Goal: Task Accomplishment & Management: Manage account settings

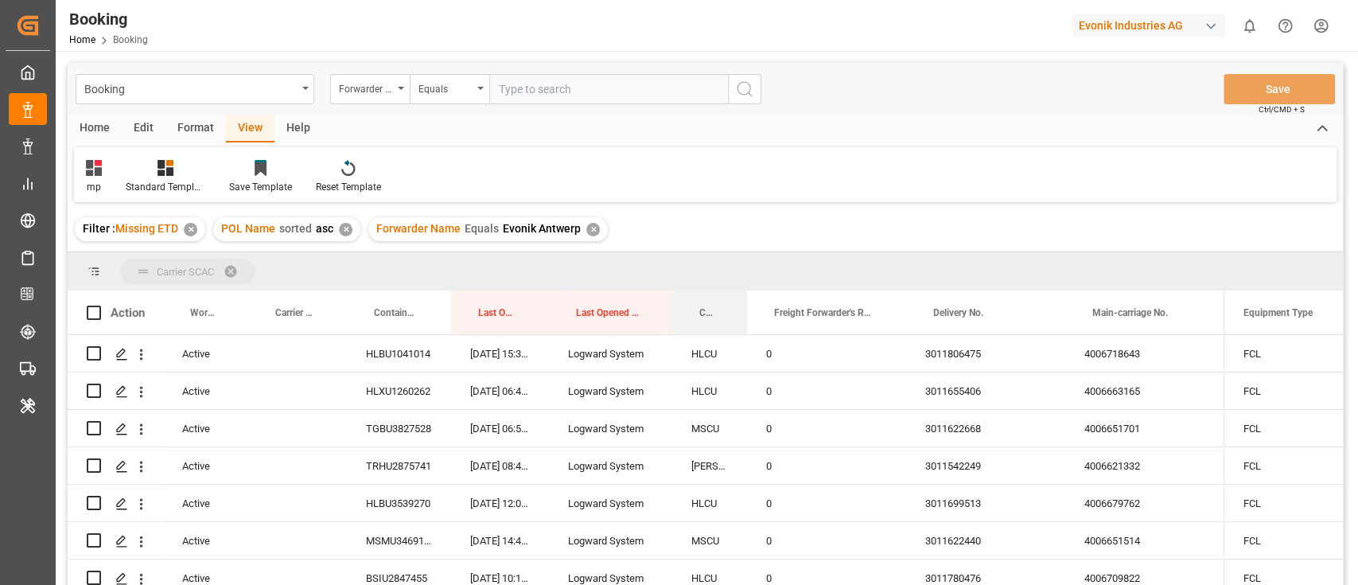
drag, startPoint x: 710, startPoint y: 318, endPoint x: 710, endPoint y: 264, distance: 54.1
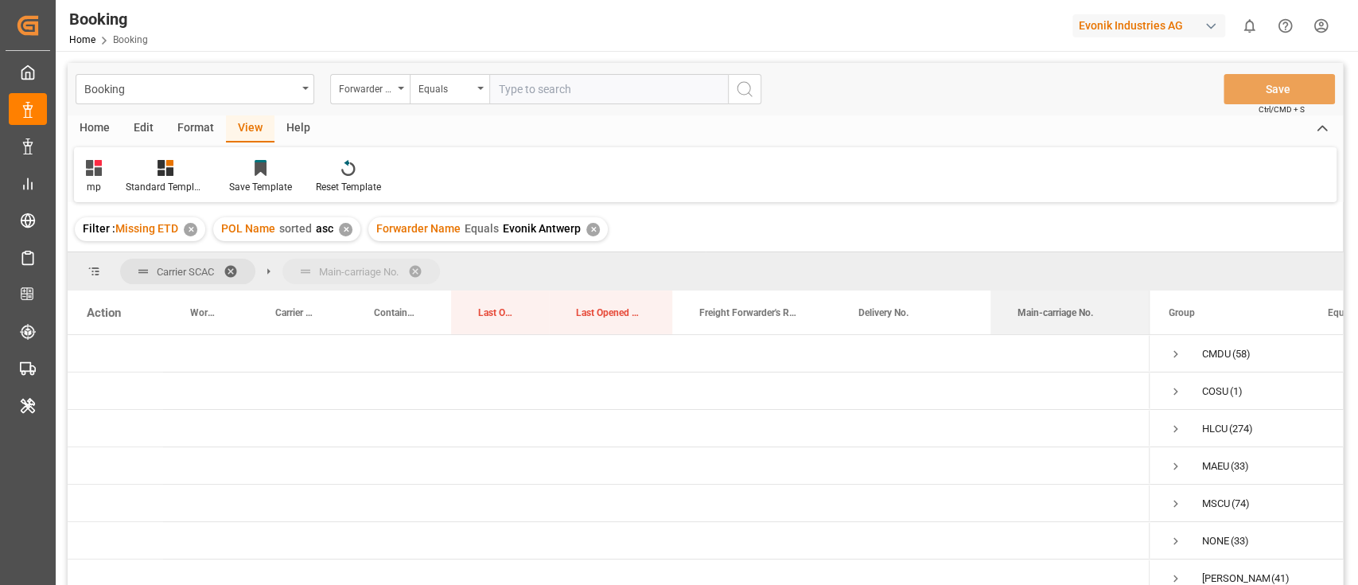
drag, startPoint x: 1034, startPoint y: 309, endPoint x: 1031, endPoint y: 270, distance: 39.9
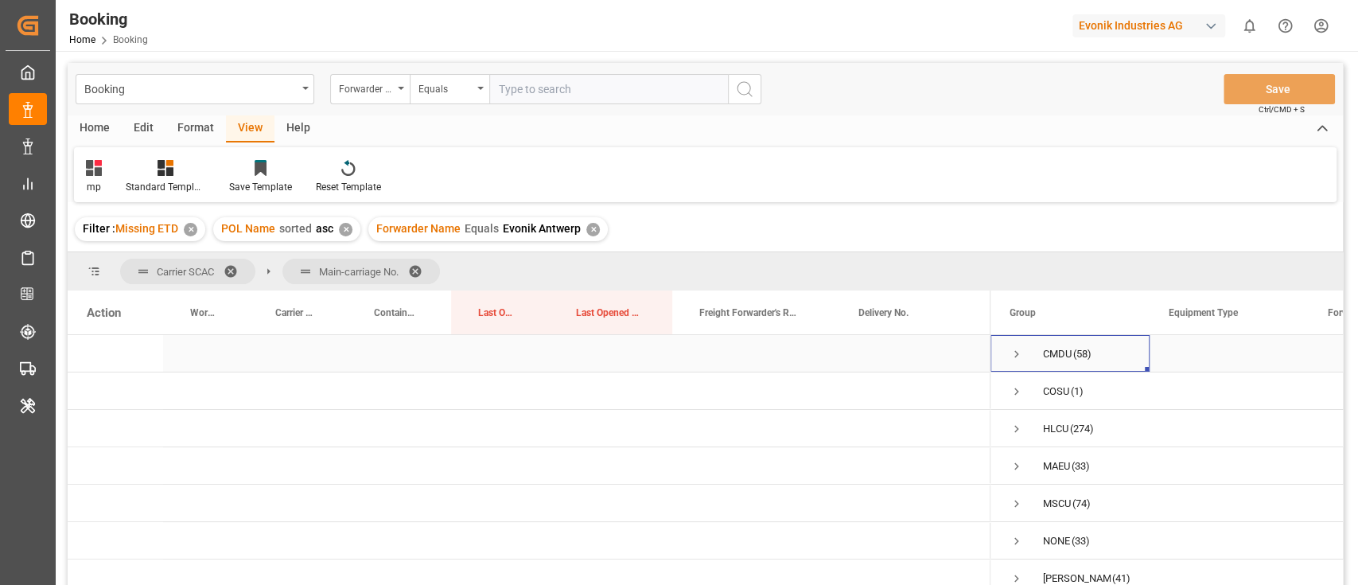
click at [1018, 348] on span "Press SPACE to select this row." at bounding box center [1016, 354] width 14 height 14
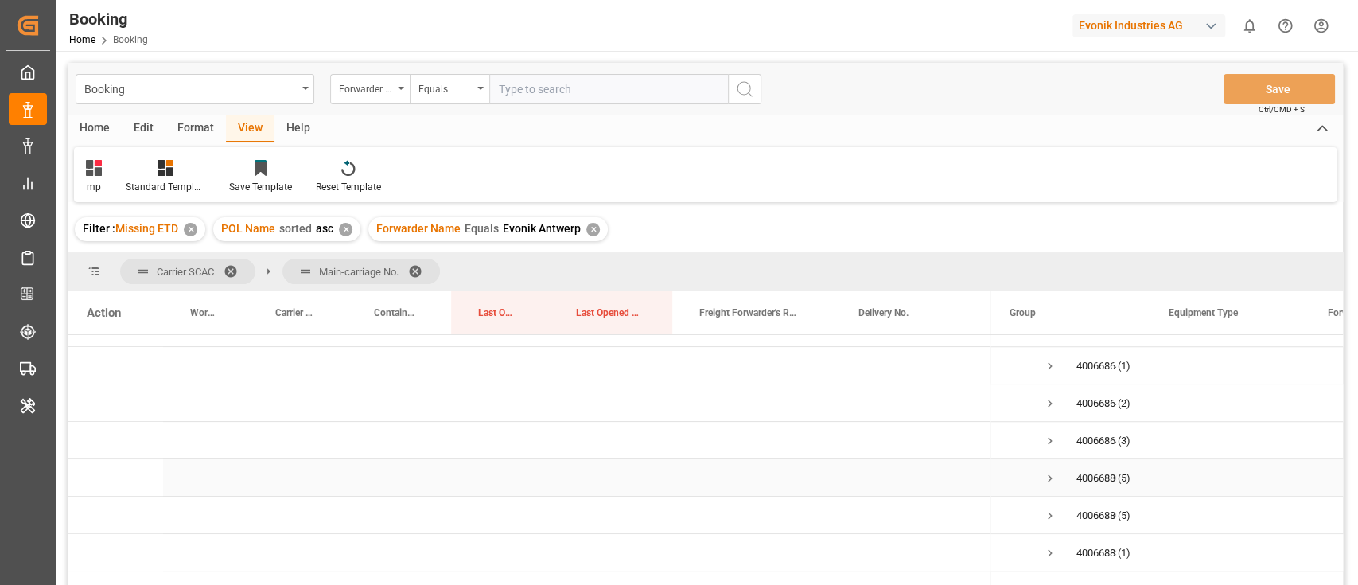
scroll to position [955, 0]
click at [1053, 371] on span "Press SPACE to select this row." at bounding box center [1050, 371] width 14 height 14
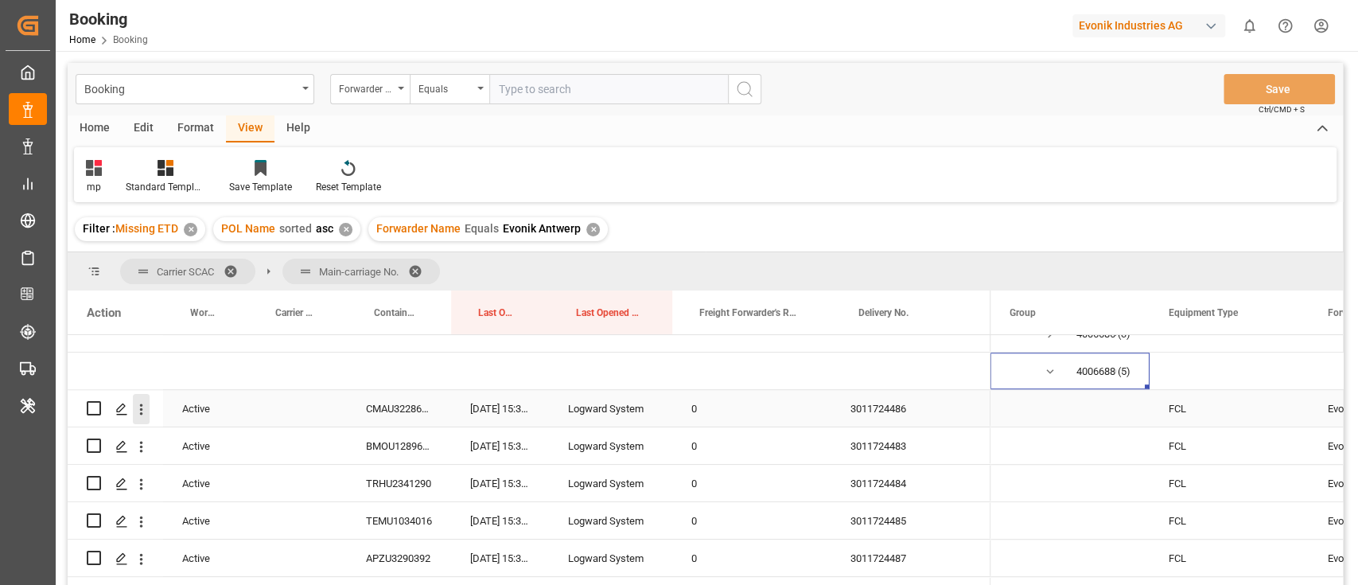
click at [140, 414] on icon "open menu" at bounding box center [141, 409] width 17 height 17
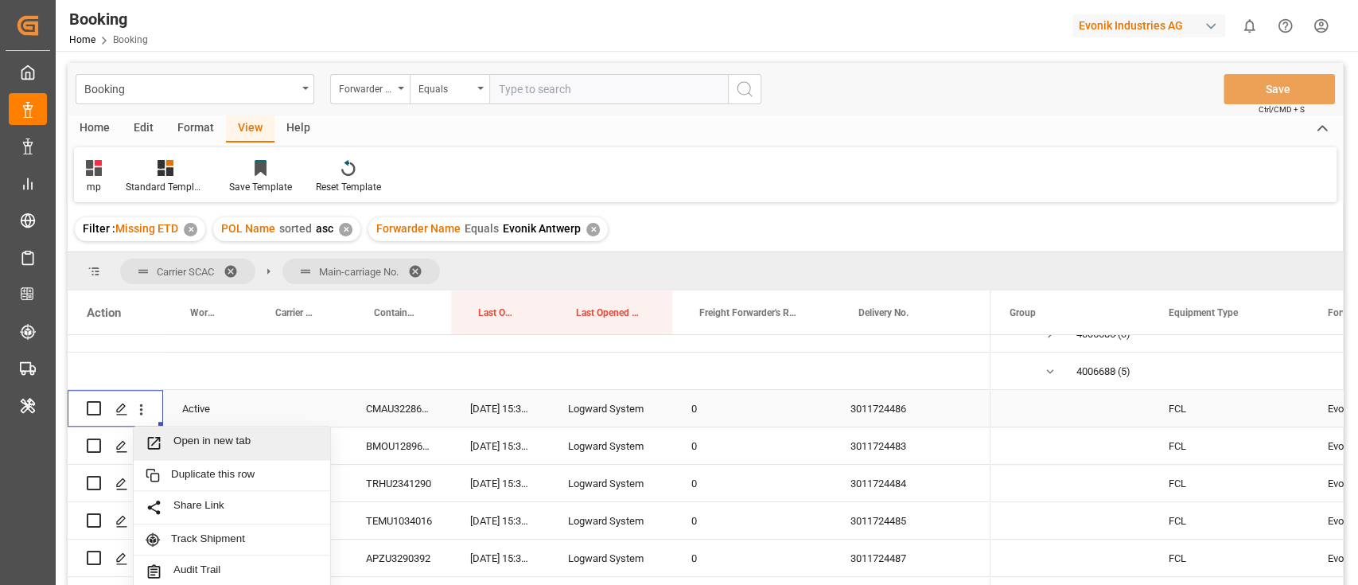
click at [228, 438] on span "Open in new tab" at bounding box center [245, 442] width 145 height 17
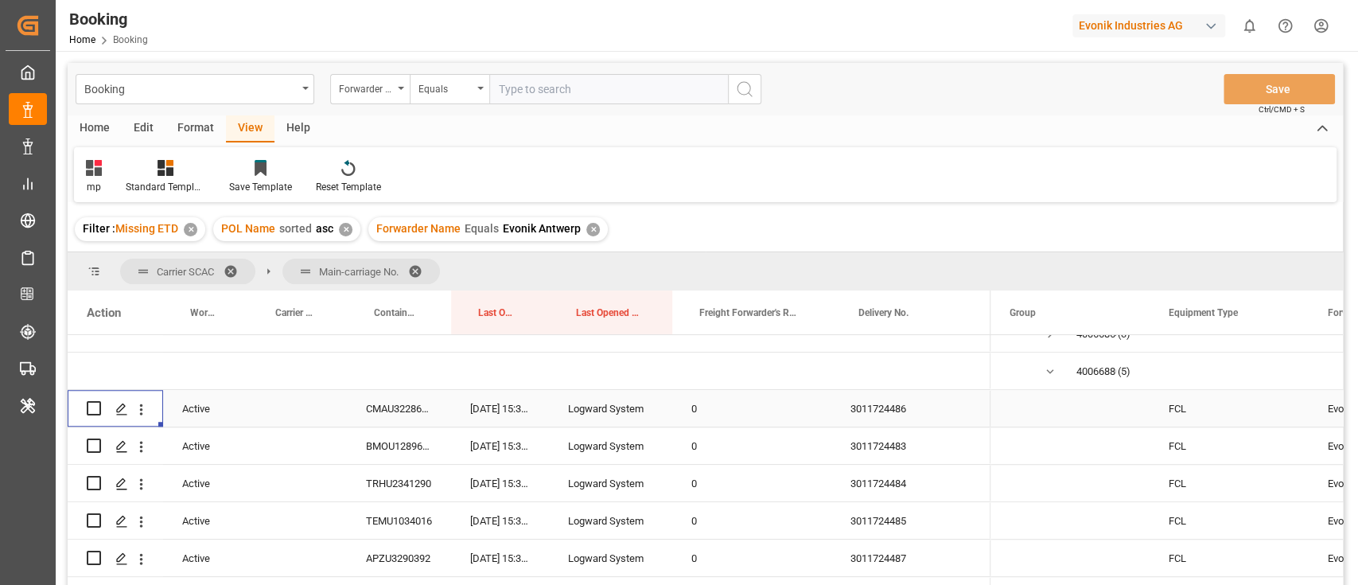
click at [575, 88] on input "text" at bounding box center [608, 89] width 239 height 30
paste input "EGALY"
type input "EGALY"
click at [748, 86] on icon "search button" at bounding box center [744, 89] width 19 height 19
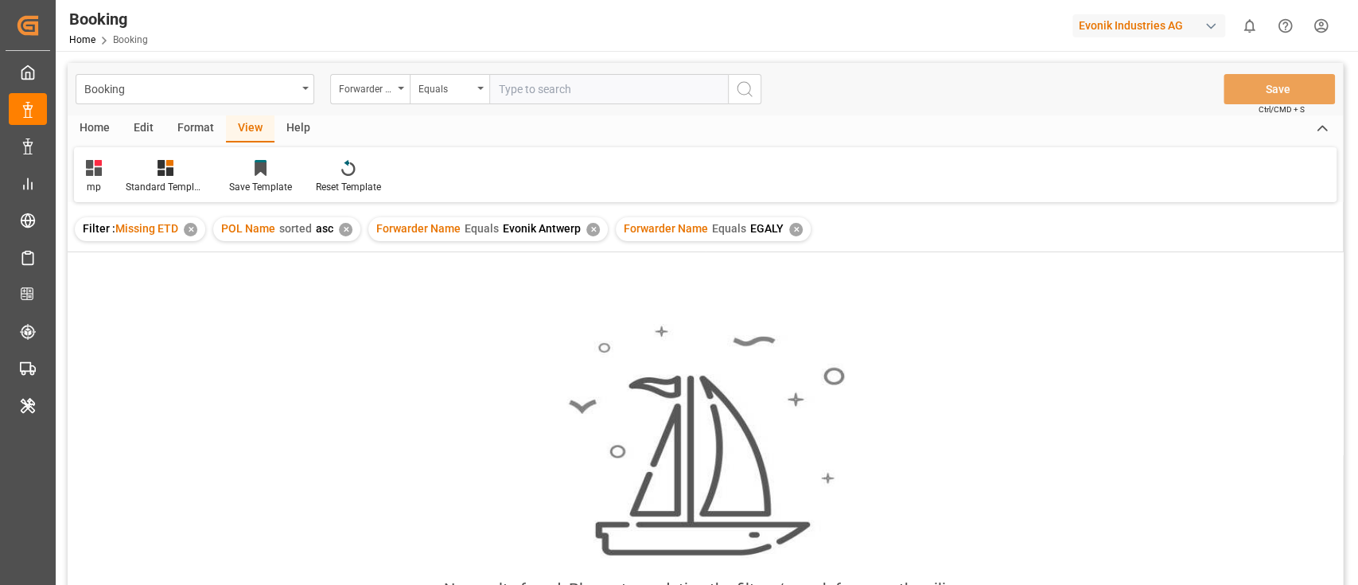
click at [589, 231] on div "✕" at bounding box center [593, 230] width 14 height 14
click at [342, 232] on div "✕" at bounding box center [346, 230] width 14 height 14
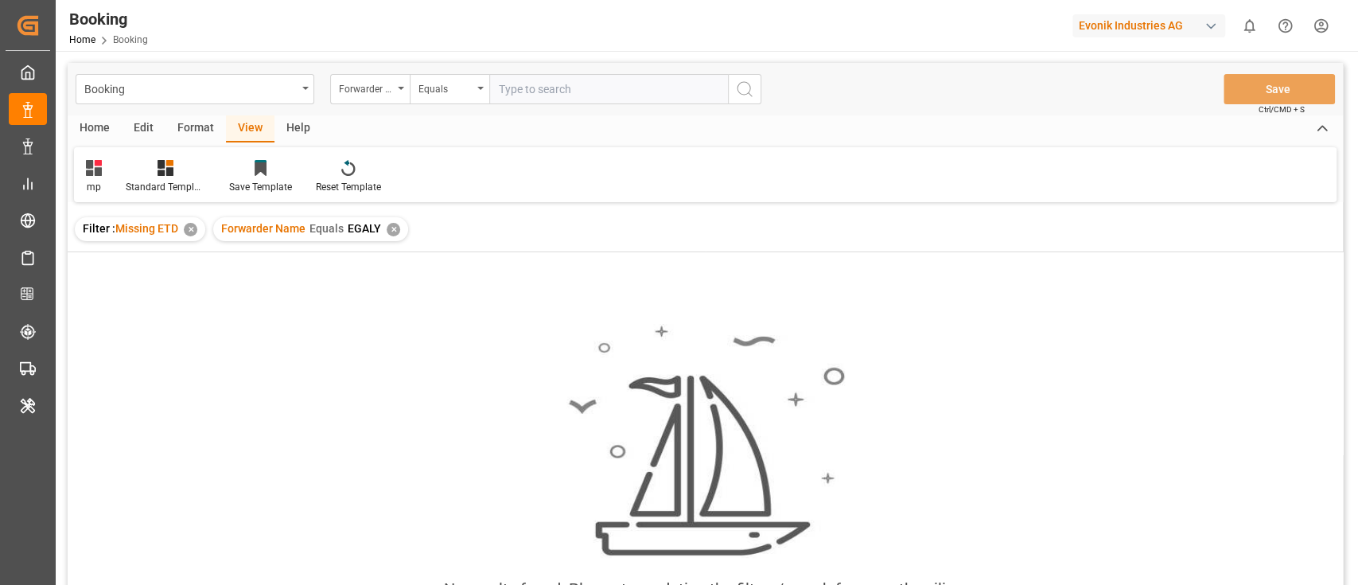
click at [196, 231] on div "✕" at bounding box center [191, 230] width 14 height 14
click at [188, 140] on div "Format" at bounding box center [195, 128] width 60 height 27
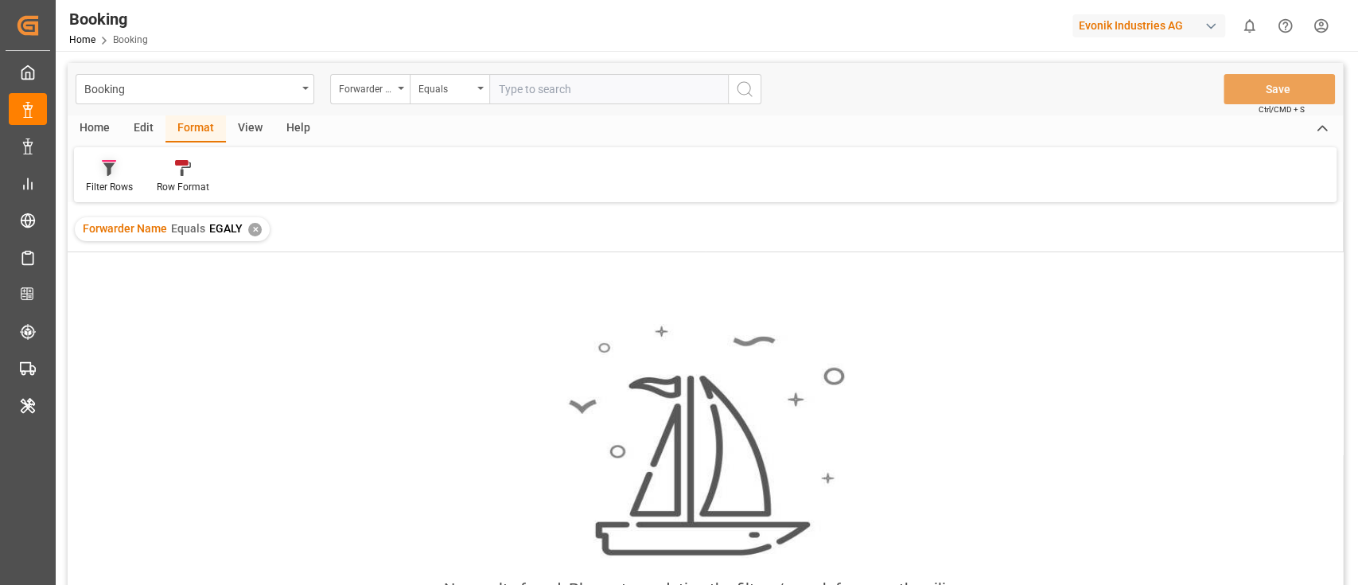
click at [122, 168] on div at bounding box center [109, 167] width 47 height 17
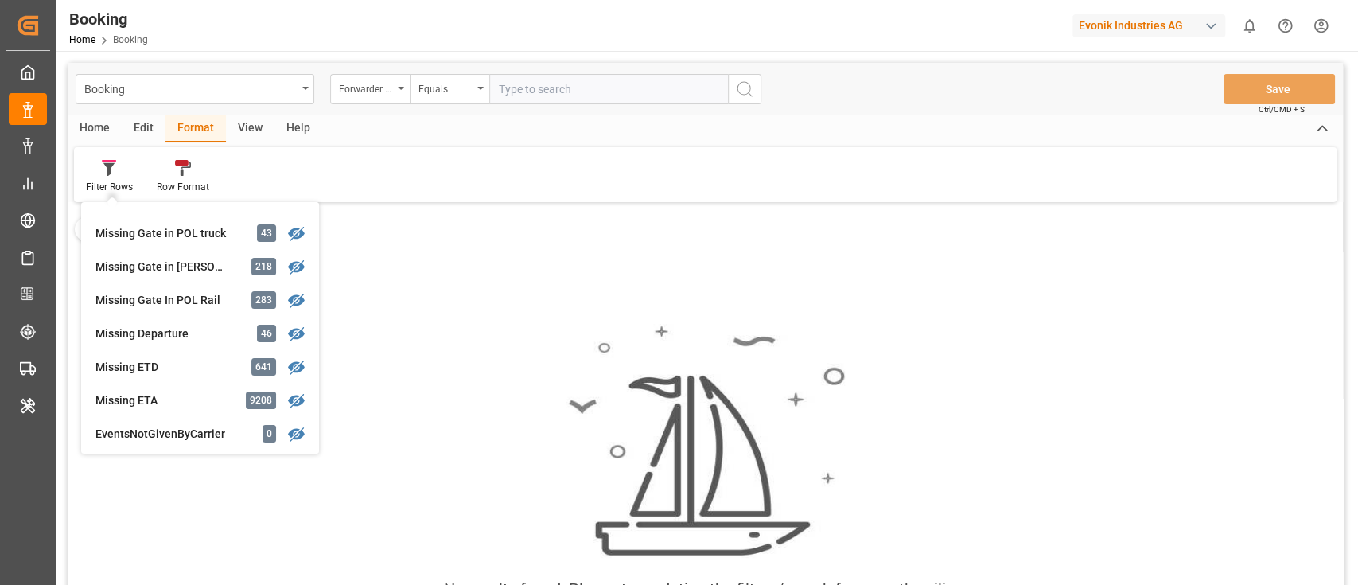
scroll to position [212, 0]
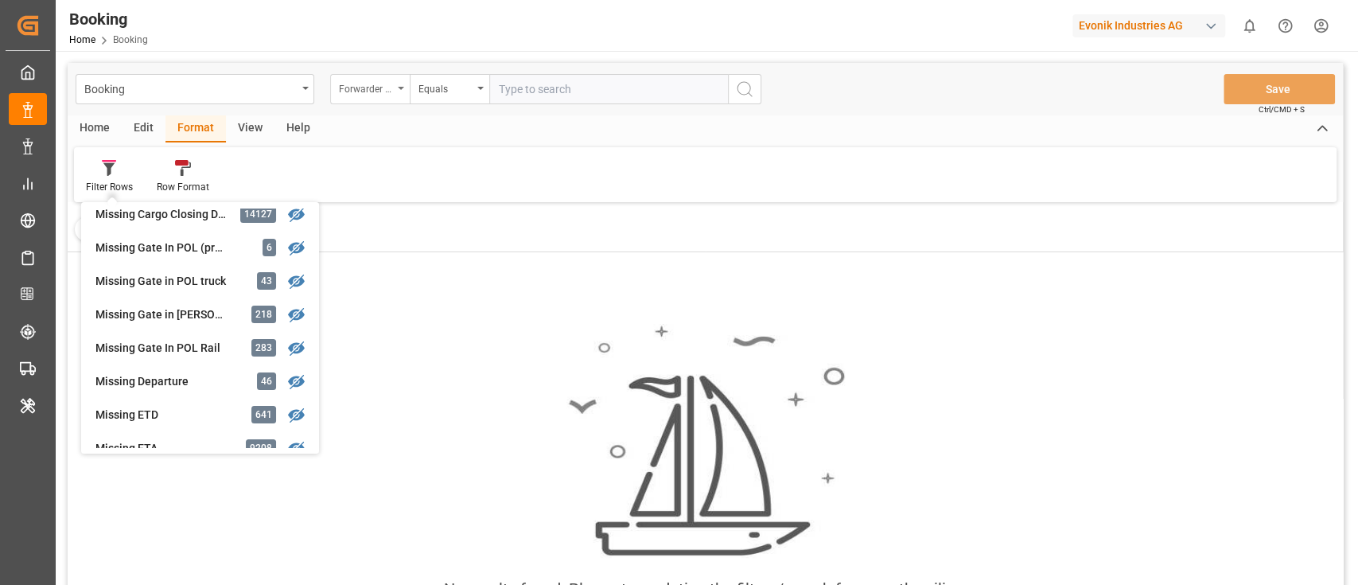
click at [390, 94] on div "Forwarder Name" at bounding box center [366, 87] width 54 height 18
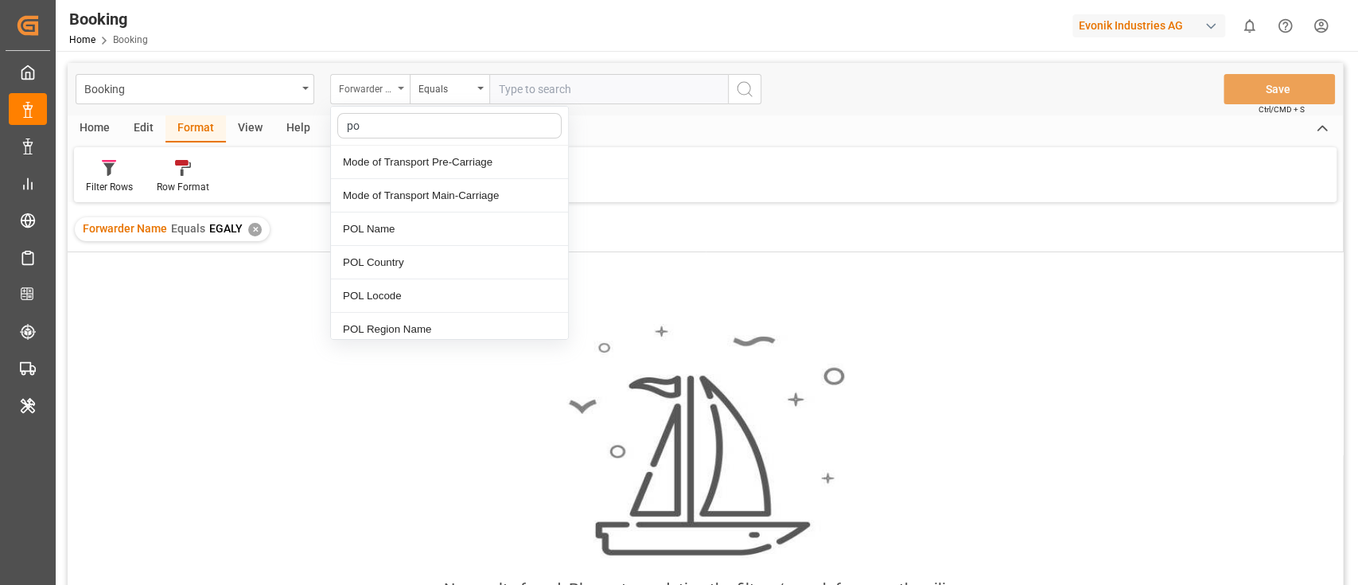
type input "pod"
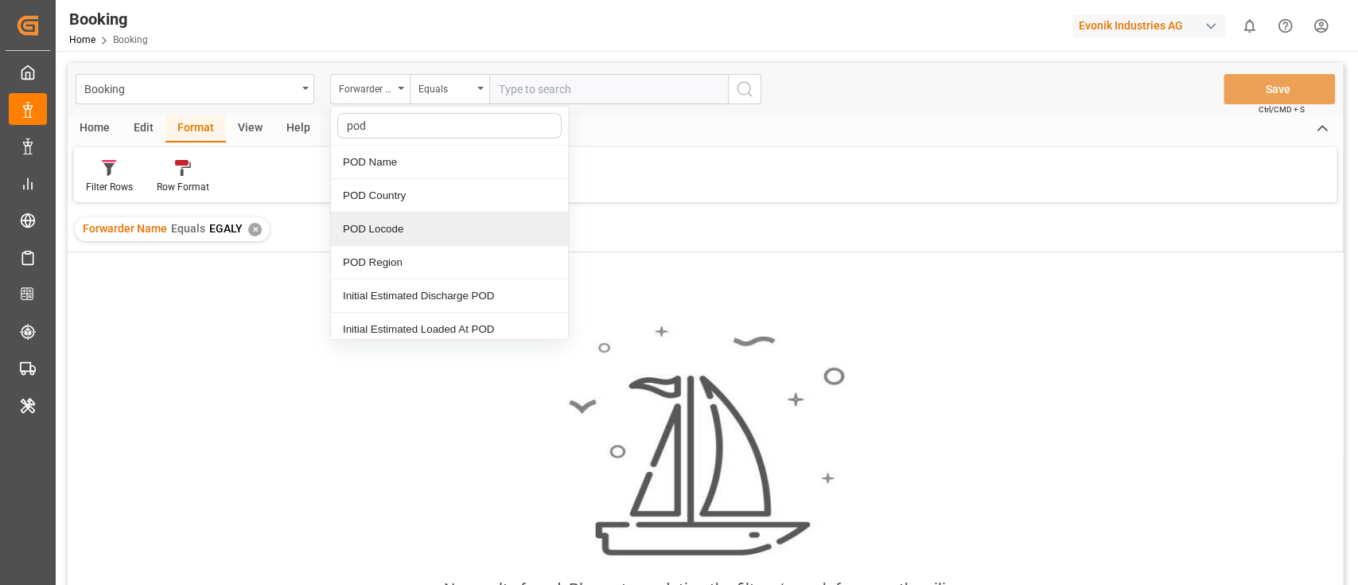
click at [451, 239] on div "POD Locode" at bounding box center [449, 228] width 237 height 33
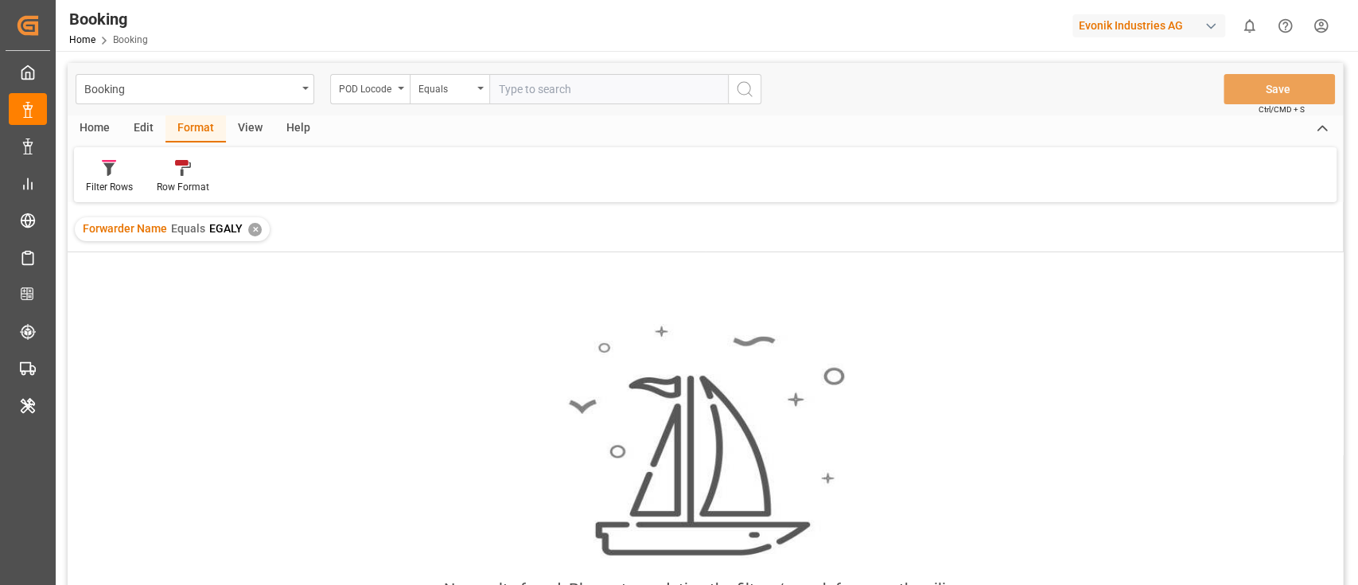
click at [530, 92] on input "text" at bounding box center [608, 89] width 239 height 30
paste input "EGALY"
type input "EGALY"
click at [746, 80] on icon "search button" at bounding box center [744, 89] width 19 height 19
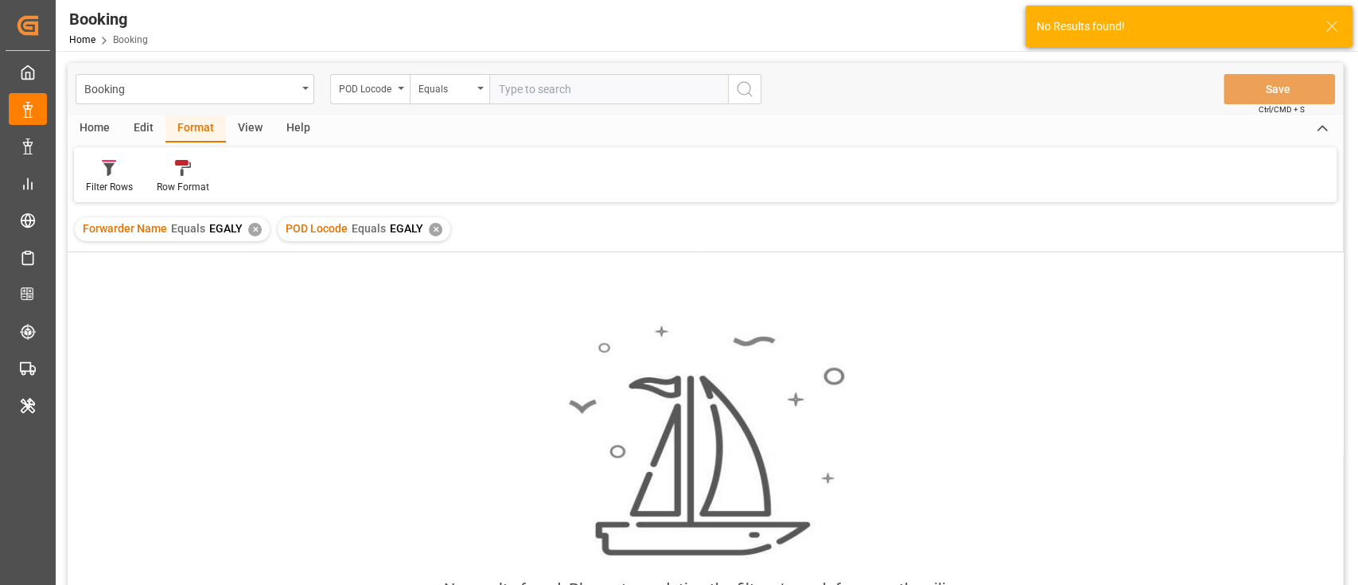
click at [252, 228] on div "✕" at bounding box center [255, 230] width 14 height 14
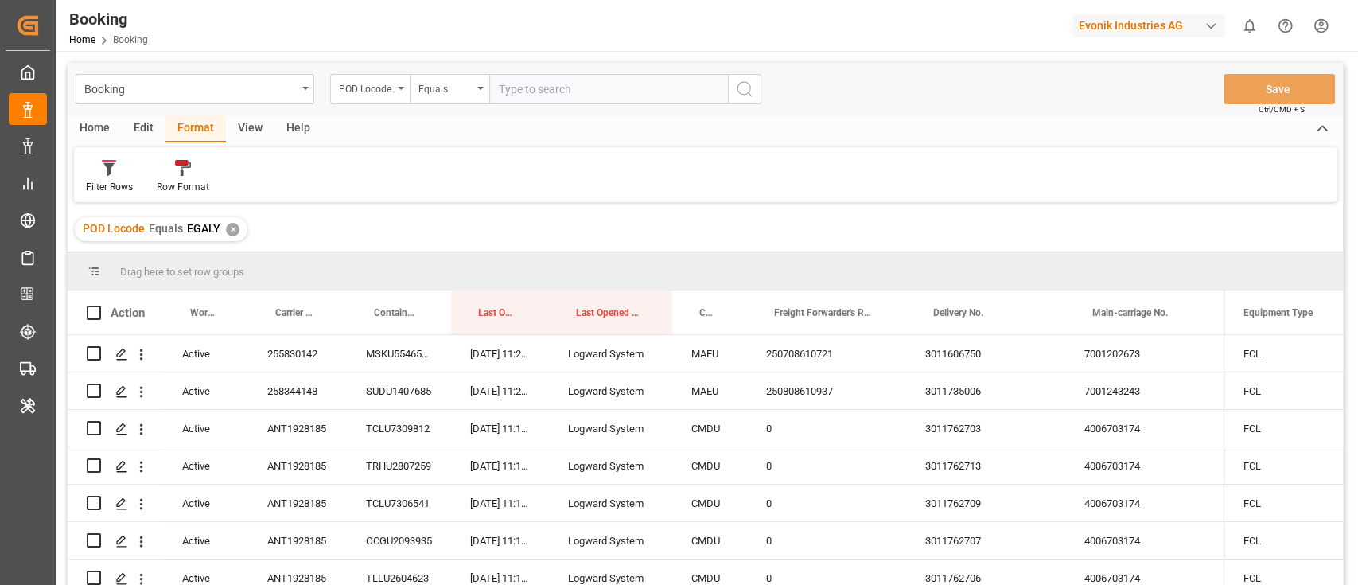
click at [248, 130] on div "View" at bounding box center [250, 128] width 49 height 27
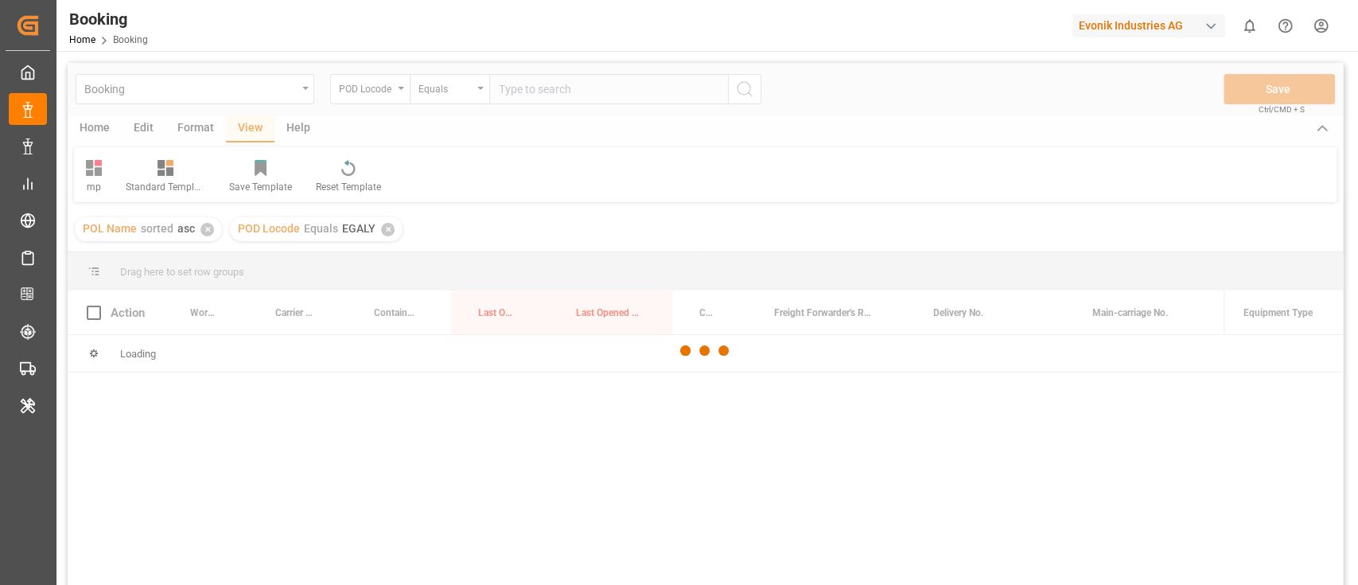
click at [90, 181] on div at bounding box center [705, 350] width 1275 height 575
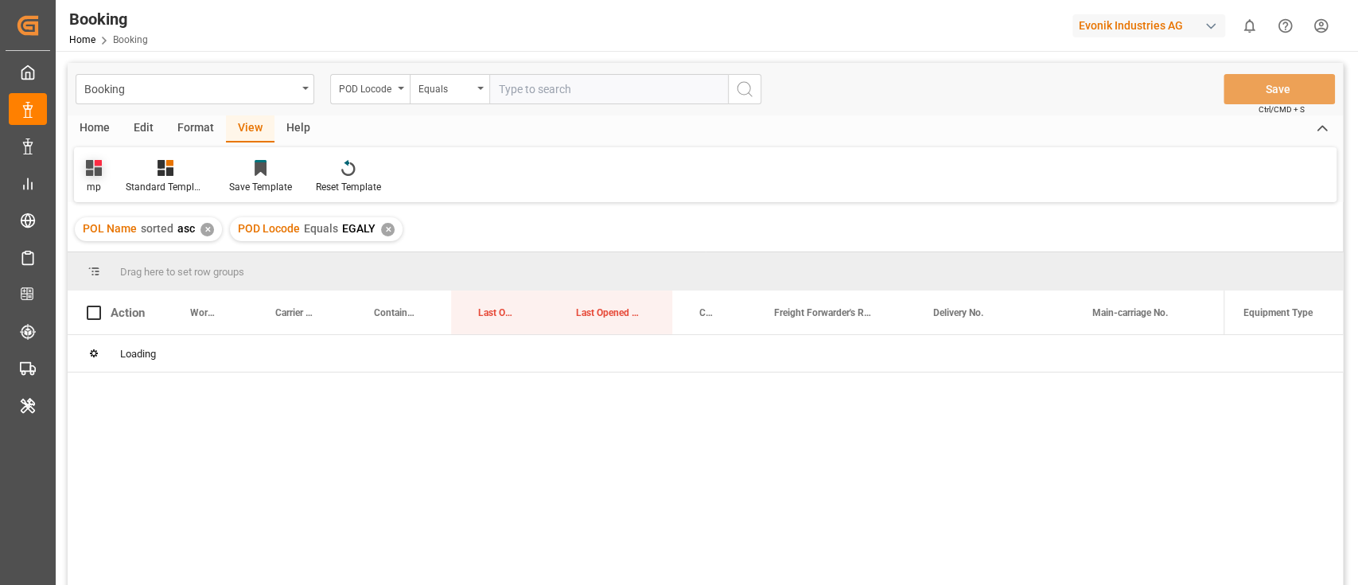
click at [101, 181] on div "mp" at bounding box center [94, 187] width 16 height 14
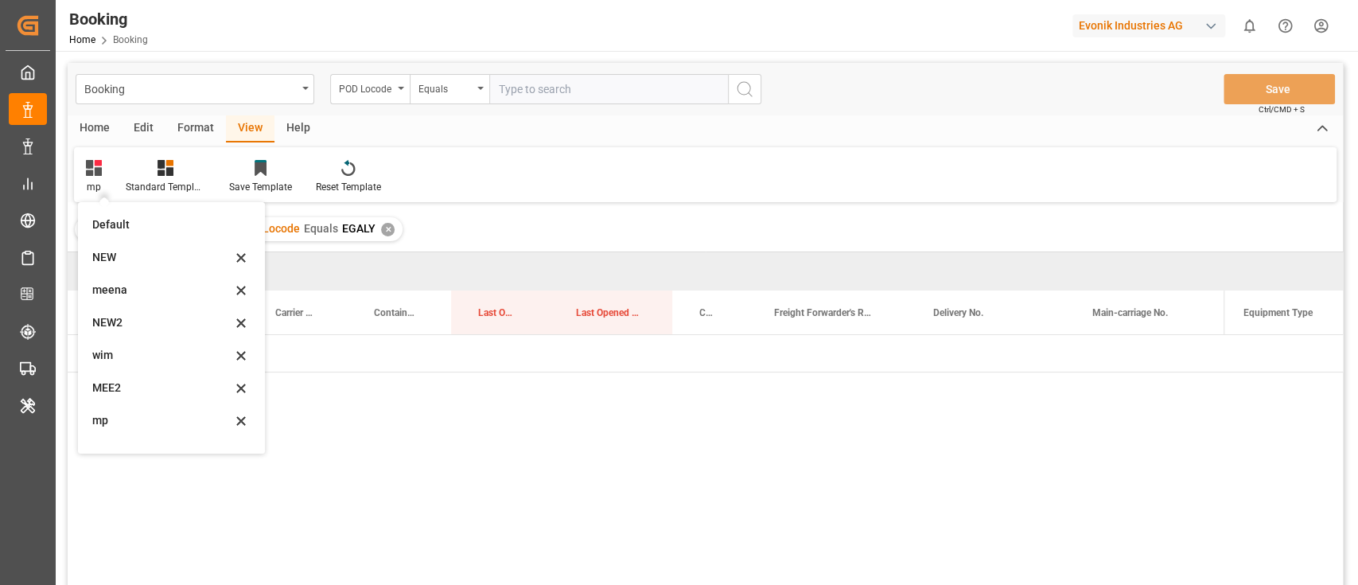
click at [128, 218] on div "Default" at bounding box center [161, 224] width 139 height 17
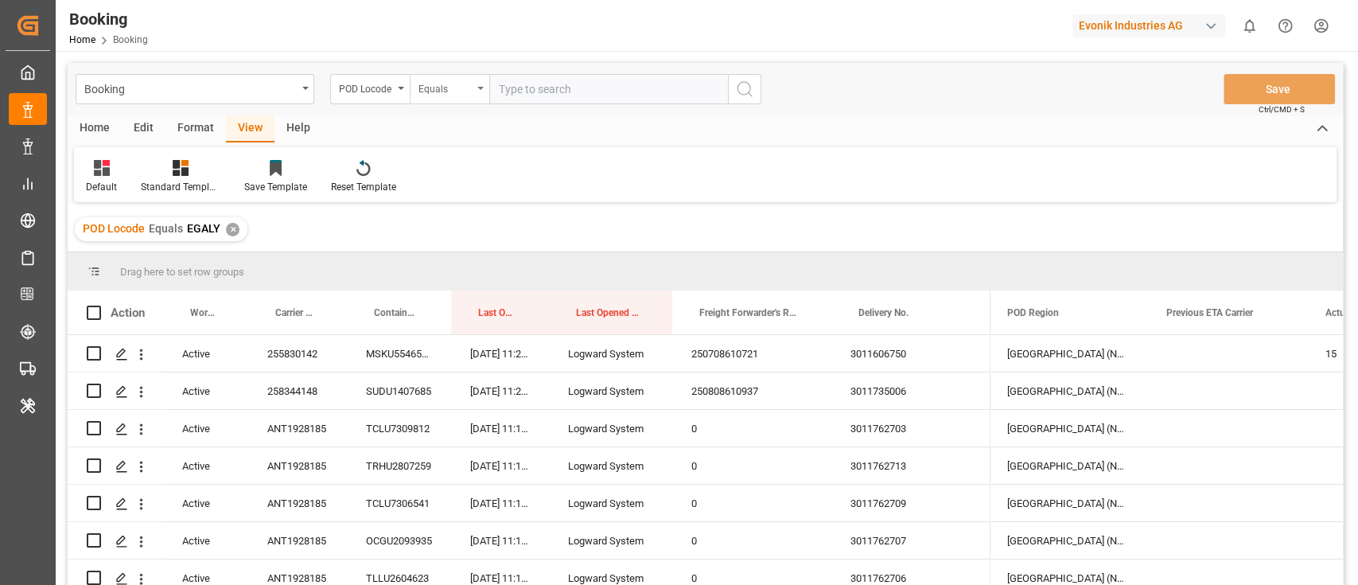
click at [488, 81] on div "Equals" at bounding box center [450, 89] width 80 height 30
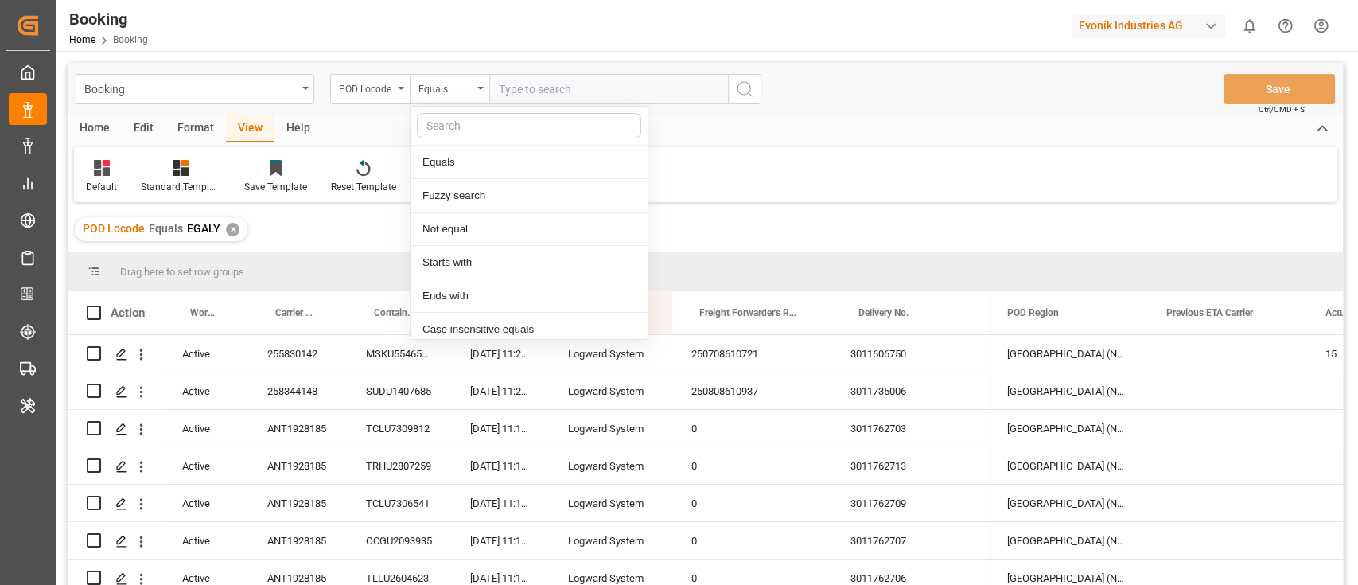
click at [504, 81] on input "text" at bounding box center [608, 89] width 239 height 30
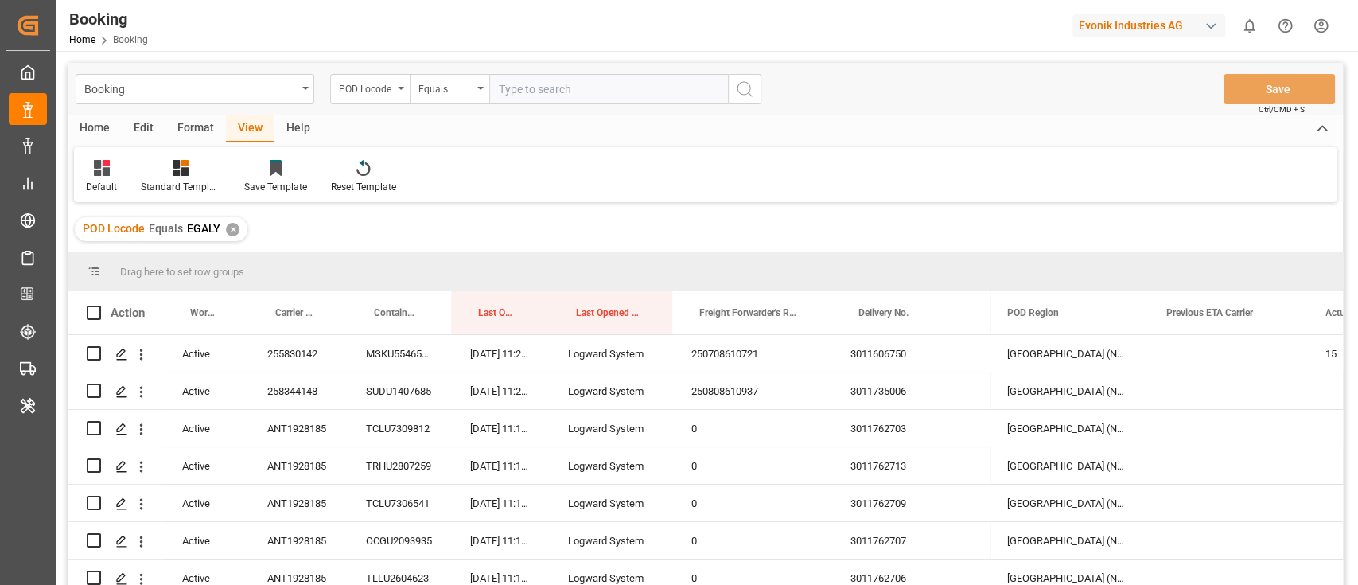
paste input "DZALG"
type input "DZALG"
click at [753, 86] on icon "search button" at bounding box center [744, 89] width 19 height 19
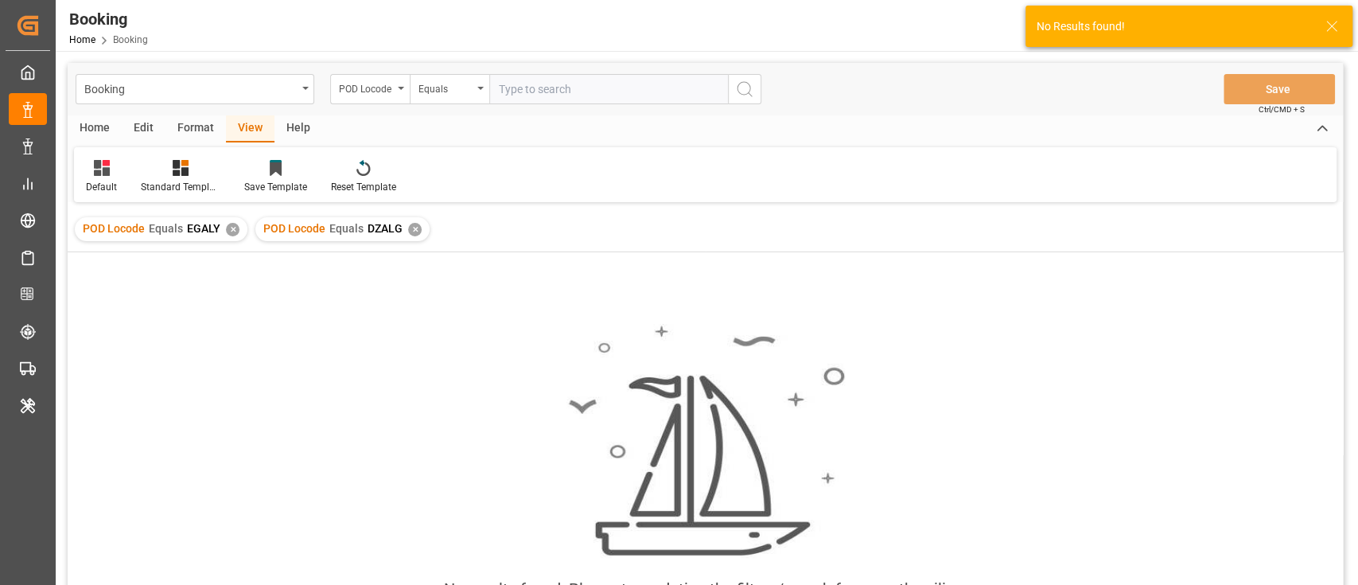
click at [229, 226] on div "✕" at bounding box center [233, 230] width 14 height 14
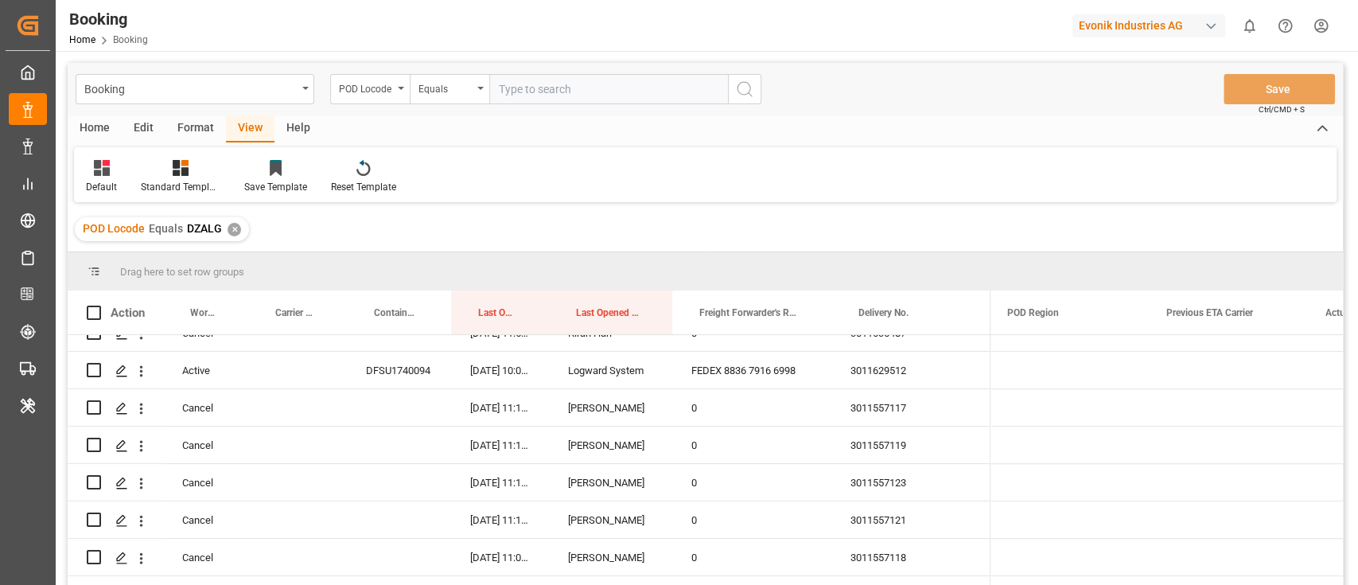
scroll to position [1060, 0]
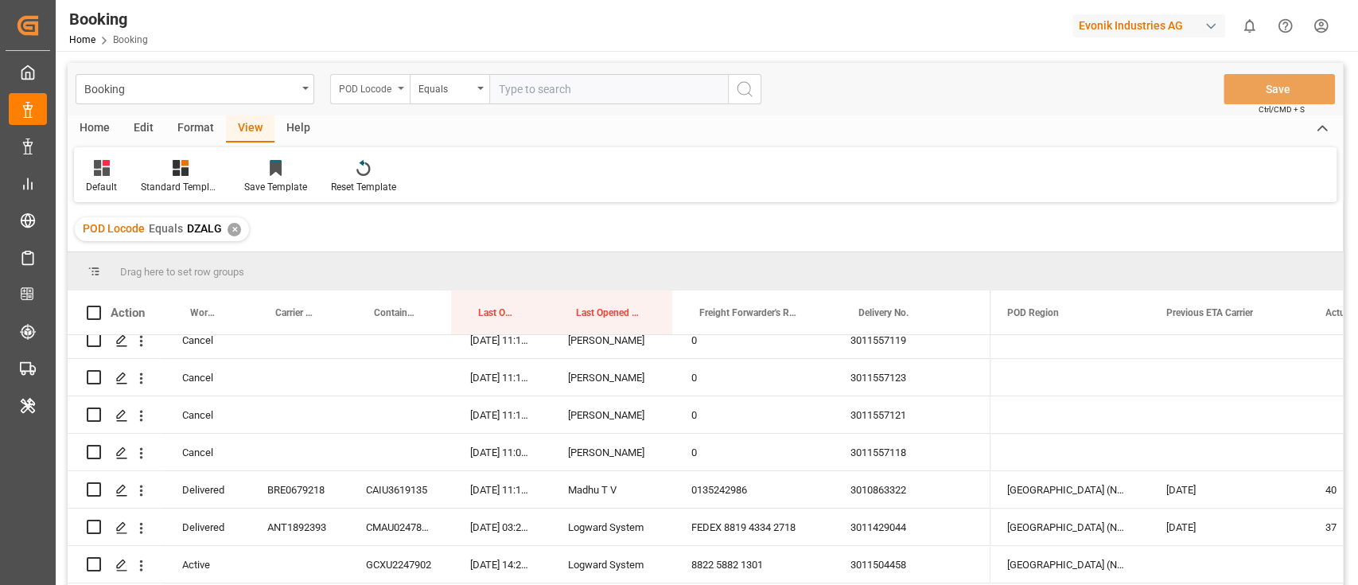
click at [375, 81] on div "POD Locode" at bounding box center [366, 87] width 54 height 18
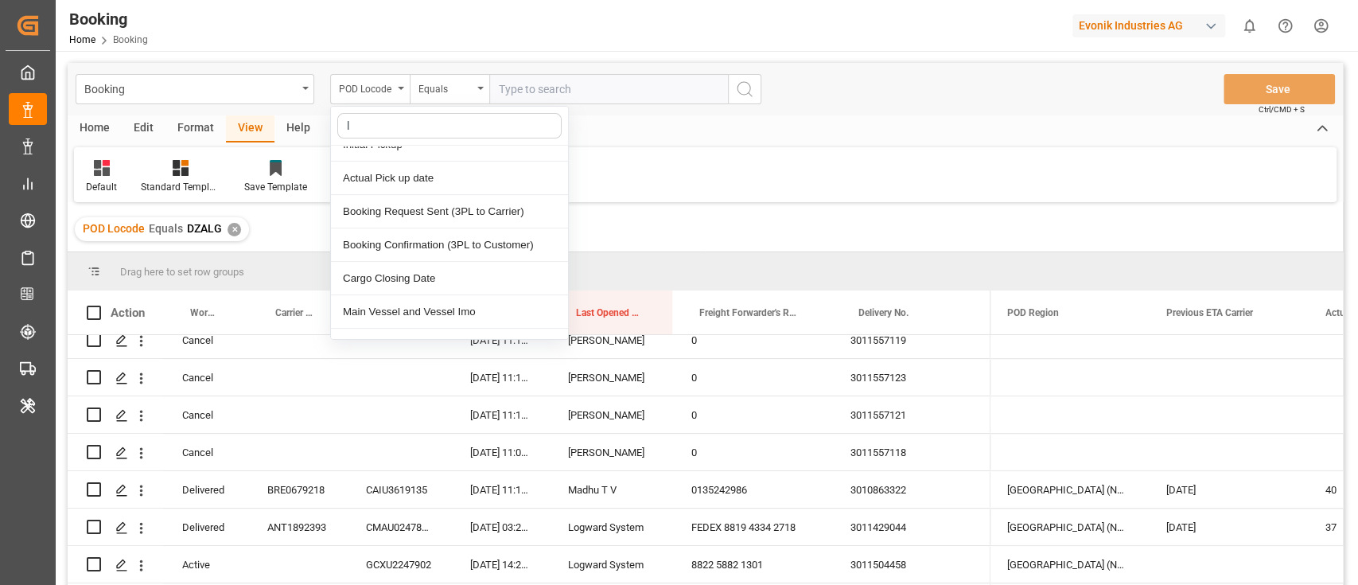
scroll to position [0, 0]
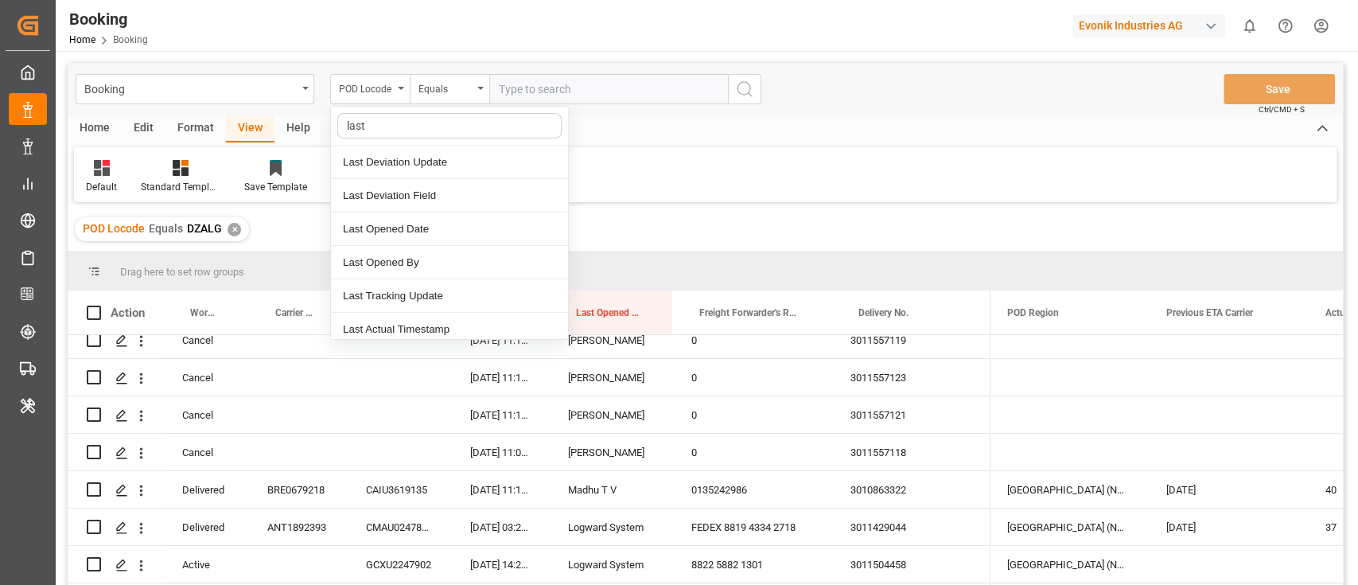
type input "last"
click at [455, 226] on div "Last Opened Date" at bounding box center [449, 228] width 237 height 33
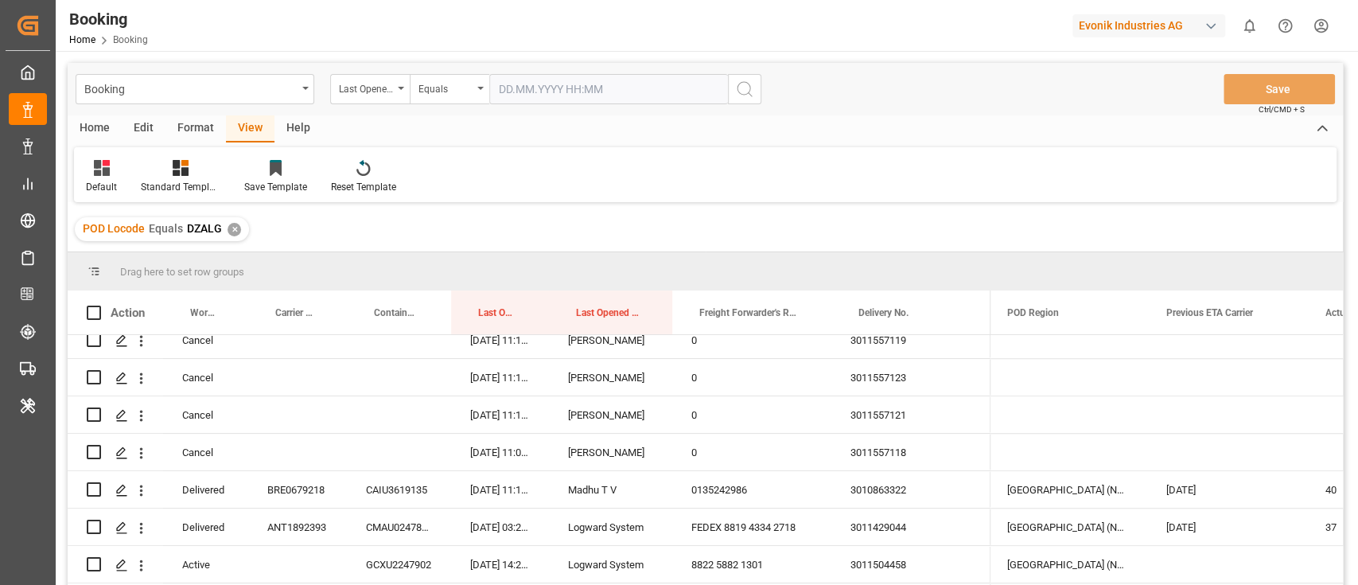
click at [516, 84] on input "text" at bounding box center [608, 89] width 239 height 30
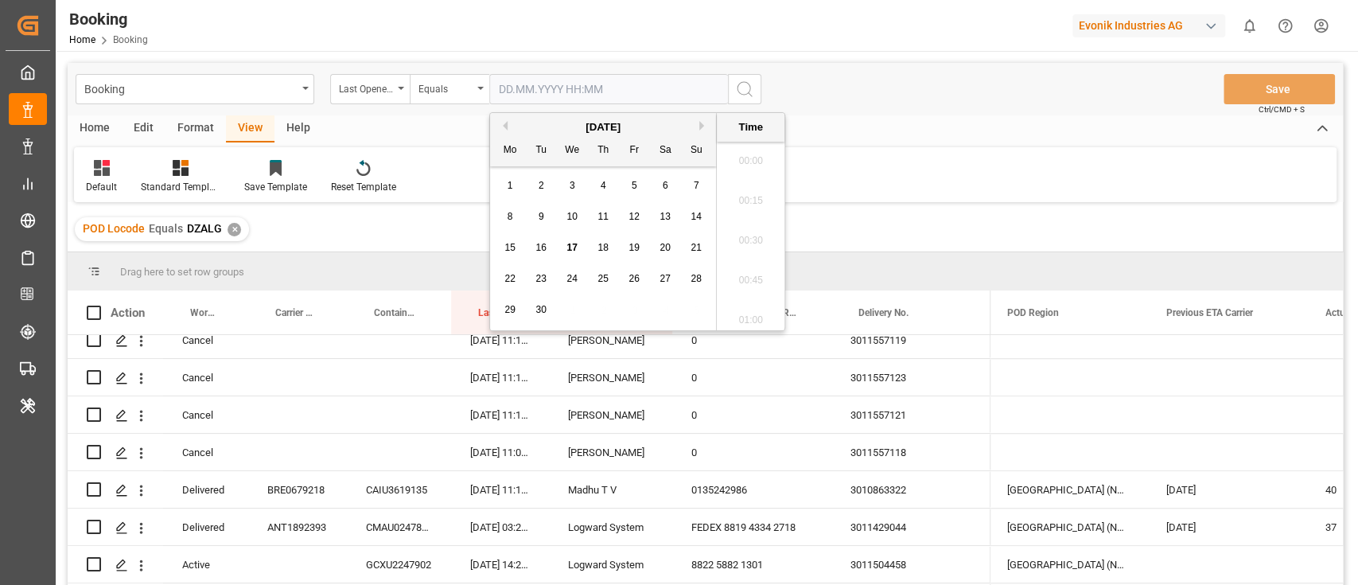
scroll to position [2749, 0]
click at [565, 244] on div "17" at bounding box center [572, 248] width 20 height 19
type input "17.09.2025 00:00"
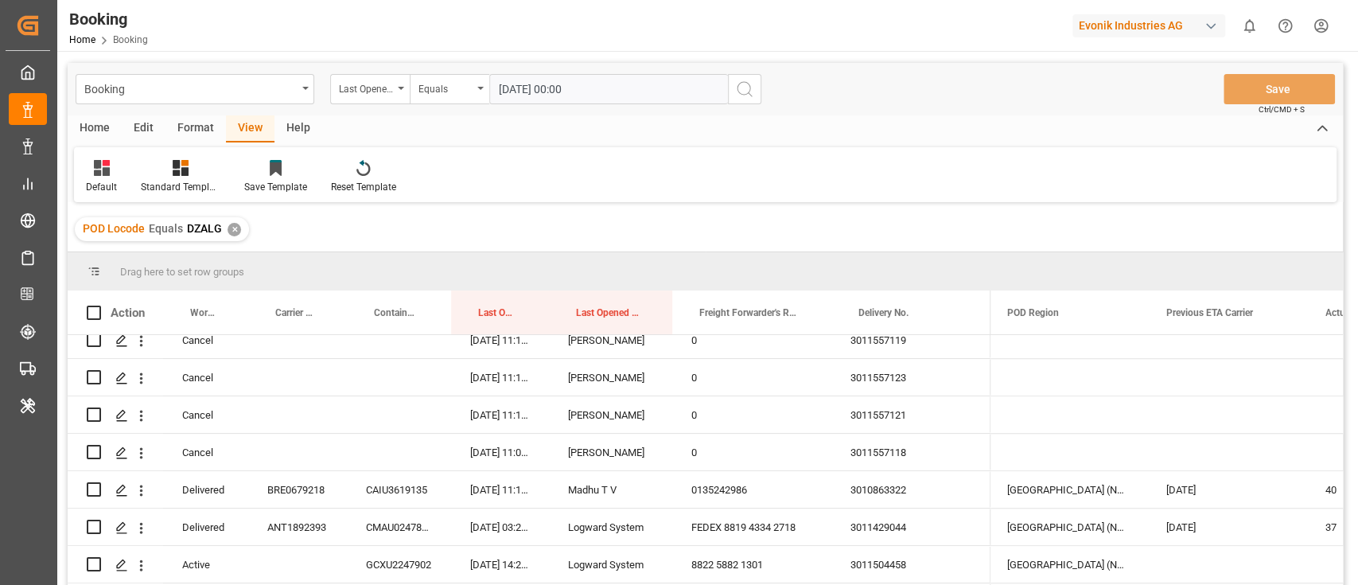
click at [749, 91] on icon "search button" at bounding box center [744, 89] width 19 height 19
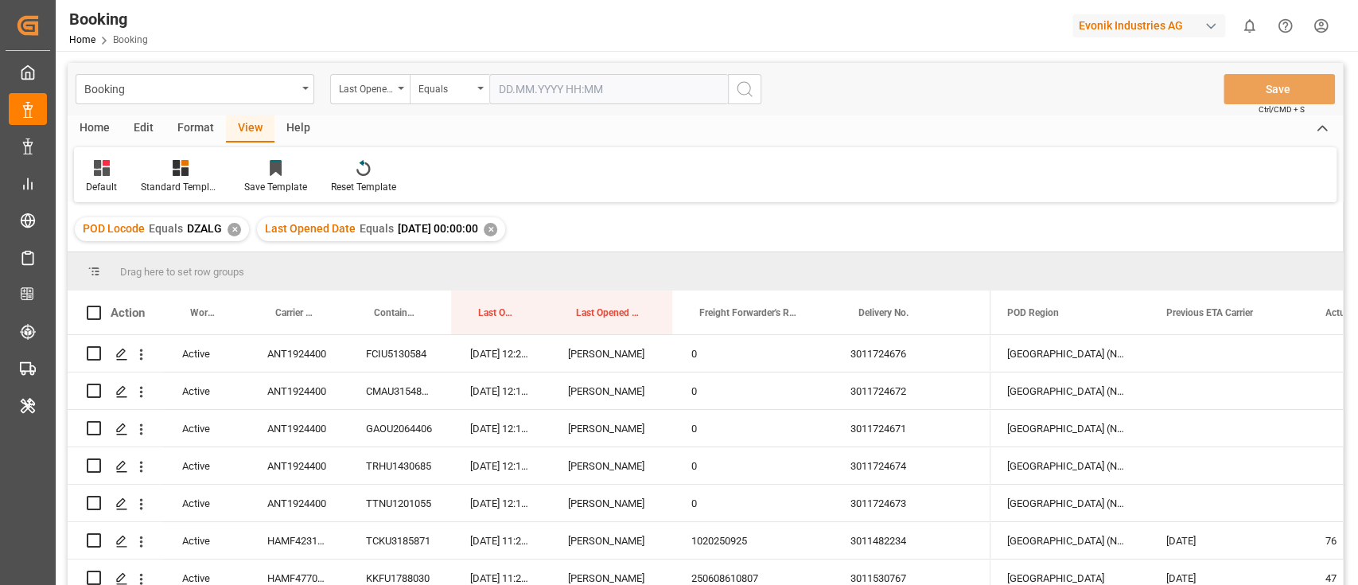
click at [230, 228] on div "✕" at bounding box center [235, 230] width 14 height 14
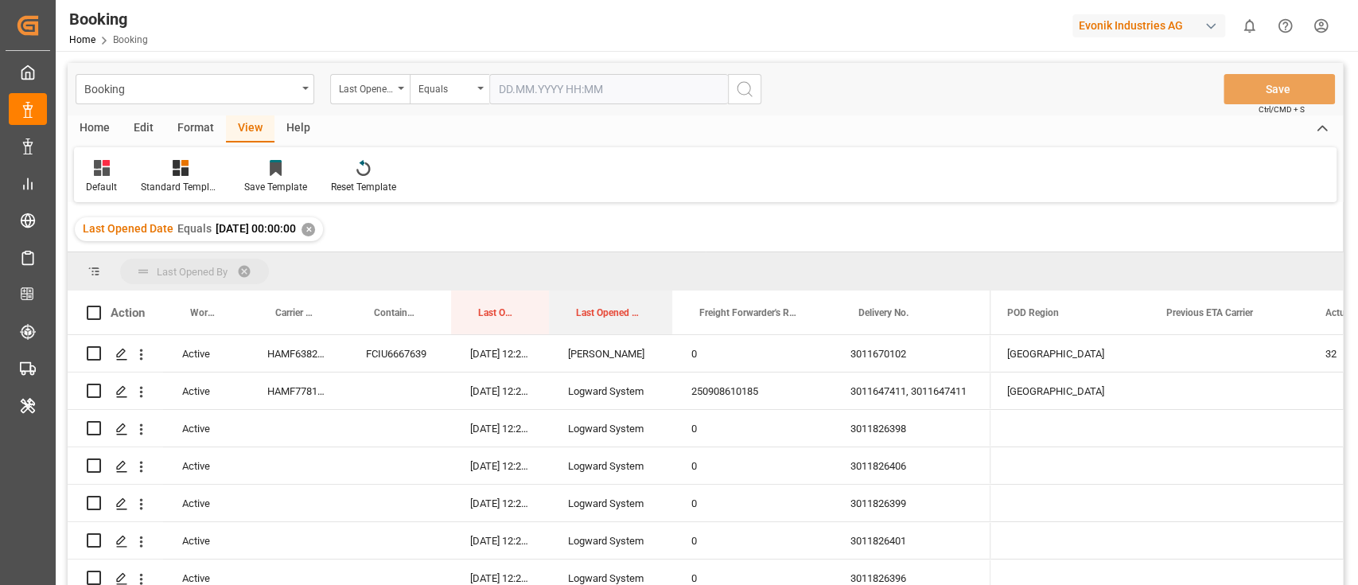
drag, startPoint x: 593, startPoint y: 312, endPoint x: 597, endPoint y: 265, distance: 47.0
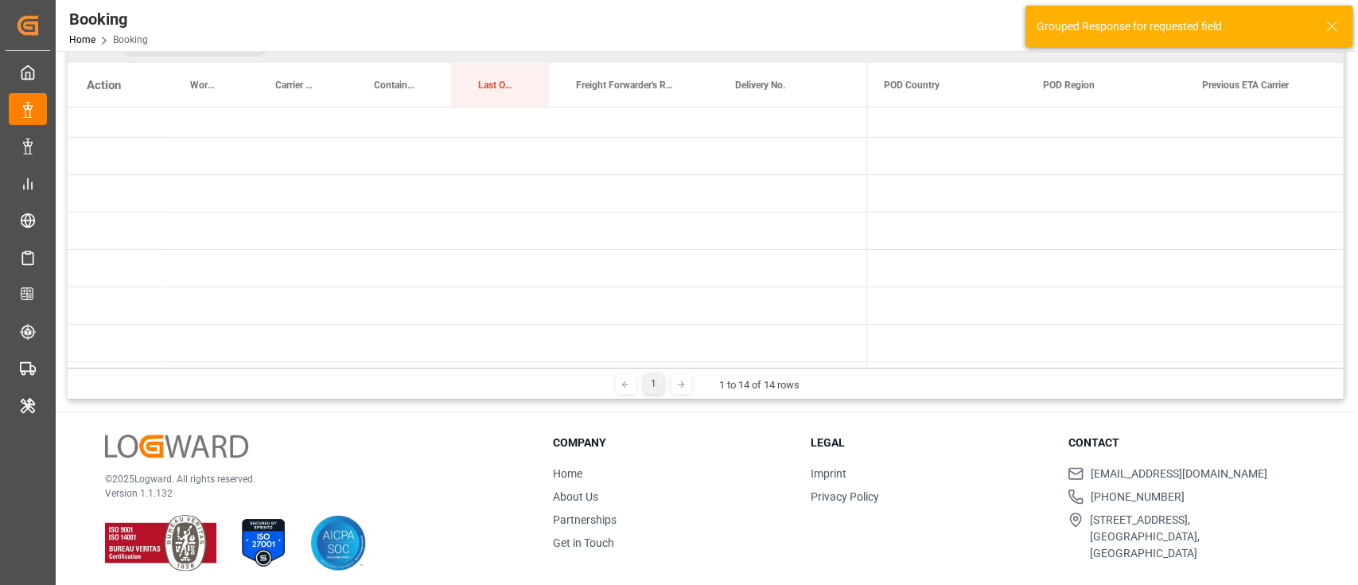
scroll to position [235, 0]
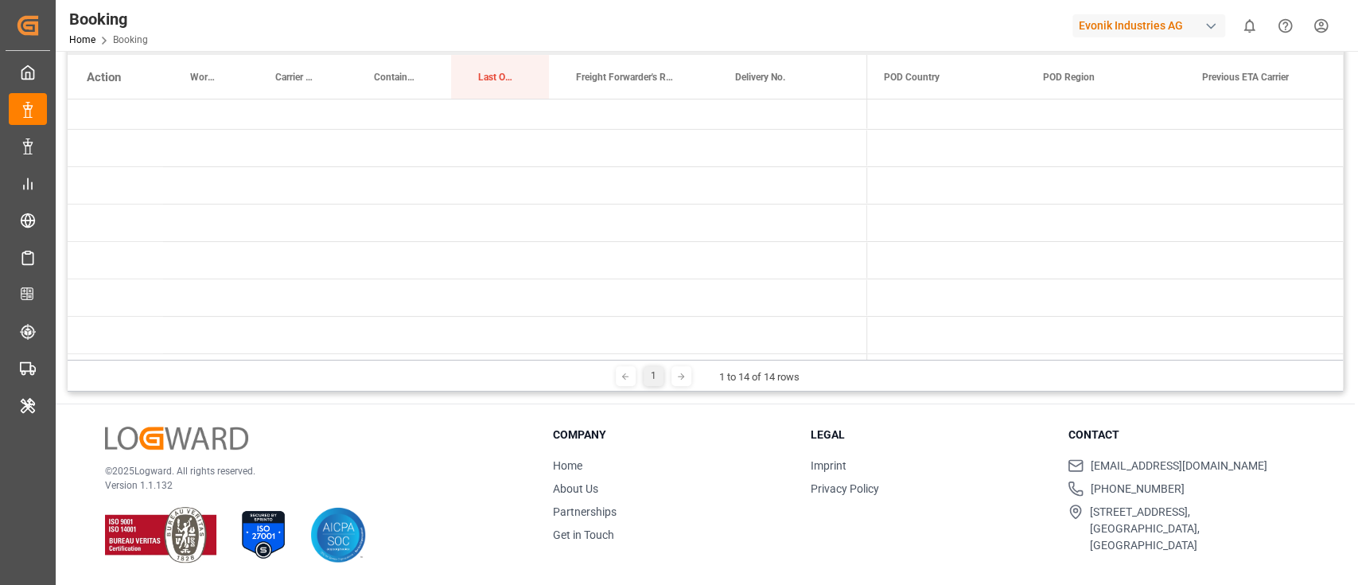
click at [938, 356] on div at bounding box center [1102, 357] width 470 height 6
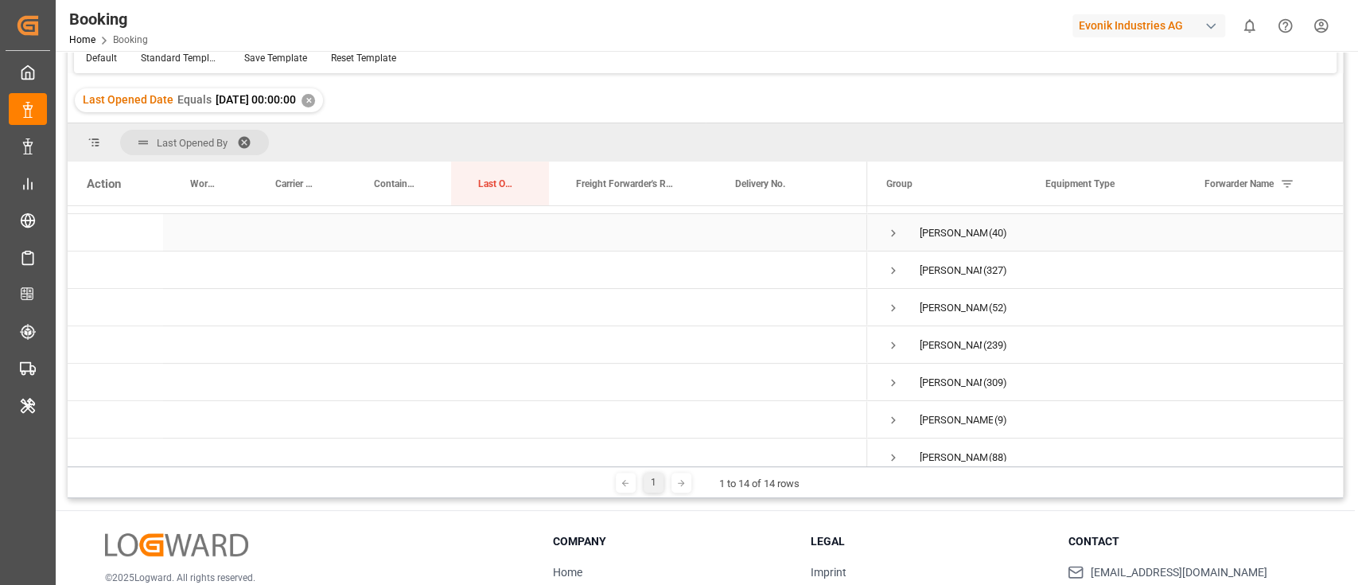
scroll to position [274, 0]
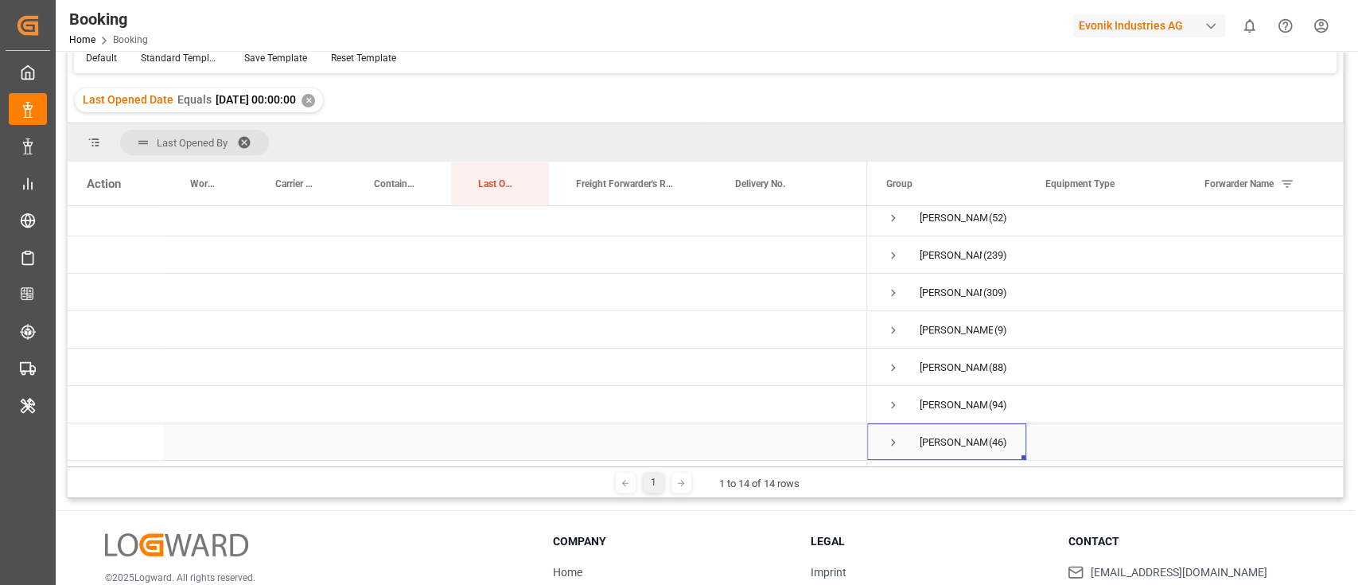
click at [889, 435] on span "Press SPACE to select this row." at bounding box center [893, 442] width 14 height 14
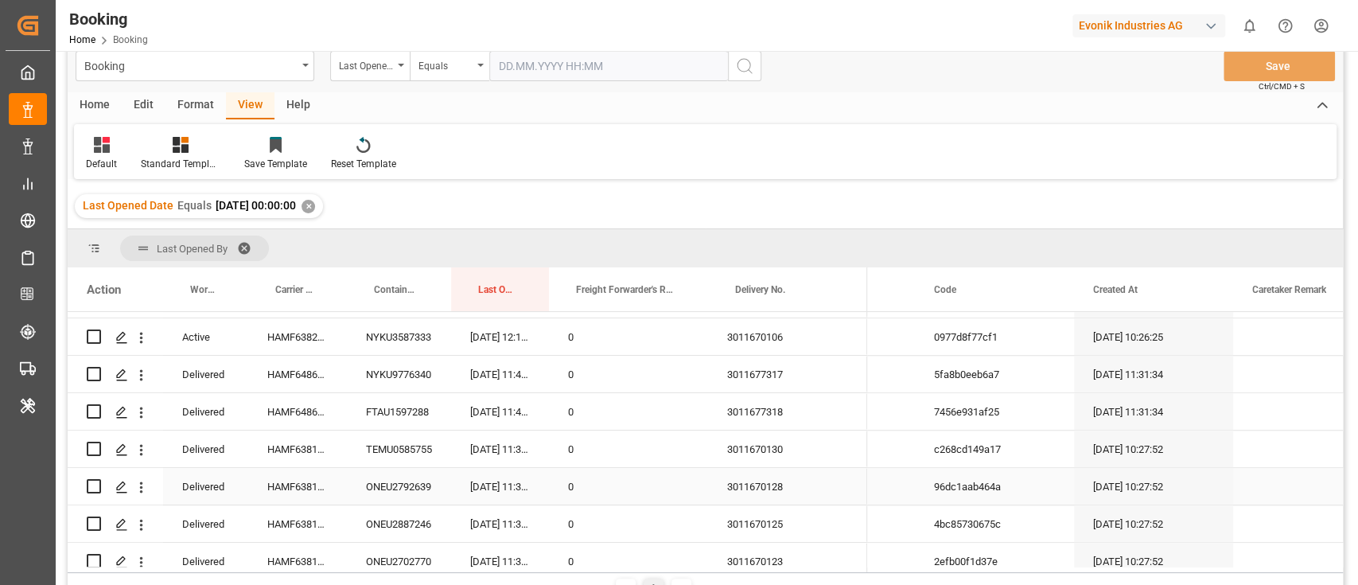
scroll to position [0, 869]
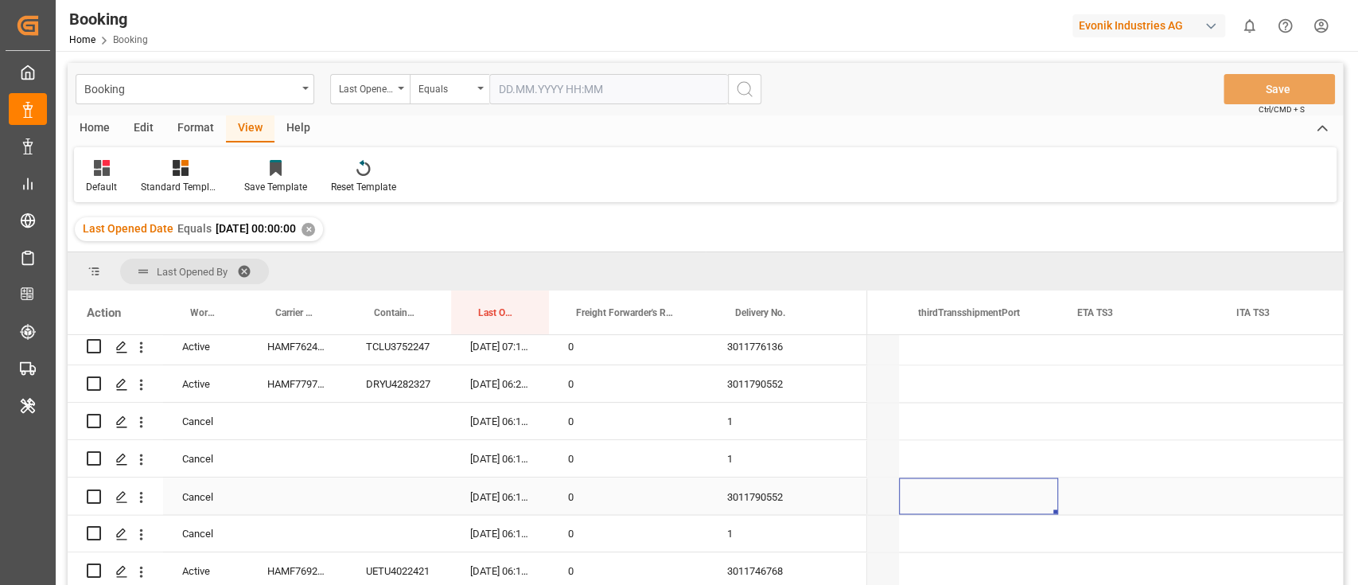
drag, startPoint x: 1054, startPoint y: 500, endPoint x: 1052, endPoint y: 508, distance: 8.1
click at [1056, 501] on div "Press SPACE to select this row." at bounding box center [978, 495] width 159 height 37
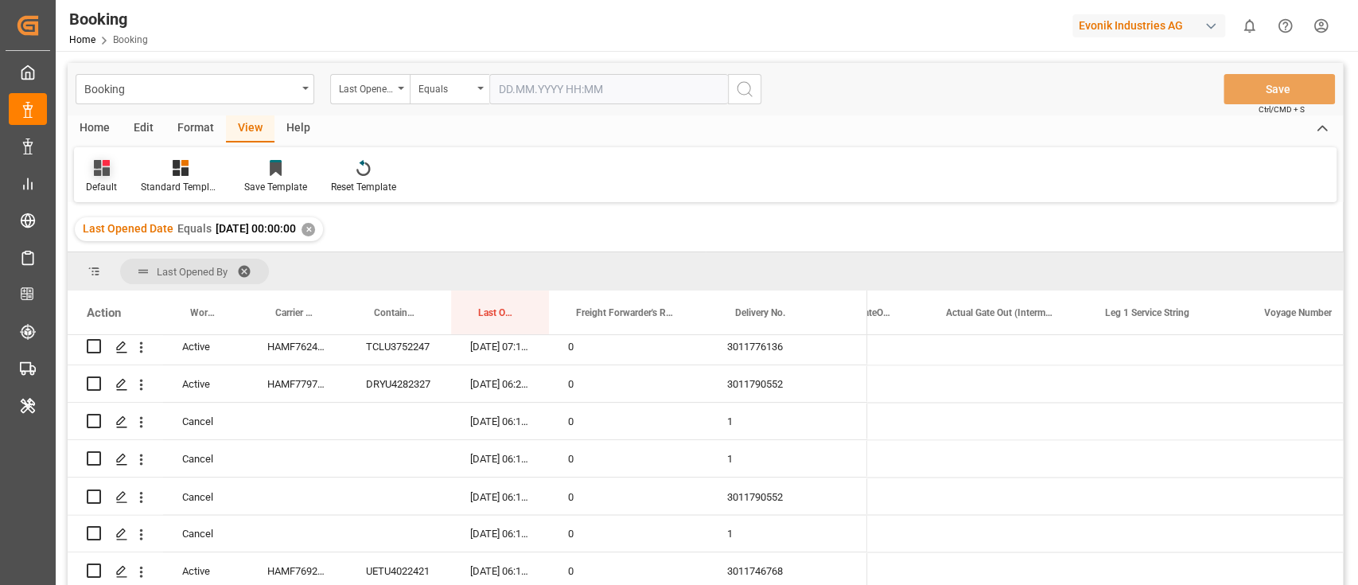
click at [91, 171] on div at bounding box center [101, 167] width 31 height 17
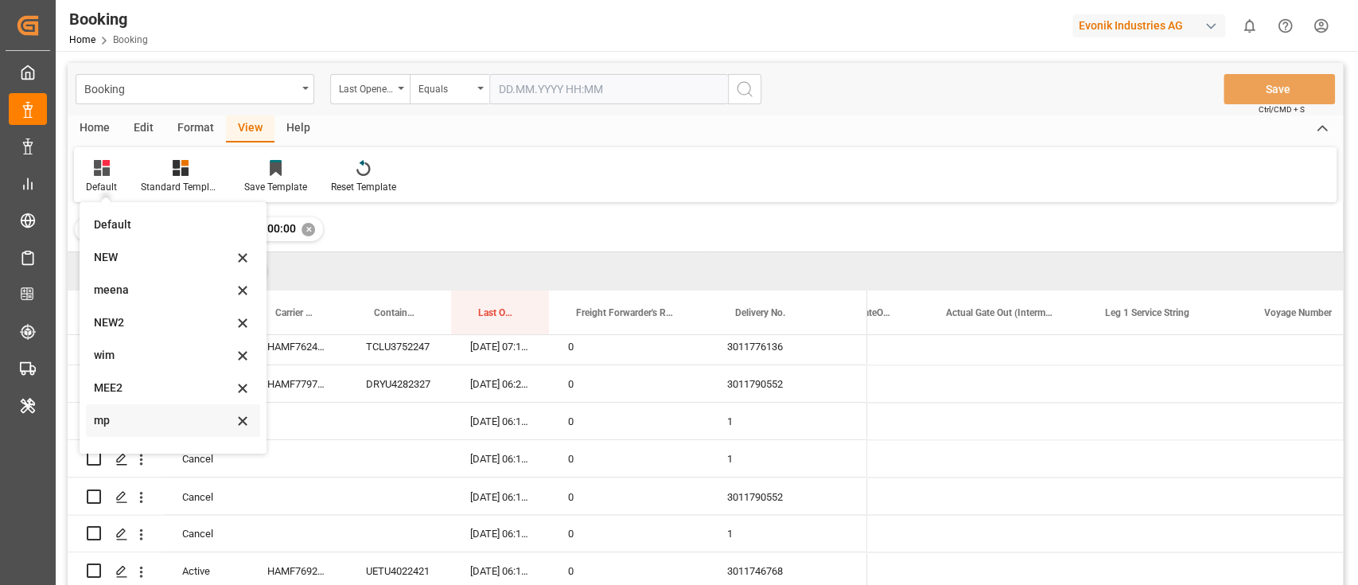
click at [153, 422] on div "mp" at bounding box center [163, 420] width 139 height 17
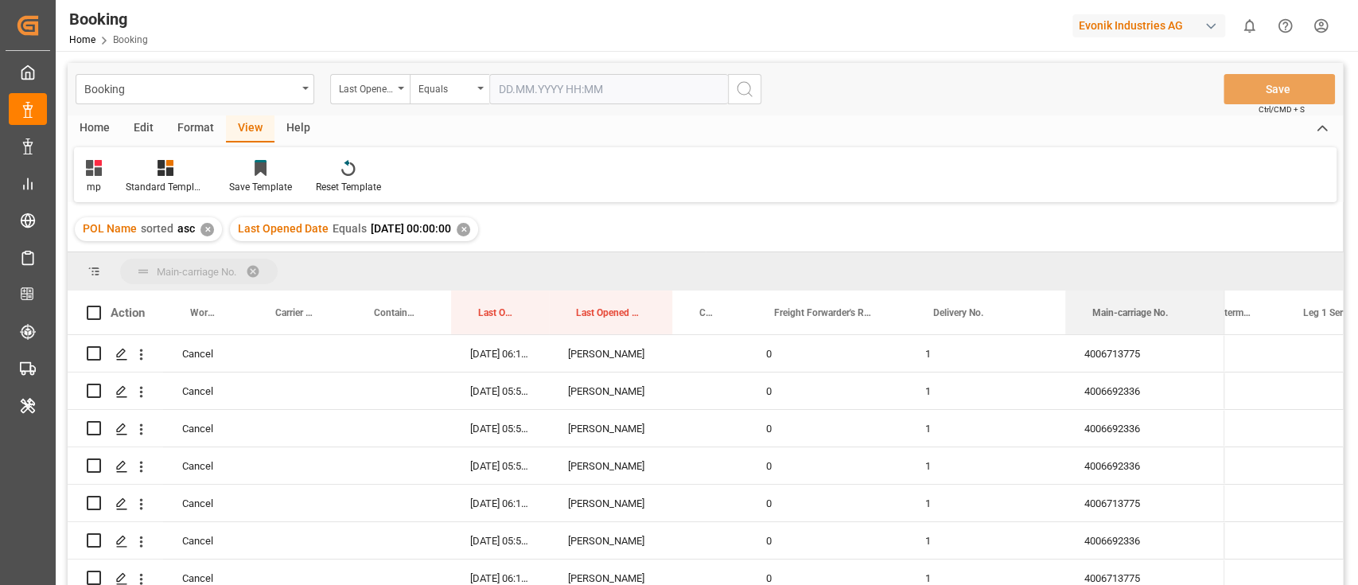
drag, startPoint x: 1138, startPoint y: 301, endPoint x: 1138, endPoint y: 271, distance: 29.4
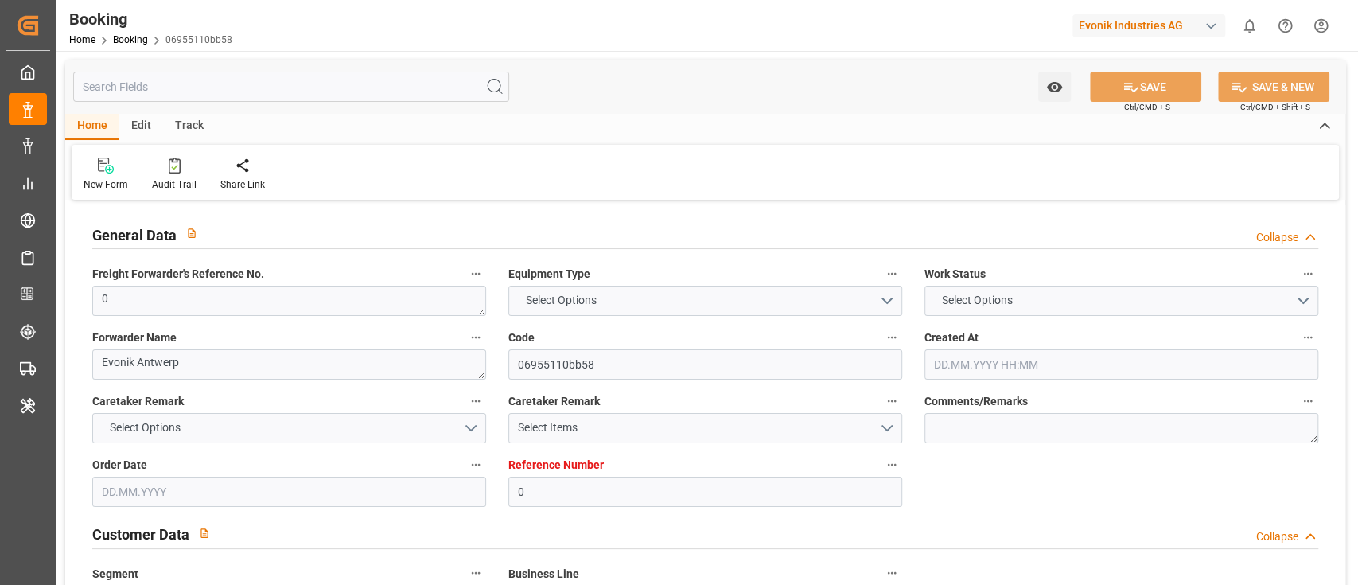
type textarea "0"
type textarea "Evonik Antwerp"
type input "06955110bb58"
type input "0"
type textarea "AT-AO"
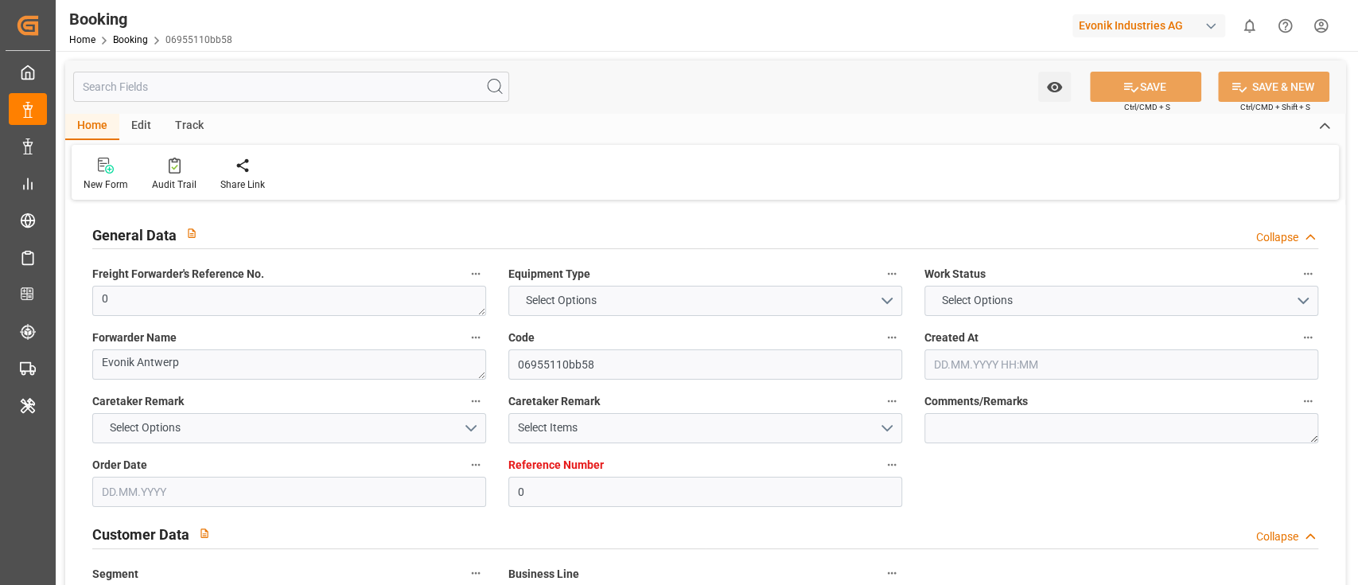
type input "4006688089"
type textarea "[EMAIL_ADDRESS][PERSON_NAME][DOMAIN_NAME]"
type textarea "CIF"
type textarea "Alexandria [GEOGRAPHIC_DATA]"
type textarea "Evonik Plant 7000025147"
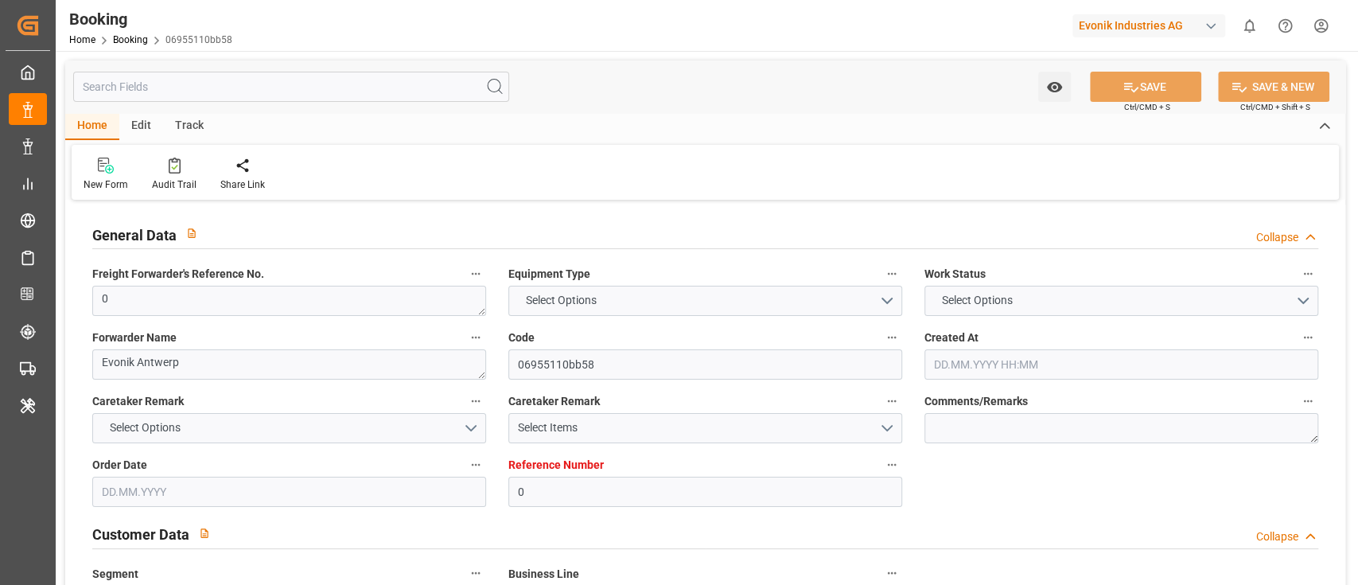
type textarea "5.1"
type textarea "2014"
type textarea "[GEOGRAPHIC_DATA]"
type textarea "CMAU3228684"
type input "CMDU"
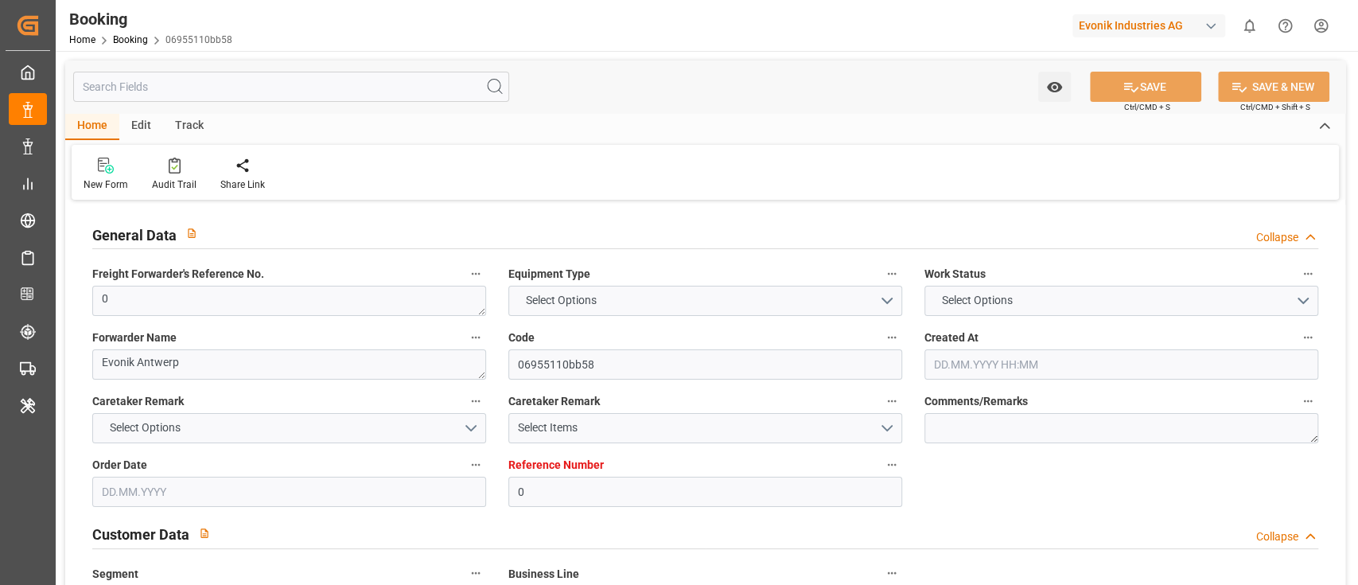
type input "Rotterdam"
type input "El Iskandariya ([GEOGRAPHIC_DATA])"
type textarea "INPUT_Evonik_Seeburger_LoadTenderOcean_1003108544_20250902173313777.xml"
type textarea "NWC/[GEOGRAPHIC_DATA] [GEOGRAPHIC_DATA] Continent / [GEOGRAPHIC_DATA]-AO"
type textarea "INPUT_Evonik_Seeburger_LoadTenderOcean_1003018999_20250804160333105.xml,INPUT_E…"
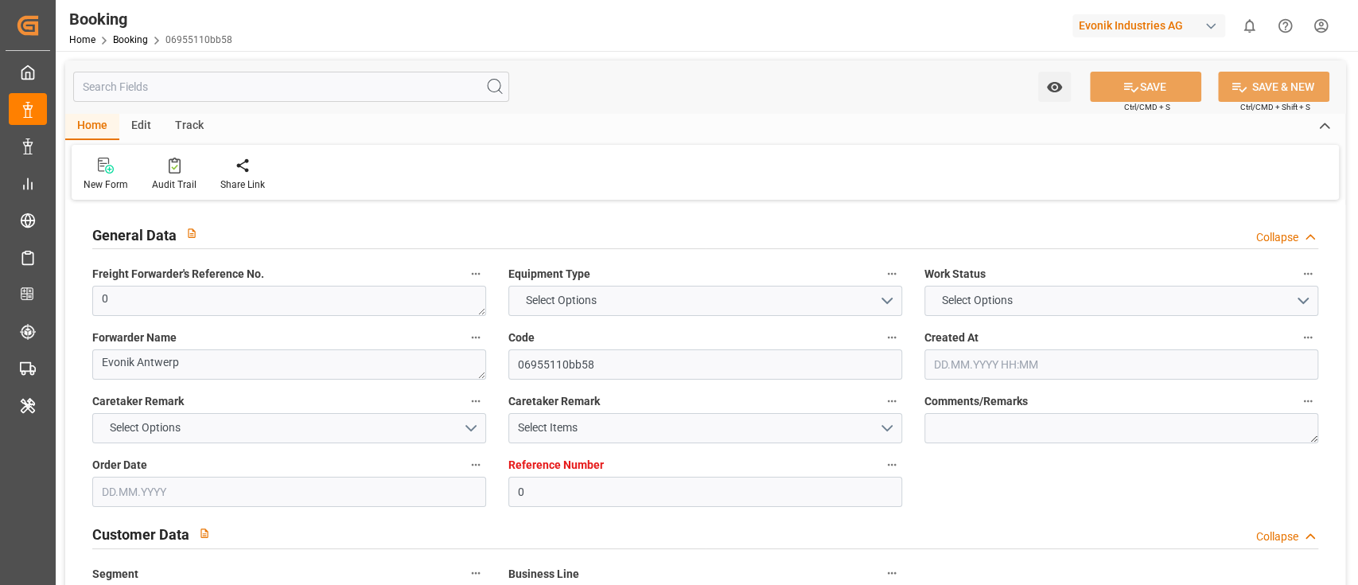
type textarea "1003108544"
type textarea "Logward System"
type textarea "businessDivision-businessLine-"
type textarea "EVONIK Load Tender XML"
type textarea "a011t00000LcJC5AAN"
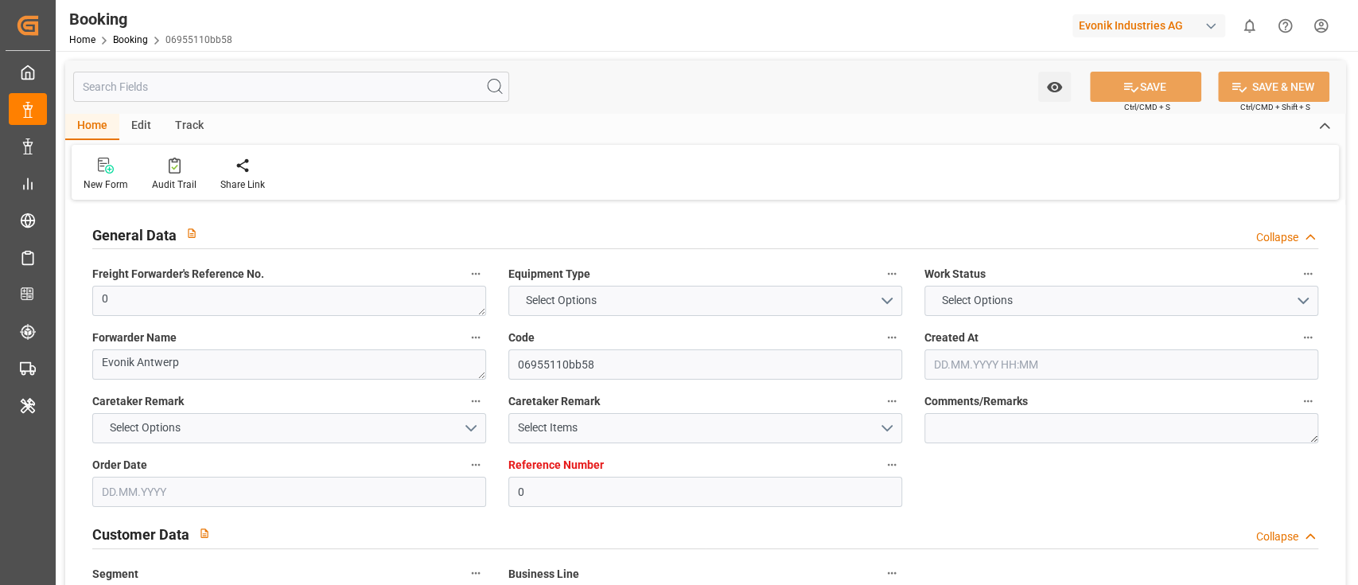
type textarea "No"
type input "0"
type input "CMACGM"
type input "CMA CGM Group"
type input "NLRTM"
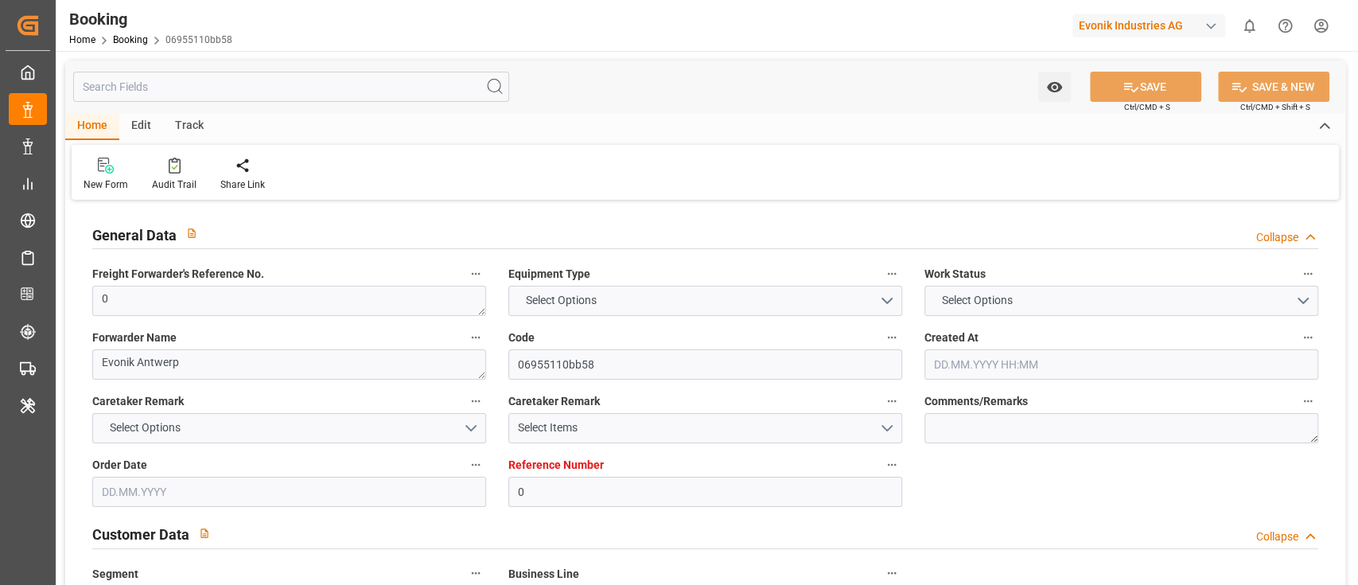
type input "EGALY"
type input "04.08.2025 14:05"
type input "04.08.2025"
type input "05.09.2025"
type input "26.08.2025"
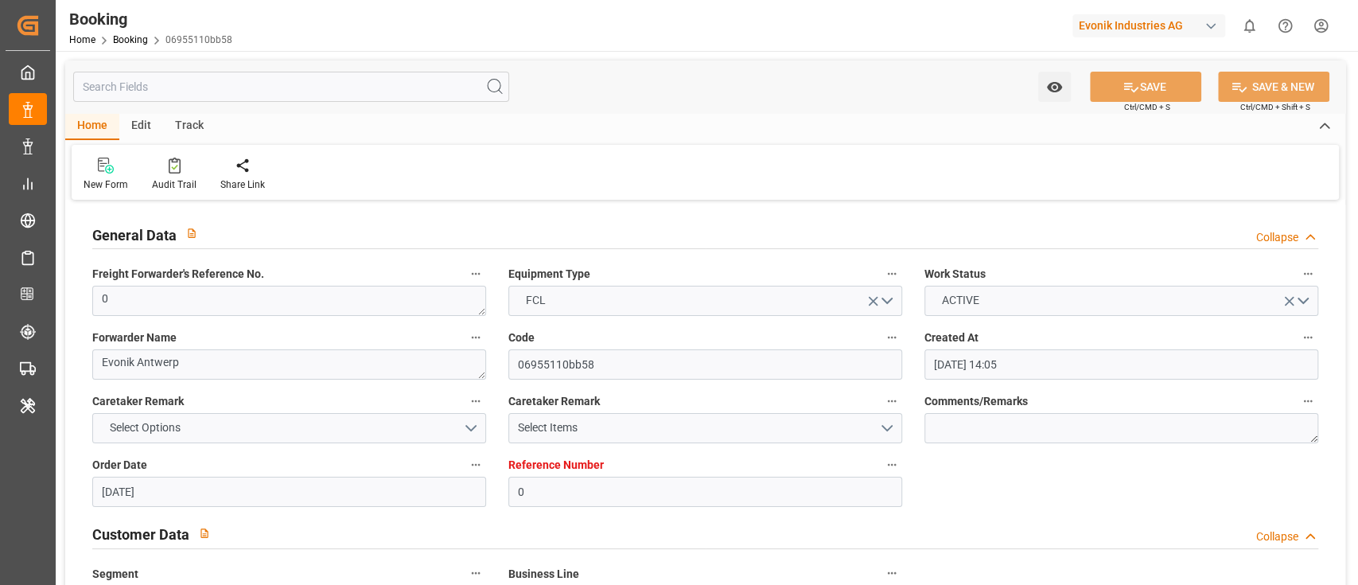
type input "02.09.2025 15:35"
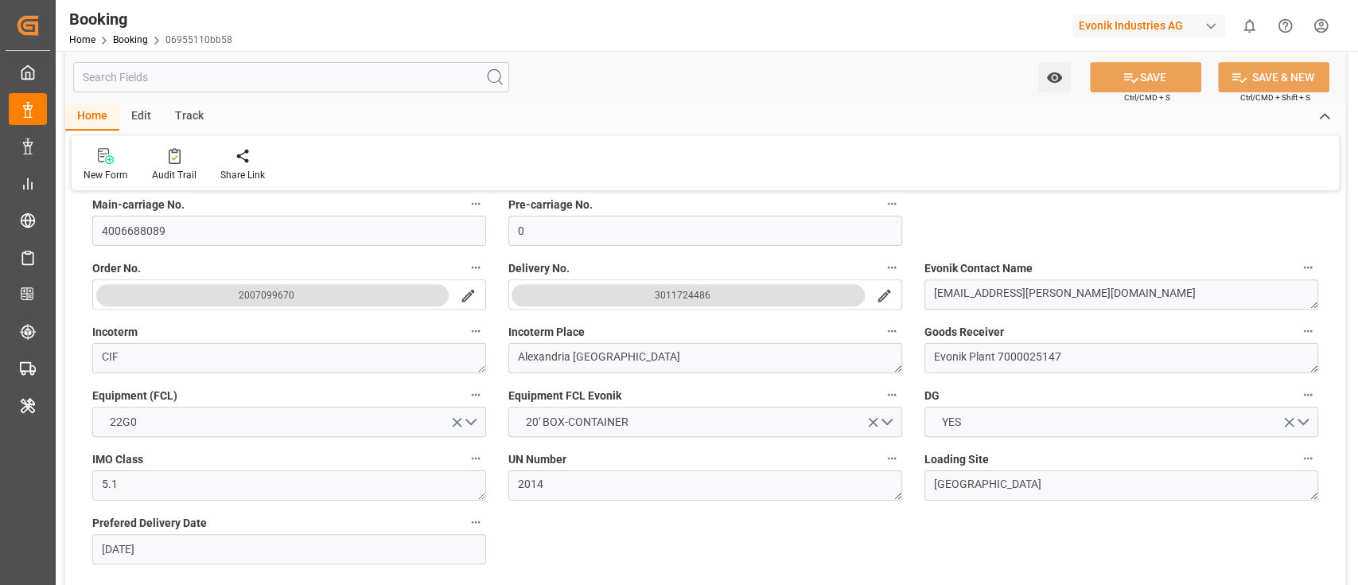
scroll to position [318, 0]
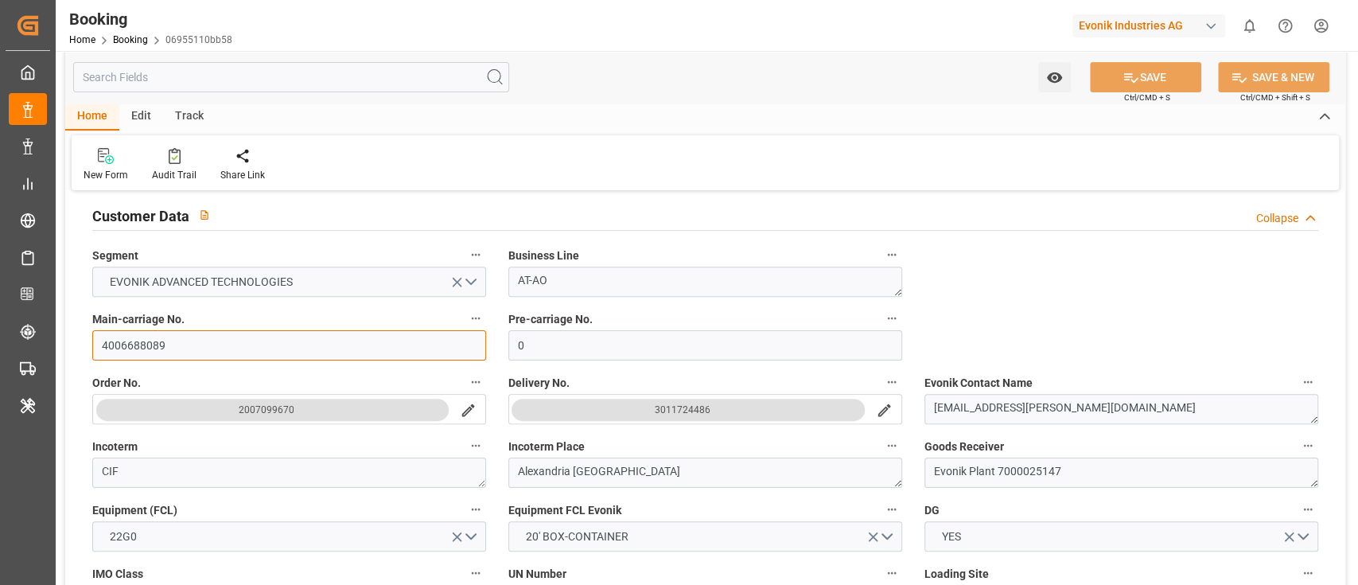
click at [168, 342] on input "4006688089" at bounding box center [289, 345] width 394 height 30
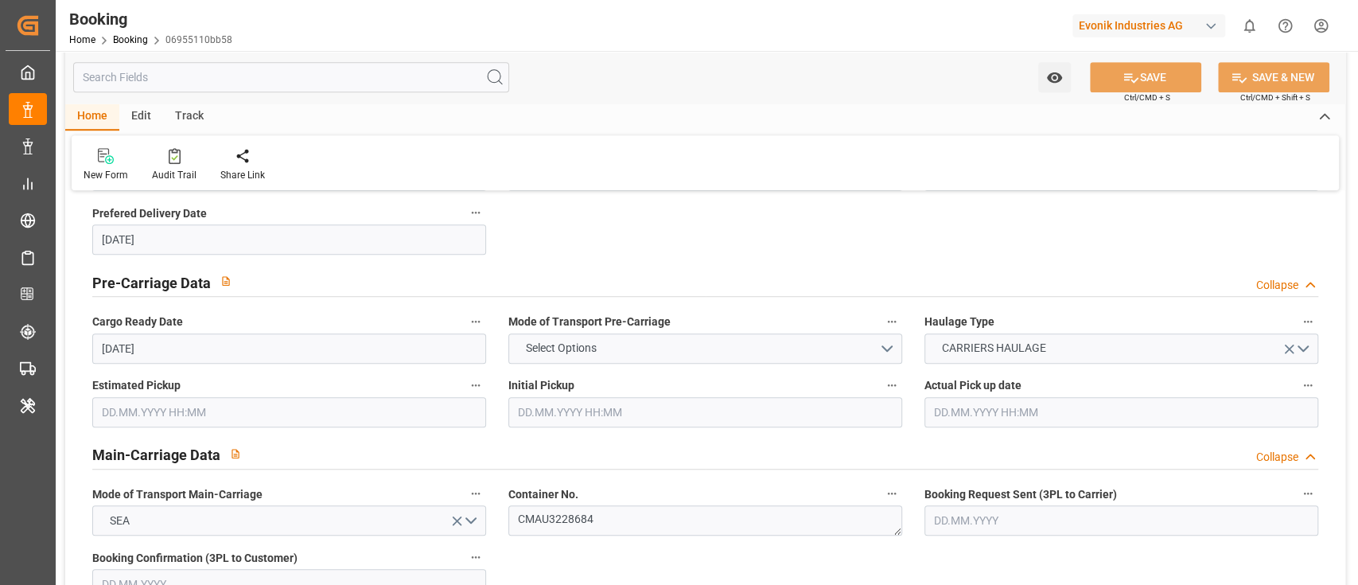
scroll to position [848, 0]
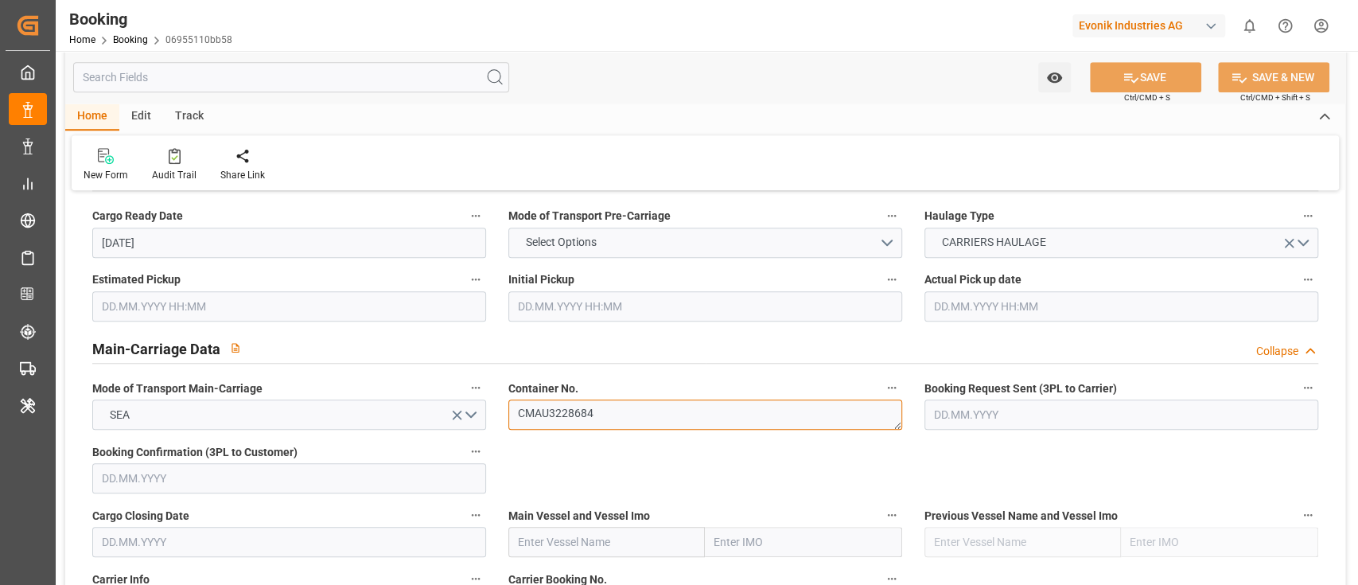
click at [638, 417] on textarea "CMAU3228684" at bounding box center [705, 414] width 394 height 30
click at [638, 416] on textarea "CMAU3228684" at bounding box center [705, 414] width 394 height 30
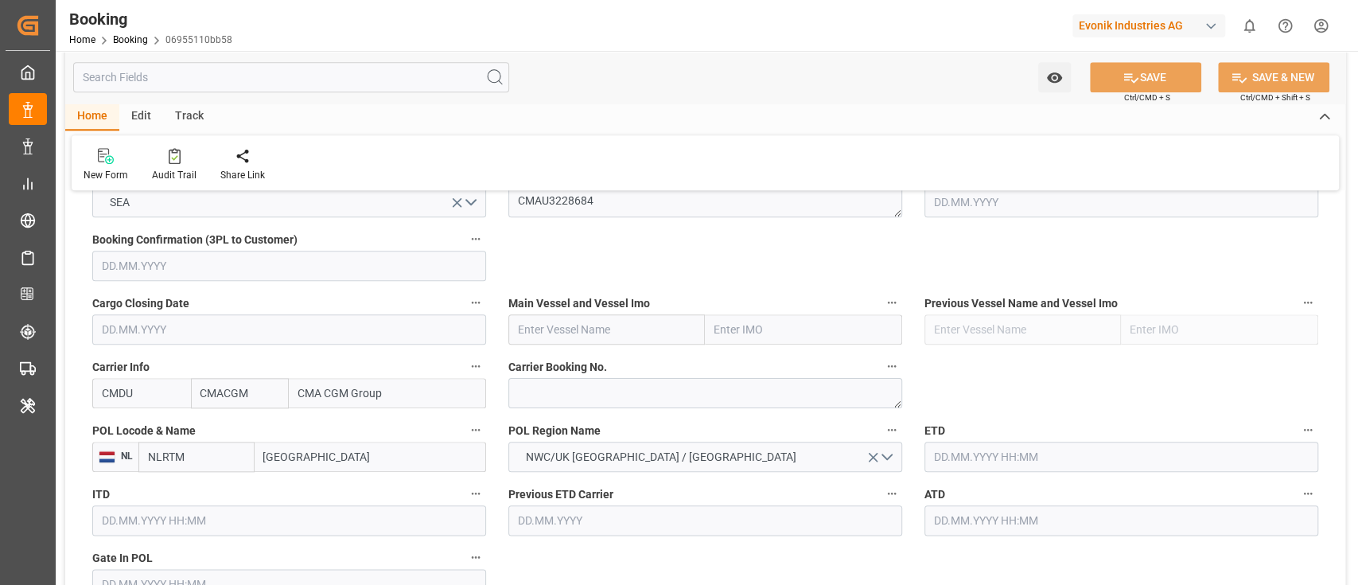
click at [536, 325] on input "text" at bounding box center [606, 329] width 197 height 30
paste input "CMA CGM BARRACUDA"
type input "CMA CGM BARRACUDA"
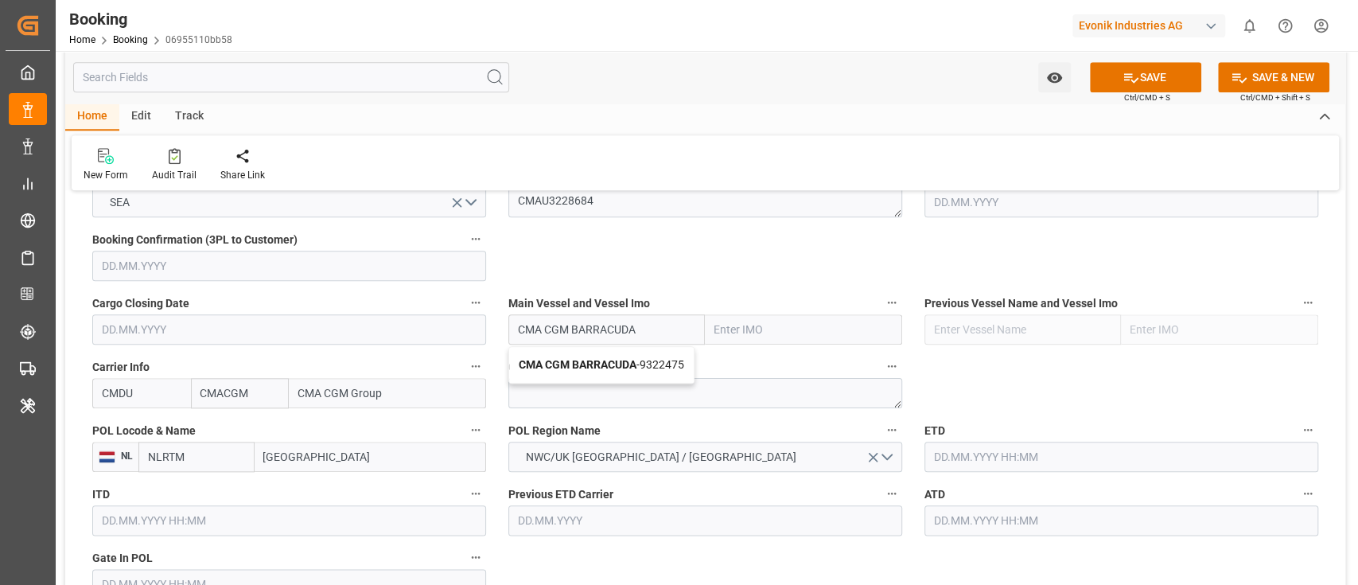
click at [590, 364] on b "CMA CGM BARRACUDA" at bounding box center [578, 364] width 118 height 13
type input "9322475"
type input "CMA CGM BARRACUDA"
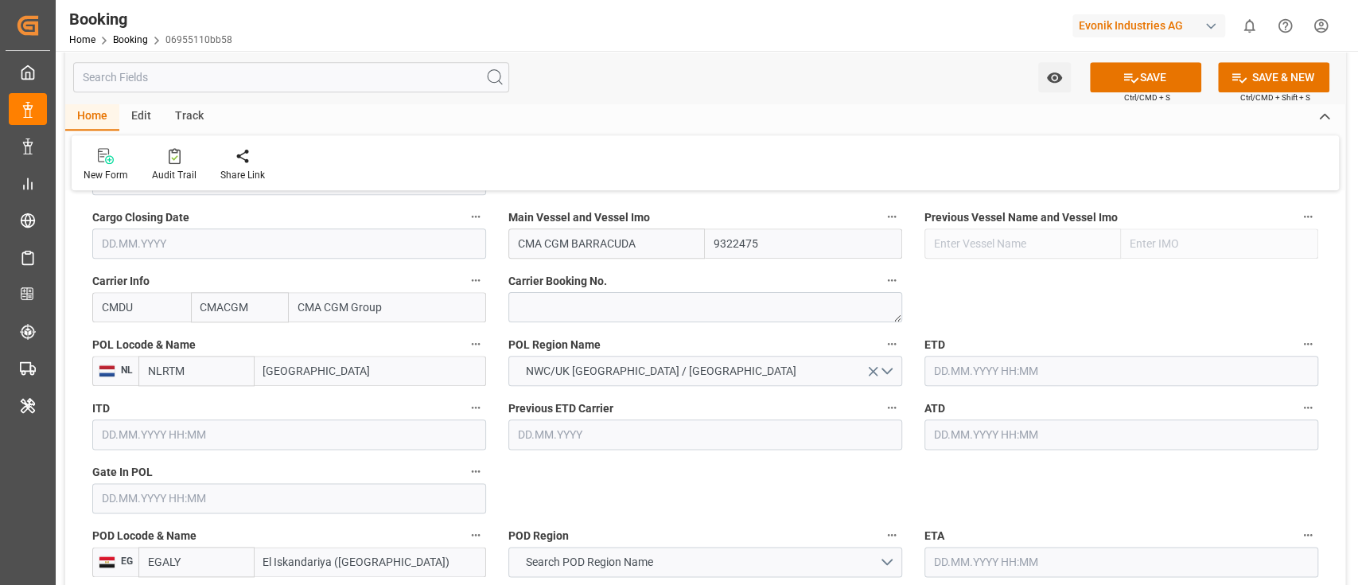
scroll to position [1166, 0]
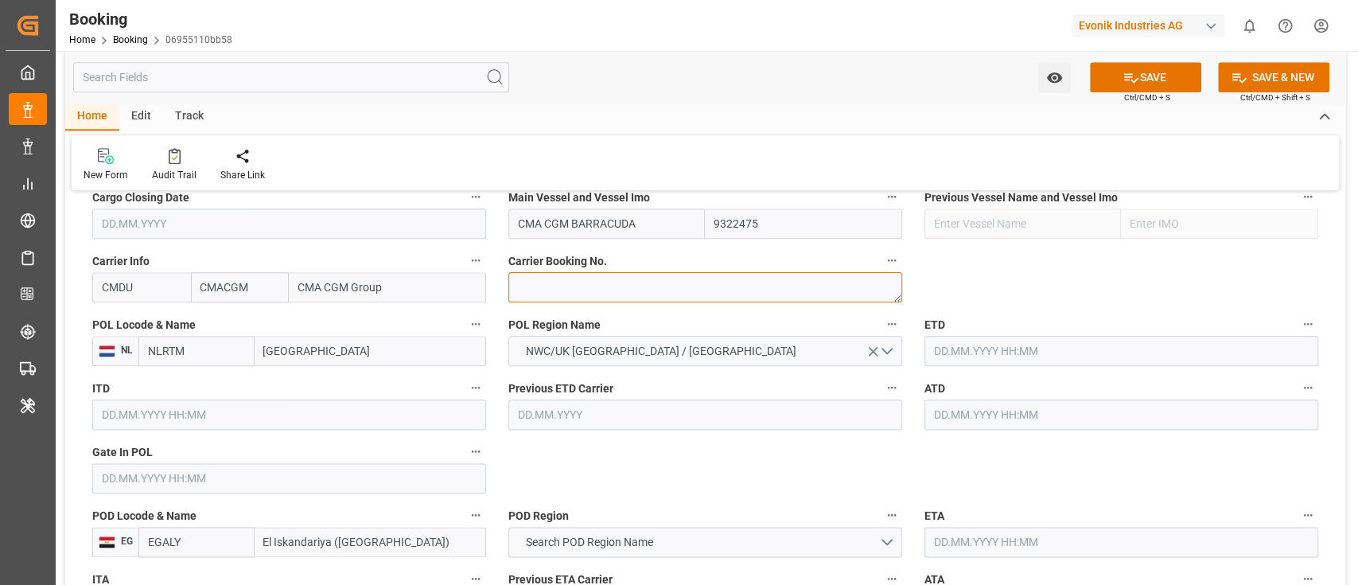
click at [525, 292] on textarea at bounding box center [705, 287] width 394 height 30
paste textarea "ANT1924596"
type textarea "ANT1924596"
click at [288, 344] on input "Rotterdam" at bounding box center [370, 351] width 231 height 30
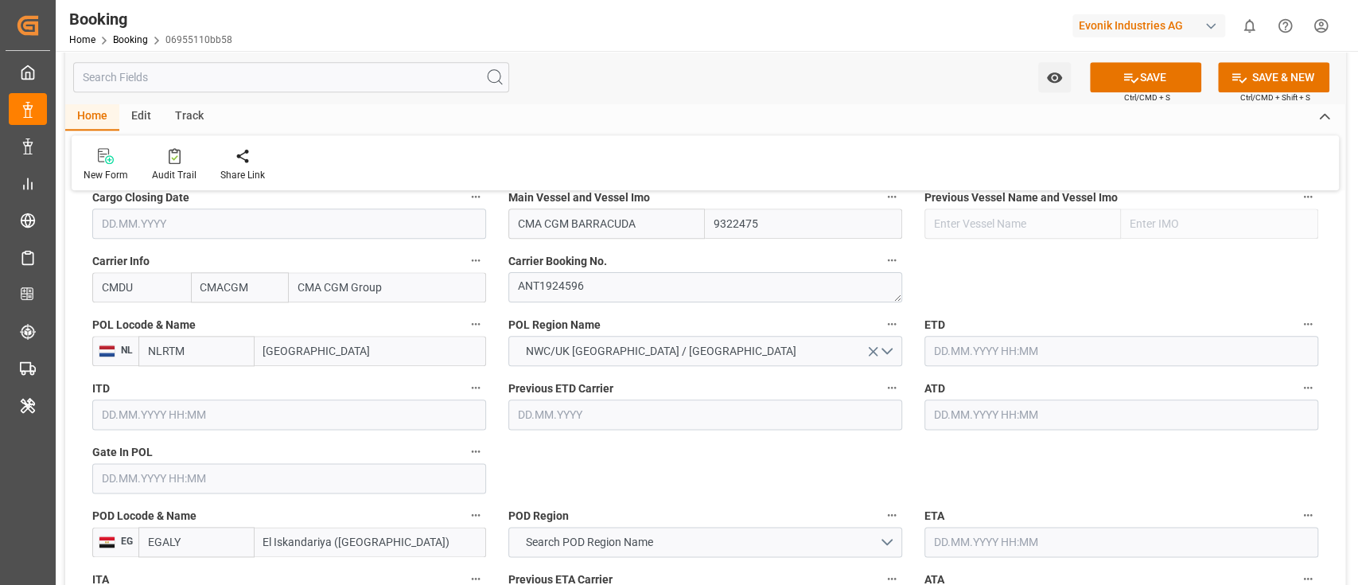
click at [288, 344] on input "Rotterdam" at bounding box center [370, 351] width 231 height 30
paste input "ANTWERP"
type input "ANTWERP"
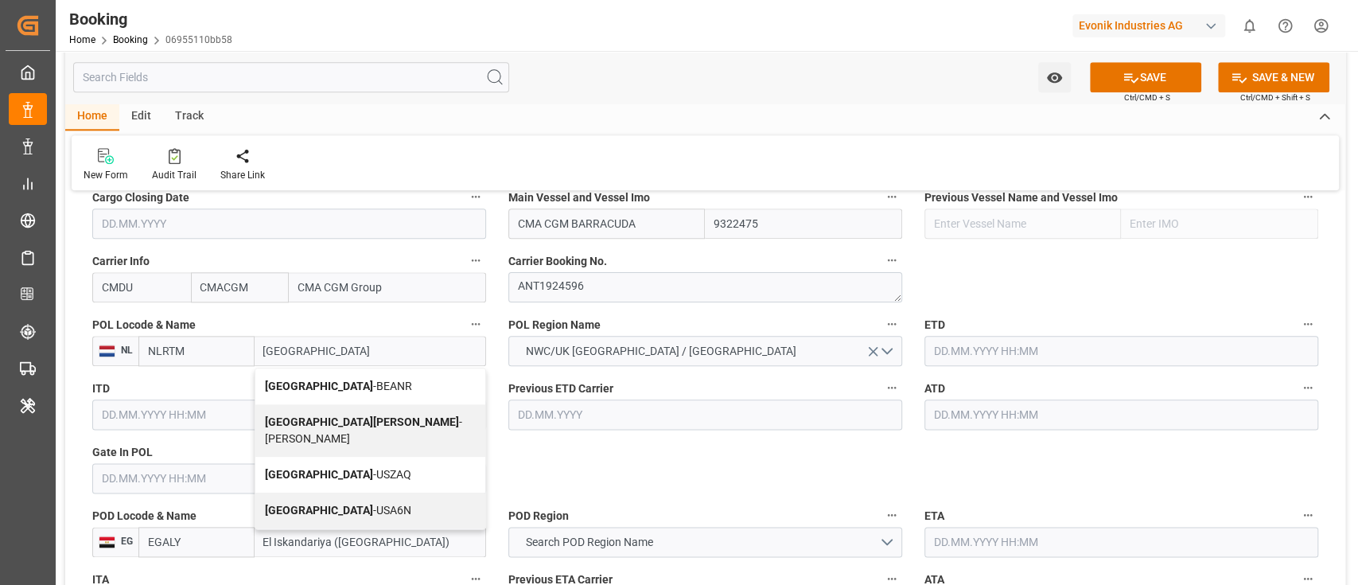
click at [361, 379] on div "Antwerp - BEANR" at bounding box center [370, 386] width 230 height 36
type input "BEANR"
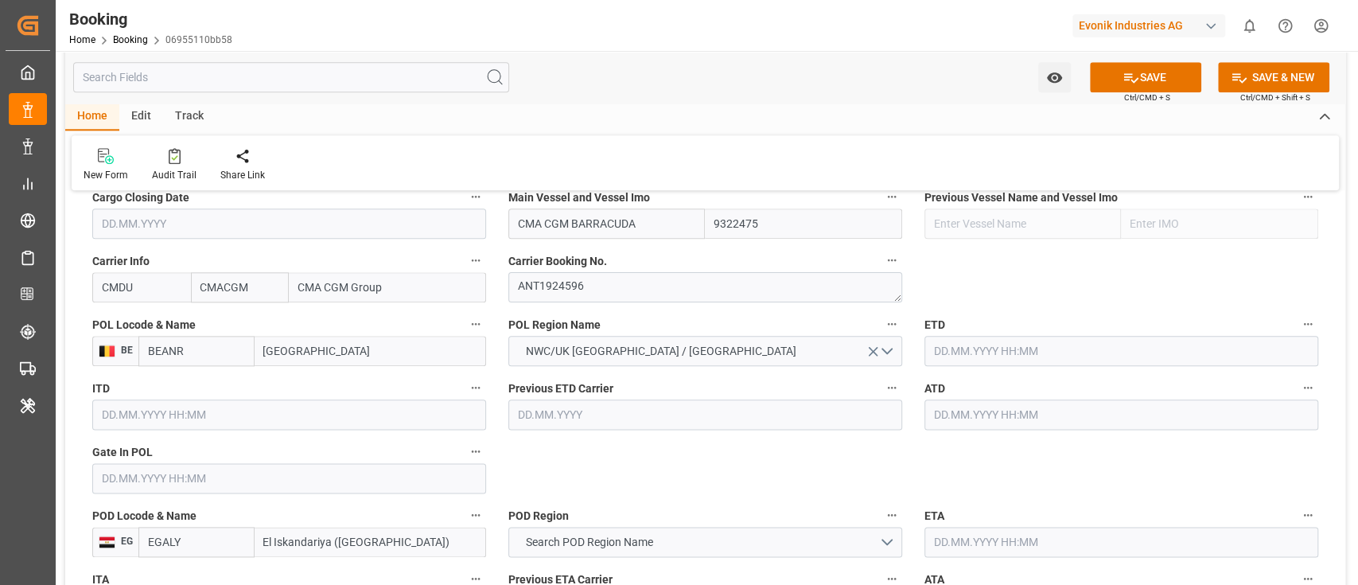
type input "Antwerp"
click at [121, 485] on input "text" at bounding box center [289, 478] width 394 height 30
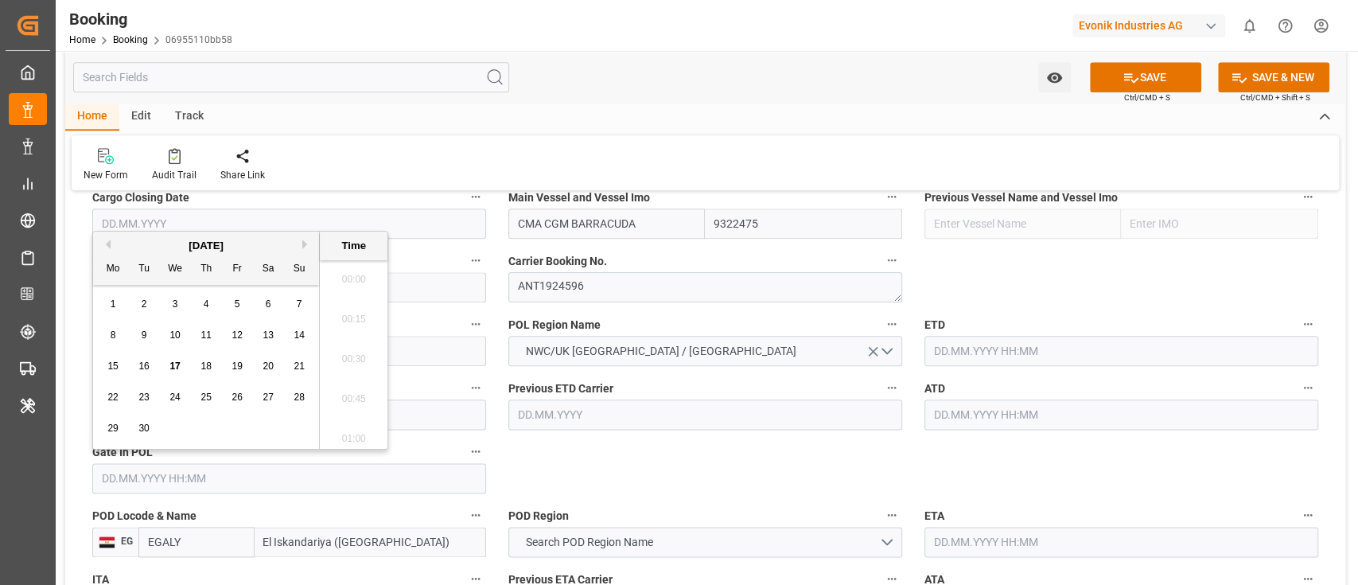
scroll to position [2670, 0]
click at [113, 302] on span "1" at bounding box center [114, 303] width 6 height 11
type input "01.09.2025 00:00"
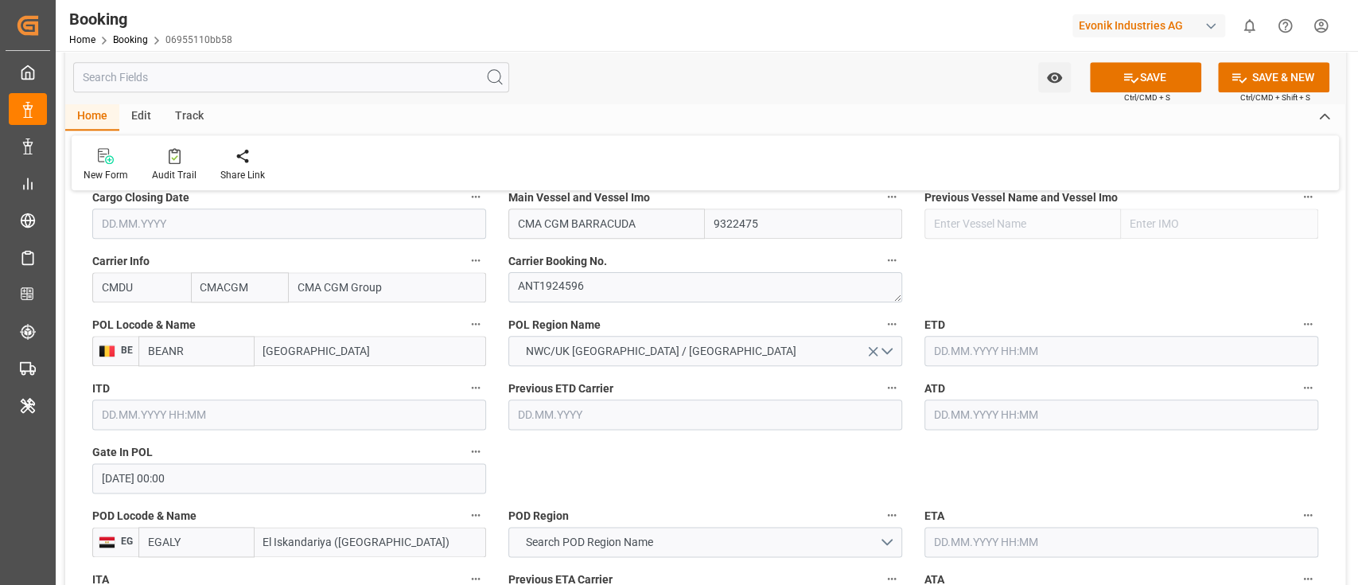
click at [981, 350] on input "text" at bounding box center [1121, 351] width 394 height 30
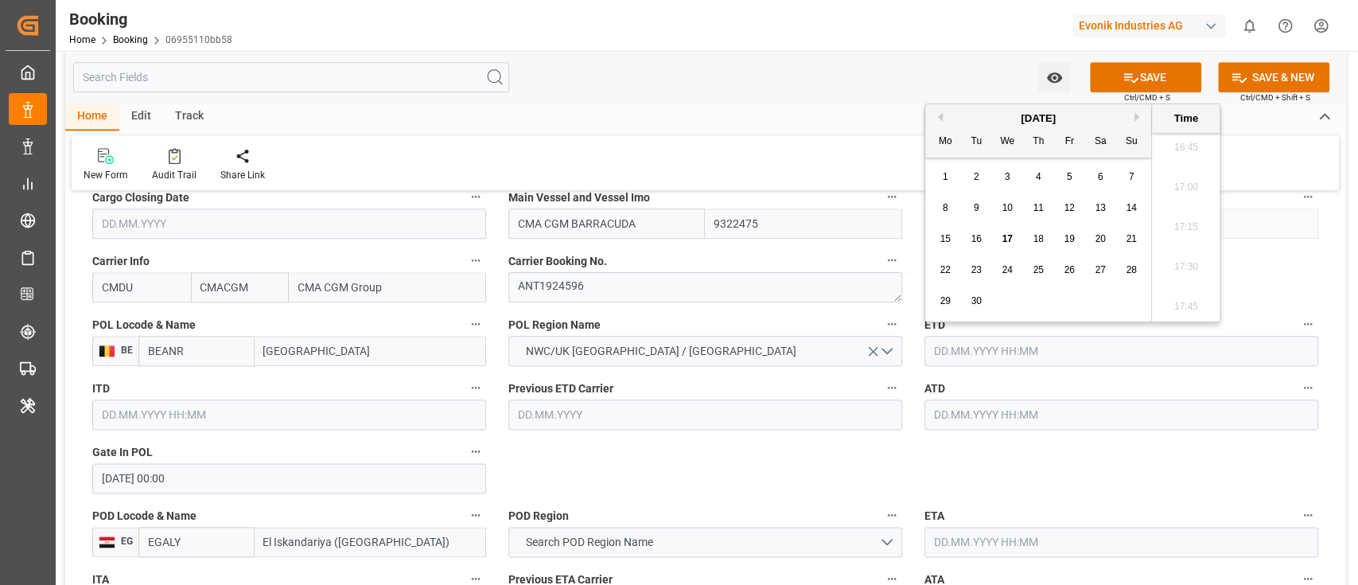
click at [1031, 176] on div "4" at bounding box center [1039, 177] width 20 height 19
type input "04.09.2025 00:00"
click at [959, 409] on input "text" at bounding box center [1121, 414] width 394 height 30
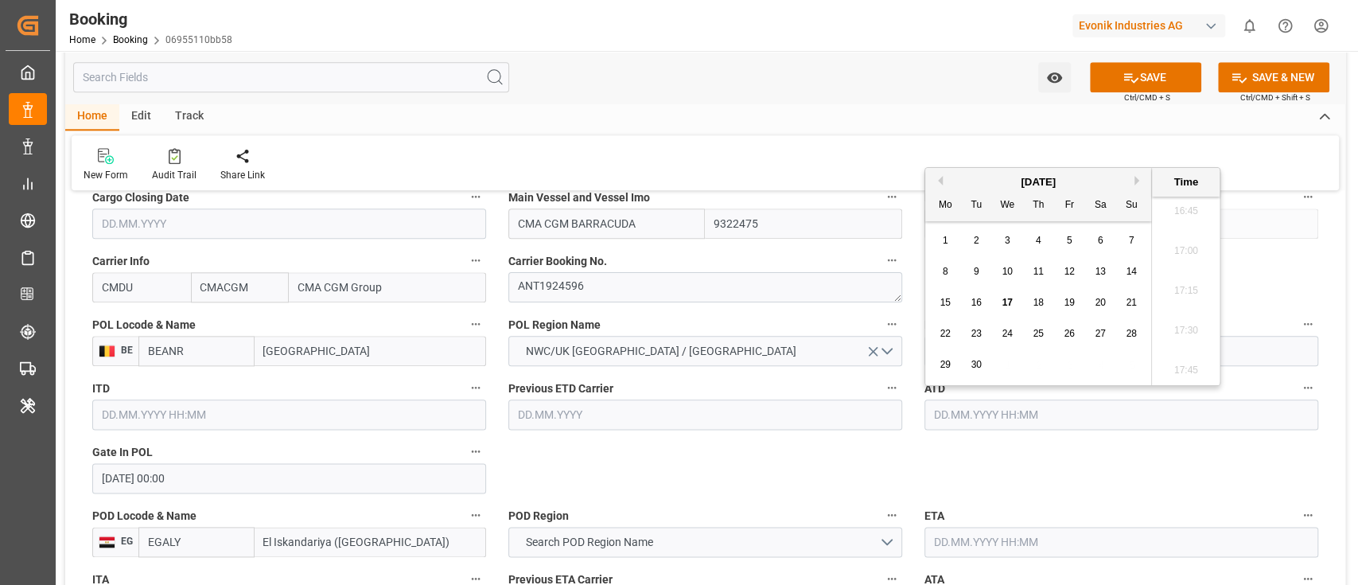
click at [1036, 240] on span "4" at bounding box center [1039, 240] width 6 height 11
type input "04.09.2025 00:00"
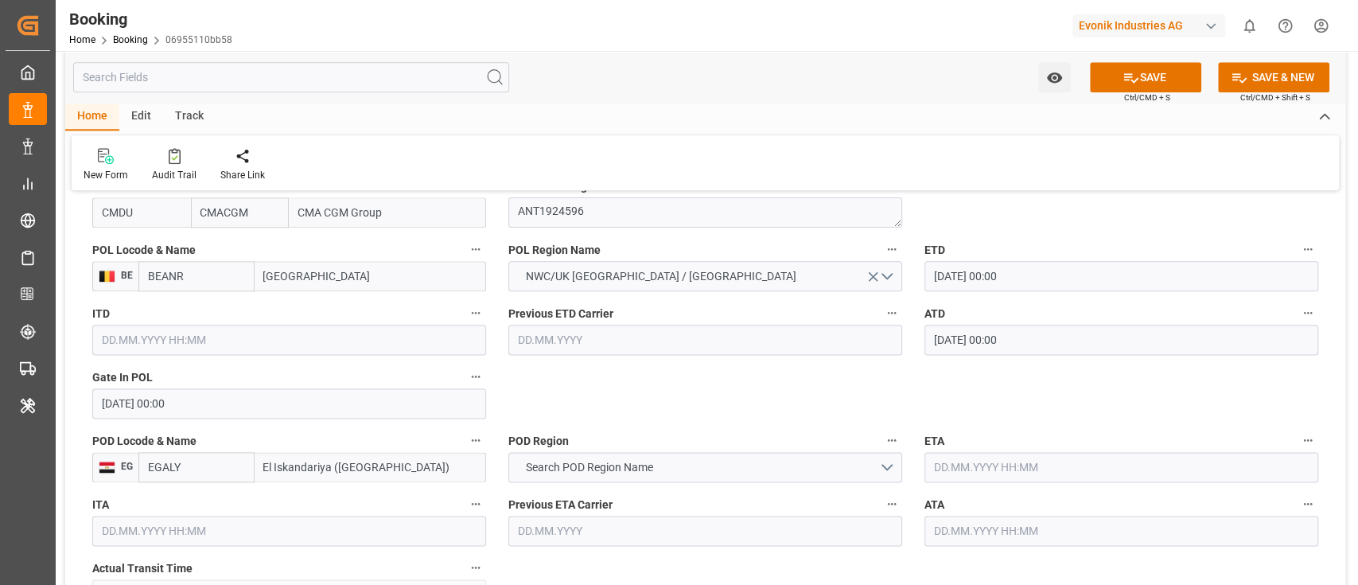
scroll to position [1273, 0]
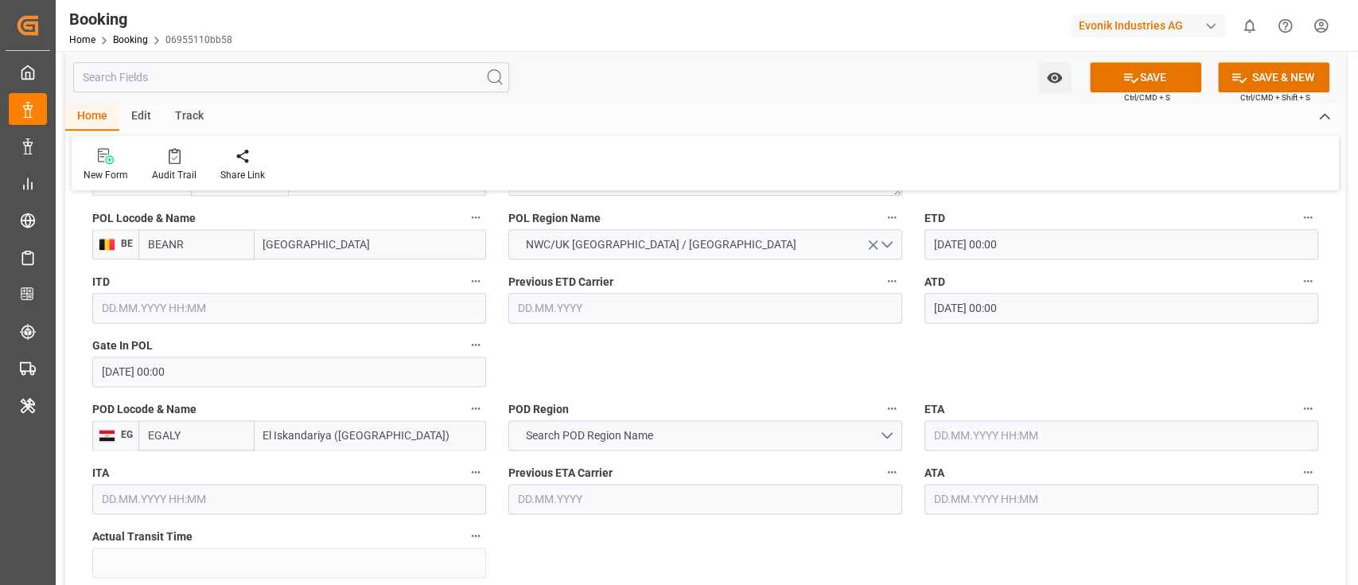
click at [179, 436] on input "EGALY" at bounding box center [196, 435] width 116 height 30
click at [589, 430] on span "Search POD Region Name" at bounding box center [588, 435] width 143 height 17
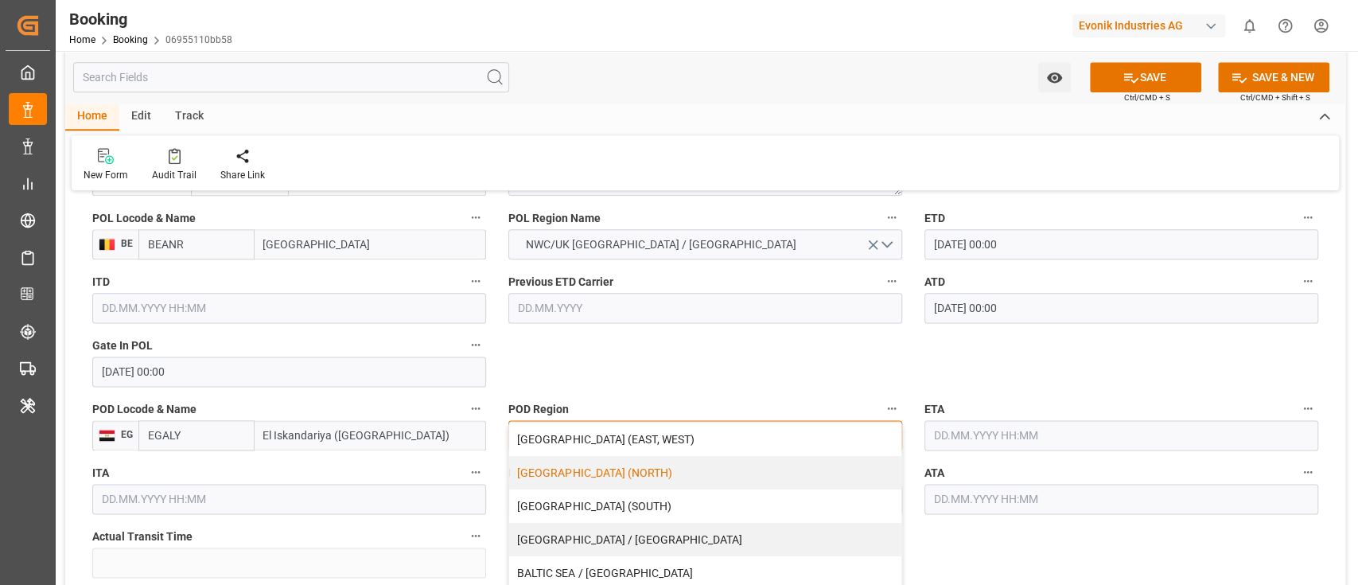
click at [651, 475] on div "AFRICA (NORTH)" at bounding box center [705, 472] width 392 height 33
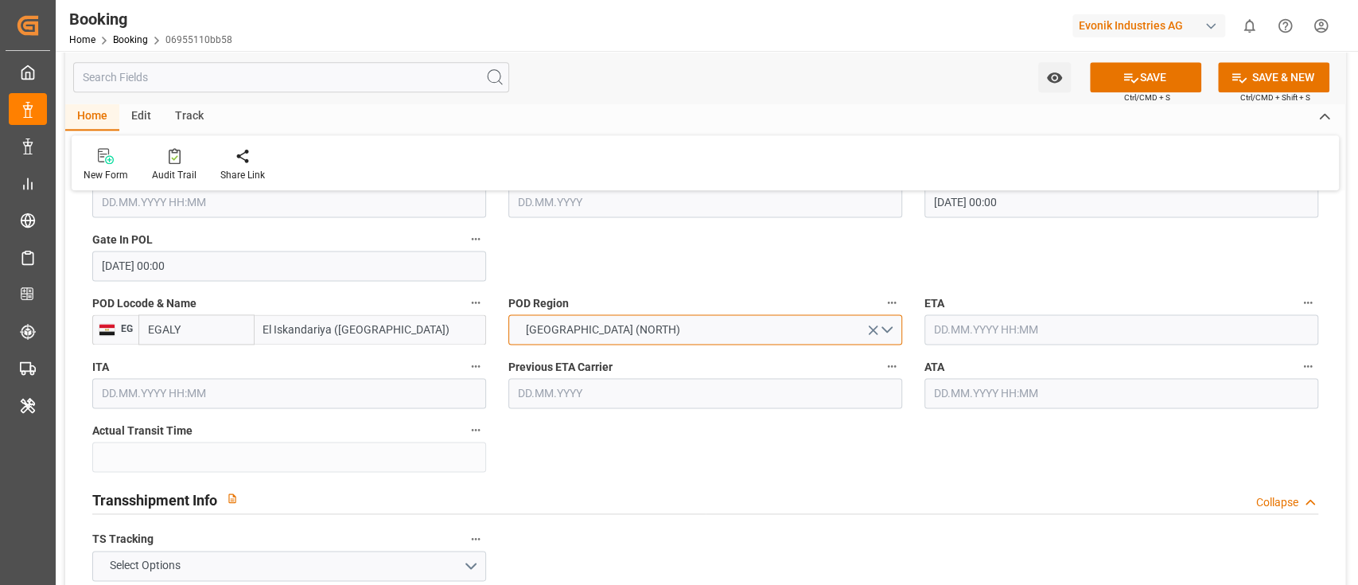
scroll to position [1484, 0]
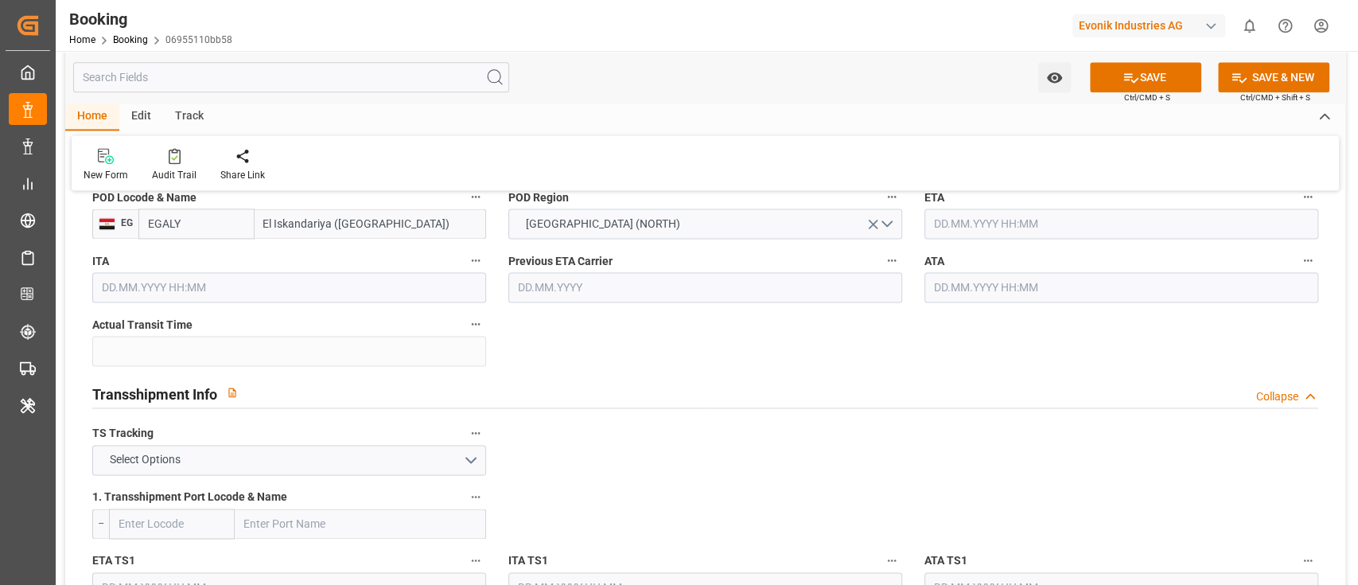
click at [986, 223] on input "text" at bounding box center [1121, 223] width 394 height 30
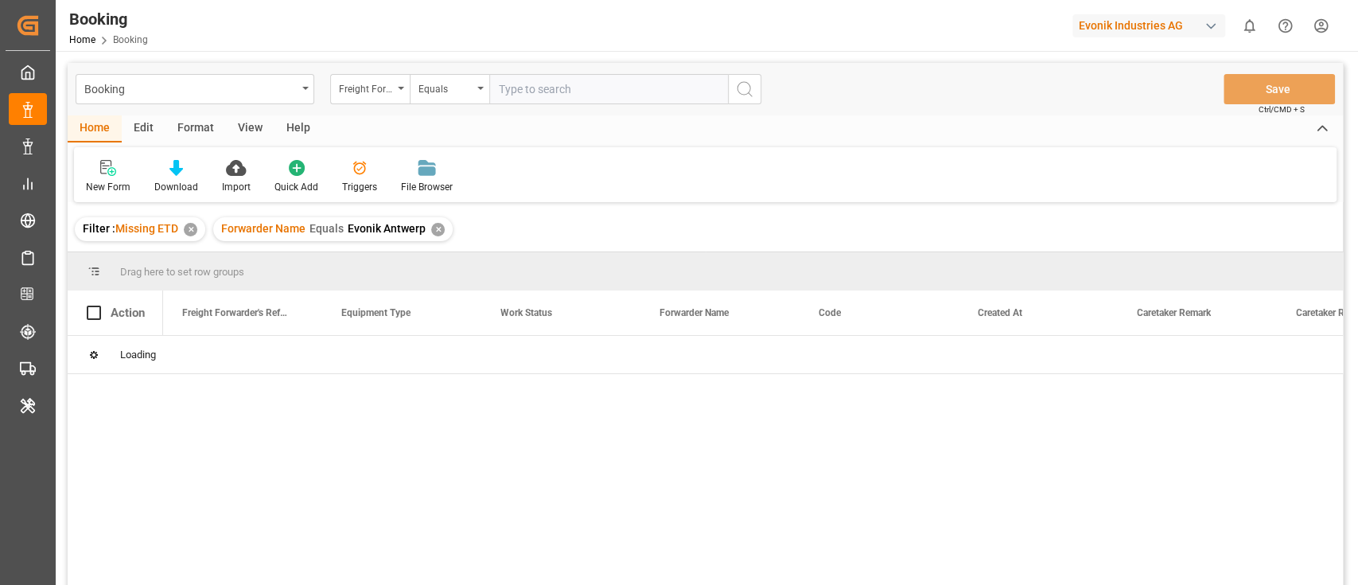
click at [185, 230] on div "✕" at bounding box center [191, 230] width 14 height 14
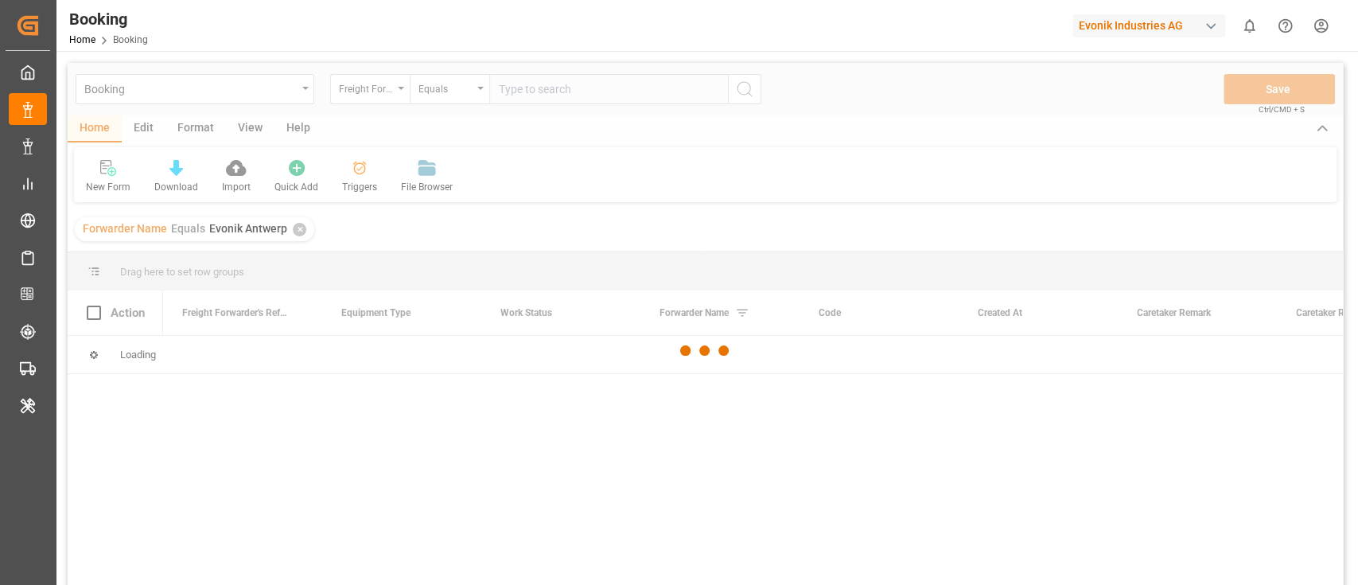
click at [299, 230] on div at bounding box center [705, 350] width 1275 height 575
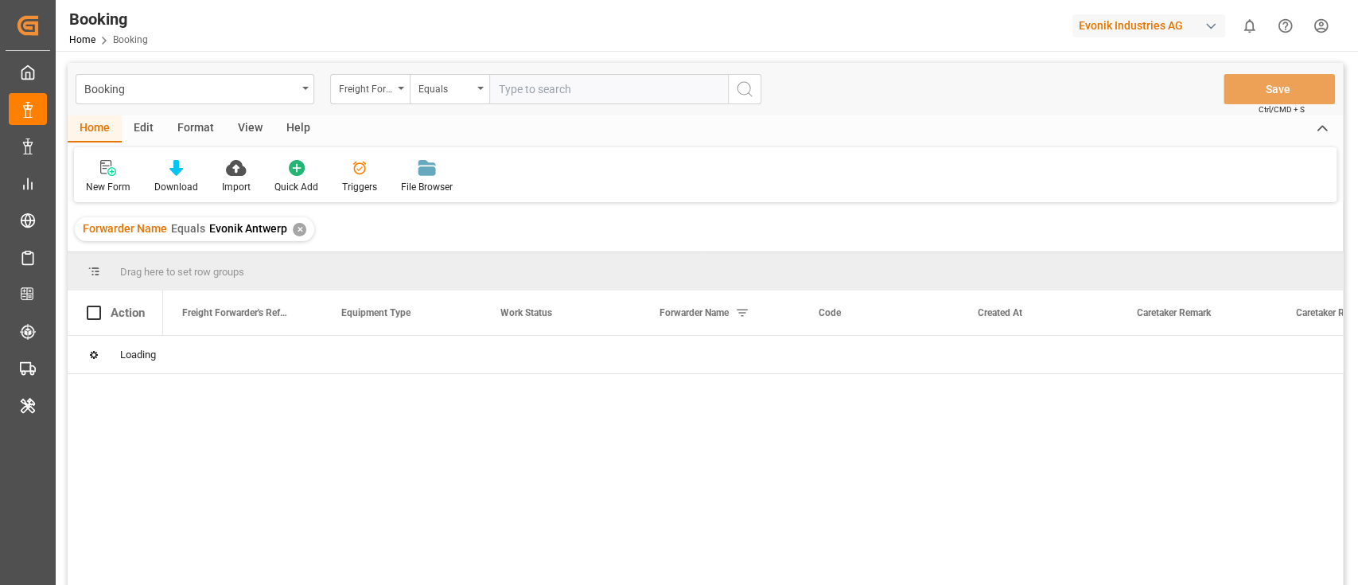
click at [294, 227] on div "✕" at bounding box center [300, 230] width 14 height 14
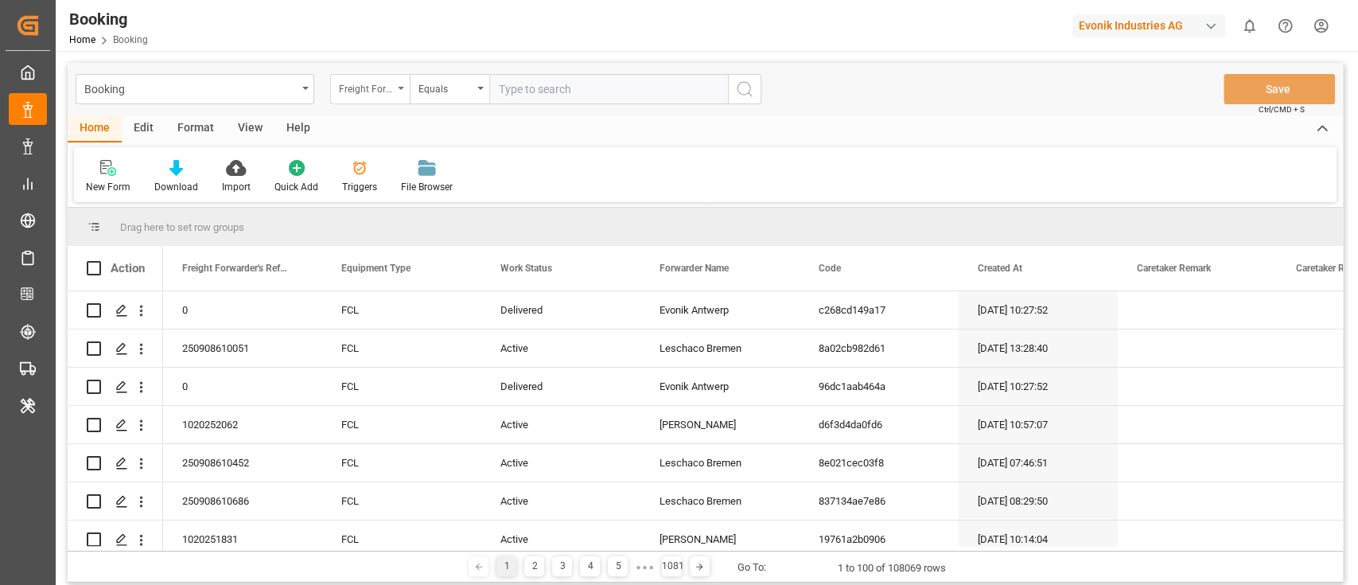
click at [367, 91] on div "Freight Forwarder's Reference No." at bounding box center [366, 87] width 54 height 18
type input "main"
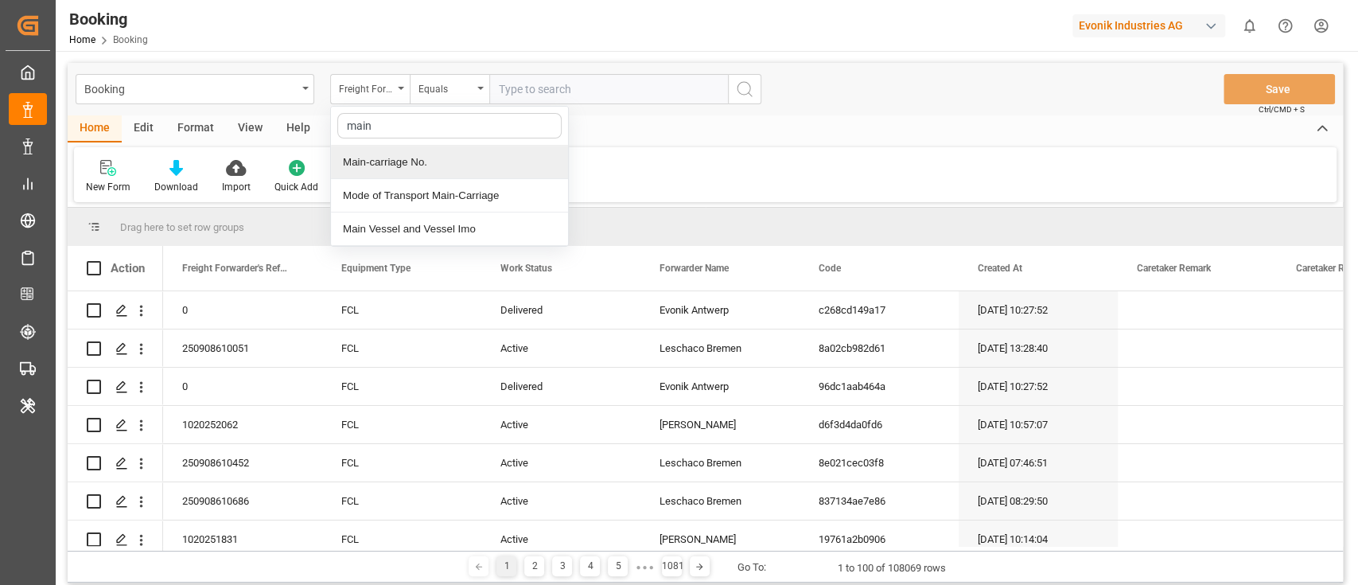
click at [416, 172] on div "Main-carriage No." at bounding box center [449, 162] width 237 height 33
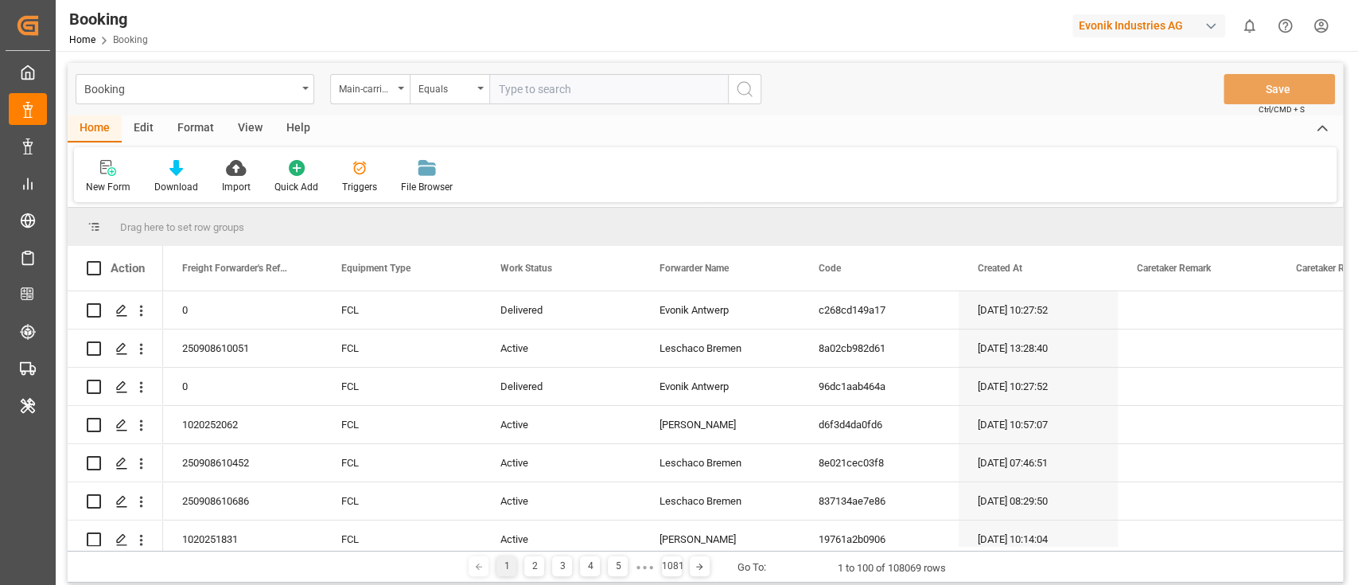
click at [522, 92] on input "text" at bounding box center [608, 89] width 239 height 30
paste input "4006688089"
type input "4006688089"
click at [737, 88] on circle "search button" at bounding box center [743, 88] width 13 height 13
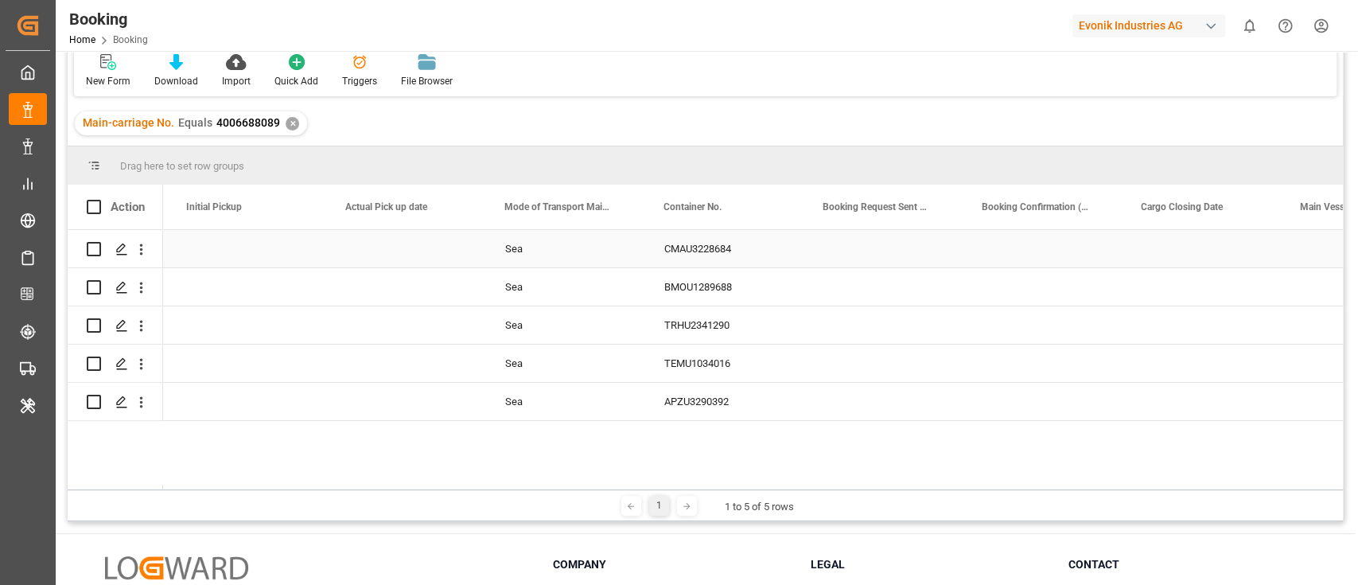
click at [700, 244] on div "CMAU3228684" at bounding box center [724, 248] width 159 height 37
click at [719, 290] on div "BMOU1289688" at bounding box center [724, 286] width 159 height 37
click at [703, 325] on div "TRHU2341290" at bounding box center [724, 324] width 159 height 37
click at [704, 351] on div "TEMU1034016" at bounding box center [724, 362] width 159 height 37
click at [718, 422] on div "Carriers Haulage Sea CMAU3228684 Carriers Haulage Sea BMOU1289688 Carriers Haul…" at bounding box center [753, 359] width 1180 height 259
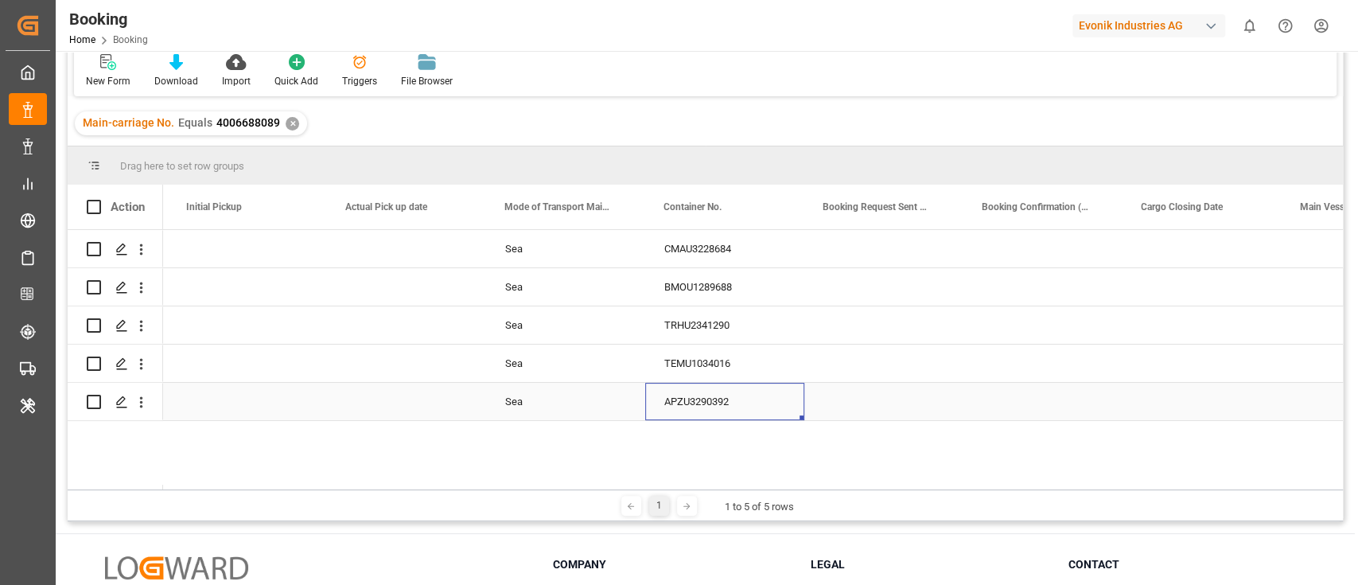
click at [718, 399] on div "APZU3290392" at bounding box center [724, 401] width 159 height 37
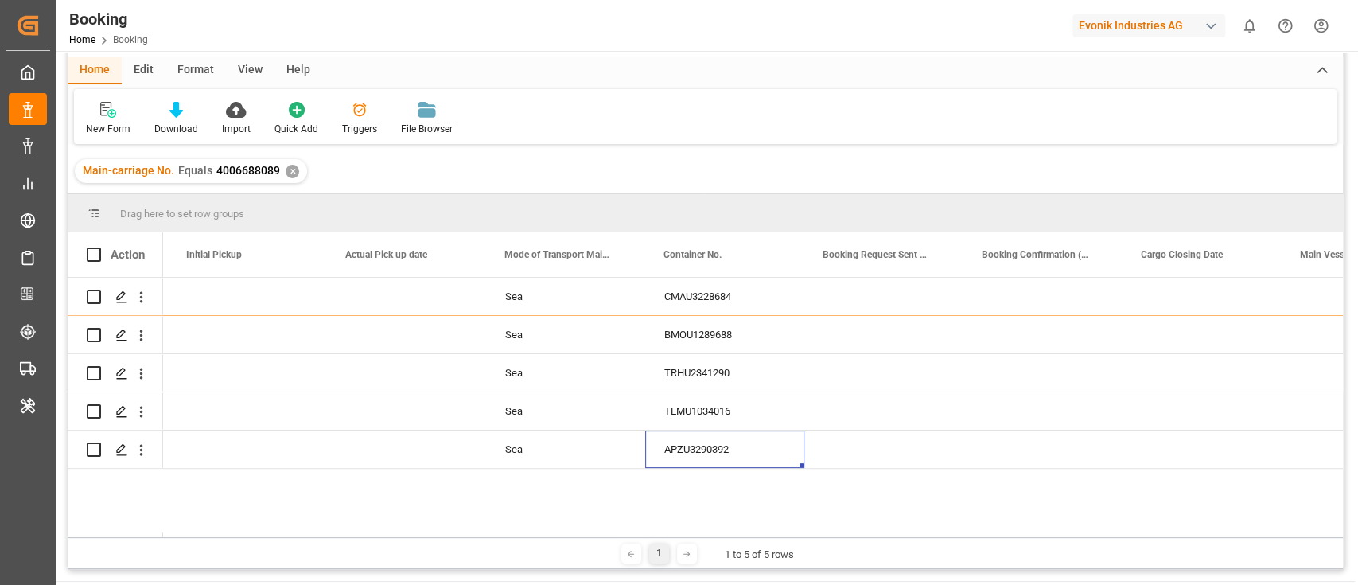
scroll to position [154, 0]
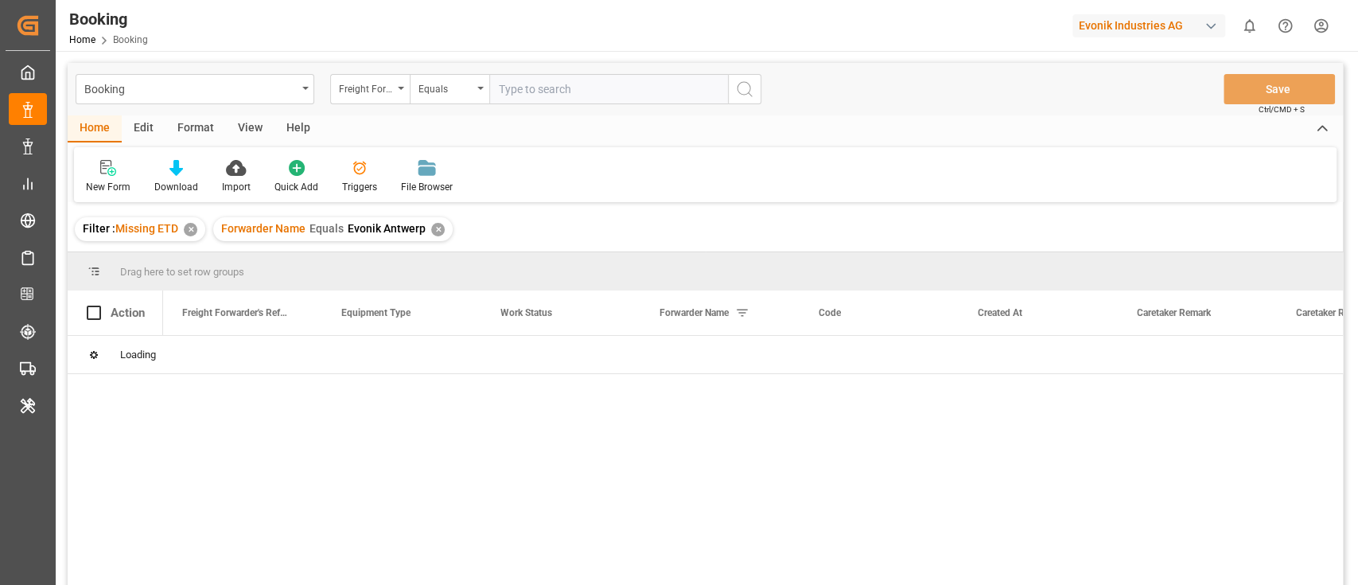
click at [191, 231] on div "✕" at bounding box center [191, 230] width 14 height 14
click at [299, 230] on div "✕" at bounding box center [300, 230] width 14 height 14
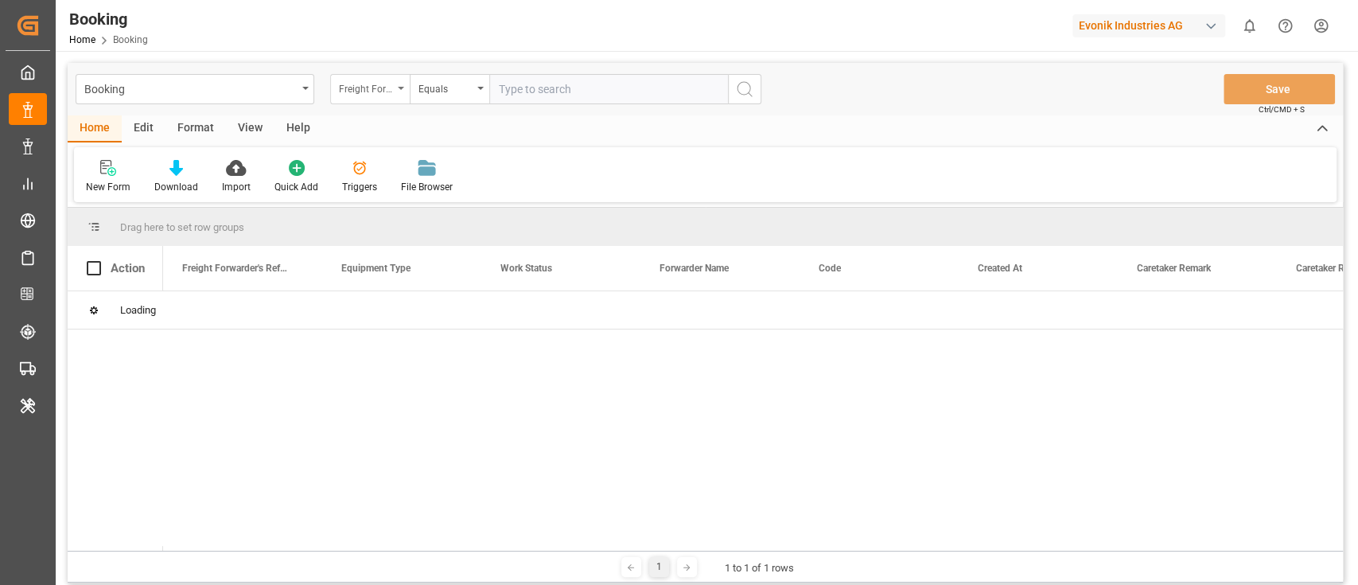
click at [347, 84] on div "Freight Forwarder's Reference No." at bounding box center [366, 87] width 54 height 18
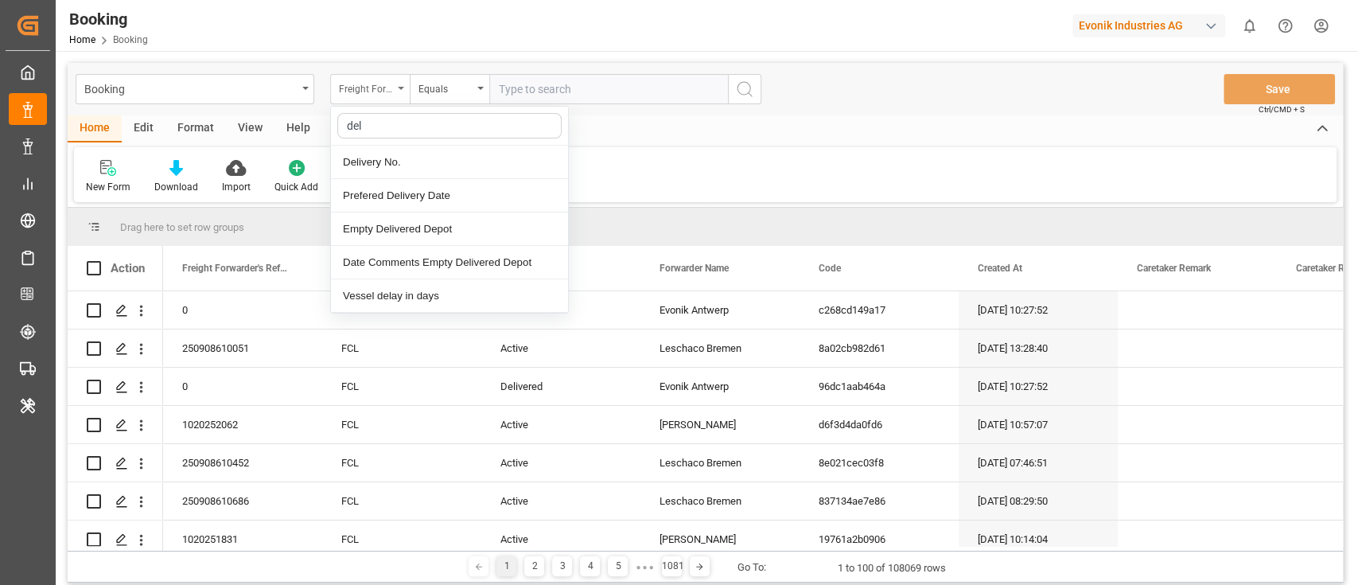
type input "deli"
click at [415, 153] on div "Delivery No." at bounding box center [449, 162] width 237 height 33
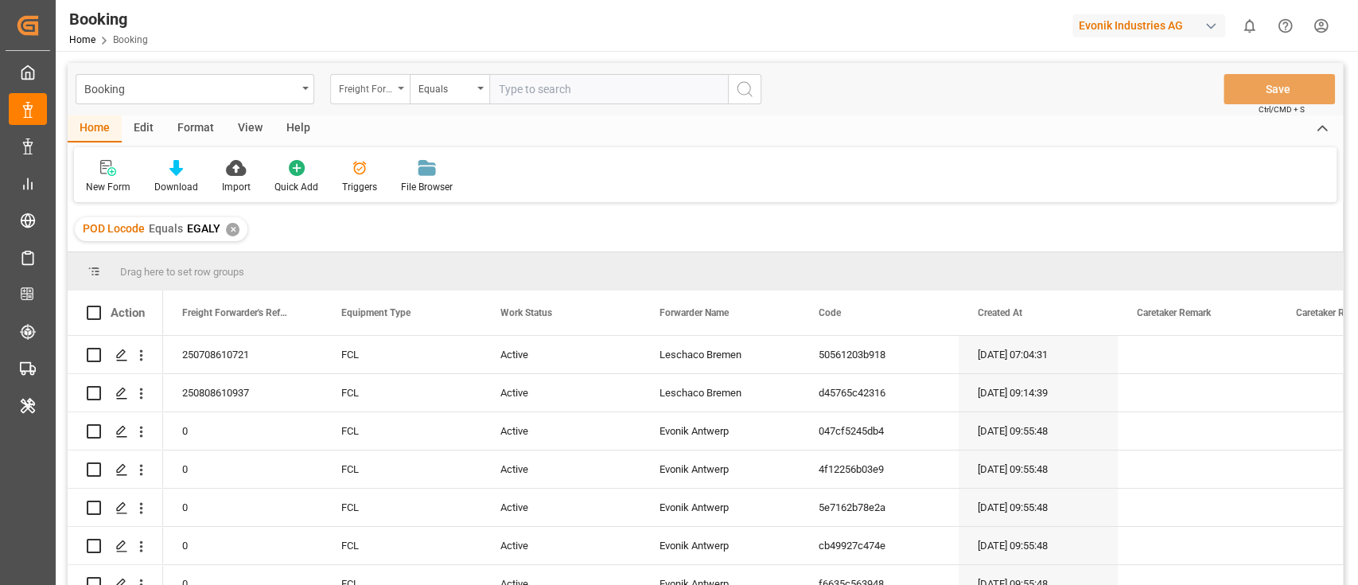
click at [348, 89] on div "Freight Forwarder's Reference No." at bounding box center [366, 87] width 54 height 18
click at [436, 266] on div "Forwarder Name" at bounding box center [449, 262] width 237 height 33
click at [202, 133] on div "Format" at bounding box center [195, 128] width 60 height 27
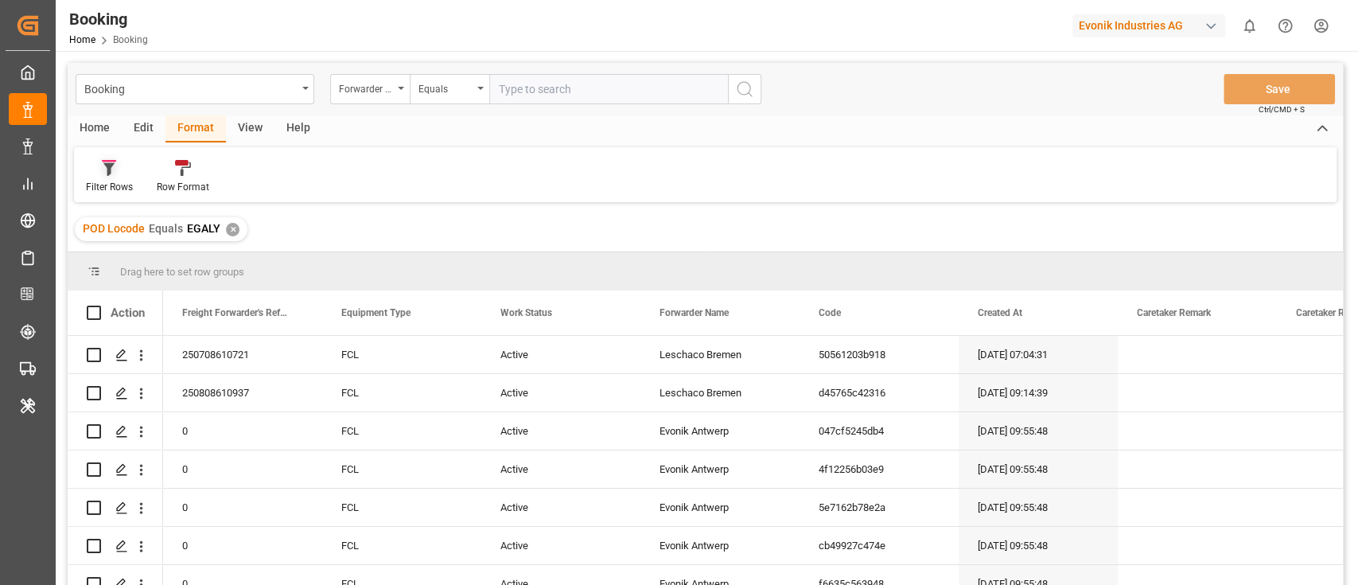
click at [124, 169] on div at bounding box center [109, 167] width 47 height 17
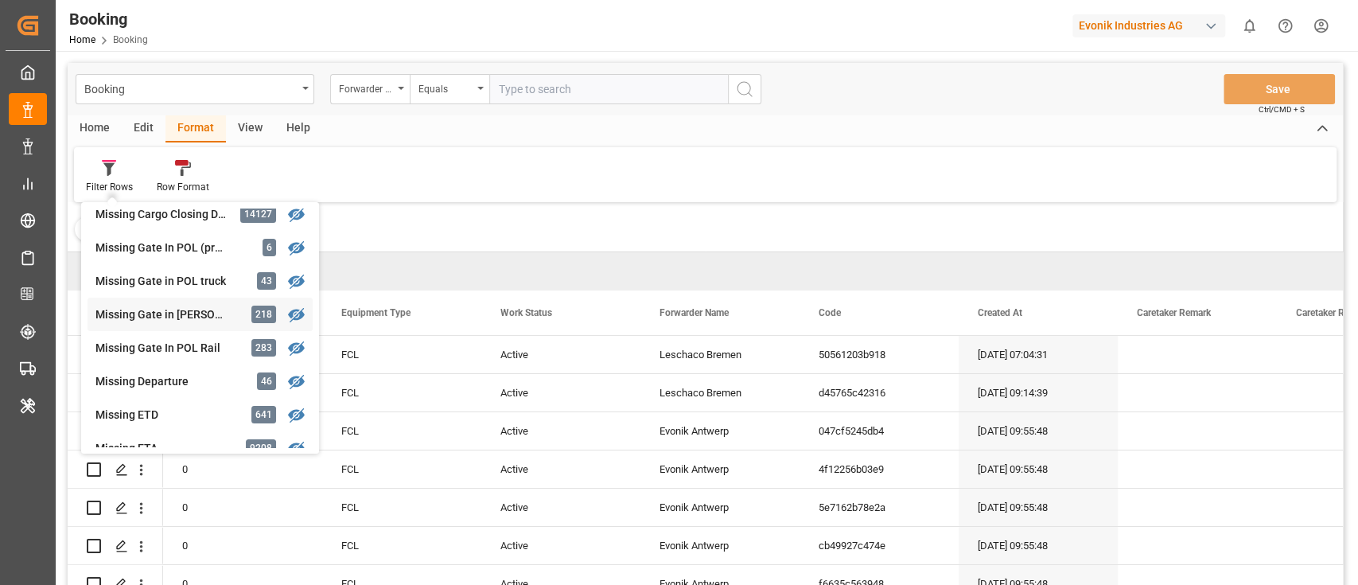
scroll to position [318, 0]
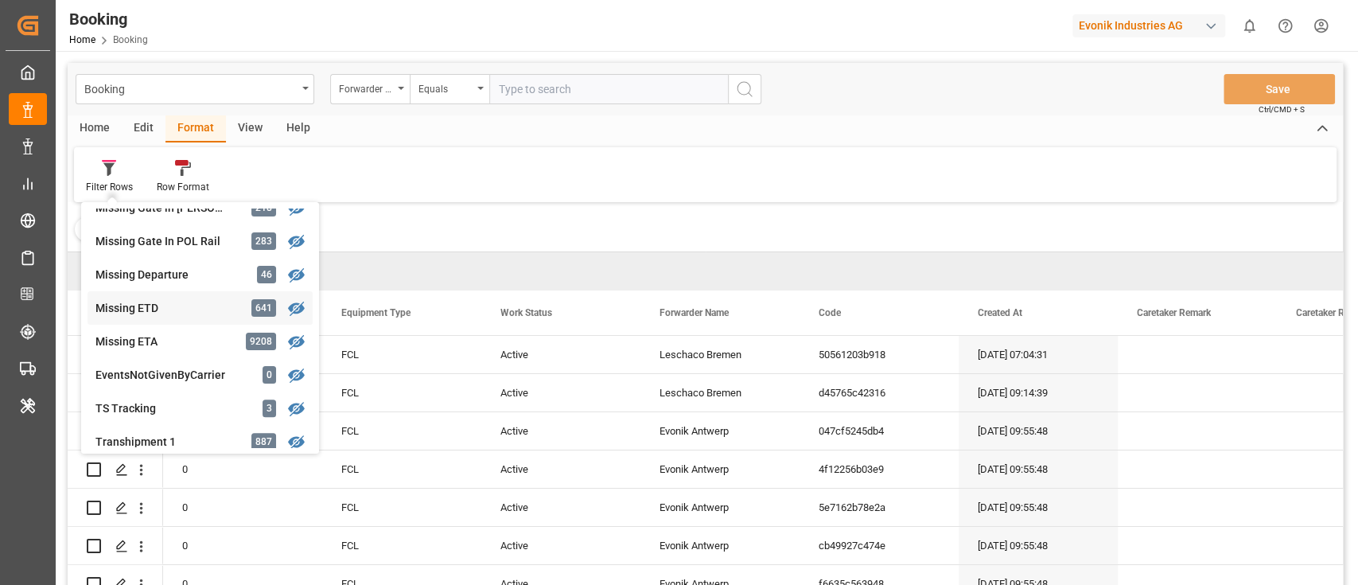
click at [188, 311] on div "Booking Forwarder Name Equals Save Ctrl/CMD + S Home Edit Format View Help Filt…" at bounding box center [705, 345] width 1275 height 564
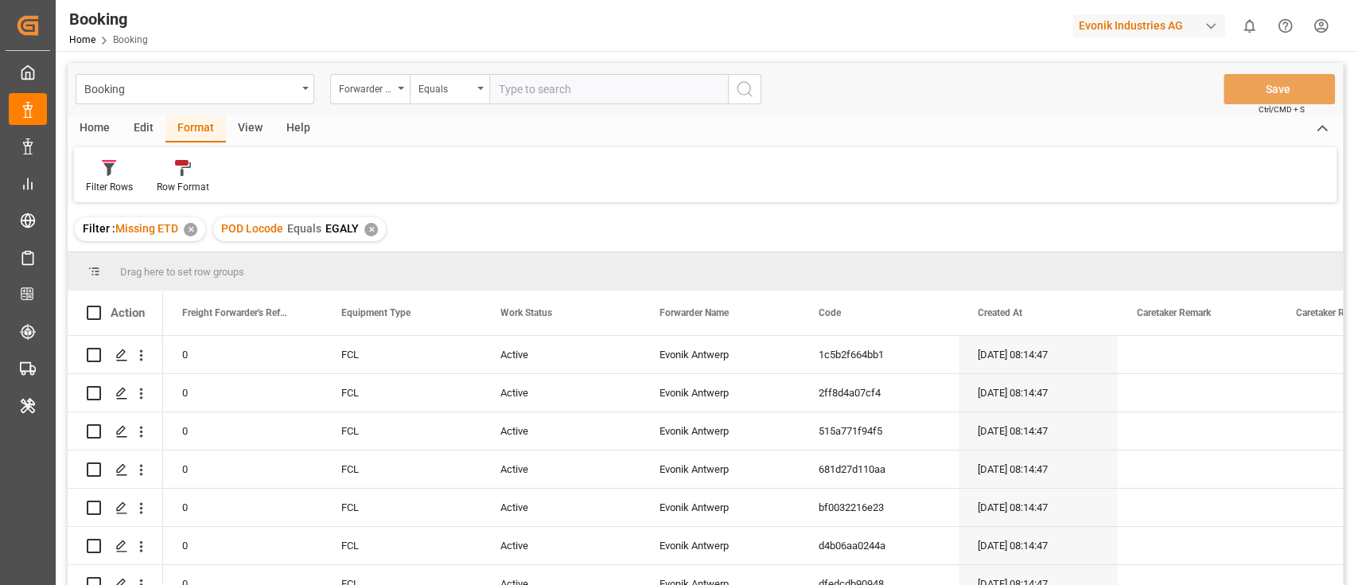
click at [368, 226] on div "✕" at bounding box center [371, 230] width 14 height 14
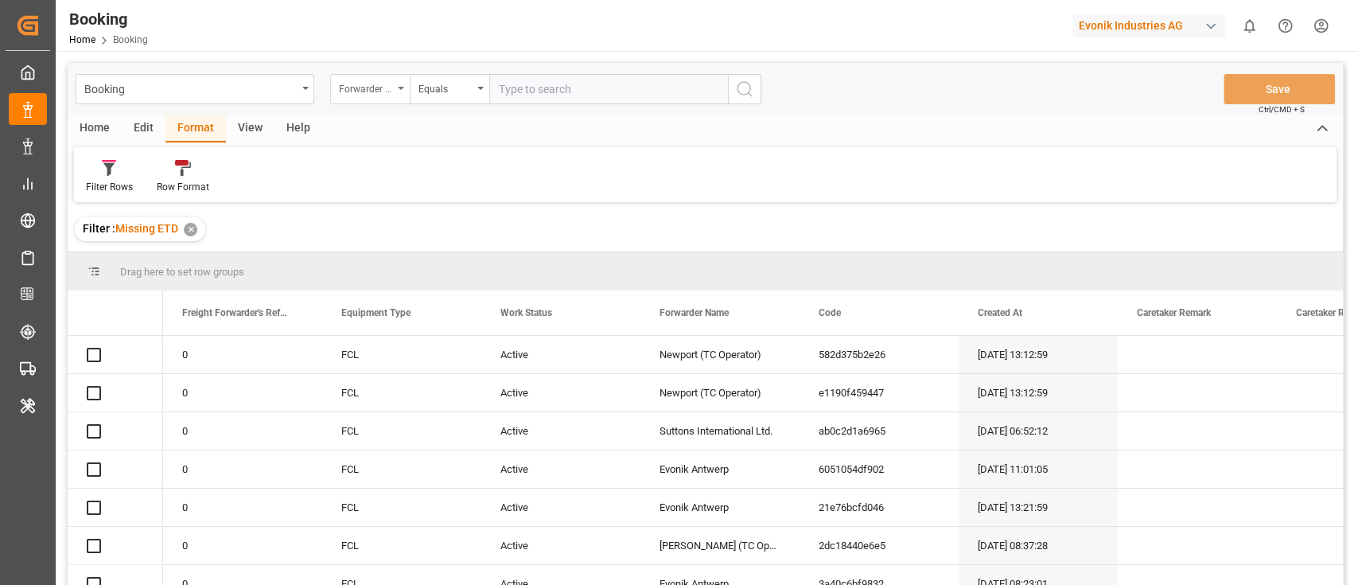
click at [357, 84] on div "Forwarder Name" at bounding box center [366, 87] width 54 height 18
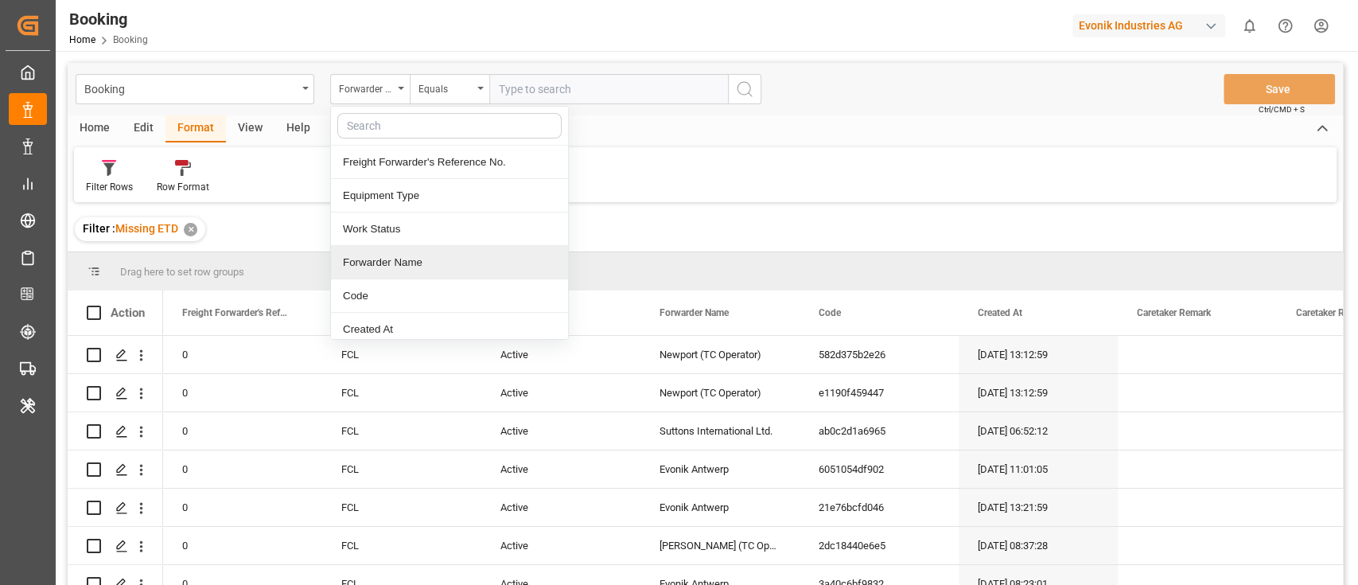
click at [451, 251] on div "Forwarder Name" at bounding box center [449, 262] width 237 height 33
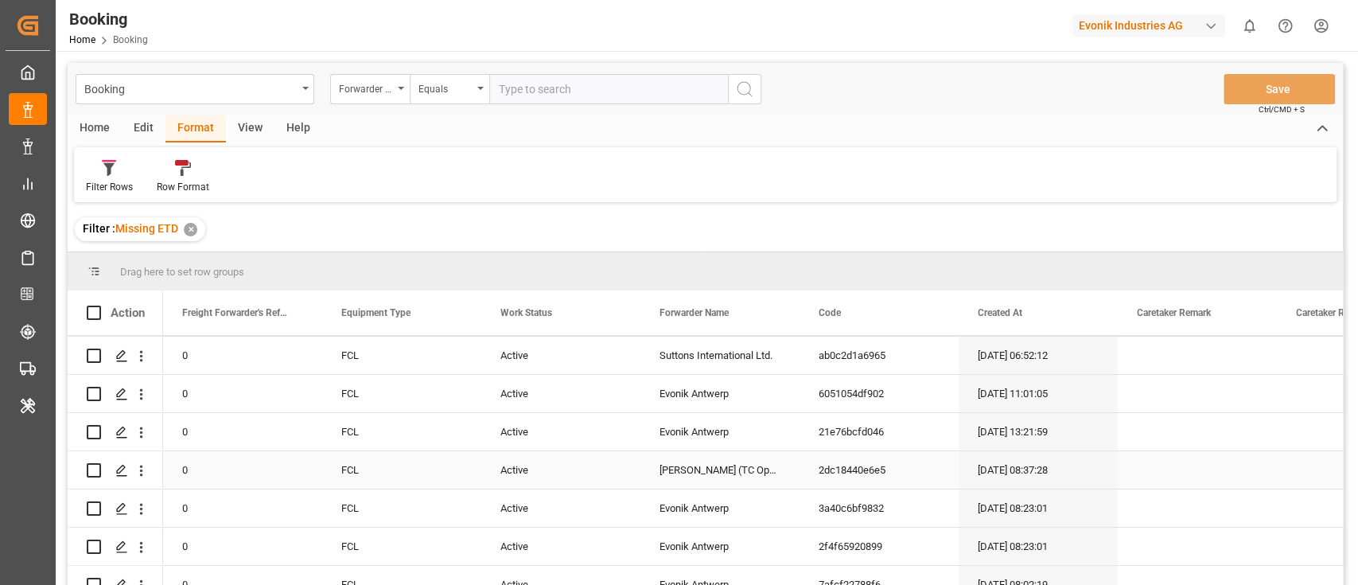
scroll to position [106, 0]
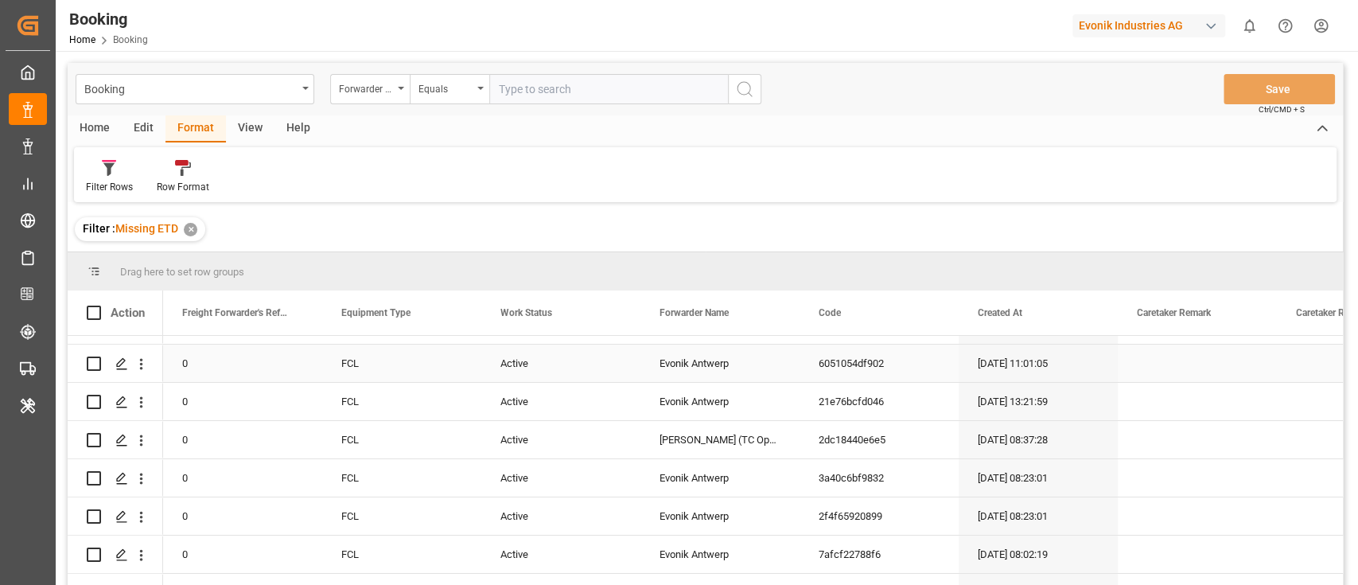
click at [686, 379] on div "Evonik Antwerp" at bounding box center [719, 362] width 159 height 37
click at [541, 82] on input "text" at bounding box center [608, 89] width 239 height 30
paste input "Evonik Antwerp"
type input "Evonik Antwerp"
click at [750, 81] on icon "search button" at bounding box center [744, 89] width 19 height 19
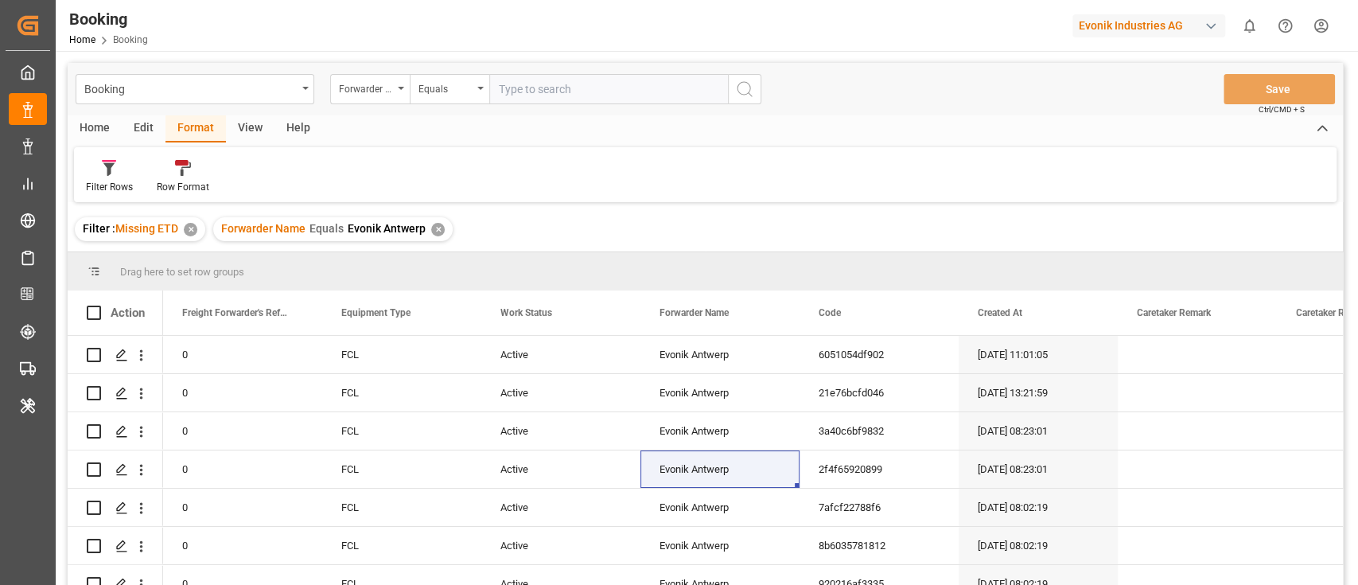
click at [245, 129] on div "View" at bounding box center [250, 128] width 49 height 27
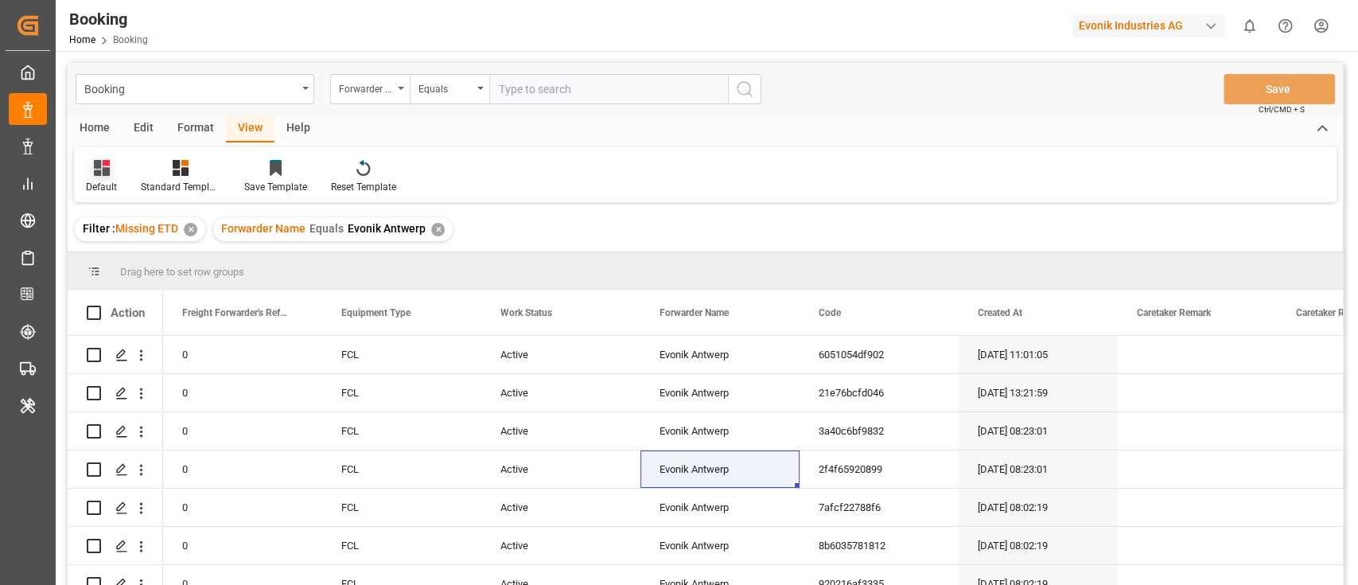
click at [95, 176] on div "Default" at bounding box center [101, 176] width 55 height 35
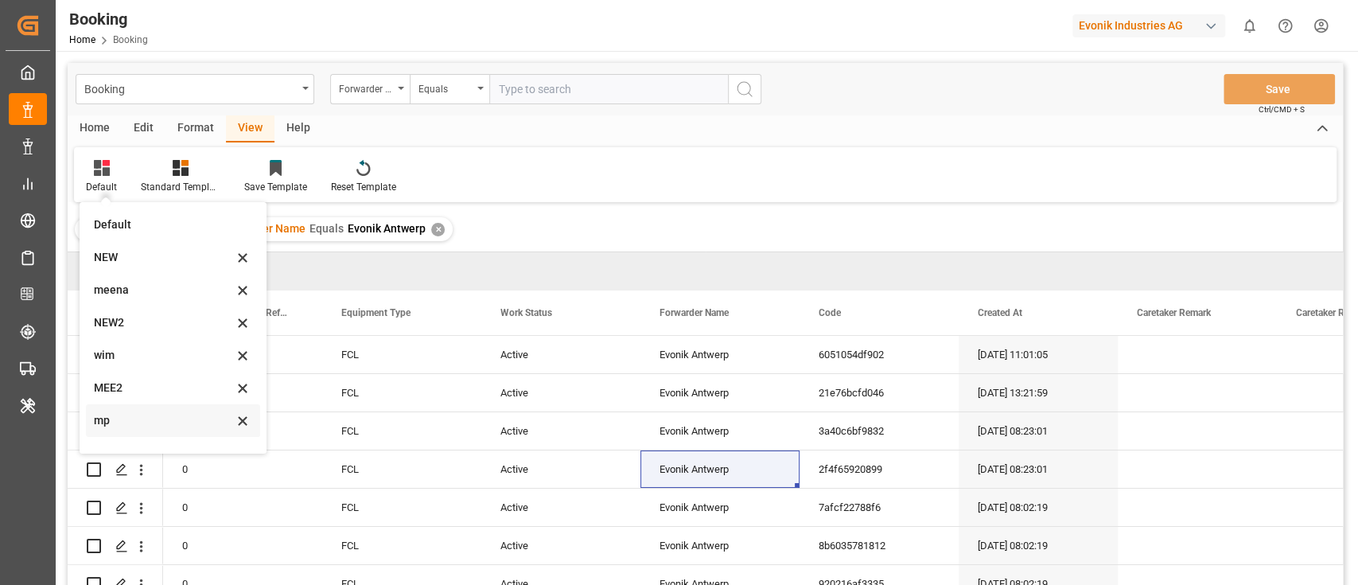
click at [107, 414] on div "mp" at bounding box center [163, 420] width 139 height 17
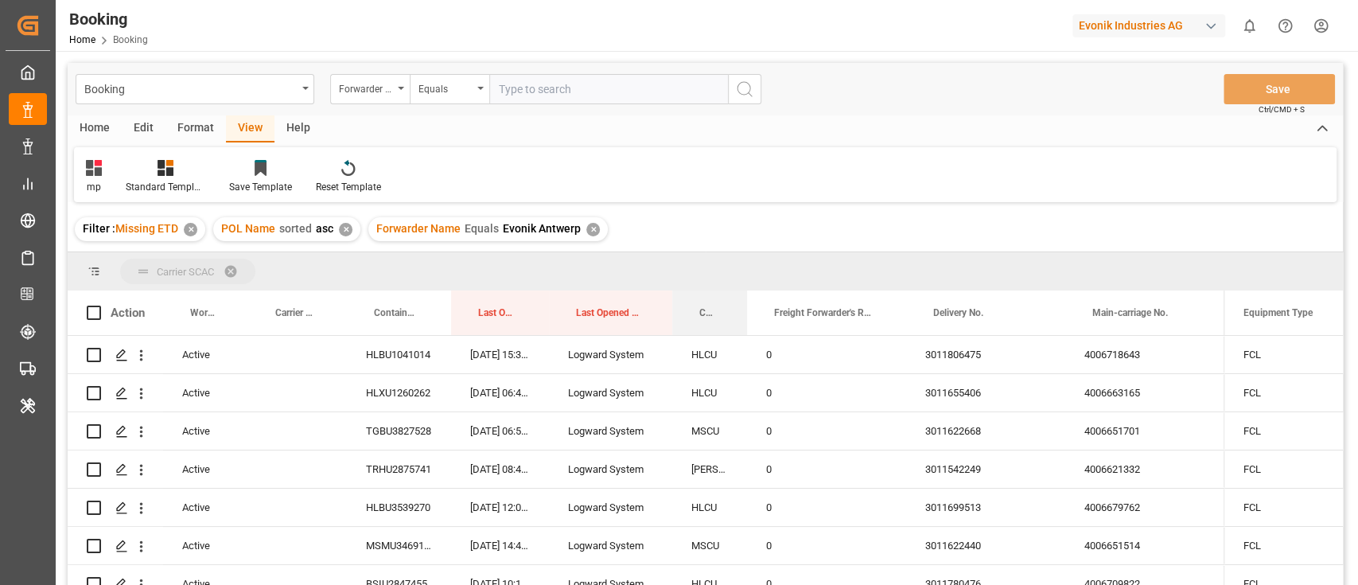
drag, startPoint x: 704, startPoint y: 307, endPoint x: 707, endPoint y: 270, distance: 36.7
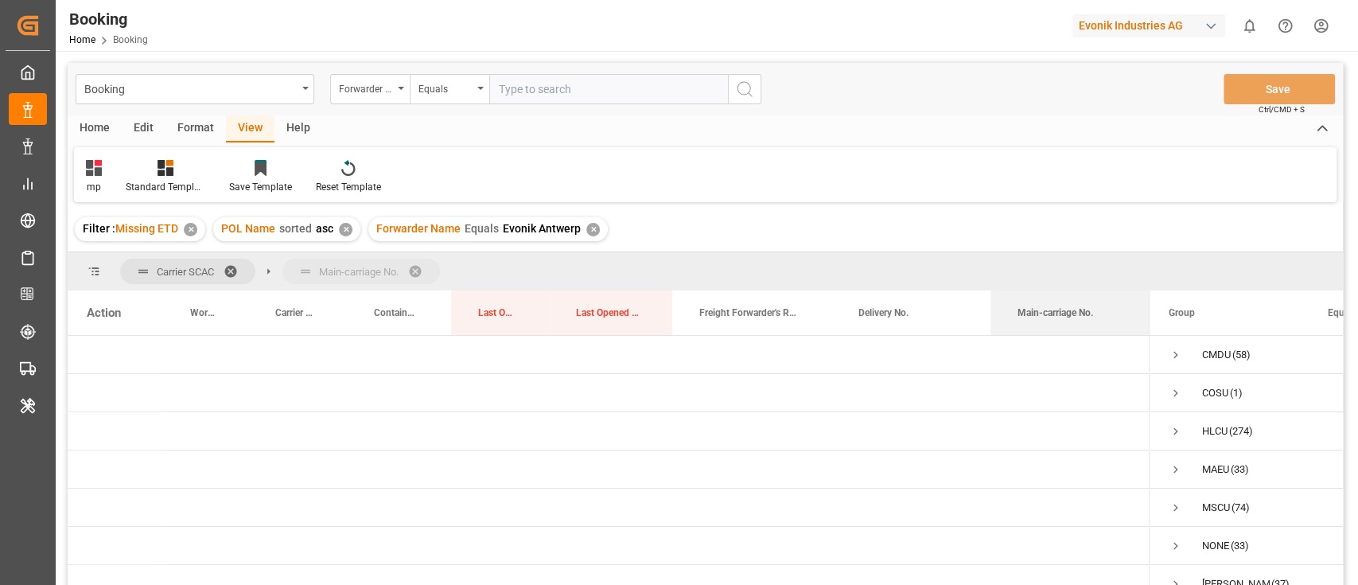
drag, startPoint x: 1063, startPoint y: 298, endPoint x: 1056, endPoint y: 270, distance: 29.5
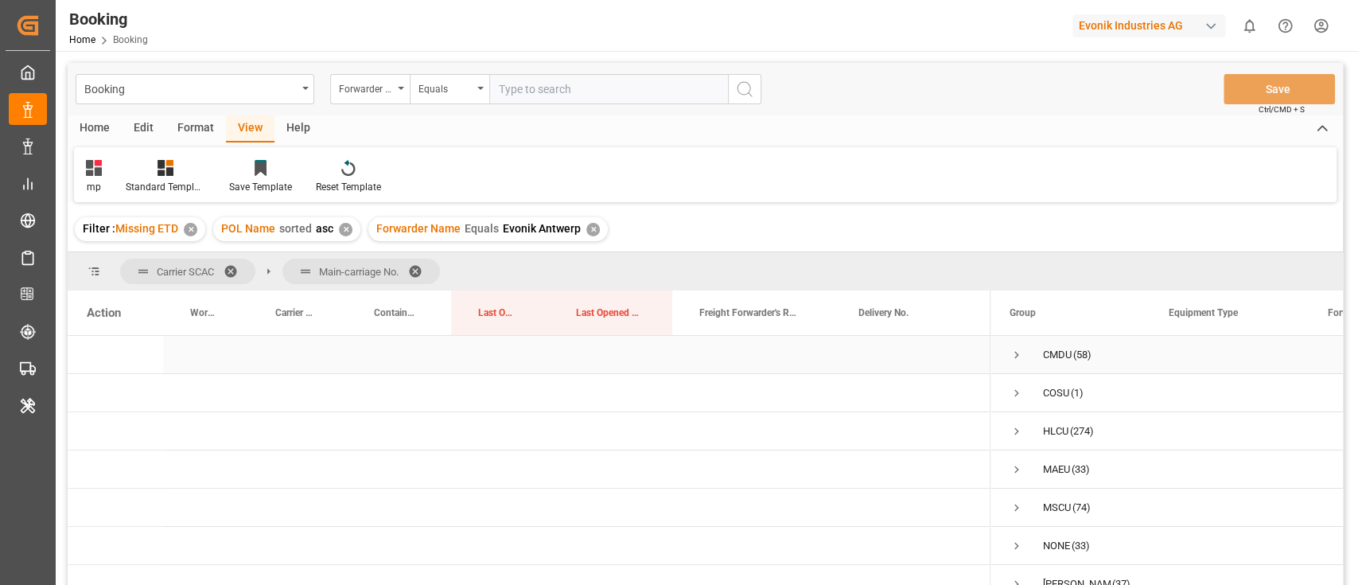
click at [1020, 355] on span "Press SPACE to select this row." at bounding box center [1016, 355] width 14 height 14
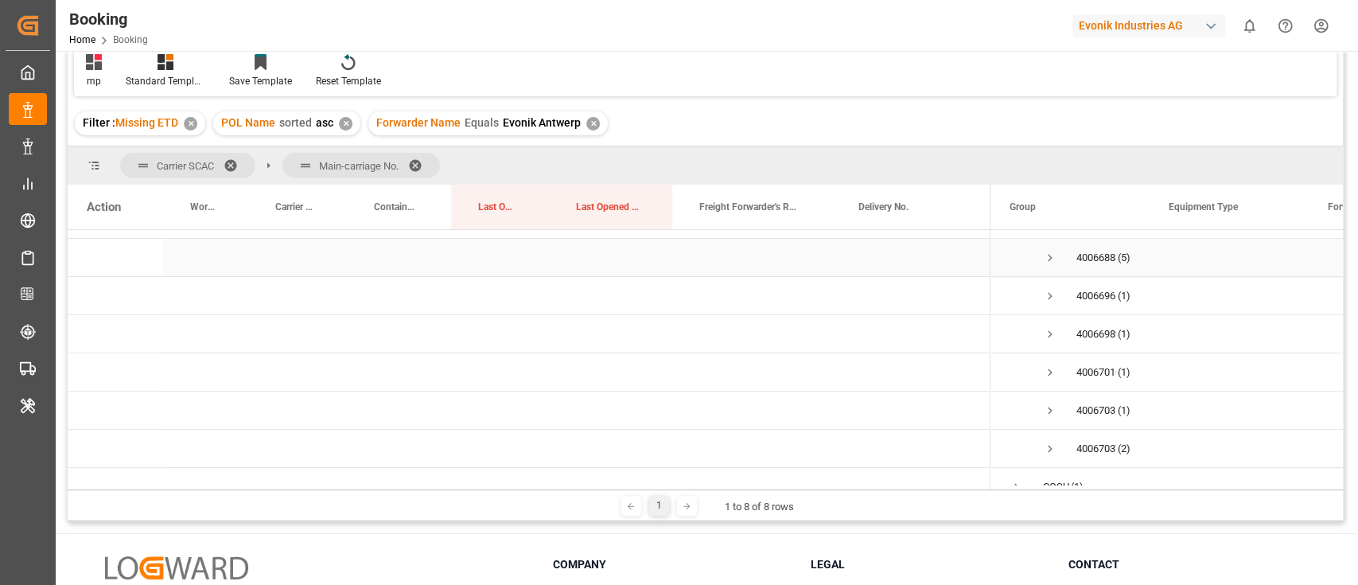
scroll to position [955, 0]
click at [1049, 287] on span "Press SPACE to select this row." at bounding box center [1050, 287] width 14 height 14
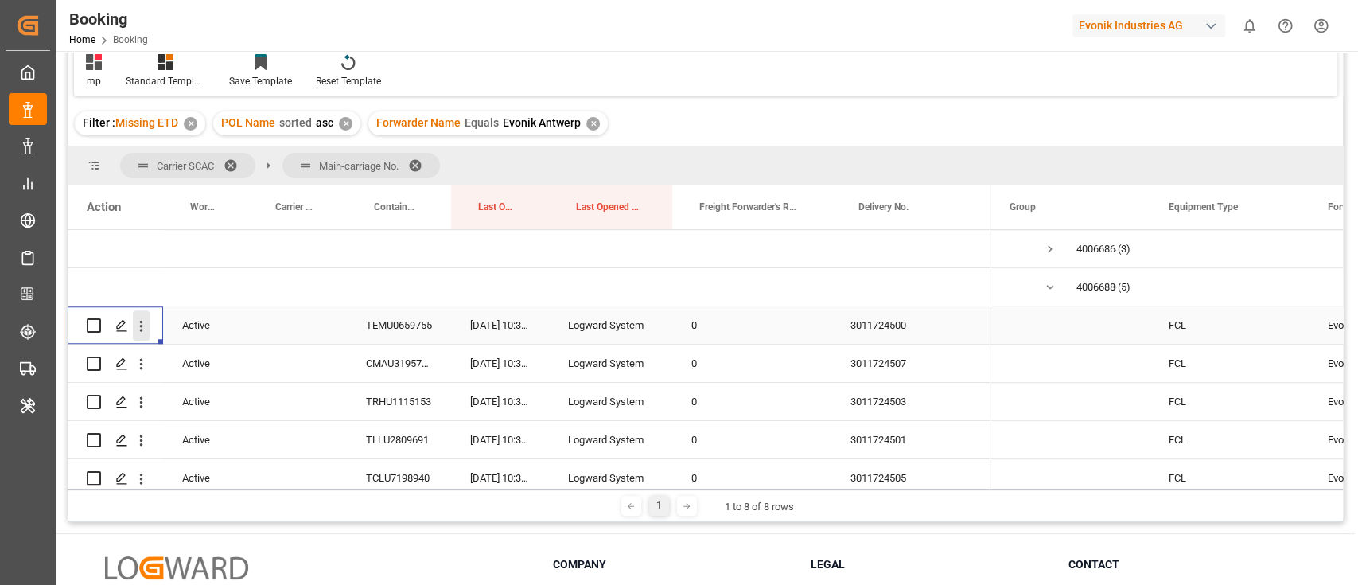
click at [148, 323] on icon "open menu" at bounding box center [141, 325] width 17 height 17
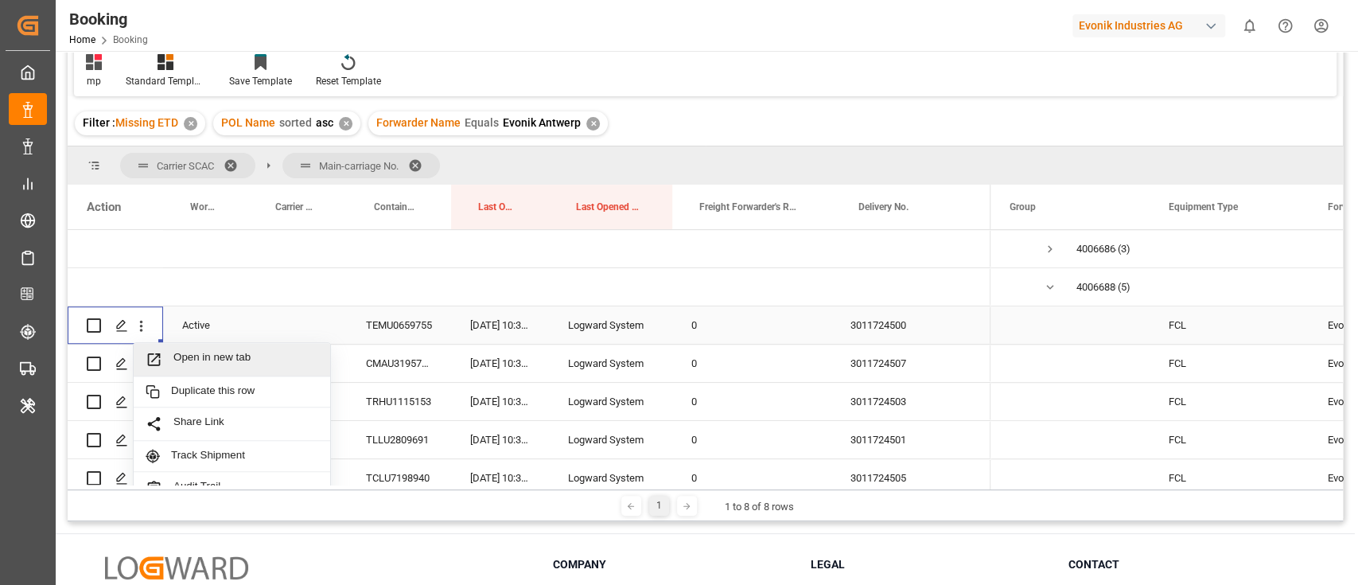
click at [169, 347] on div "Open in new tab" at bounding box center [232, 359] width 196 height 33
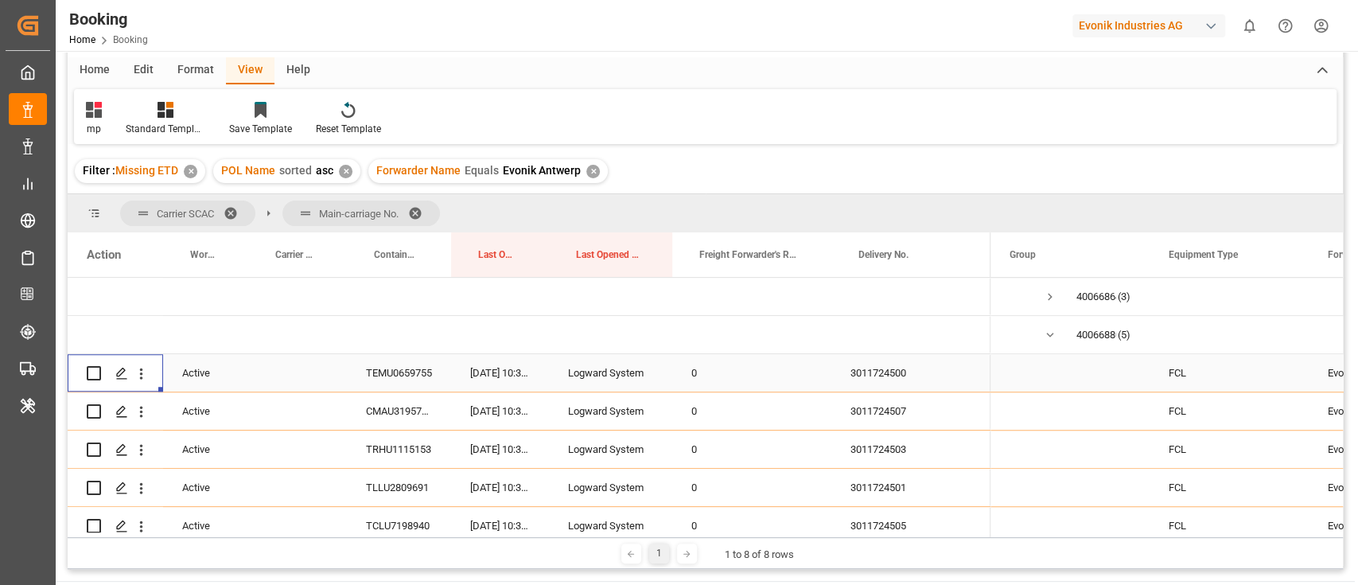
scroll to position [154, 0]
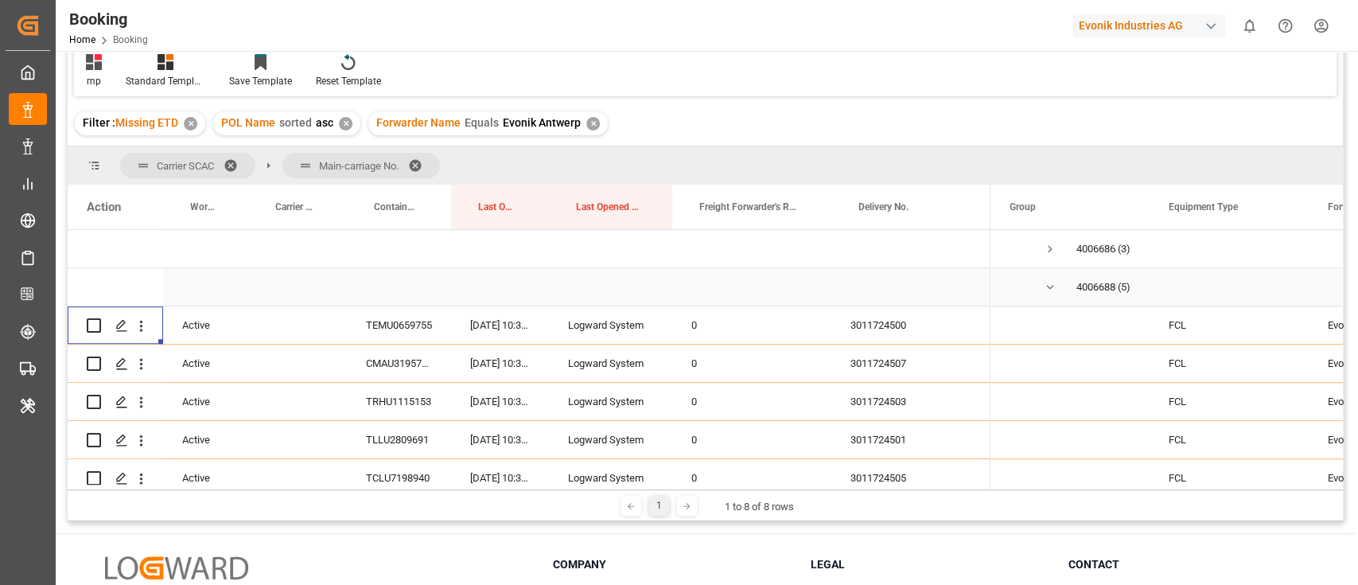
click at [1052, 285] on span "Press SPACE to select this row." at bounding box center [1050, 287] width 14 height 14
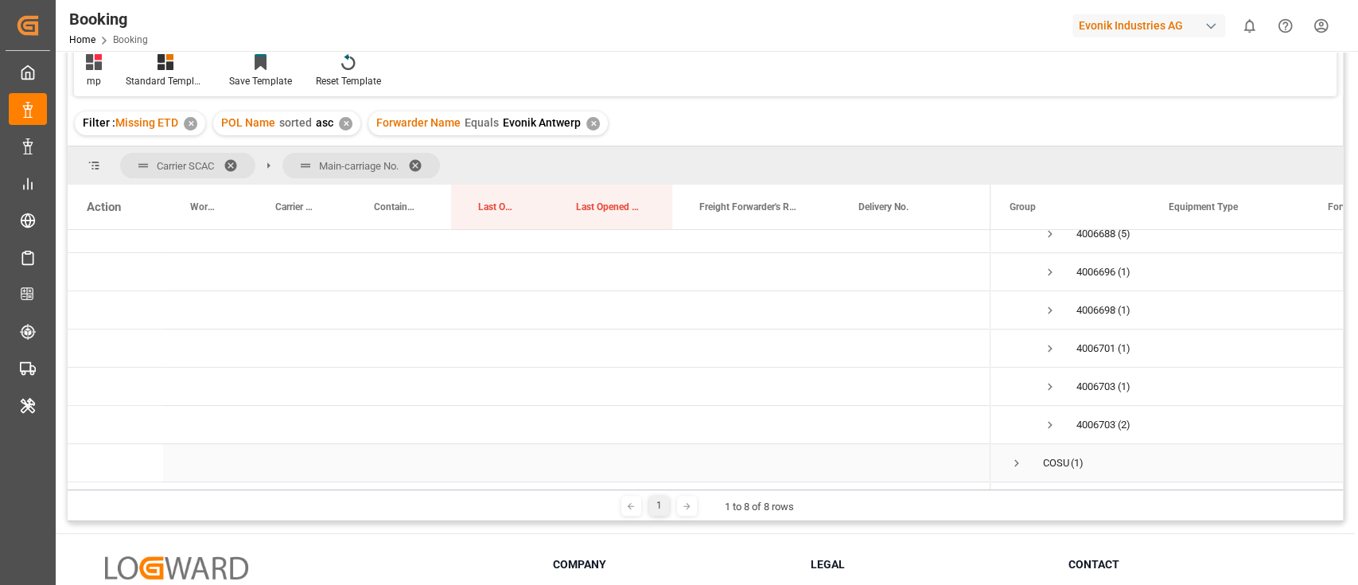
scroll to position [955, 0]
click at [1050, 361] on span "Press SPACE to select this row." at bounding box center [1050, 363] width 14 height 14
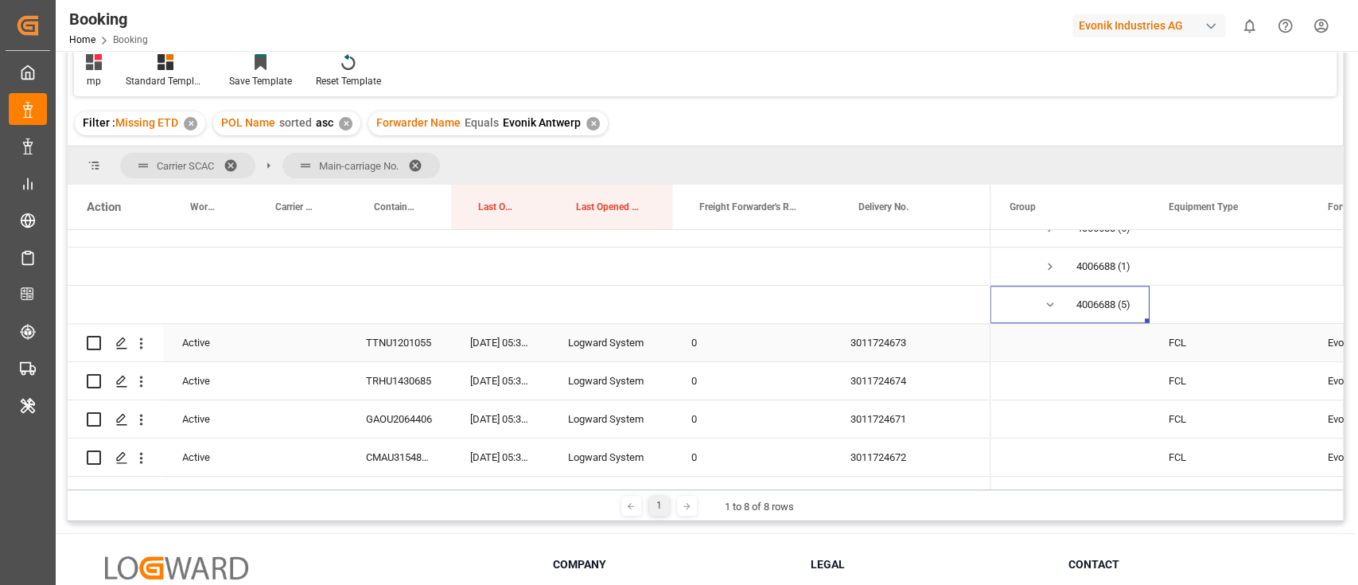
scroll to position [1060, 0]
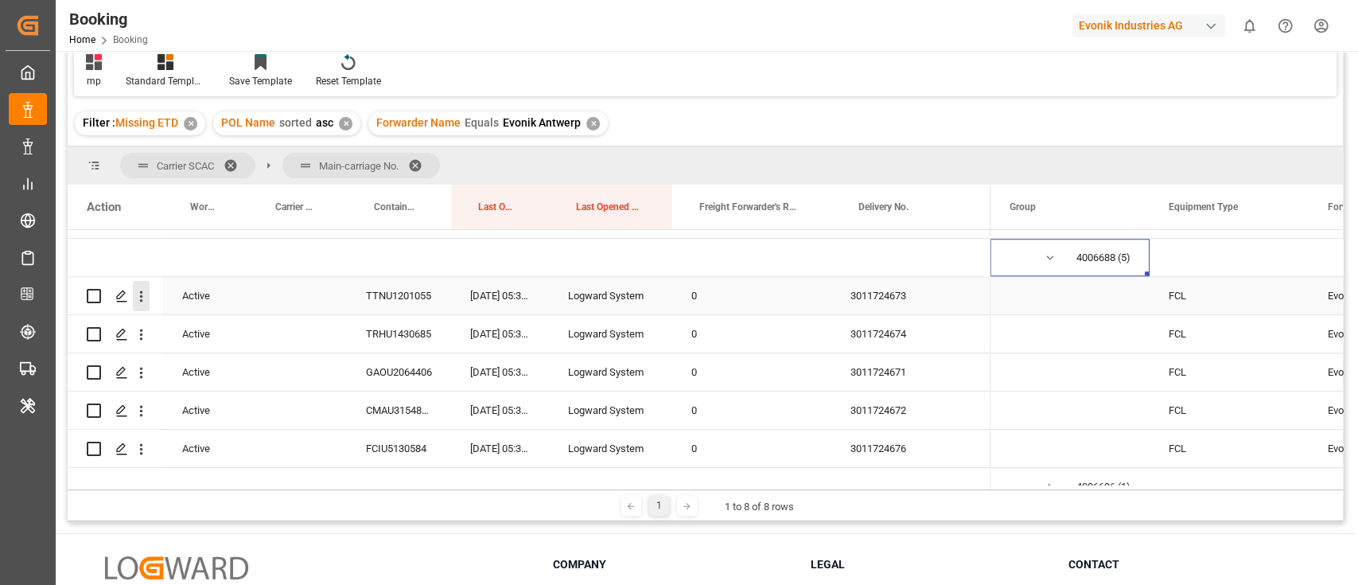
click at [140, 302] on icon "open menu" at bounding box center [141, 296] width 17 height 17
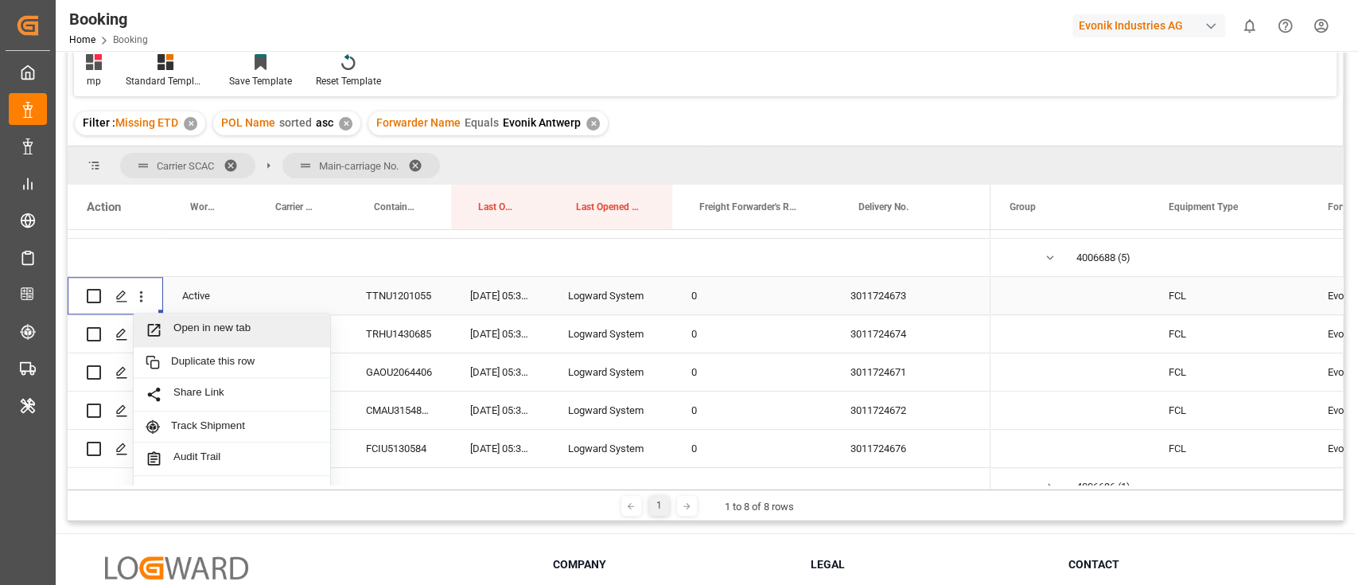
click at [198, 323] on span "Open in new tab" at bounding box center [245, 329] width 145 height 17
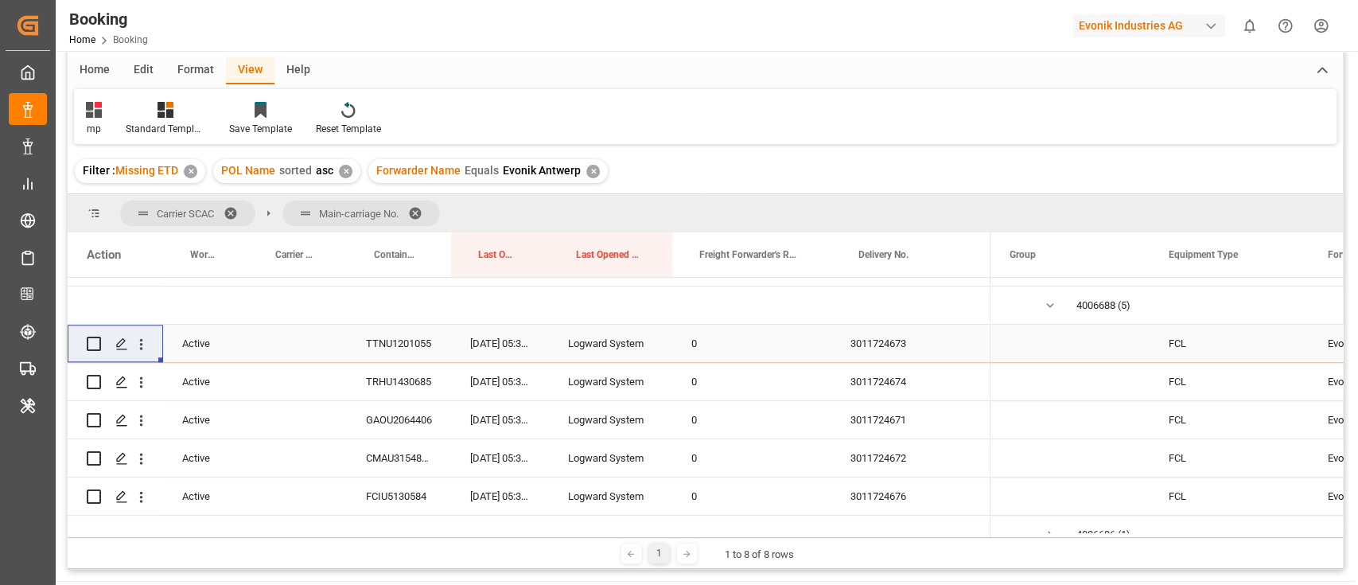
scroll to position [154, 0]
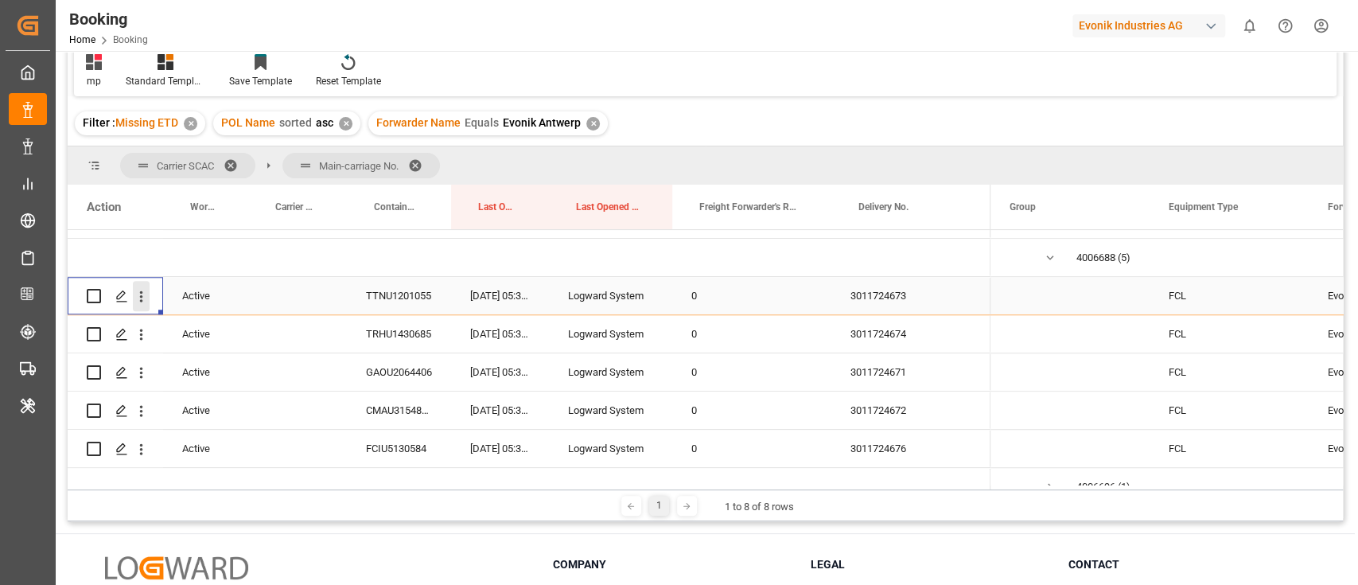
click at [140, 298] on icon "open menu" at bounding box center [141, 296] width 17 height 17
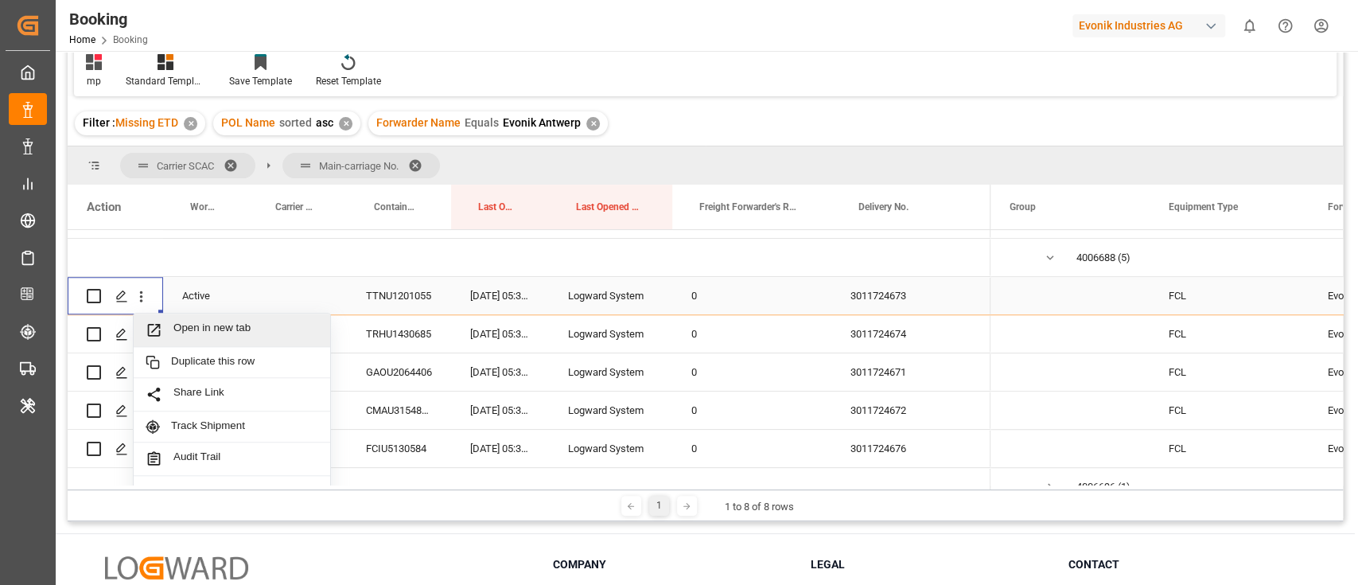
click at [202, 321] on span "Open in new tab" at bounding box center [245, 329] width 145 height 17
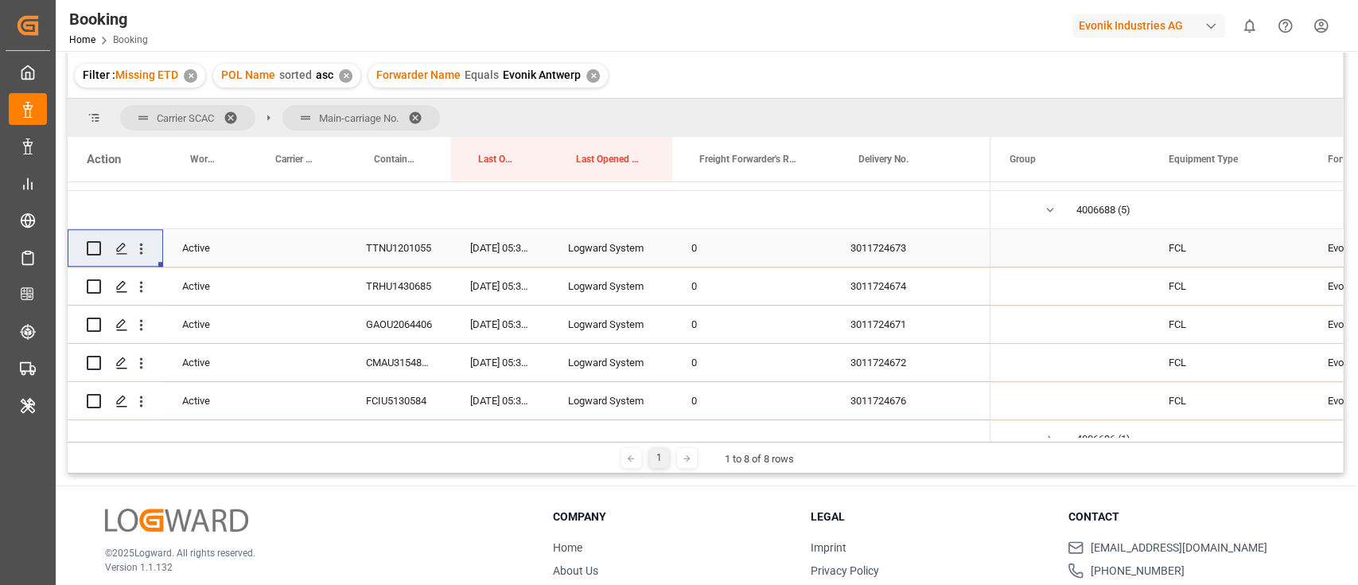
scroll to position [106, 0]
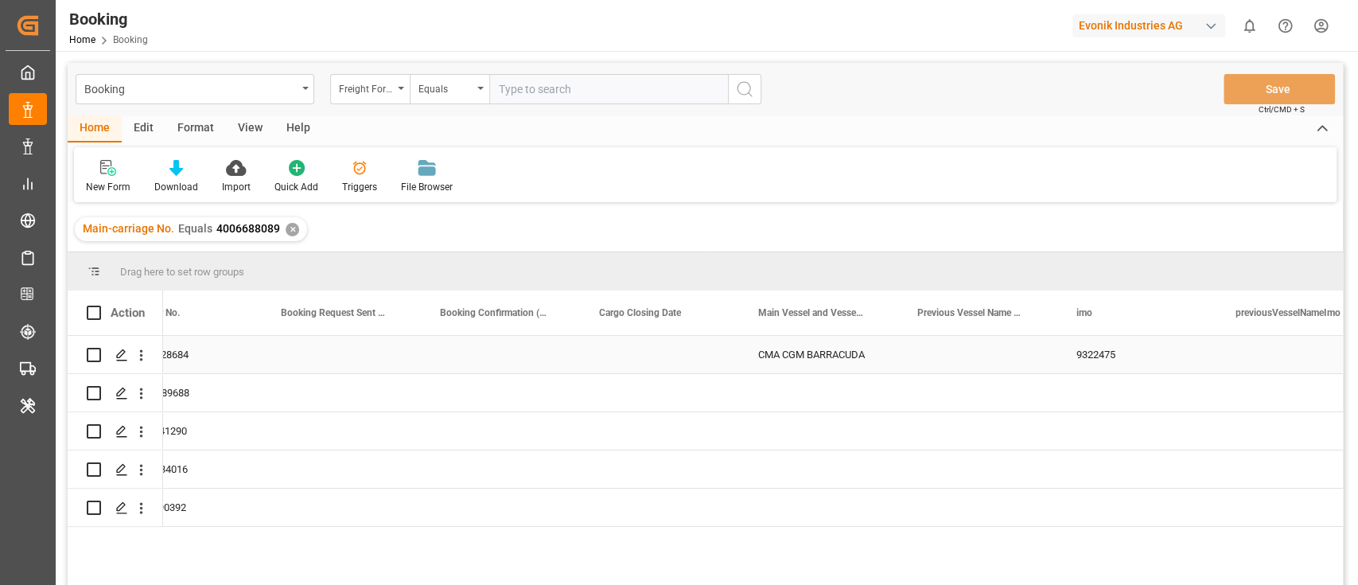
click at [790, 350] on div "CMA CGM BARRACUDA" at bounding box center [818, 354] width 159 height 37
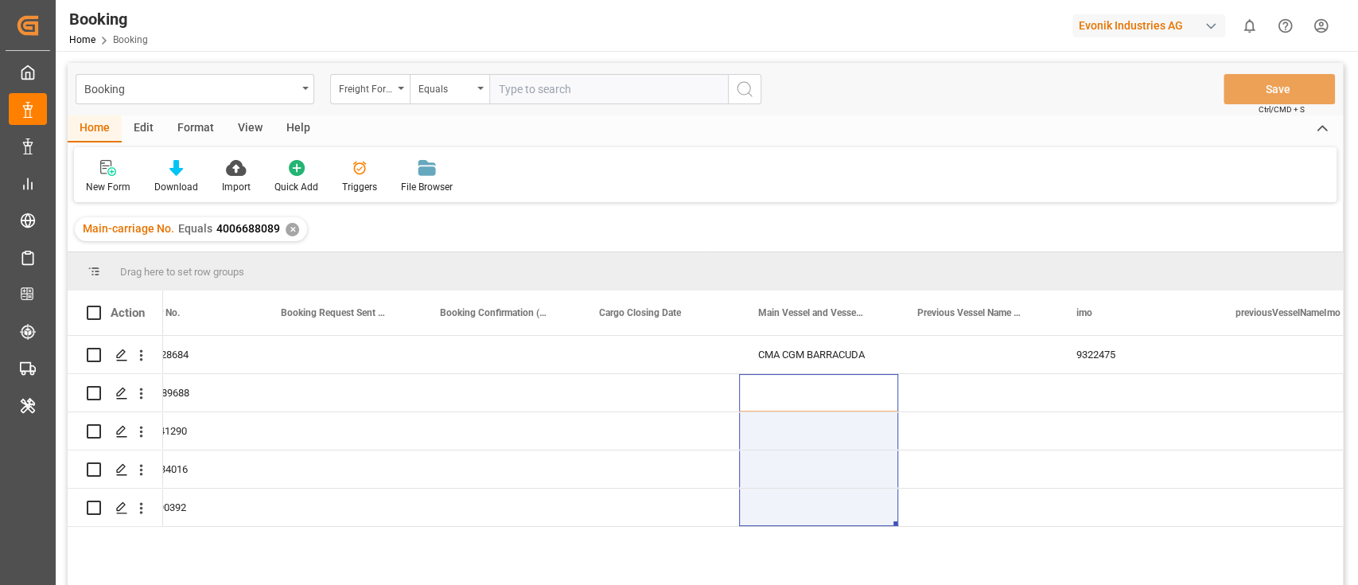
drag, startPoint x: 793, startPoint y: 404, endPoint x: 798, endPoint y: 527, distance: 122.6
click at [798, 527] on div "Sea CMAU3228684 CMA CGM BARRACUDA 9322475 CMDU Sea BMOU1289688 CMDU Sea TRHU234…" at bounding box center [753, 465] width 1180 height 259
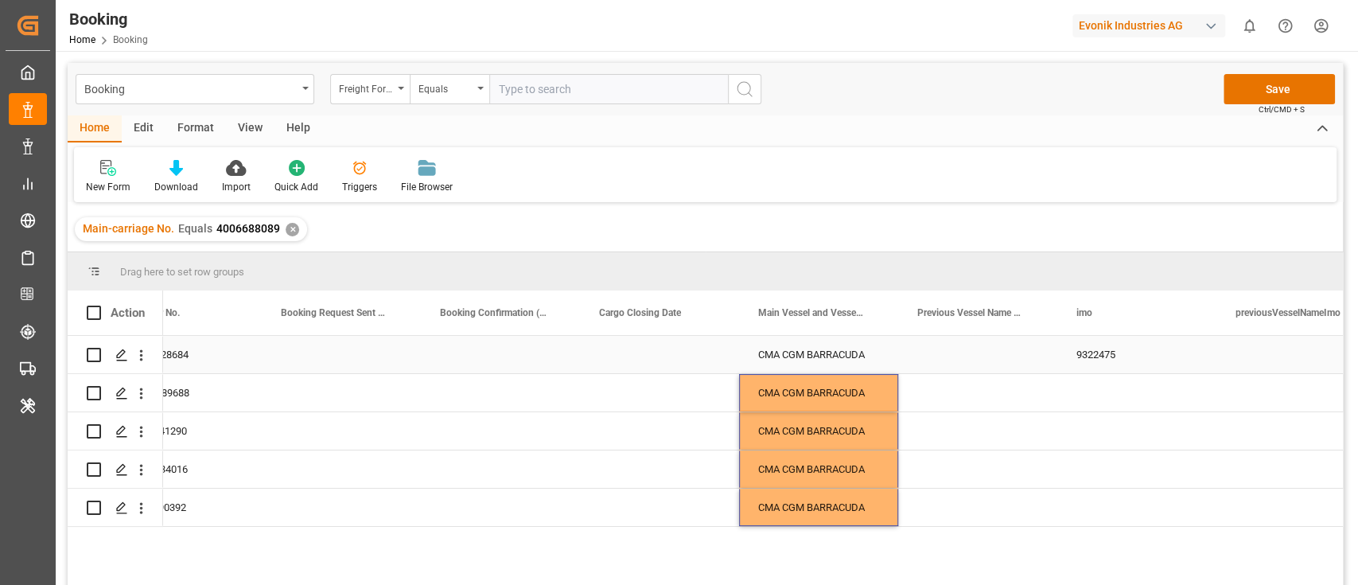
click at [1127, 361] on div "9322475" at bounding box center [1136, 354] width 159 height 37
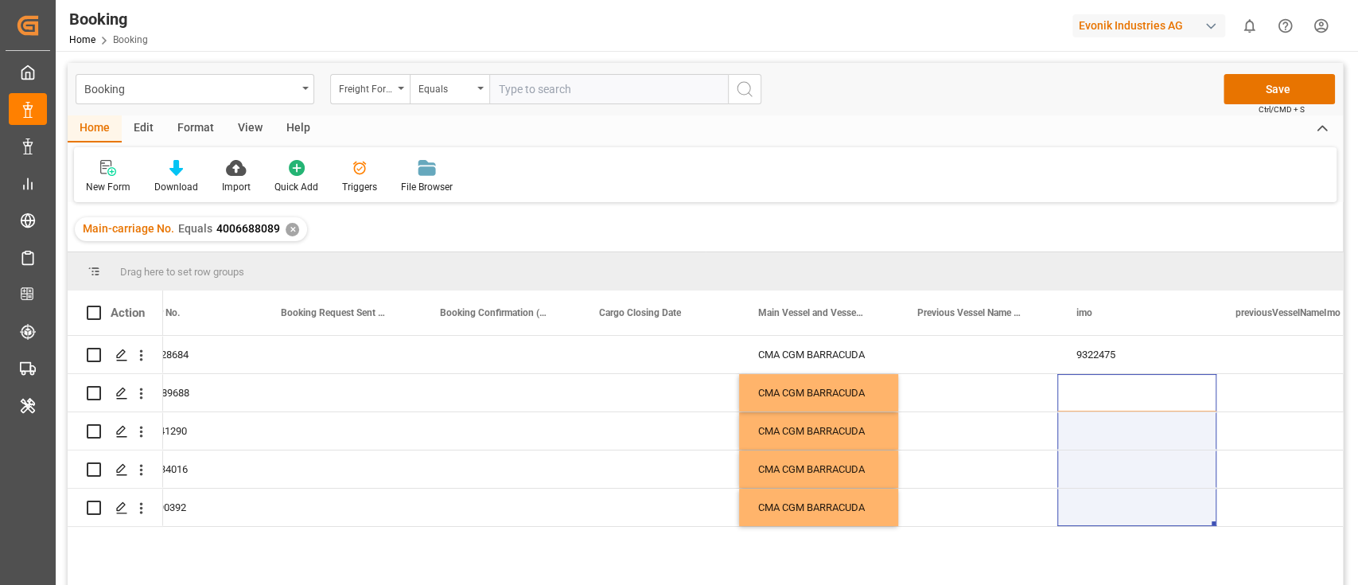
drag, startPoint x: 1114, startPoint y: 487, endPoint x: 1120, endPoint y: 530, distance: 43.3
click at [1120, 530] on div "Sea CMAU3228684 CMA CGM BARRACUDA 9322475 CMDU Sea BMOU1289688 CMA CGM BARRACUD…" at bounding box center [753, 465] width 1180 height 259
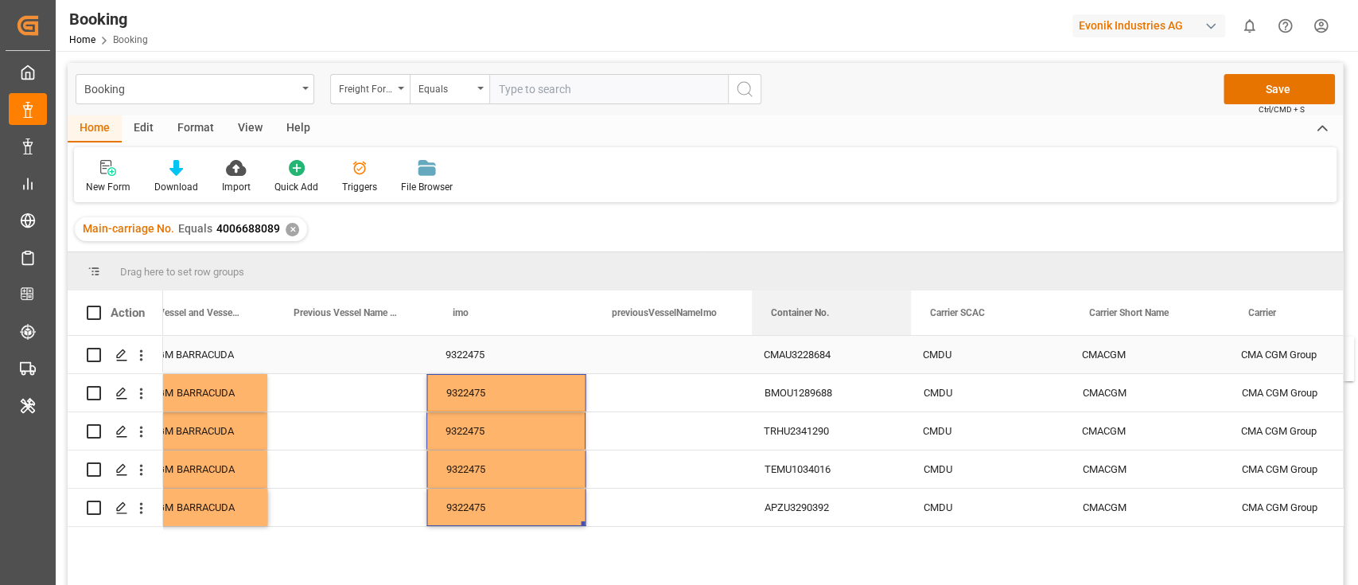
drag, startPoint x: 193, startPoint y: 309, endPoint x: 1196, endPoint y: 338, distance: 1003.5
click at [1270, 346] on div "Action Container No. Cargo Closing Date Main Vessel and Vessel Imo imo" at bounding box center [705, 442] width 1275 height 305
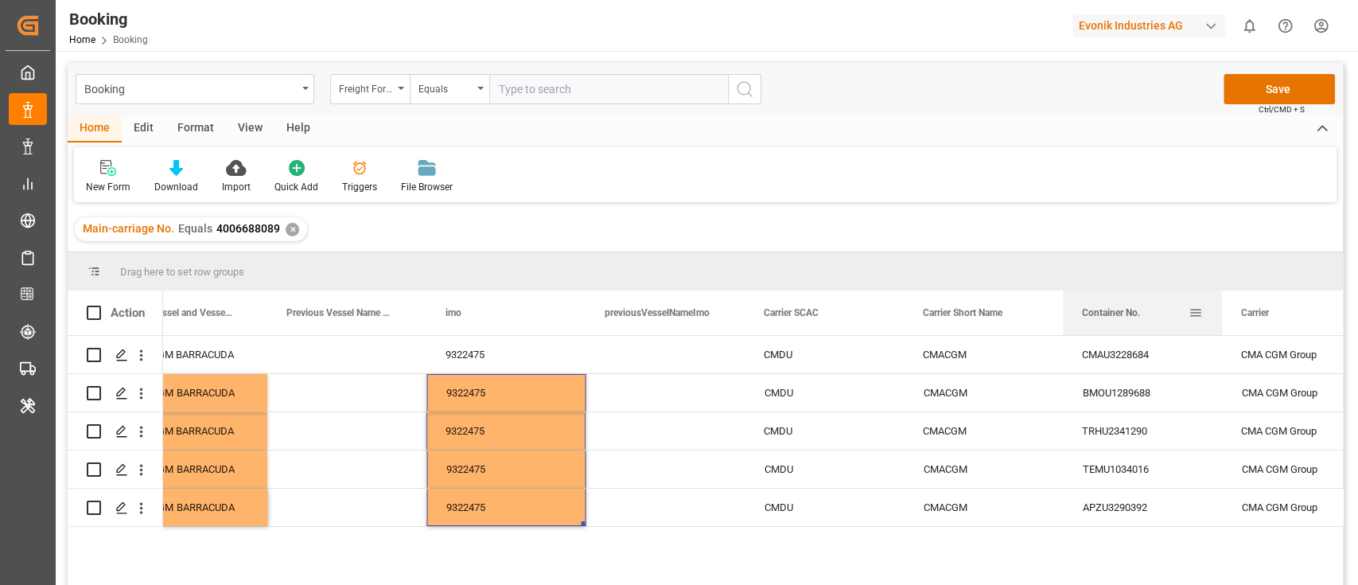
drag, startPoint x: 779, startPoint y: 315, endPoint x: 1125, endPoint y: 334, distance: 346.5
click at [1126, 334] on div "Container No." at bounding box center [1135, 312] width 107 height 45
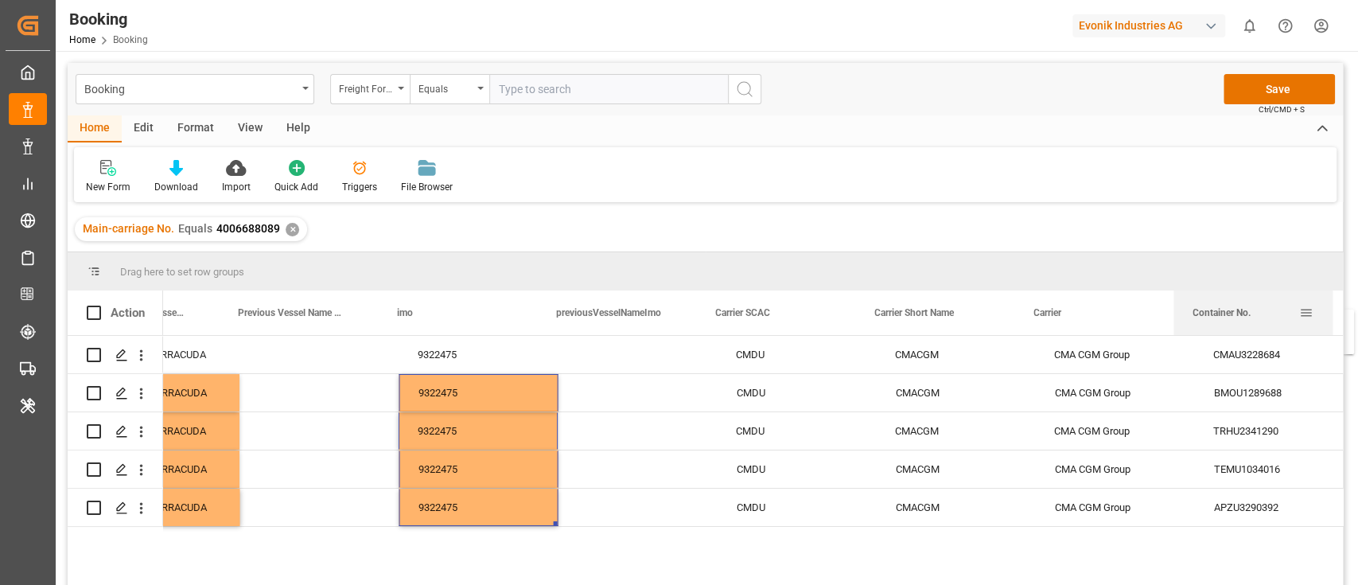
drag, startPoint x: 1114, startPoint y: 313, endPoint x: 1311, endPoint y: 319, distance: 197.4
click at [1311, 319] on div "Container No." at bounding box center [1252, 312] width 121 height 45
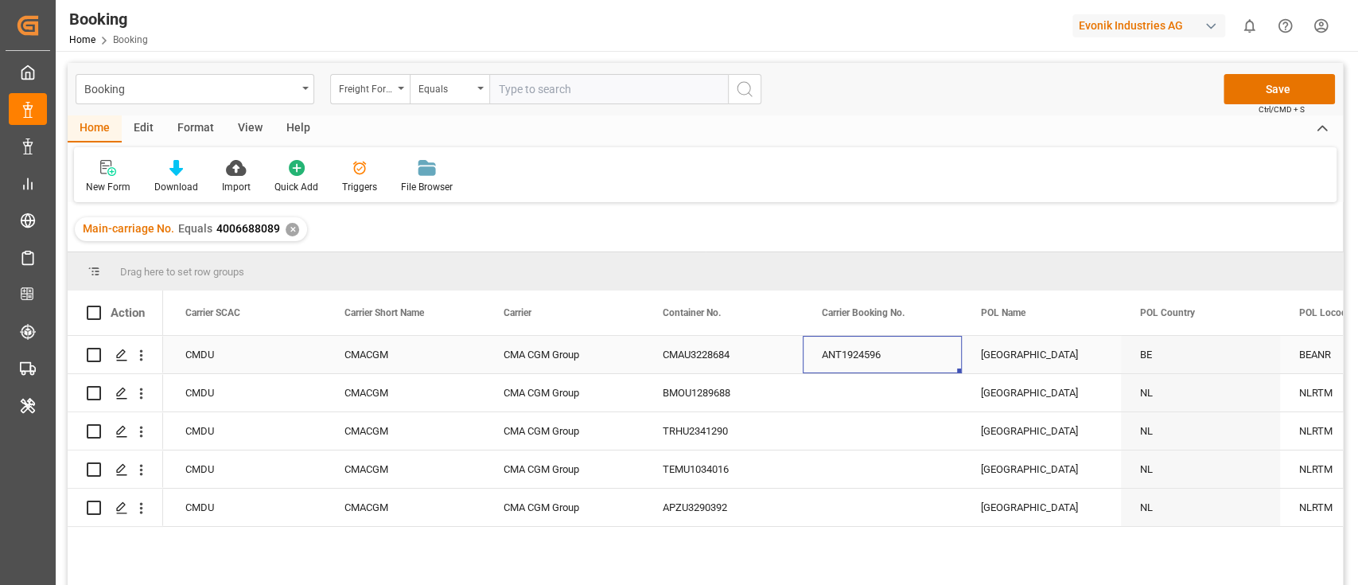
click at [842, 357] on div "ANT1924596" at bounding box center [882, 354] width 159 height 37
drag, startPoint x: 849, startPoint y: 373, endPoint x: 864, endPoint y: 510, distance: 137.7
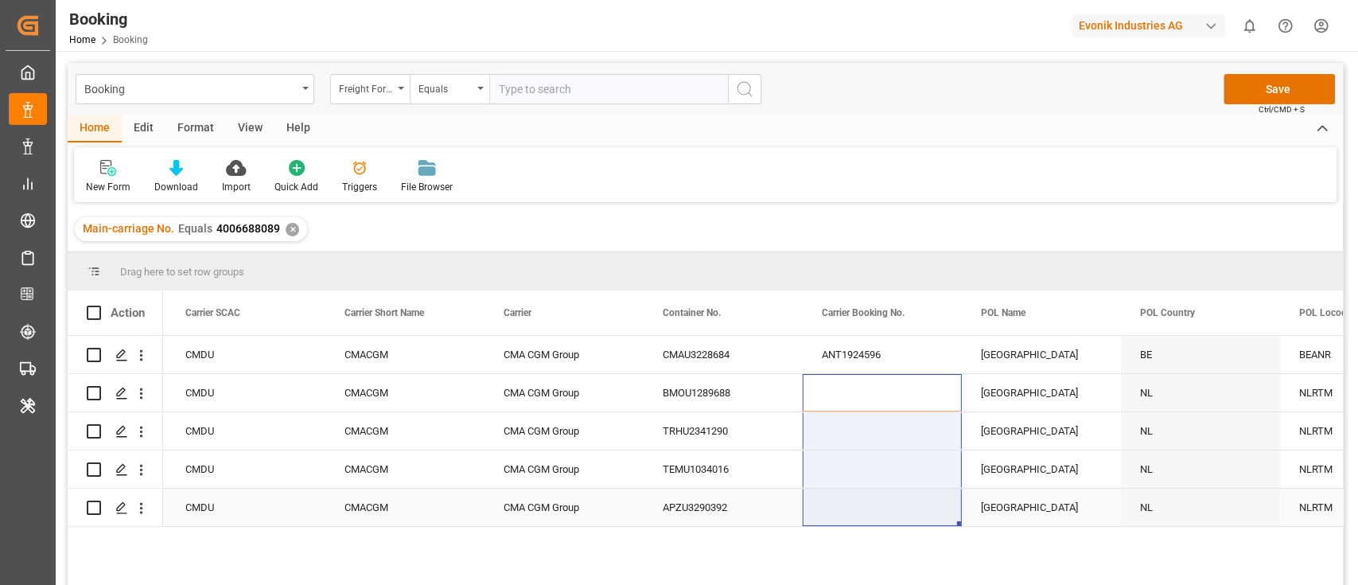
drag, startPoint x: 854, startPoint y: 378, endPoint x: 855, endPoint y: 515, distance: 136.8
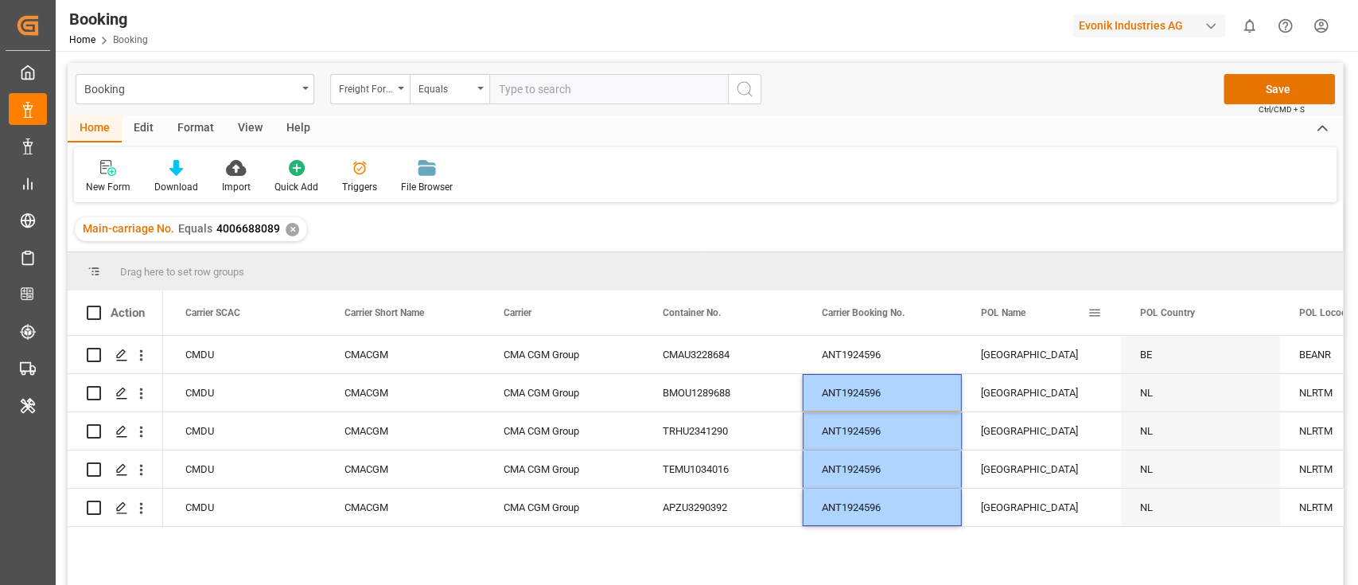
click at [1004, 333] on div "POL Name" at bounding box center [1034, 312] width 107 height 45
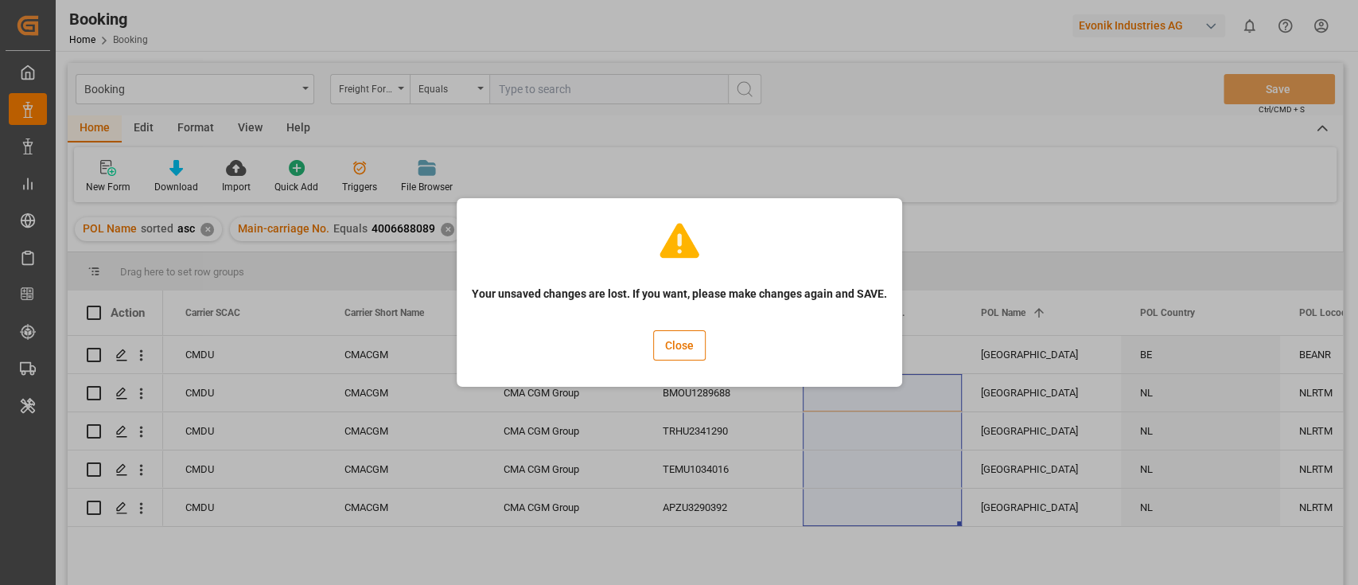
click at [680, 361] on div "Close" at bounding box center [679, 345] width 53 height 53
click at [690, 346] on button "Close" at bounding box center [679, 345] width 53 height 30
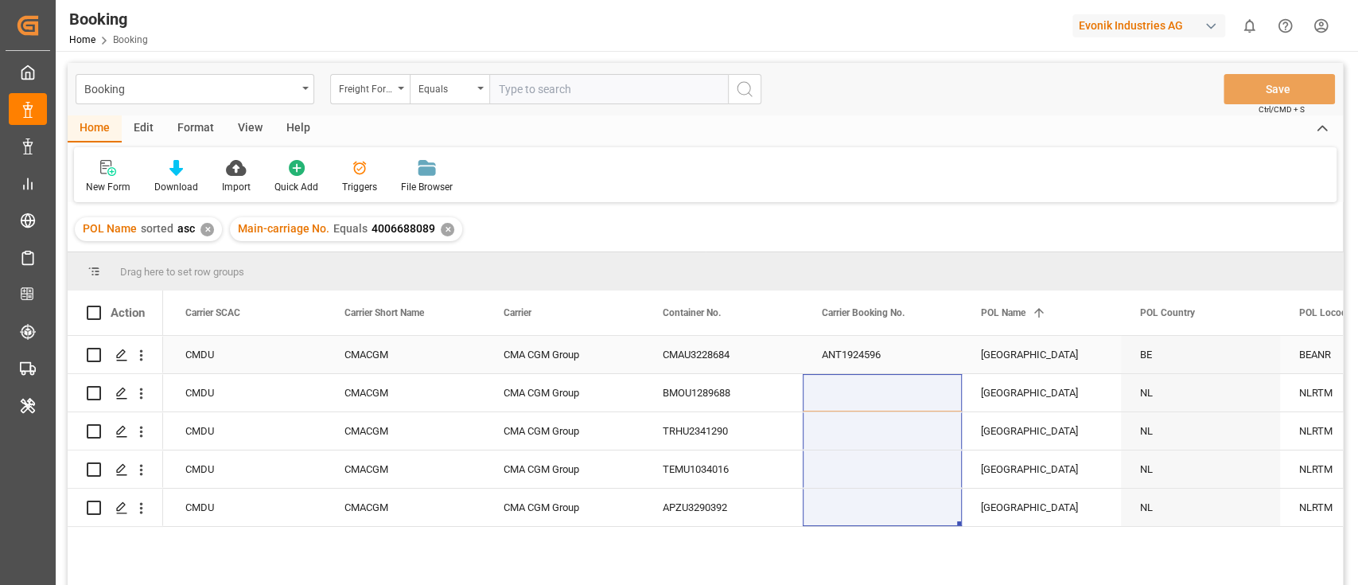
click at [861, 360] on div "ANT1924596" at bounding box center [882, 354] width 159 height 37
drag, startPoint x: 850, startPoint y: 402, endPoint x: 854, endPoint y: 527, distance: 125.7
click at [854, 527] on div "9322475 CMDU CMACGM CMA CGM Group CMAU3228684 ANT1924596 [GEOGRAPHIC_DATA] BE B…" at bounding box center [753, 465] width 1180 height 259
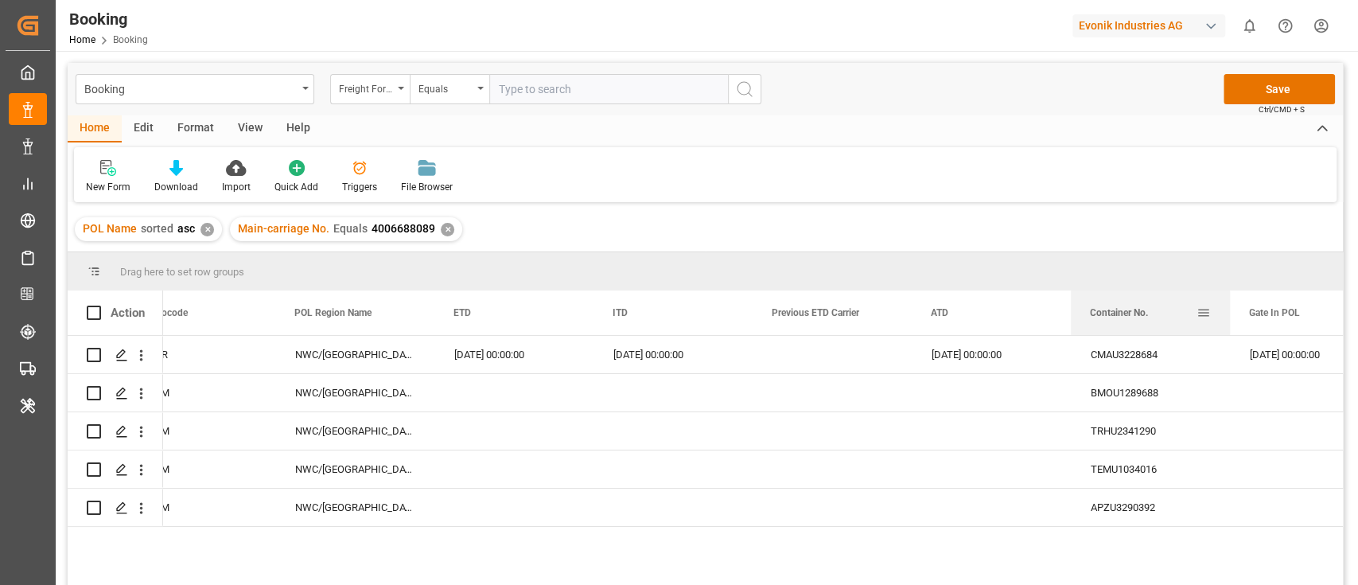
drag, startPoint x: 707, startPoint y: 311, endPoint x: 1151, endPoint y: 313, distance: 443.9
click at [1151, 313] on div "Container No." at bounding box center [1143, 312] width 107 height 45
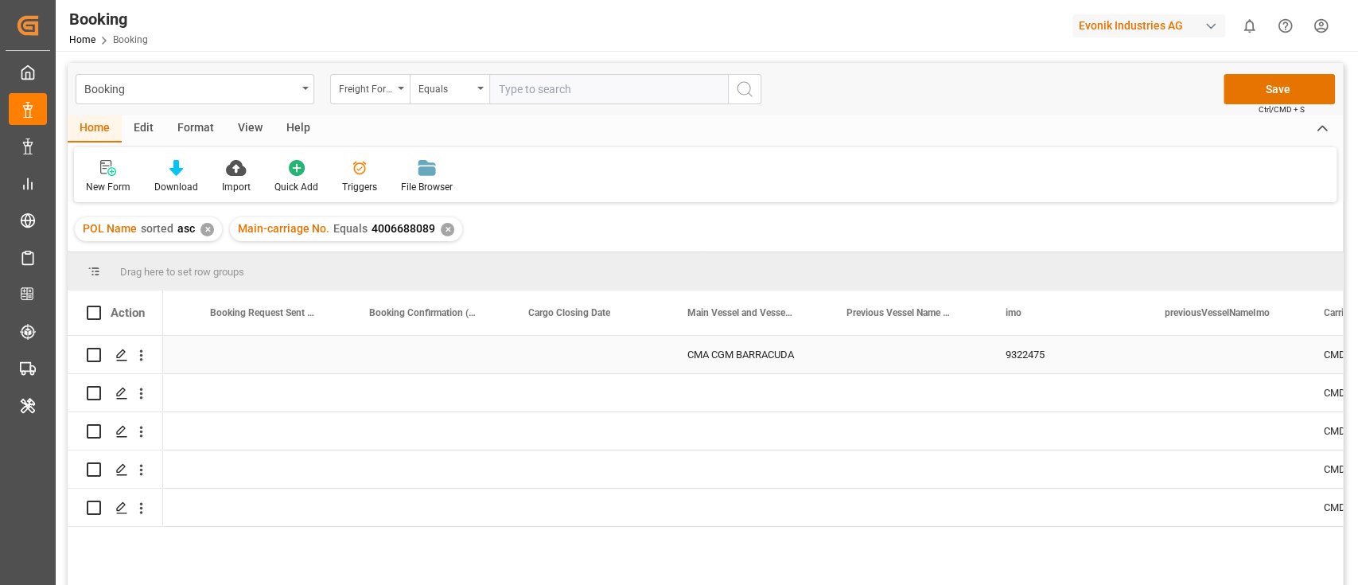
click at [713, 370] on div "CMA CGM BARRACUDA" at bounding box center [747, 354] width 159 height 37
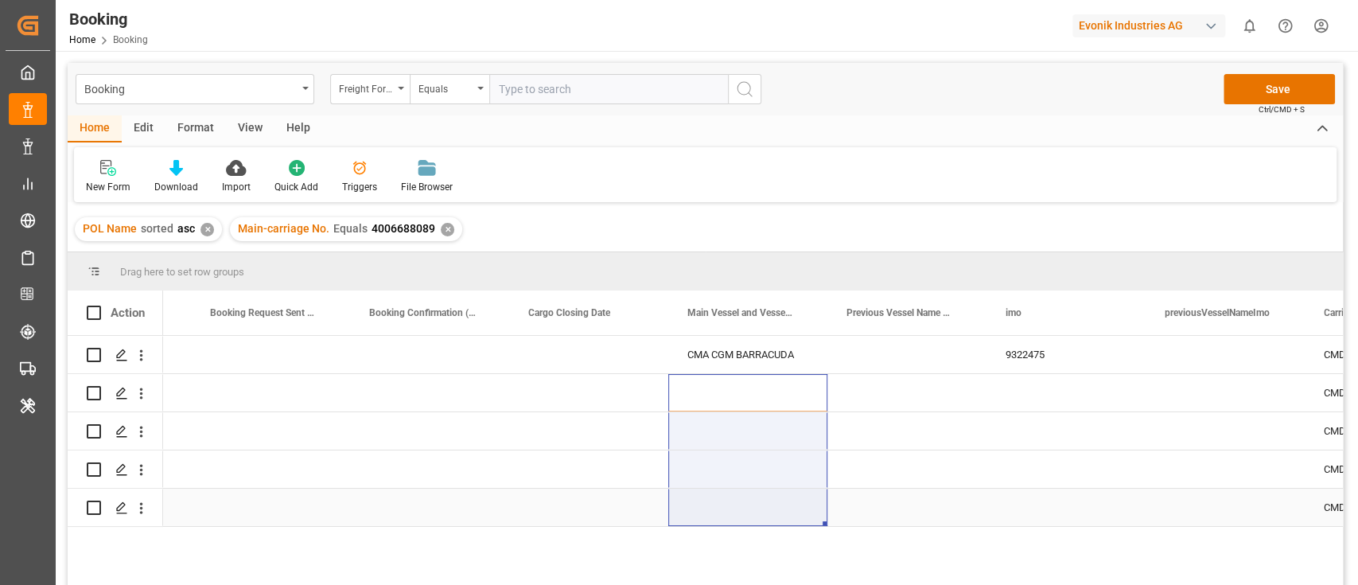
drag, startPoint x: 748, startPoint y: 391, endPoint x: 743, endPoint y: 523, distance: 132.1
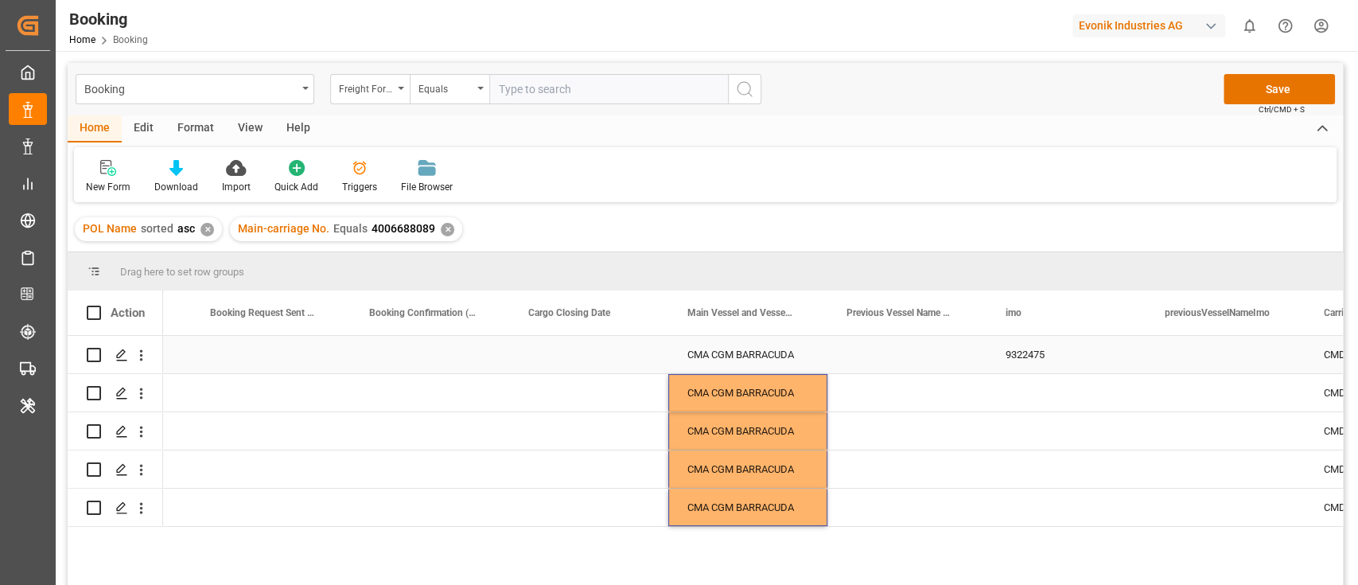
click at [1023, 350] on div "9322475" at bounding box center [1065, 354] width 159 height 37
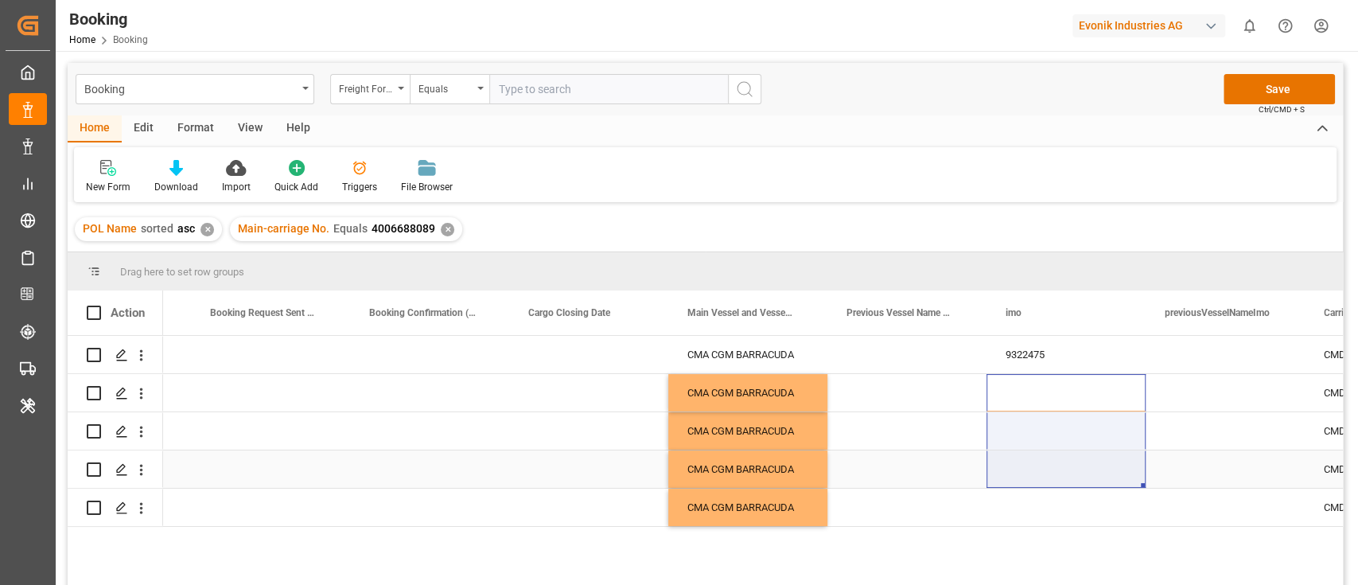
drag, startPoint x: 1027, startPoint y: 379, endPoint x: 1009, endPoint y: 512, distance: 134.1
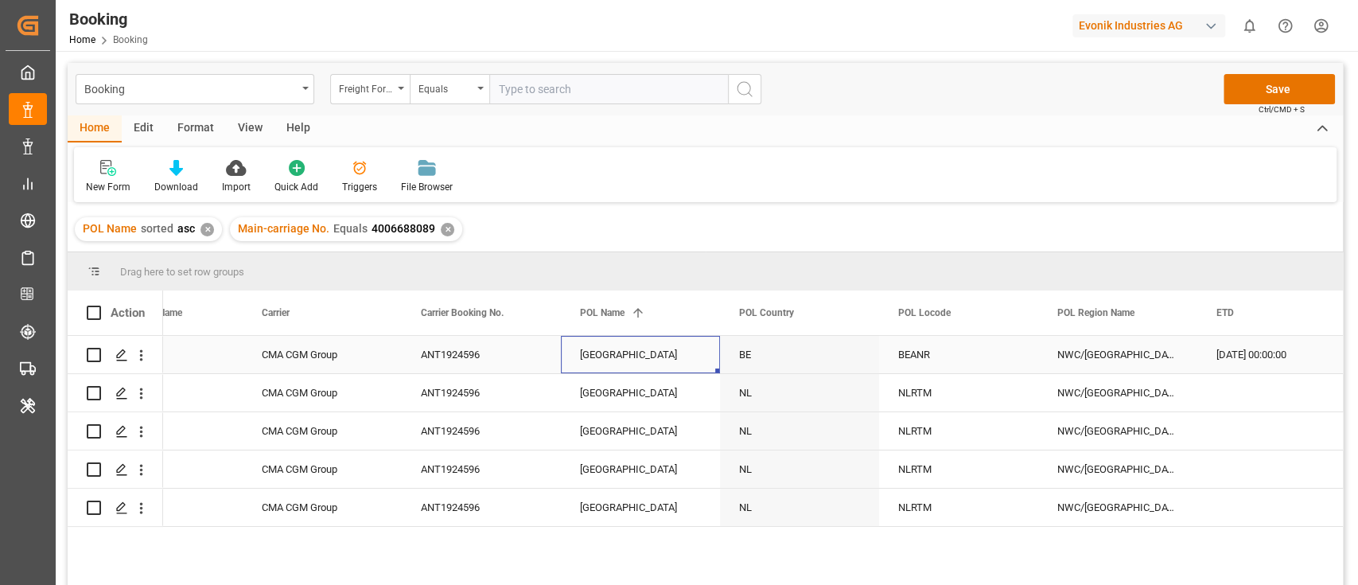
click at [618, 360] on div "[GEOGRAPHIC_DATA]" at bounding box center [640, 354] width 159 height 37
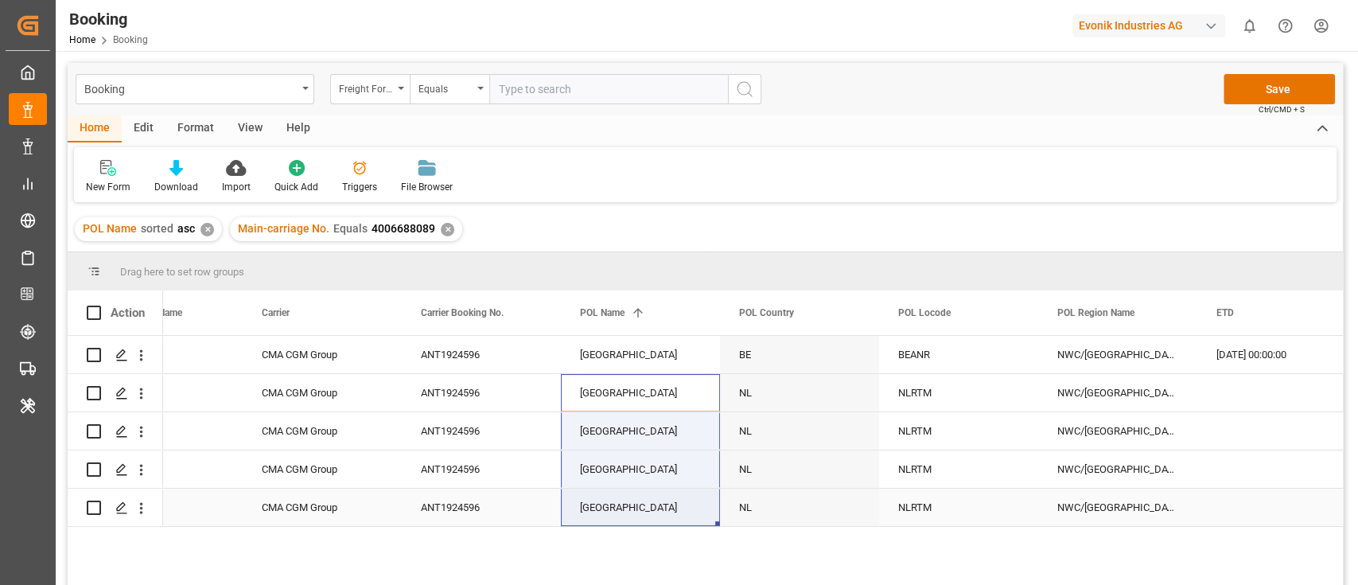
drag, startPoint x: 620, startPoint y: 403, endPoint x: 620, endPoint y: 489, distance: 86.7
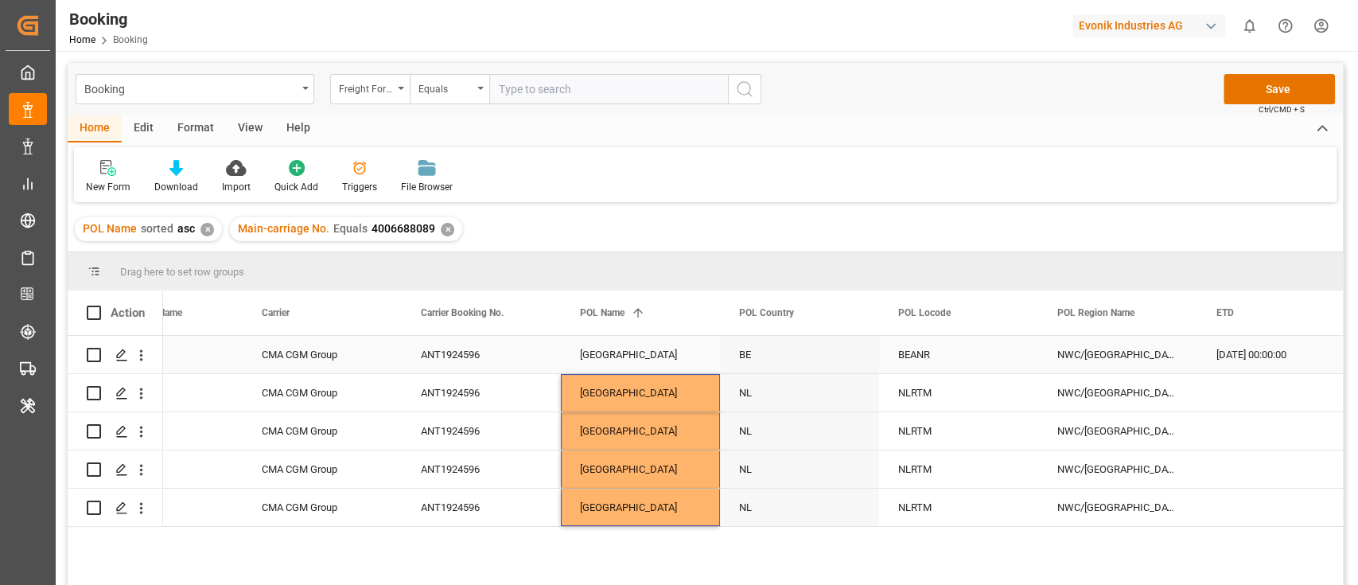
click at [916, 353] on div "BEANR" at bounding box center [958, 354] width 159 height 37
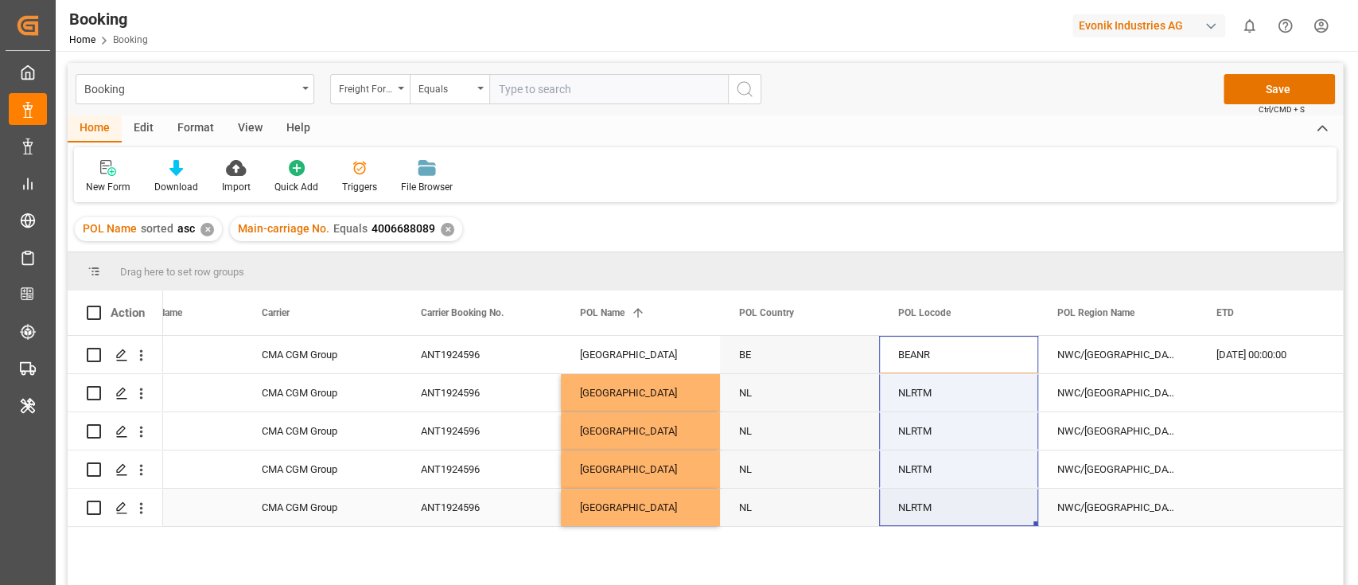
drag, startPoint x: 916, startPoint y: 372, endPoint x: 924, endPoint y: 500, distance: 127.5
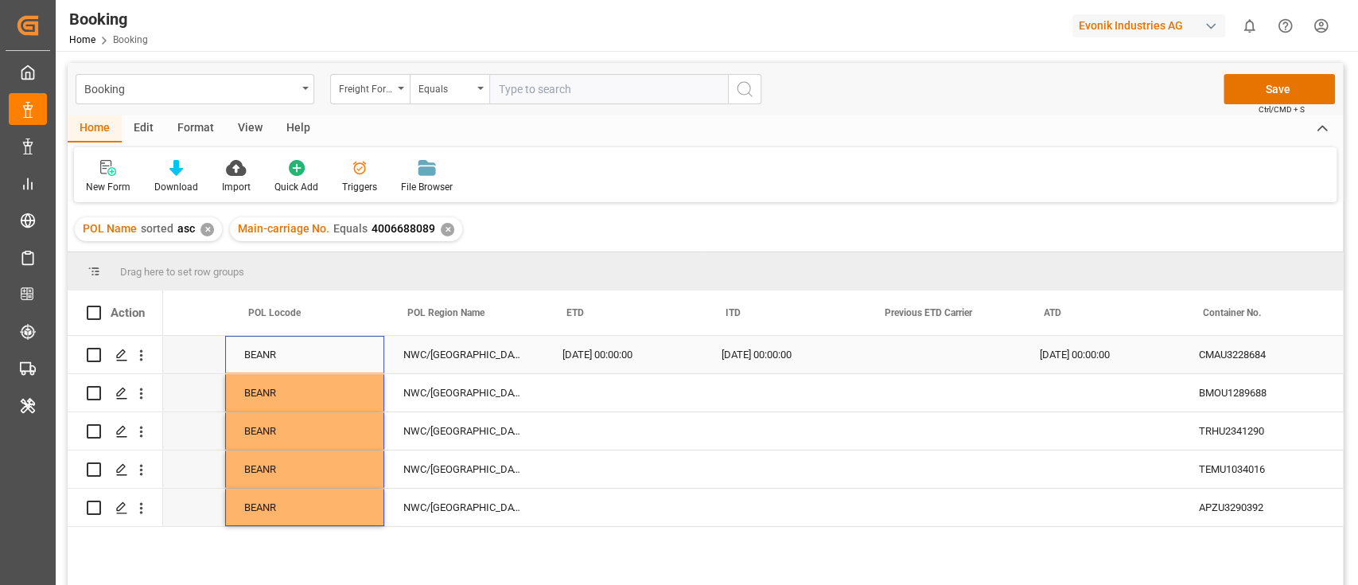
click at [611, 357] on div "[DATE] 00:00:00" at bounding box center [622, 354] width 159 height 37
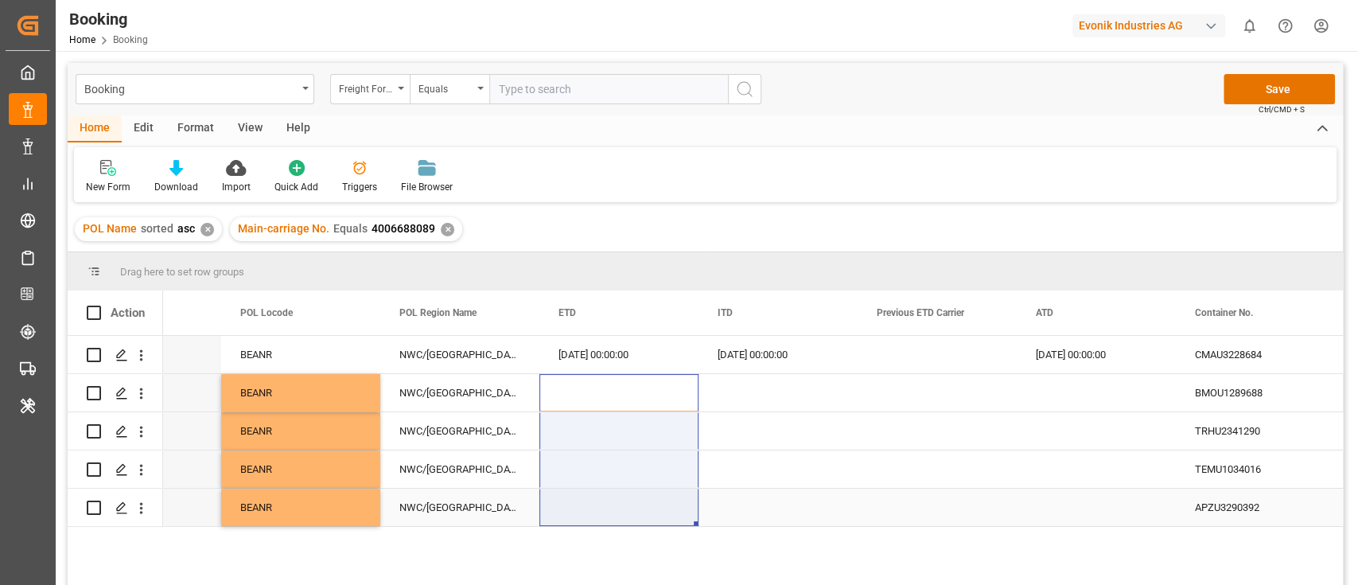
drag, startPoint x: 605, startPoint y: 385, endPoint x: 605, endPoint y: 509, distance: 124.1
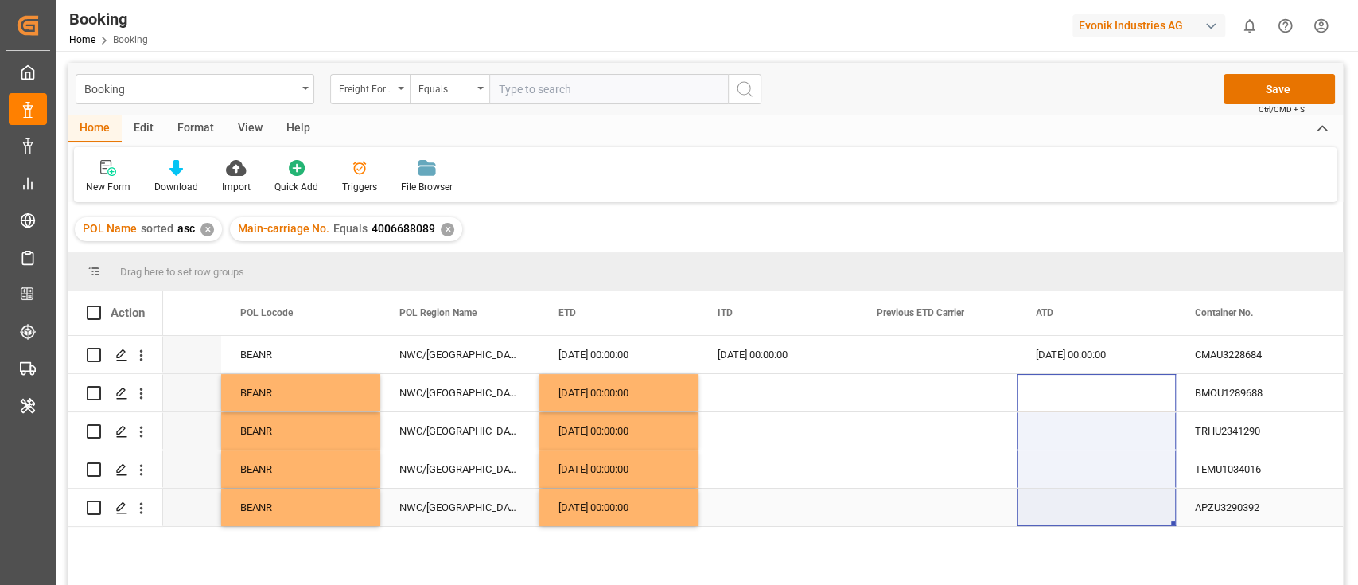
drag, startPoint x: 1075, startPoint y: 375, endPoint x: 1068, endPoint y: 508, distance: 132.2
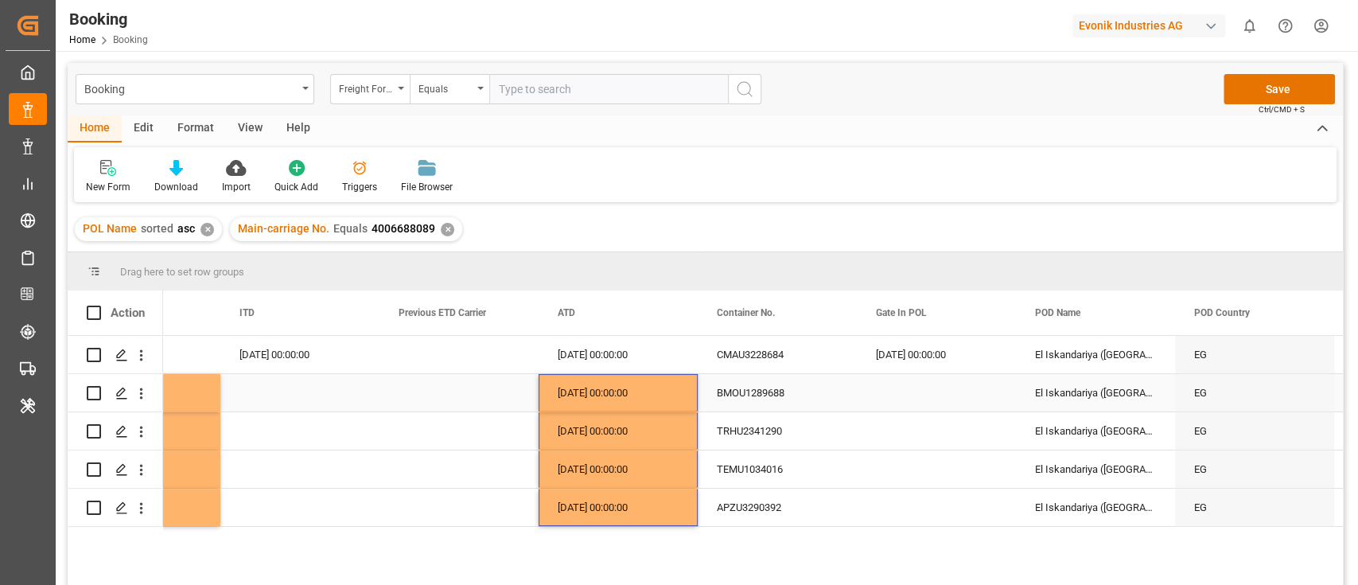
click at [742, 391] on div "BMOU1289688" at bounding box center [777, 392] width 159 height 37
click at [930, 354] on div "[DATE] 00:00:00" at bounding box center [936, 354] width 159 height 37
click at [928, 383] on div "Press SPACE to select this row." at bounding box center [936, 392] width 159 height 37
click at [745, 422] on div "TRHU2341290" at bounding box center [777, 430] width 159 height 37
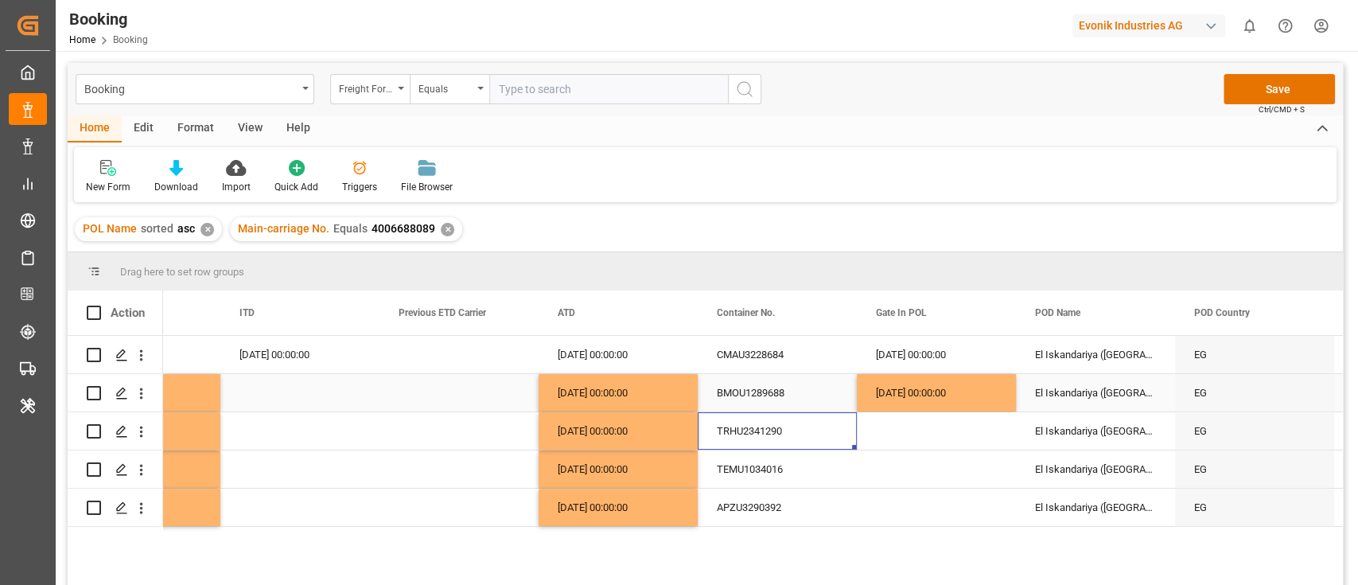
click at [935, 405] on div "[DATE] 00:00:00" at bounding box center [936, 392] width 159 height 37
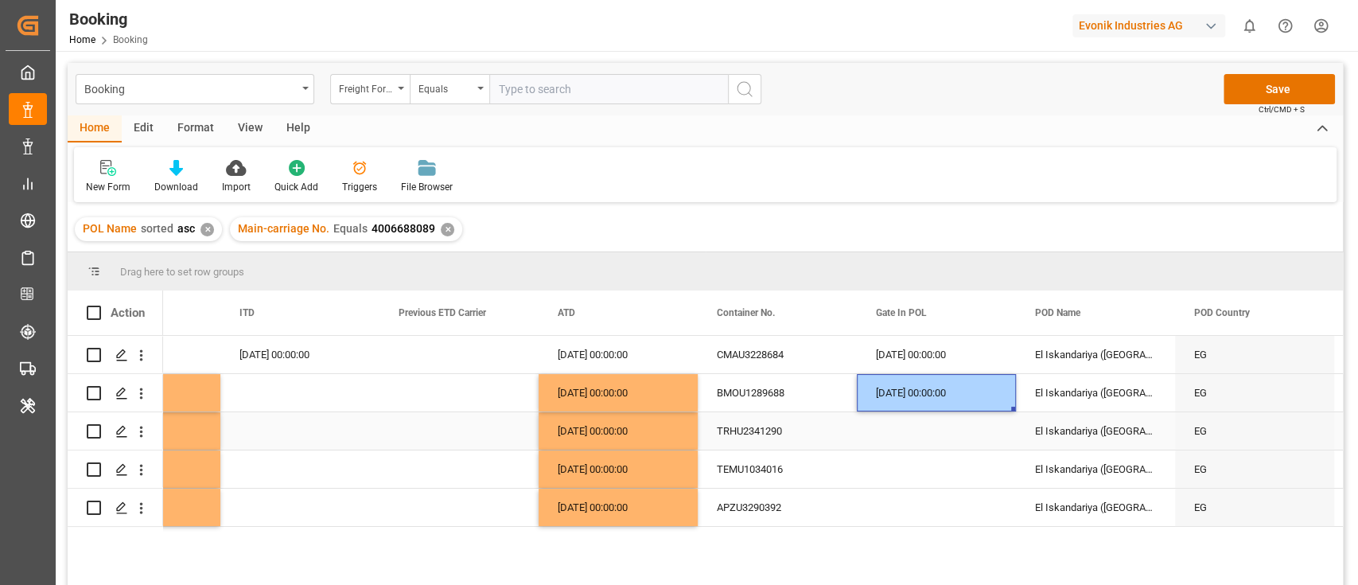
click at [914, 430] on div "Press SPACE to select this row." at bounding box center [936, 430] width 159 height 37
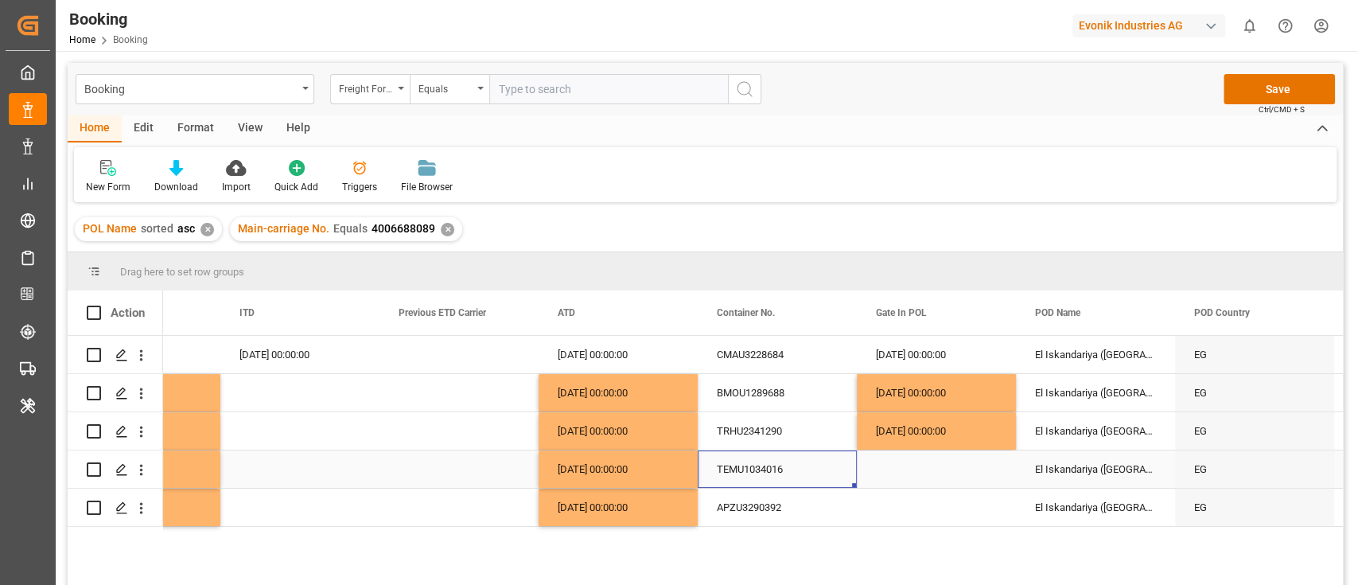
click at [754, 465] on div "TEMU1034016" at bounding box center [777, 468] width 159 height 37
click at [921, 438] on div "[DATE] 00:00:00" at bounding box center [936, 430] width 159 height 37
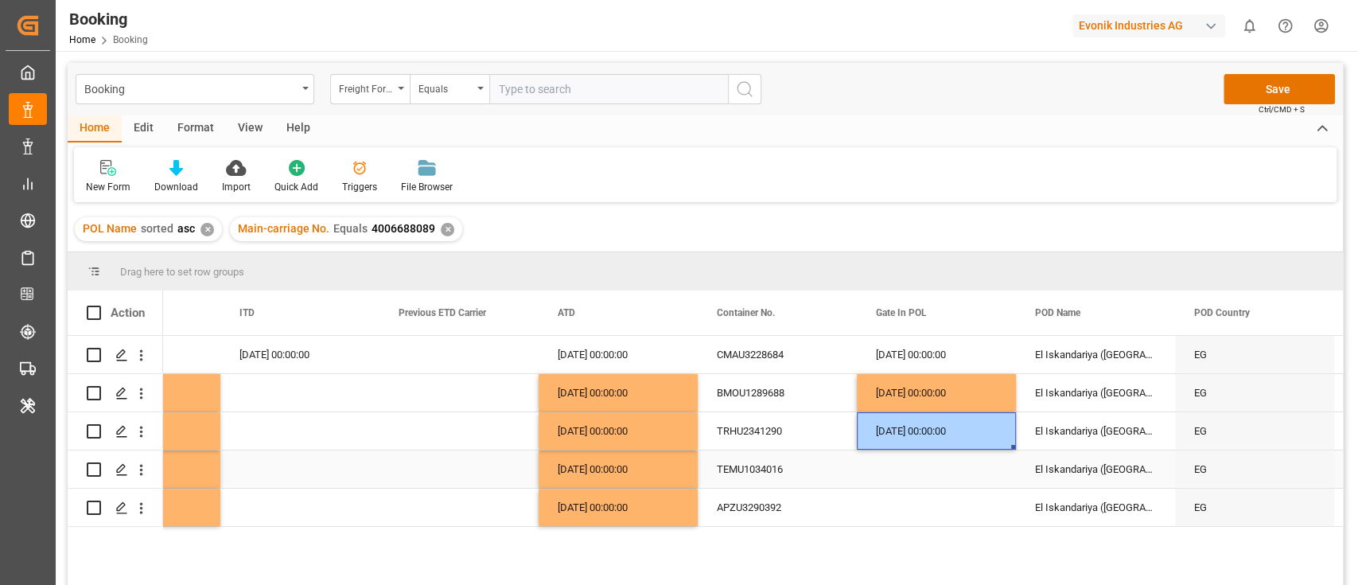
click at [901, 467] on div "Press SPACE to select this row." at bounding box center [936, 468] width 159 height 37
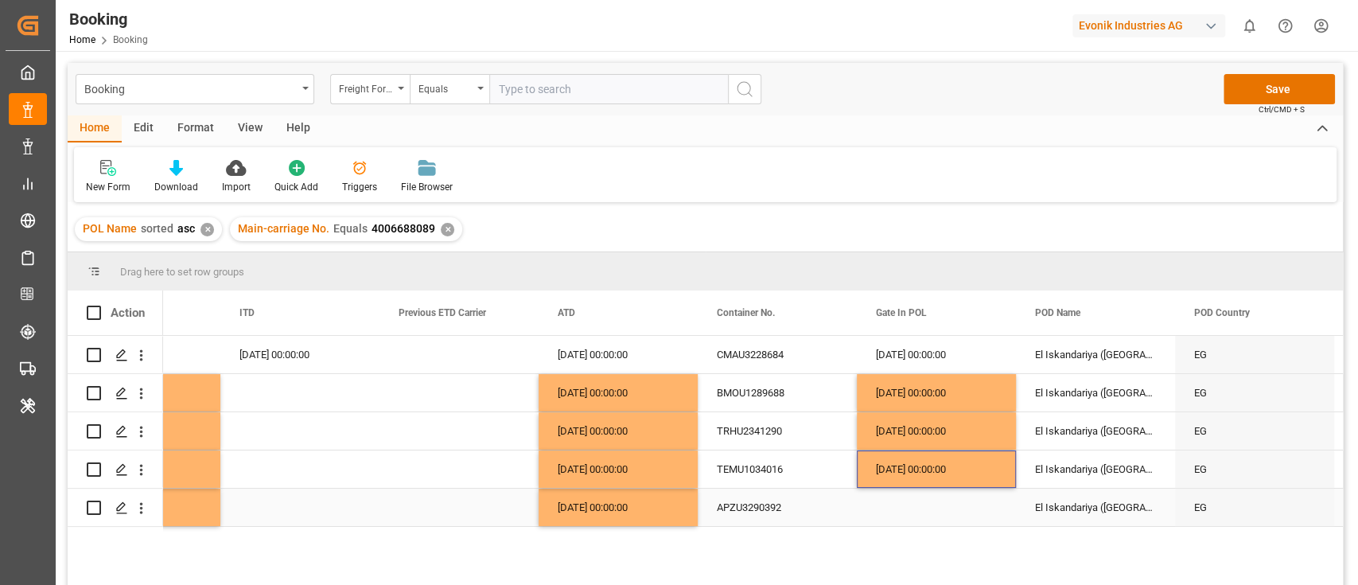
click at [749, 493] on div "APZU3290392" at bounding box center [777, 506] width 159 height 37
click at [901, 508] on div "Press SPACE to select this row." at bounding box center [936, 506] width 159 height 37
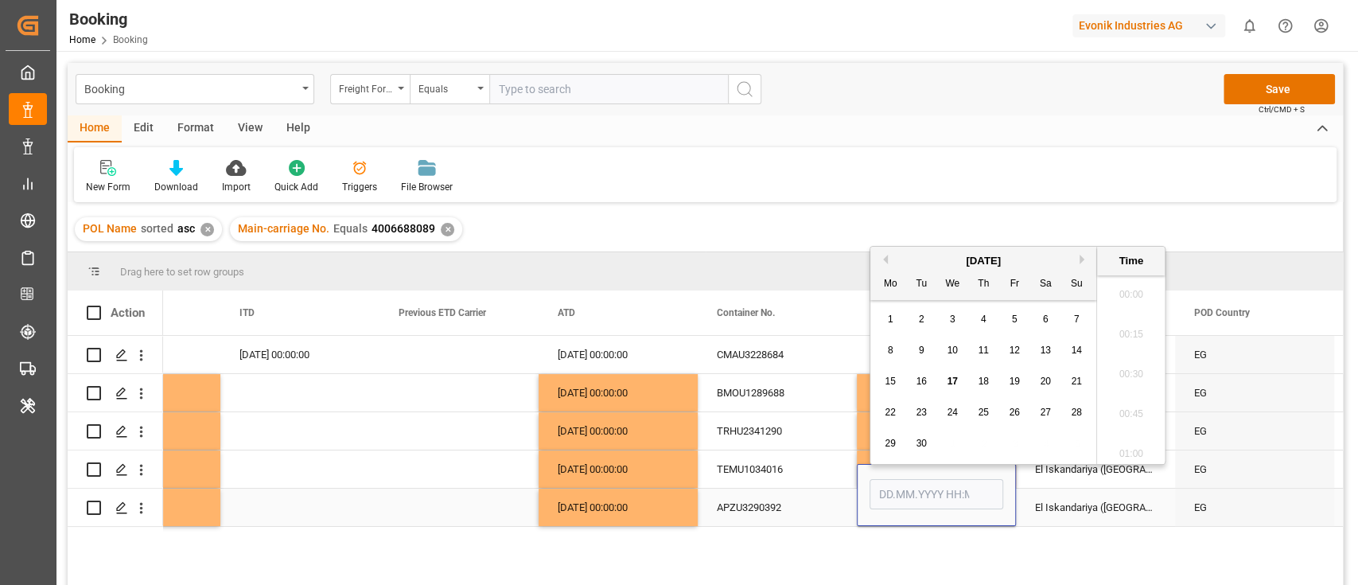
scroll to position [2670, 0]
click at [925, 321] on div "2" at bounding box center [922, 319] width 20 height 19
type input "[DATE] 00:00"
click at [797, 386] on div "BMOU1289688" at bounding box center [777, 392] width 159 height 37
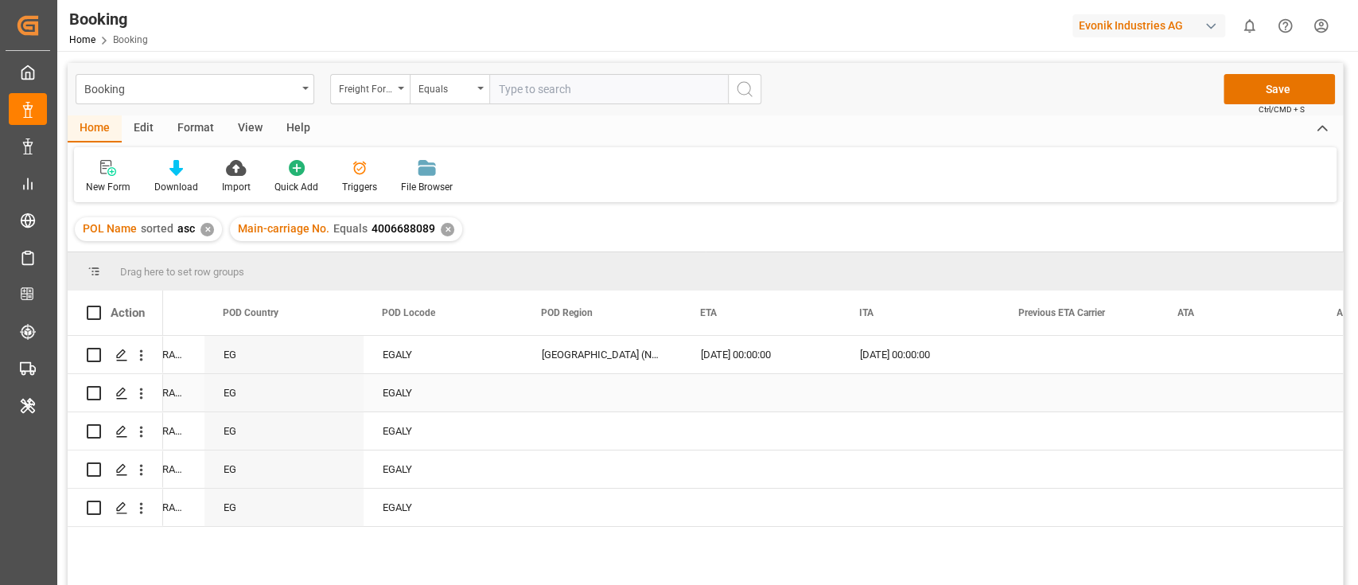
scroll to position [0, 9027]
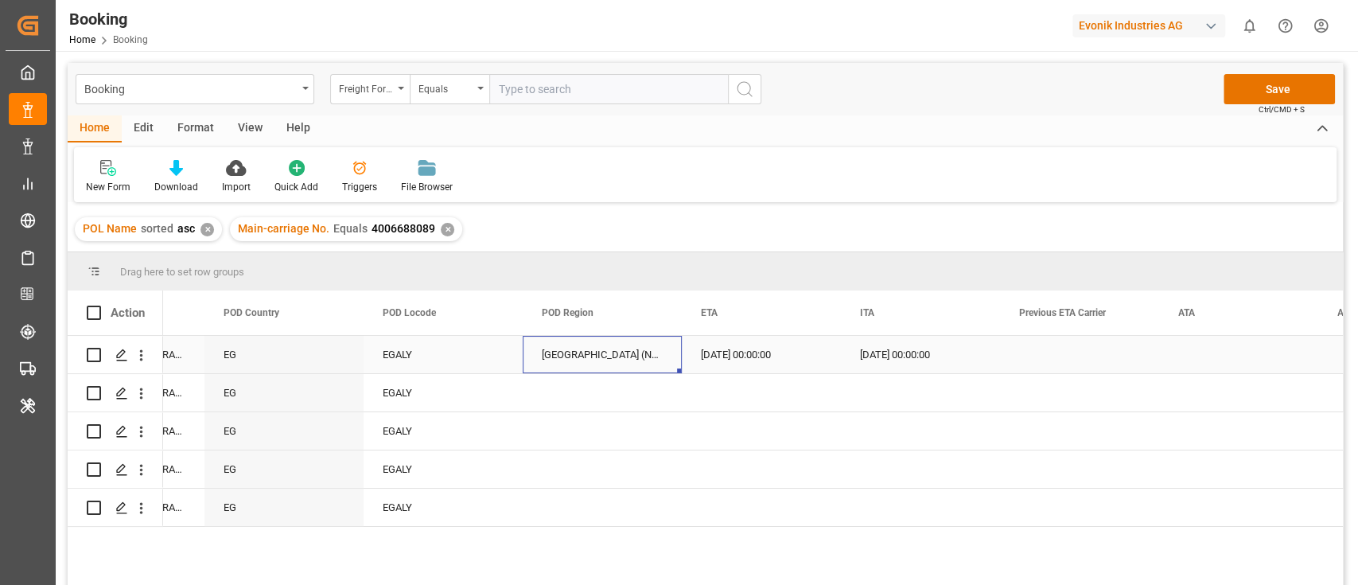
click at [567, 353] on div "[GEOGRAPHIC_DATA] (North)" at bounding box center [602, 354] width 159 height 37
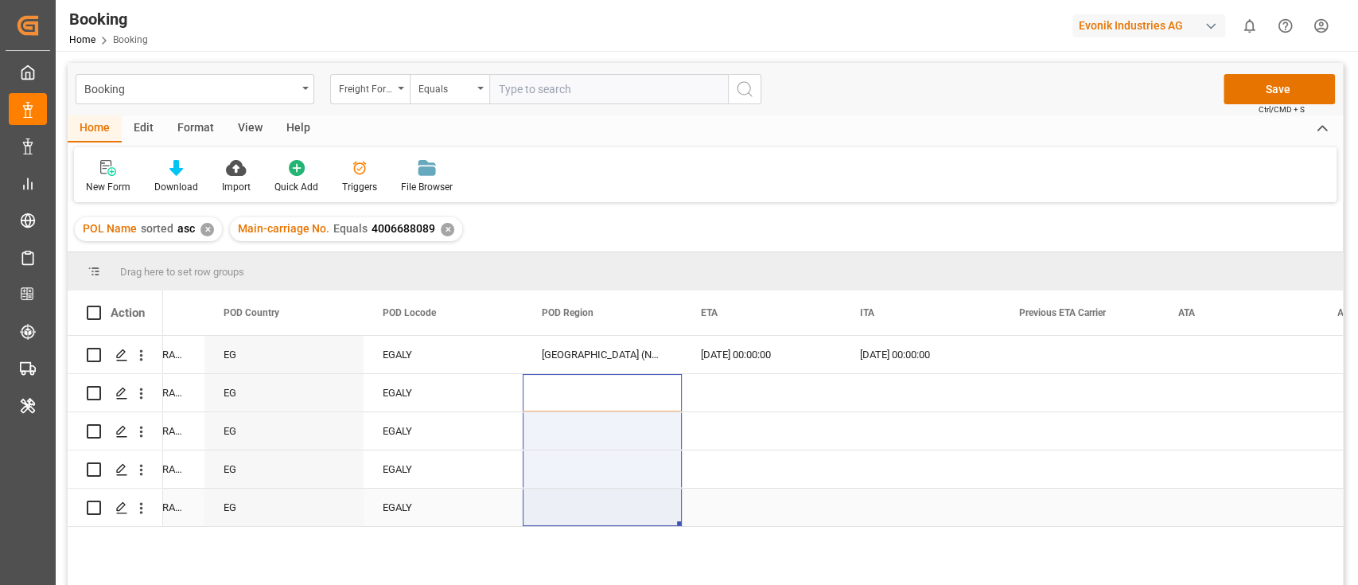
drag, startPoint x: 571, startPoint y: 391, endPoint x: 565, endPoint y: 500, distance: 108.4
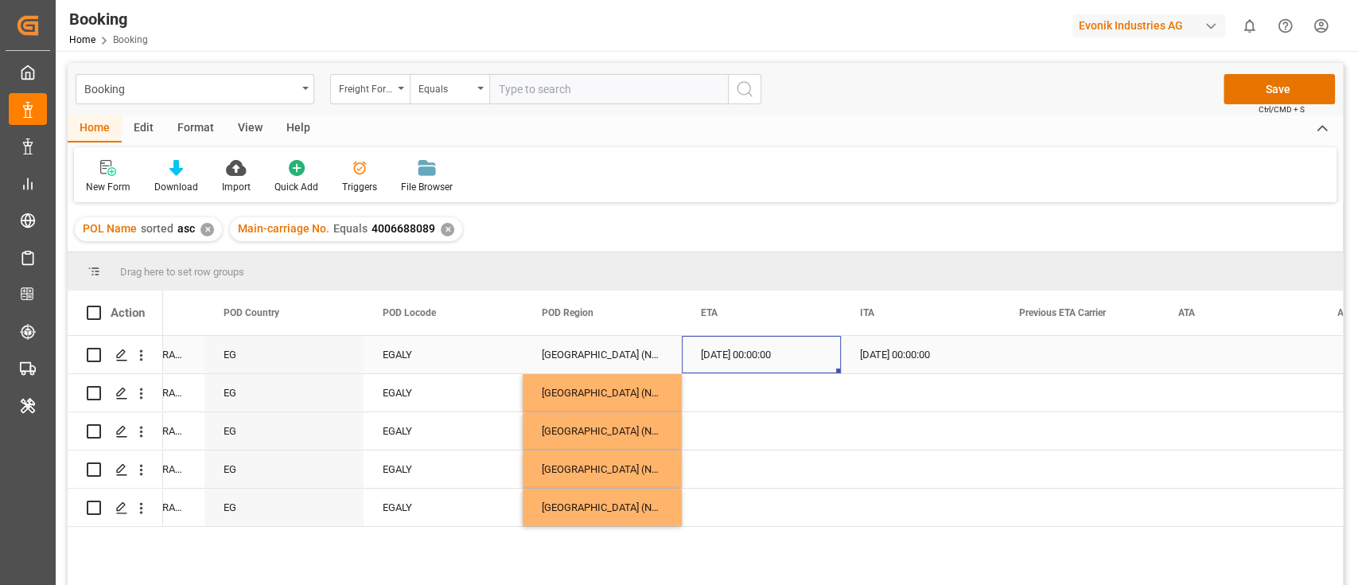
click at [735, 347] on div "[DATE] 00:00:00" at bounding box center [761, 354] width 159 height 37
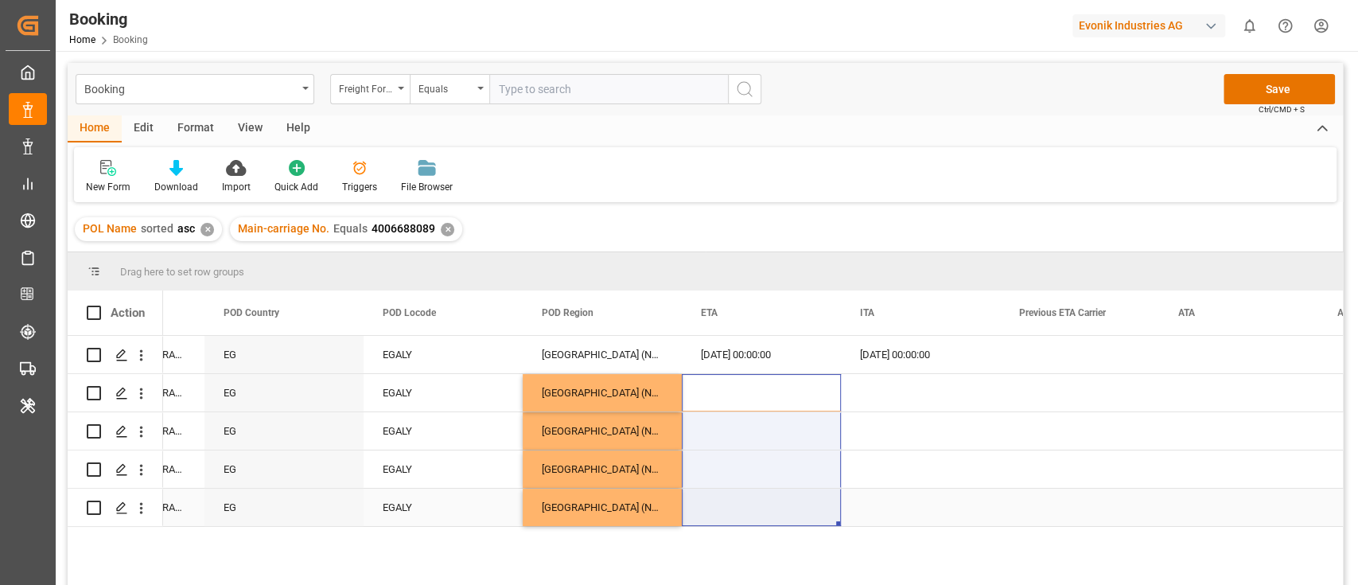
drag, startPoint x: 764, startPoint y: 390, endPoint x: 753, endPoint y: 500, distance: 110.4
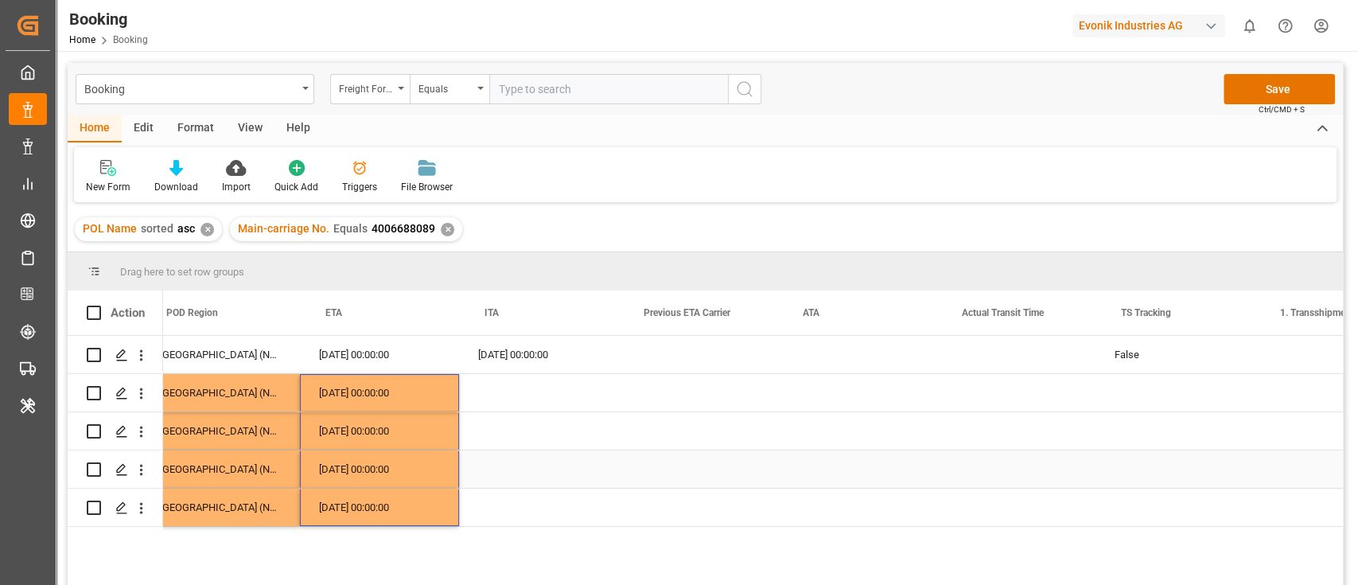
scroll to position [0, 9415]
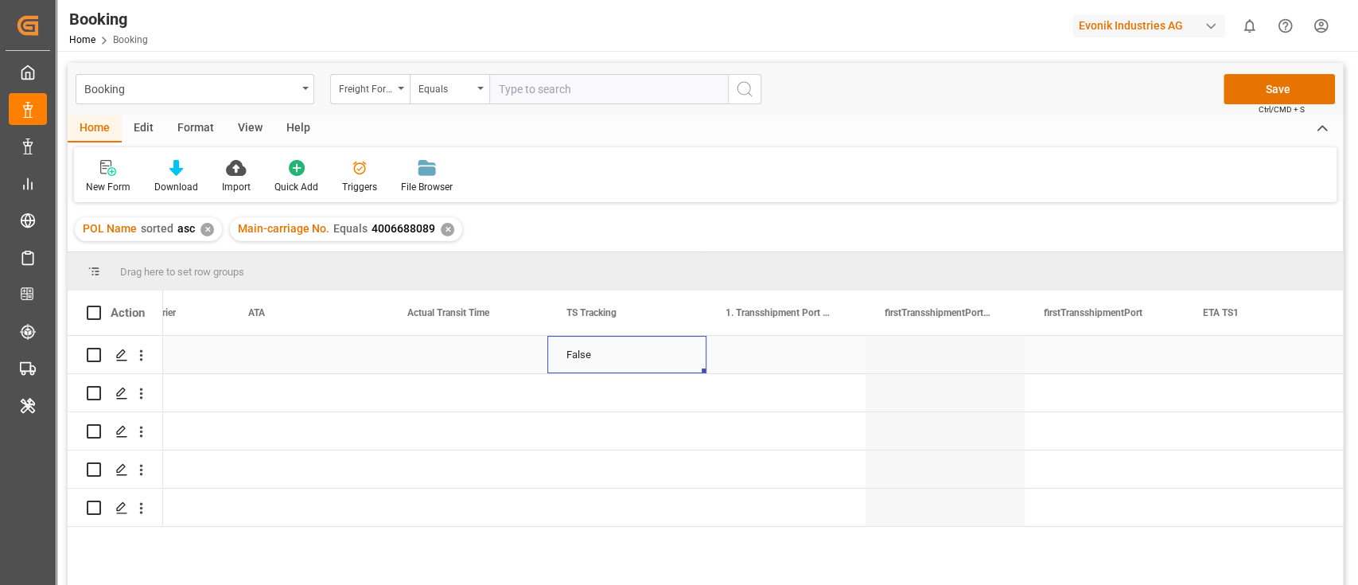
click at [589, 360] on div "False" at bounding box center [626, 354] width 159 height 37
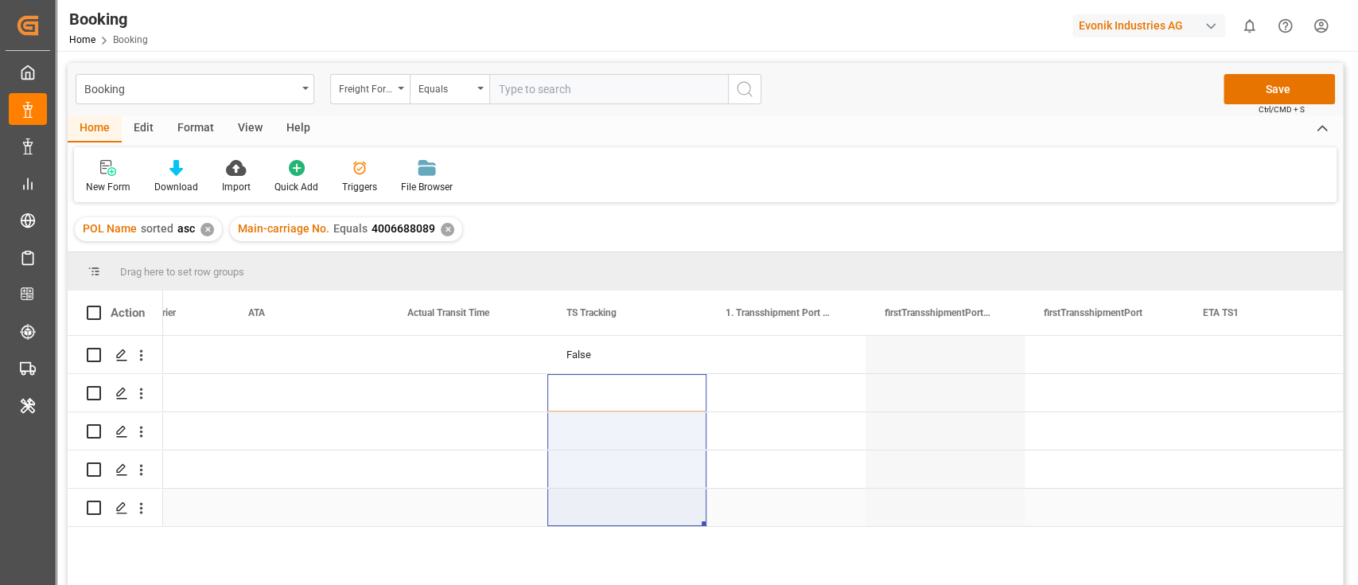
drag, startPoint x: 581, startPoint y: 386, endPoint x: 588, endPoint y: 523, distance: 137.0
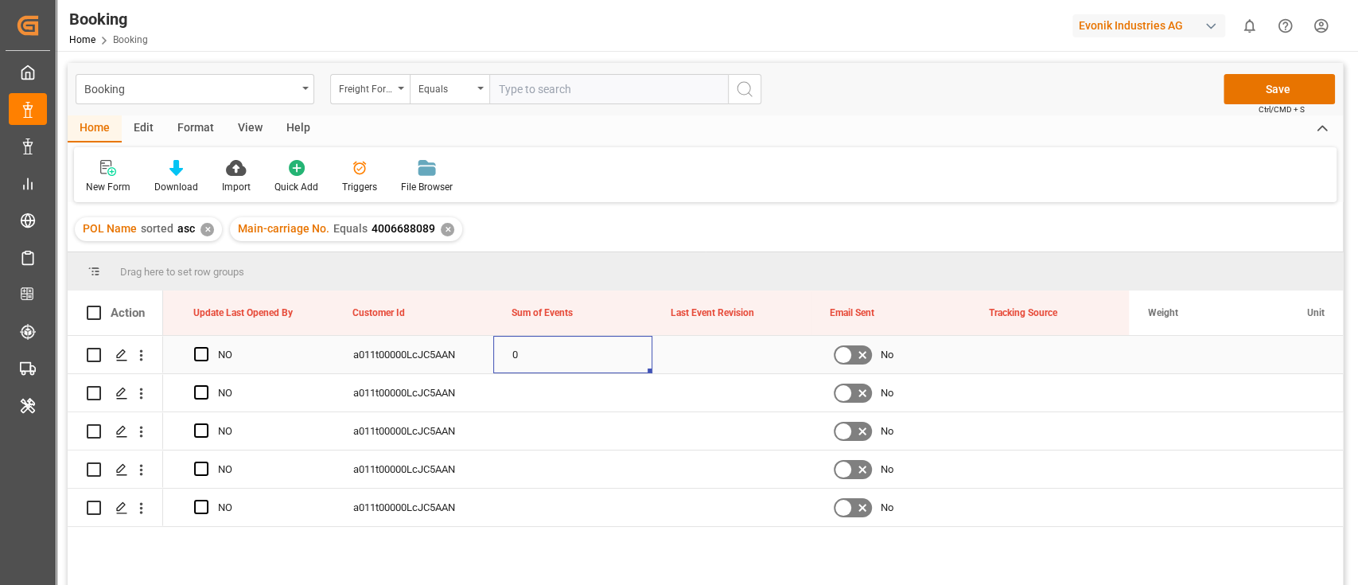
click at [541, 361] on div "0" at bounding box center [572, 354] width 159 height 37
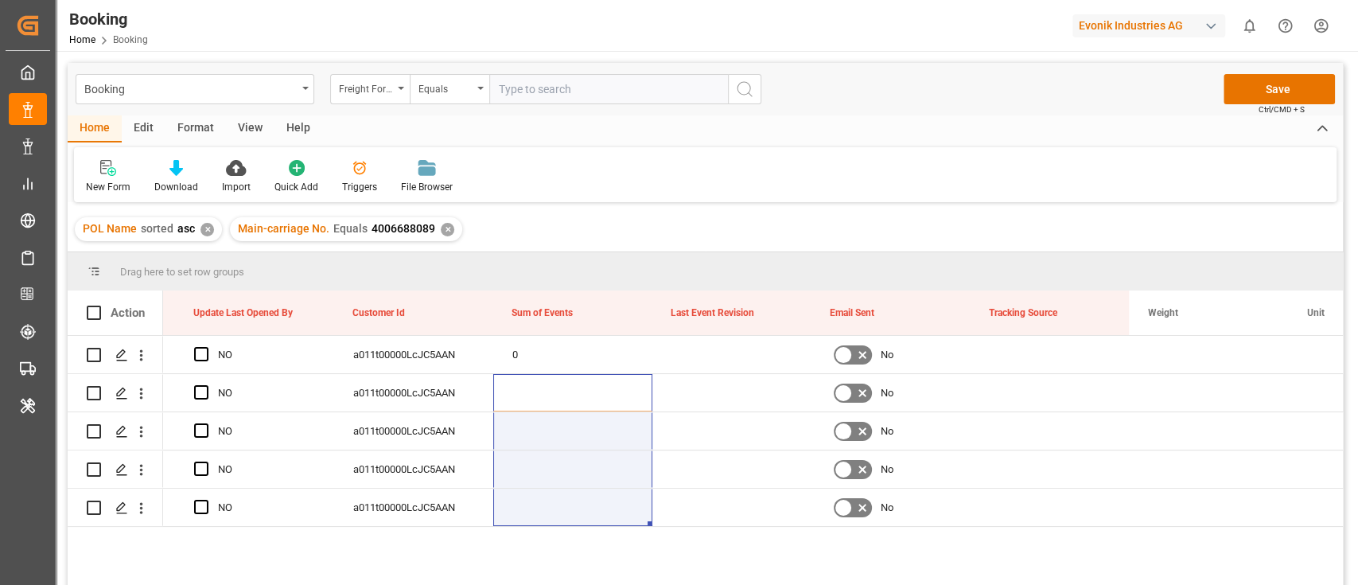
drag, startPoint x: 542, startPoint y: 385, endPoint x: 546, endPoint y: 531, distance: 145.6
click at [546, 533] on div "NO a011t00000LcJC5AAN 0 No False NO a011t00000LcJC5AAN No NO a011t00000LcJC5AAN…" at bounding box center [753, 465] width 1180 height 259
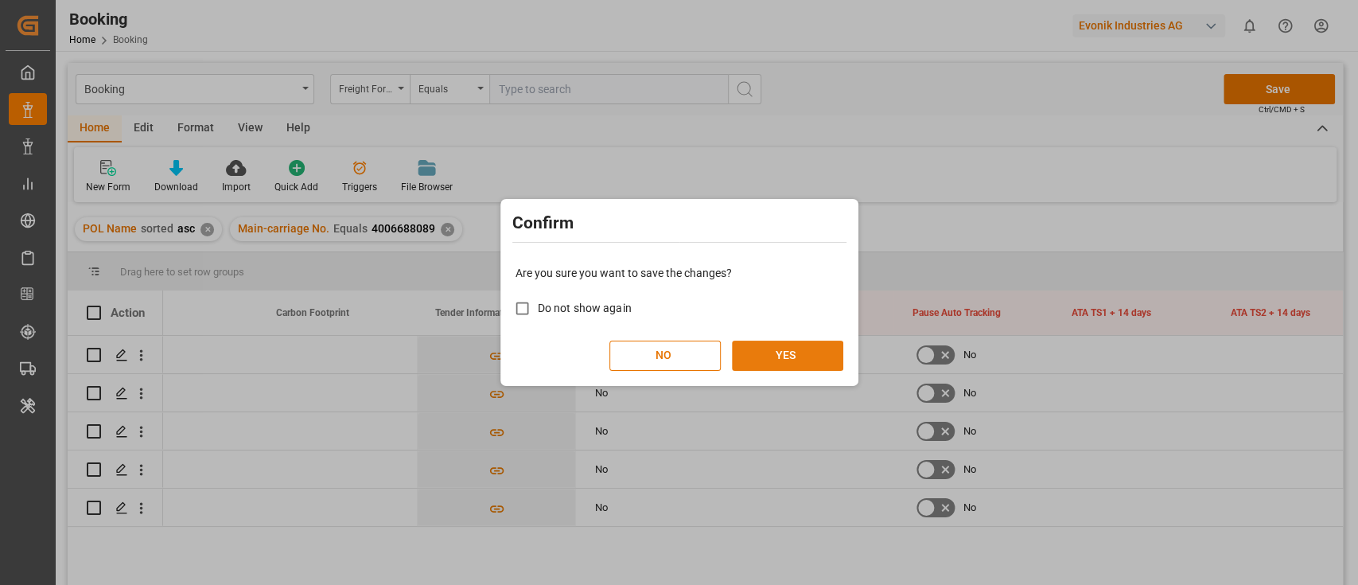
click at [805, 357] on button "YES" at bounding box center [787, 355] width 111 height 30
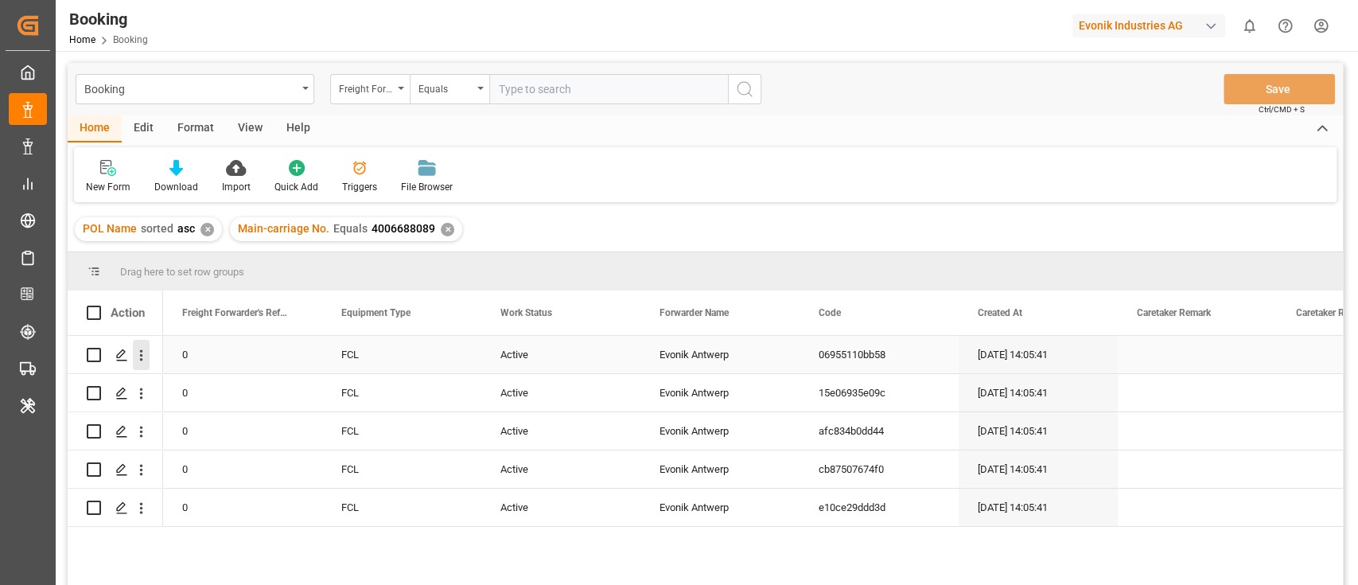
click at [144, 364] on button "open menu" at bounding box center [141, 355] width 17 height 30
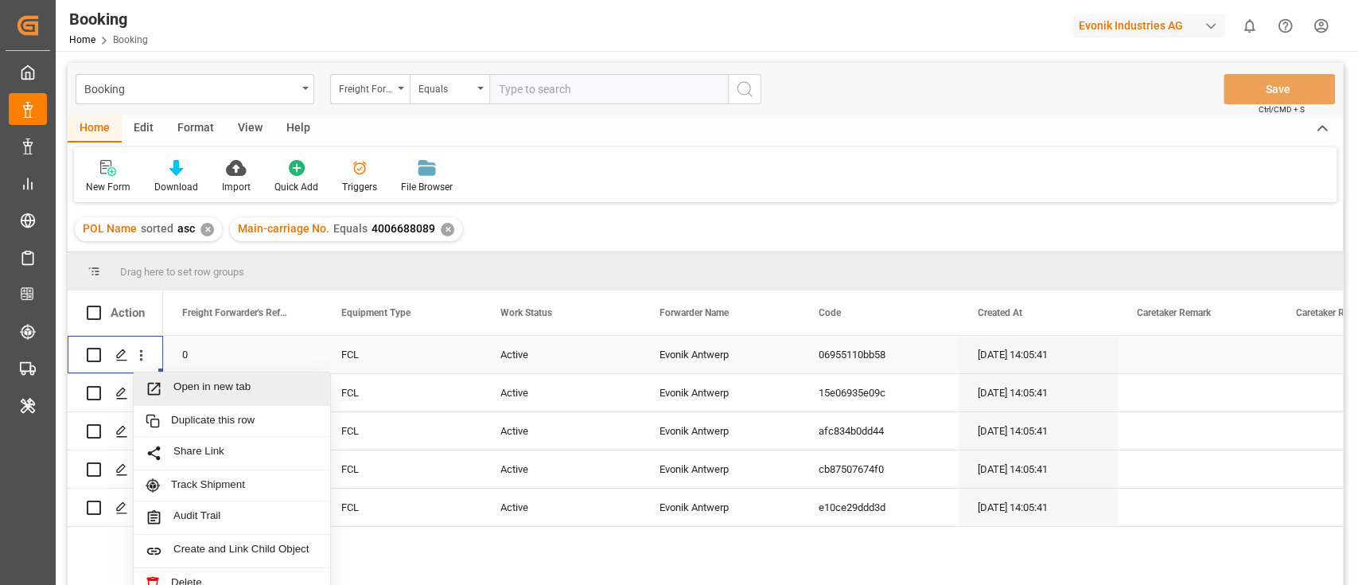
click at [177, 383] on span "Open in new tab" at bounding box center [245, 388] width 145 height 17
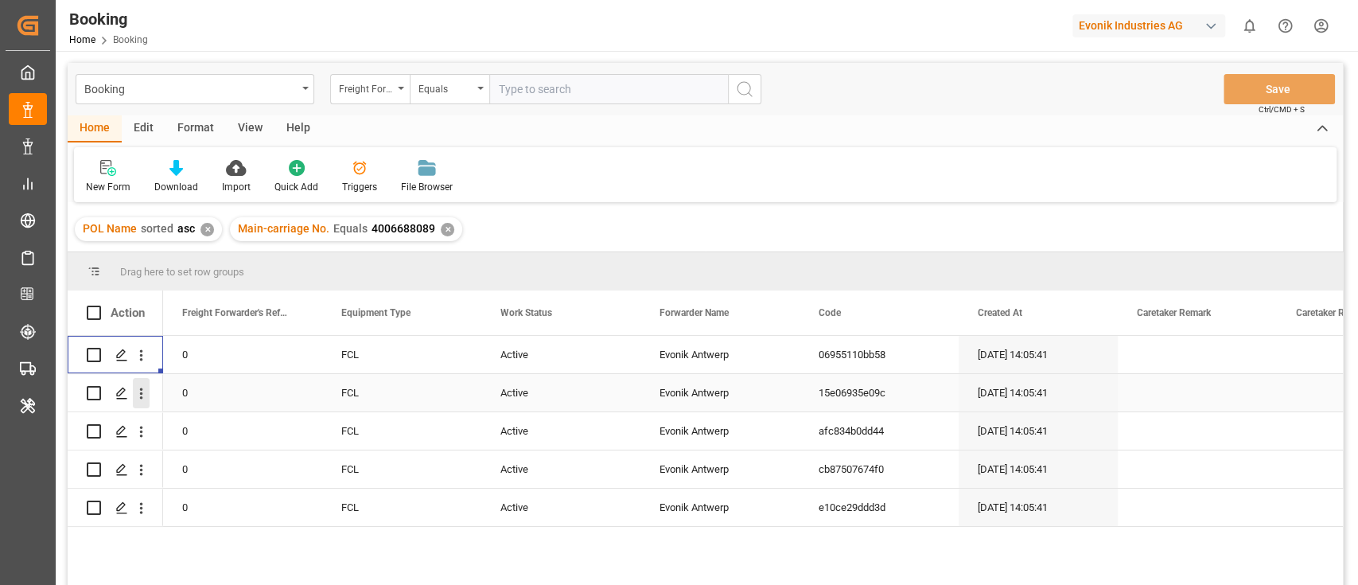
click at [143, 396] on icon "open menu" at bounding box center [141, 393] width 17 height 17
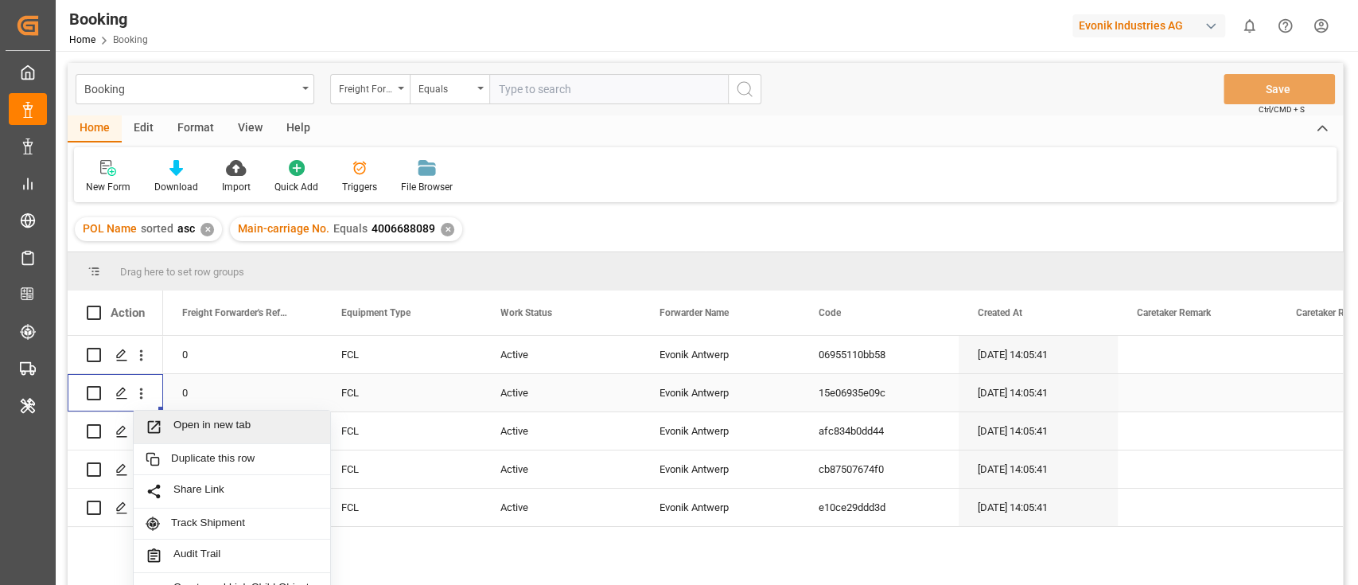
click at [214, 423] on span "Open in new tab" at bounding box center [245, 426] width 145 height 17
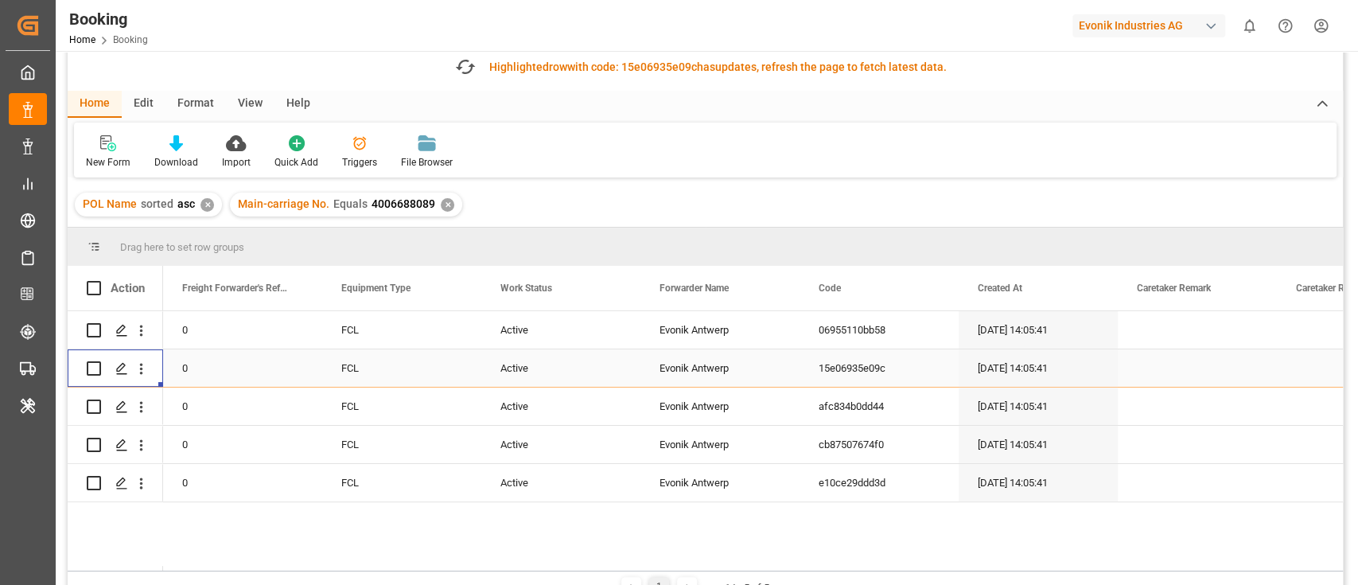
scroll to position [106, 0]
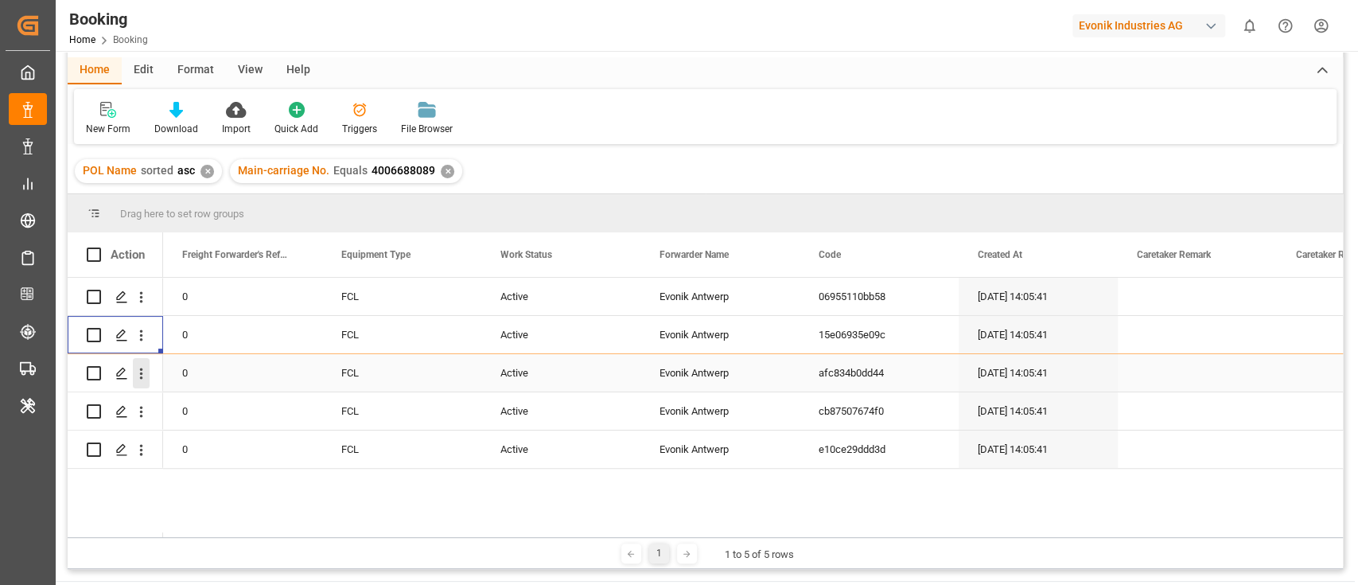
click at [142, 379] on icon "open menu" at bounding box center [141, 373] width 17 height 17
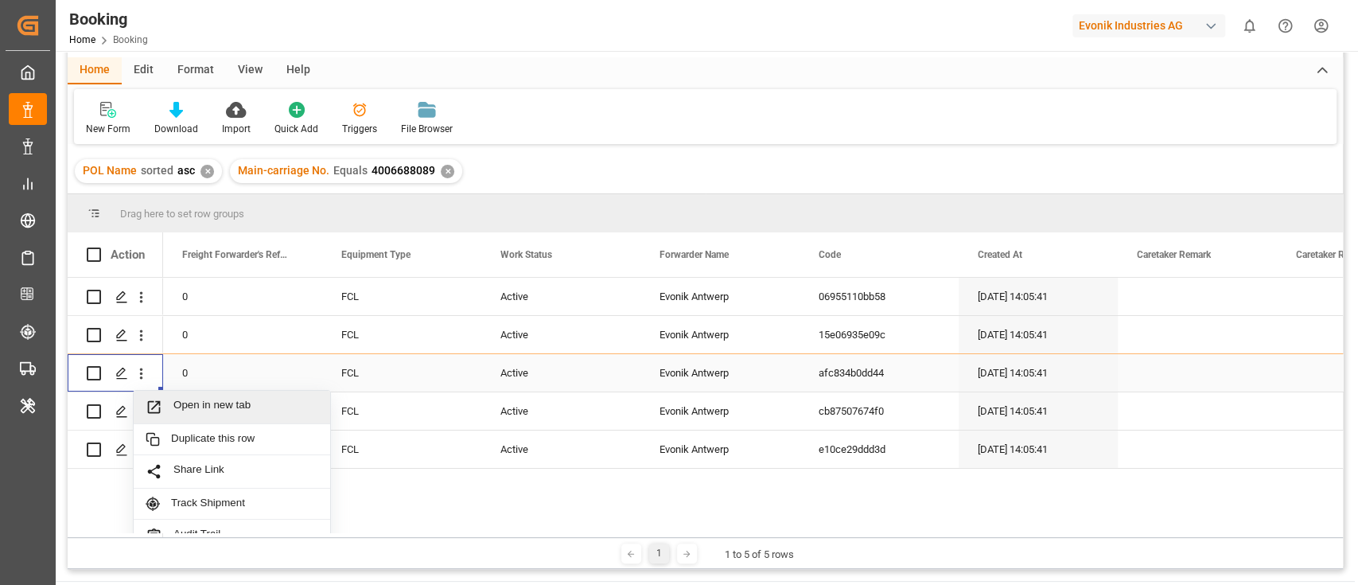
click at [191, 397] on div "Open in new tab" at bounding box center [232, 407] width 196 height 33
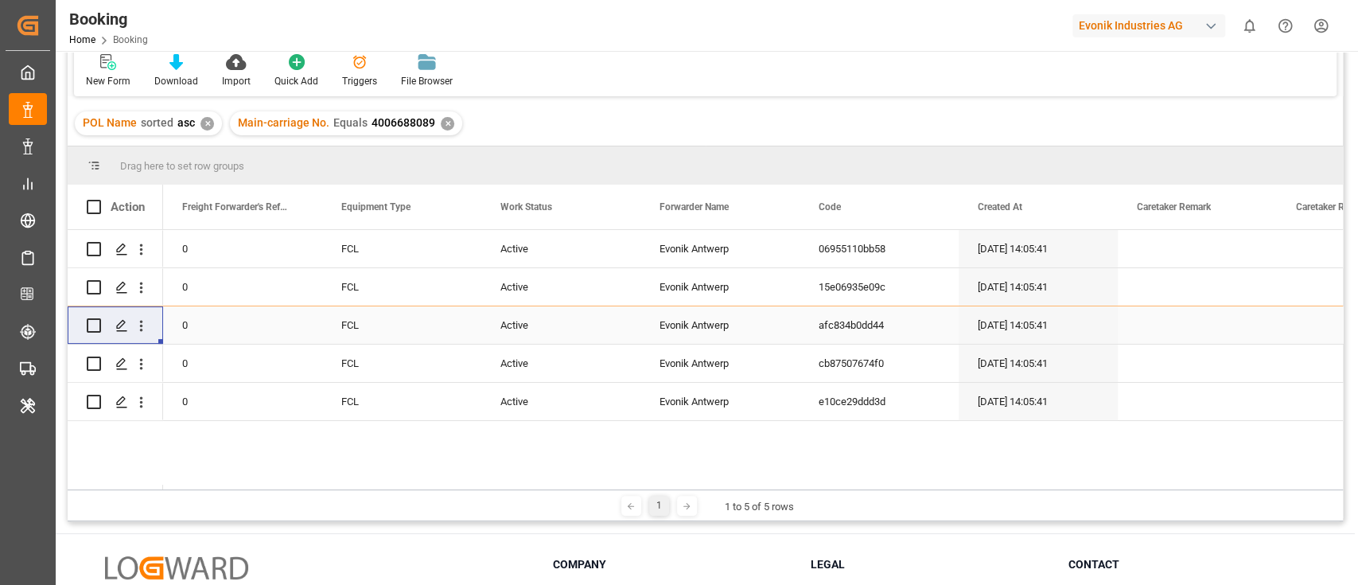
scroll to position [57, 0]
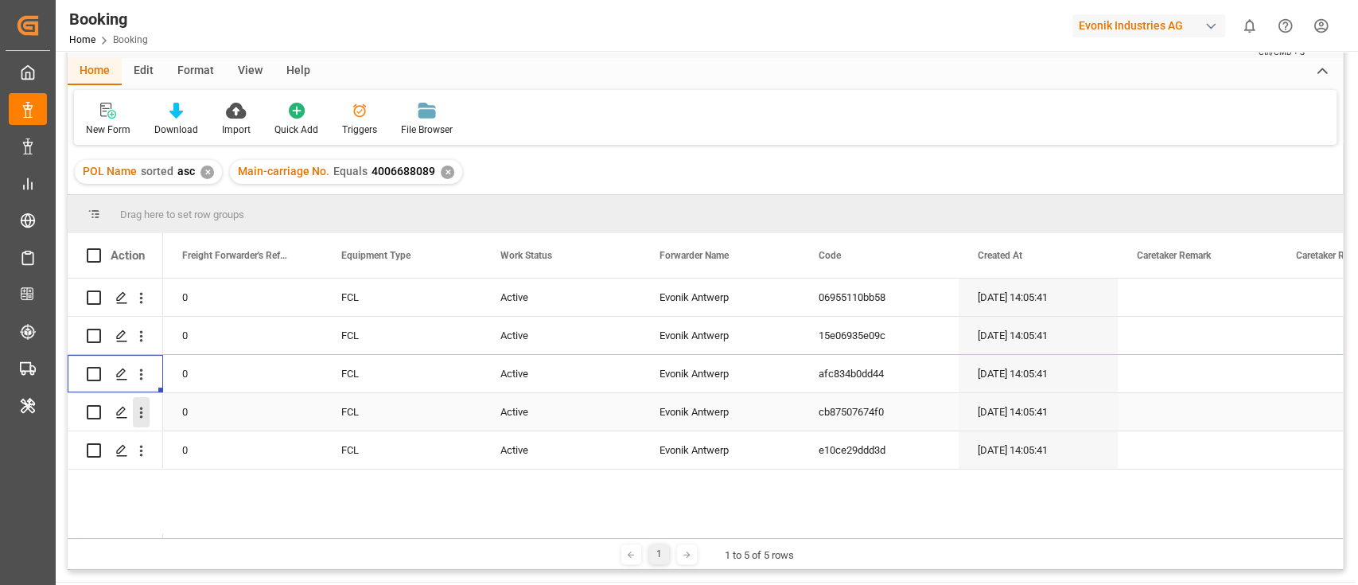
click at [146, 417] on icon "open menu" at bounding box center [141, 412] width 17 height 17
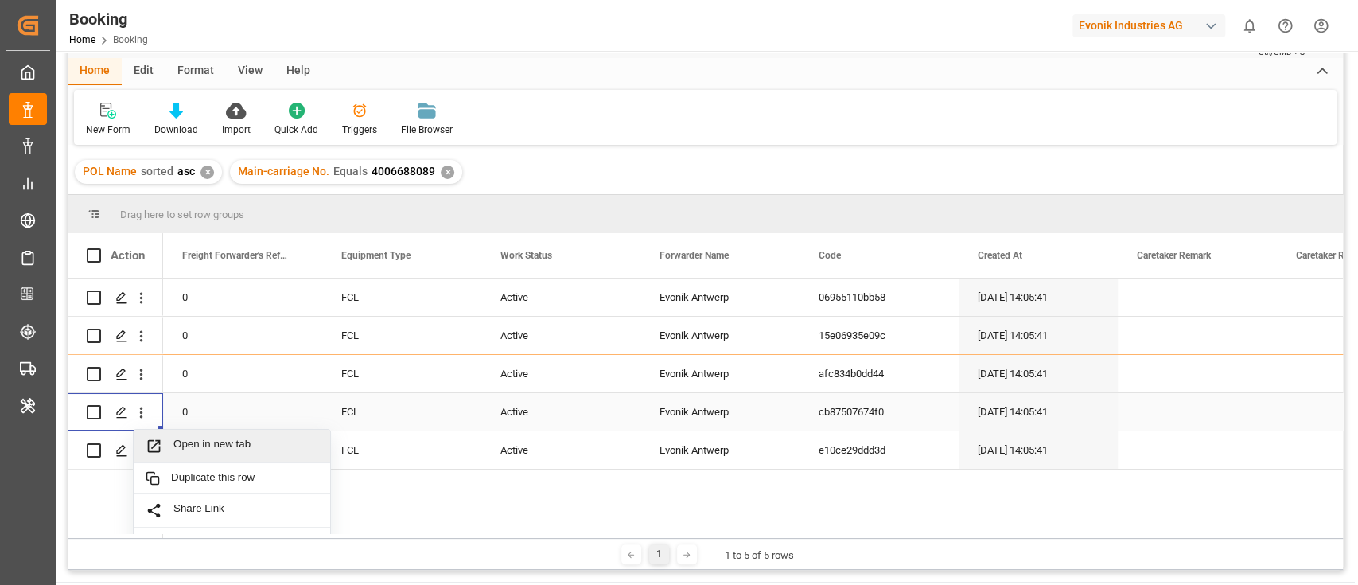
click at [191, 432] on div "Open in new tab" at bounding box center [232, 446] width 196 height 33
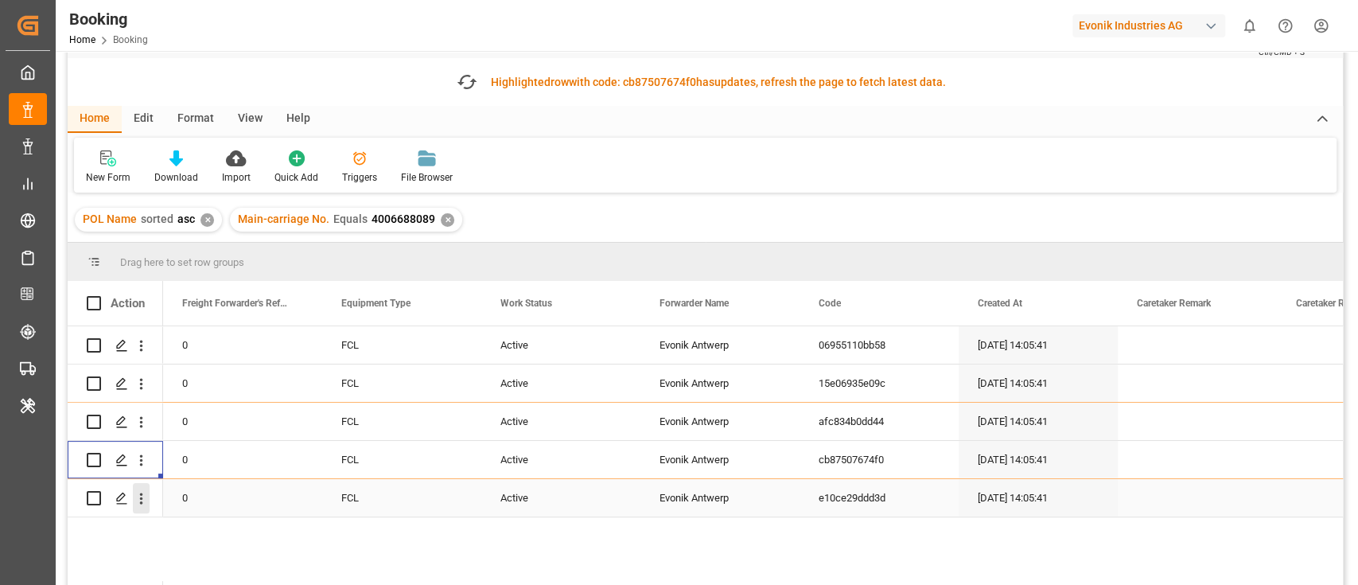
click at [141, 494] on icon "open menu" at bounding box center [141, 498] width 3 height 11
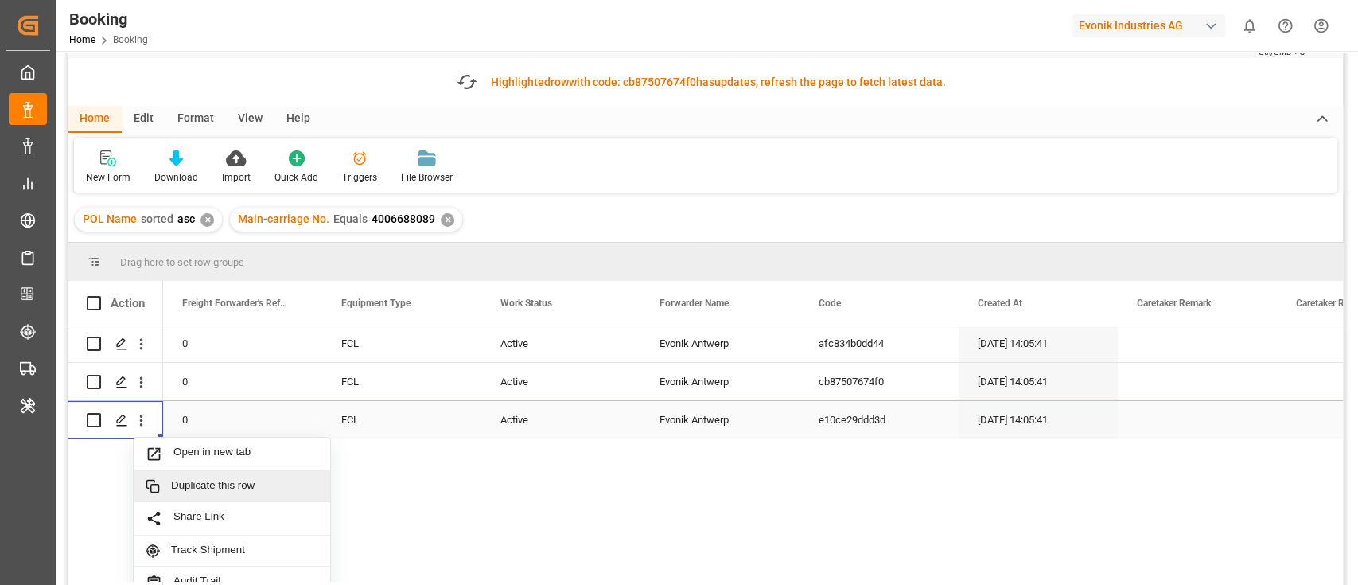
scroll to position [106, 0]
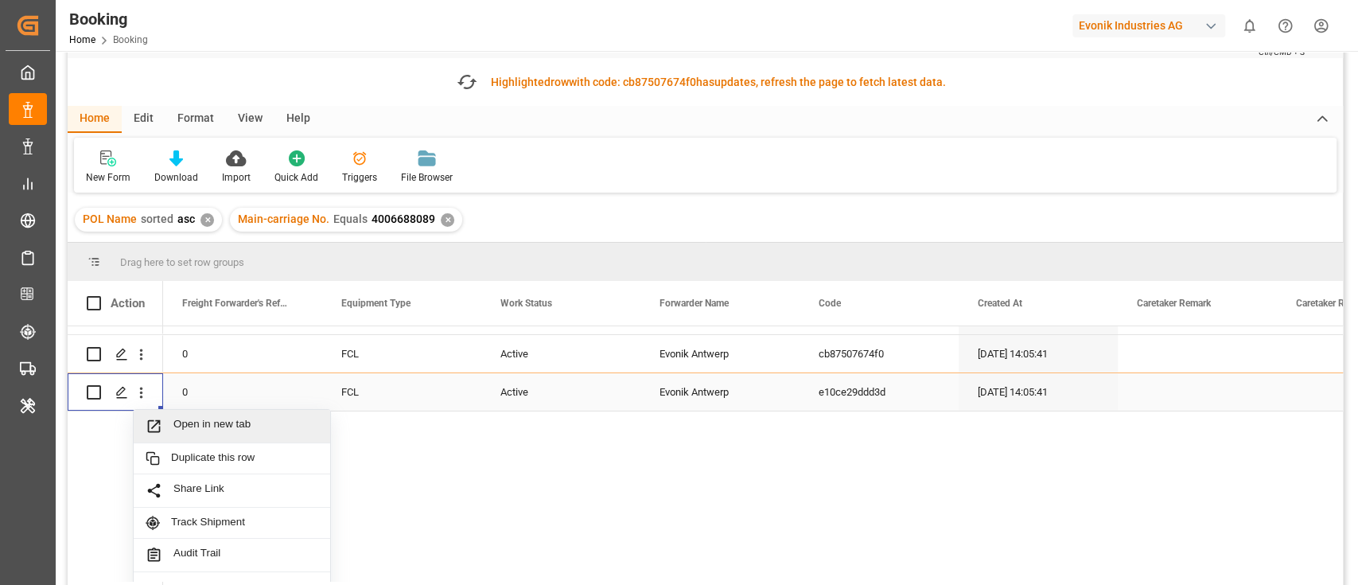
click at [225, 422] on span "Open in new tab" at bounding box center [245, 426] width 145 height 17
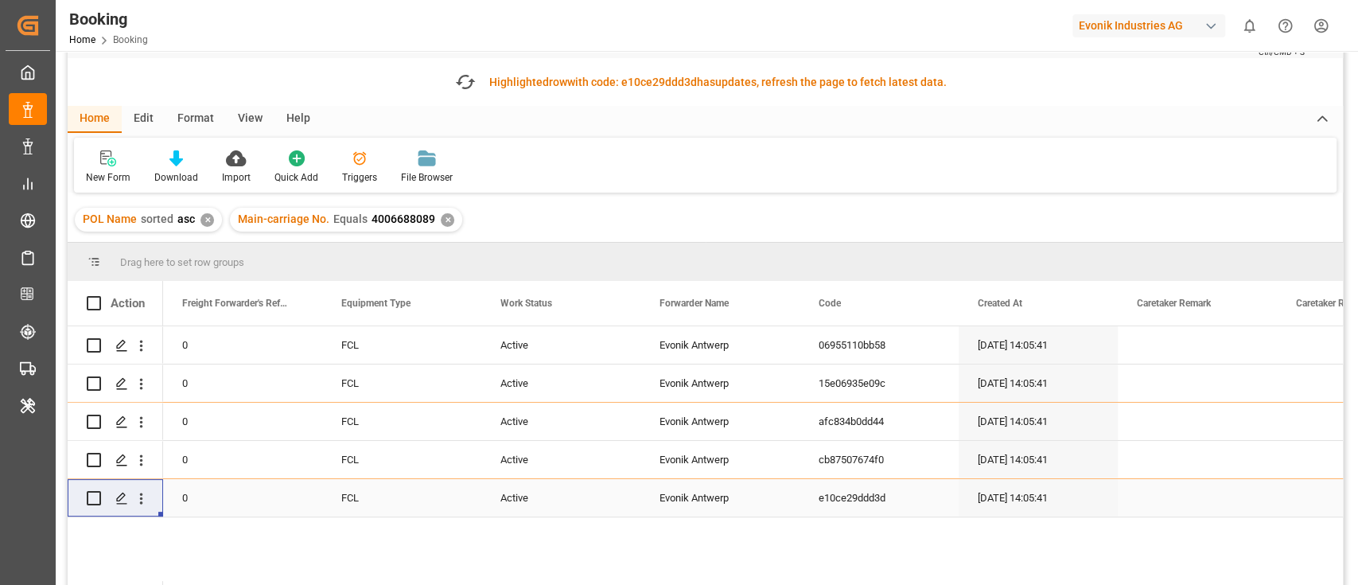
scroll to position [0, 0]
click at [146, 348] on icon "open menu" at bounding box center [141, 345] width 17 height 17
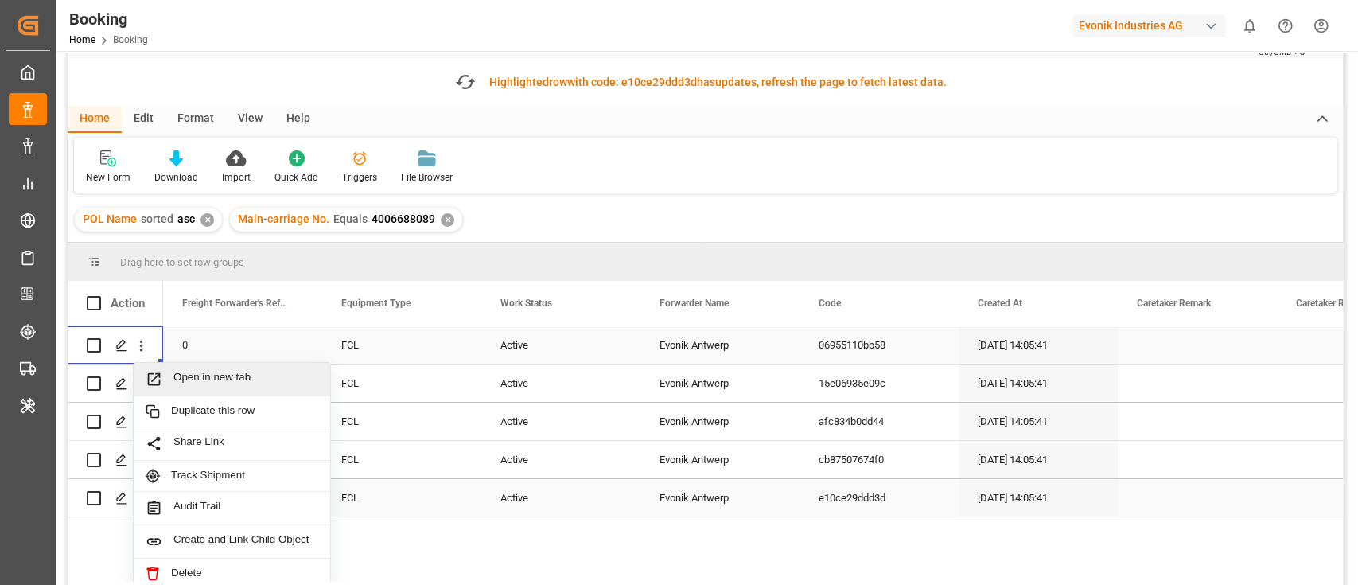
click at [208, 371] on span "Open in new tab" at bounding box center [245, 379] width 145 height 17
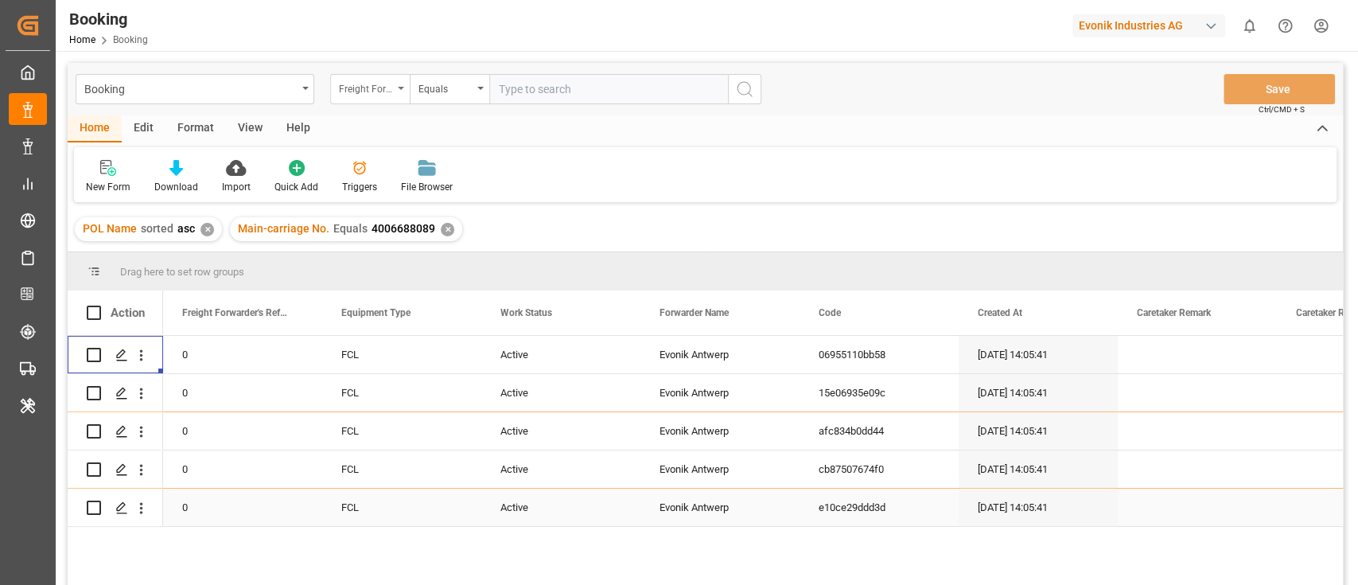
click at [371, 95] on div "Freight Forwarder's Reference No." at bounding box center [366, 87] width 54 height 18
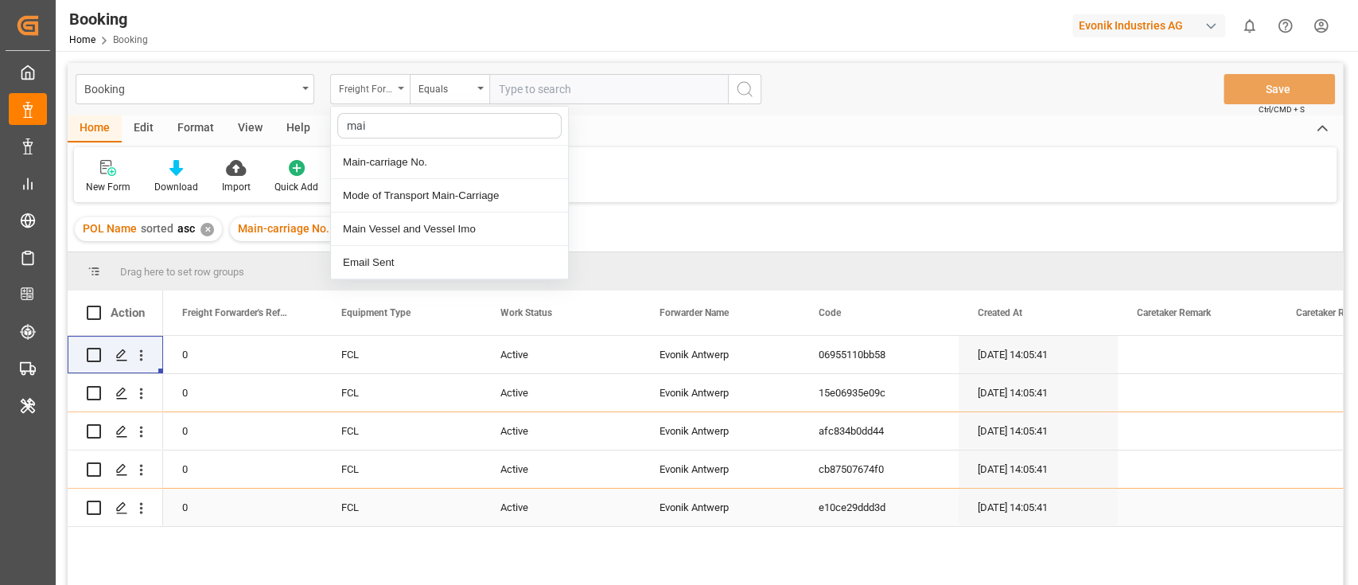
type input "main"
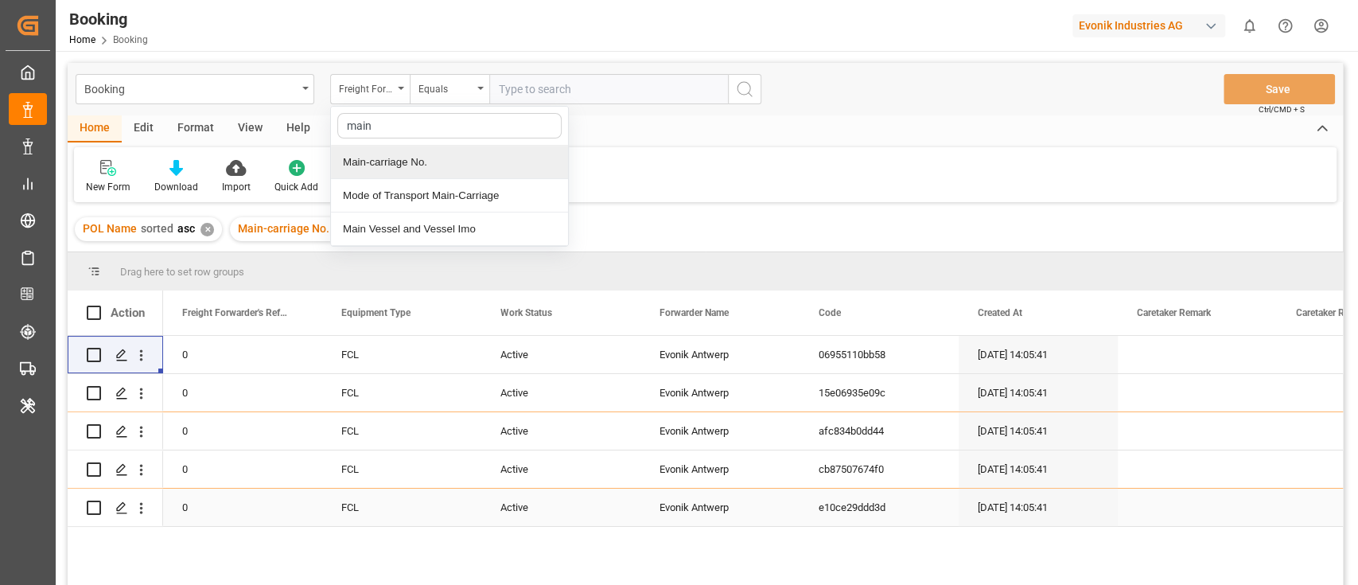
click at [413, 161] on div "Main-carriage No." at bounding box center [449, 162] width 237 height 33
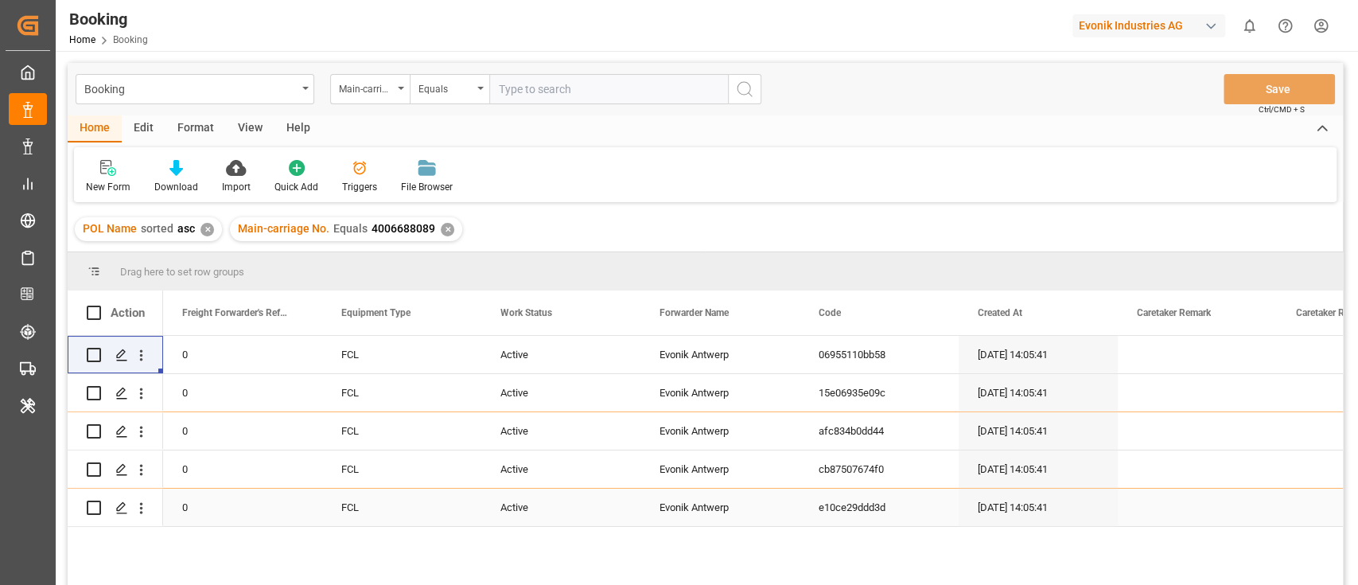
click at [528, 90] on input "text" at bounding box center [608, 89] width 239 height 30
paste input "4006688090"
type input "4006688090"
click at [742, 94] on circle "search button" at bounding box center [743, 88] width 13 height 13
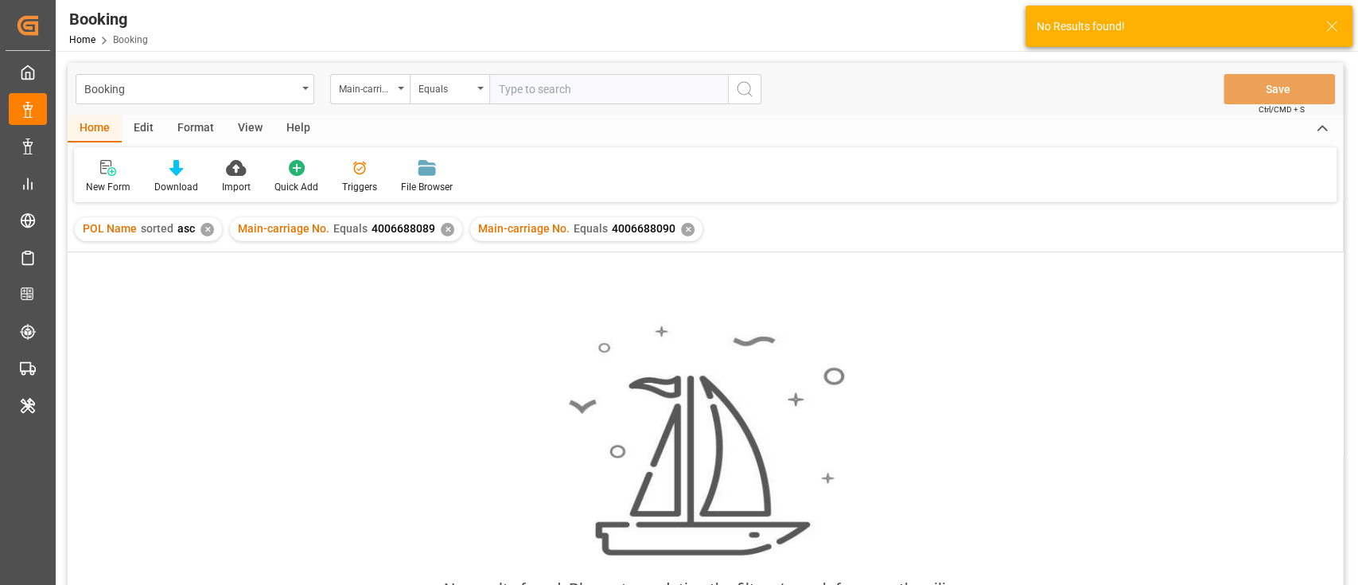
click at [441, 231] on div "✕" at bounding box center [448, 230] width 14 height 14
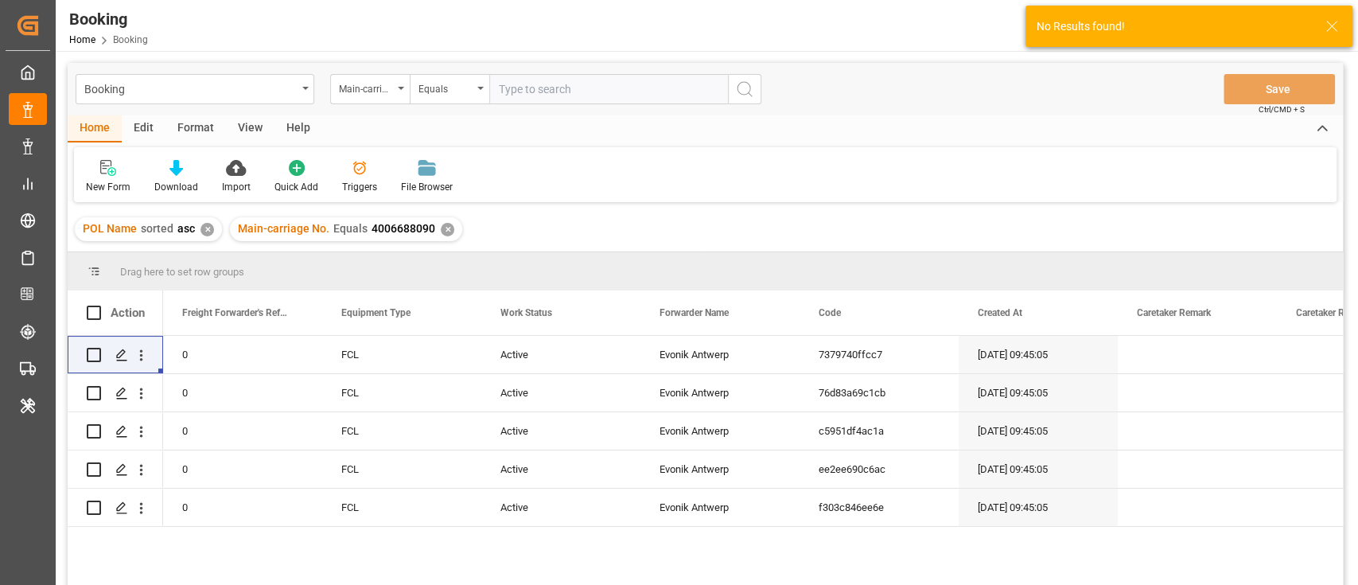
click at [204, 229] on div "✕" at bounding box center [207, 230] width 14 height 14
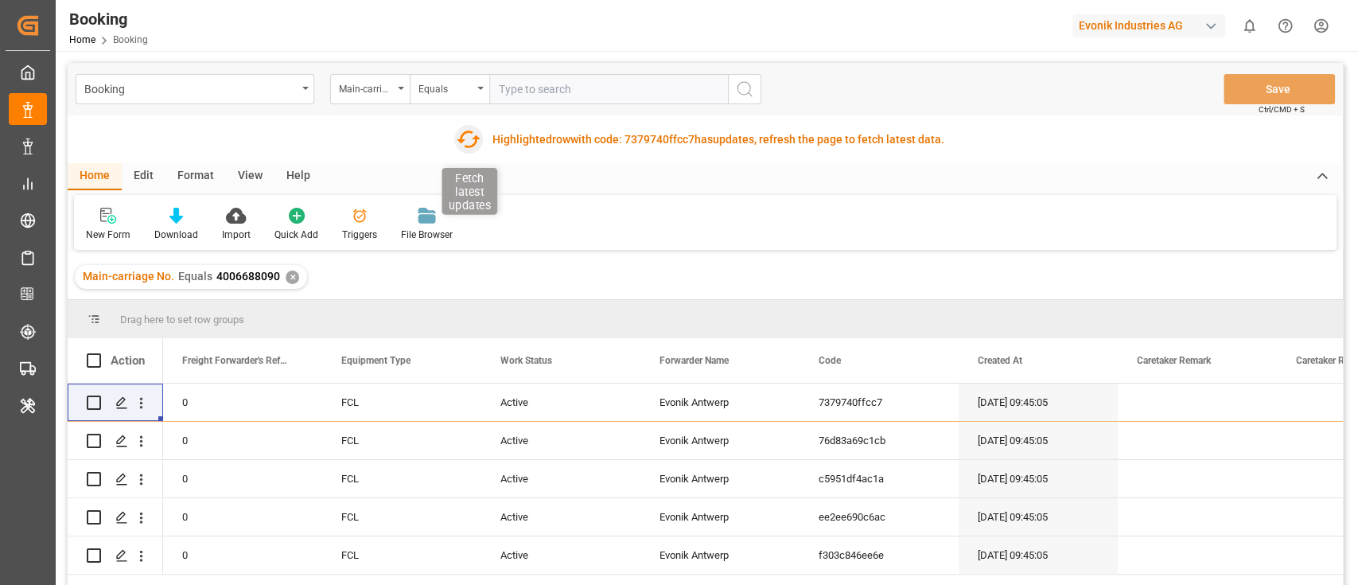
click at [470, 143] on icon "button" at bounding box center [467, 138] width 25 height 25
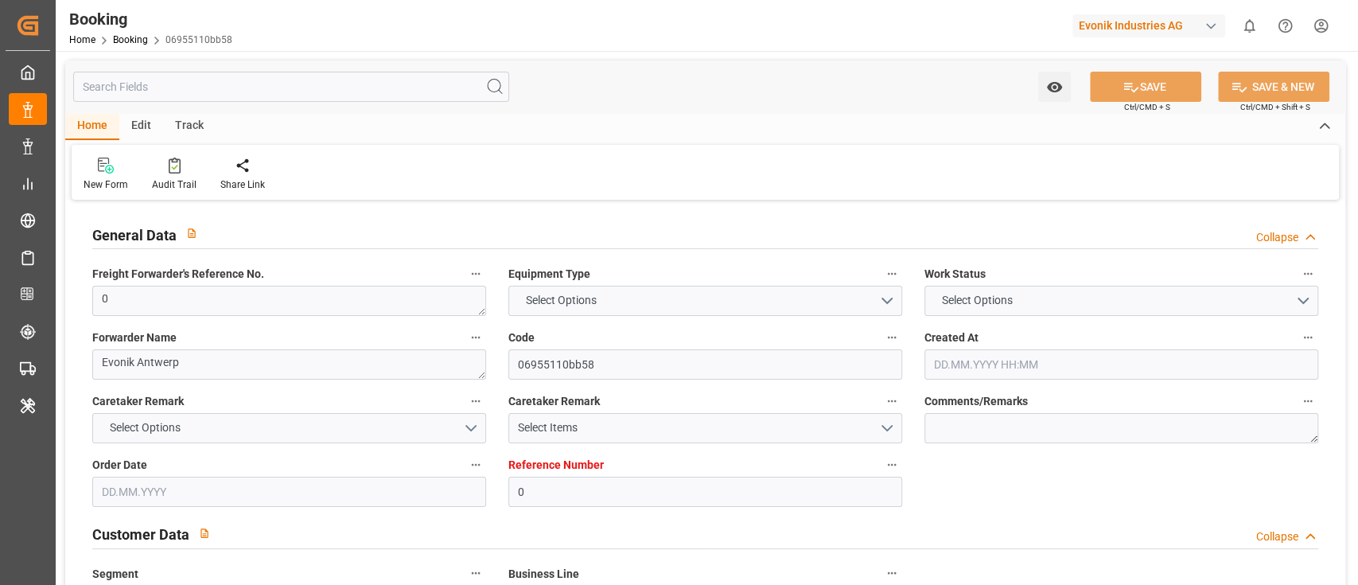
type textarea "0"
type textarea "Evonik Antwerp"
type input "06955110bb58"
type input "0"
type textarea "AT-AO"
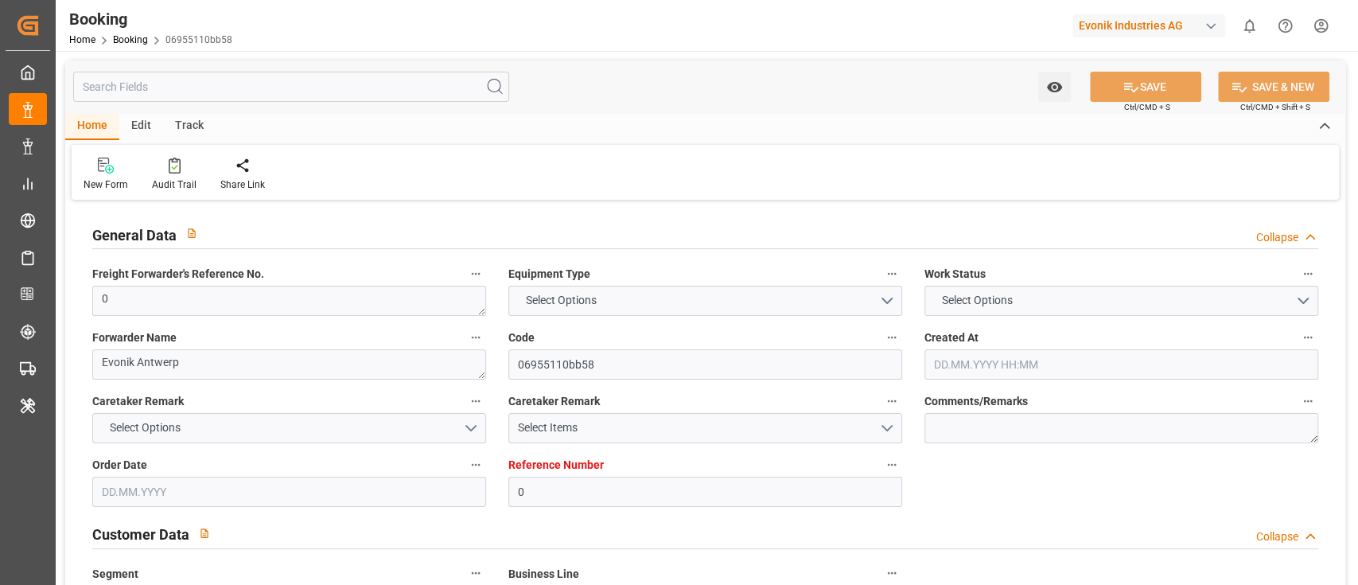
type input "4006688089"
type textarea "[EMAIL_ADDRESS][PERSON_NAME][DOMAIN_NAME]"
type textarea "CIF"
type textarea "Alexandria [GEOGRAPHIC_DATA]"
type textarea "Evonik Plant 7000025147"
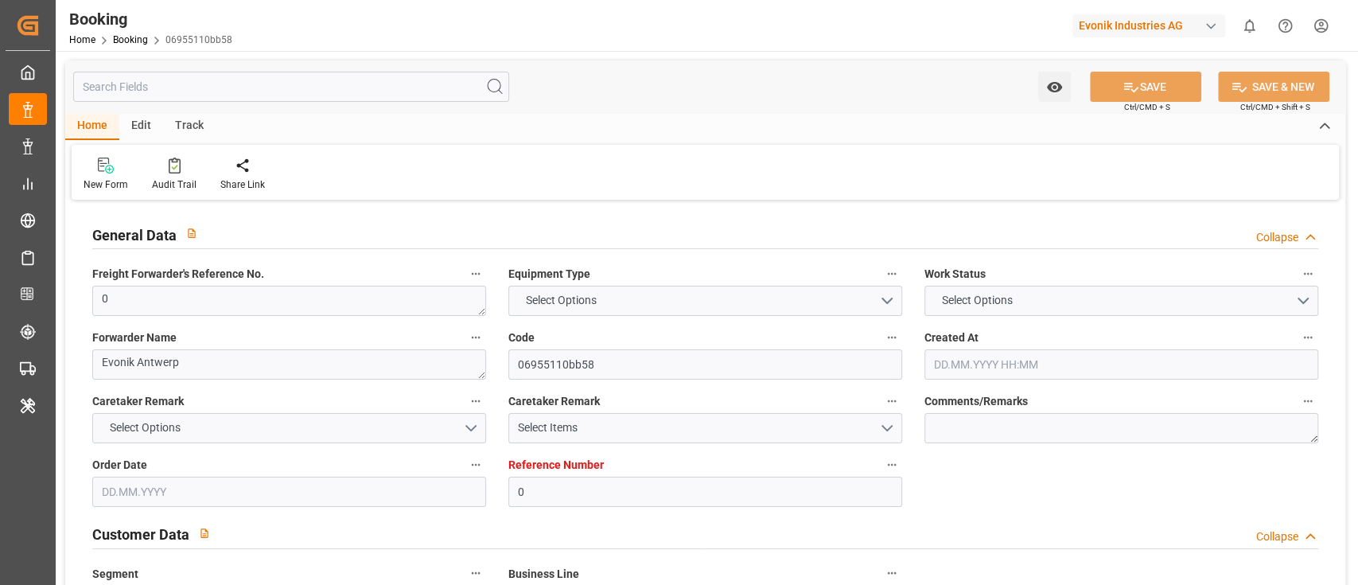
type textarea "5.1"
type textarea "2014"
type textarea "[GEOGRAPHIC_DATA]"
type textarea "CMAU3228684"
type input "CMA CGM BARRACUDA"
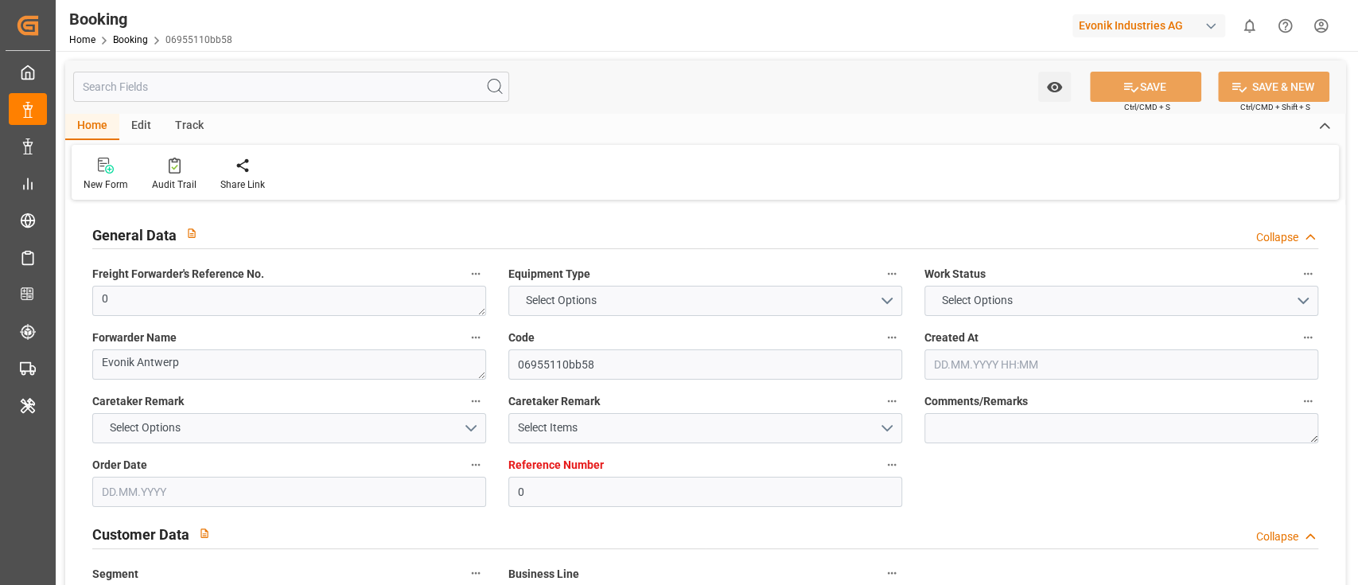
type input "CMDU"
type textarea "ANT1924596"
type input "[GEOGRAPHIC_DATA]"
type input "El Iskandariya ([GEOGRAPHIC_DATA])"
type textarea "INPUT_Evonik_Seeburger_LoadTenderOcean_1003108544_20250902173313777.xml"
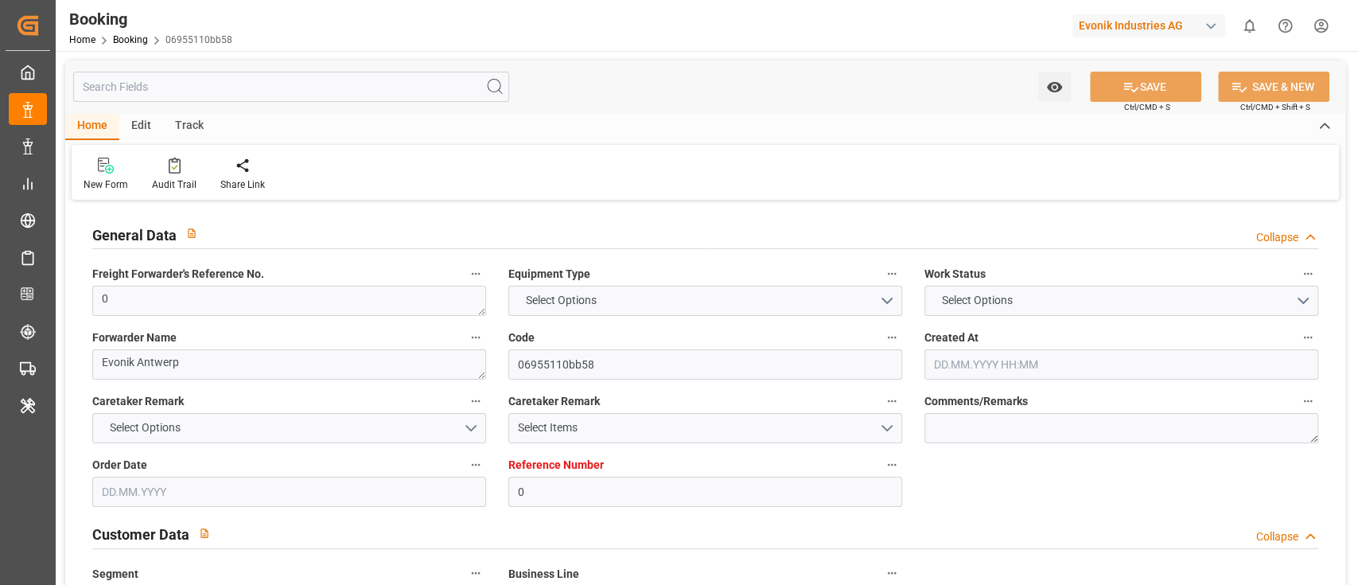
type textarea "NWC/[GEOGRAPHIC_DATA] [GEOGRAPHIC_DATA] Continent / [GEOGRAPHIC_DATA]-AO"
type textarea "INPUT_Evonik_Seeburger_LoadTenderOcean_1003018999_20250804160333105.xml,INPUT_E…"
type textarea "1003108544"
type textarea "[PERSON_NAME]"
type textarea "businessDivision-businessLine-"
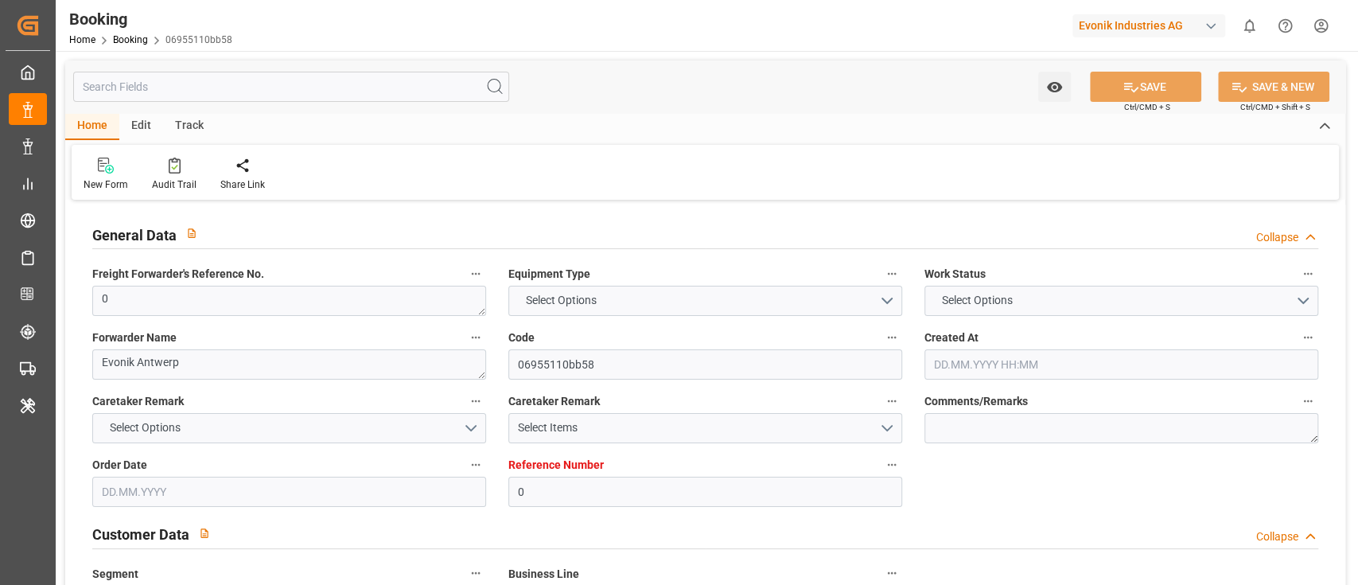
type textarea "EVONIK Load Tender XML"
type textarea "a011t00000LcJC5AAN"
type textarea "No"
type input "0"
type input "9322475"
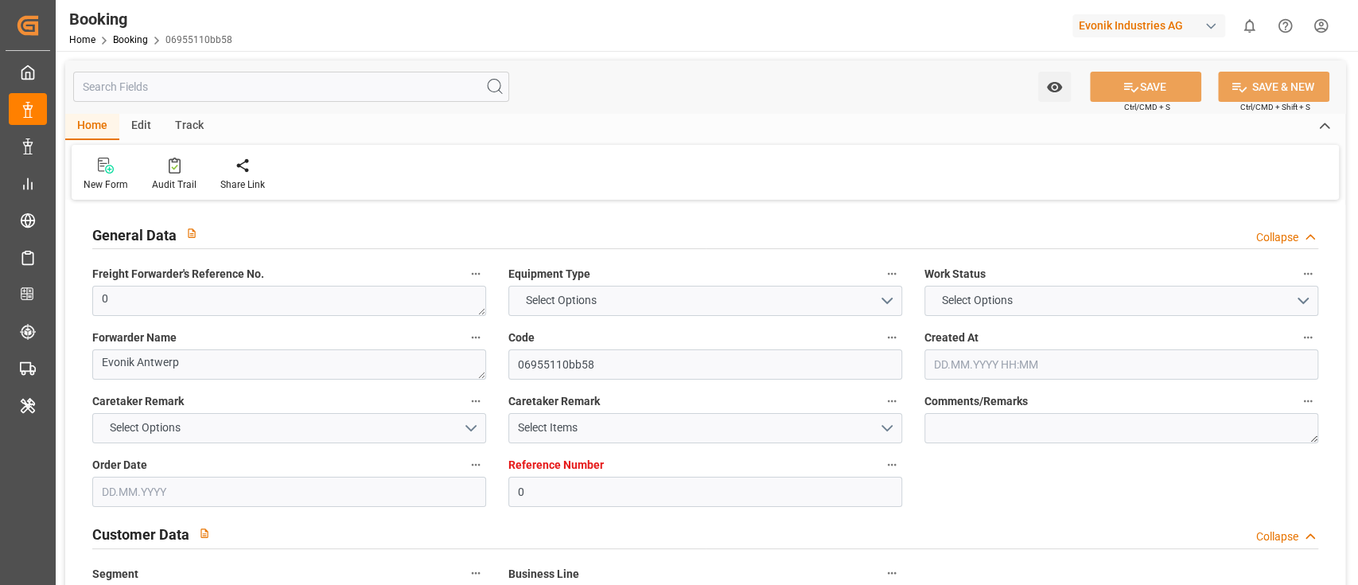
type input "CMACGM"
type input "CMA CGM Group"
type input "BEANR"
type input "EGALY"
type input "0"
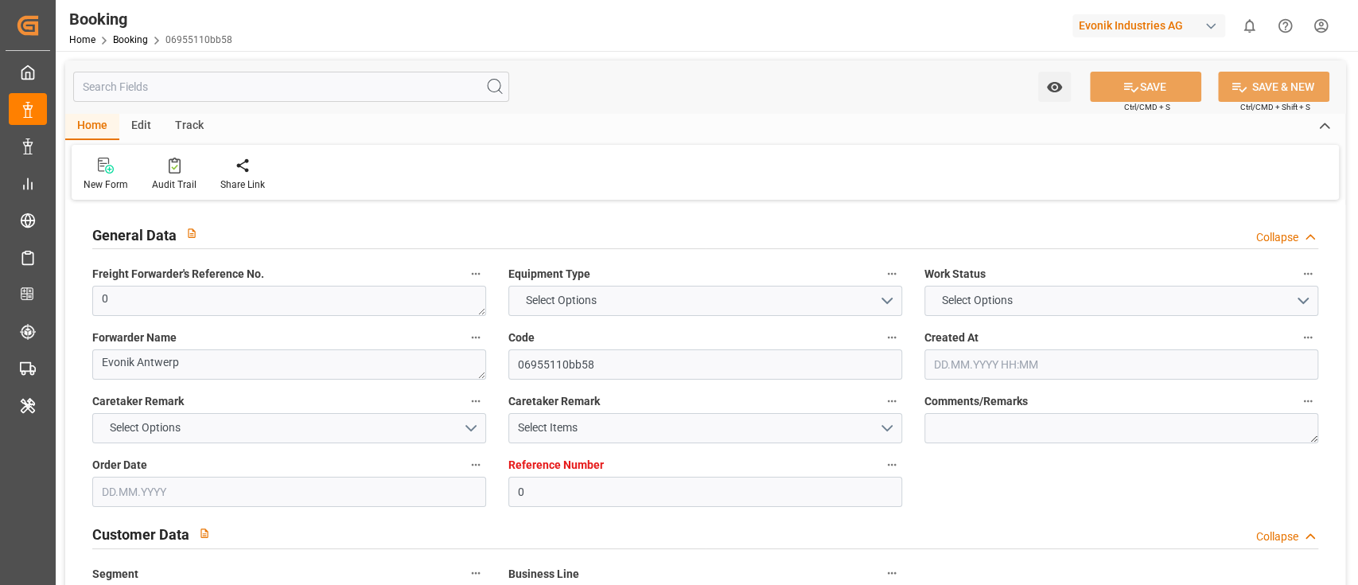
type input "[DATE] 14:05"
type input "[DATE]"
type input "[DATE] 00:00"
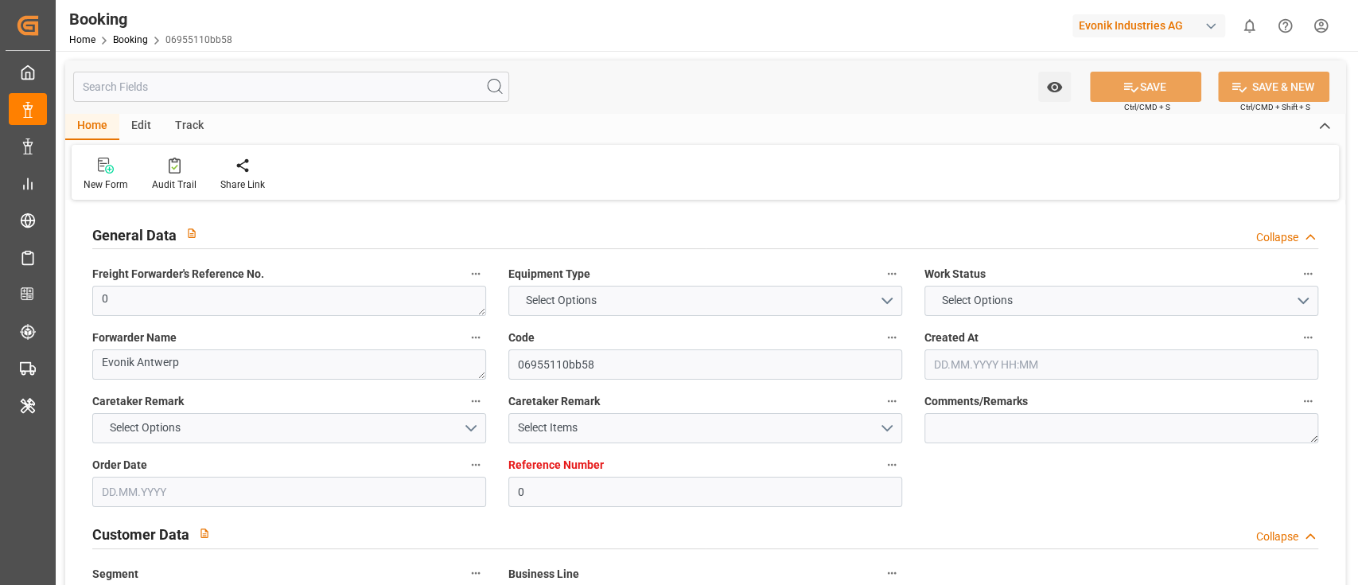
type input "[DATE] 00:00"
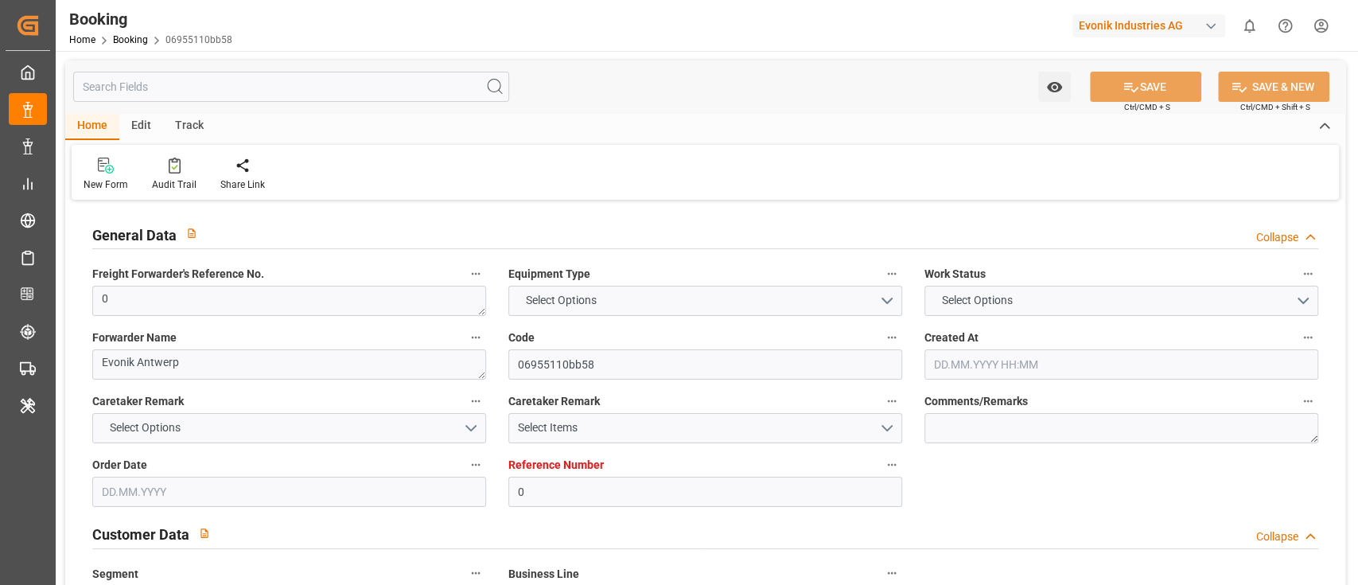
type input "[DATE] 11:49"
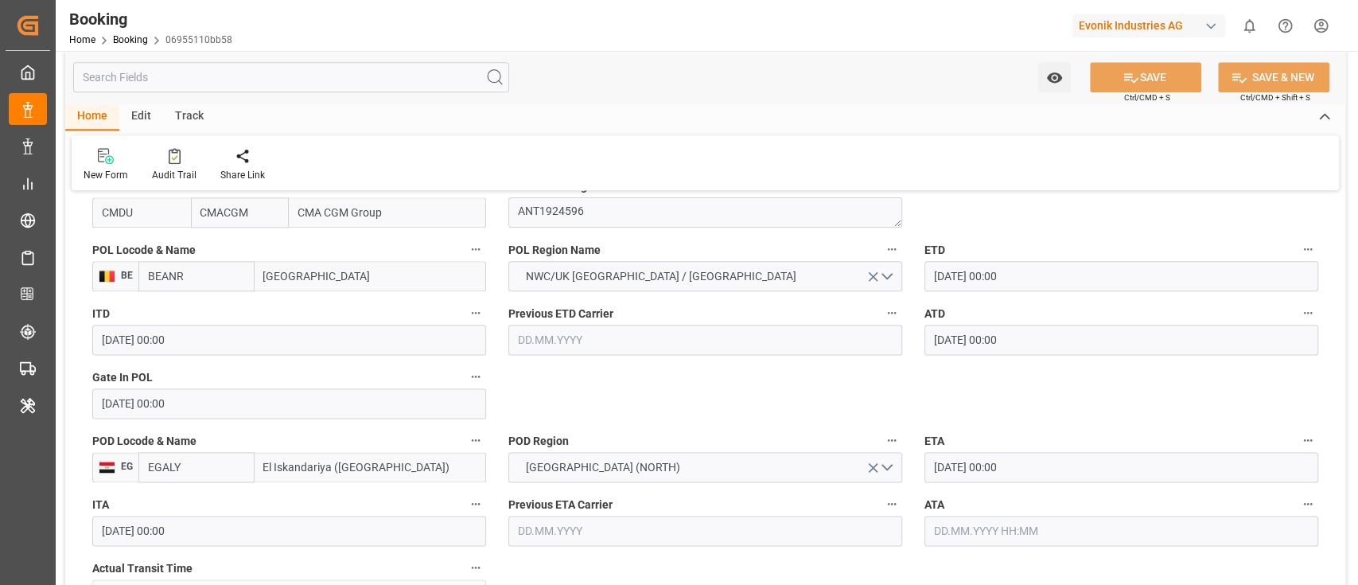
scroll to position [848, 0]
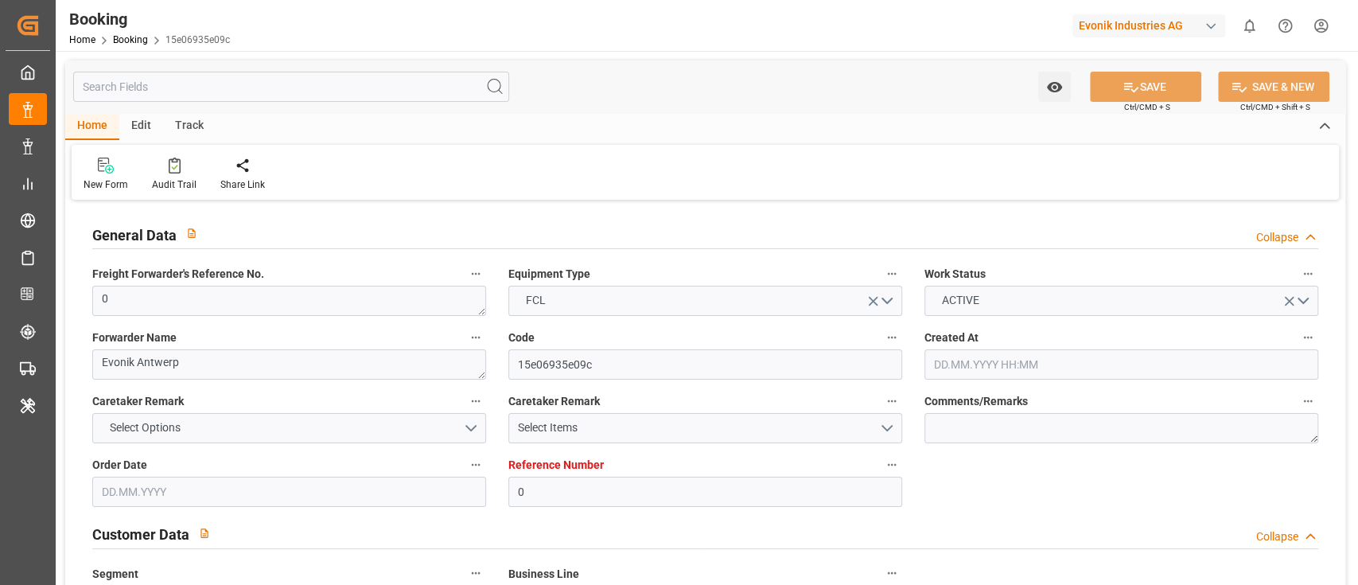
type input "0"
type input "9322475"
type input "CMACGM"
type input "CMA CGM Group"
type input "BEANR"
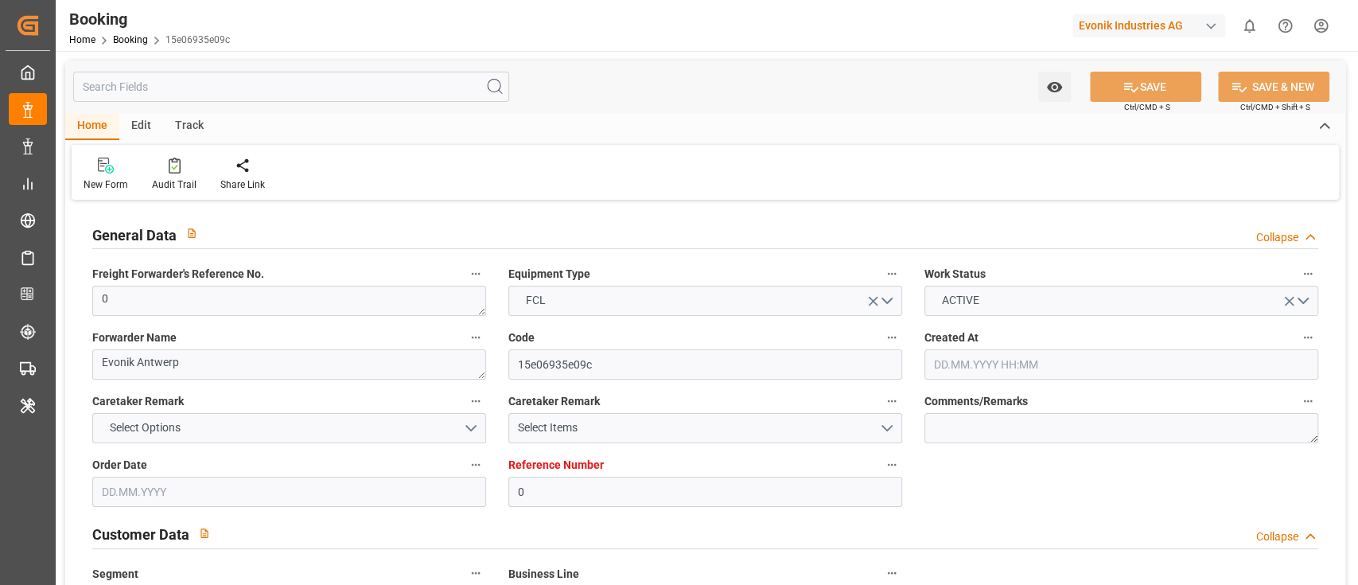
type input "EGALY"
type input "0"
type input "[DATE] 14:05"
type input "[DATE]"
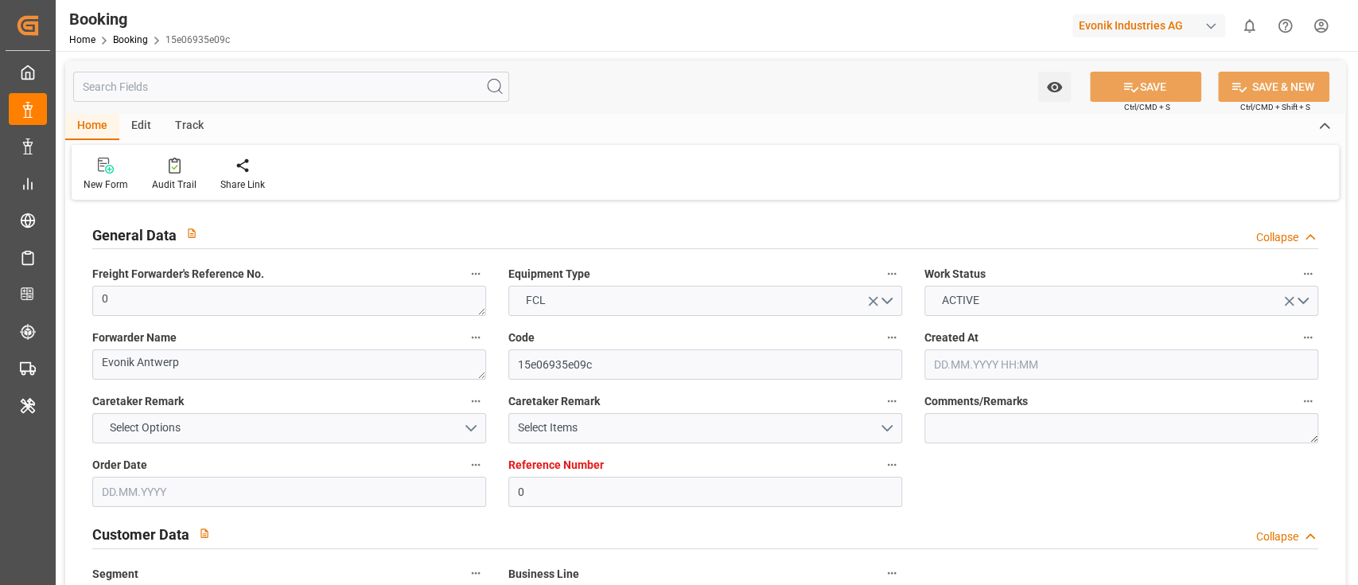
type input "[DATE]"
type input "[DATE] 00:00"
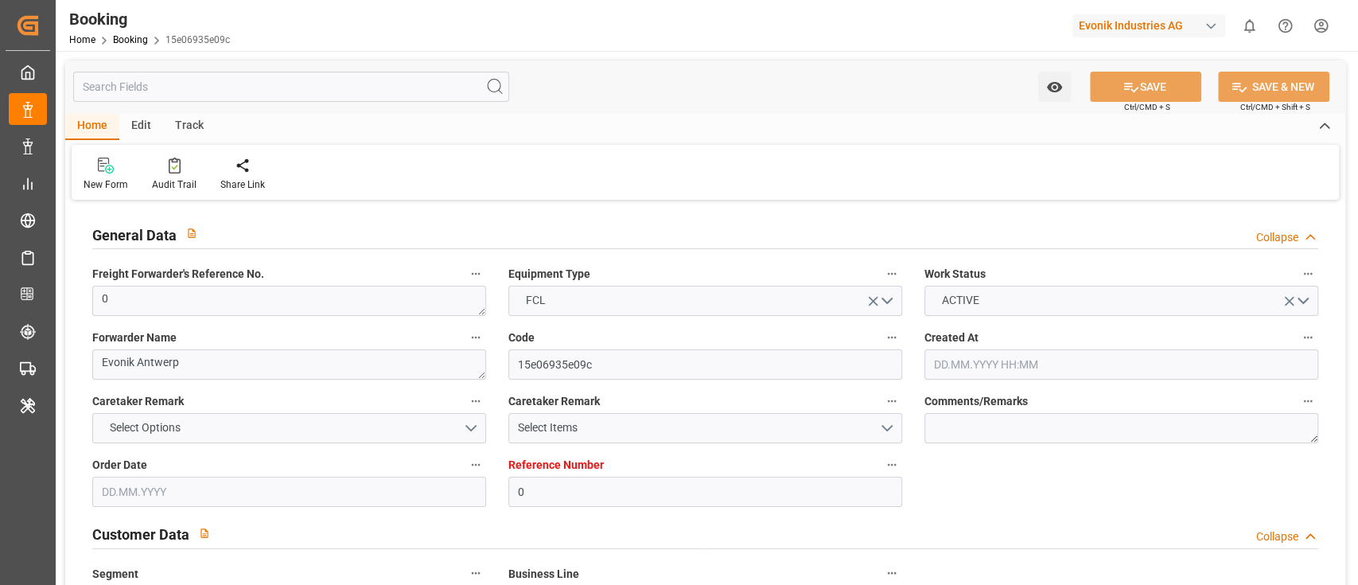
type input "[DATE] 00:00"
type input "[DATE] 11:52"
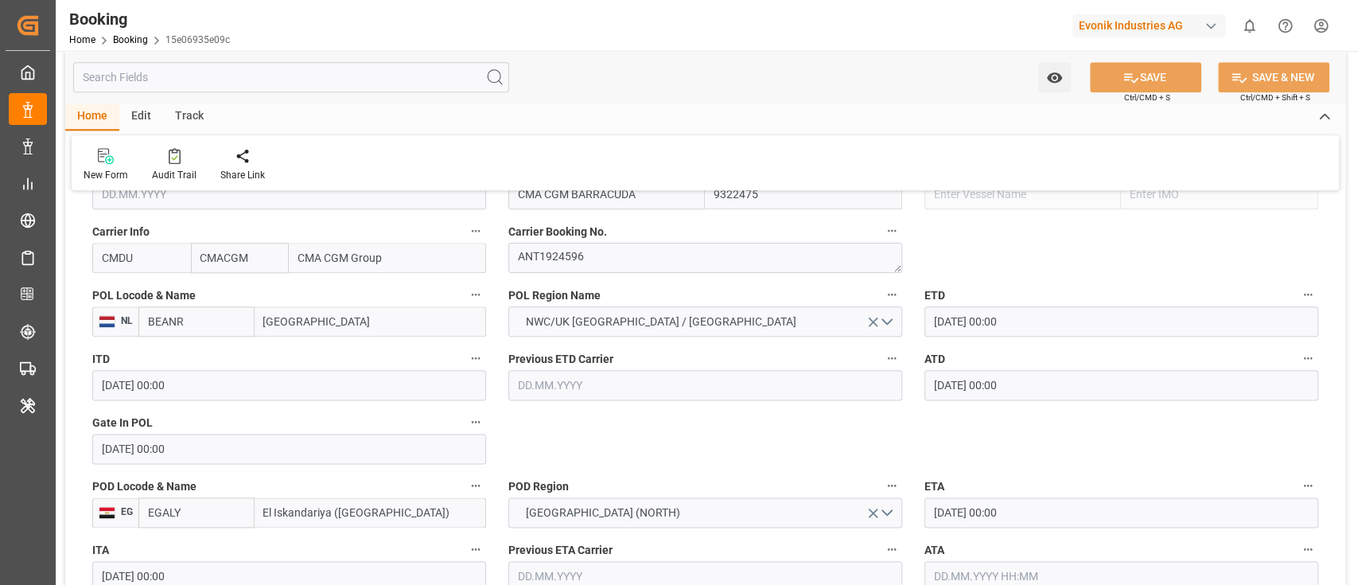
scroll to position [1166, 0]
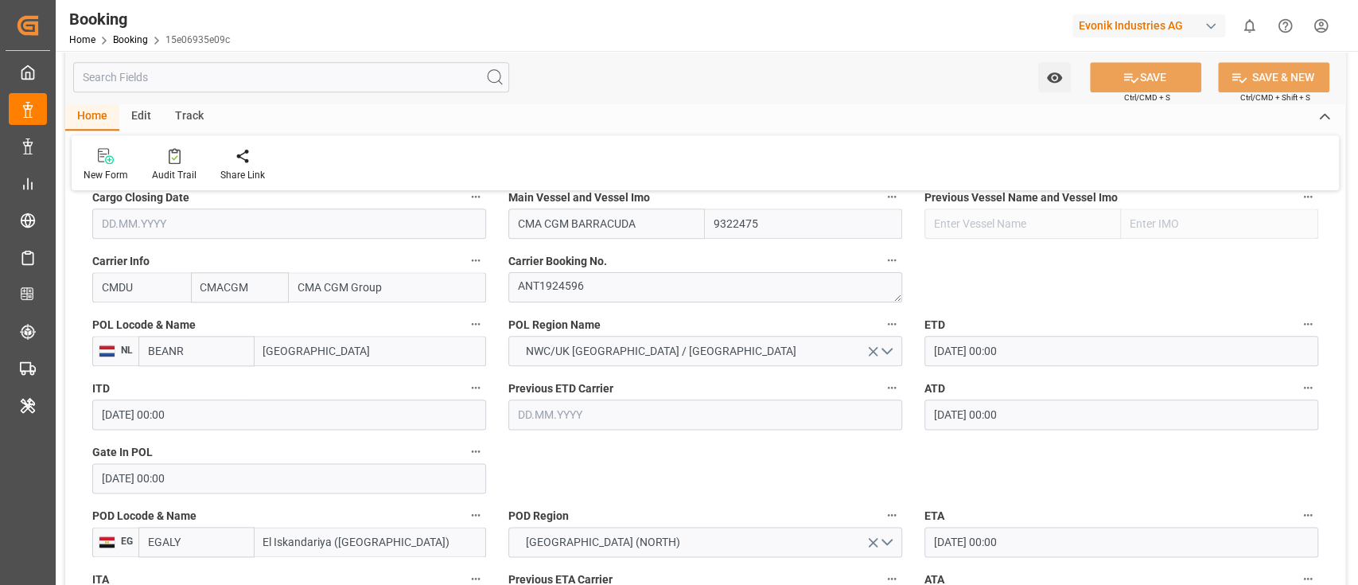
click at [208, 359] on input "BEANR" at bounding box center [196, 351] width 116 height 30
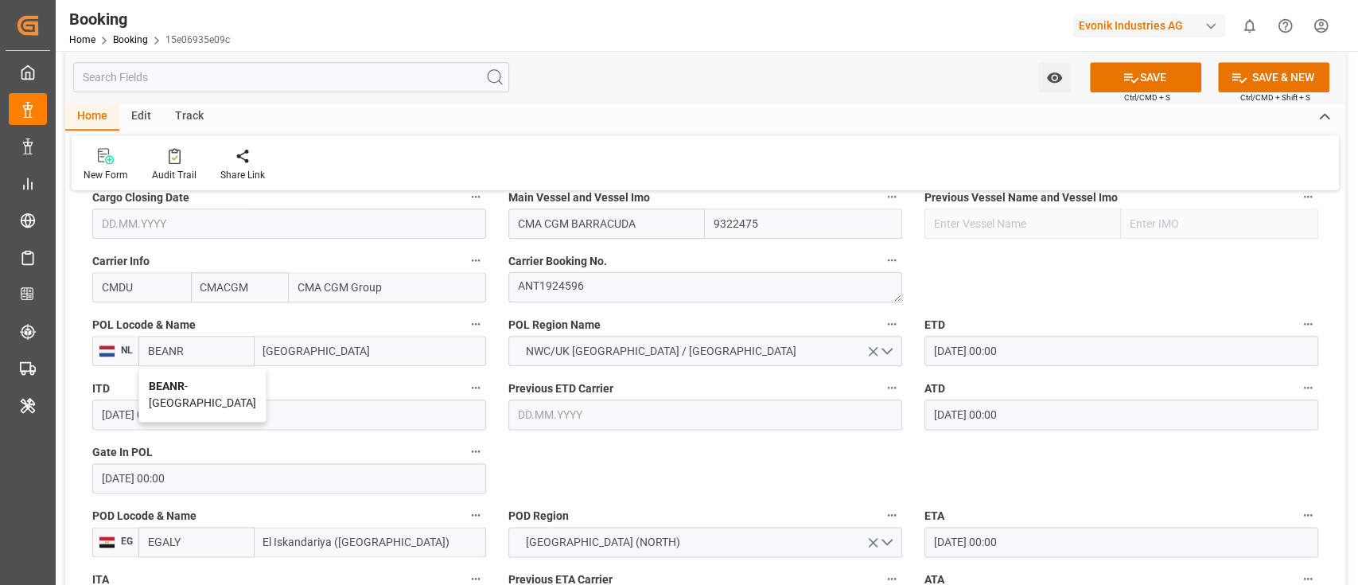
click at [193, 372] on div "BEANR - [GEOGRAPHIC_DATA]" at bounding box center [202, 394] width 126 height 53
type input "BEANR"
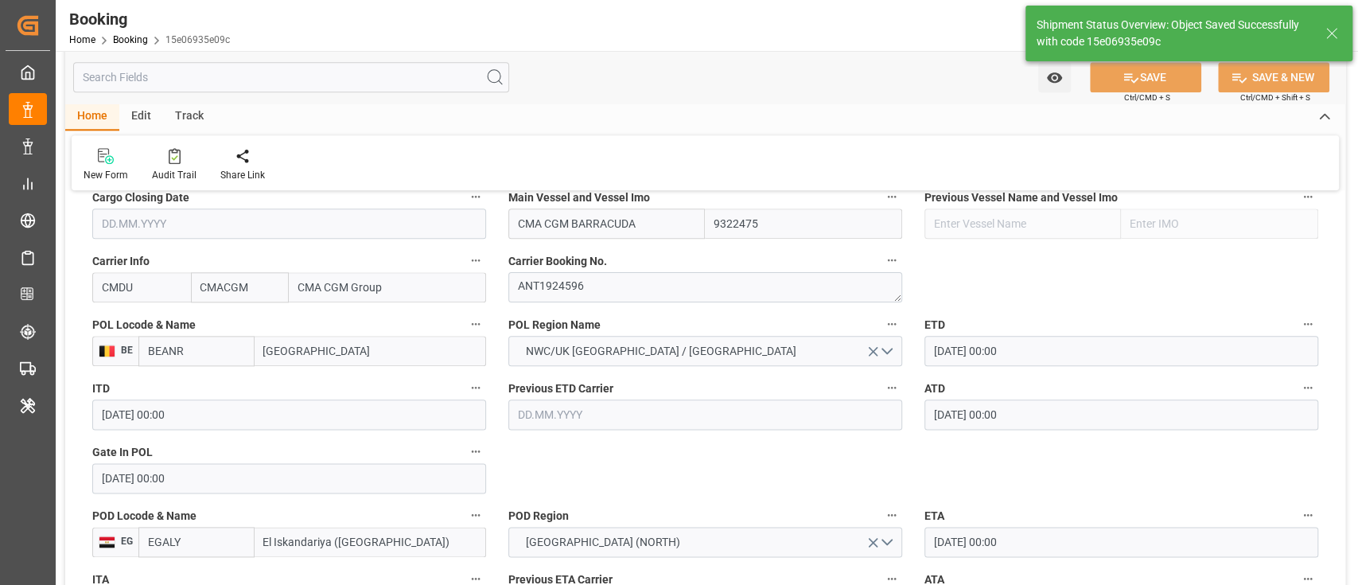
type textarea "businessDivision-businessLine-"
type input "[DATE] 11:55"
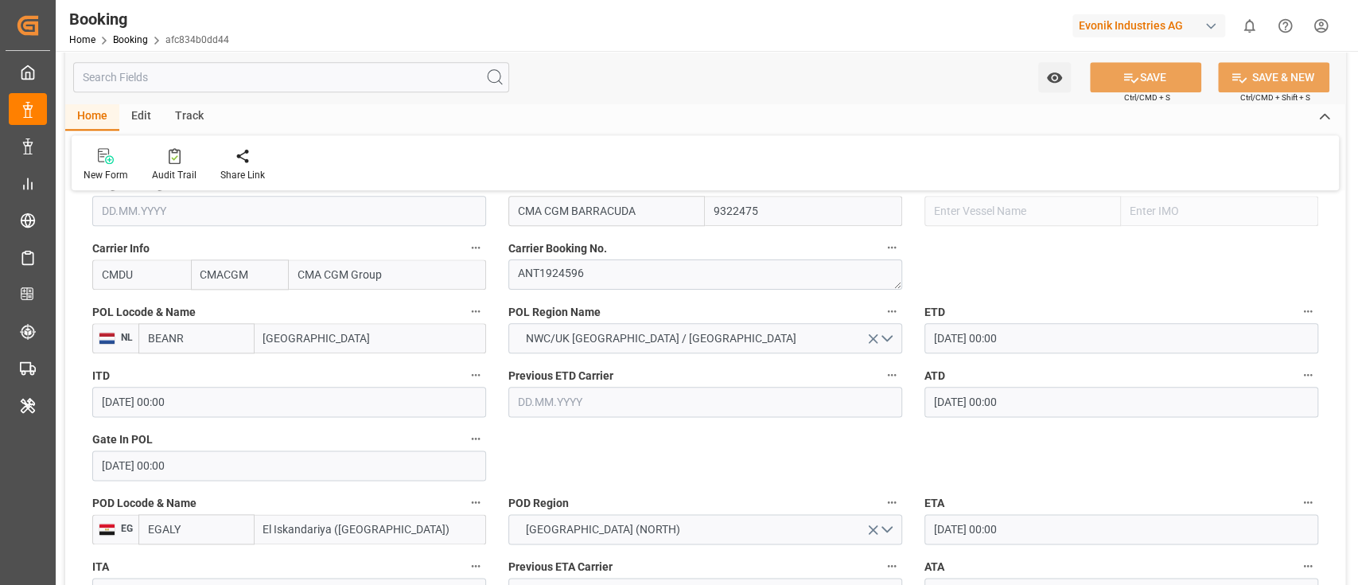
scroll to position [1166, 0]
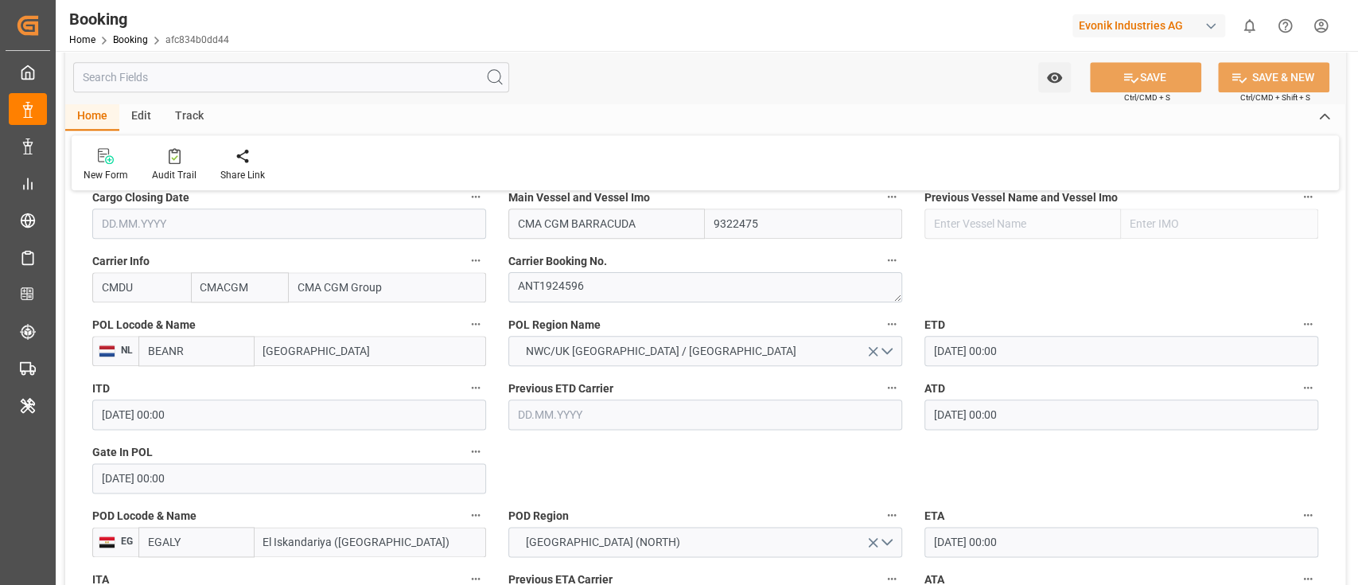
click at [214, 356] on input "BEANR" at bounding box center [196, 351] width 116 height 30
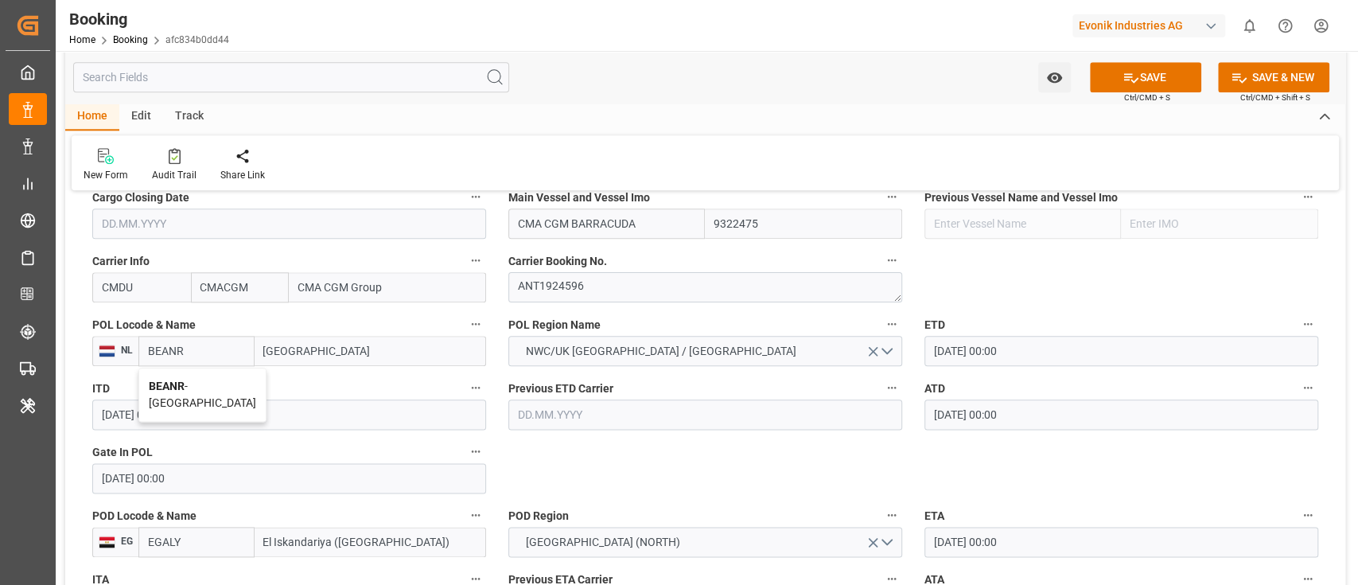
click at [197, 379] on span "BEANR - [GEOGRAPHIC_DATA]" at bounding box center [202, 393] width 107 height 29
type input "BEANR"
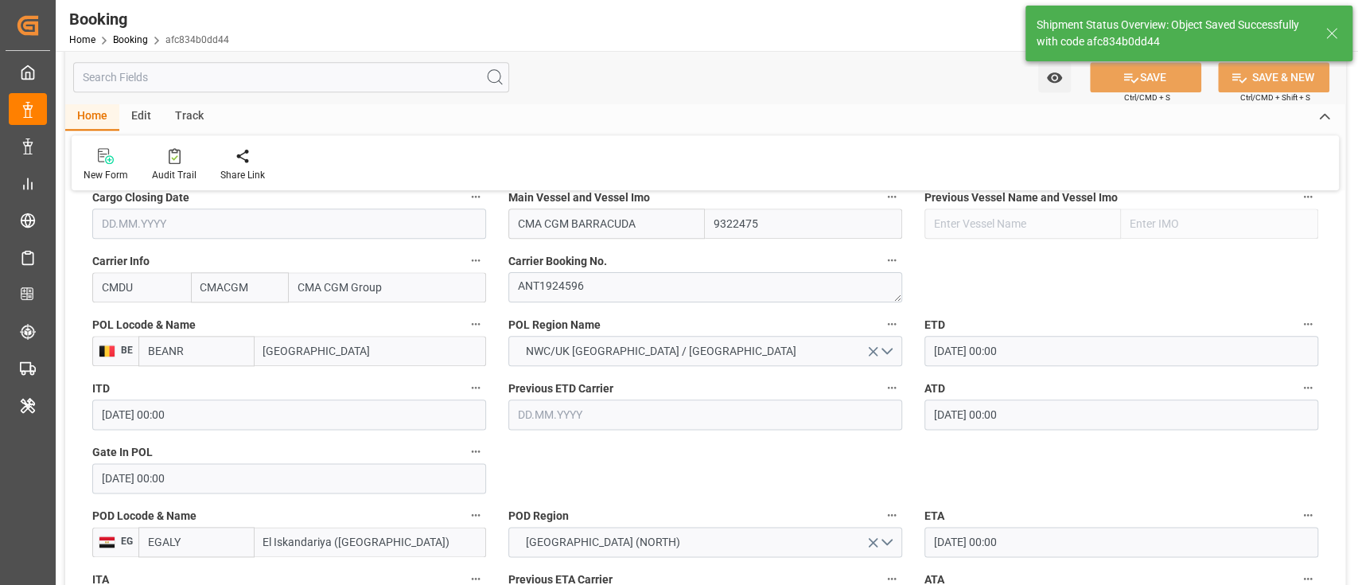
type textarea "businessDivision-businessLine-"
type input "17.09.2025 11:55"
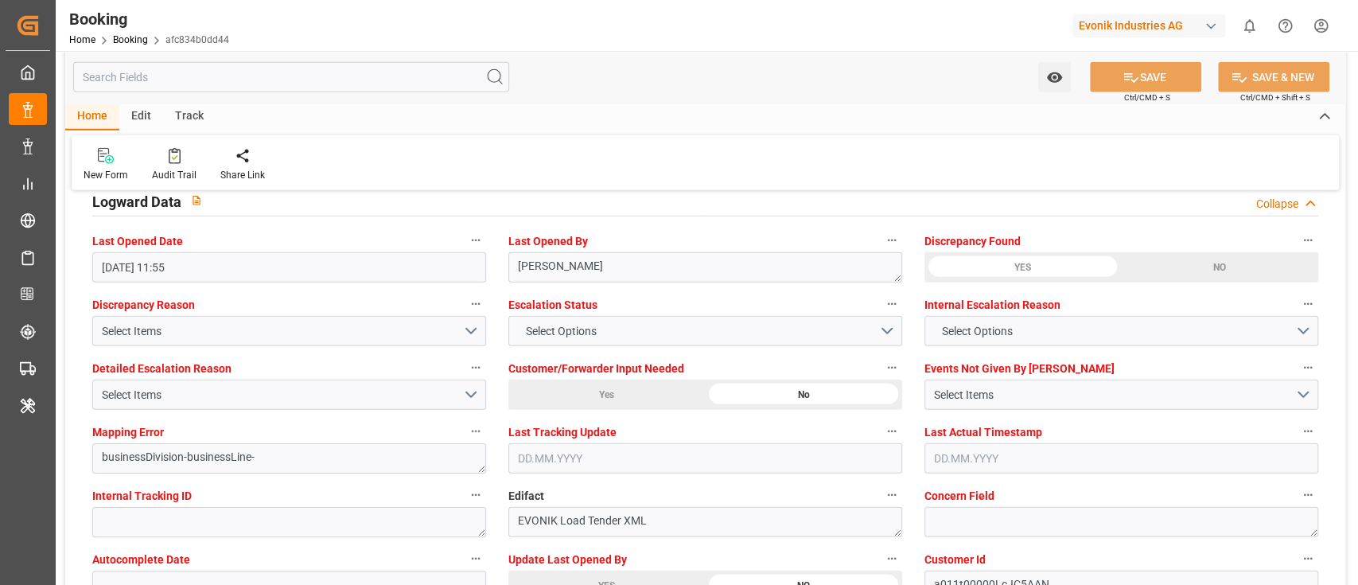
scroll to position [2757, 0]
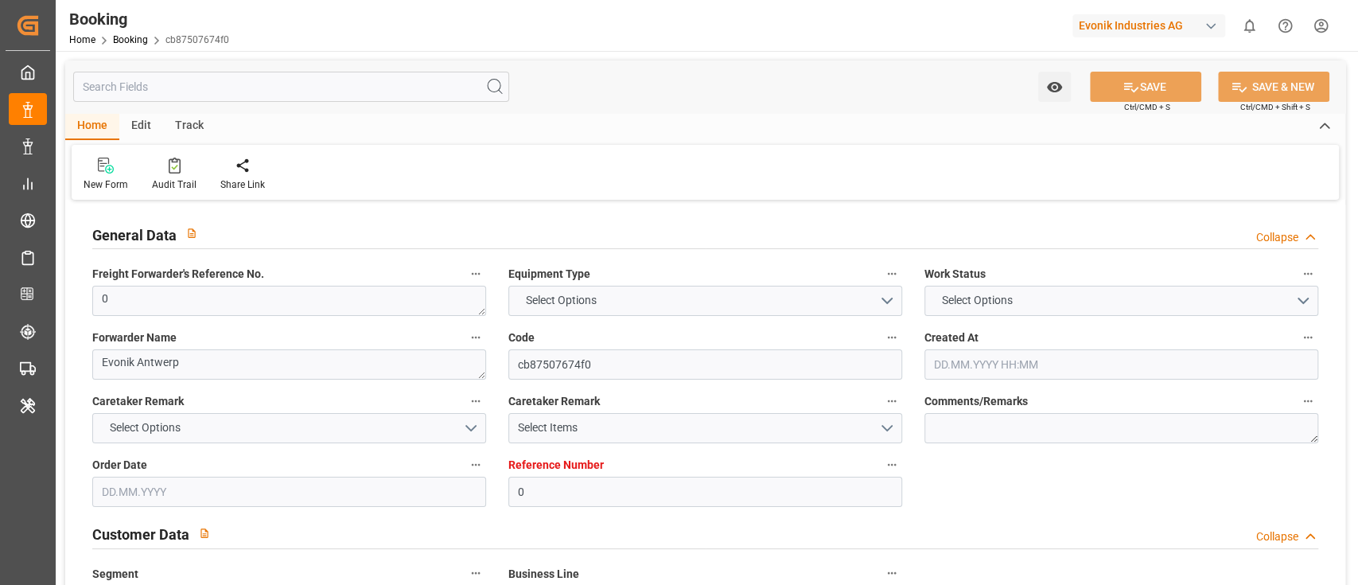
type input "0"
type input "9322475"
type input "CMACGM"
type input "CMA CGM Group"
type input "BEANR"
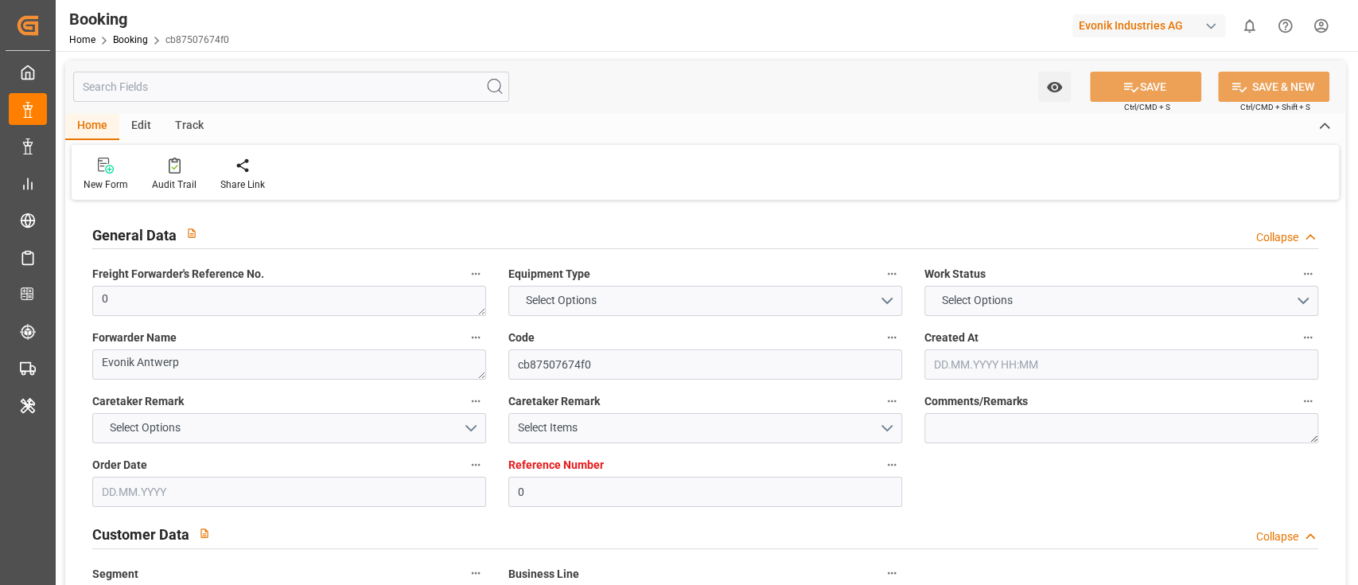
type input "EGALY"
type input "0"
type input "[DATE] 14:05"
type input "[DATE]"
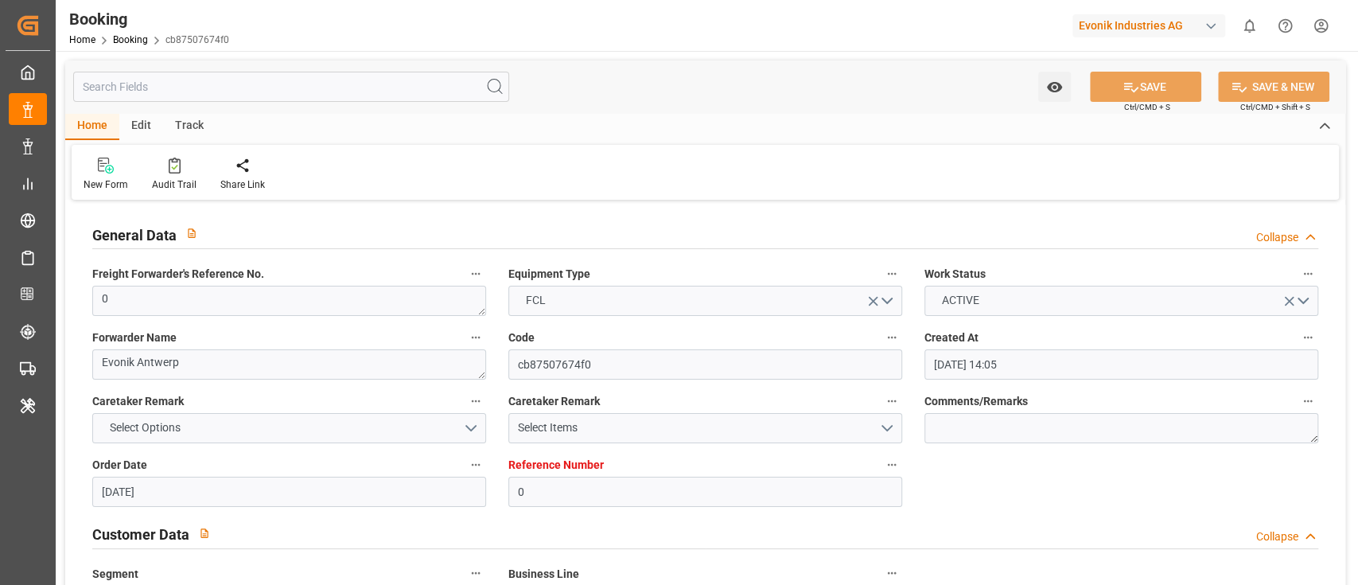
type input "[DATE]"
type input "[DATE] 00:00"
type input "01.09.2025 00:00"
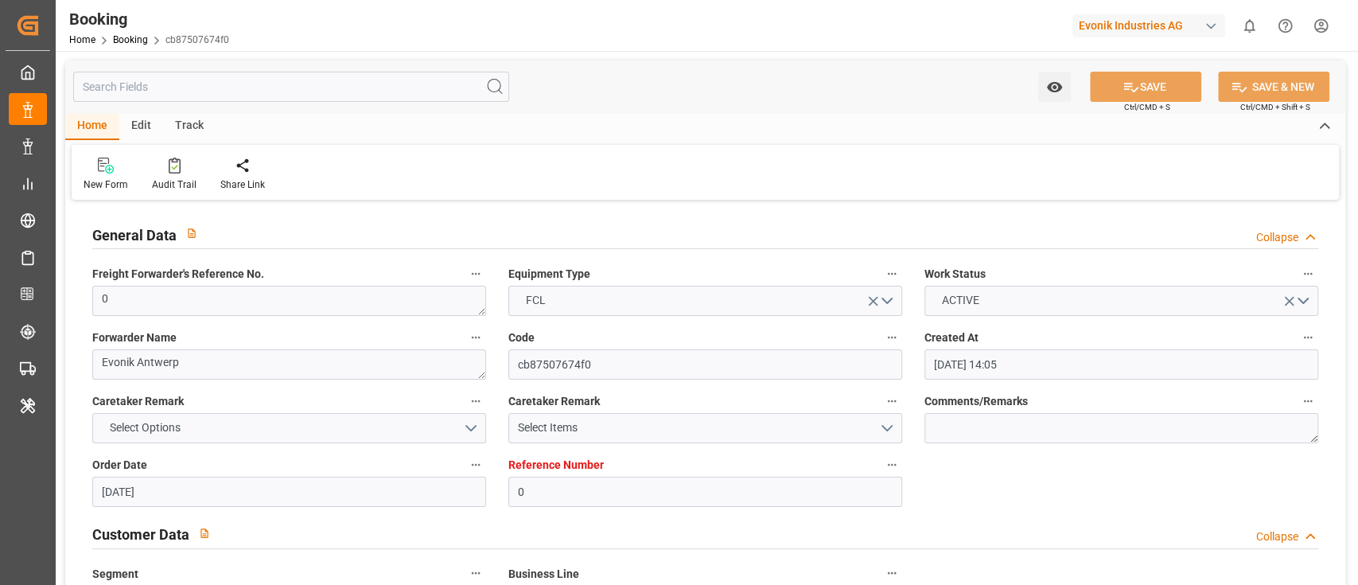
type input "[DATE] 00:00"
type input "[DATE] 11:52"
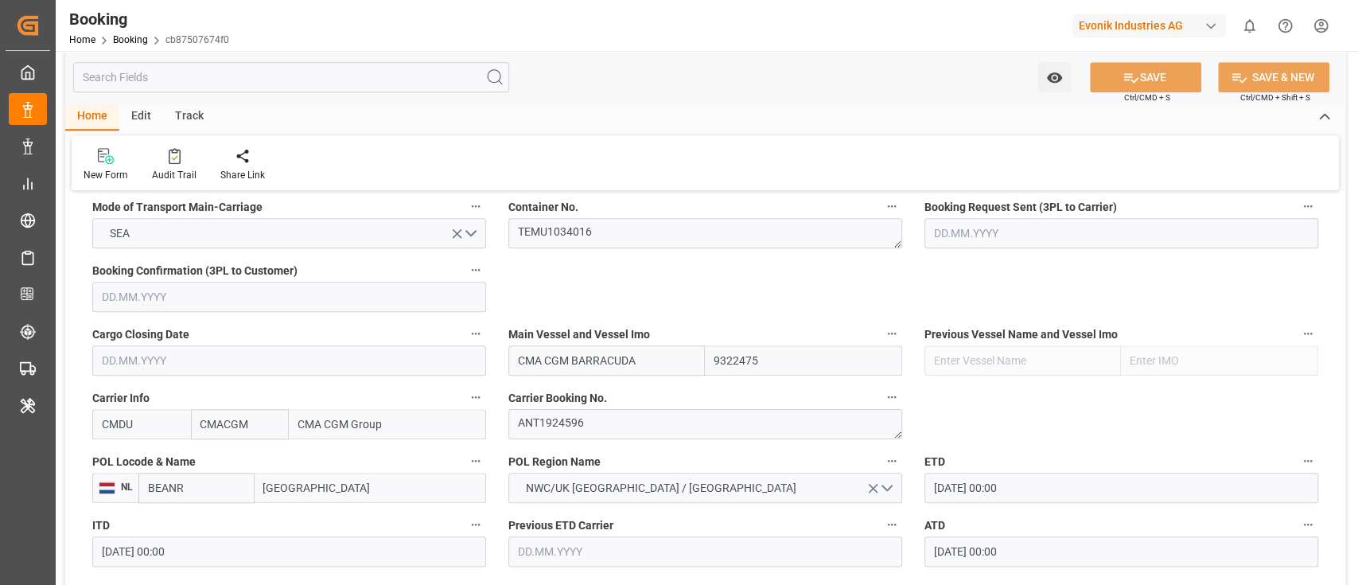
scroll to position [1060, 0]
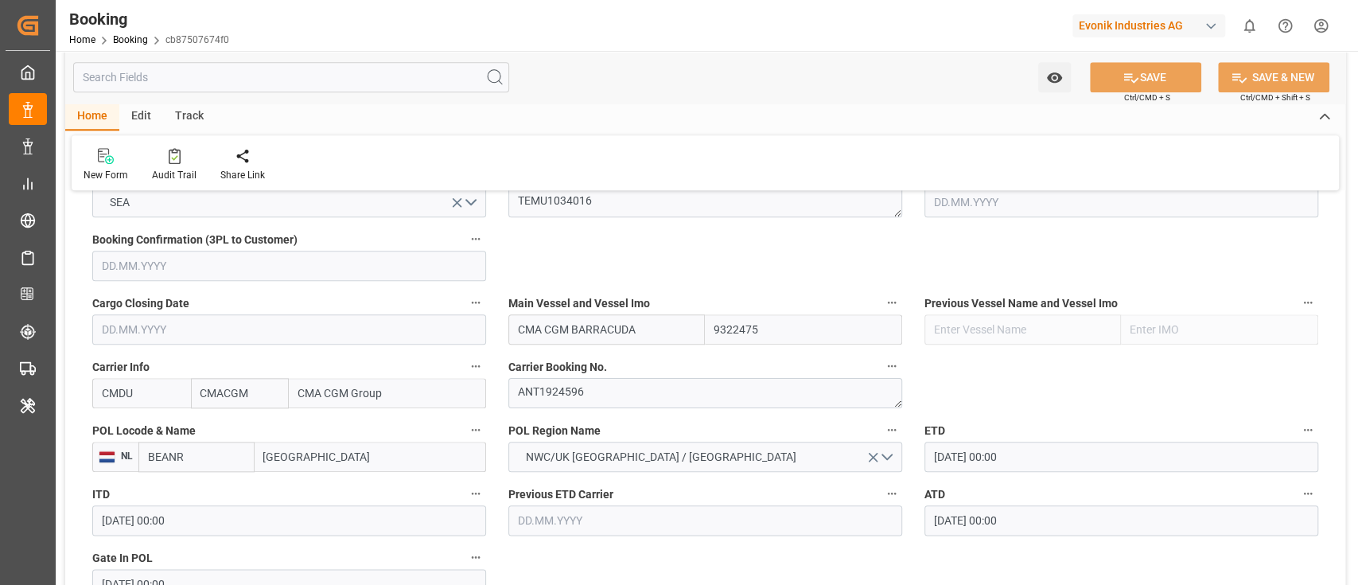
click at [194, 455] on input "BEANR" at bounding box center [196, 456] width 116 height 30
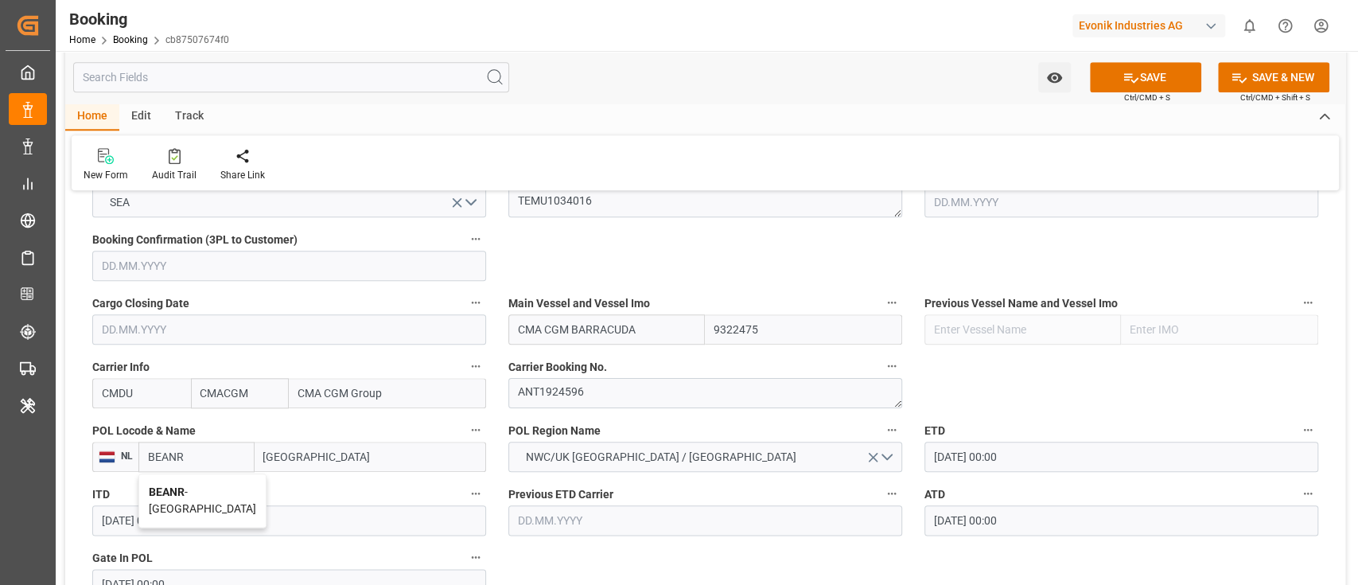
click at [177, 496] on b "BEANR" at bounding box center [167, 491] width 36 height 13
type input "BEANR"
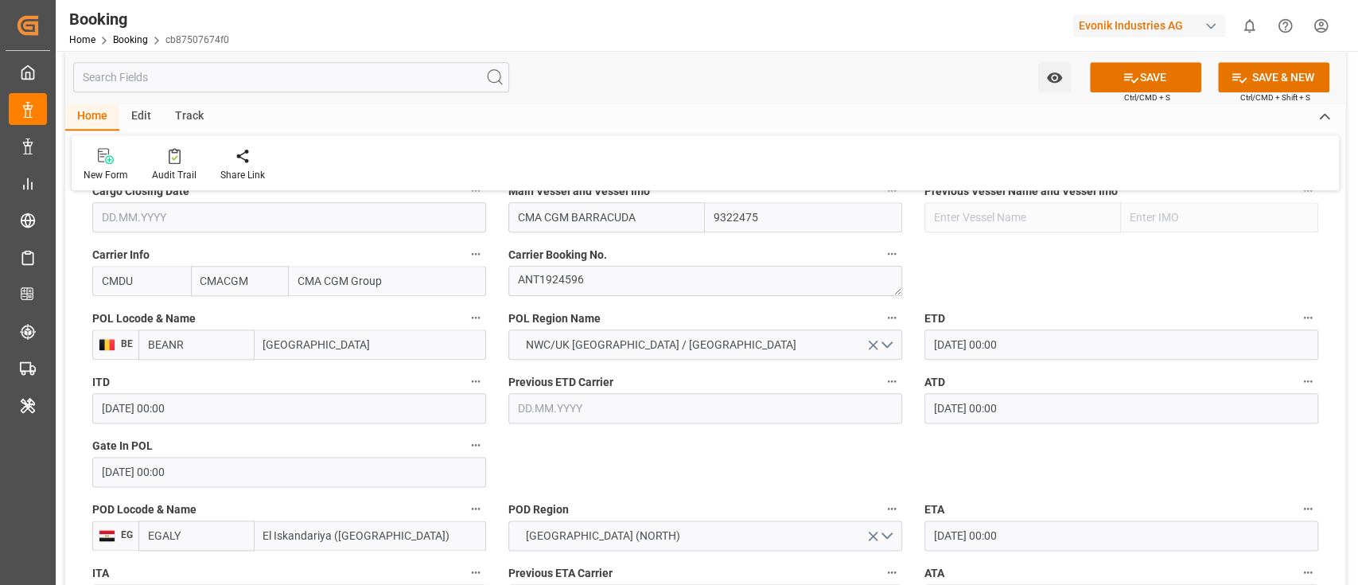
scroll to position [1273, 0]
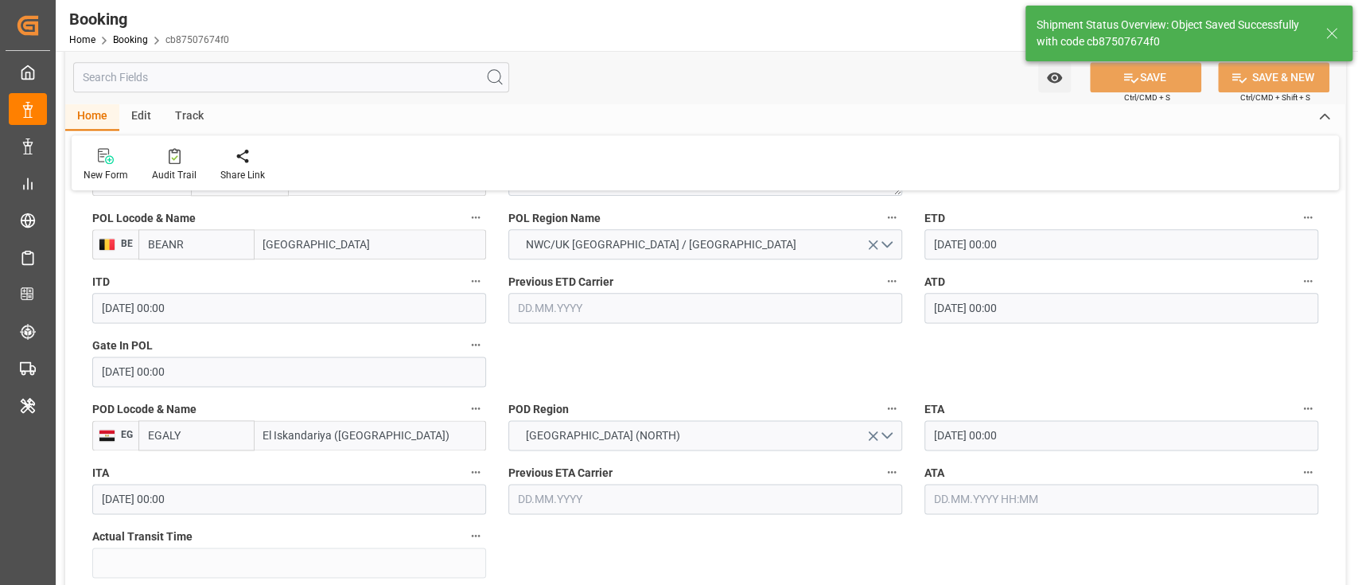
type textarea "businessDivision-businessLine-"
type input "17.09.2025 12:00"
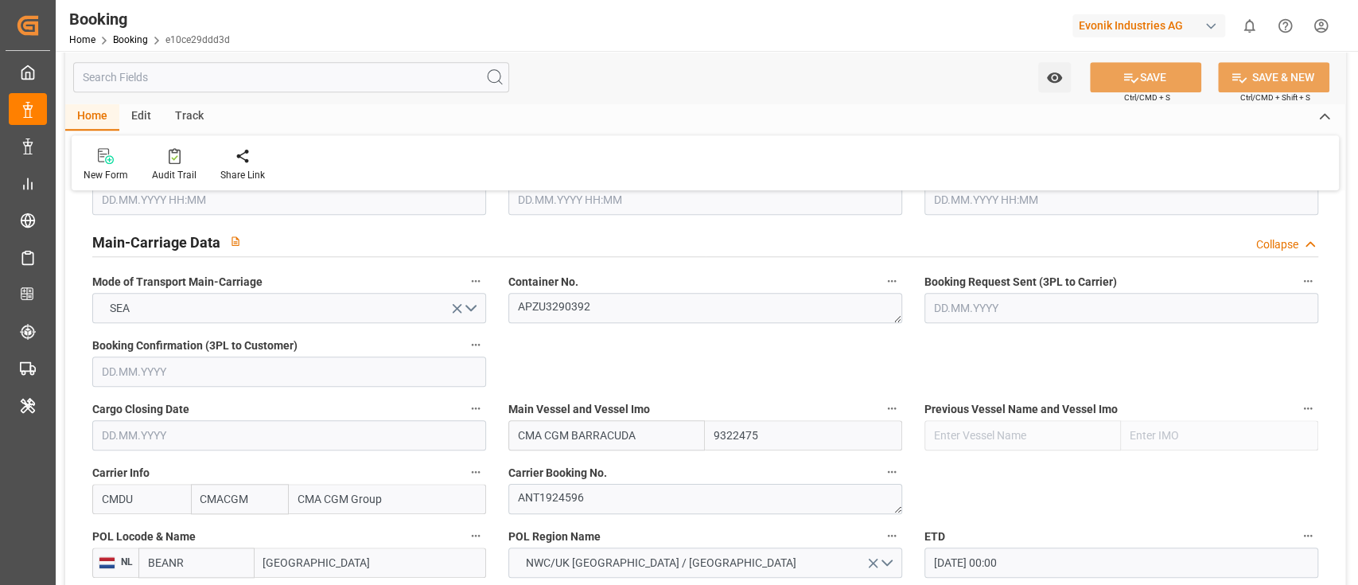
scroll to position [1166, 0]
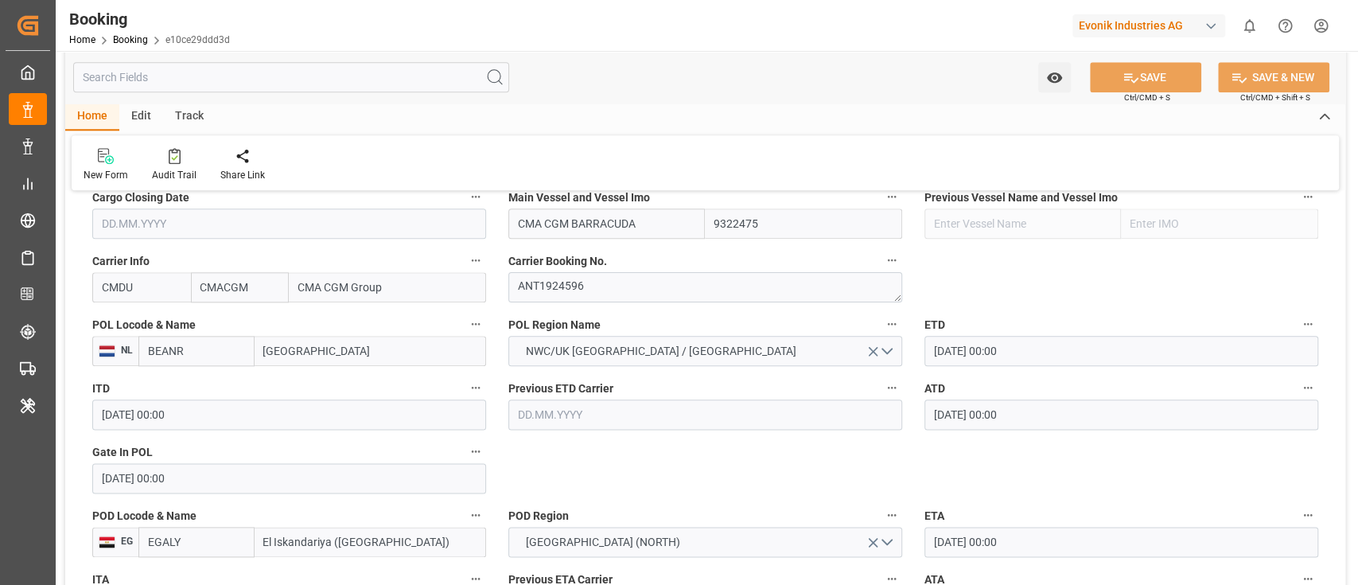
click at [224, 350] on input "BEANR" at bounding box center [196, 351] width 116 height 30
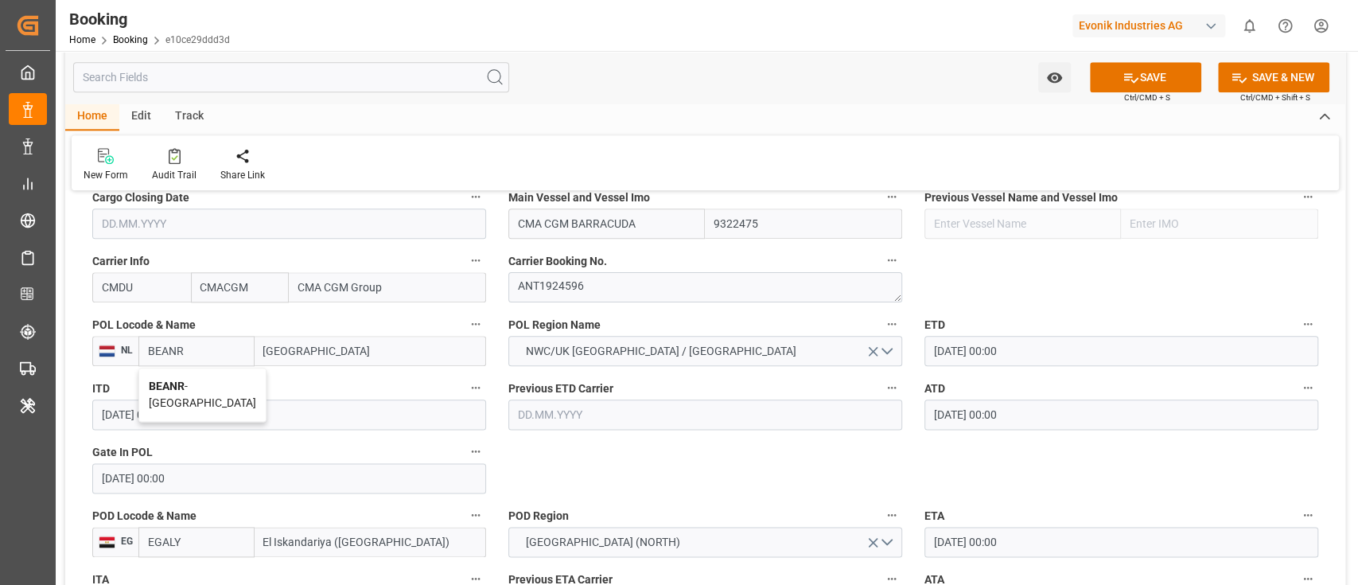
click at [185, 379] on span "BEANR - Antwerp" at bounding box center [202, 393] width 107 height 29
type input "BEANR"
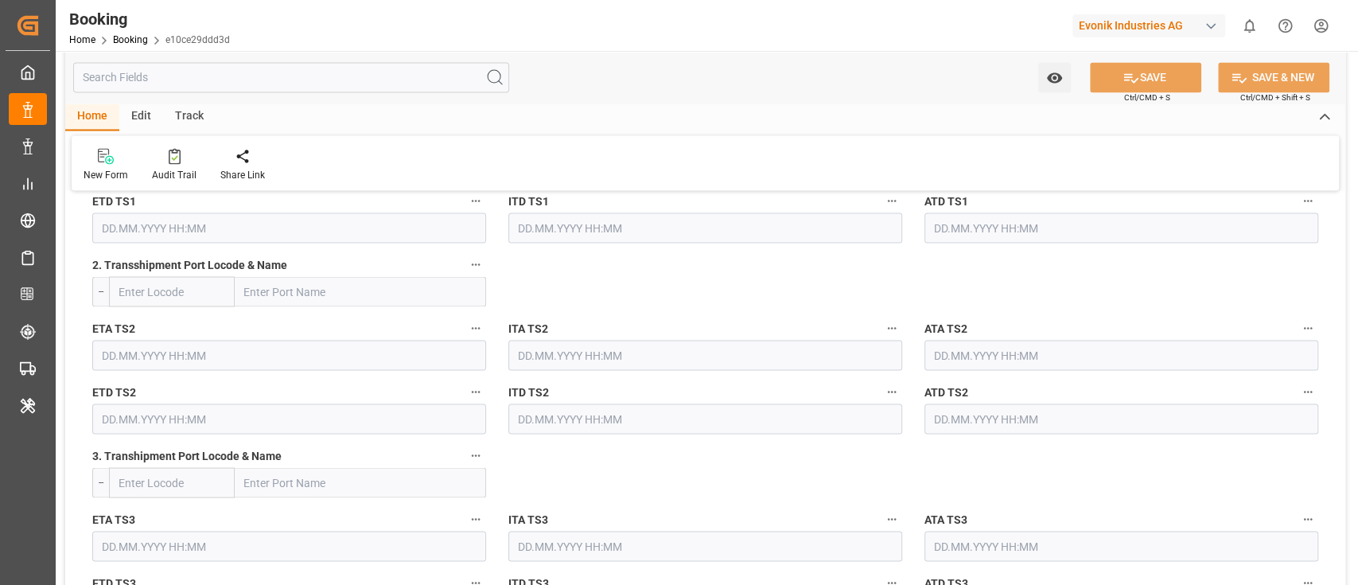
scroll to position [1909, 0]
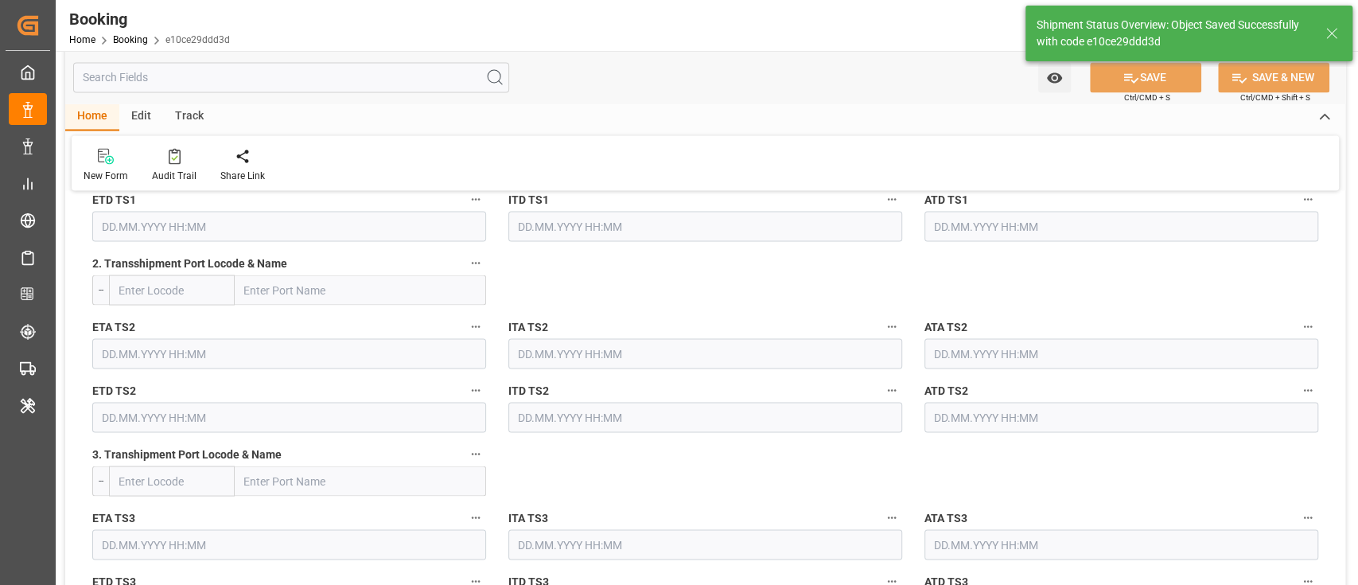
type textarea "businessDivision-businessLine-"
type input "17.09.2025 12:00"
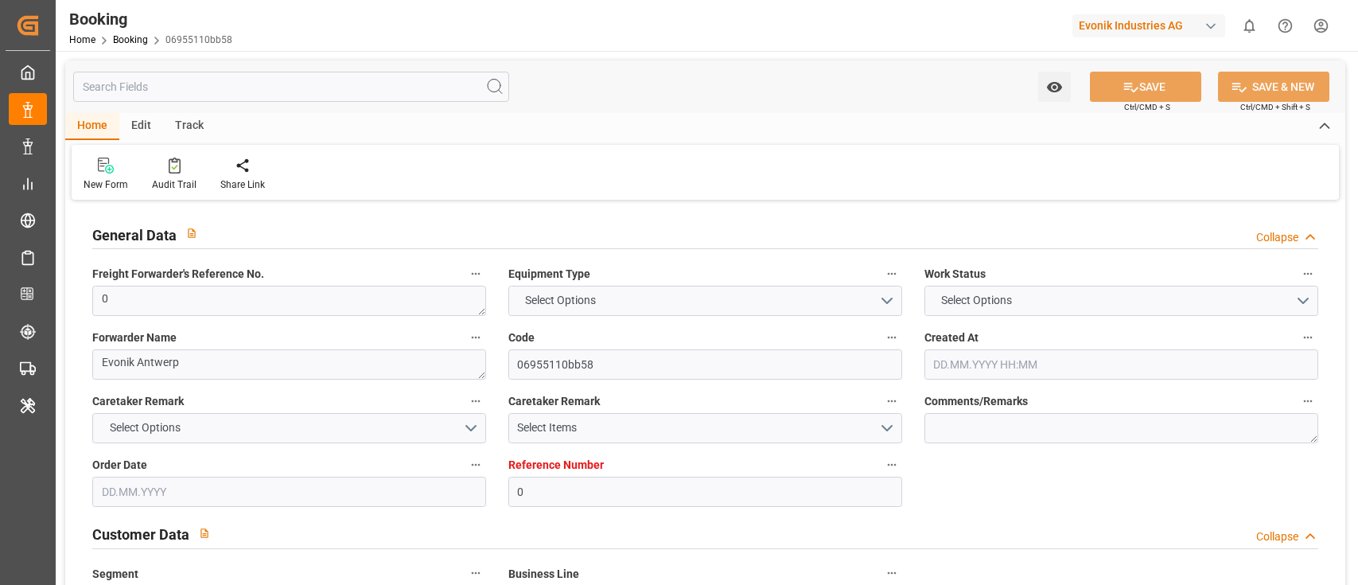
type input "0"
type input "9322475"
type input "CMACGM"
type input "CMA CGM Group"
type input "BEANR"
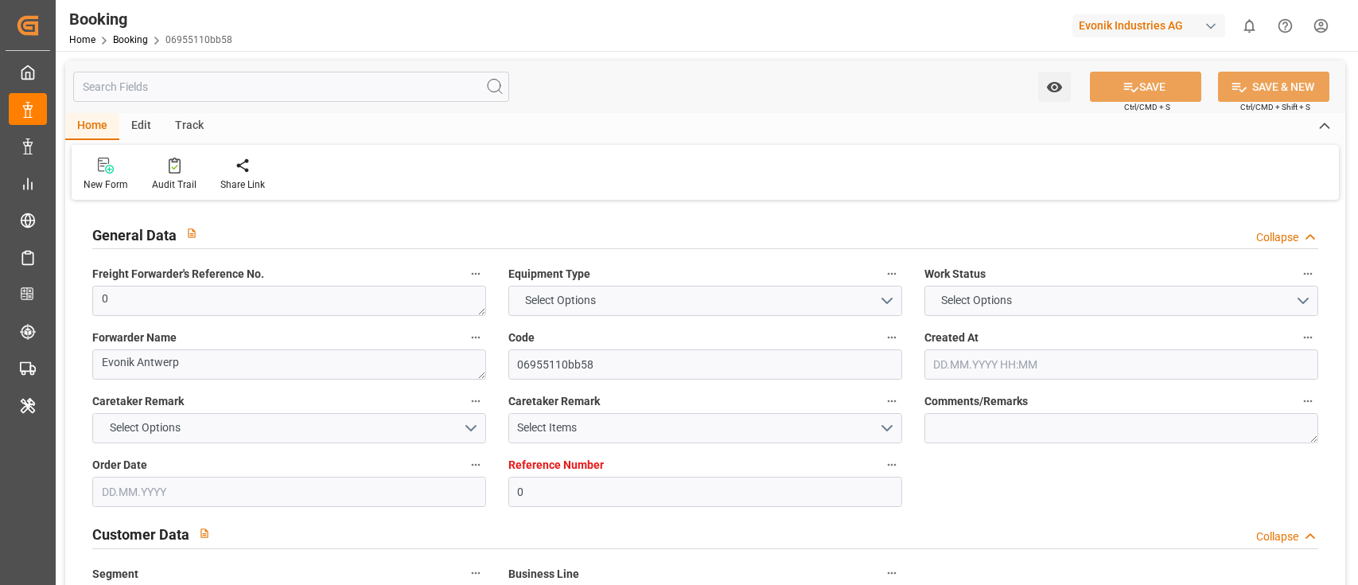
type input "EGALY"
type input "0"
type input "04.08.2025 14:05"
type input "04.08.2025"
type input "05.09.2025"
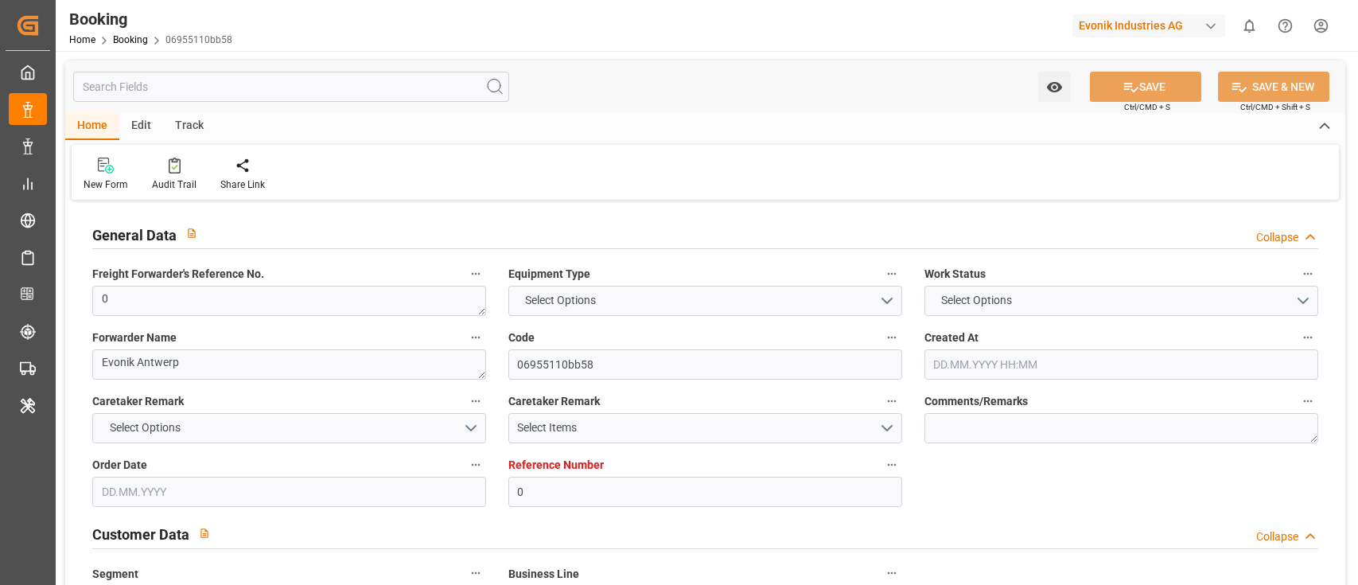
type input "26.08.2025"
type input "04.09.2025 00:00"
type input "01.09.2025 00:00"
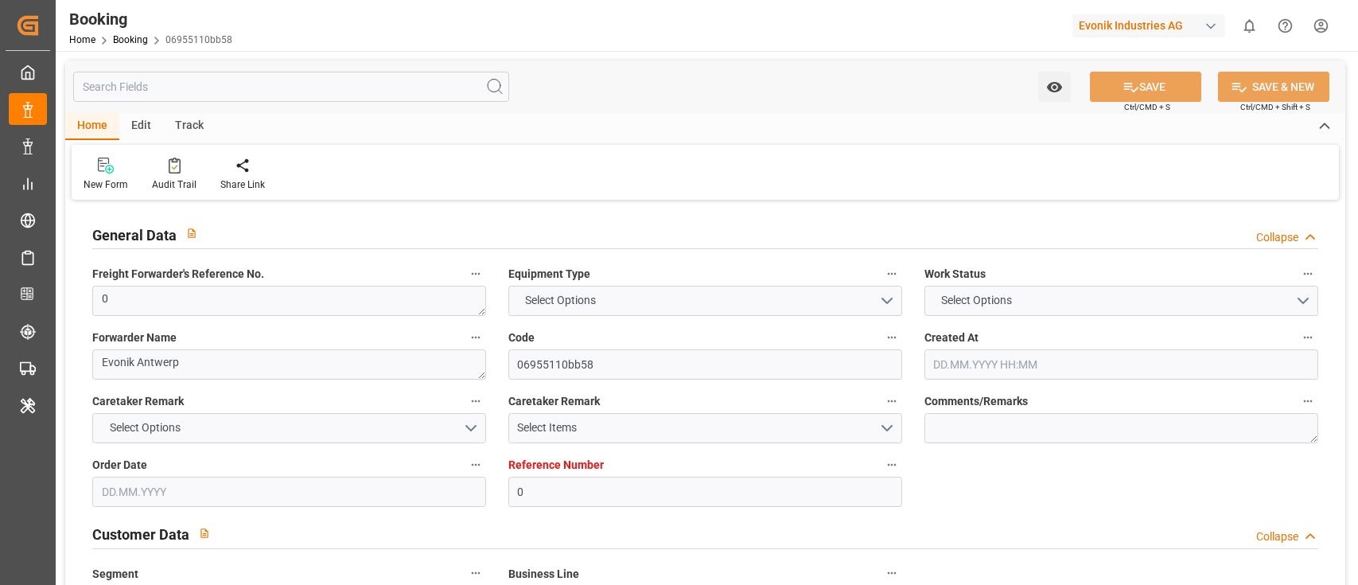
type input "22.09.2025 00:00"
type input "17.09.2025 11:49"
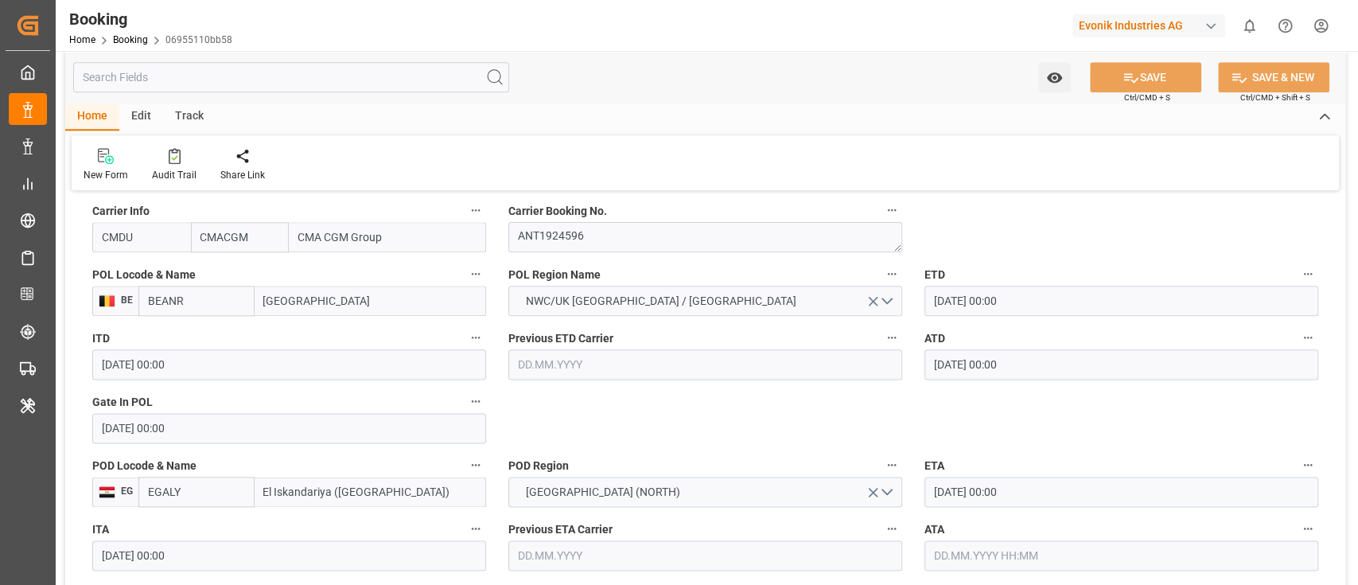
scroll to position [1273, 0]
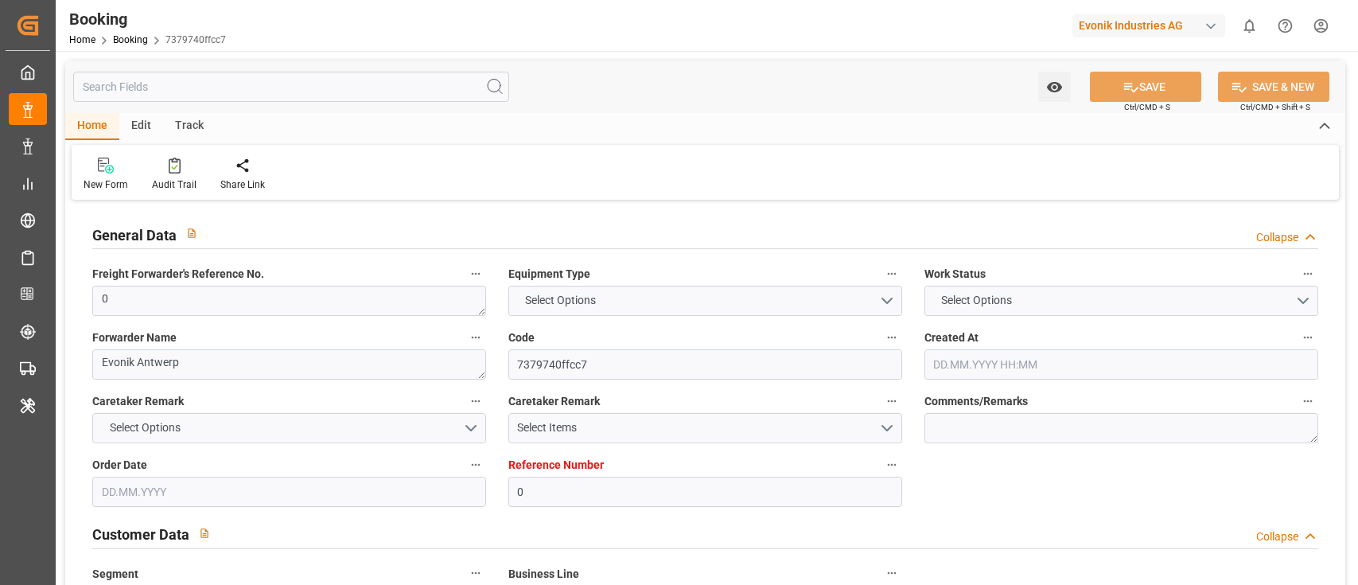
type input "0"
type input "CMACGM"
type input "CMA CGM Group"
type input "NLRTM"
type input "EGALY"
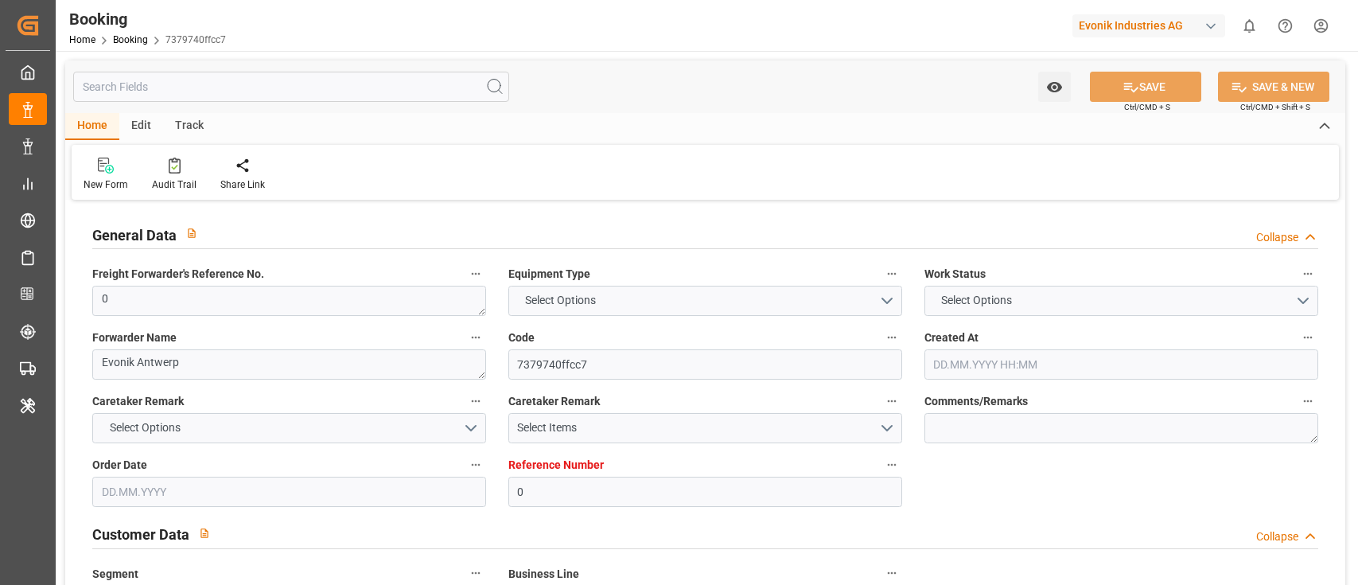
type input "11.08.2025 09:45"
type input "[DATE]"
type input "[DATE] 00:00"
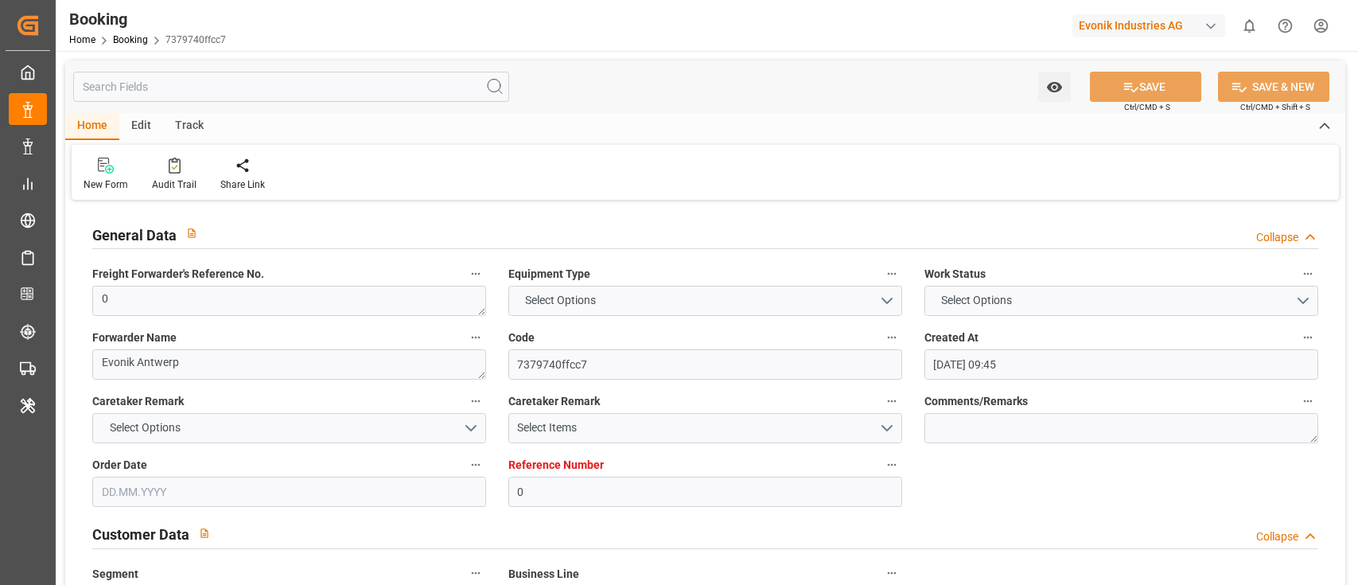
type input "14.09.2025 10:35"
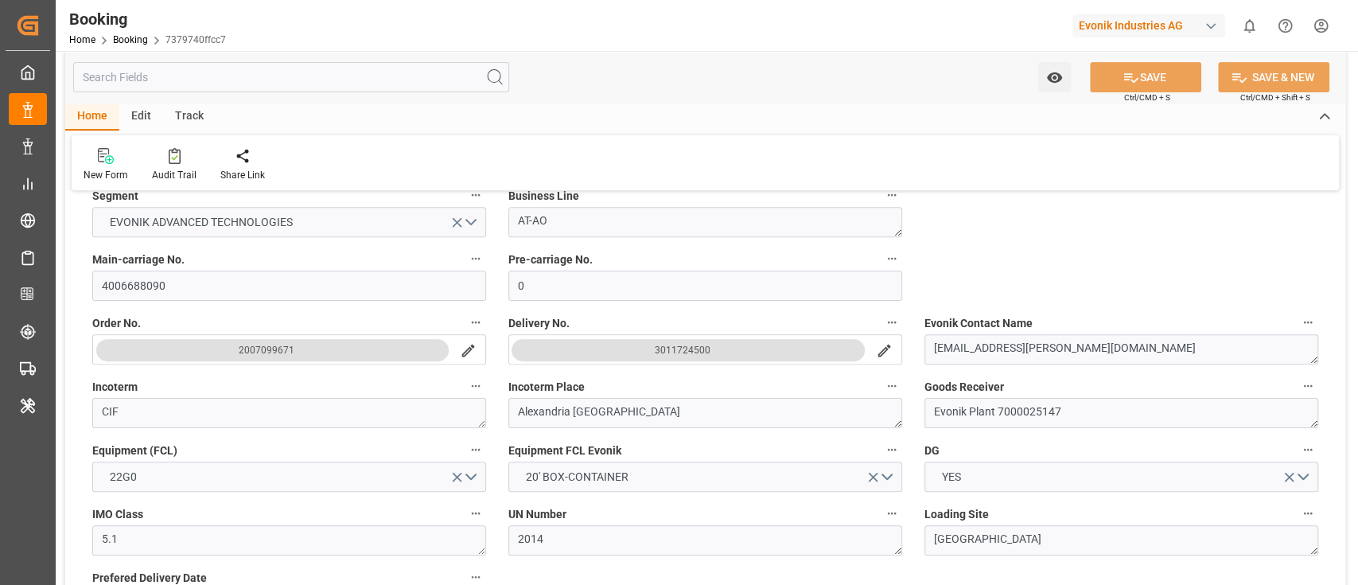
scroll to position [424, 0]
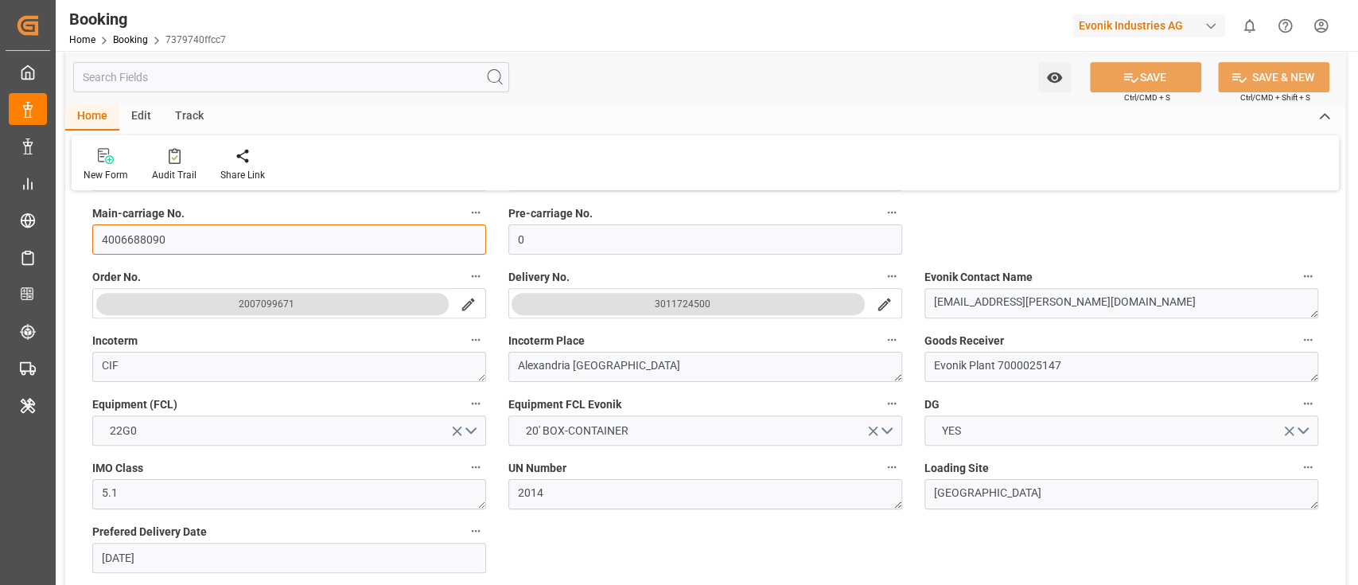
click at [193, 235] on input "4006688090" at bounding box center [289, 239] width 394 height 30
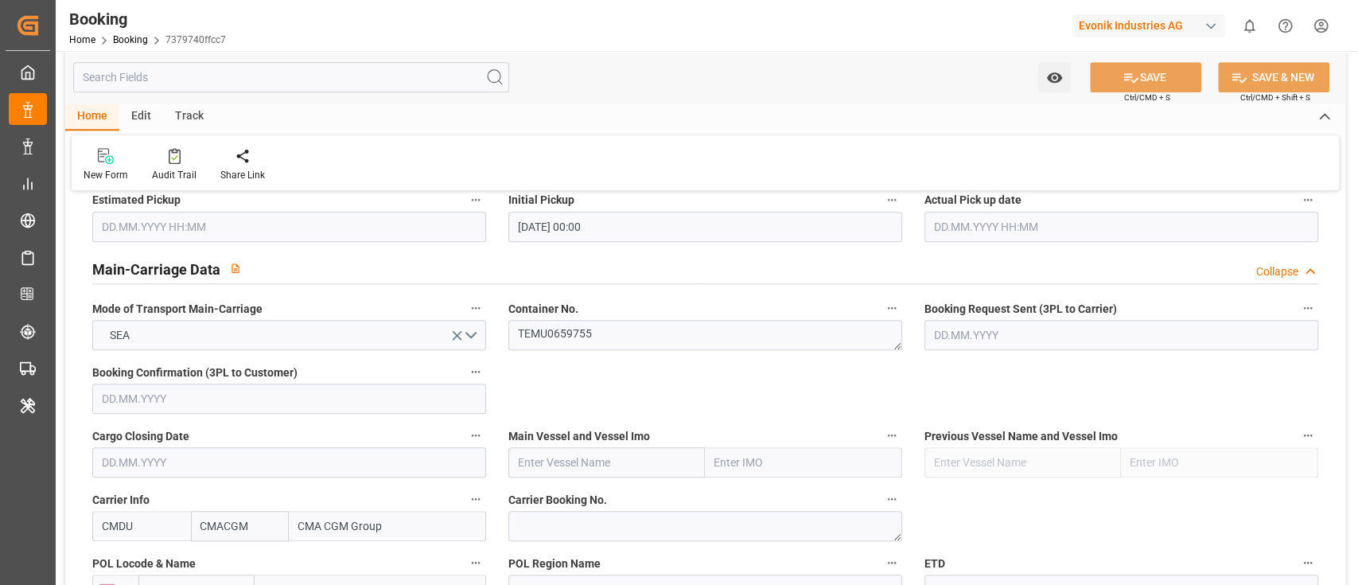
scroll to position [955, 0]
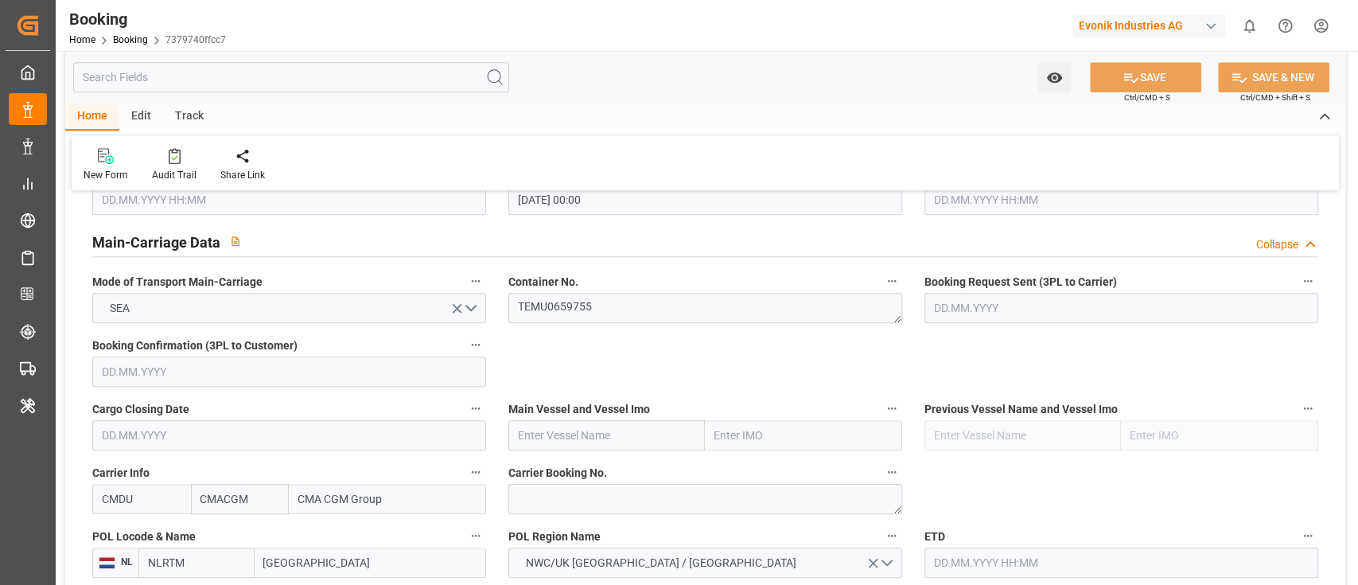
click at [603, 277] on label "Container No." at bounding box center [705, 281] width 394 height 22
click at [881, 277] on button "Container No." at bounding box center [891, 280] width 21 height 21
click at [616, 302] on div "Description Audits" at bounding box center [679, 292] width 1358 height 585
click at [598, 310] on textarea "TEMU0659755" at bounding box center [705, 308] width 394 height 30
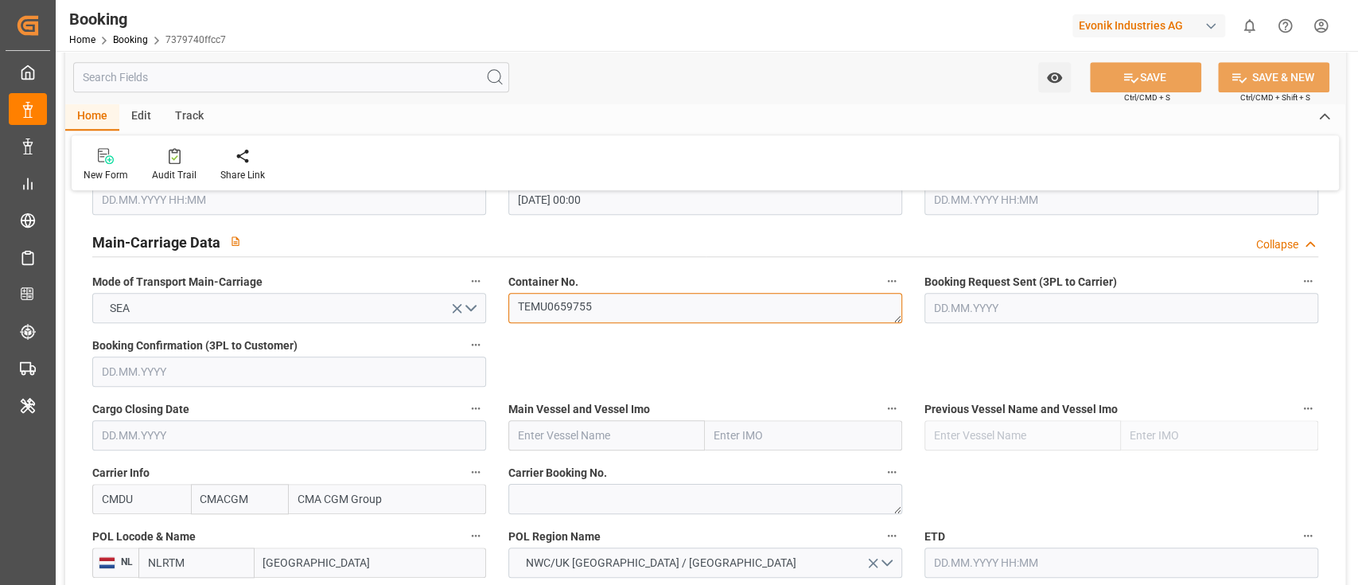
click at [598, 310] on textarea "TEMU0659755" at bounding box center [705, 308] width 394 height 30
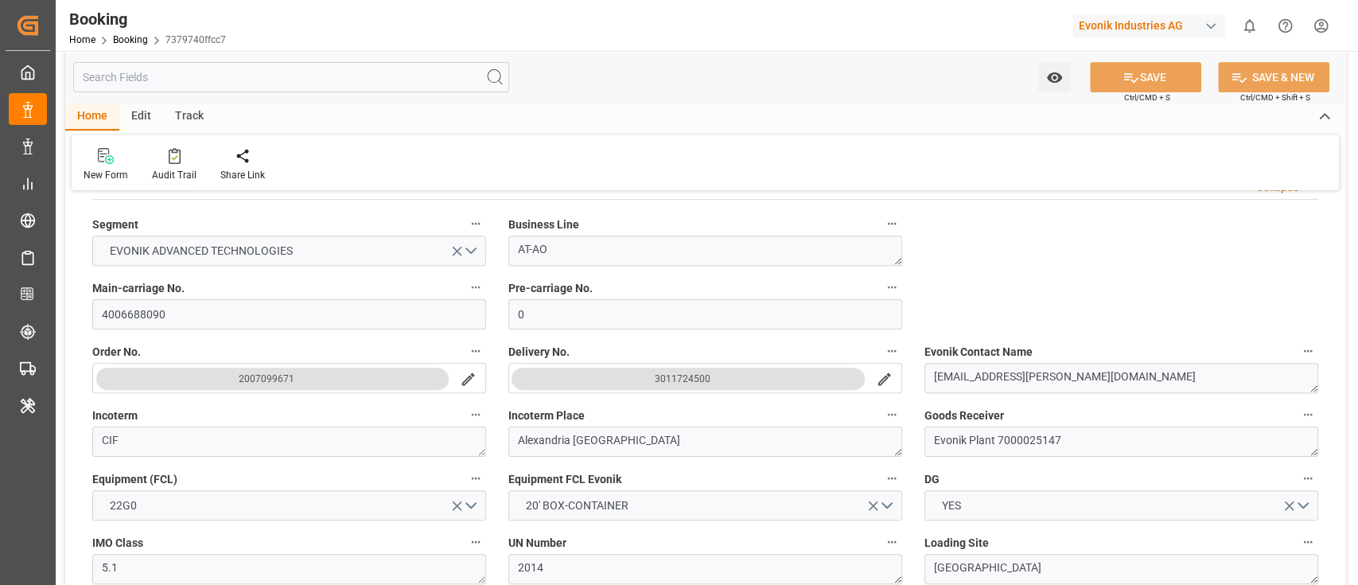
scroll to position [318, 0]
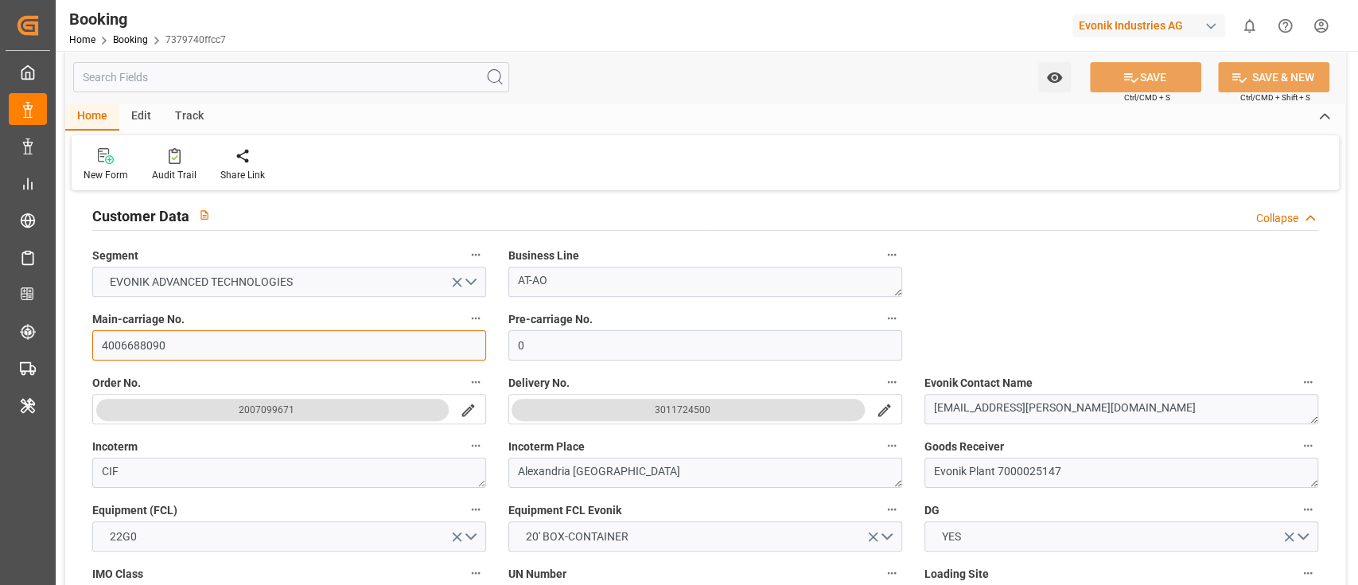
click at [204, 341] on input "4006688090" at bounding box center [289, 345] width 394 height 30
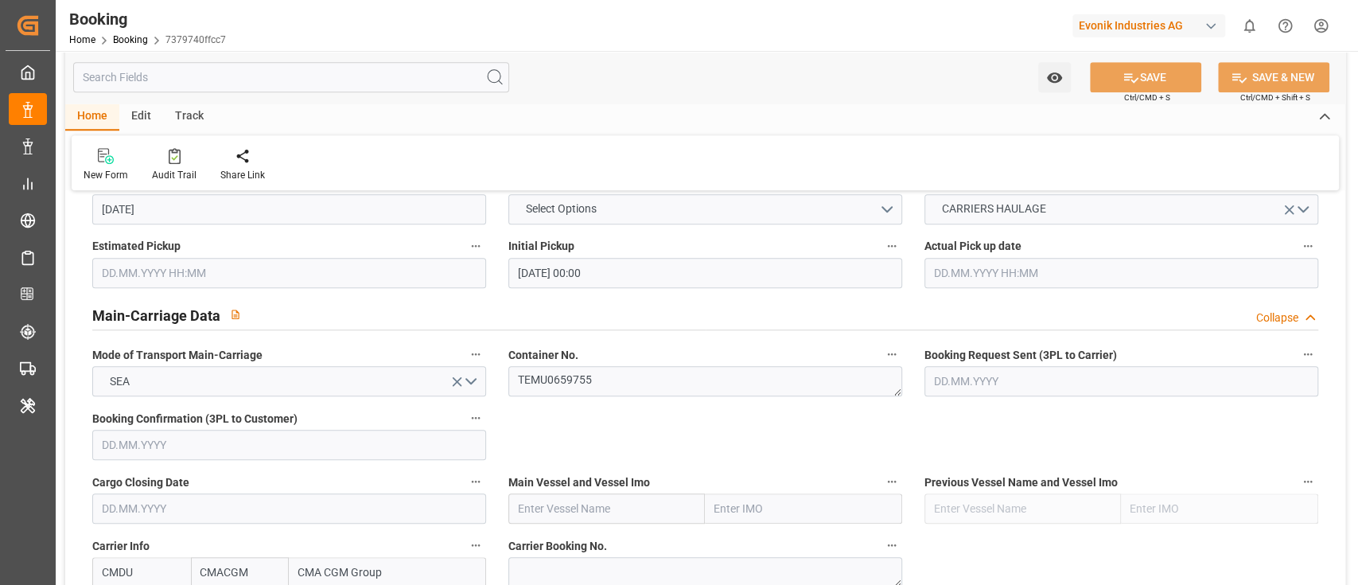
scroll to position [848, 0]
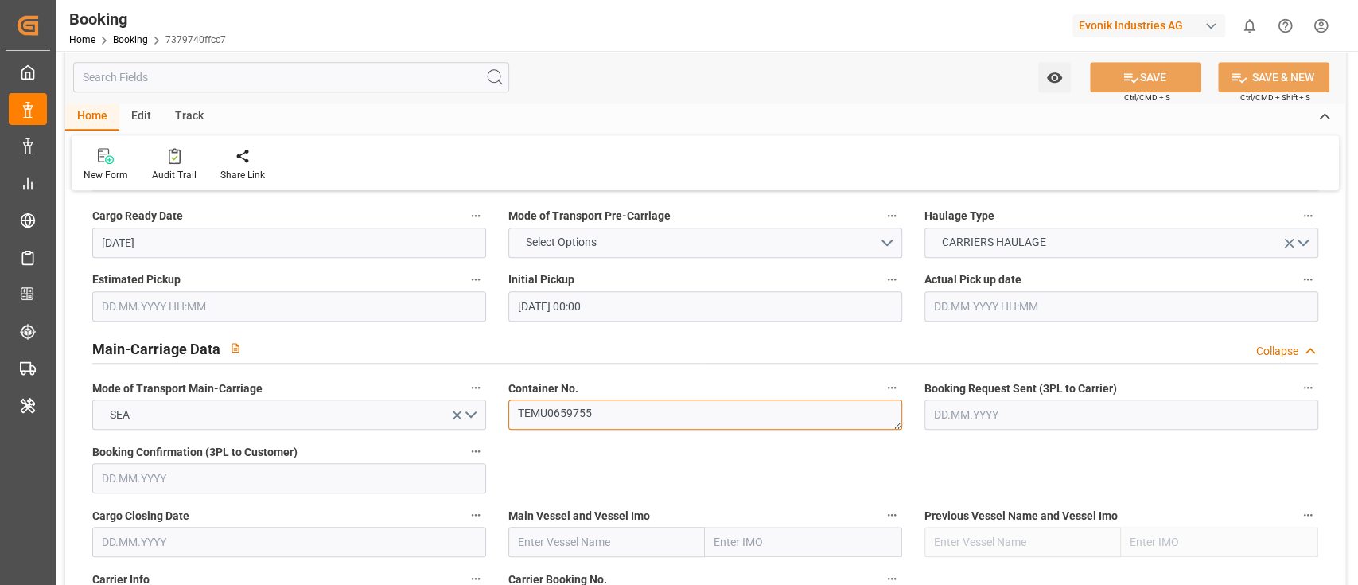
click at [608, 426] on textarea "TEMU0659755" at bounding box center [705, 414] width 394 height 30
click at [608, 425] on textarea "TEMU0659755" at bounding box center [705, 414] width 394 height 30
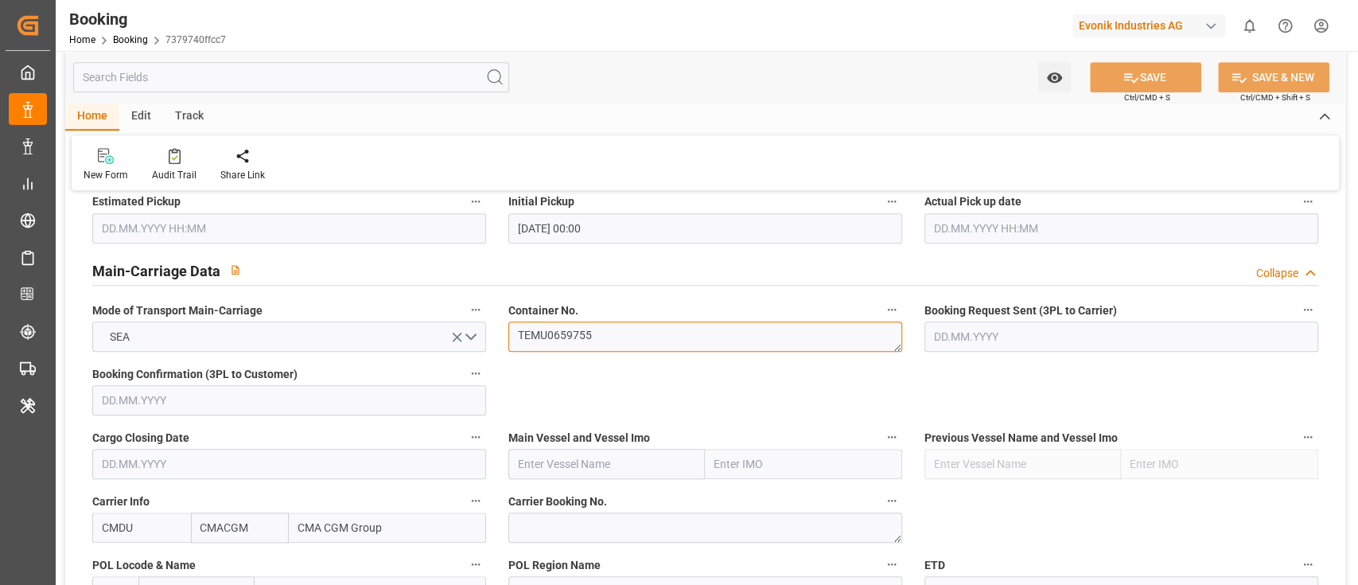
scroll to position [955, 0]
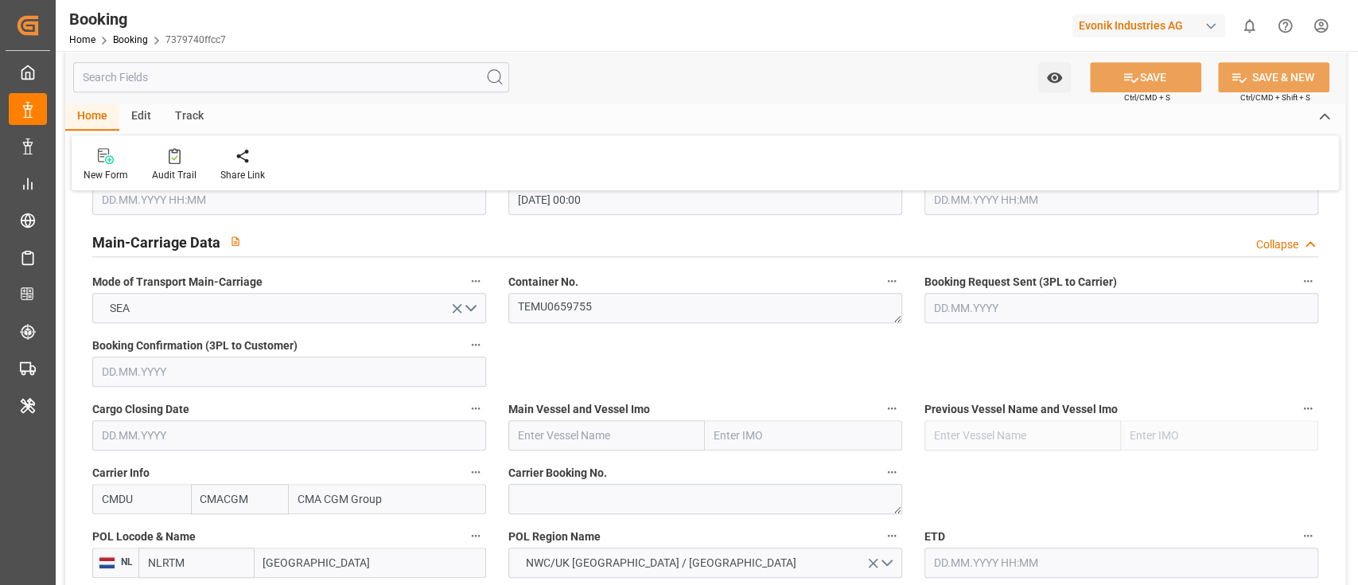
click at [548, 426] on input "text" at bounding box center [606, 435] width 197 height 30
paste input "CMA CGM TIGA"
type input "CMA CGM TIGA"
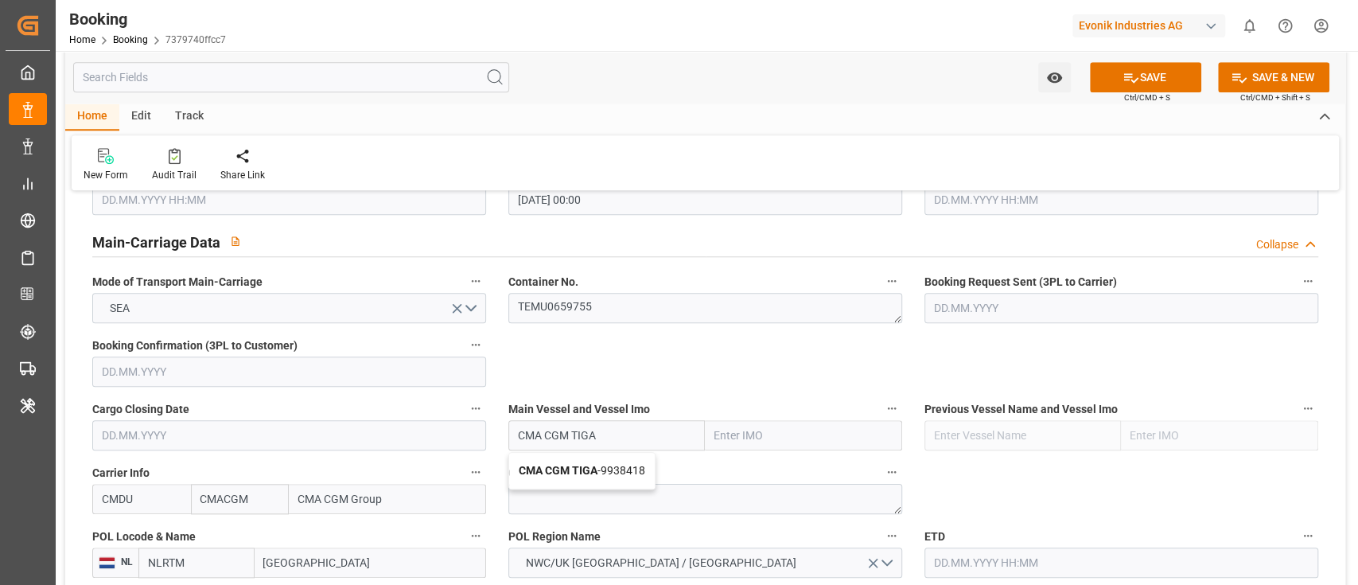
click at [566, 465] on b "CMA CGM TIGA" at bounding box center [558, 470] width 79 height 13
type input "9938418"
type input "CMA CGM TIGA"
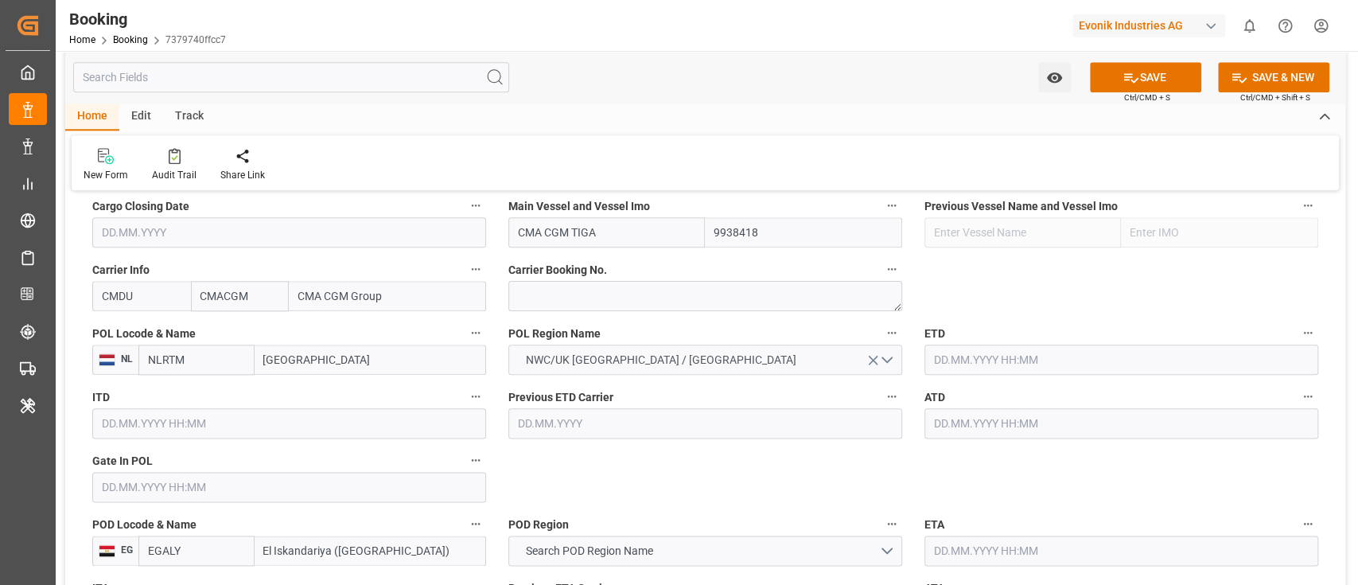
scroll to position [1166, 0]
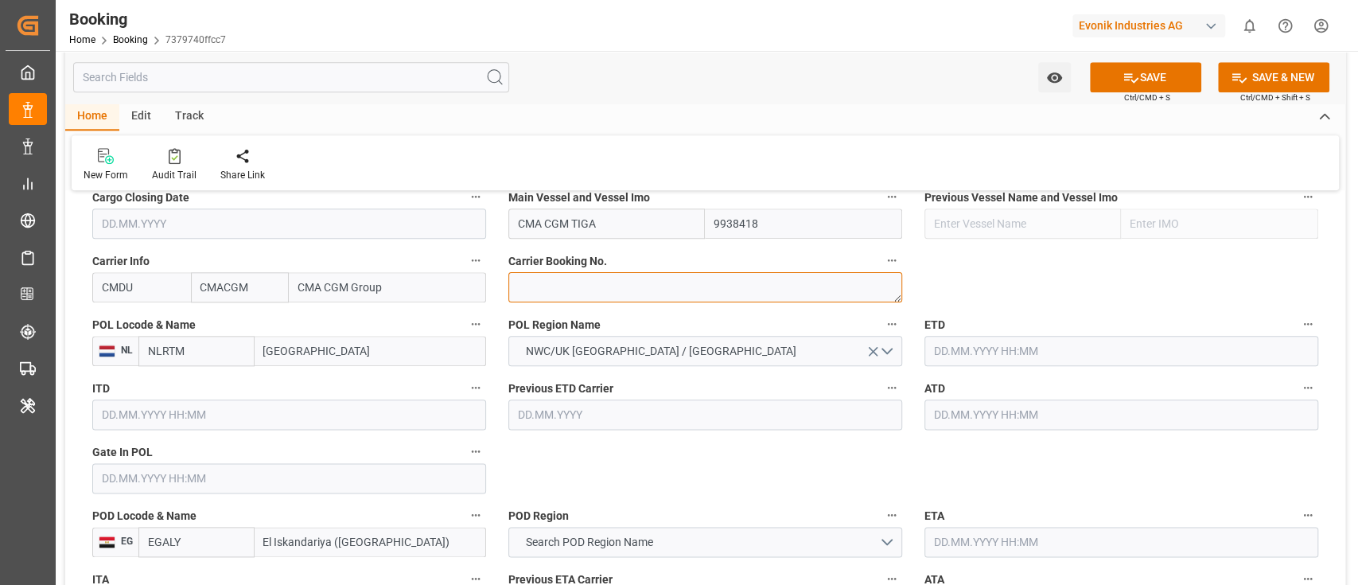
click at [522, 294] on textarea at bounding box center [705, 287] width 394 height 30
paste textarea "ANT1926065"
type textarea "ANT1926065"
click at [297, 344] on input "Rotterdam" at bounding box center [370, 351] width 231 height 30
click at [297, 345] on input "Rotterdam" at bounding box center [370, 351] width 231 height 30
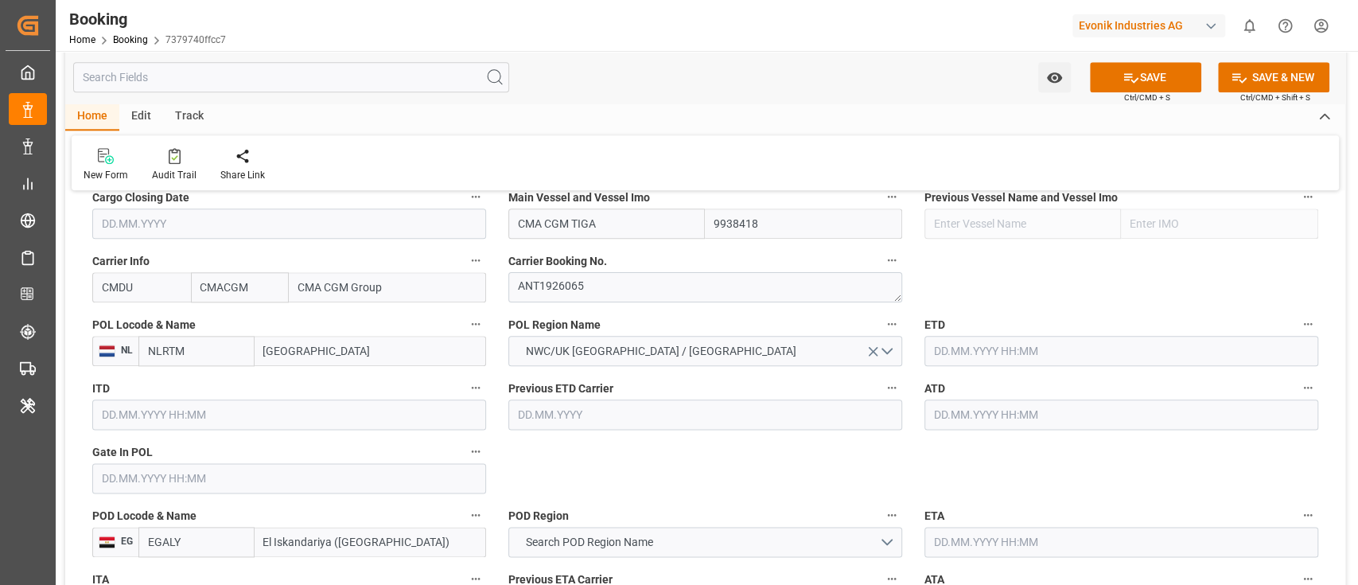
click at [297, 345] on input "Rotterdam" at bounding box center [370, 351] width 231 height 30
paste input "ANTWERP"
type input "ANTWERP"
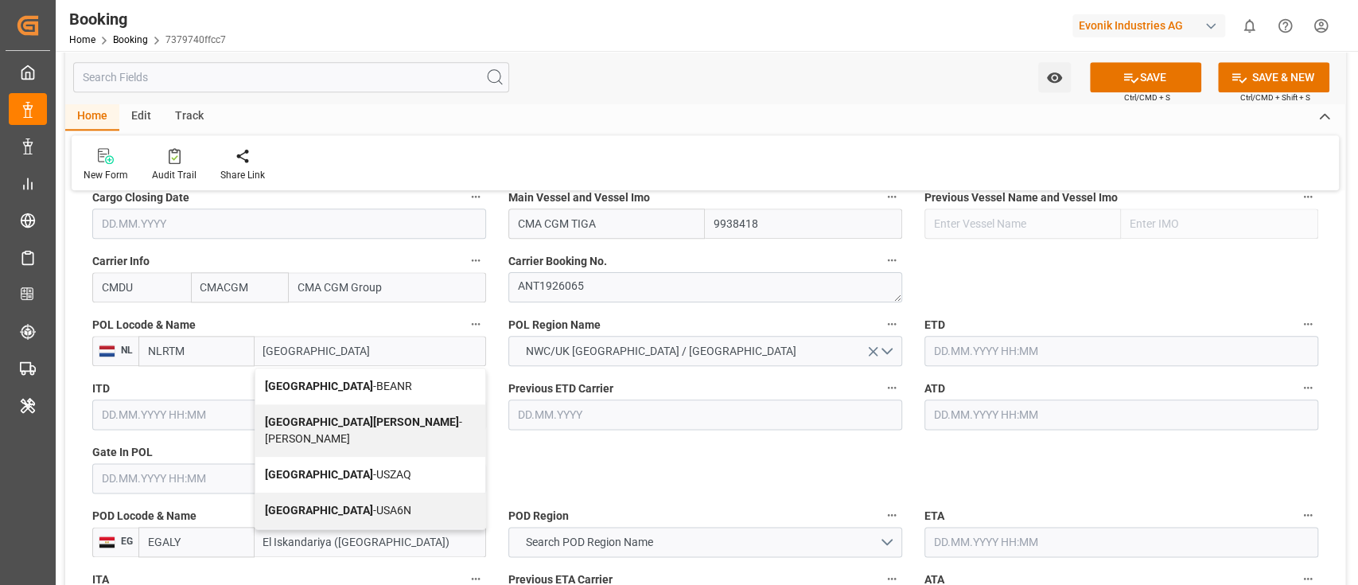
click at [339, 382] on span "Antwerp - BEANR" at bounding box center [338, 385] width 147 height 13
type input "BEANR"
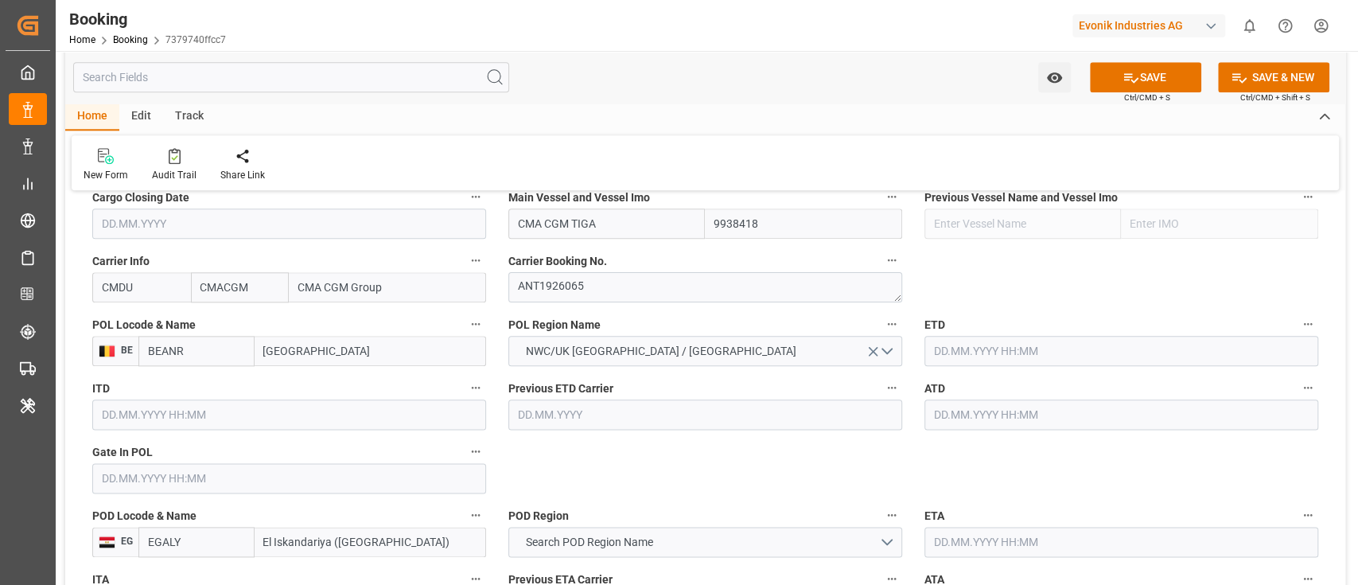
type input "[GEOGRAPHIC_DATA]"
click at [127, 474] on input "text" at bounding box center [289, 478] width 394 height 30
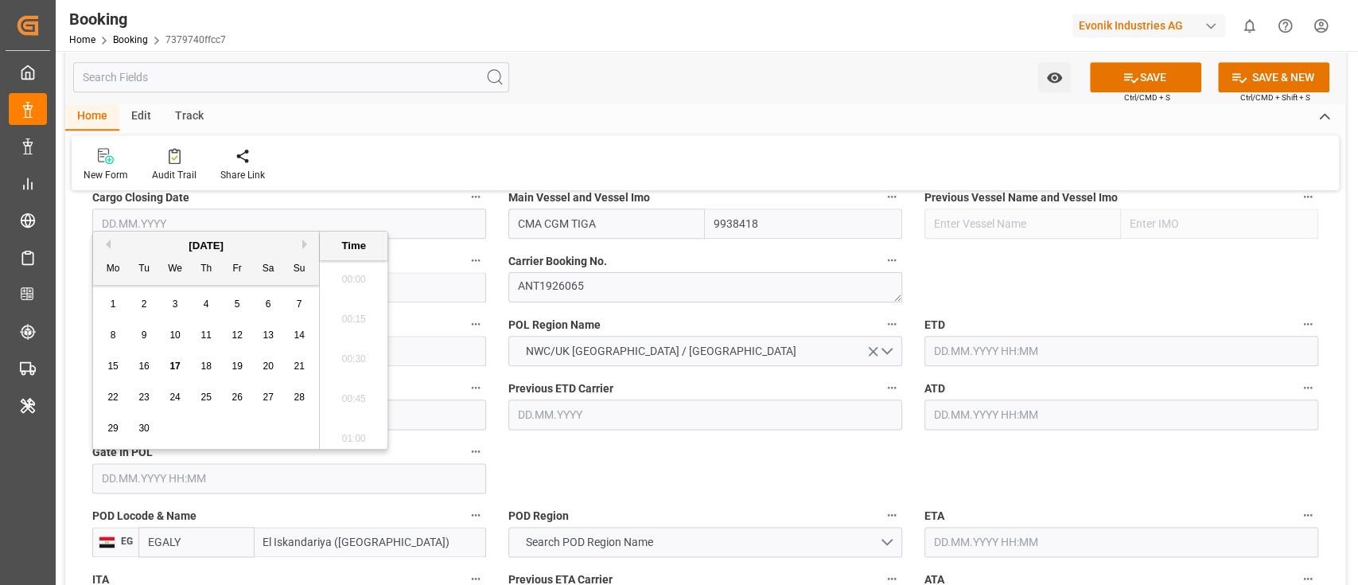
scroll to position [2709, 0]
click at [229, 303] on div "5" at bounding box center [238, 304] width 20 height 19
type input "05.09.2025 00:00"
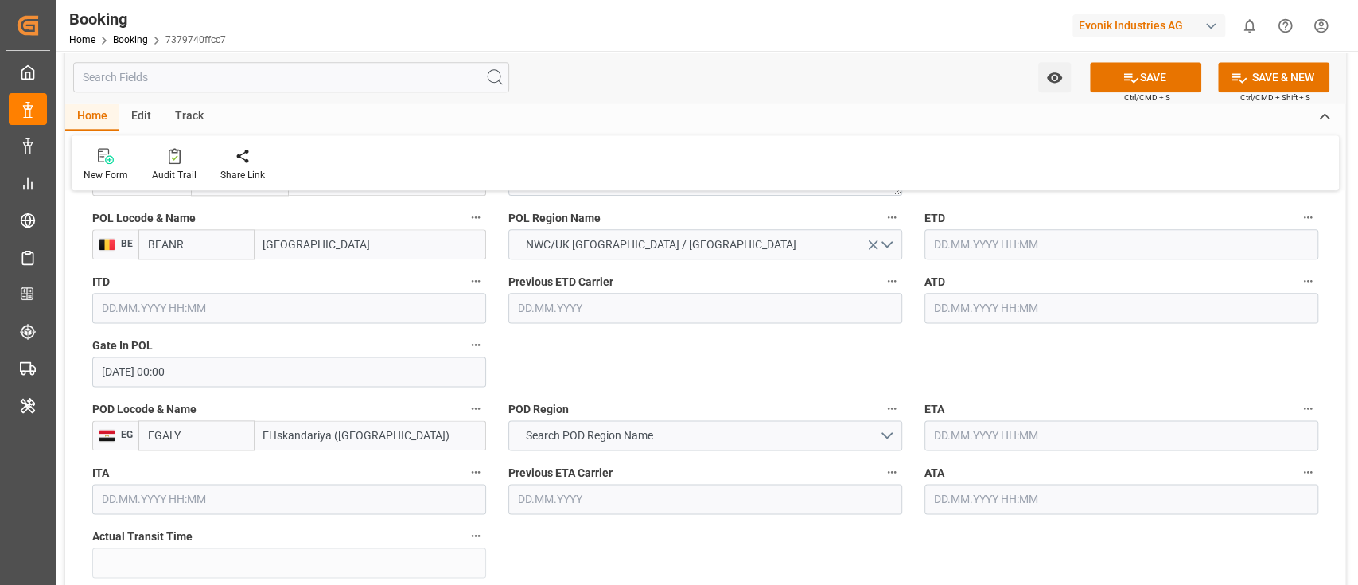
click at [955, 247] on input "text" at bounding box center [1121, 244] width 394 height 30
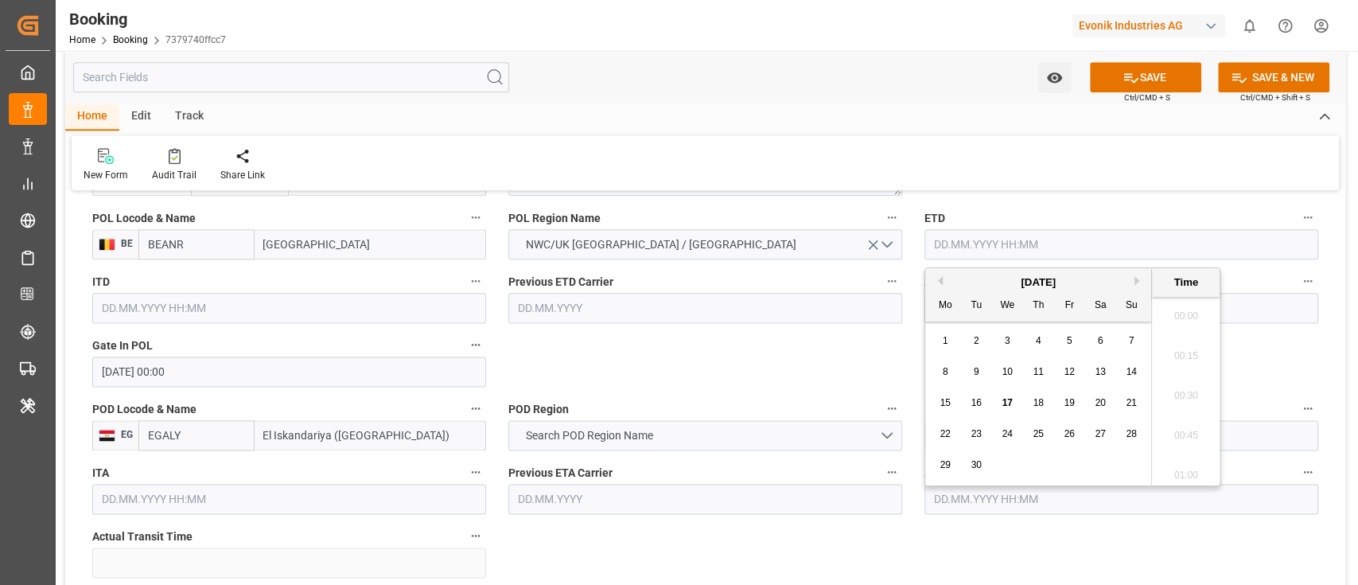
scroll to position [2709, 0]
click at [1099, 377] on div "13" at bounding box center [1101, 372] width 20 height 19
type input "13.09.2025 00:00"
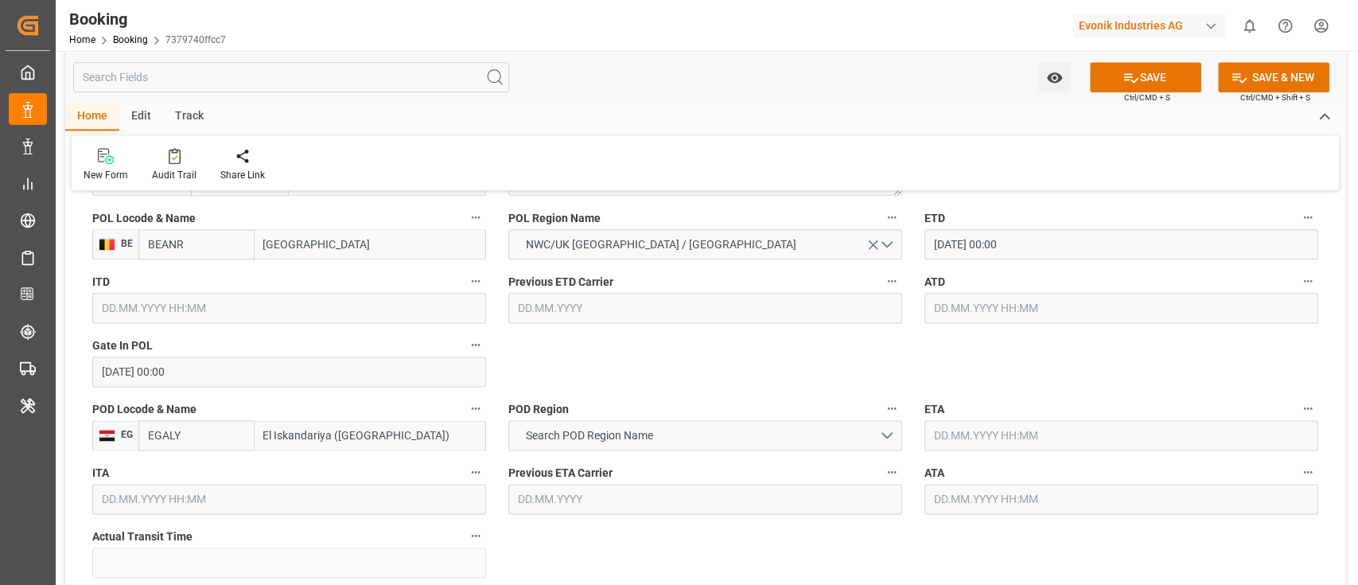
click at [951, 310] on input "text" at bounding box center [1121, 308] width 394 height 30
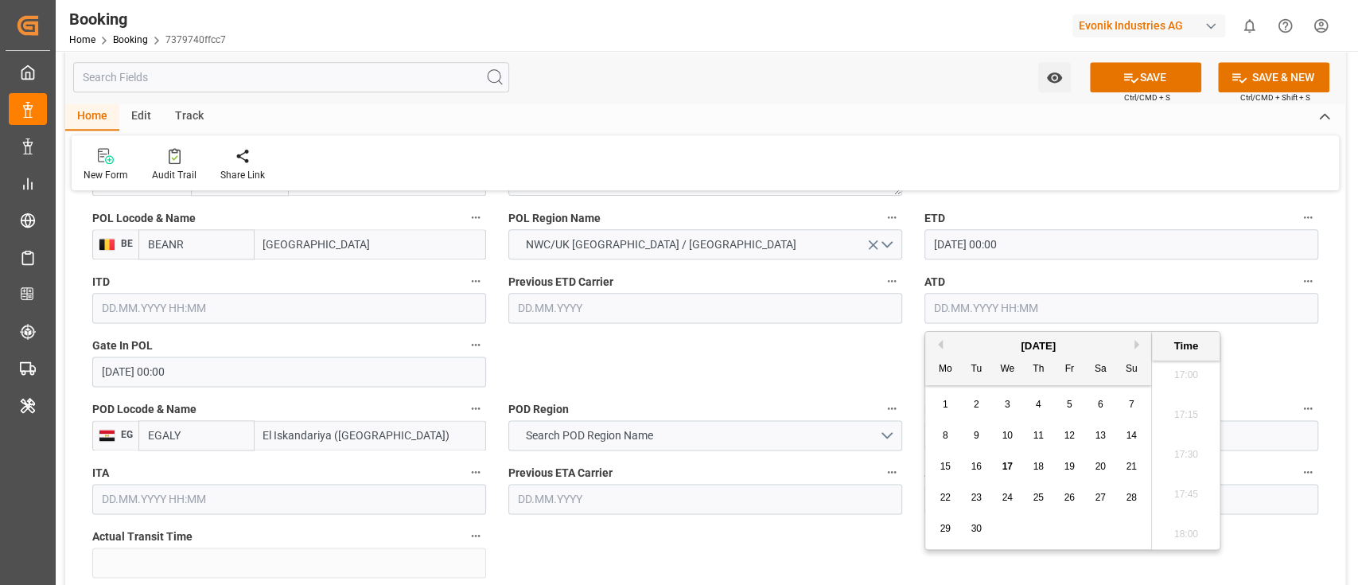
click at [1099, 437] on span "13" at bounding box center [1100, 435] width 10 height 11
type input "13.09.2025 00:00"
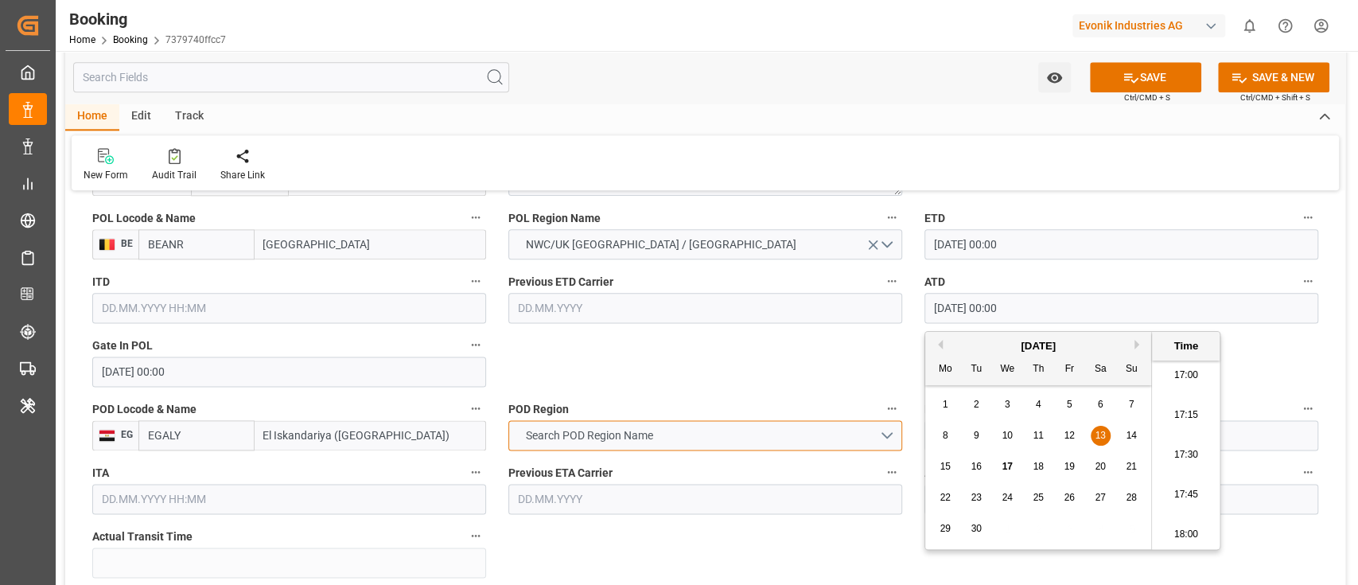
click at [706, 424] on button "Search POD Region Name" at bounding box center [705, 435] width 394 height 30
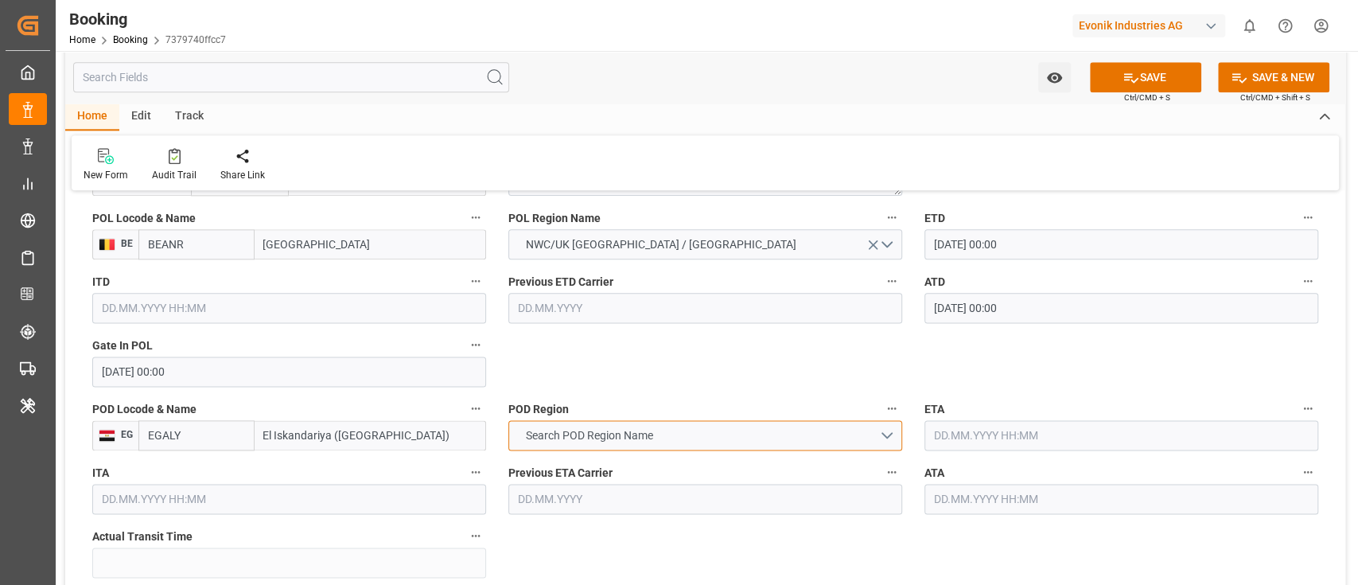
click at [597, 446] on button "Search POD Region Name" at bounding box center [705, 435] width 394 height 30
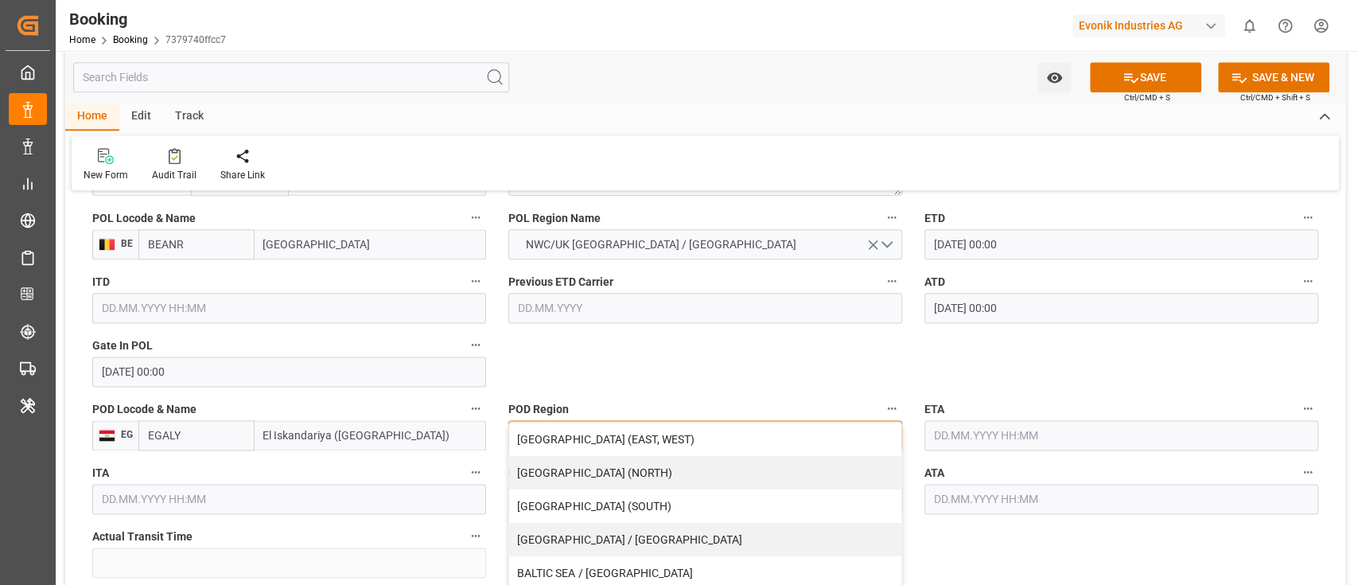
scroll to position [1379, 0]
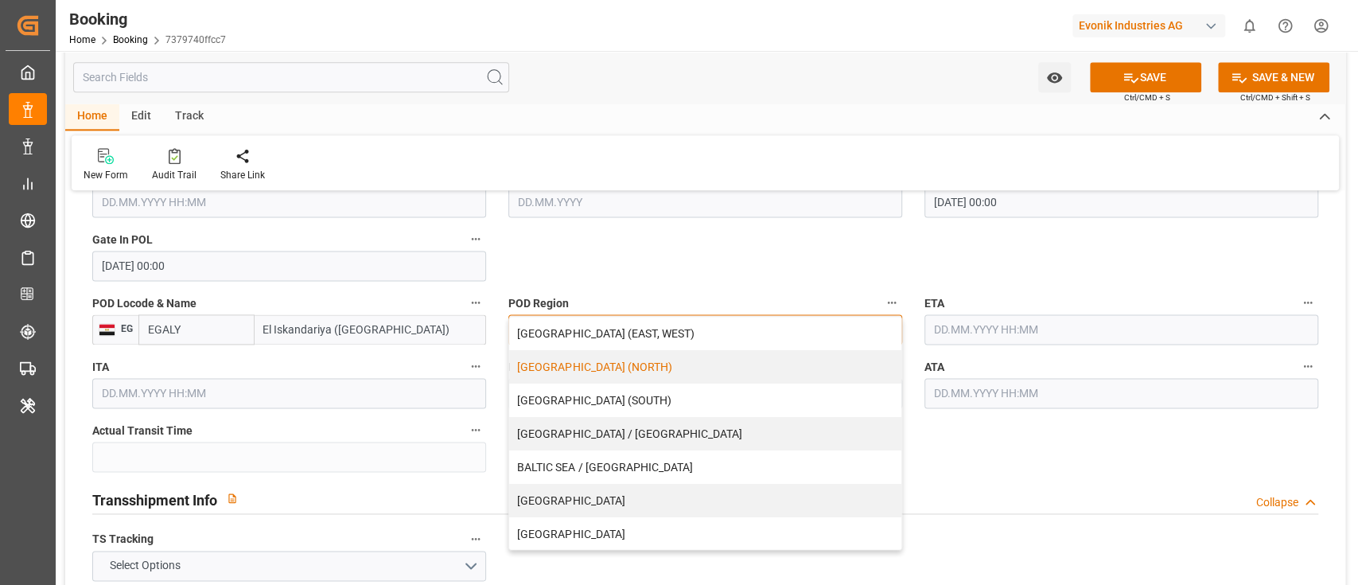
click at [646, 354] on div "AFRICA (NORTH)" at bounding box center [705, 366] width 392 height 33
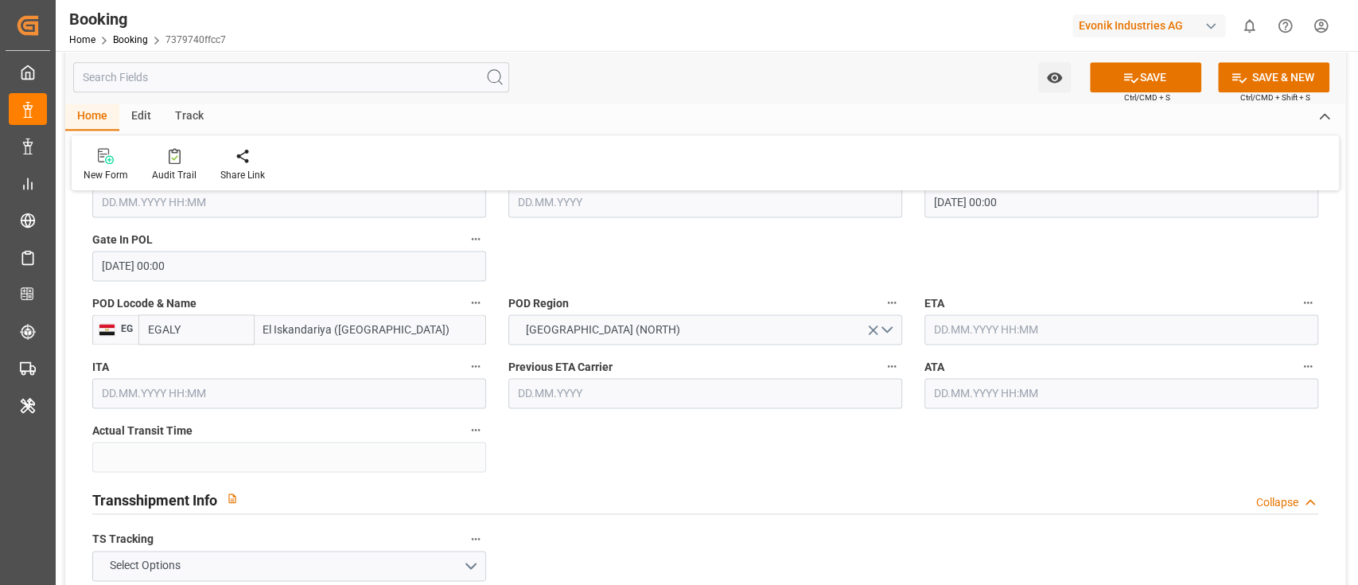
click at [971, 321] on input "text" at bounding box center [1121, 329] width 394 height 30
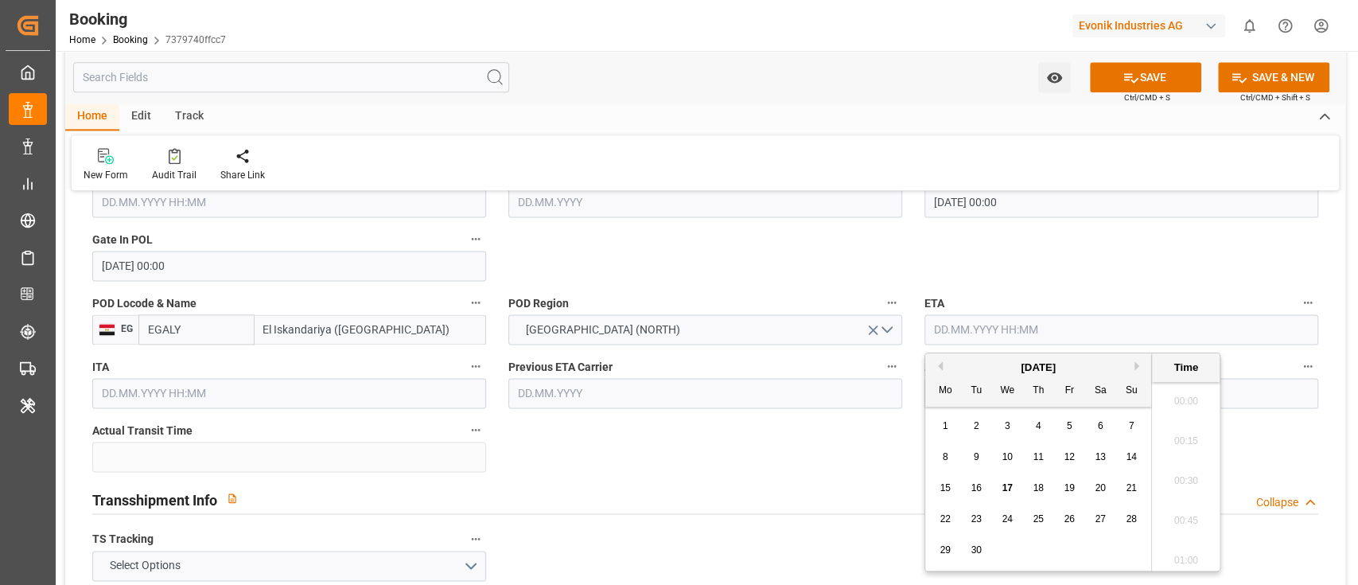
scroll to position [2709, 0]
click at [1099, 523] on span "27" at bounding box center [1100, 518] width 10 height 11
type input "27.09.2025 00:00"
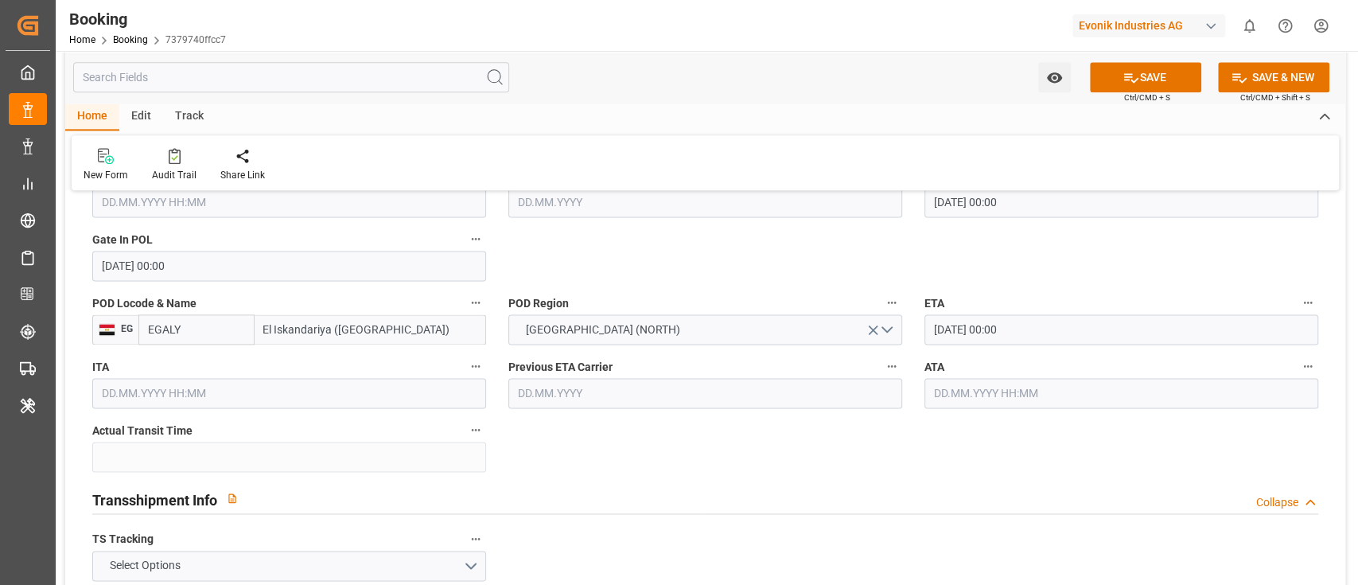
scroll to position [1484, 0]
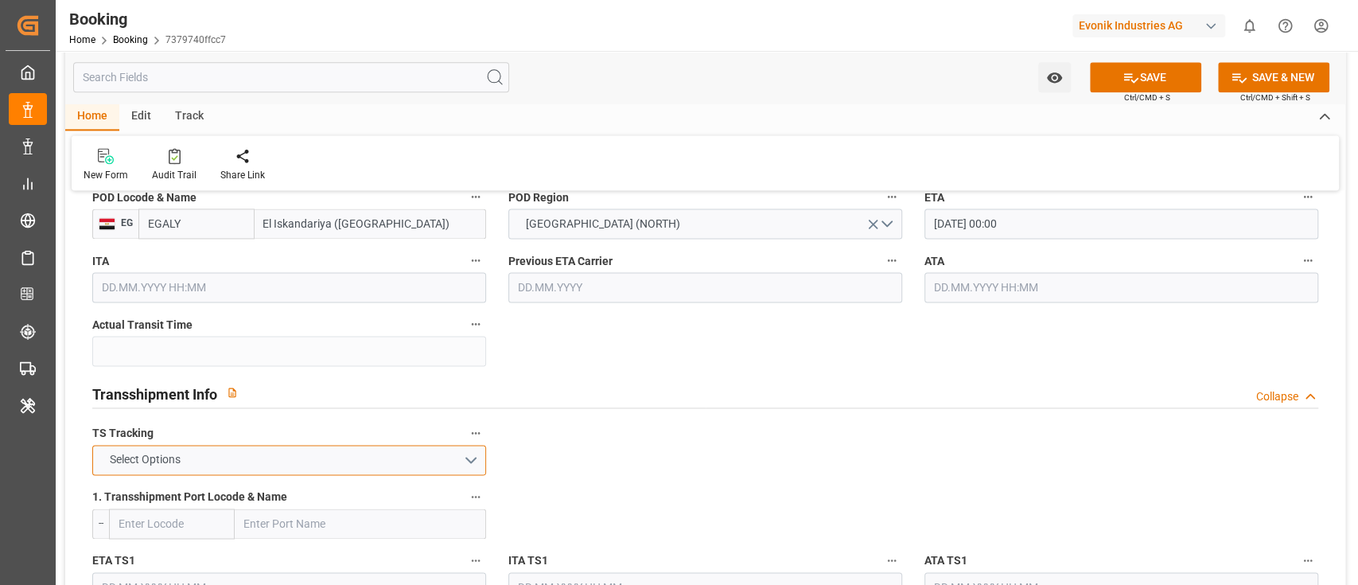
click at [239, 455] on button "Select Options" at bounding box center [289, 460] width 394 height 30
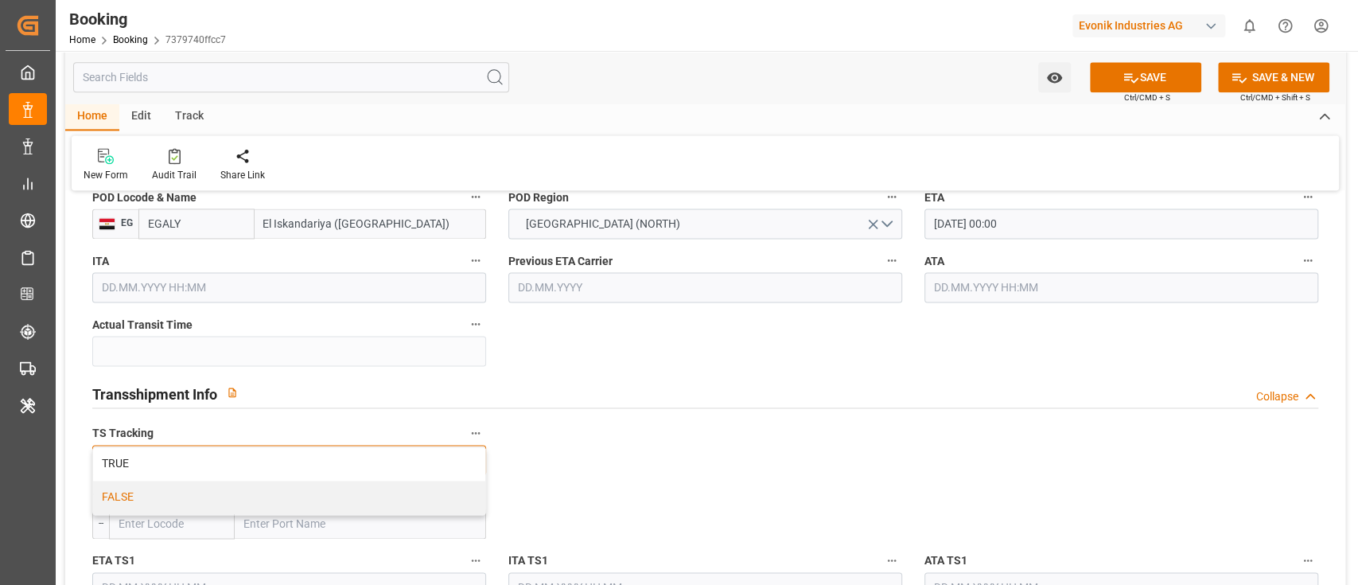
click at [151, 501] on div "FALSE" at bounding box center [289, 496] width 392 height 33
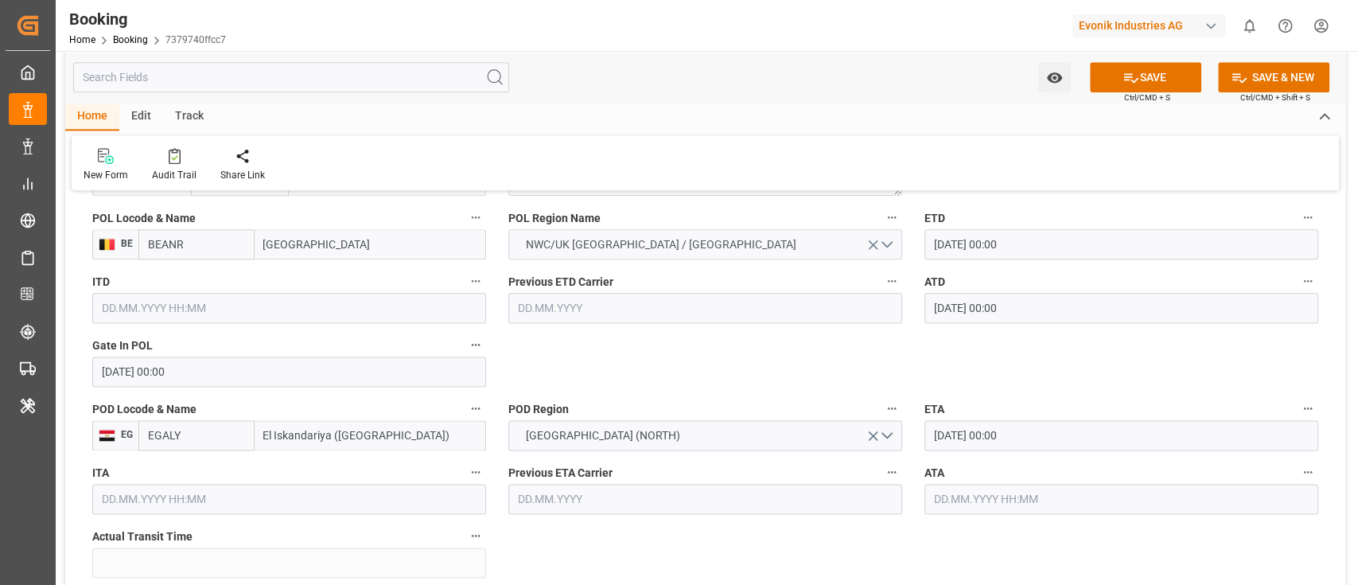
scroll to position [1379, 0]
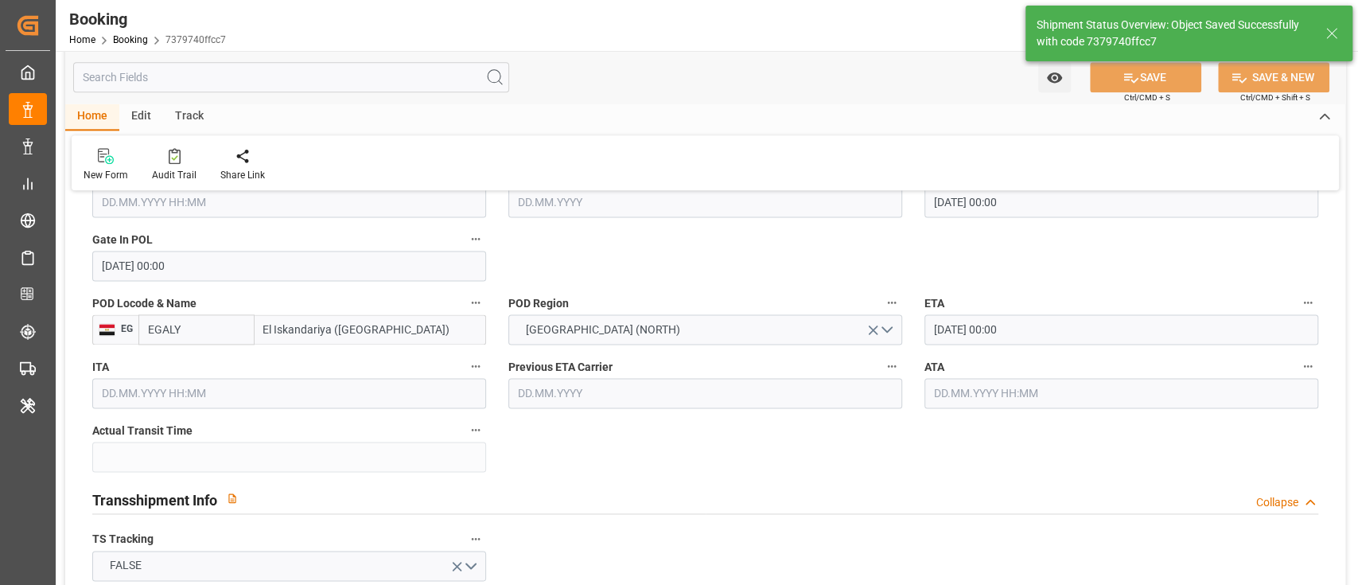
type input "13.09.2025 00:00"
type input "27.09.2025 00:00"
type input "17.09.2025 12:05"
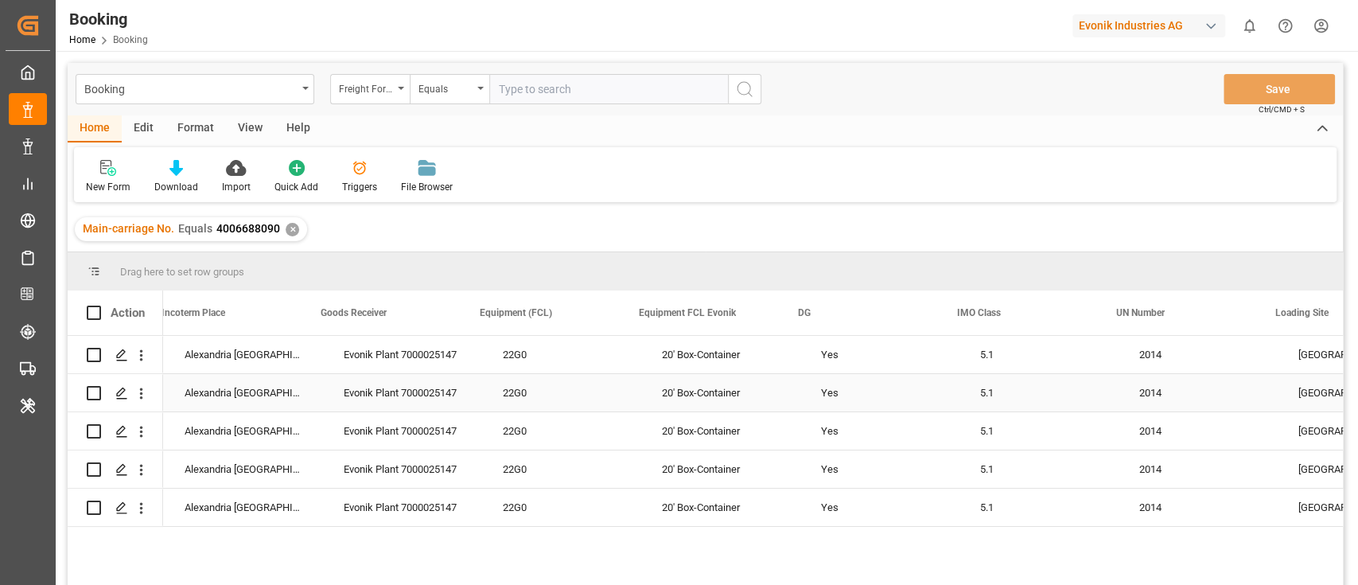
scroll to position [0, 3232]
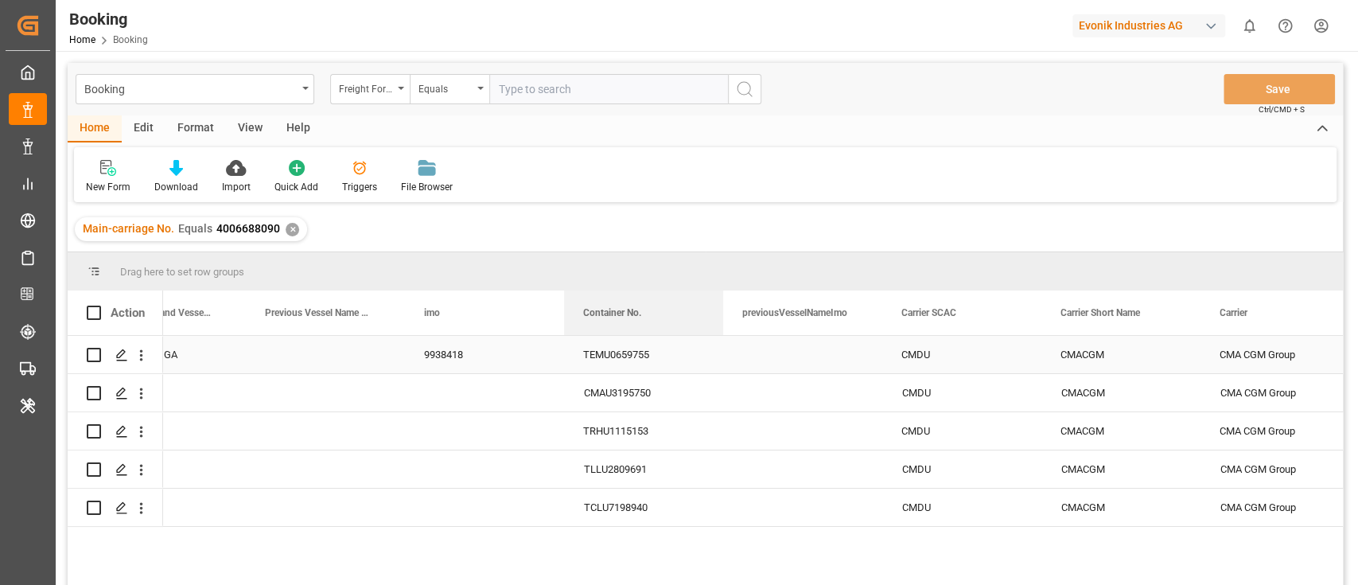
drag, startPoint x: 391, startPoint y: 313, endPoint x: 710, endPoint y: 347, distance: 320.8
click at [710, 347] on div "Action Container No. Cargo Closing Date Main Vessel and Vessel Imo imo" at bounding box center [705, 442] width 1275 height 305
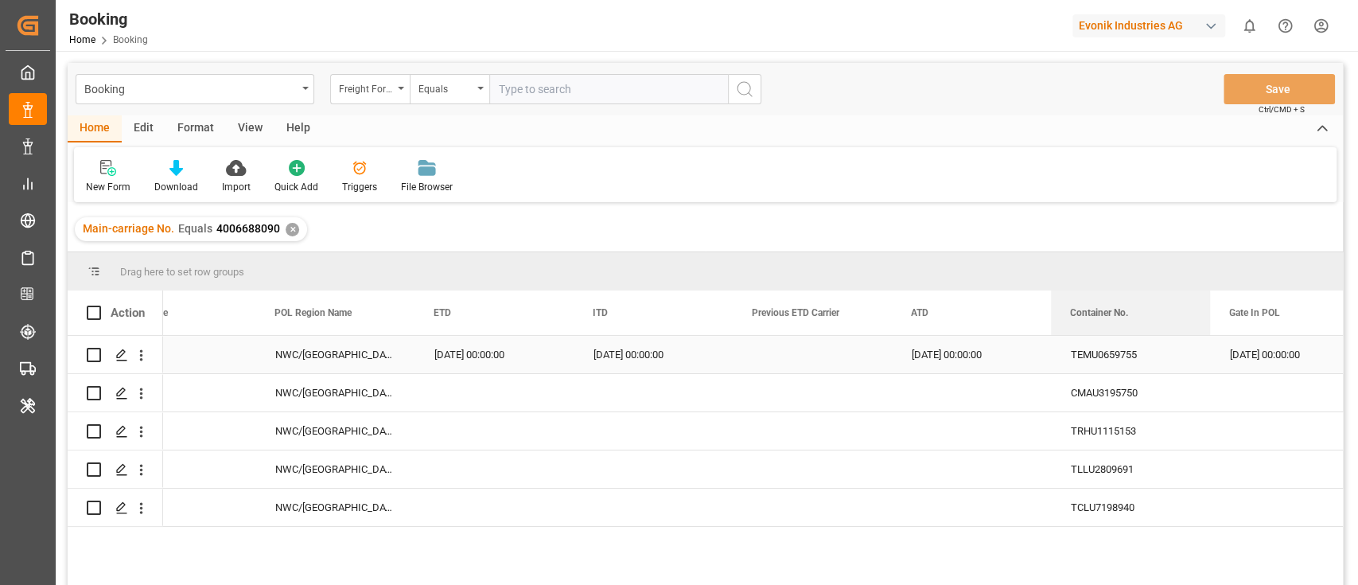
drag, startPoint x: 619, startPoint y: 321, endPoint x: 1082, endPoint y: 345, distance: 463.6
click at [1082, 345] on div "Action Container No. POL Country POL Locode" at bounding box center [705, 442] width 1275 height 305
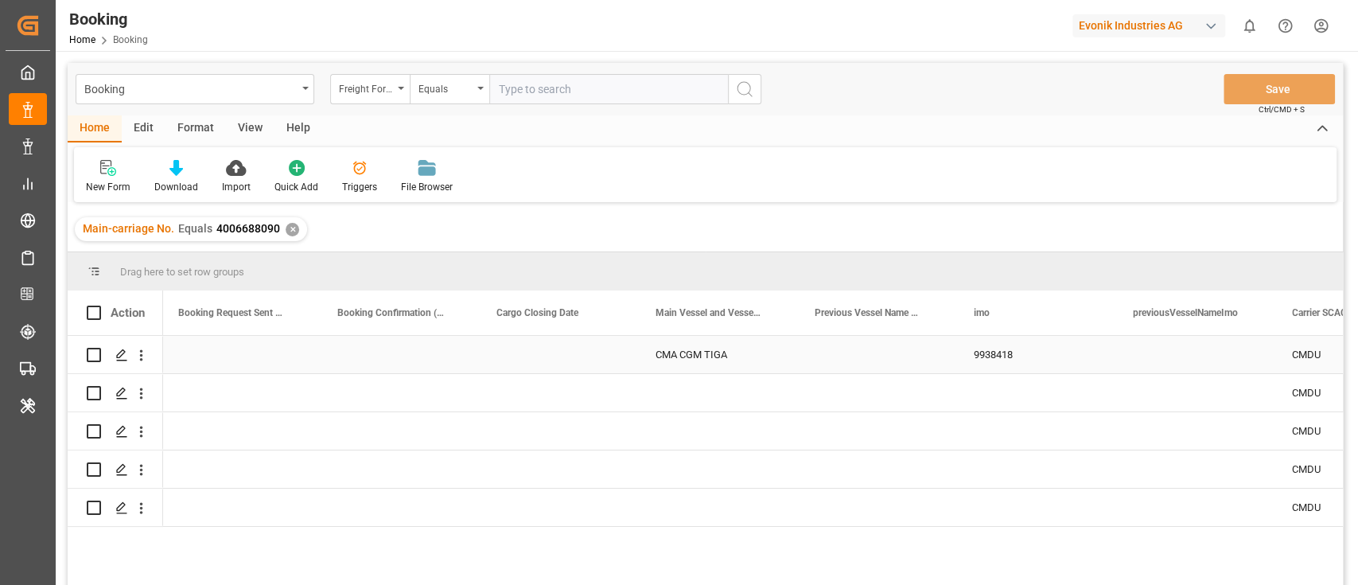
click at [687, 347] on div "CMA CGM TIGA" at bounding box center [715, 354] width 159 height 37
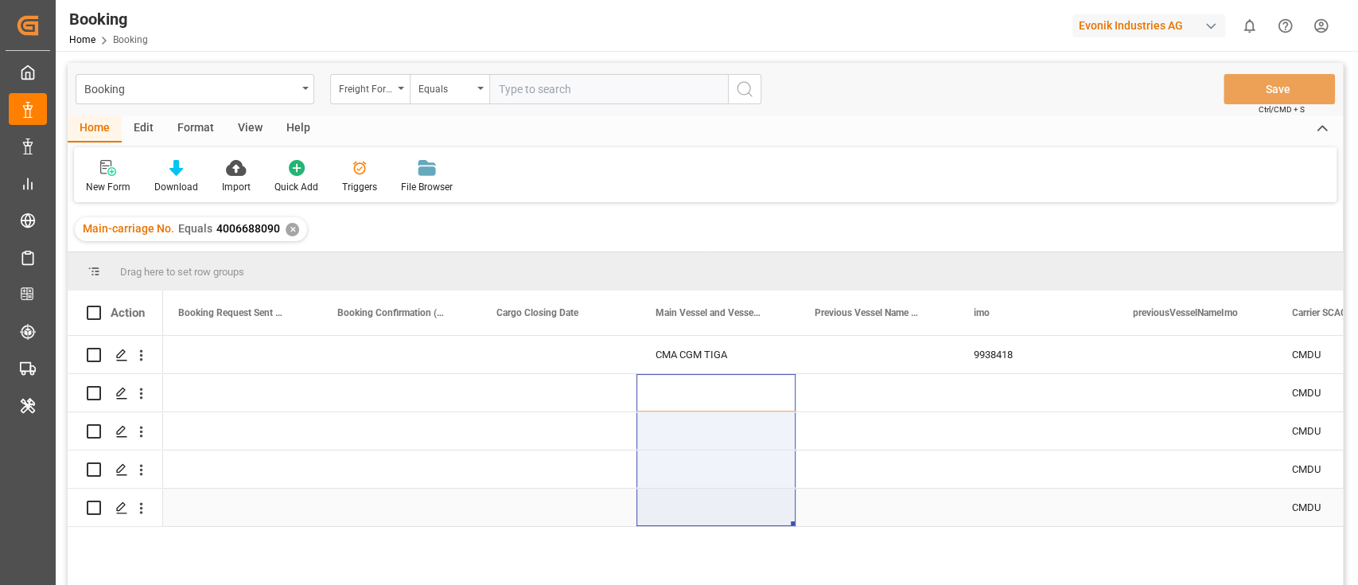
drag, startPoint x: 697, startPoint y: 390, endPoint x: 705, endPoint y: 501, distance: 111.6
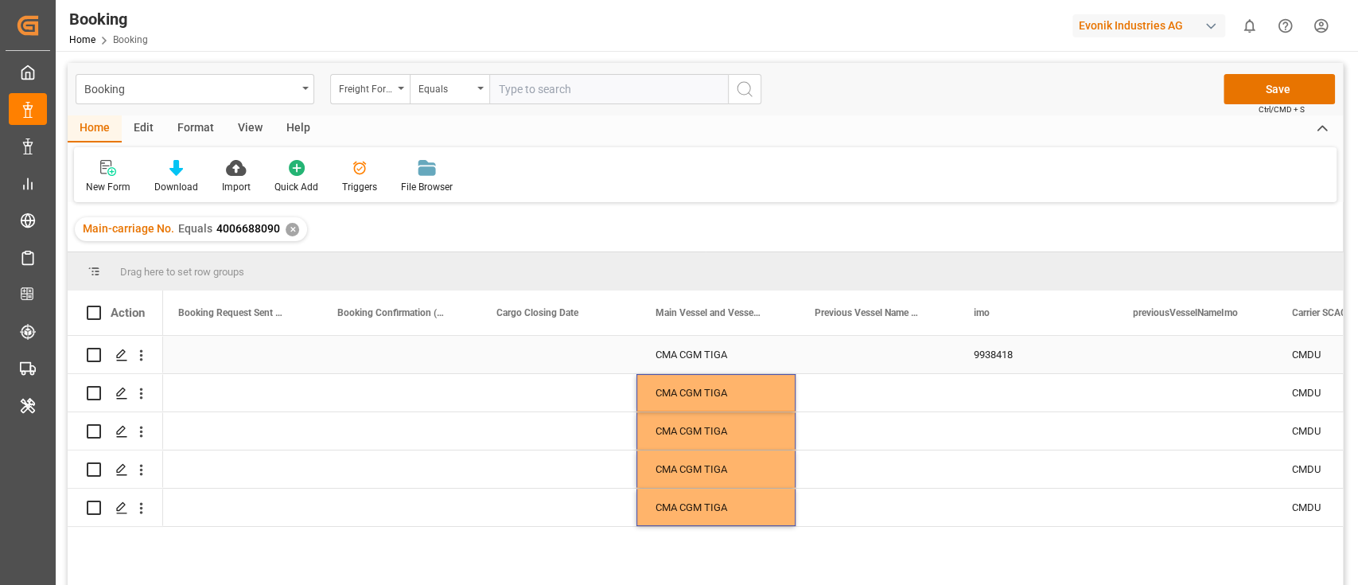
click at [967, 355] on div "9938418" at bounding box center [1034, 354] width 159 height 37
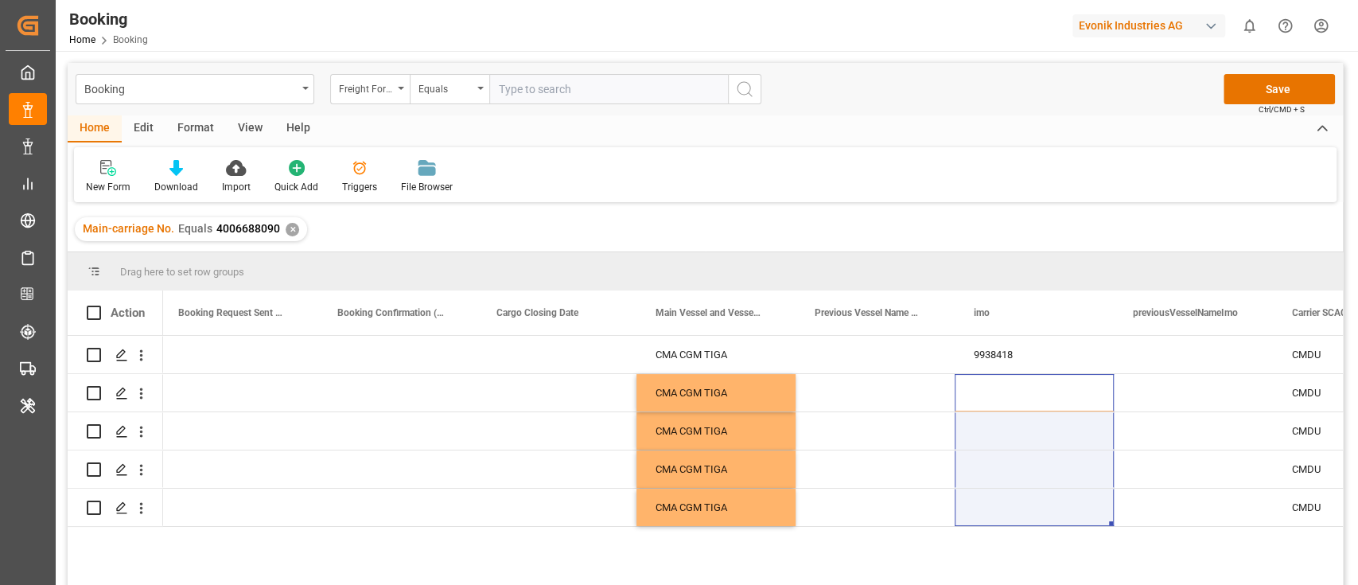
drag, startPoint x: 984, startPoint y: 385, endPoint x: 978, endPoint y: 541, distance: 156.0
click at [978, 541] on div "CMACGM CMDU 9938418 CMA CGM TIGA Sea CMACGM CMDU CMA CGM TIGA Sea CMACGM CMDU C…" at bounding box center [753, 465] width 1180 height 259
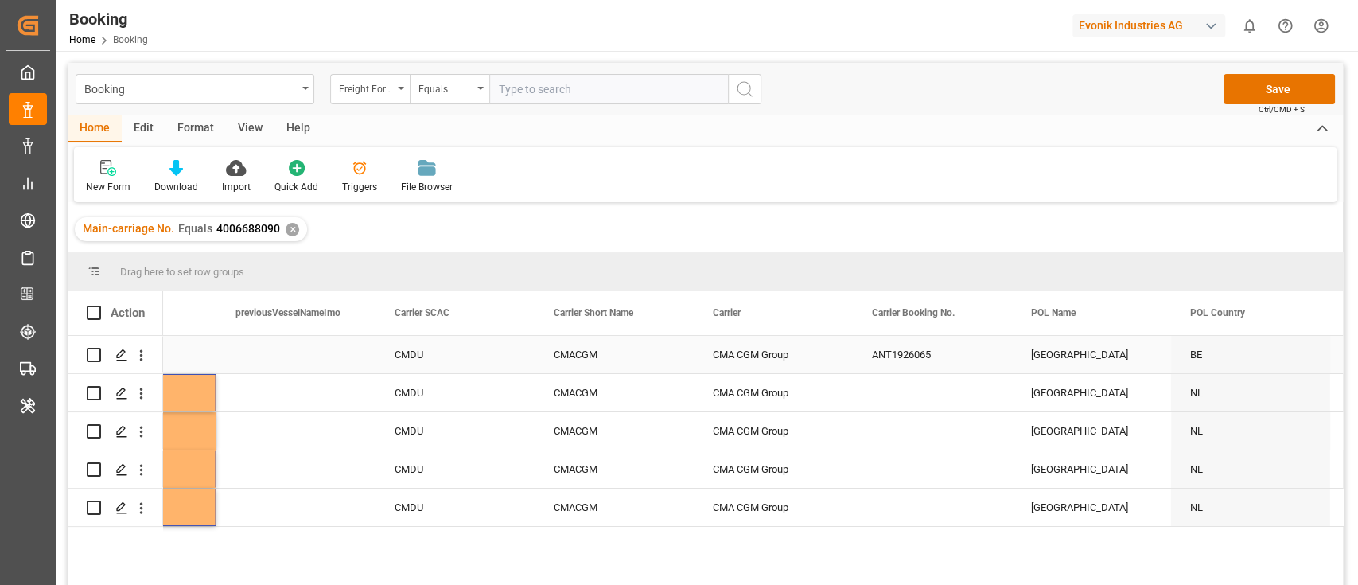
click at [919, 363] on div "ANT1926065" at bounding box center [932, 354] width 159 height 37
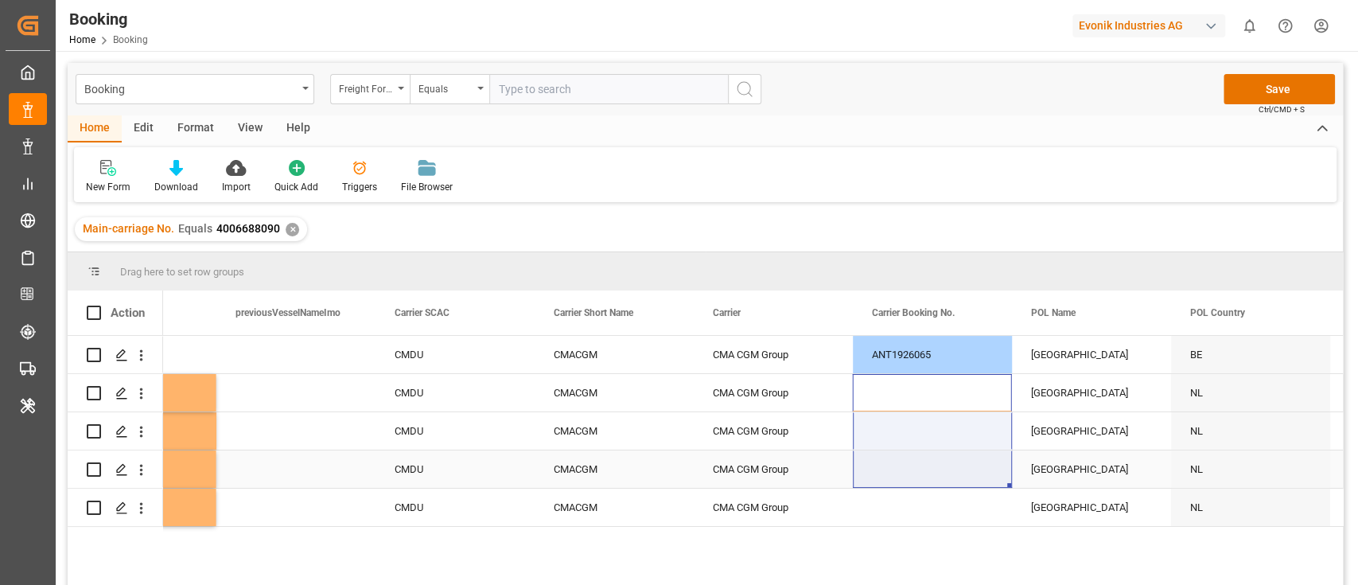
drag, startPoint x: 925, startPoint y: 404, endPoint x: 921, endPoint y: 521, distance: 117.0
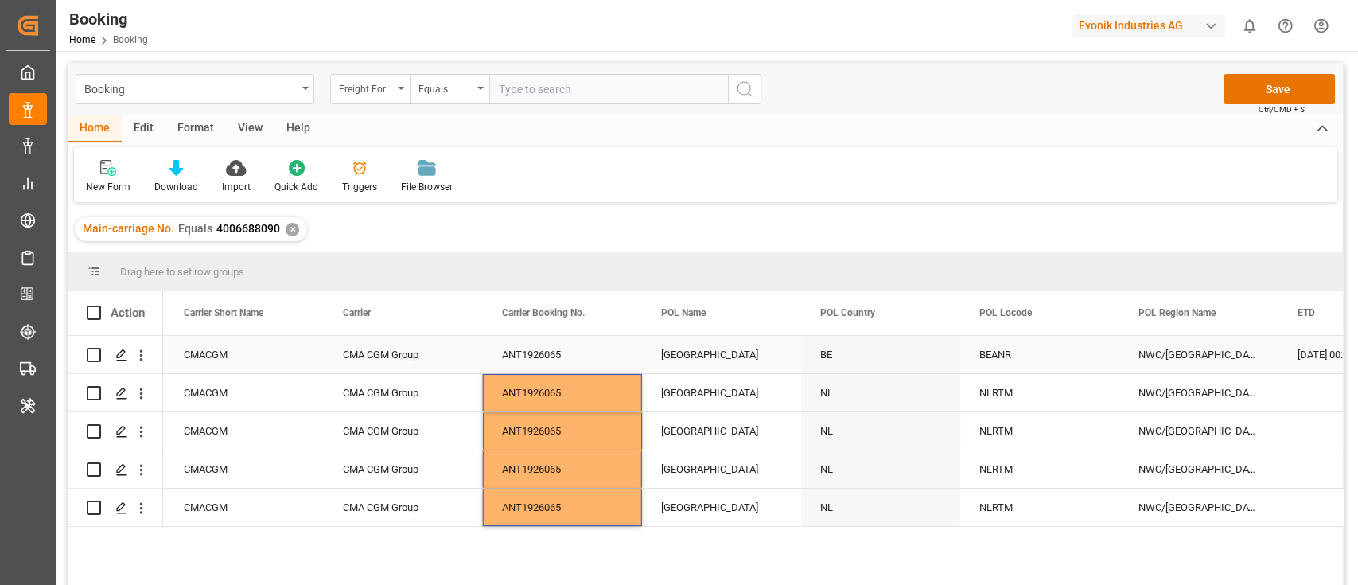
click at [715, 356] on div "[GEOGRAPHIC_DATA]" at bounding box center [721, 354] width 159 height 37
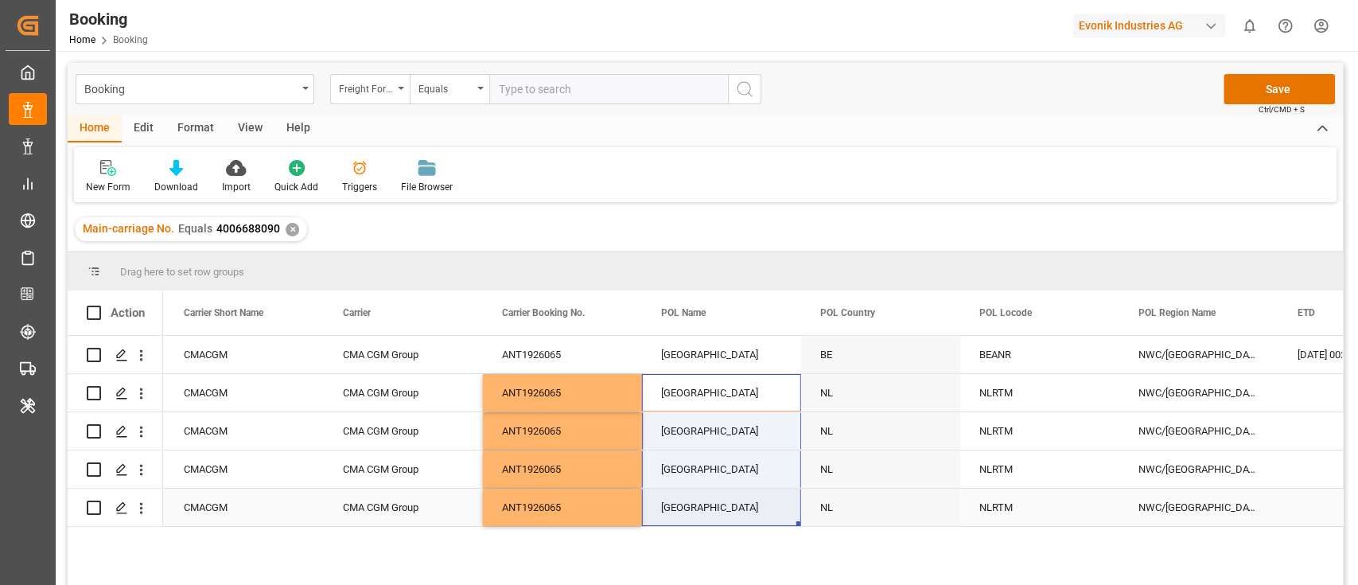
drag, startPoint x: 714, startPoint y: 425, endPoint x: 714, endPoint y: 497, distance: 72.4
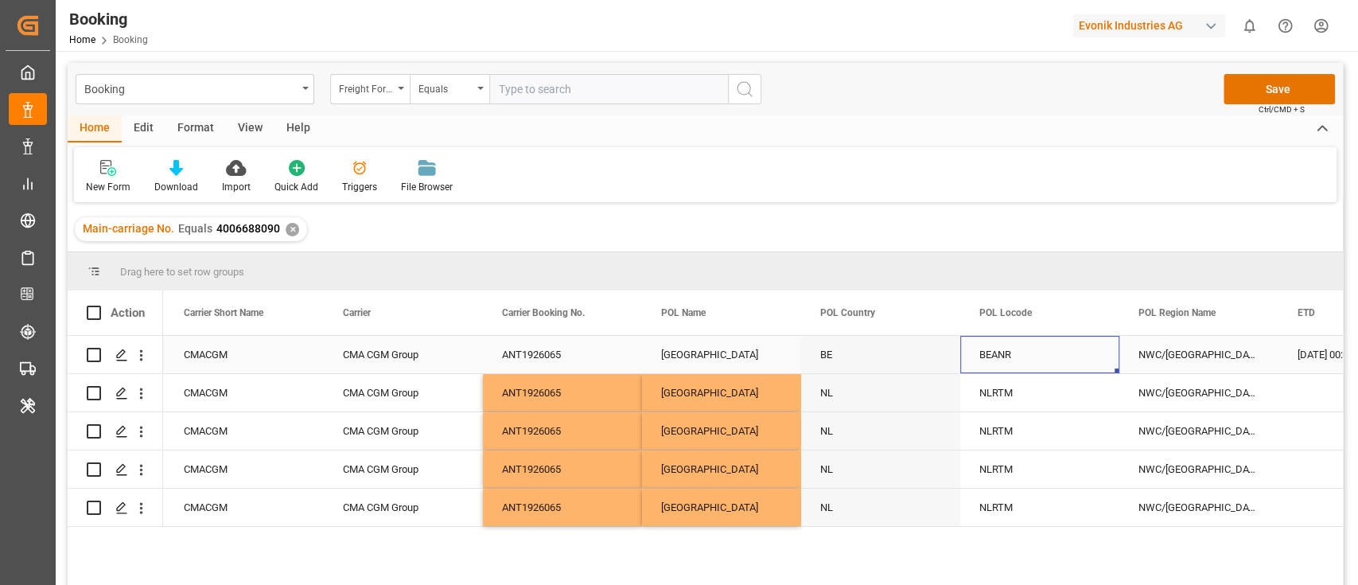
click at [1004, 348] on div "BEANR" at bounding box center [1039, 354] width 159 height 37
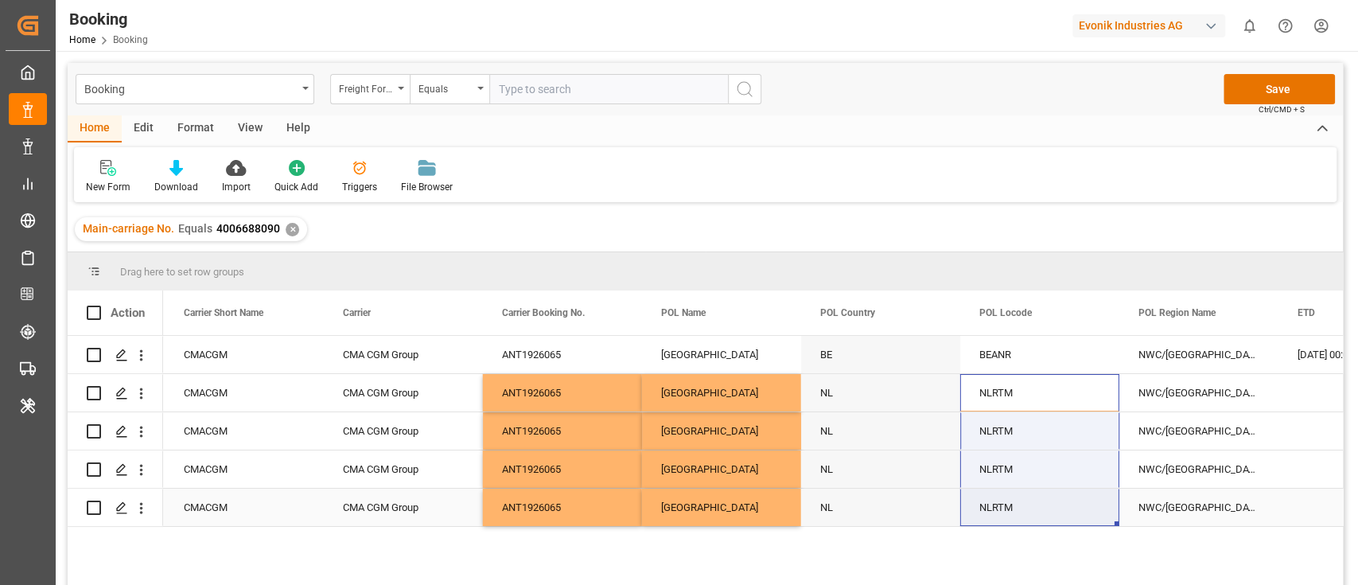
drag, startPoint x: 992, startPoint y: 412, endPoint x: 990, endPoint y: 498, distance: 85.9
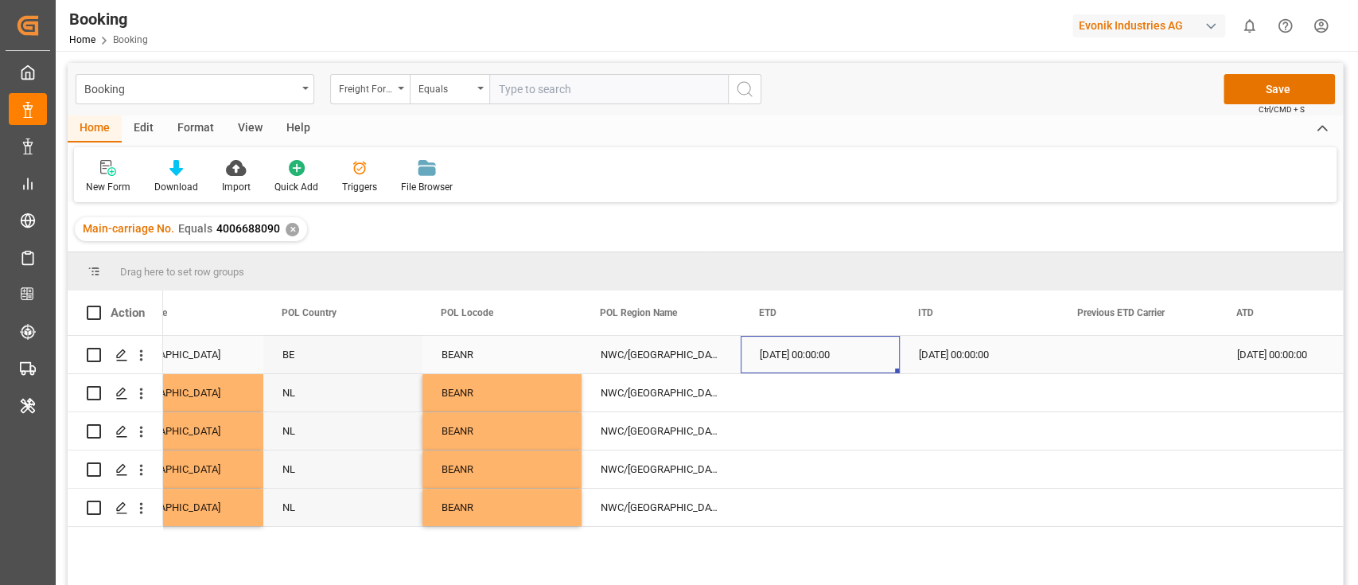
click at [798, 357] on div "13.09.2025 00:00:00" at bounding box center [820, 354] width 159 height 37
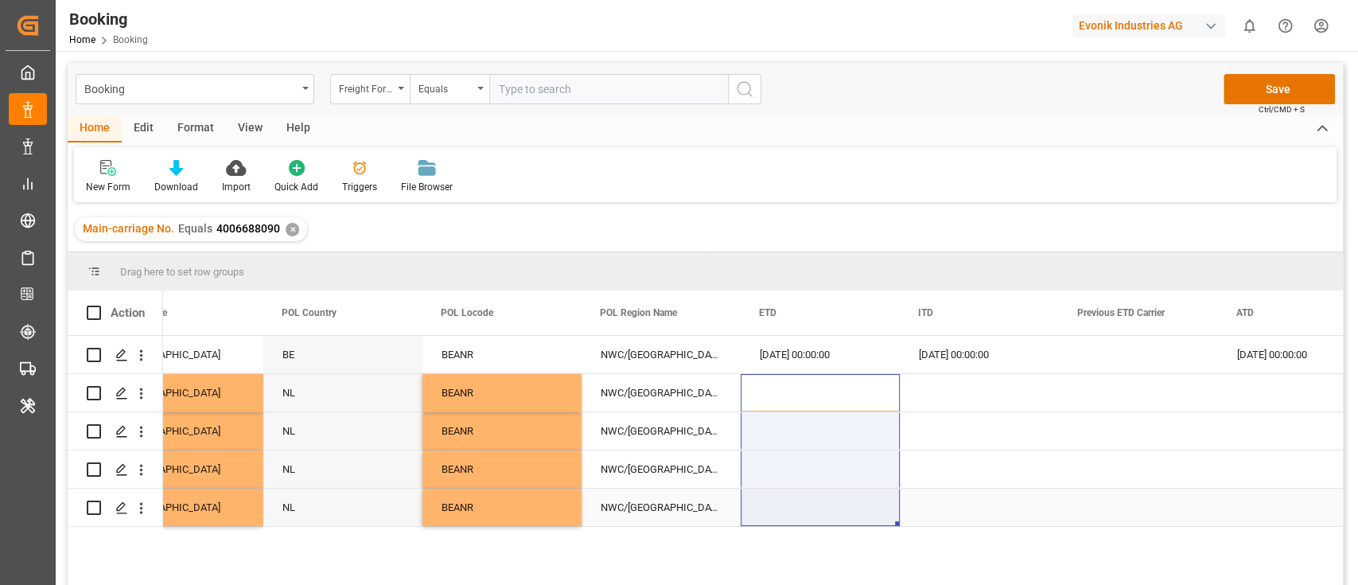
drag, startPoint x: 796, startPoint y: 395, endPoint x: 798, endPoint y: 497, distance: 101.8
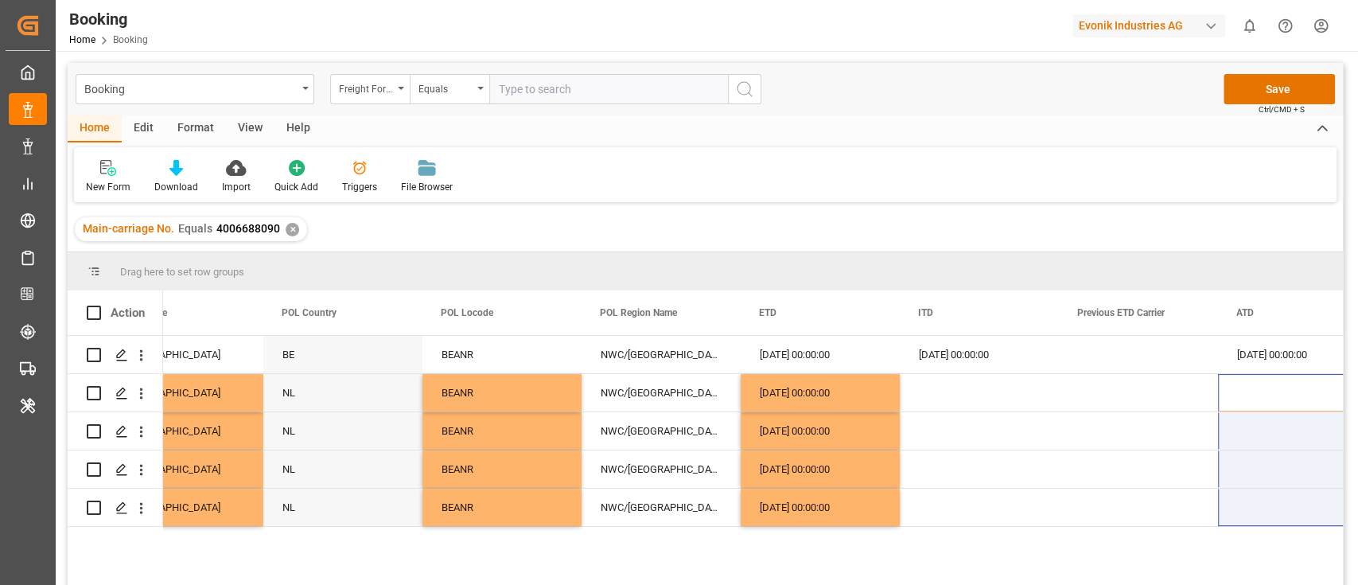
drag, startPoint x: 1262, startPoint y: 387, endPoint x: 1245, endPoint y: 537, distance: 150.5
click at [1245, 537] on div "ANT1926065 Antwerp BE BEANR NWC/UK North West Continent / UK 13.09.2025 00:00:0…" at bounding box center [753, 465] width 1180 height 259
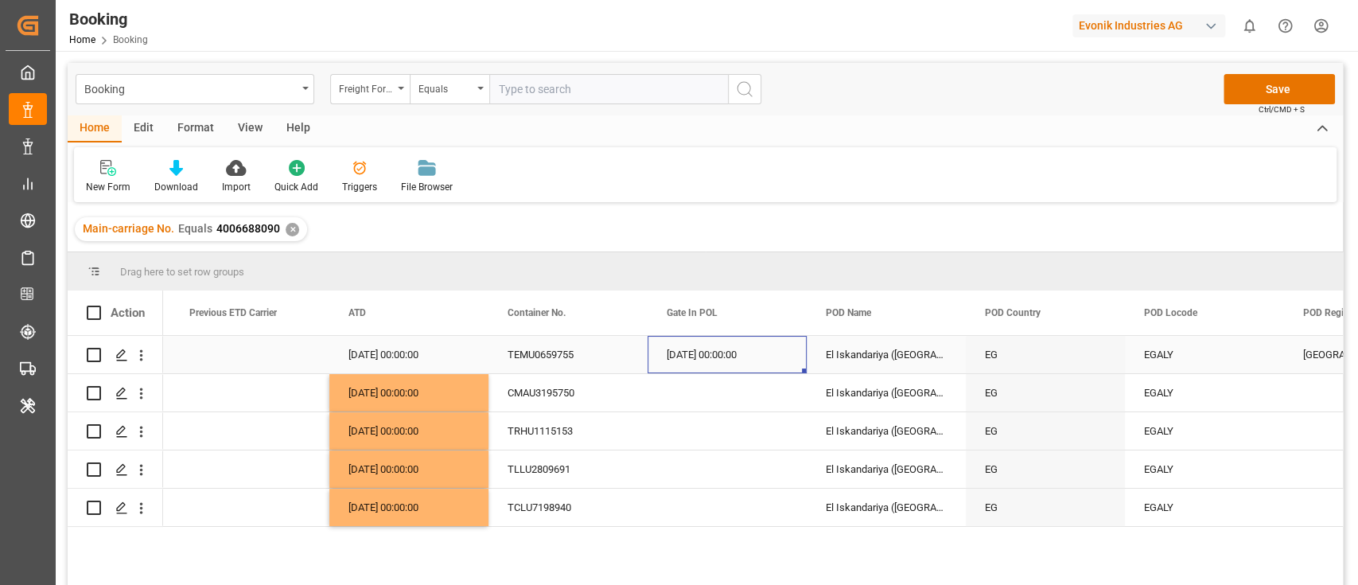
click at [695, 360] on div "05.09.2025 00:00:00" at bounding box center [727, 354] width 159 height 37
click at [546, 391] on div "CMAU3195750" at bounding box center [567, 392] width 159 height 37
click at [700, 358] on div "05.09.2025 00:00:00" at bounding box center [727, 354] width 159 height 37
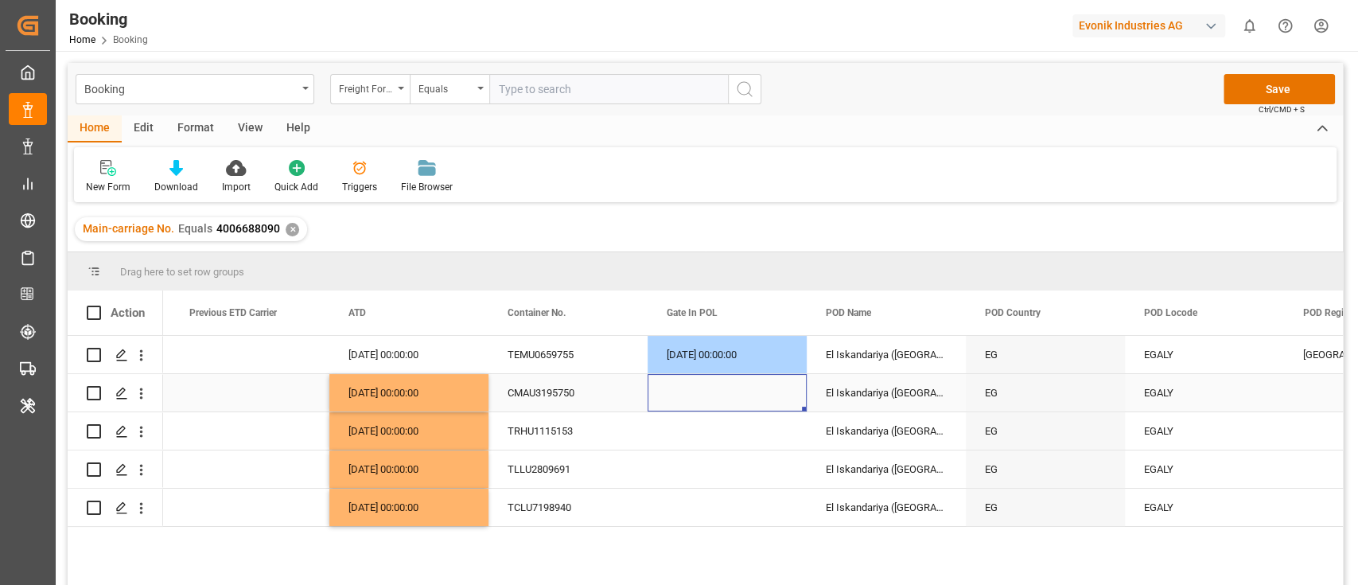
click at [691, 379] on div "Press SPACE to select this row." at bounding box center [727, 392] width 159 height 37
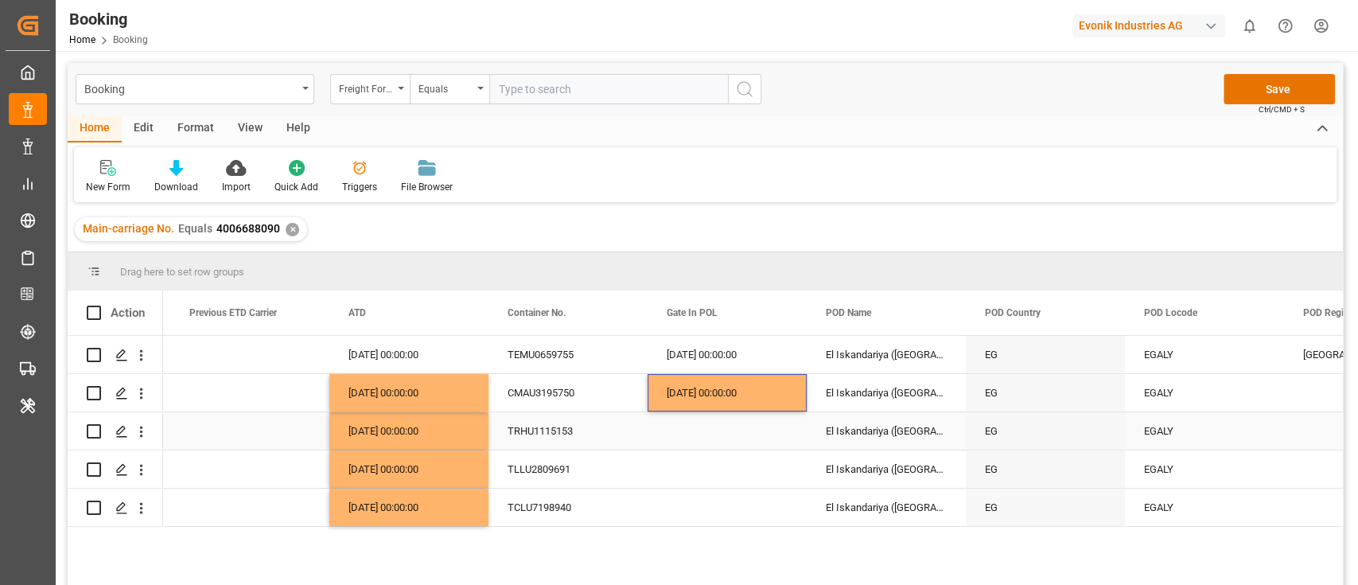
click at [523, 438] on div "TRHU1115153" at bounding box center [567, 430] width 159 height 37
click at [720, 404] on div "05.09.2025 00:00:00" at bounding box center [727, 392] width 159 height 37
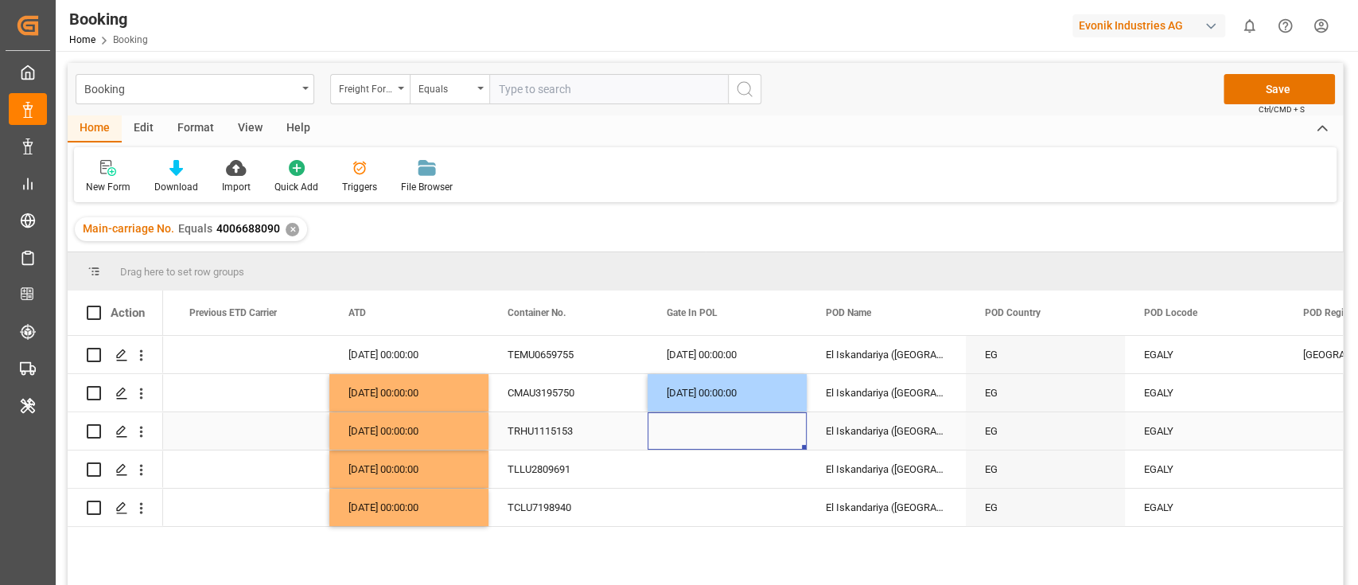
click at [717, 430] on div "Press SPACE to select this row." at bounding box center [727, 430] width 159 height 37
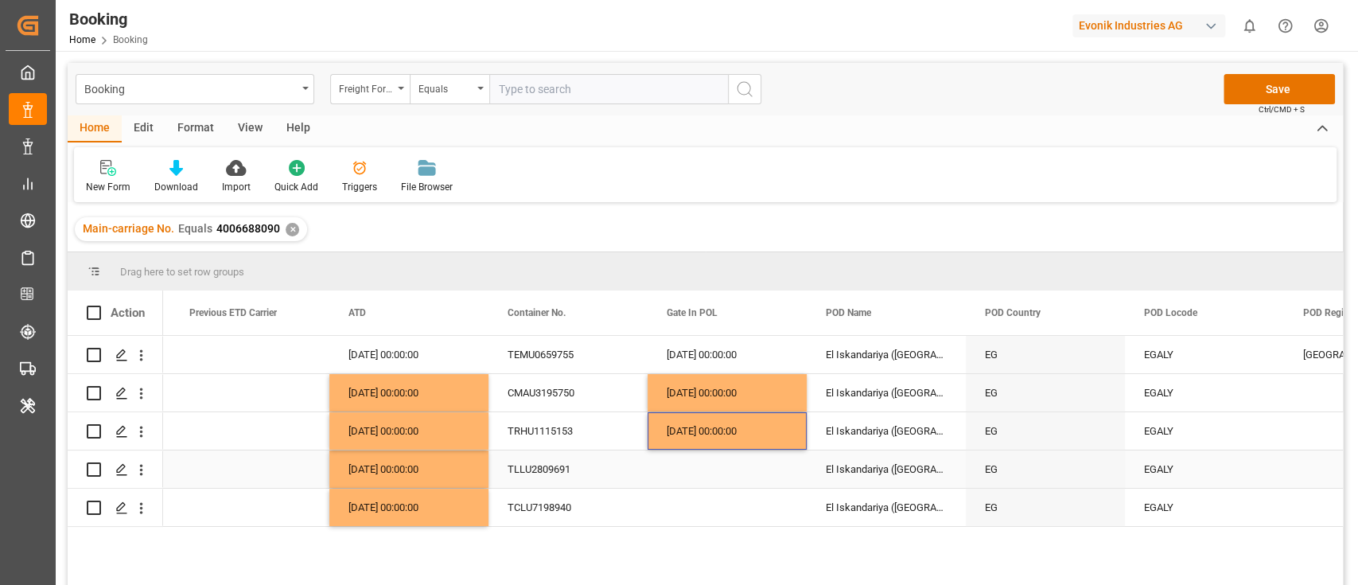
click at [515, 475] on div "TLLU2809691" at bounding box center [567, 468] width 159 height 37
click at [725, 452] on div "Press SPACE to select this row." at bounding box center [727, 468] width 159 height 37
click at [738, 430] on div "05.09.2025 00:00:00" at bounding box center [727, 430] width 159 height 37
click at [725, 464] on div "Press SPACE to select this row." at bounding box center [727, 468] width 159 height 37
click at [519, 507] on div "TCLU7198940" at bounding box center [567, 506] width 159 height 37
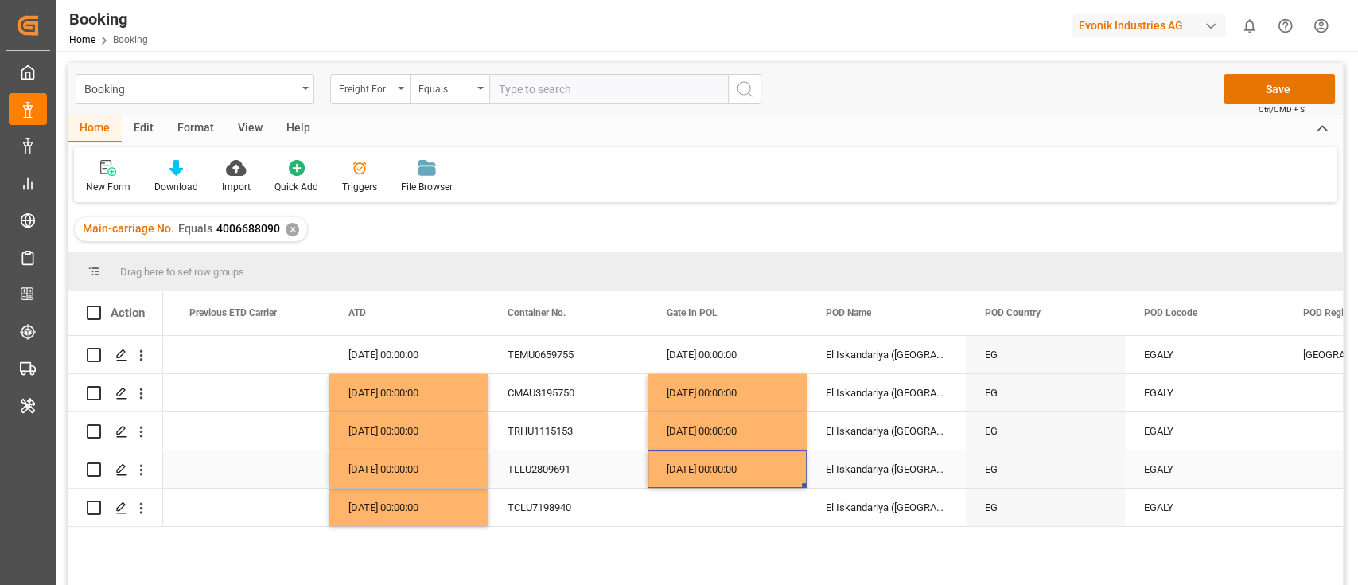
click at [744, 469] on div "05.09.2025 00:00:00" at bounding box center [727, 468] width 159 height 37
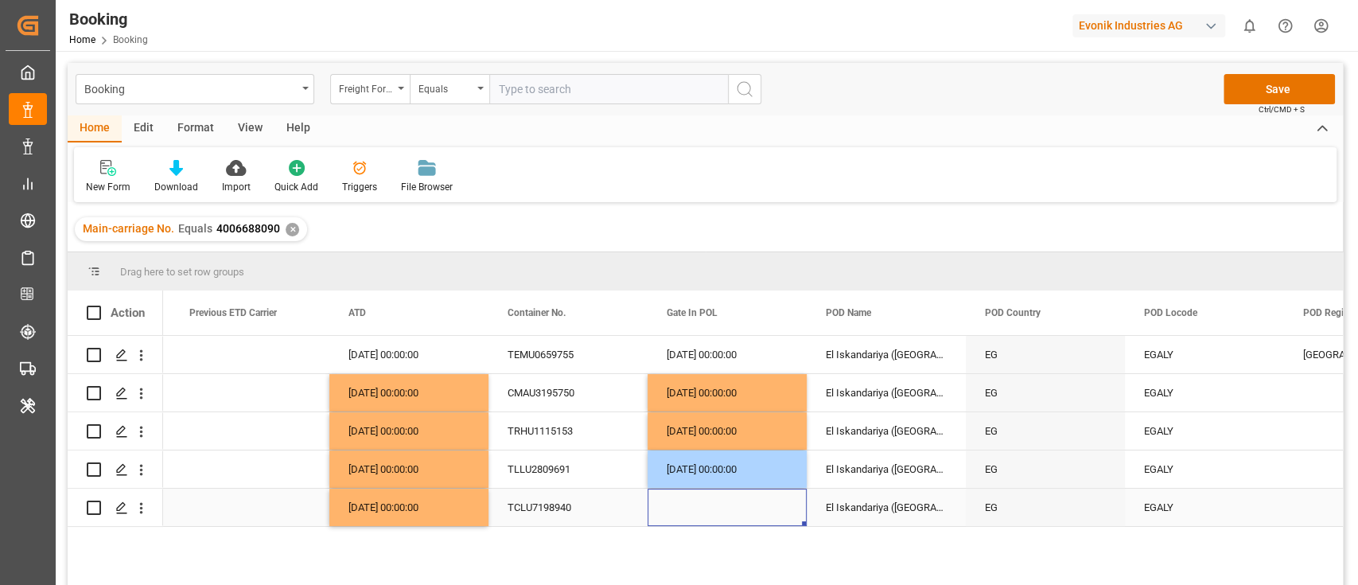
click at [738, 506] on div "Press SPACE to select this row." at bounding box center [727, 506] width 159 height 37
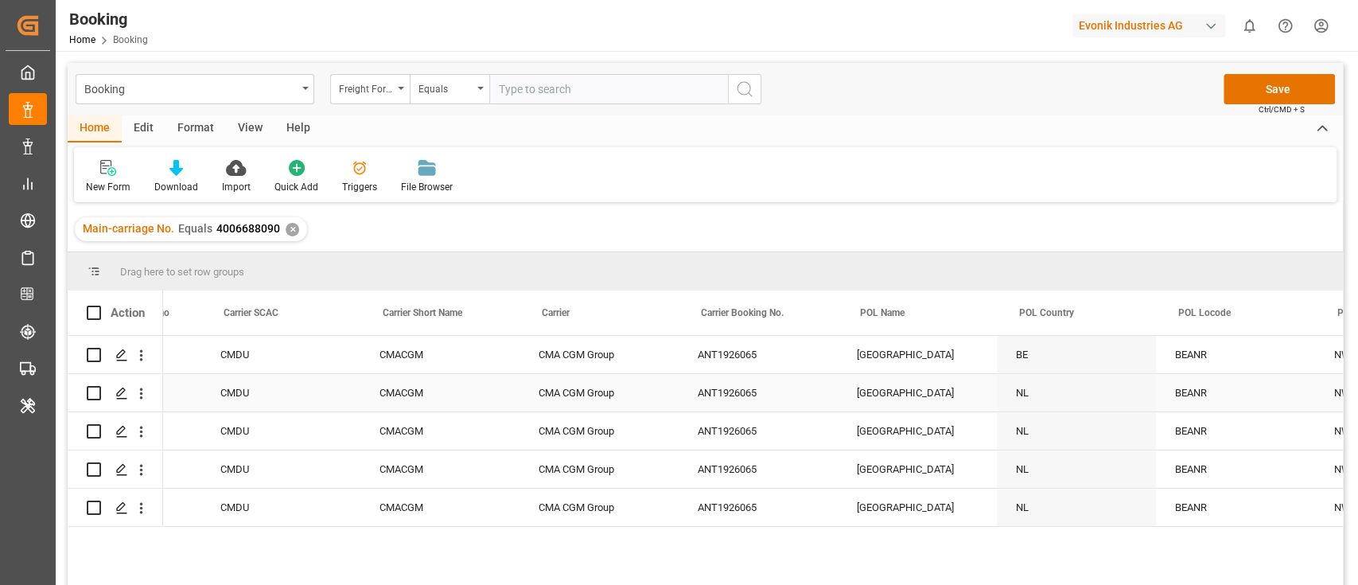
scroll to position [0, 6640]
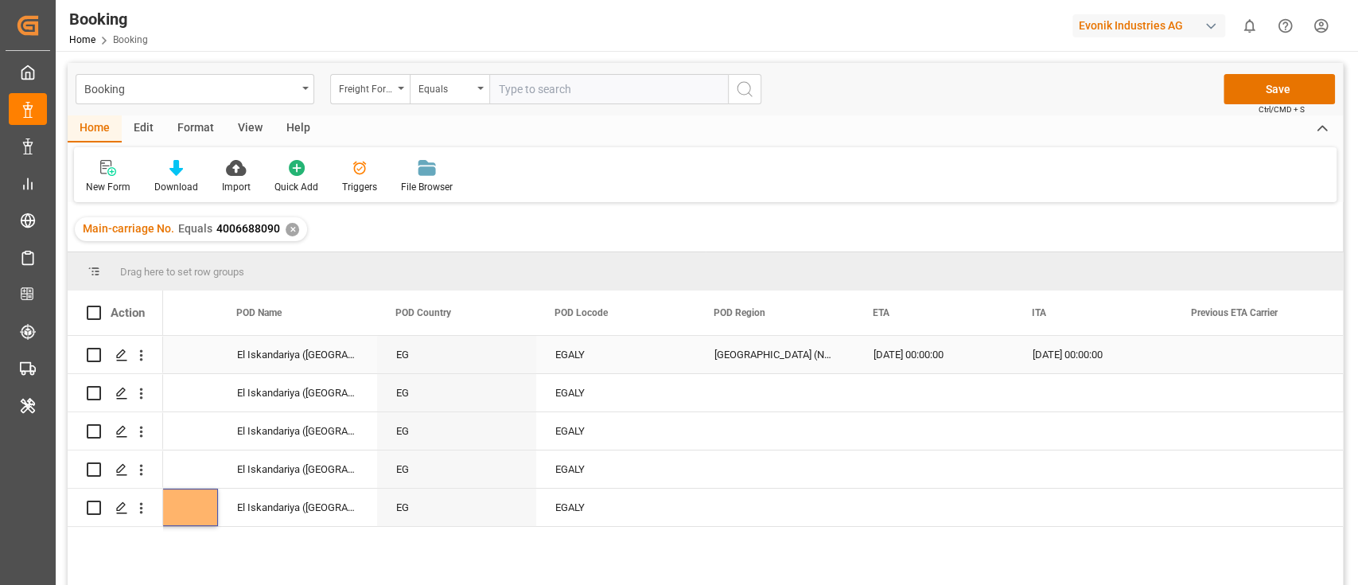
click at [730, 355] on div "Africa (North)" at bounding box center [774, 354] width 159 height 37
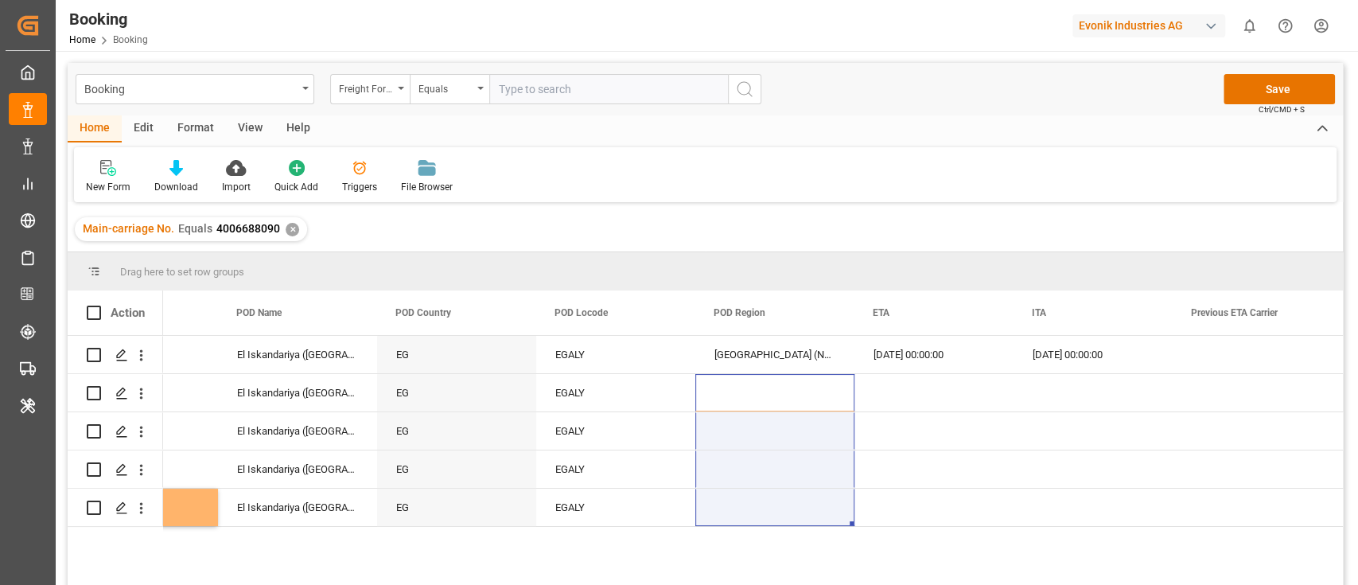
drag, startPoint x: 745, startPoint y: 394, endPoint x: 738, endPoint y: 546, distance: 152.9
click at [738, 546] on div "TEMU0659755 05.09.2025 00:00:00 El Iskandariya (Alexandria) EG EGALY Africa (No…" at bounding box center [753, 465] width 1180 height 259
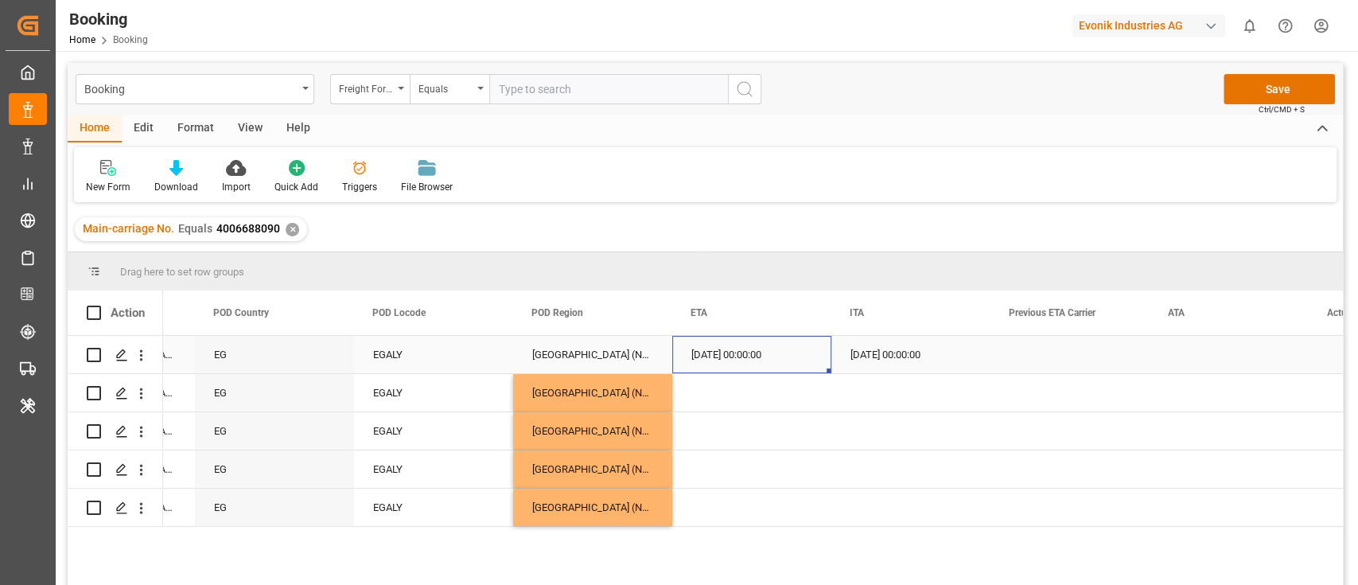
click at [739, 367] on div "27.09.2025 00:00:00" at bounding box center [751, 354] width 159 height 37
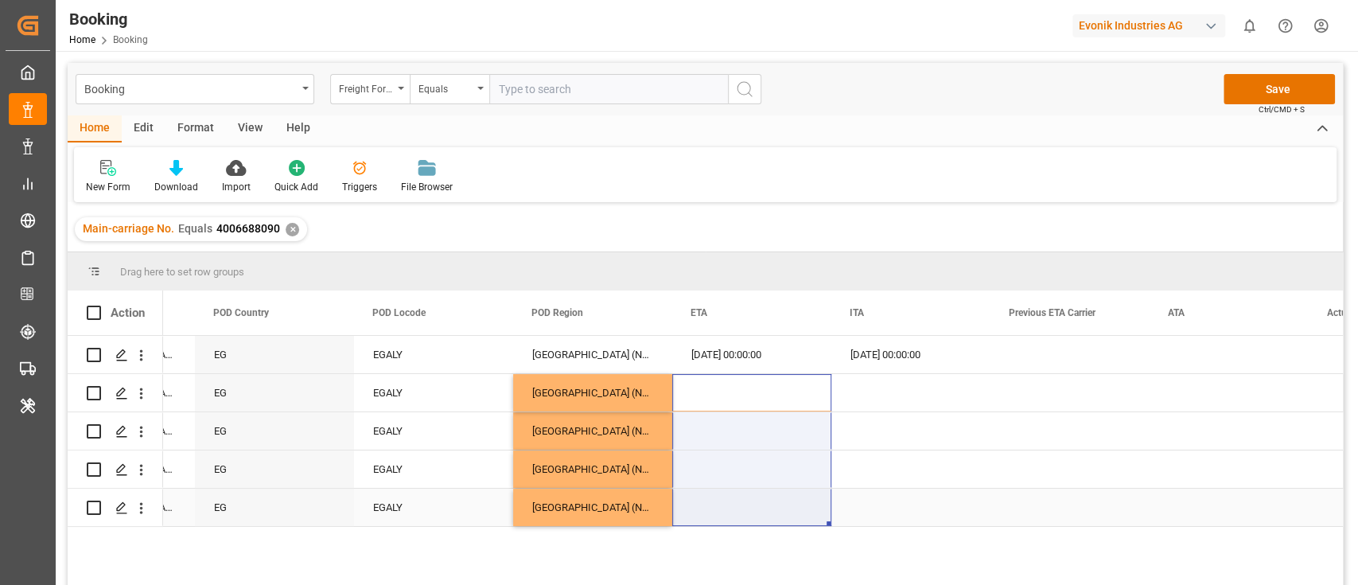
drag, startPoint x: 749, startPoint y: 393, endPoint x: 745, endPoint y: 515, distance: 122.6
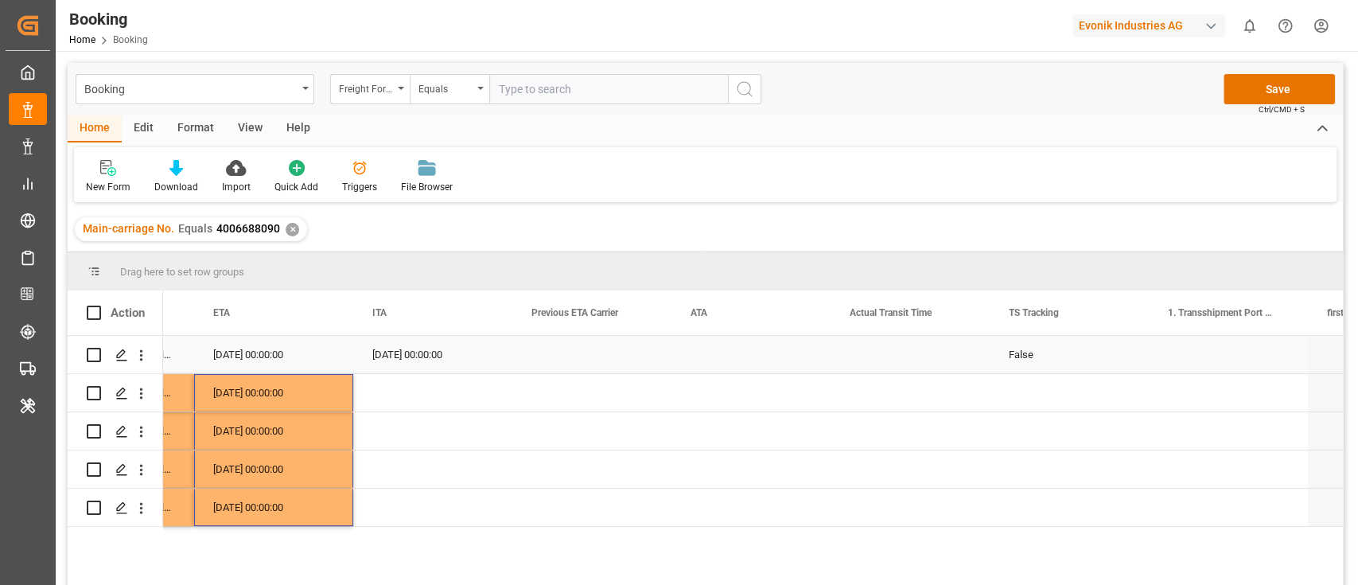
click at [1012, 352] on div "False" at bounding box center [1069, 354] width 159 height 37
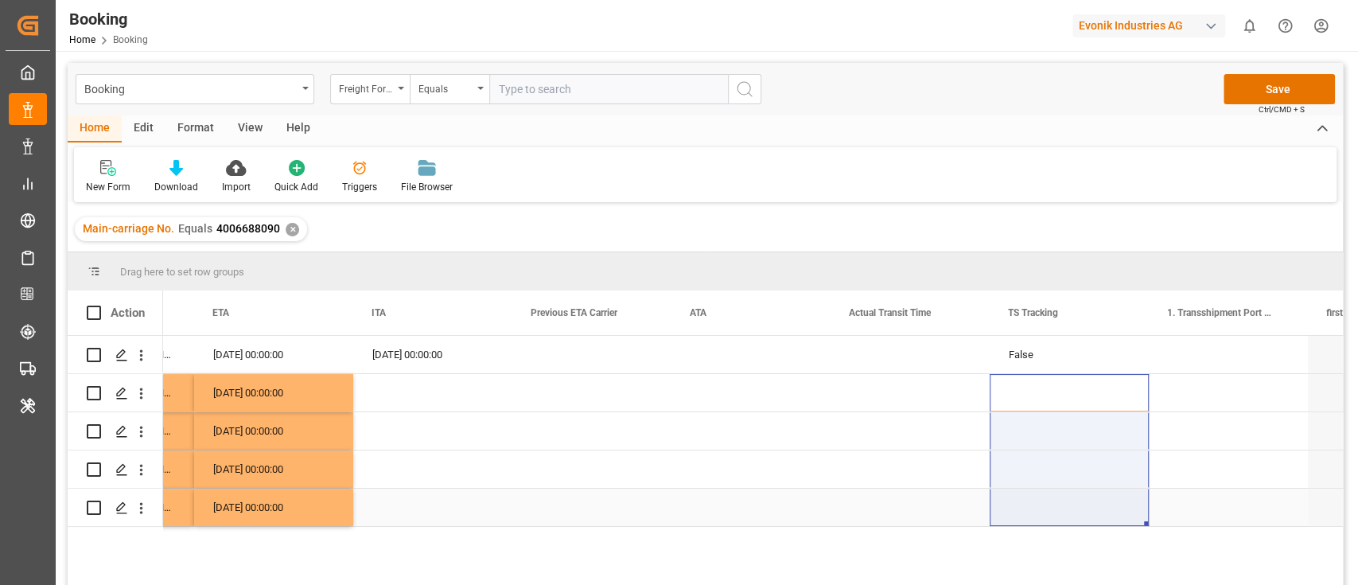
drag, startPoint x: 1029, startPoint y: 403, endPoint x: 1032, endPoint y: 512, distance: 109.0
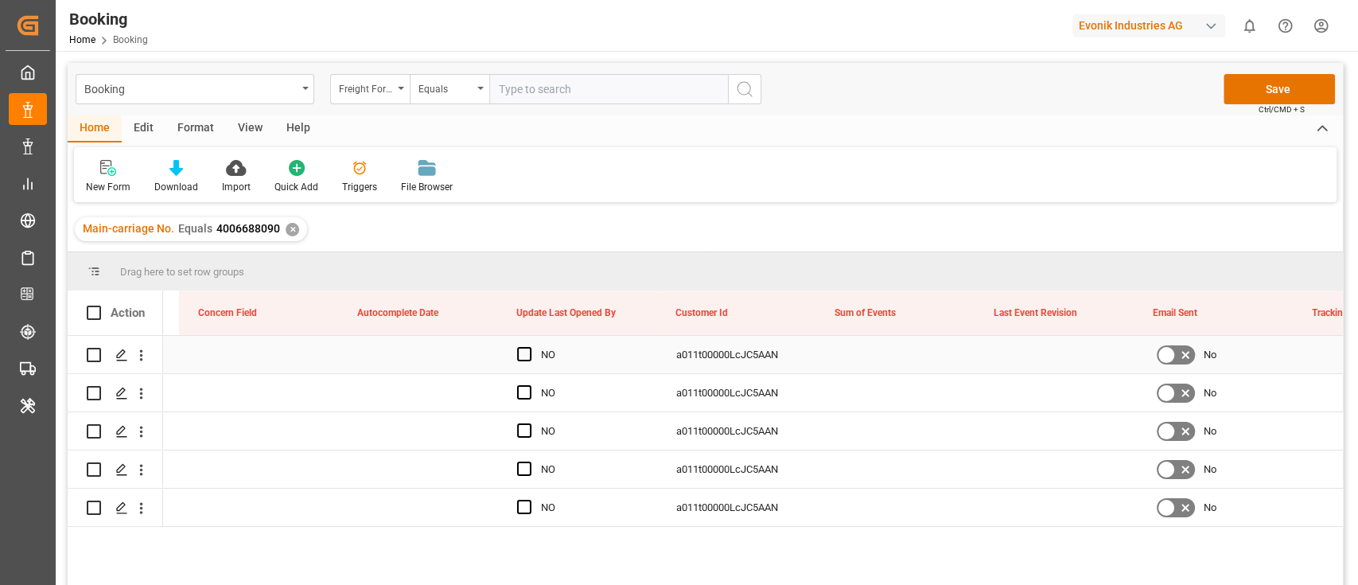
click at [850, 352] on div "Press SPACE to select this row." at bounding box center [895, 354] width 159 height 37
click at [854, 368] on input "Press SPACE to select this row." at bounding box center [896, 363] width 134 height 30
type input "0"
click at [854, 404] on div "Press SPACE to select this row." at bounding box center [895, 392] width 159 height 37
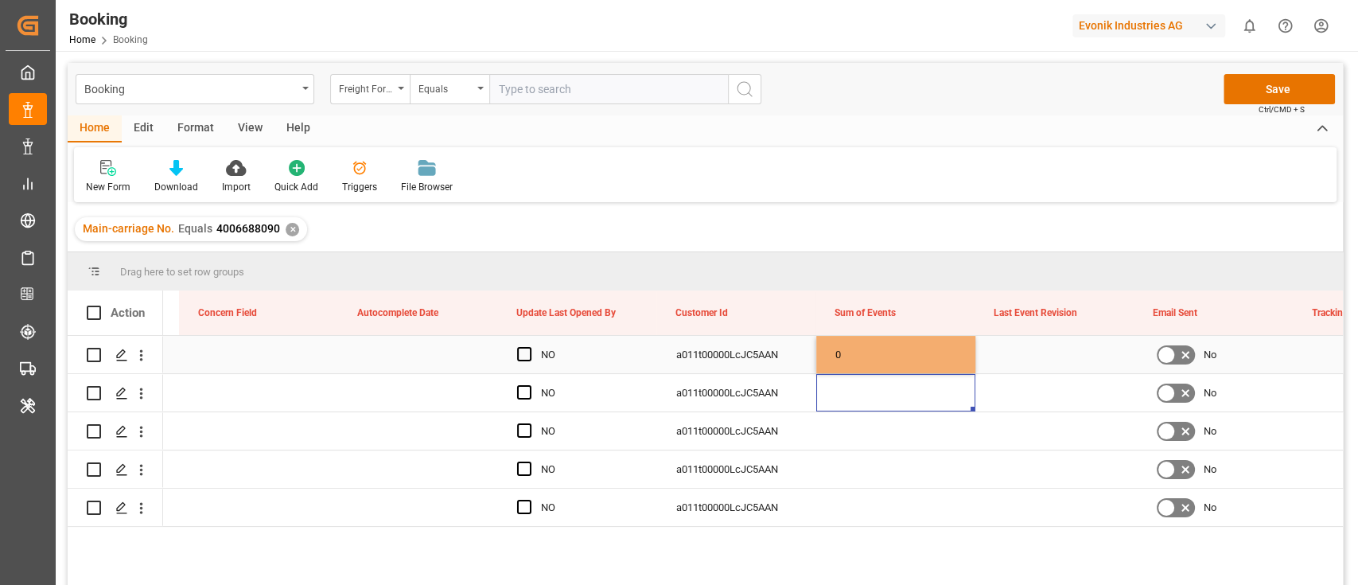
click at [857, 356] on div "0" at bounding box center [895, 354] width 159 height 37
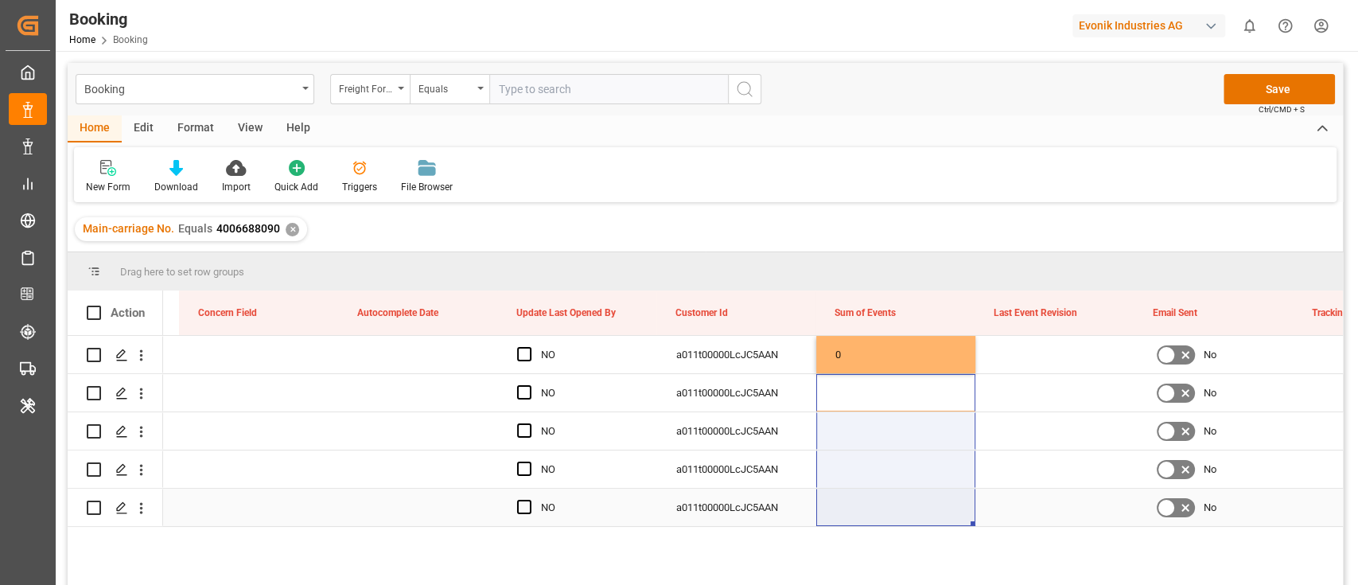
drag, startPoint x: 858, startPoint y: 379, endPoint x: 845, endPoint y: 518, distance: 139.9
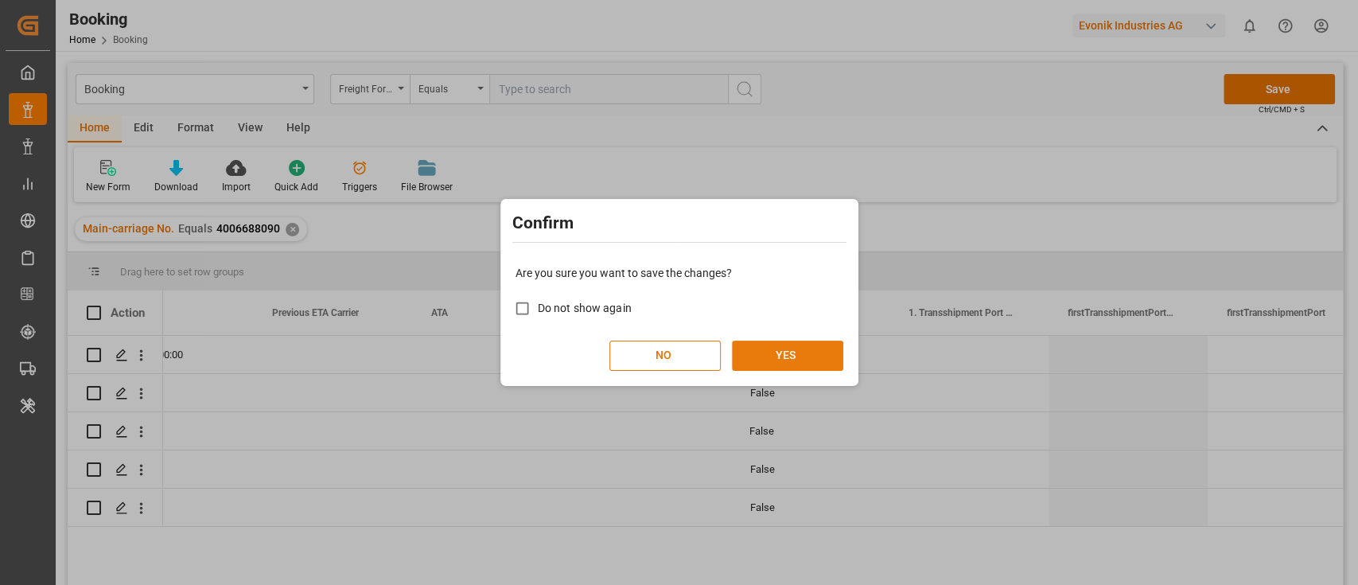
click at [795, 356] on button "YES" at bounding box center [787, 355] width 111 height 30
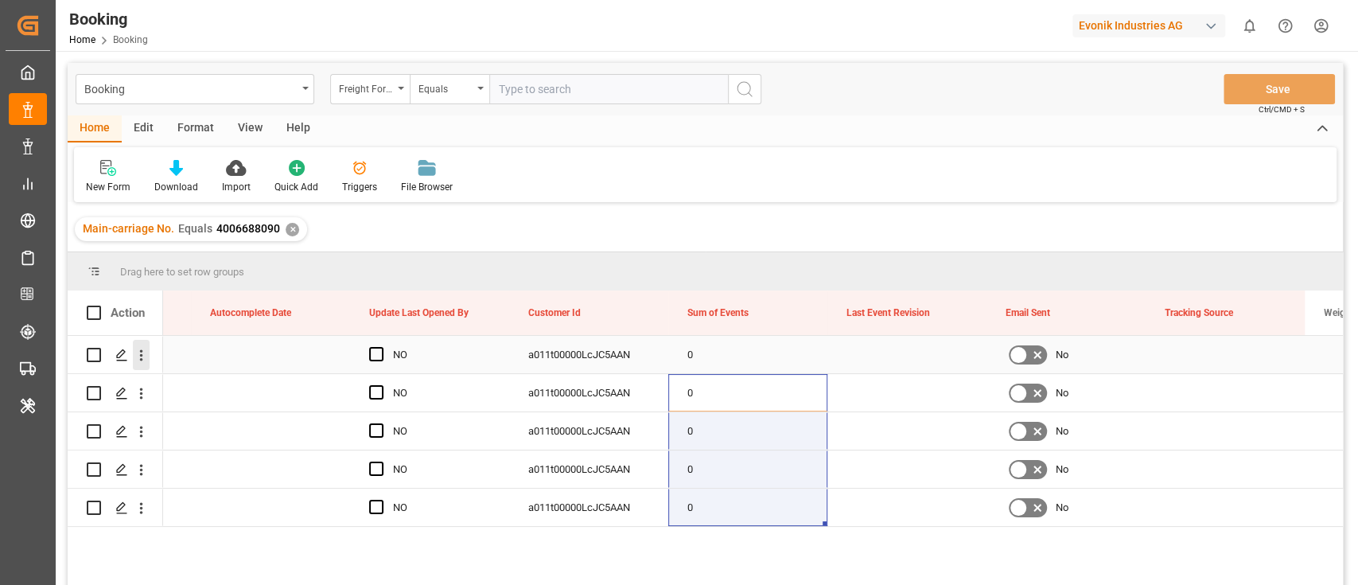
click at [141, 359] on icon "open menu" at bounding box center [141, 355] width 3 height 11
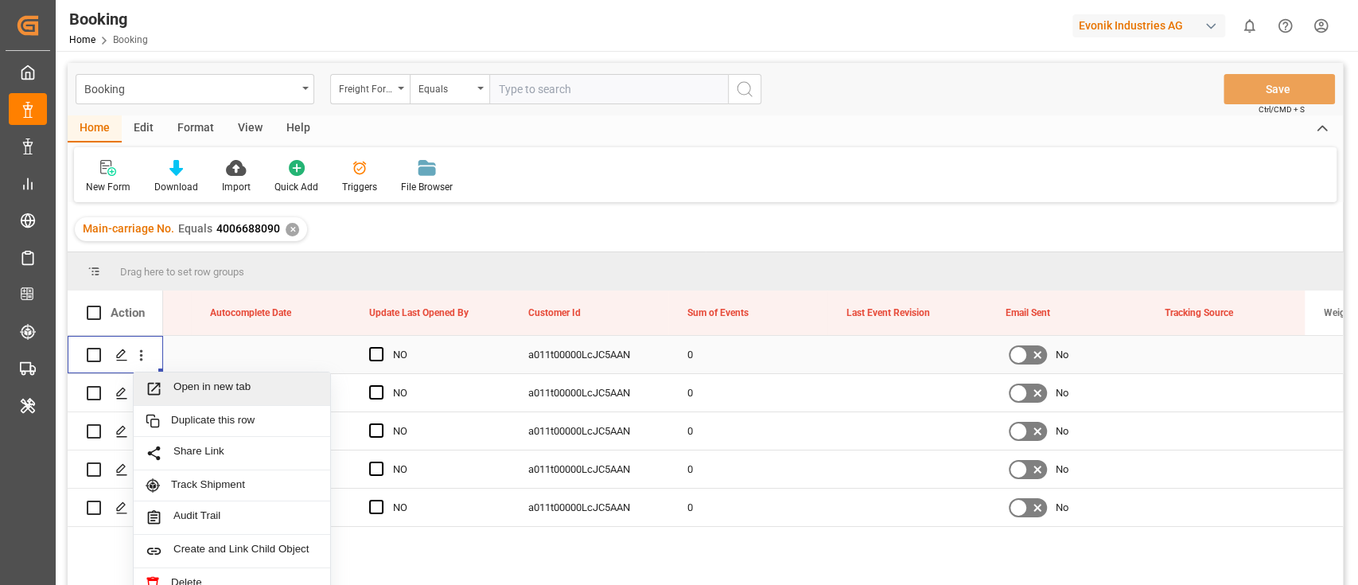
click at [201, 383] on span "Open in new tab" at bounding box center [245, 388] width 145 height 17
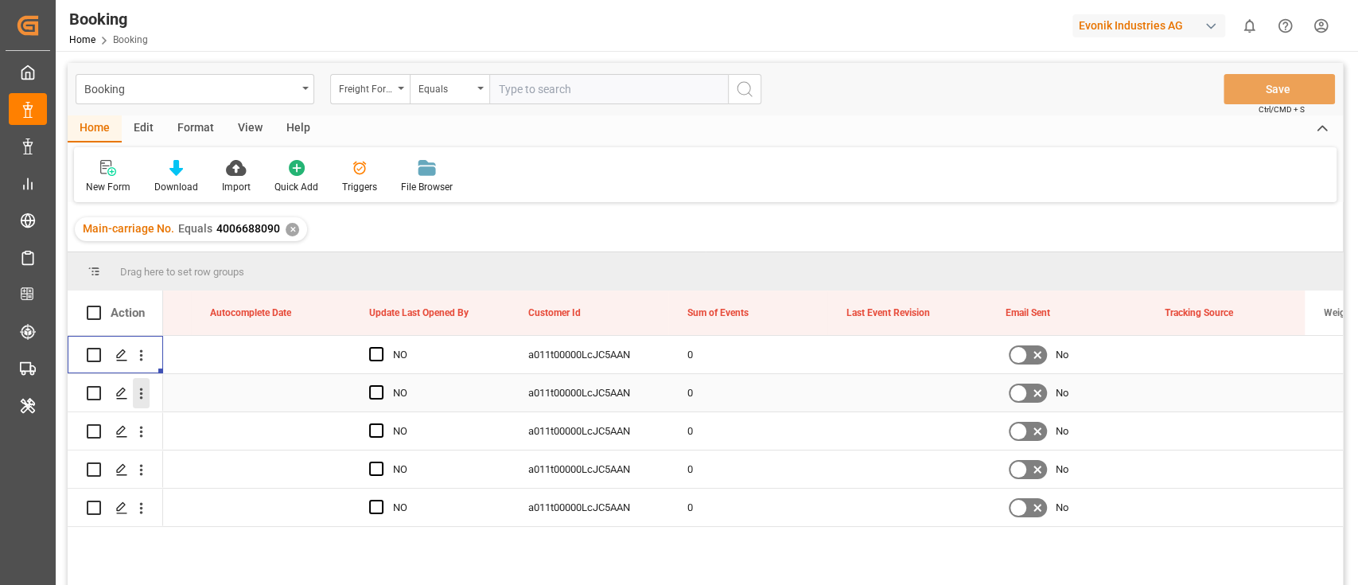
click at [146, 391] on icon "open menu" at bounding box center [141, 393] width 17 height 17
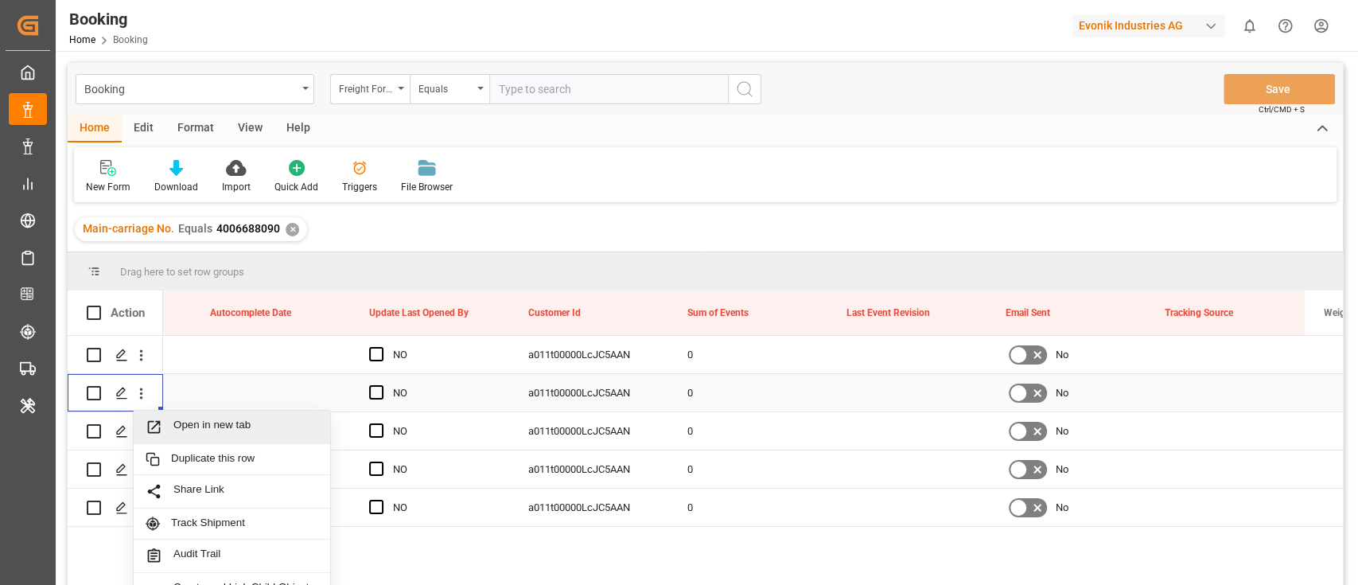
click at [195, 419] on span "Open in new tab" at bounding box center [245, 426] width 145 height 17
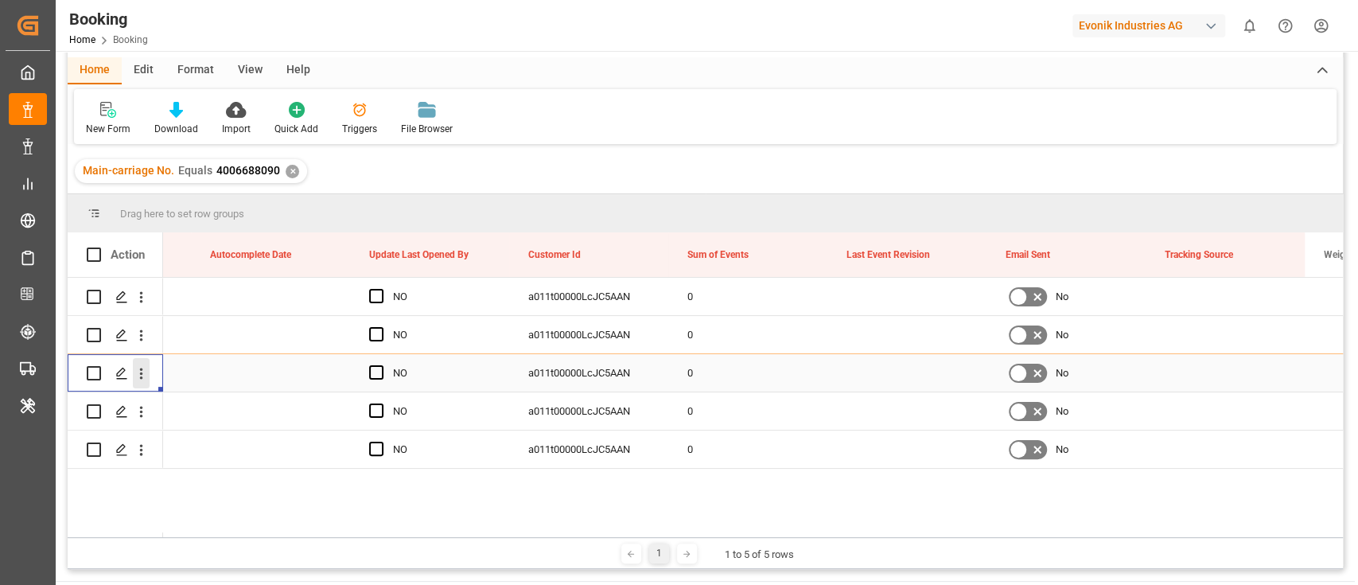
click at [138, 381] on icon "open menu" at bounding box center [141, 373] width 17 height 17
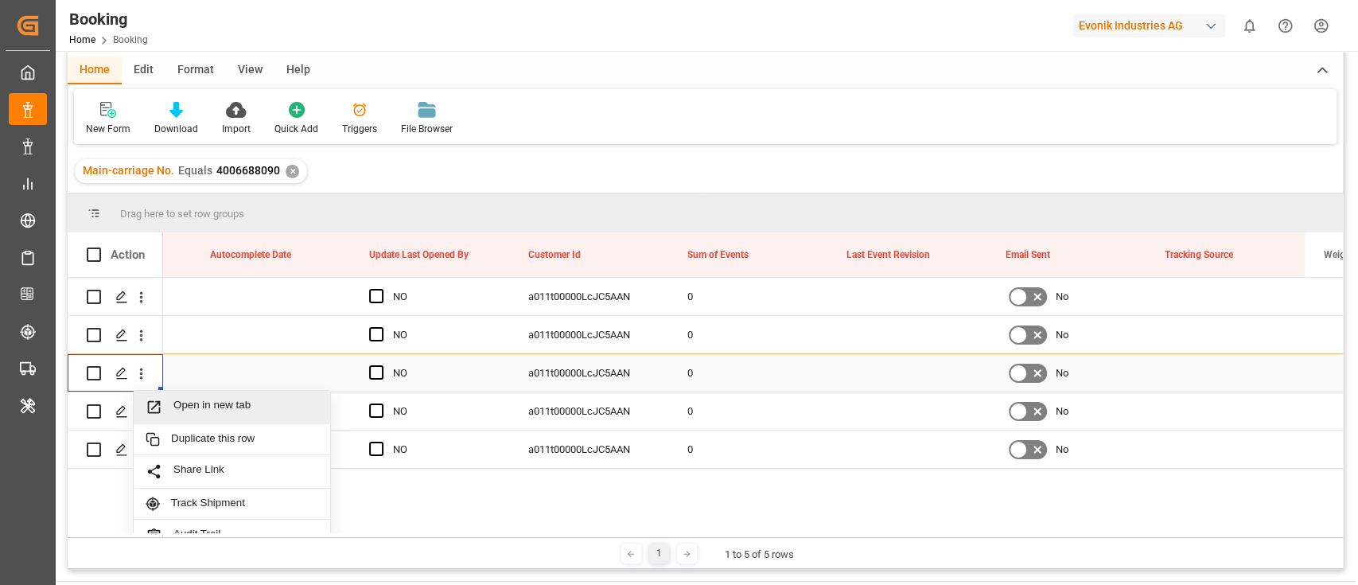
click at [189, 401] on span "Open in new tab" at bounding box center [245, 407] width 145 height 17
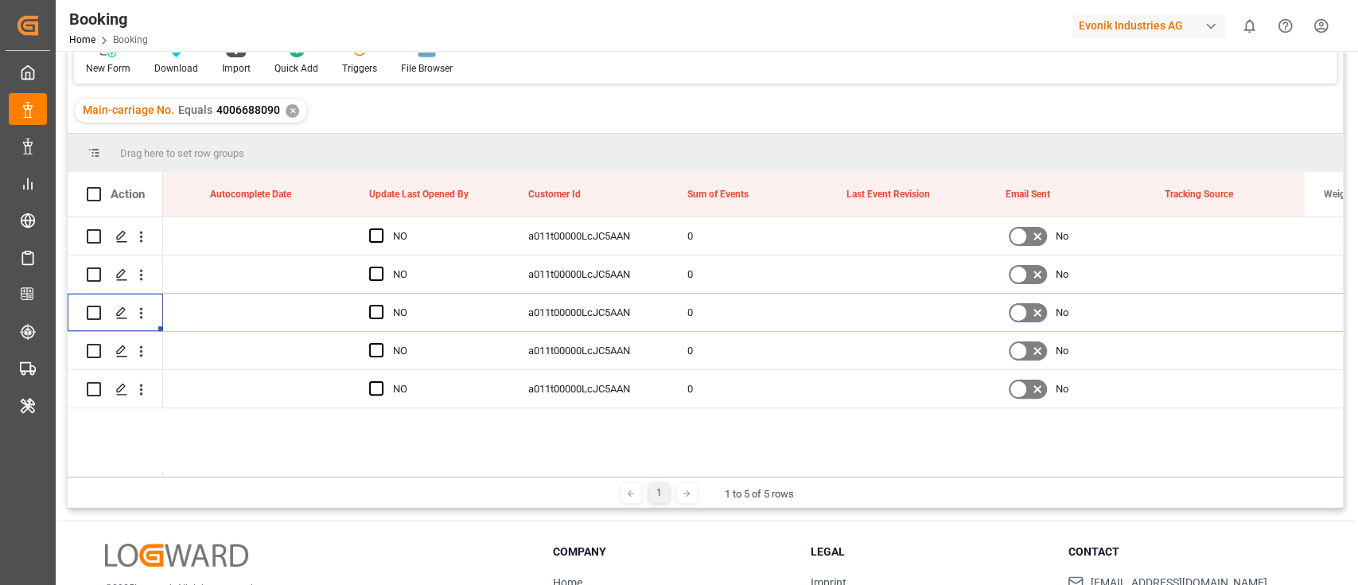
scroll to position [212, 0]
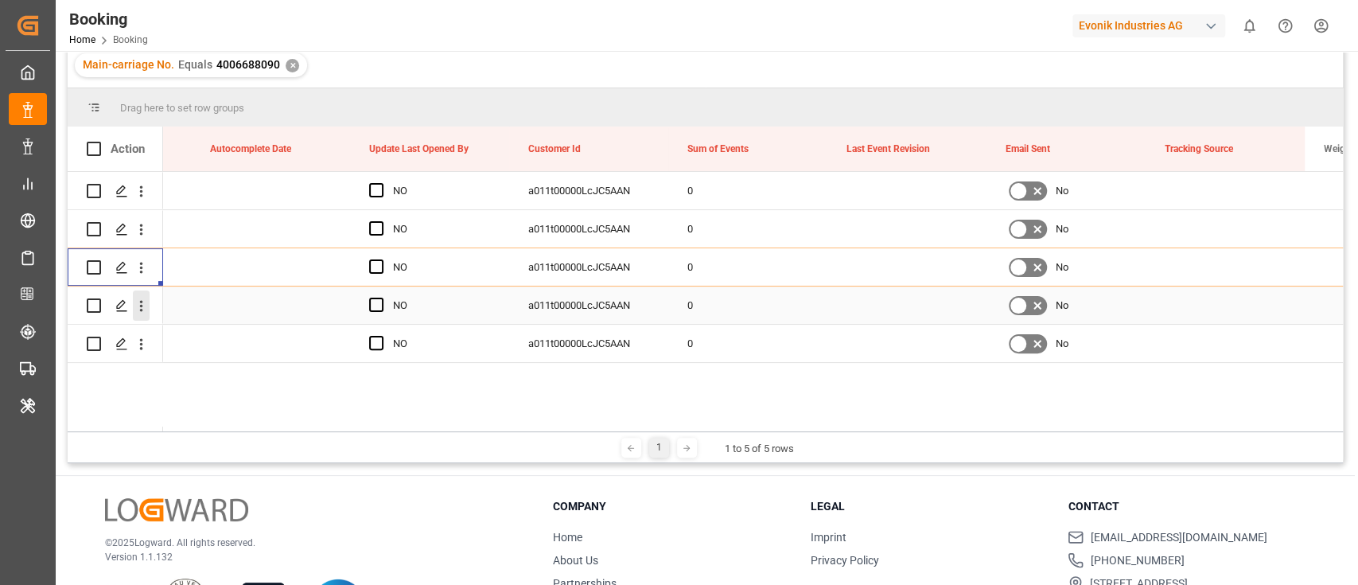
click at [138, 312] on icon "open menu" at bounding box center [141, 306] width 17 height 17
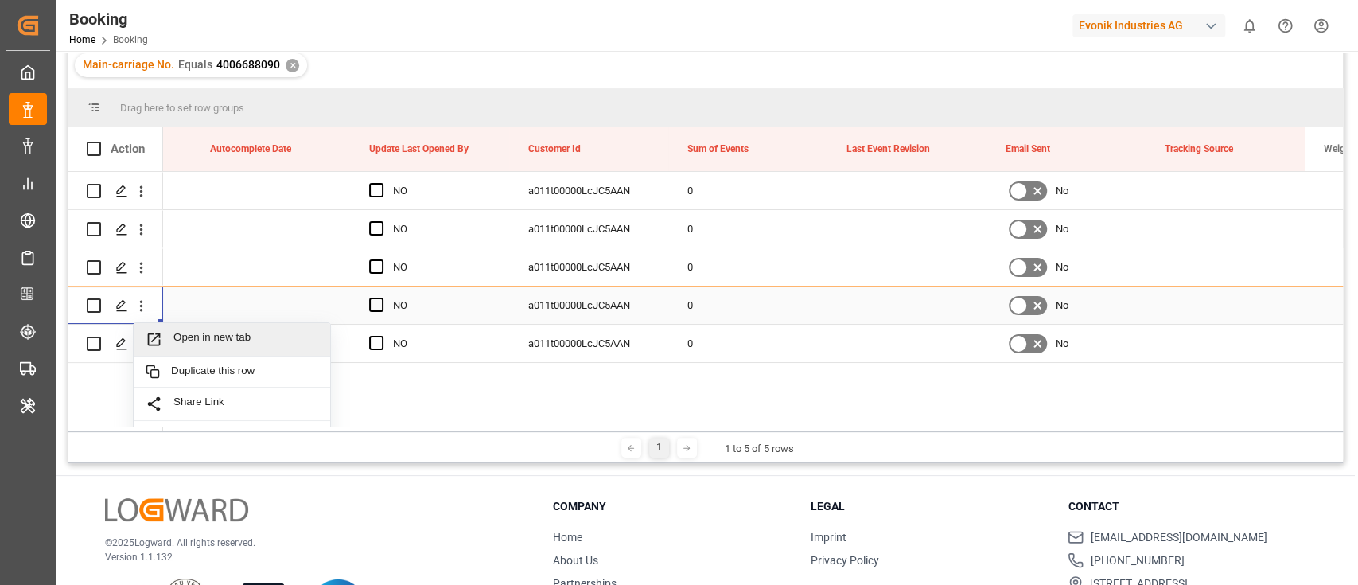
click at [191, 334] on span "Open in new tab" at bounding box center [245, 339] width 145 height 17
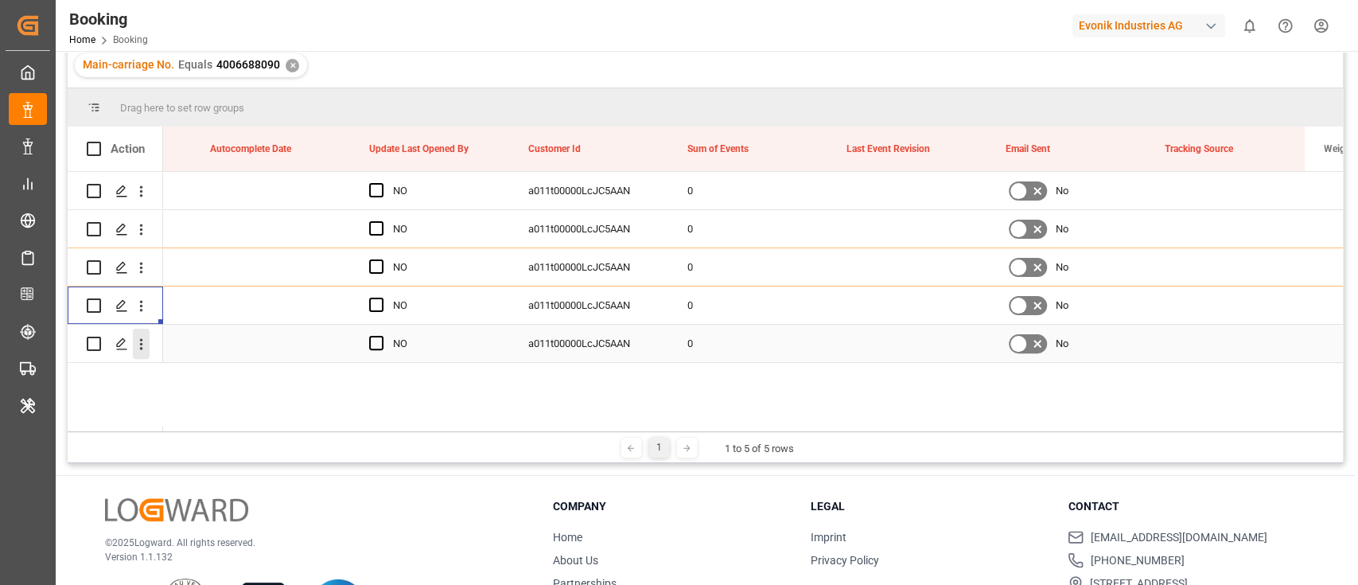
click at [144, 344] on icon "open menu" at bounding box center [141, 344] width 17 height 17
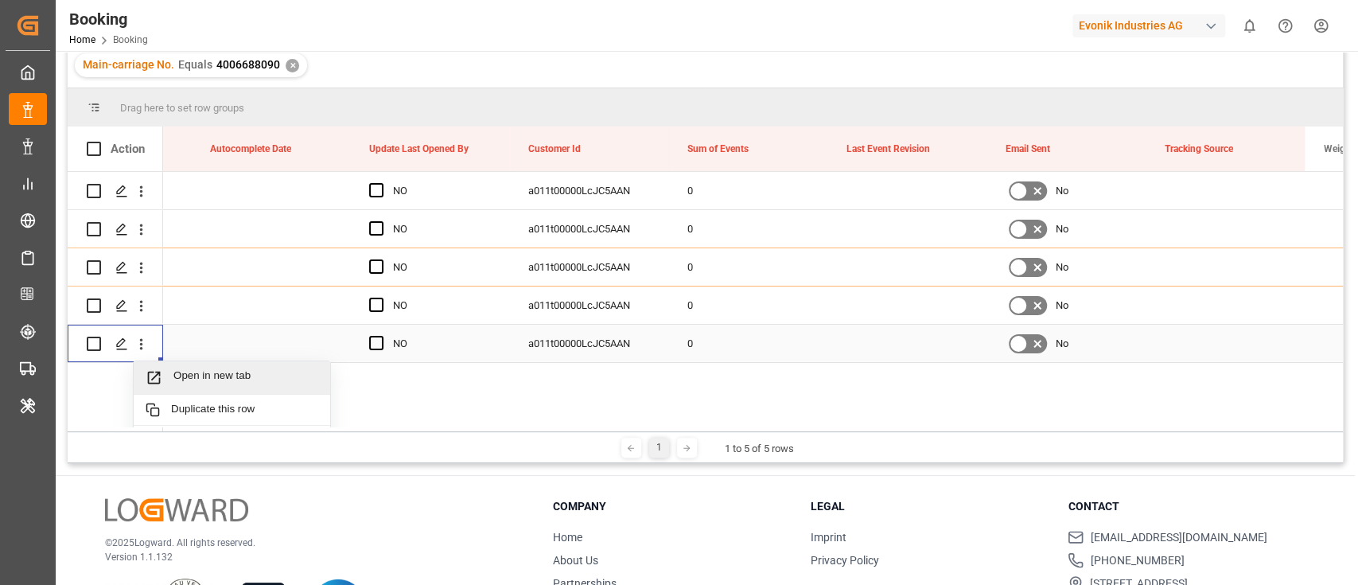
click at [224, 382] on span "Open in new tab" at bounding box center [245, 377] width 145 height 17
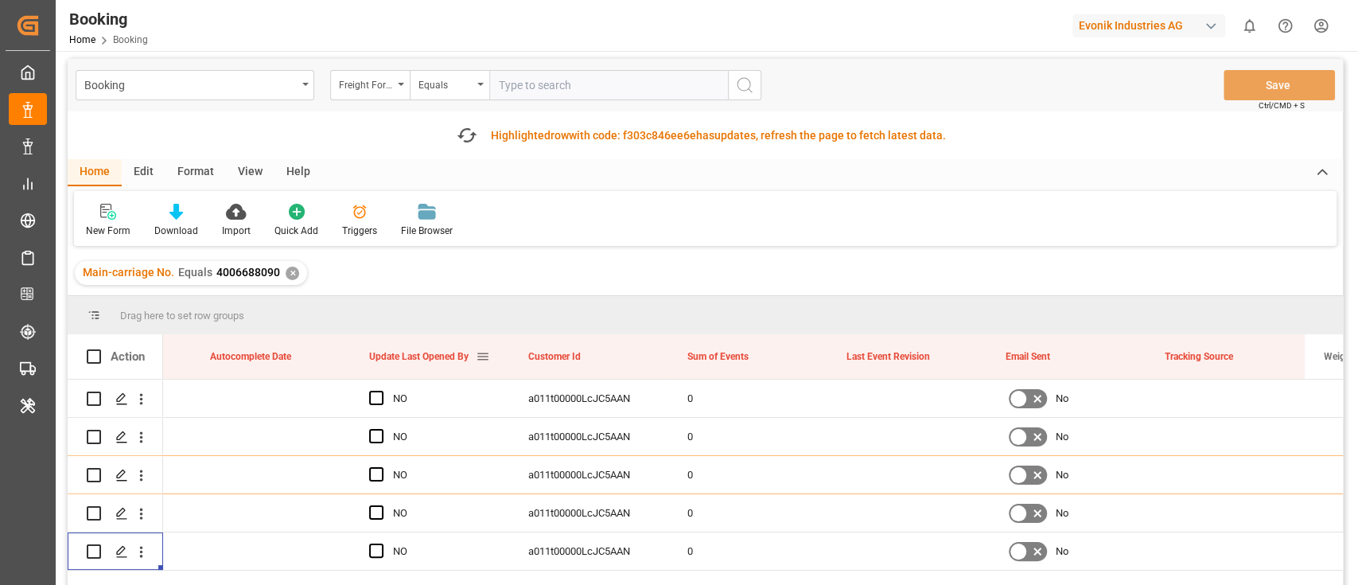
scroll to position [0, 0]
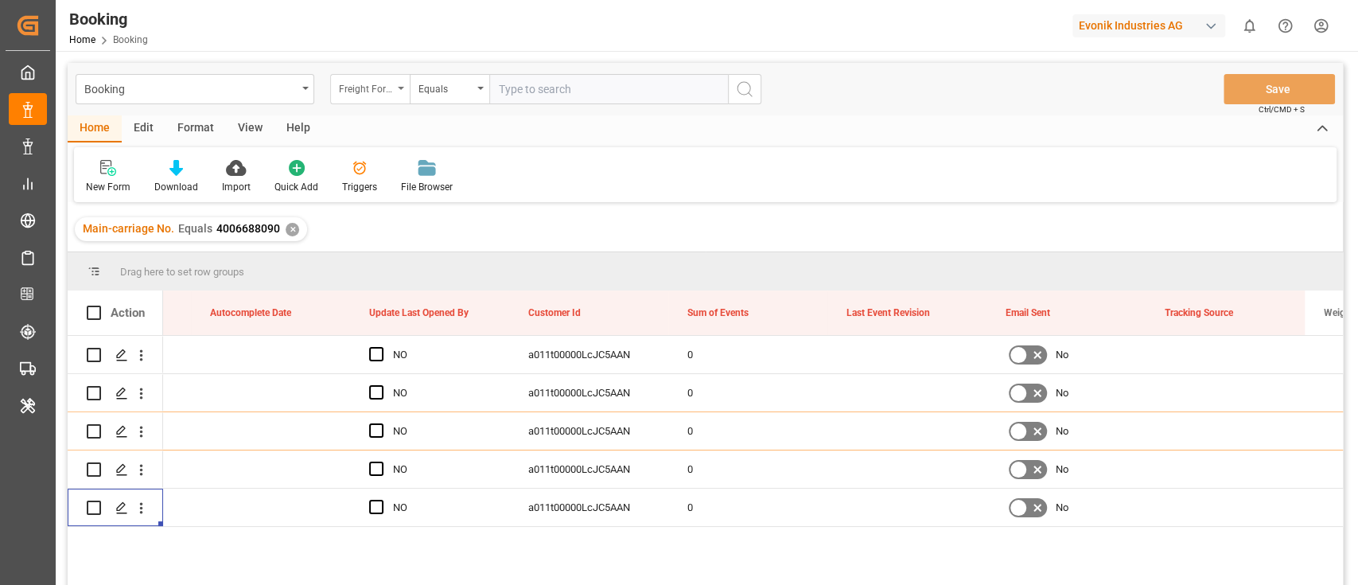
click at [348, 97] on div "Freight Forwarder's Reference No." at bounding box center [370, 89] width 80 height 30
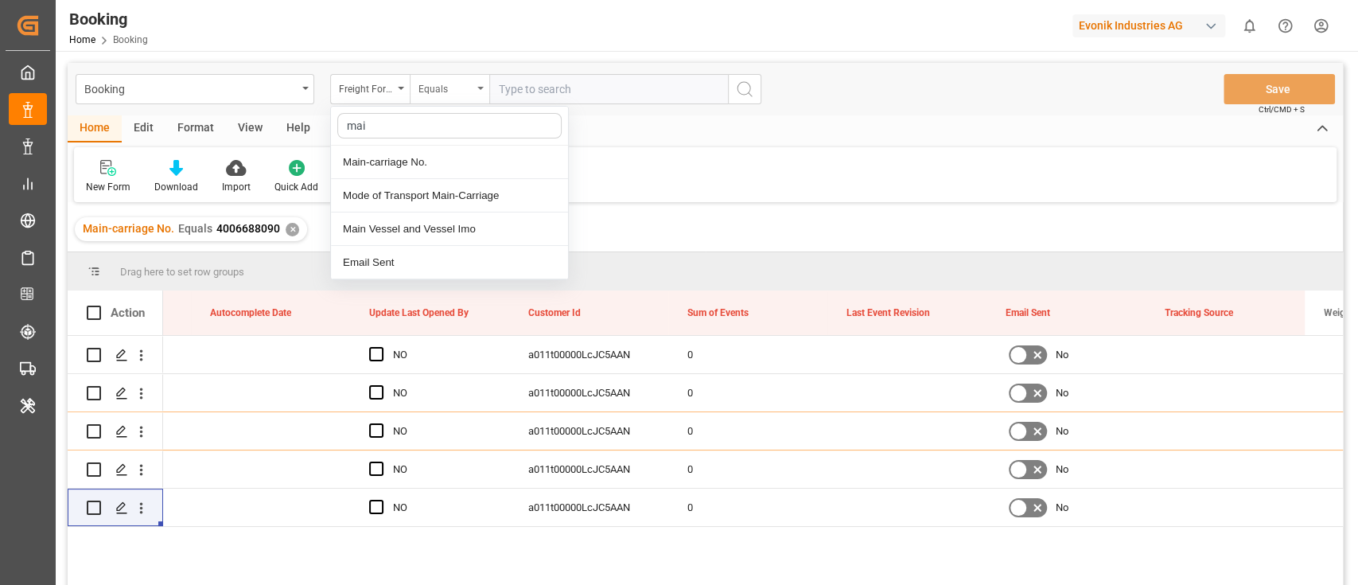
type input "main"
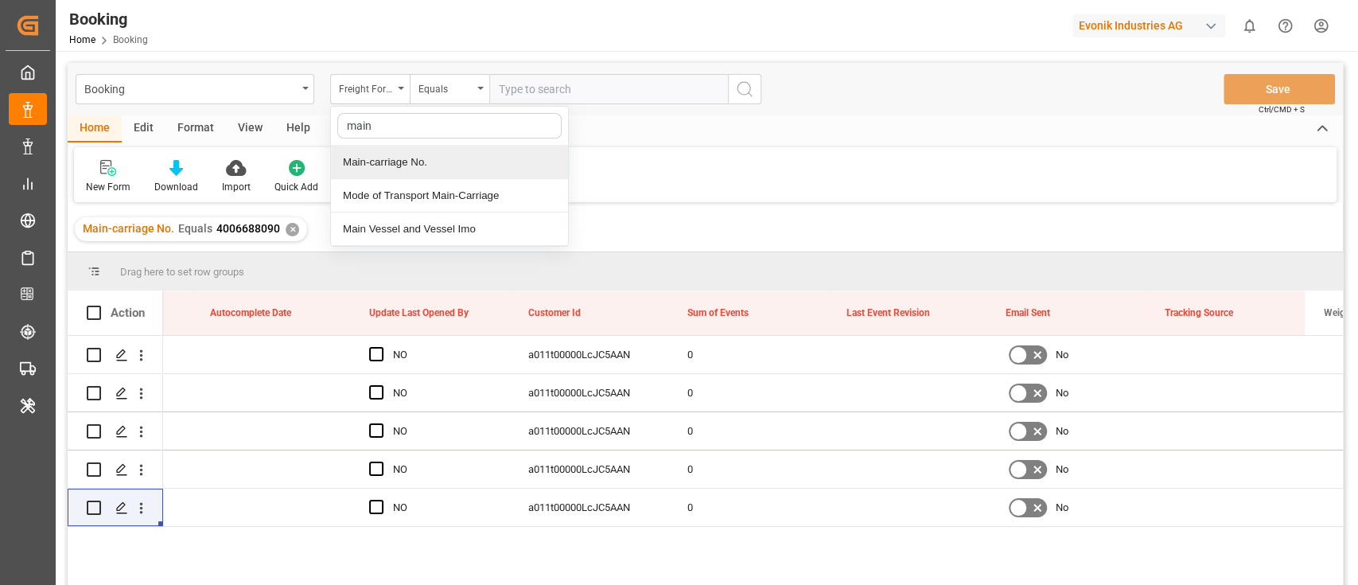
click at [484, 154] on div "Main-carriage No." at bounding box center [449, 162] width 237 height 33
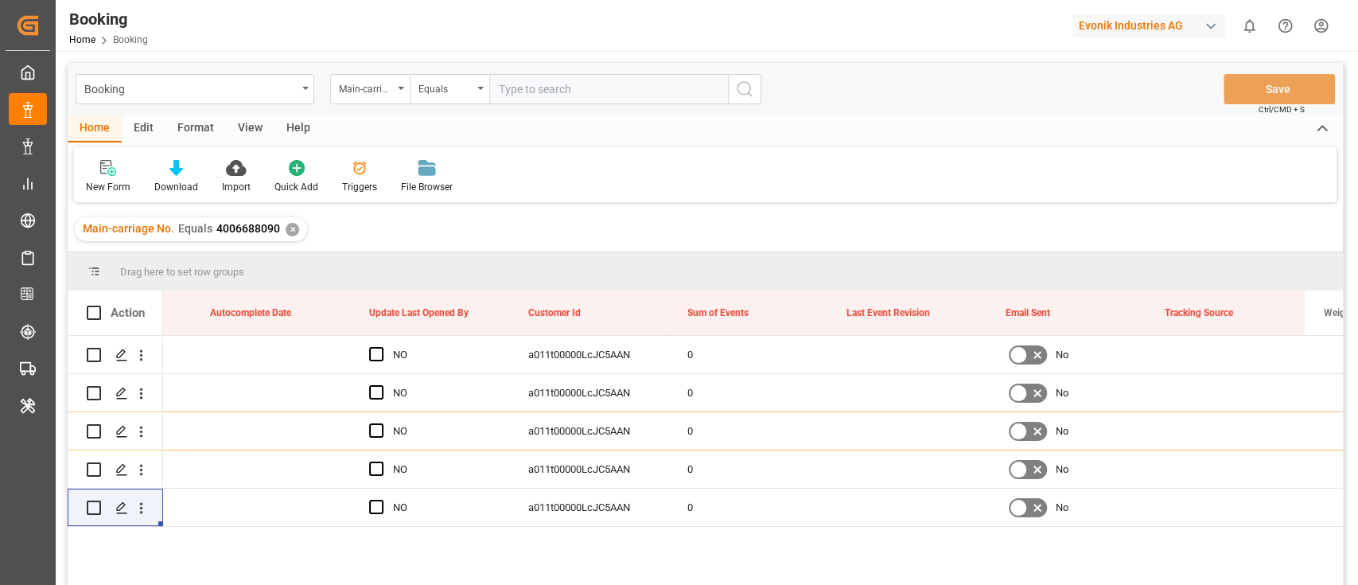
click at [516, 94] on input "text" at bounding box center [608, 89] width 239 height 30
paste input "4006688311"
type input "4006688311"
click at [748, 88] on icon "search button" at bounding box center [744, 89] width 19 height 19
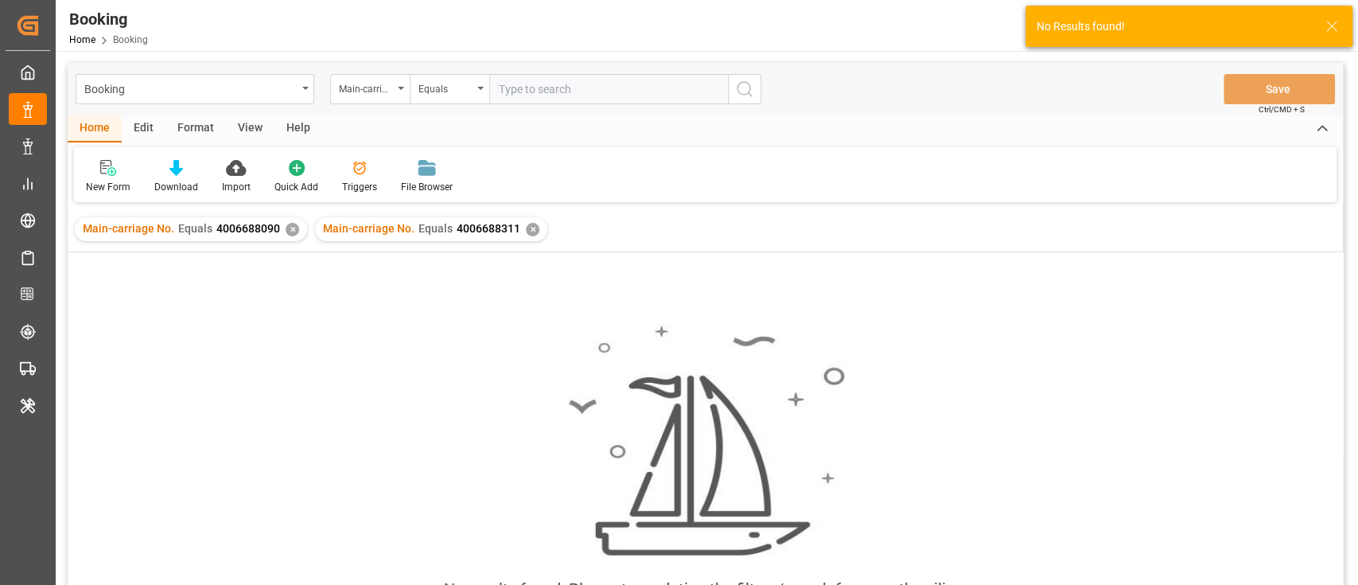
click at [286, 228] on div "✕" at bounding box center [293, 230] width 14 height 14
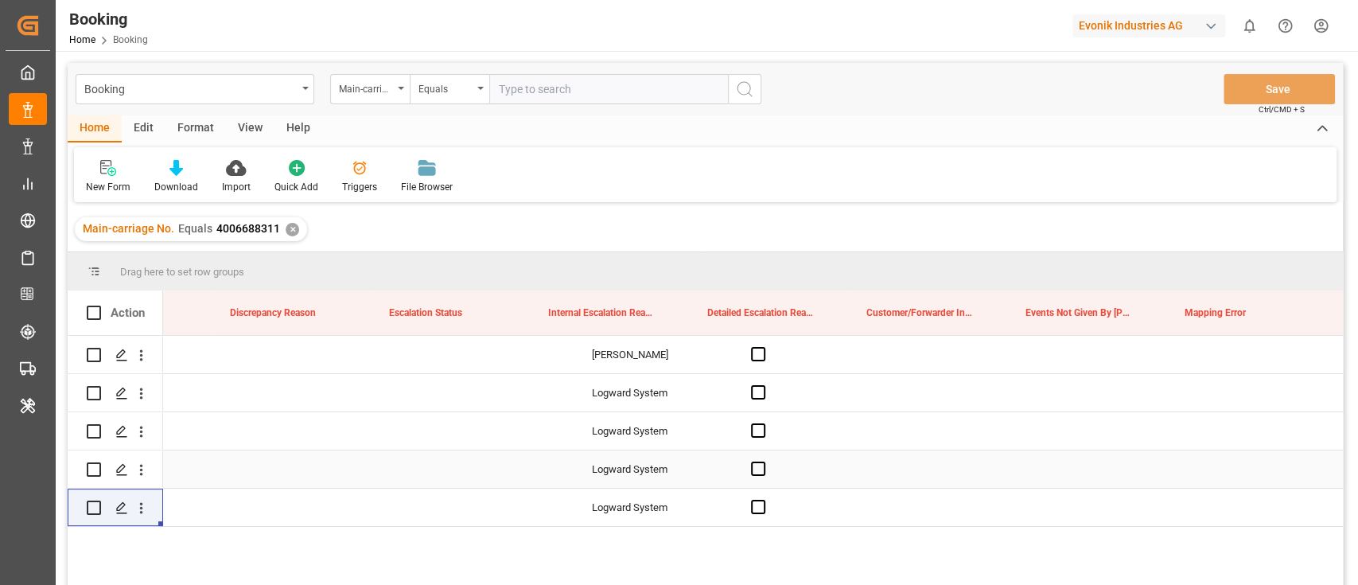
scroll to position [0, 17097]
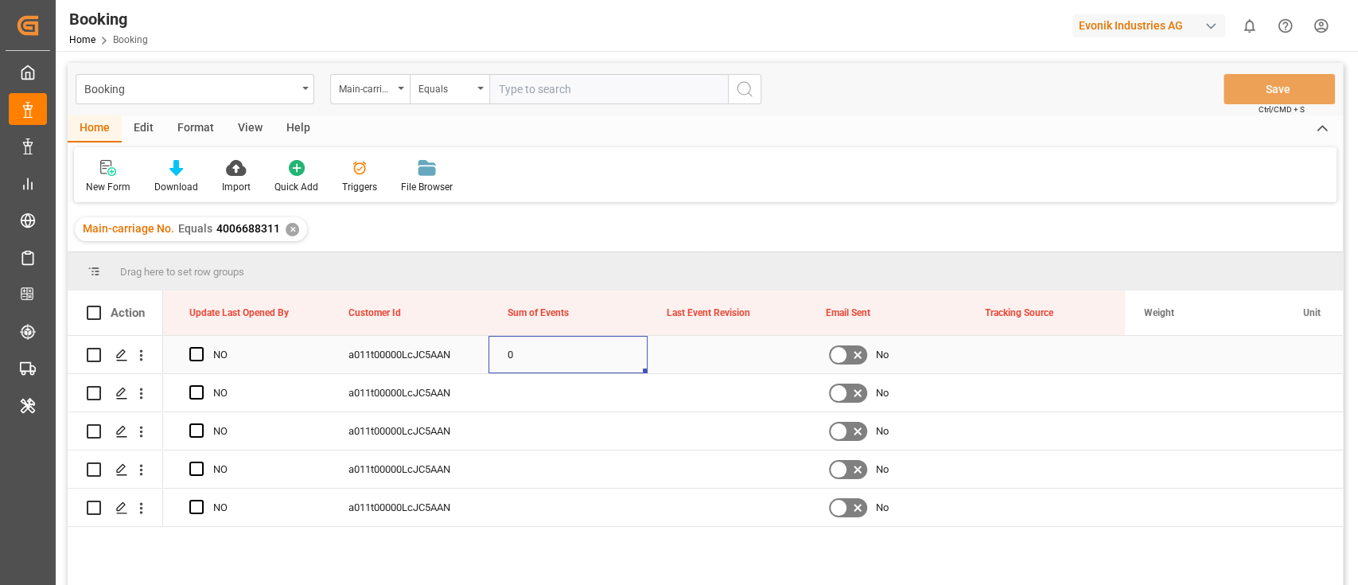
click at [529, 360] on div "0" at bounding box center [567, 354] width 159 height 37
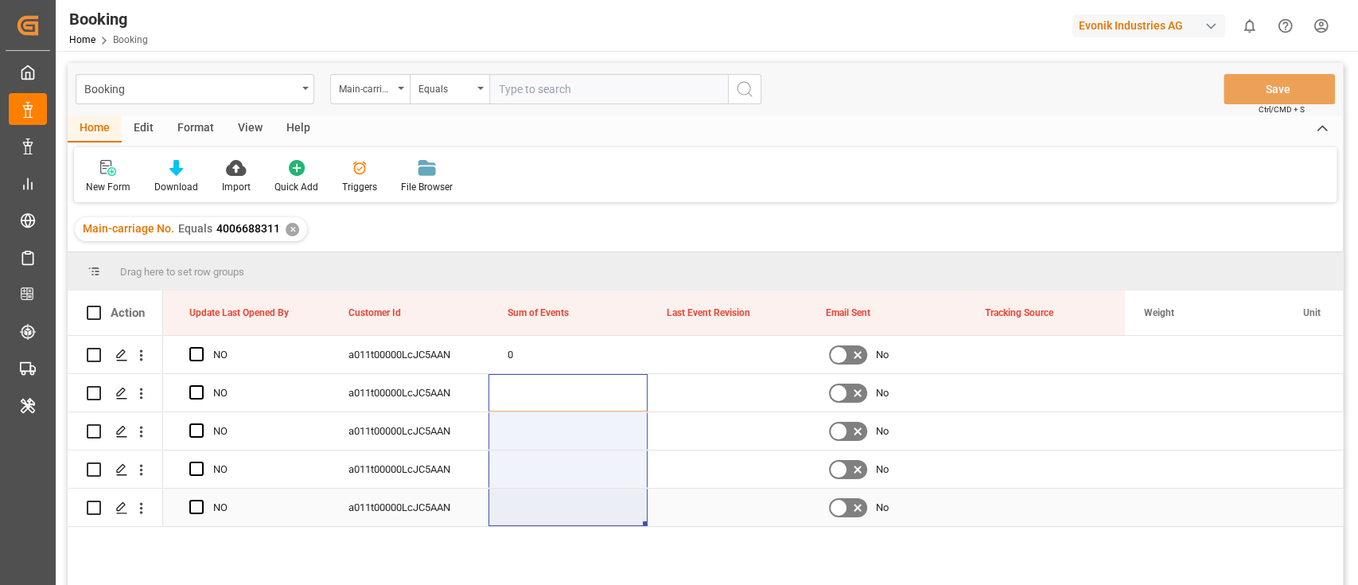
drag, startPoint x: 540, startPoint y: 410, endPoint x: 531, endPoint y: 525, distance: 115.7
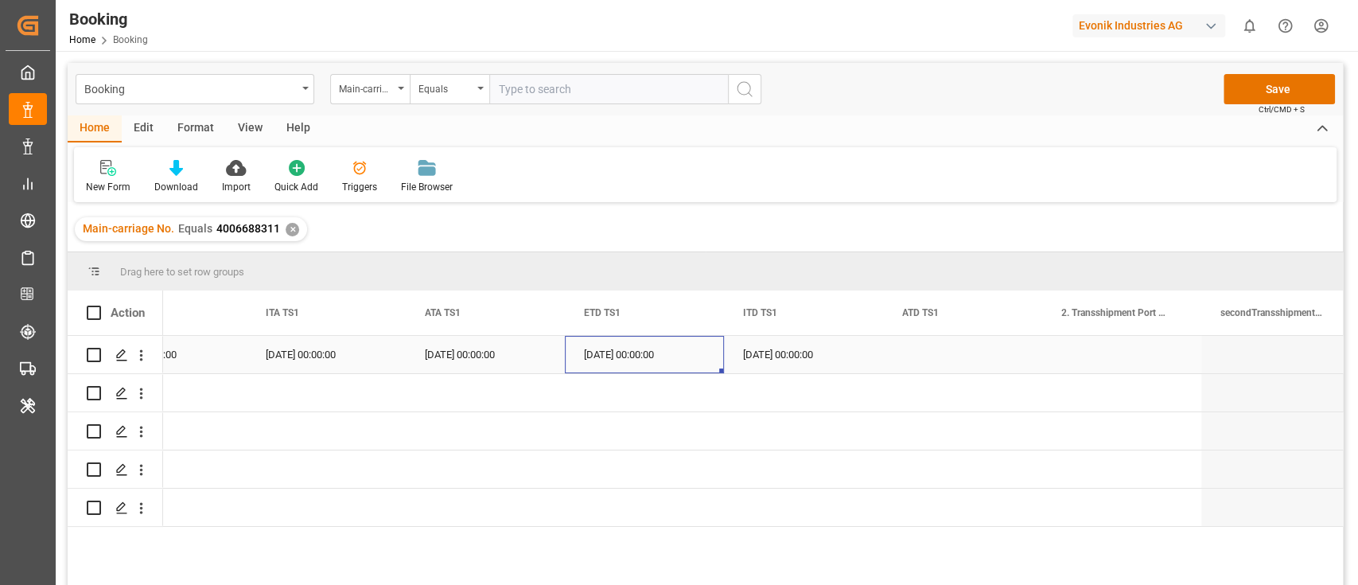
click at [627, 364] on div "19.09.2025 00:00:00" at bounding box center [644, 354] width 159 height 37
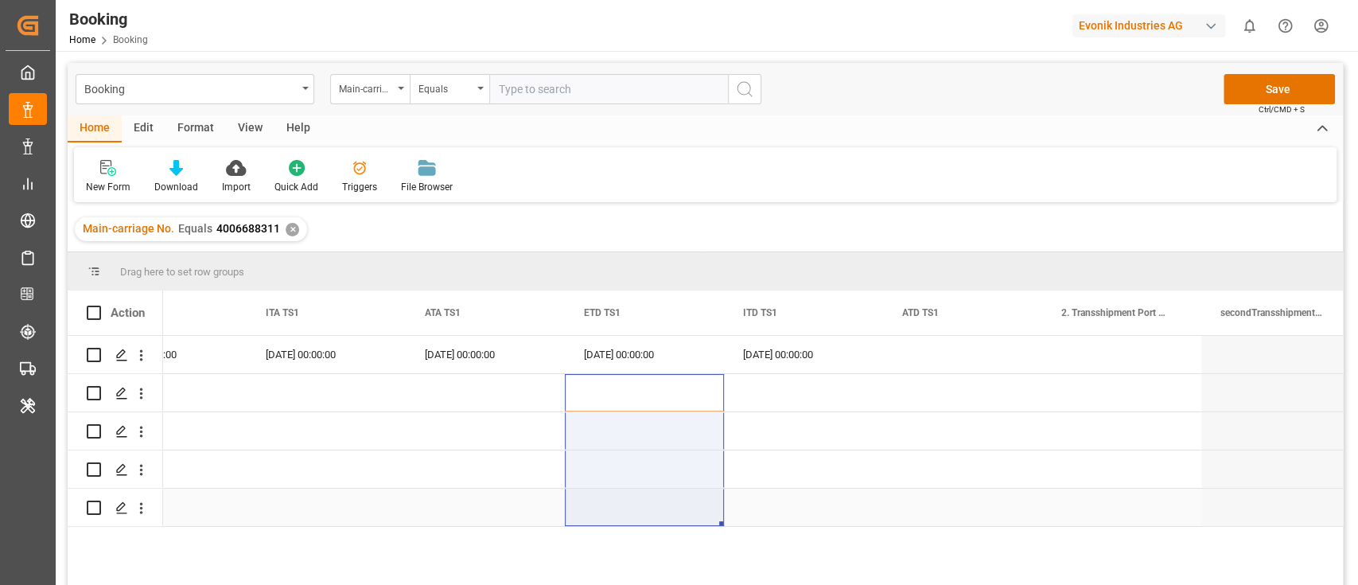
drag, startPoint x: 630, startPoint y: 393, endPoint x: 630, endPoint y: 491, distance: 97.8
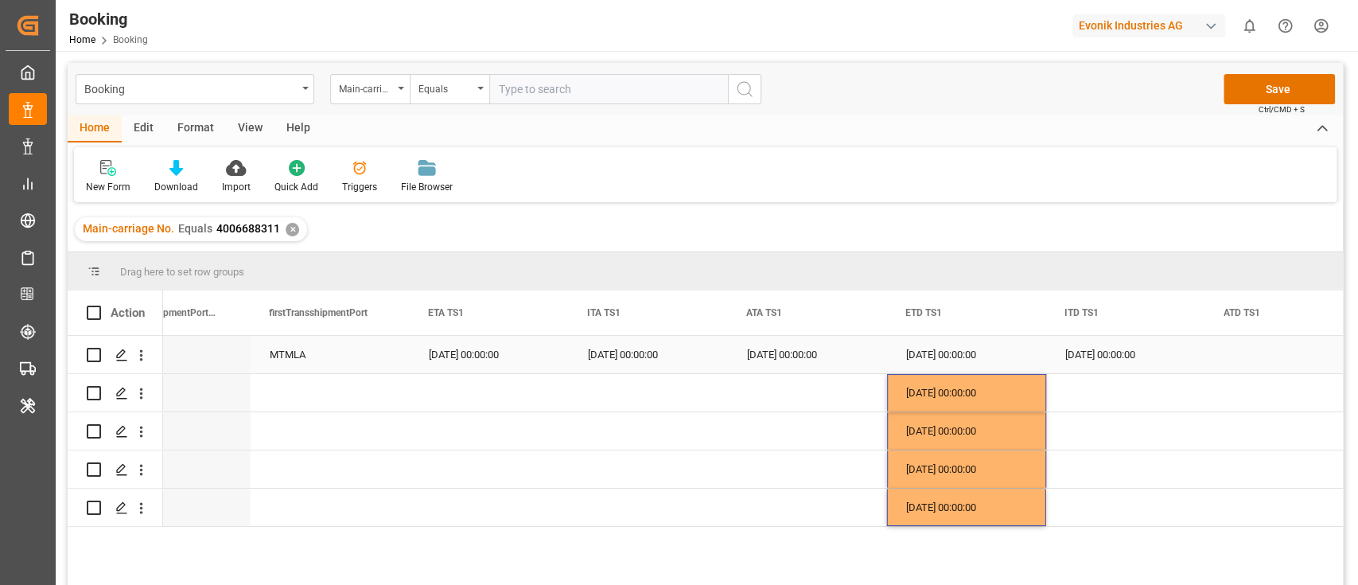
click at [766, 360] on div "17.09.2025 00:00:00" at bounding box center [807, 354] width 159 height 37
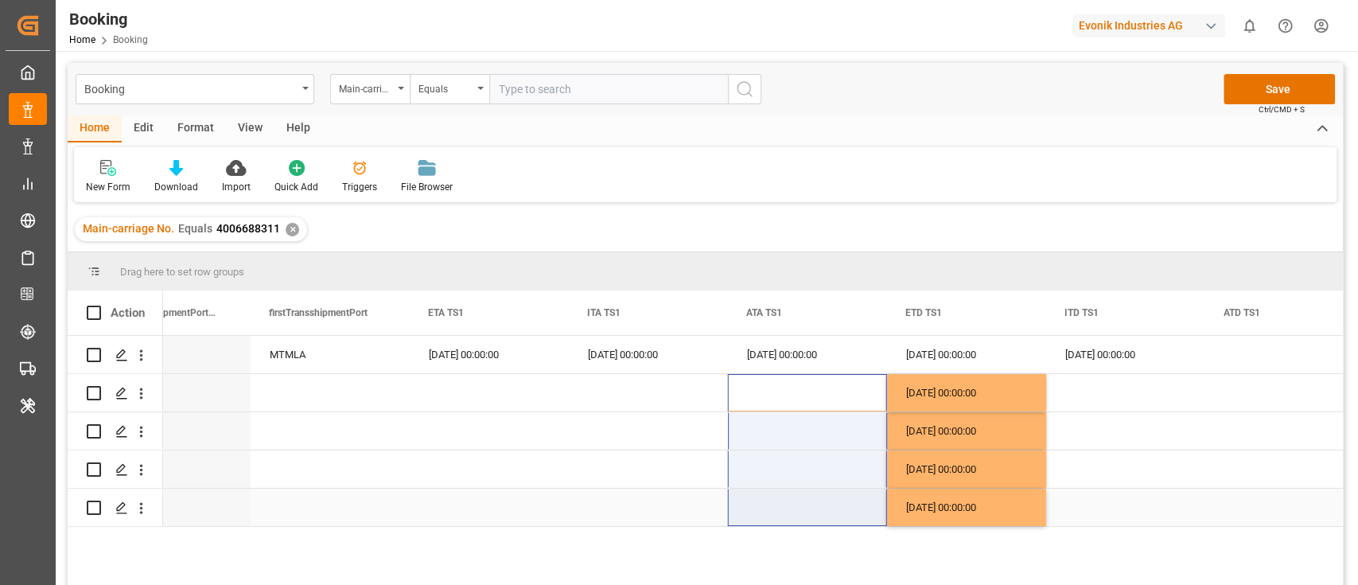
drag, startPoint x: 776, startPoint y: 383, endPoint x: 770, endPoint y: 511, distance: 127.4
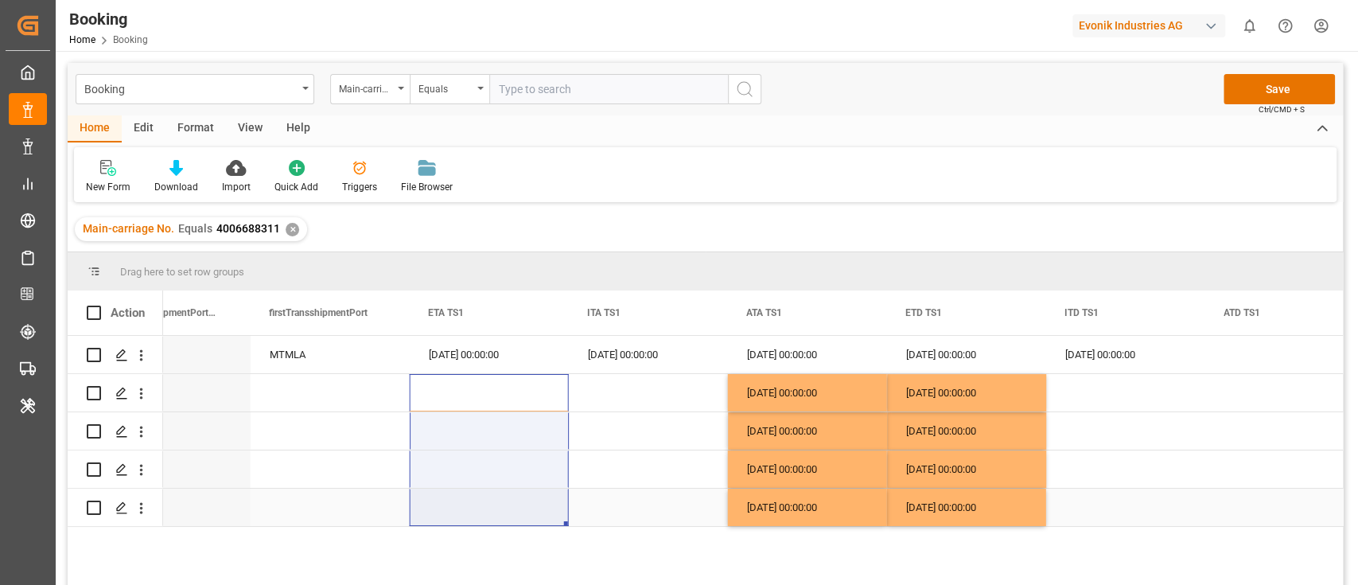
drag, startPoint x: 481, startPoint y: 391, endPoint x: 484, endPoint y: 514, distance: 122.5
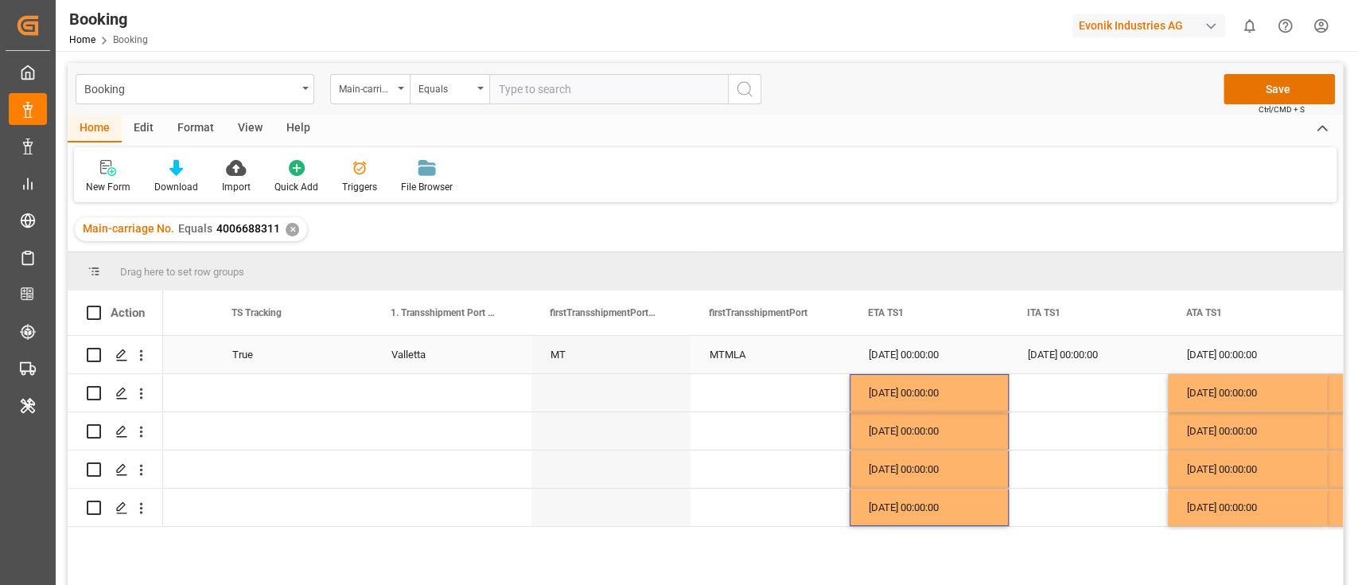
click at [733, 358] on div "MTMLA" at bounding box center [769, 354] width 159 height 37
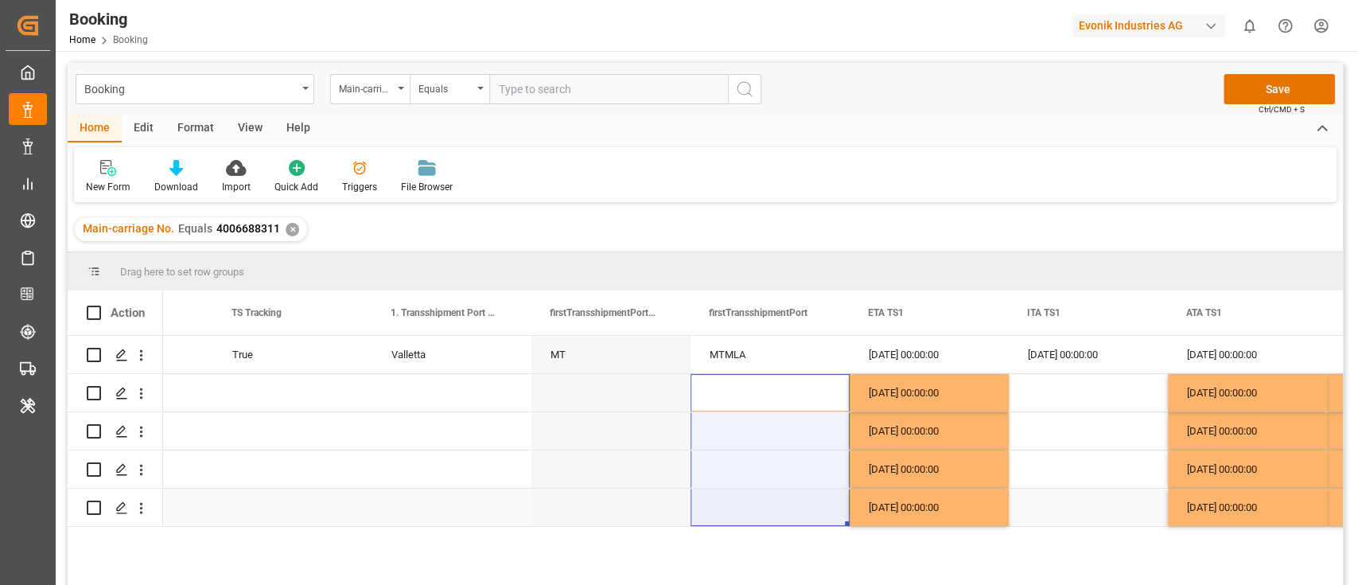
drag, startPoint x: 750, startPoint y: 394, endPoint x: 741, endPoint y: 502, distance: 108.5
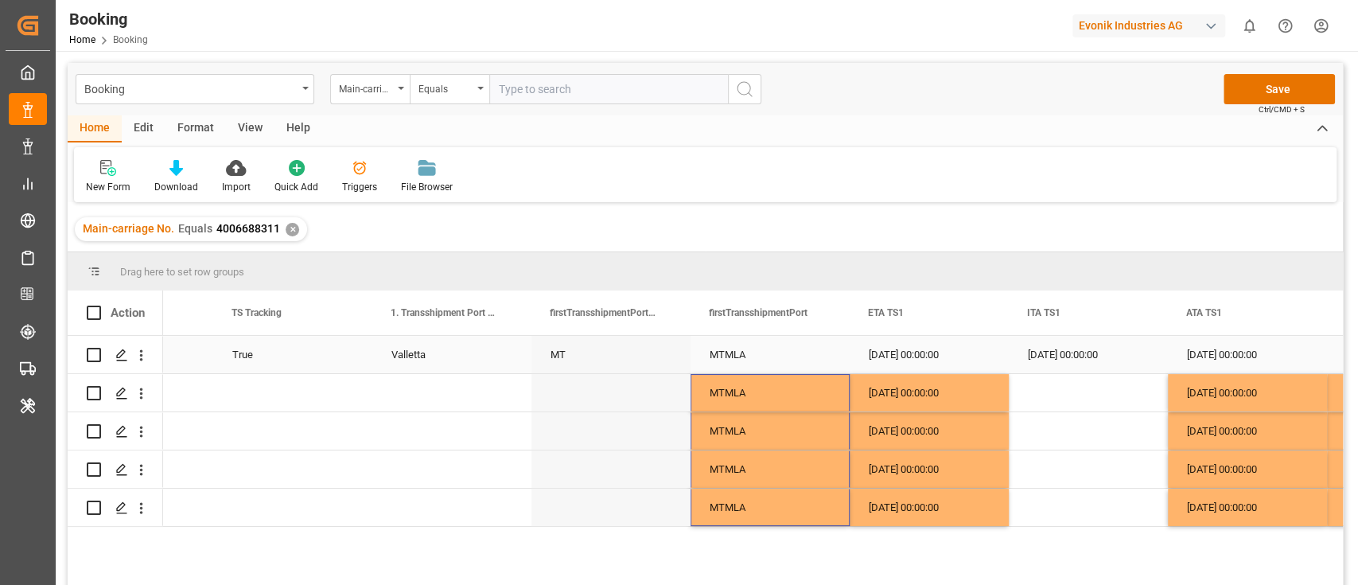
click at [415, 353] on div "Valletta" at bounding box center [451, 354] width 159 height 37
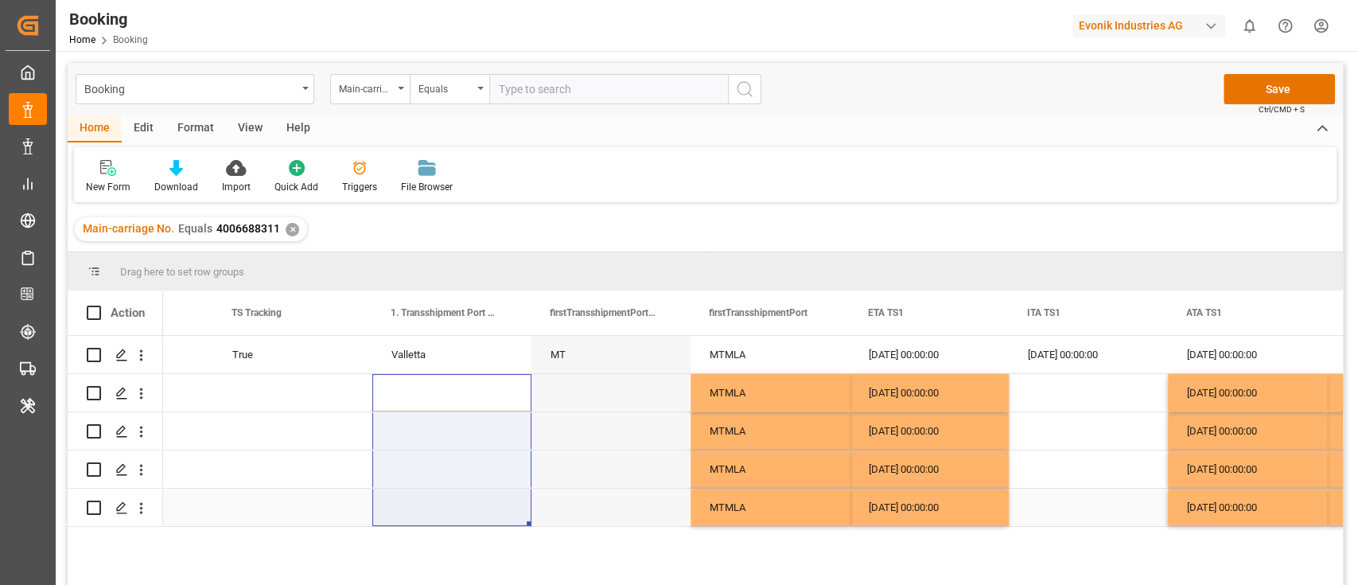
drag, startPoint x: 435, startPoint y: 441, endPoint x: 438, endPoint y: 508, distance: 66.9
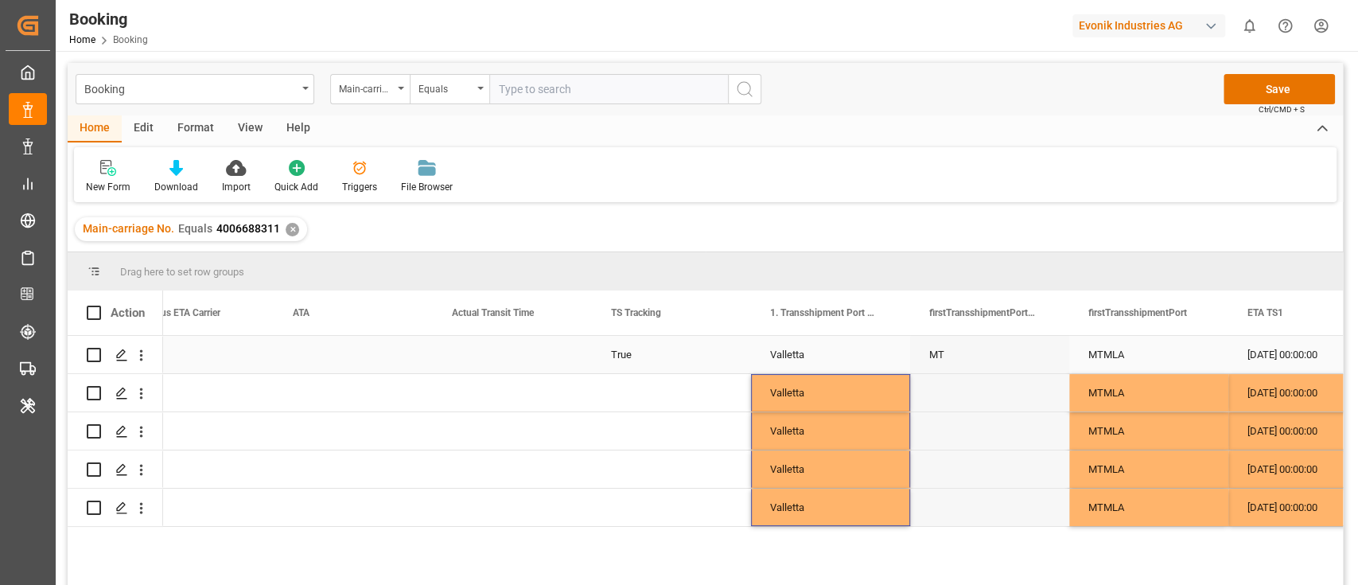
click at [616, 365] on div "True" at bounding box center [671, 354] width 159 height 37
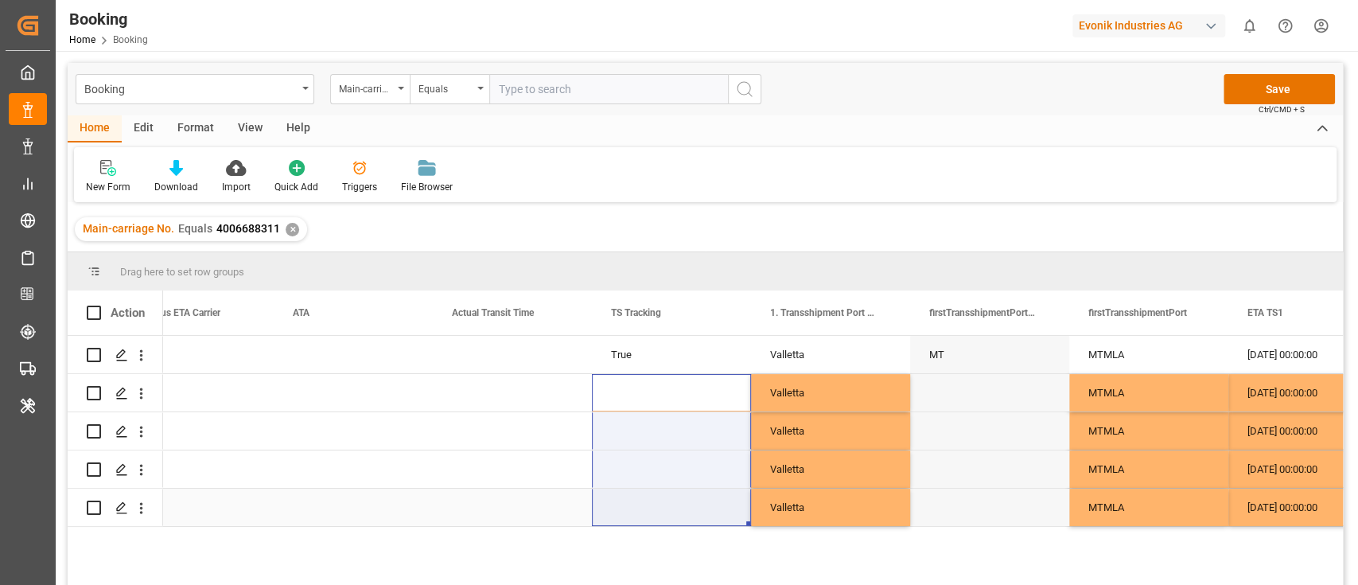
drag, startPoint x: 615, startPoint y: 389, endPoint x: 618, endPoint y: 519, distance: 129.7
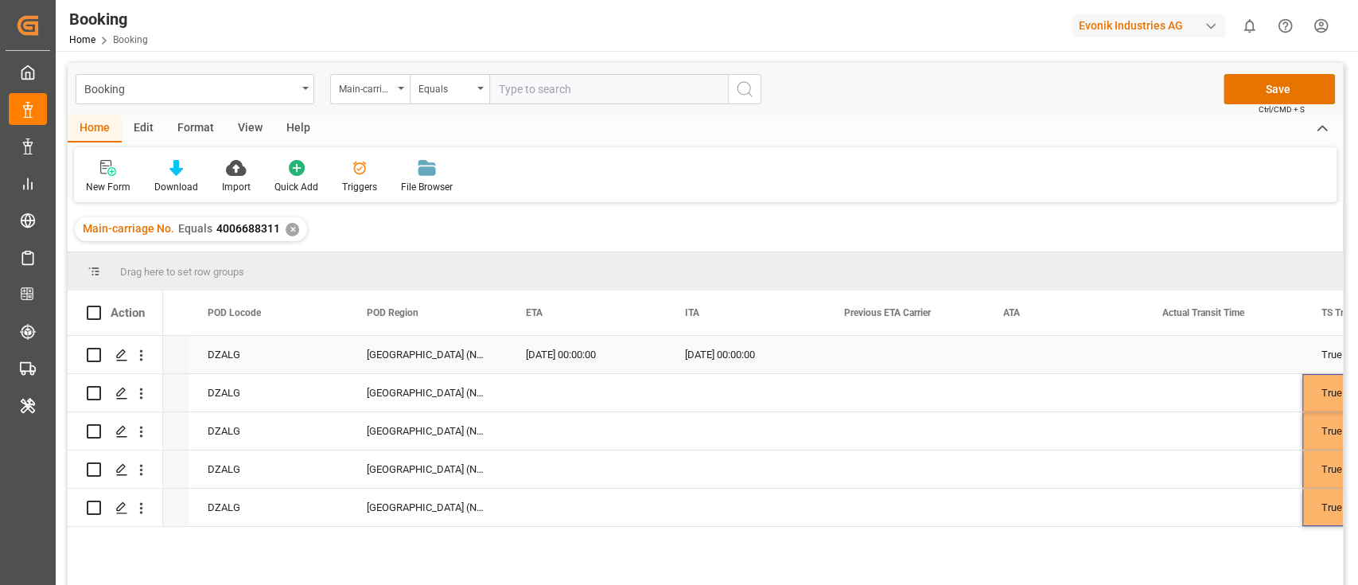
click at [571, 363] on div "26.09.2025 00:00:00" at bounding box center [586, 354] width 159 height 37
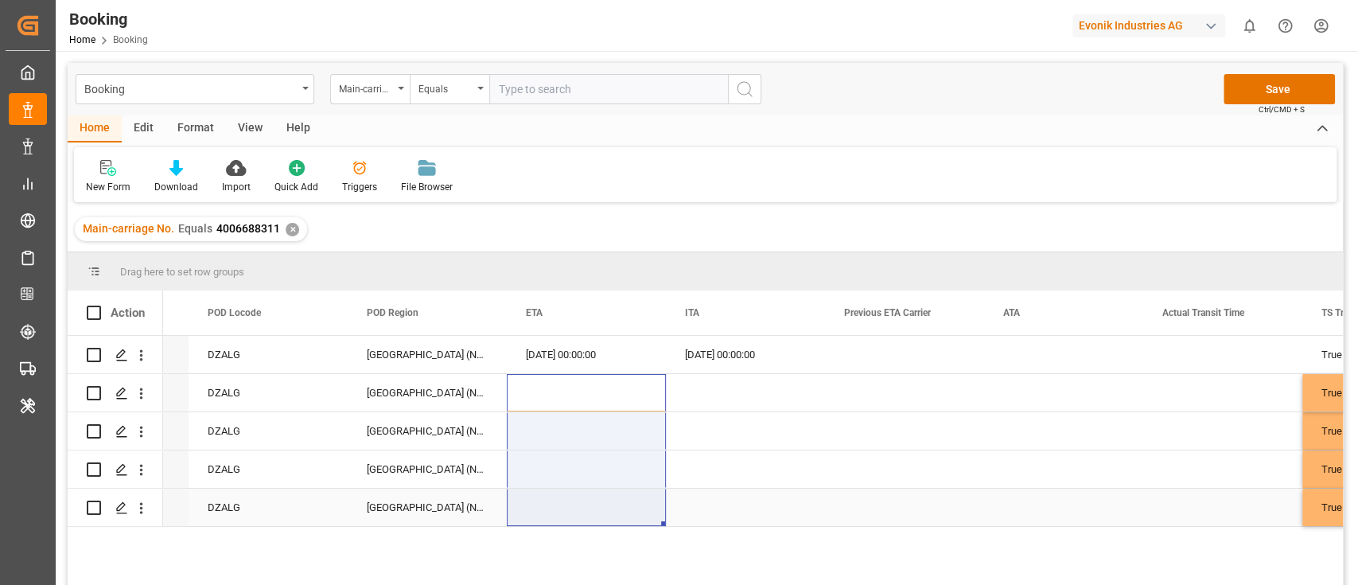
drag, startPoint x: 573, startPoint y: 397, endPoint x: 569, endPoint y: 519, distance: 122.6
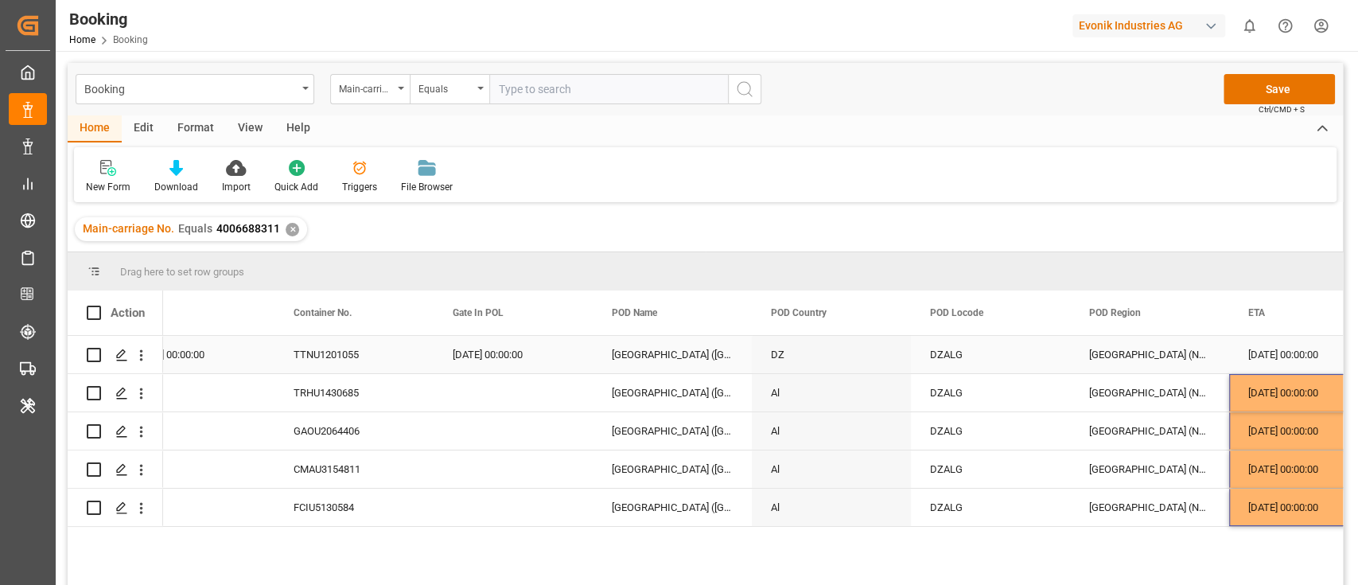
click at [487, 360] on div "21.08.2025 00:00:00" at bounding box center [513, 354] width 159 height 37
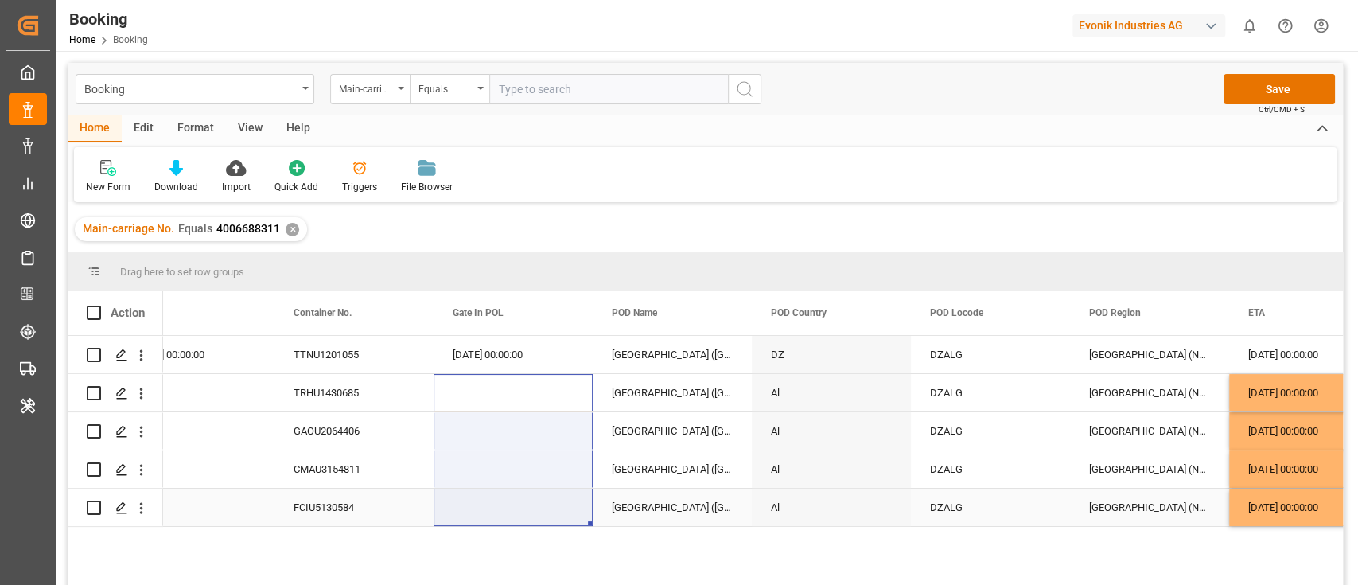
drag, startPoint x: 480, startPoint y: 383, endPoint x: 472, endPoint y: 539, distance: 155.3
click at [472, 539] on div "26.09.2025 00:00:00 26.09.2025 00:00:00 Africa (North) DZALG DZ Alger (Algiers)…" at bounding box center [753, 465] width 1180 height 259
click at [323, 397] on div "TRHU1430685" at bounding box center [353, 392] width 159 height 37
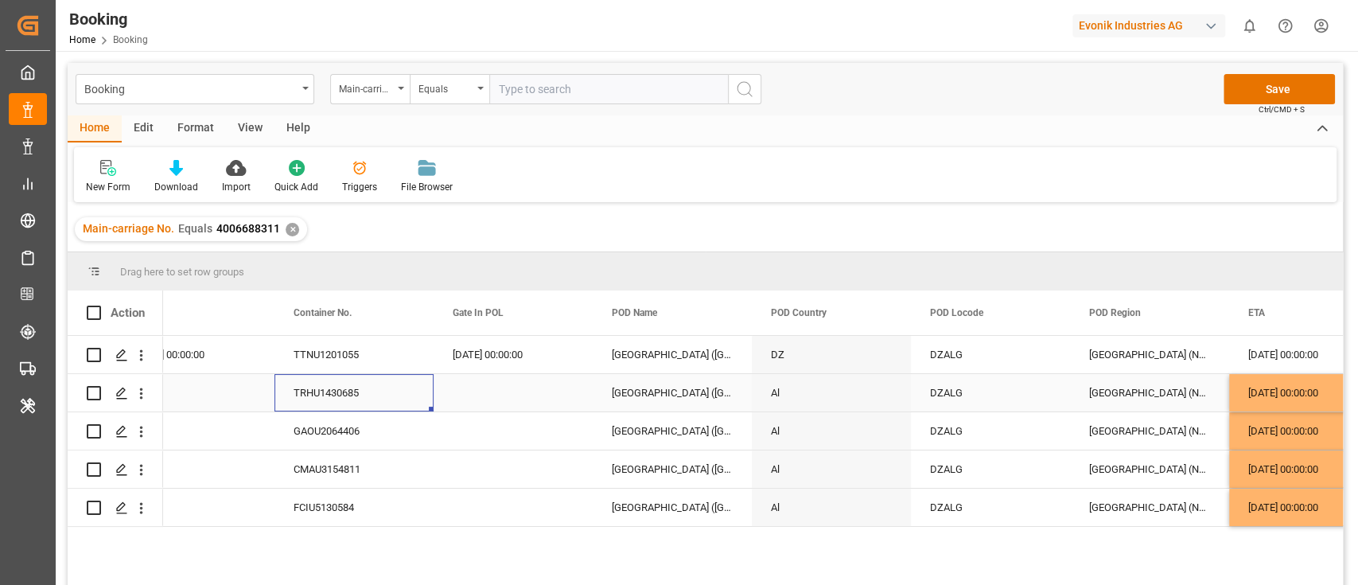
click at [470, 387] on div "Press SPACE to select this row." at bounding box center [513, 392] width 159 height 37
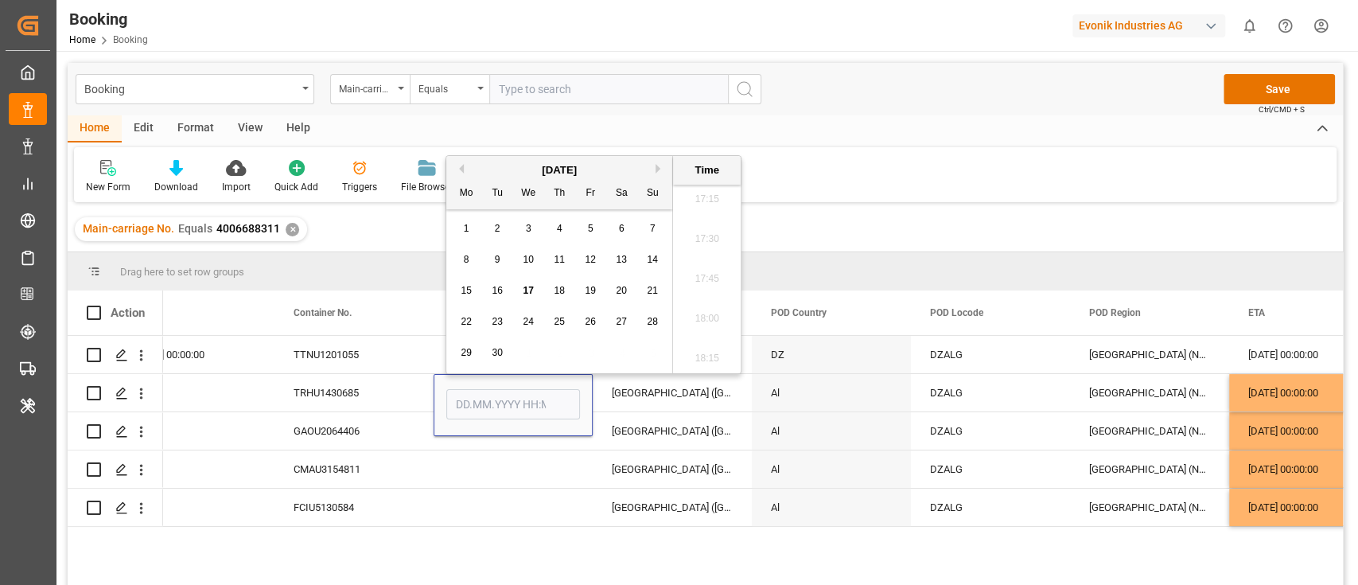
click at [460, 164] on button "Previous Month" at bounding box center [459, 169] width 10 height 10
click at [532, 317] on span "20" at bounding box center [528, 321] width 10 height 11
type input "20.08.2025 00:00"
click at [335, 447] on div "GAOU2064406" at bounding box center [353, 430] width 159 height 37
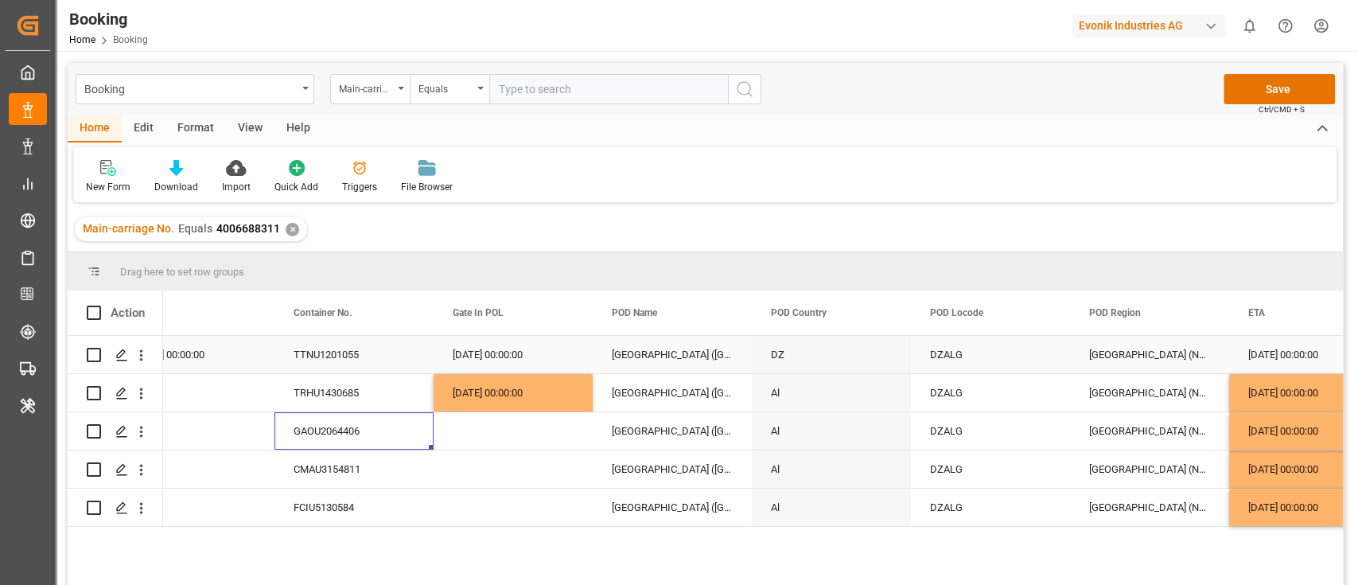
click at [495, 345] on div "21.08.2025 00:00:00" at bounding box center [513, 354] width 159 height 37
click at [476, 430] on div "Press SPACE to select this row." at bounding box center [513, 430] width 159 height 37
click at [333, 467] on div "CMAU3154811" at bounding box center [353, 468] width 159 height 37
click at [485, 426] on div "21.08.2025 00:00:00" at bounding box center [513, 430] width 159 height 37
click at [473, 473] on div "Press SPACE to select this row." at bounding box center [513, 468] width 159 height 37
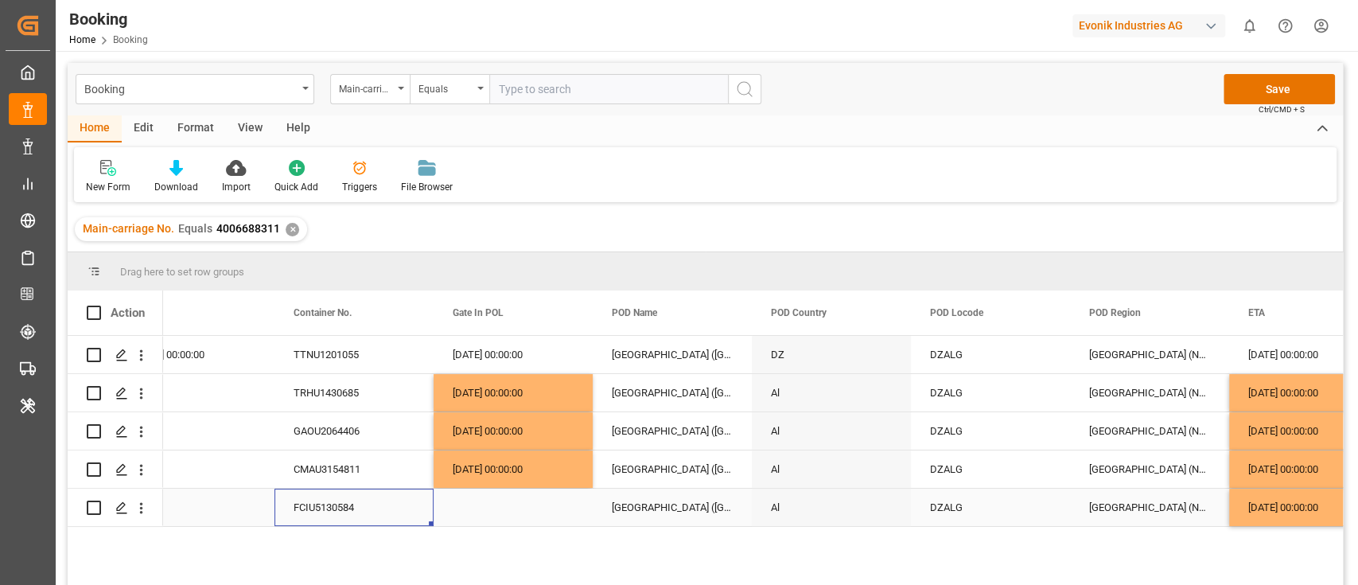
click at [332, 496] on div "FCIU5130584" at bounding box center [353, 506] width 159 height 37
click at [489, 474] on div "21.08.2025 00:00:00" at bounding box center [513, 468] width 159 height 37
click at [489, 498] on div "Press SPACE to select this row." at bounding box center [513, 506] width 159 height 37
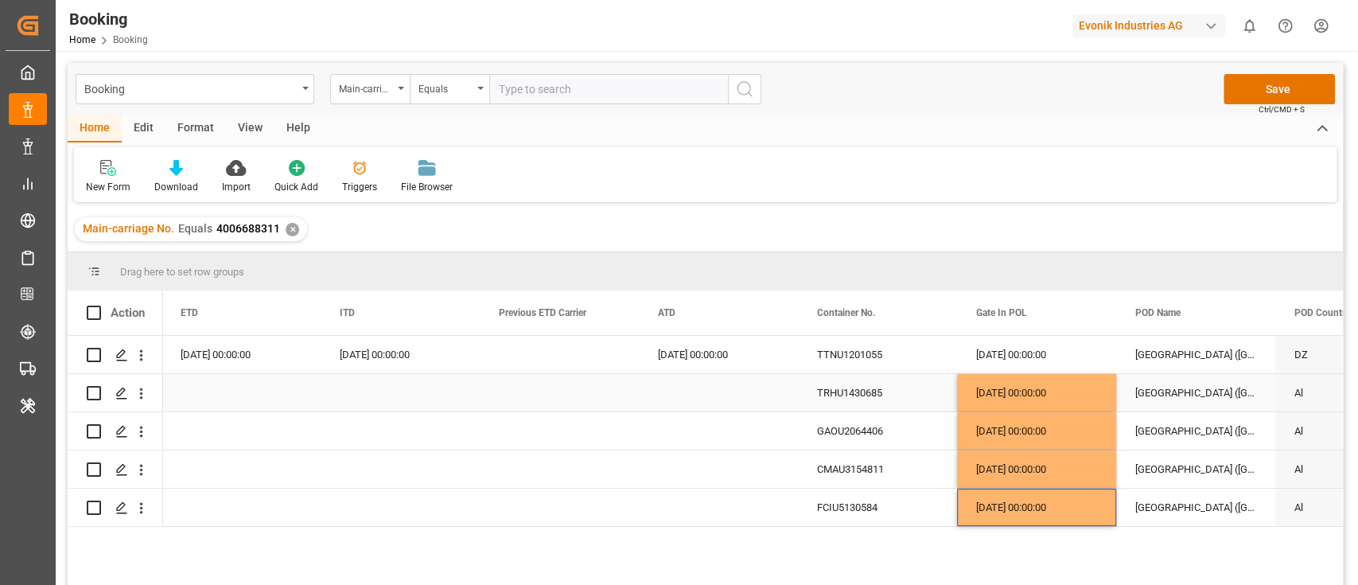
scroll to position [0, 7955]
click at [694, 359] on div "29.08.2025 00:00:00" at bounding box center [719, 354] width 159 height 37
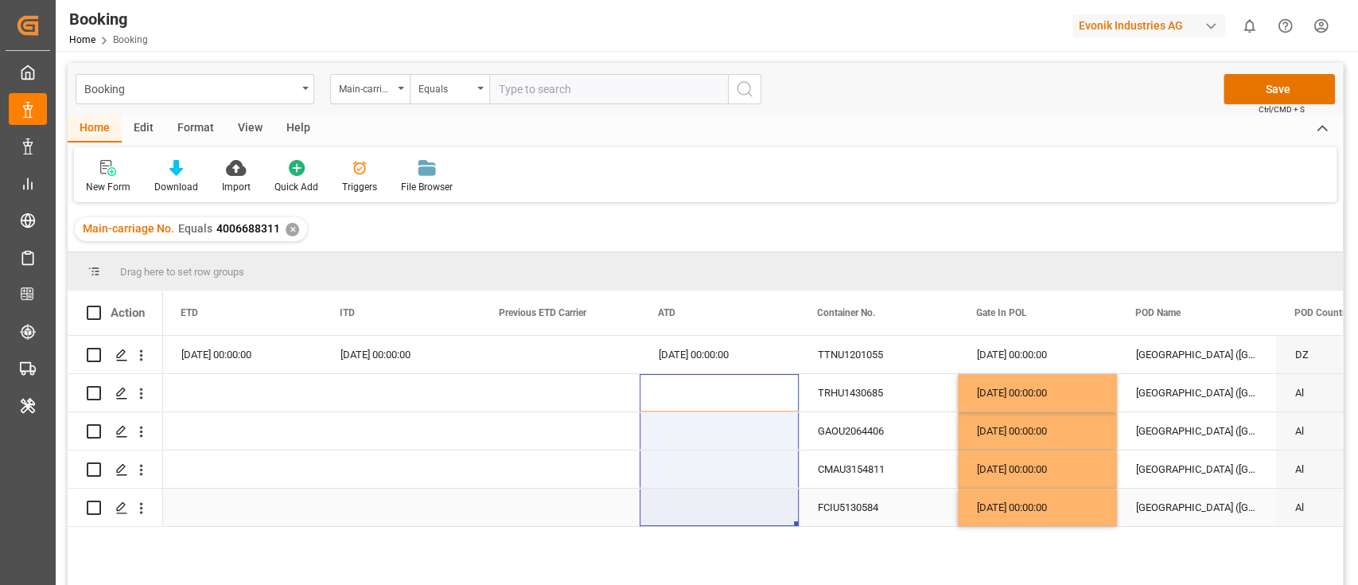
drag, startPoint x: 686, startPoint y: 383, endPoint x: 675, endPoint y: 525, distance: 142.1
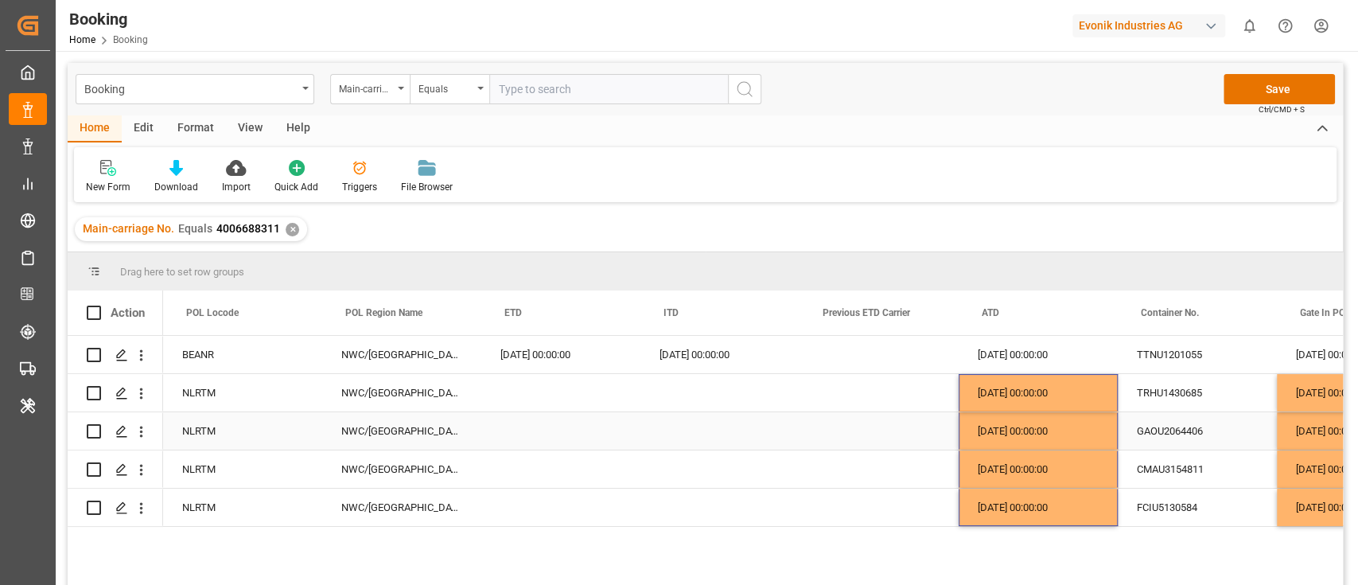
scroll to position [0, 7632]
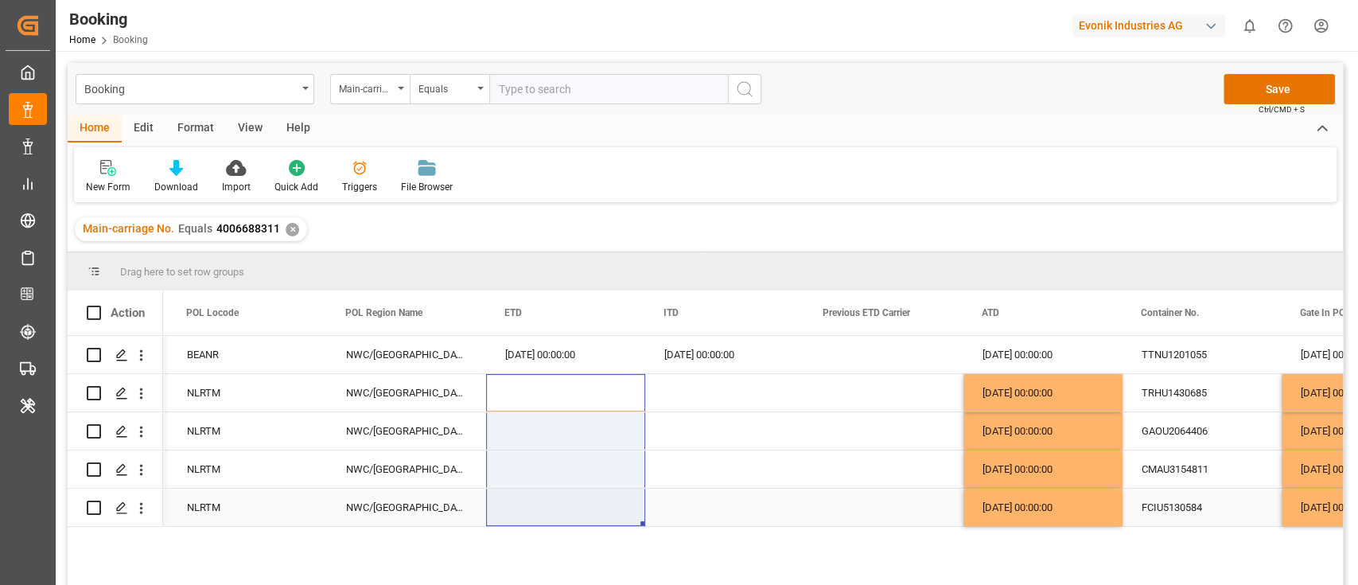
drag, startPoint x: 539, startPoint y: 383, endPoint x: 539, endPoint y: 508, distance: 124.9
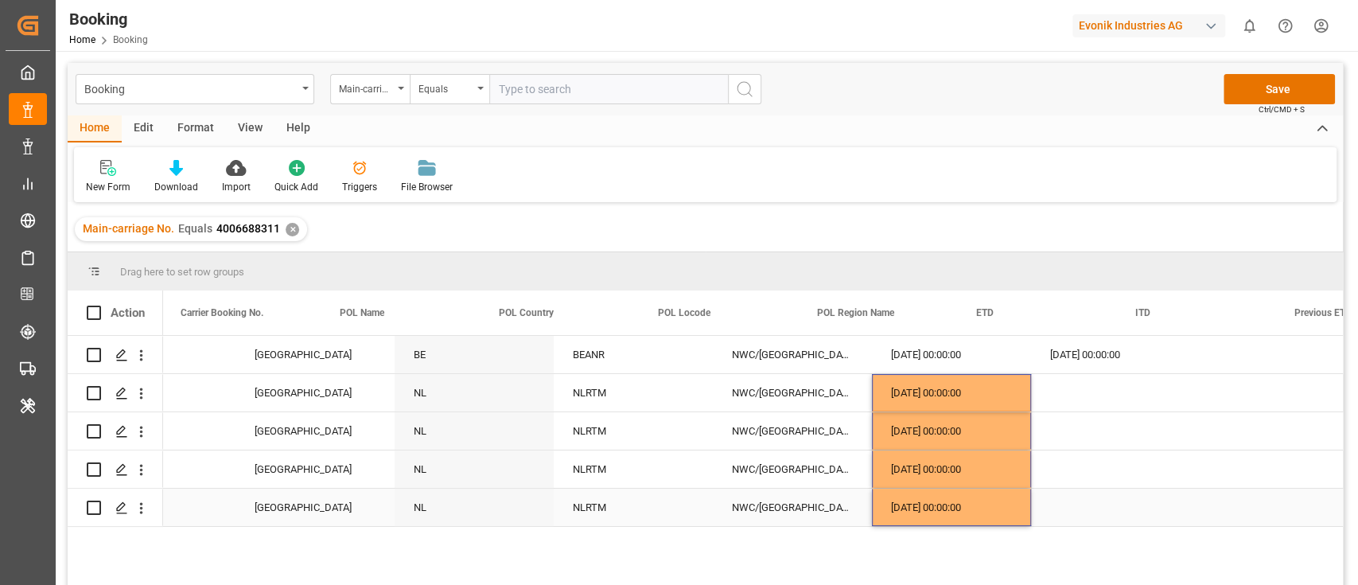
scroll to position [0, 7109]
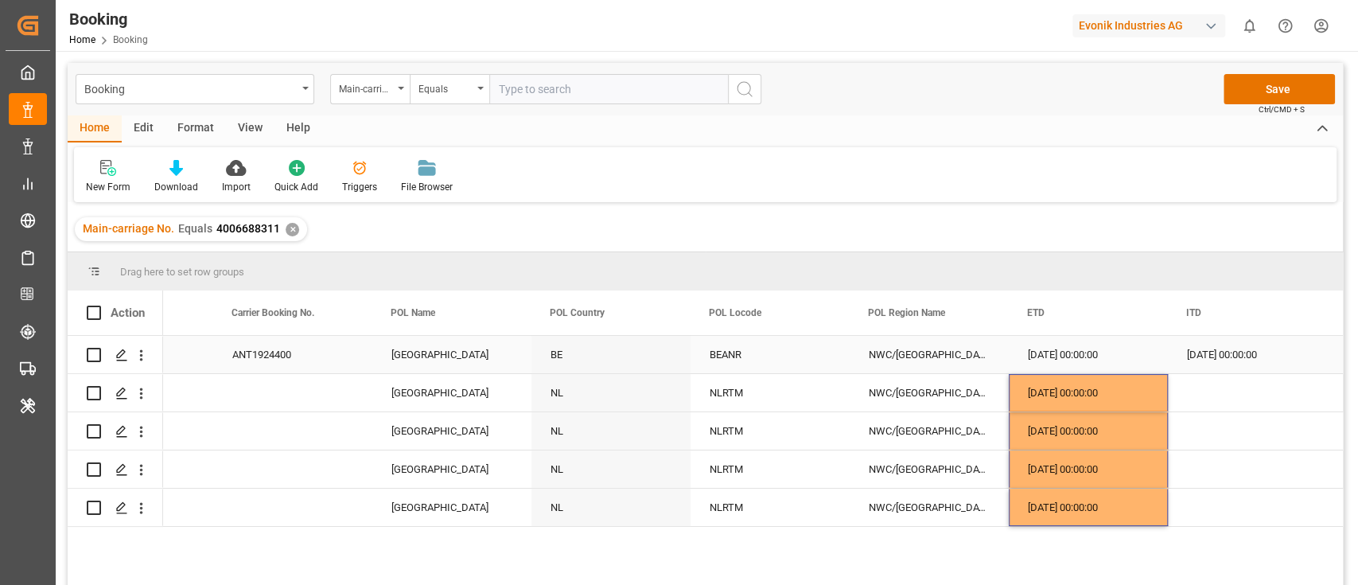
click at [710, 356] on div "BEANR" at bounding box center [769, 354] width 159 height 37
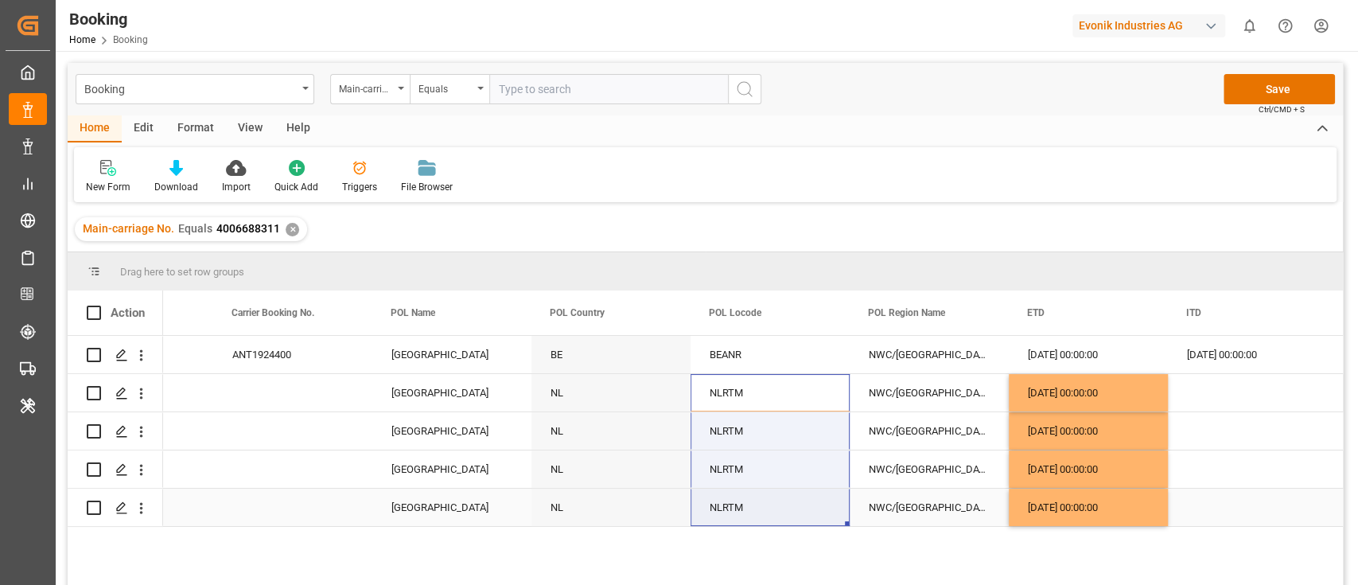
drag, startPoint x: 734, startPoint y: 397, endPoint x: 734, endPoint y: 492, distance: 94.7
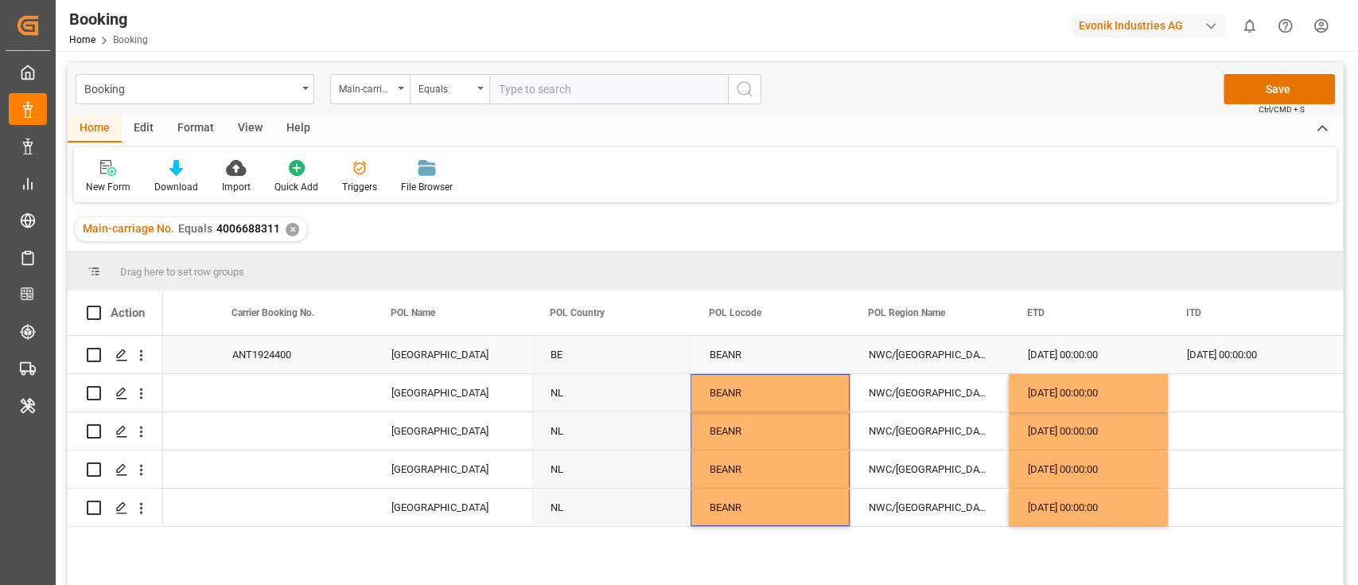
click at [441, 353] on div "[GEOGRAPHIC_DATA]" at bounding box center [451, 354] width 159 height 37
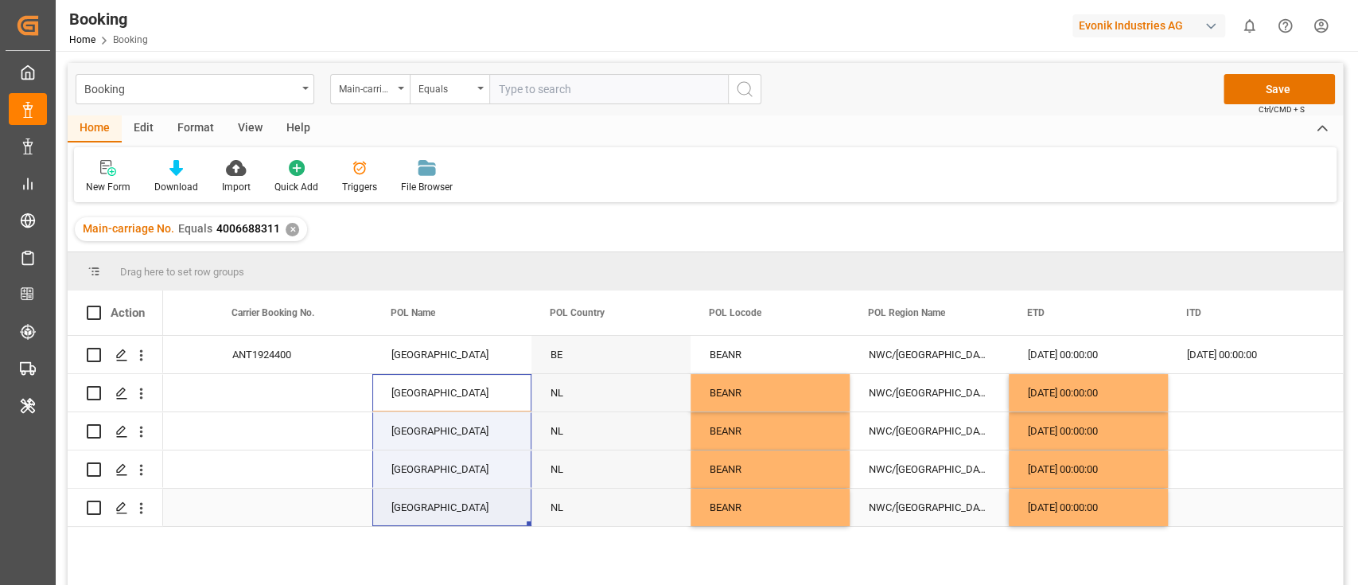
drag, startPoint x: 445, startPoint y: 381, endPoint x: 441, endPoint y: 525, distance: 144.1
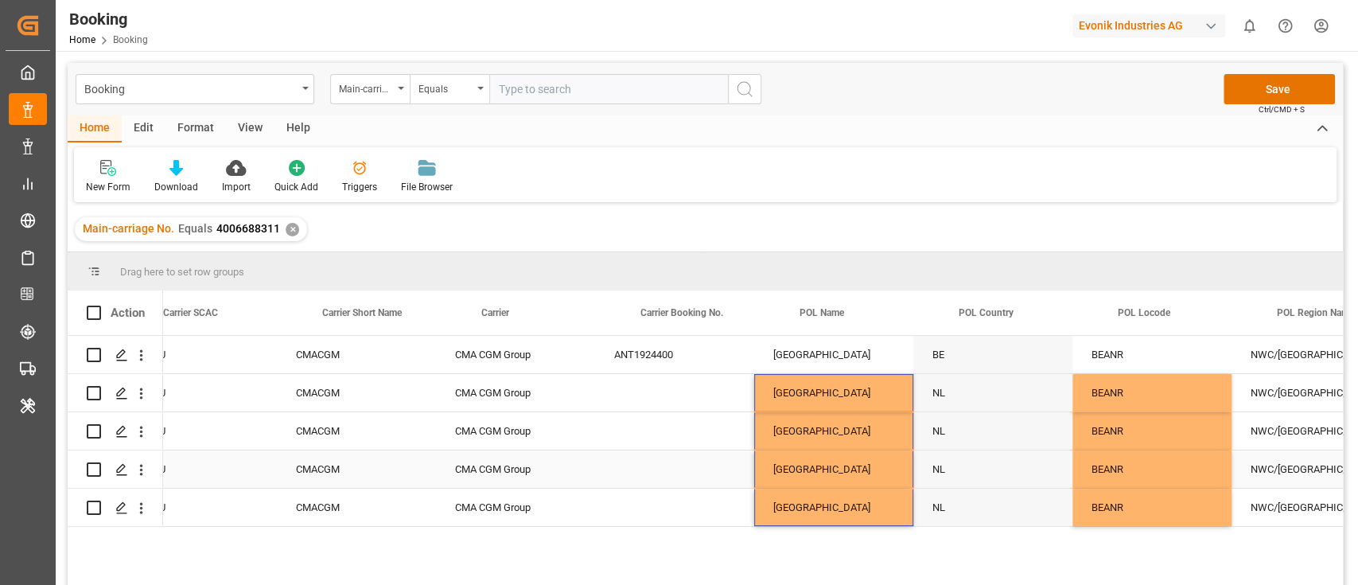
scroll to position [0, 6700]
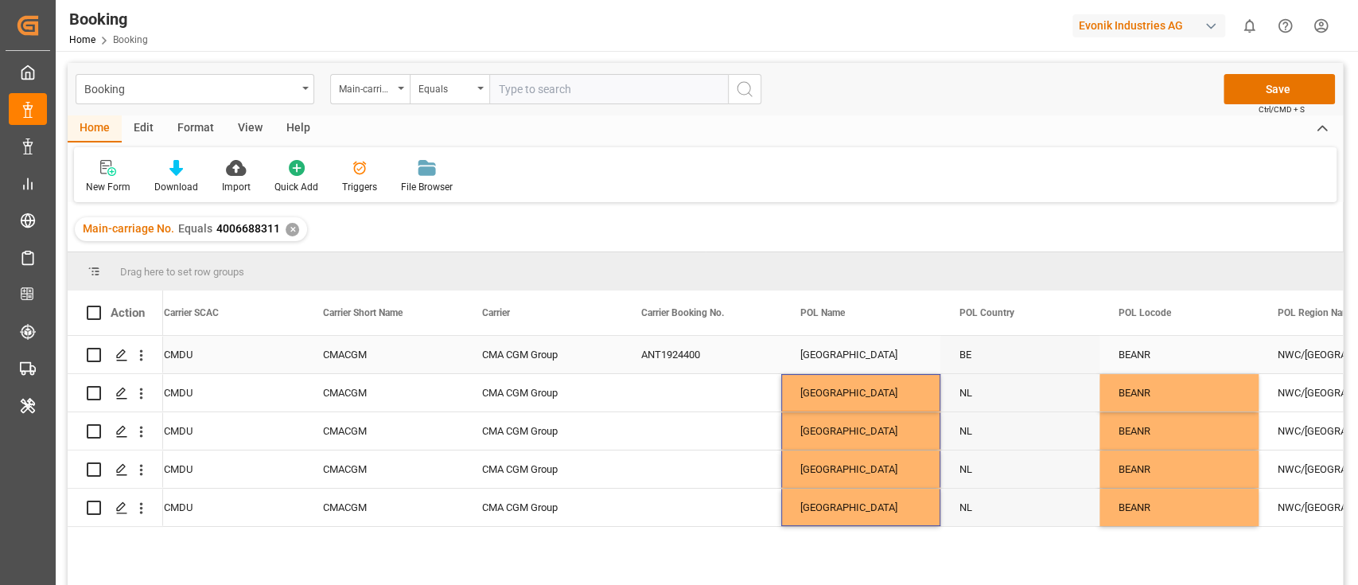
click at [660, 356] on div "ANT1924400" at bounding box center [701, 354] width 159 height 37
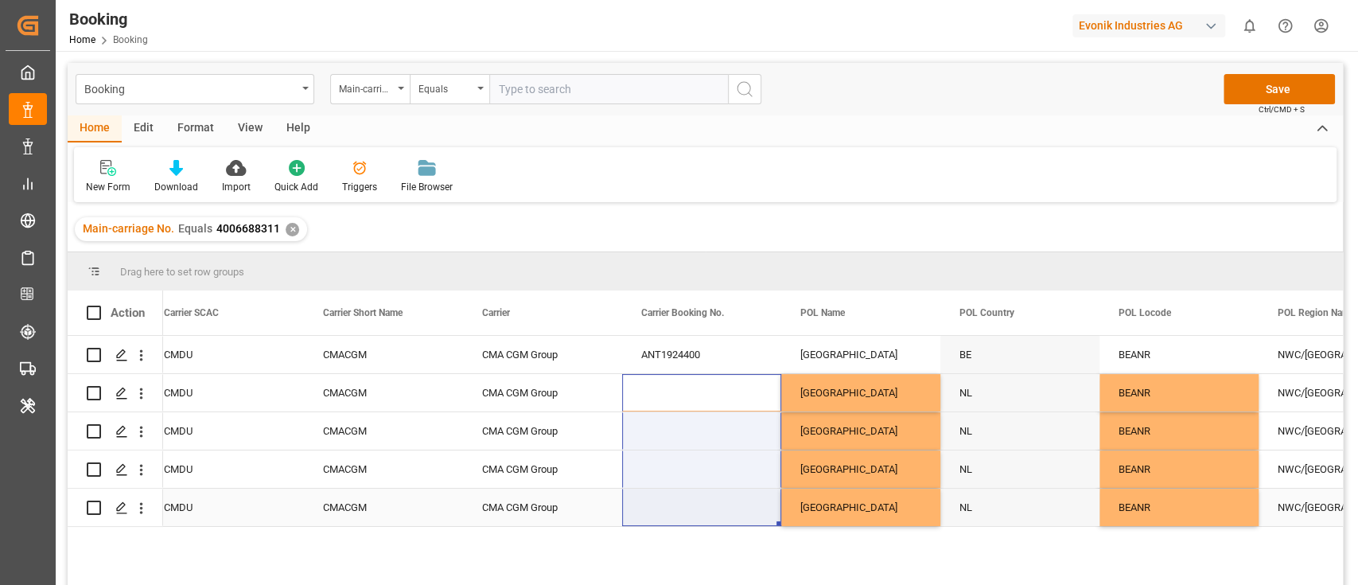
drag, startPoint x: 682, startPoint y: 377, endPoint x: 675, endPoint y: 518, distance: 140.9
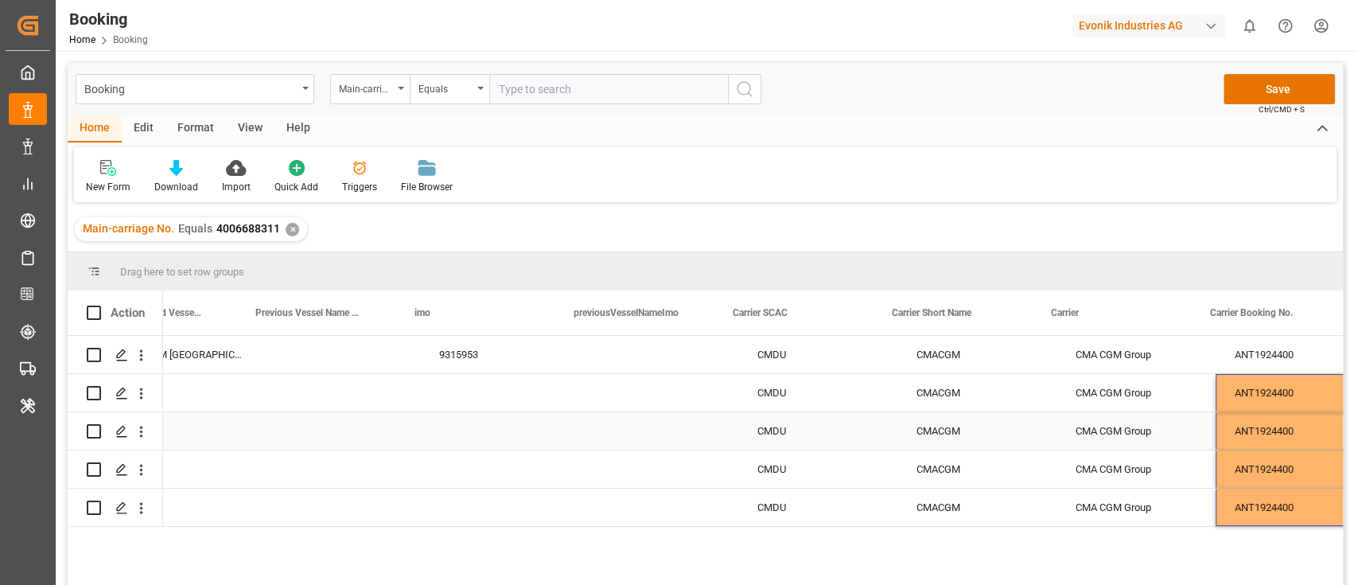
scroll to position [0, 6006]
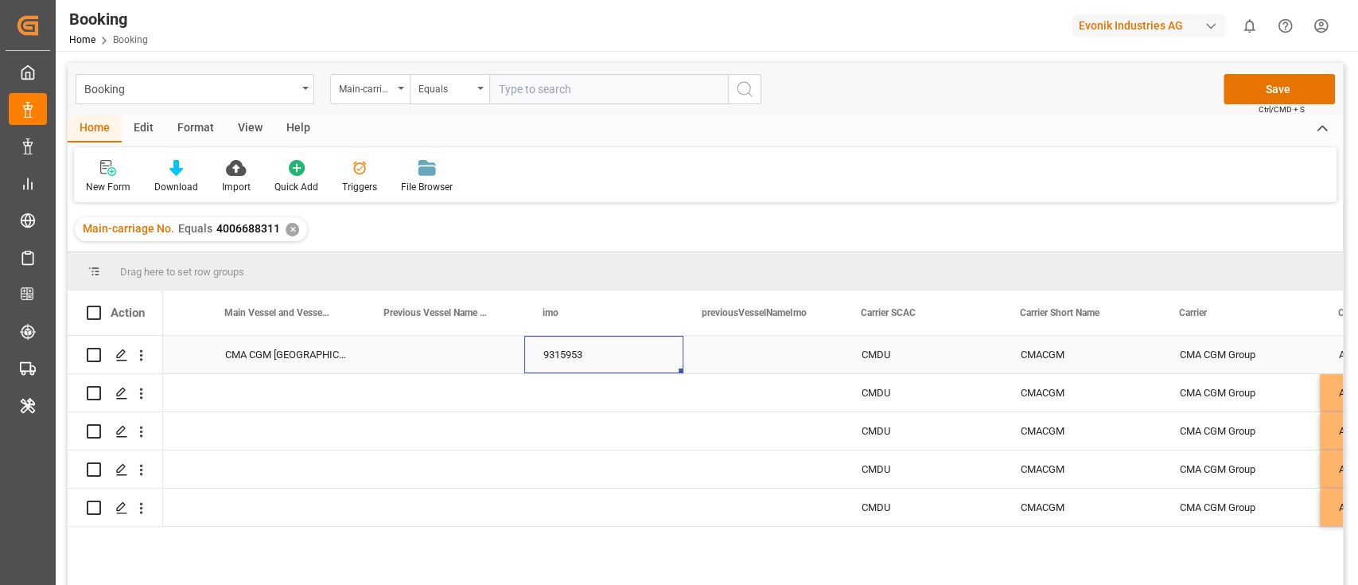
click at [564, 361] on div "9315953" at bounding box center [603, 354] width 159 height 37
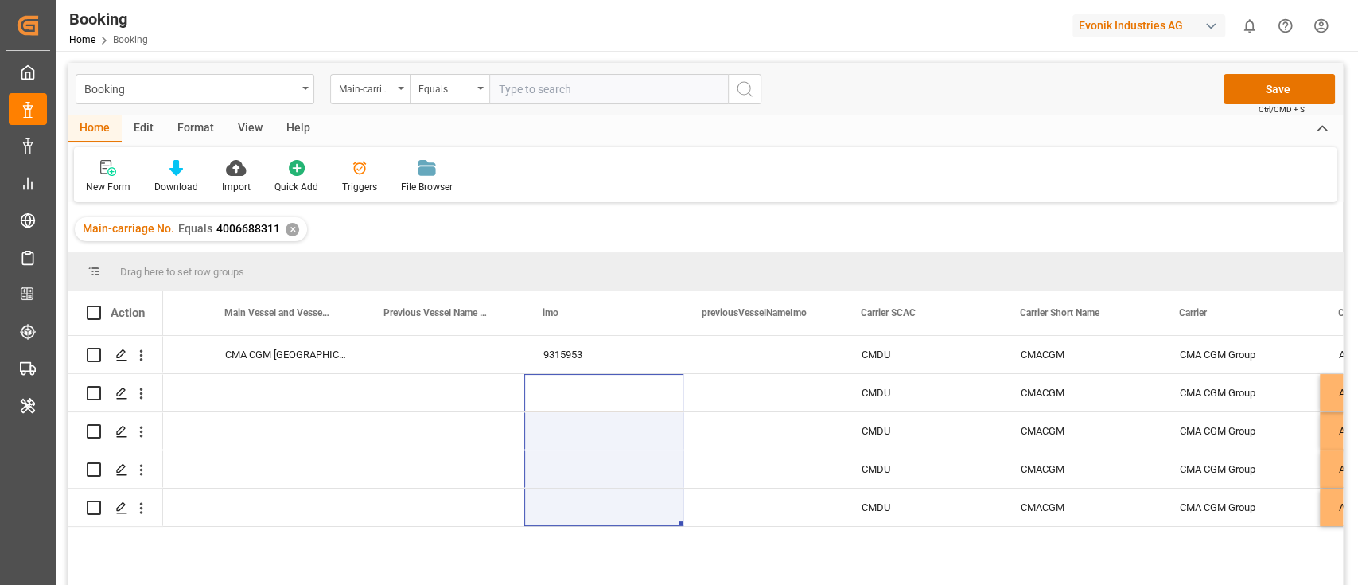
drag, startPoint x: 560, startPoint y: 395, endPoint x: 552, endPoint y: 527, distance: 132.3
click at [552, 527] on div "Antwerp ANT1924400 CMA CGM Group CMACGM CMDU 9315953 CMA CGM SYDNEY Antwerp ANT…" at bounding box center [753, 465] width 1180 height 259
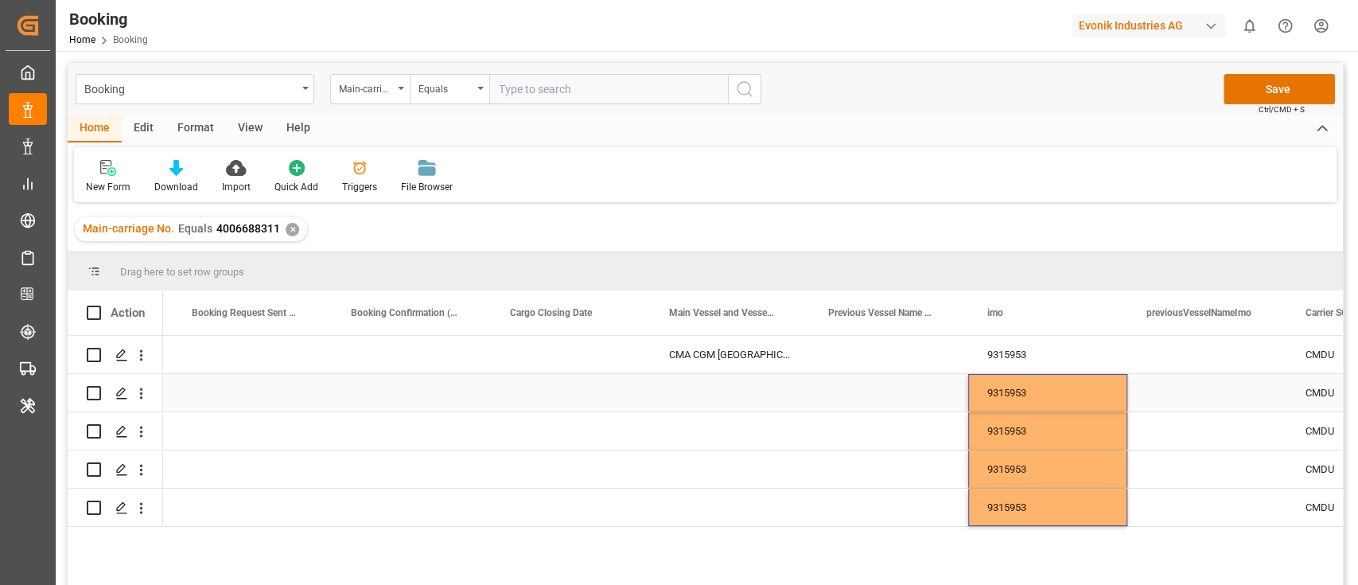
click at [702, 374] on div "Press SPACE to select this row." at bounding box center [729, 392] width 159 height 37
click at [710, 351] on div "CMA CGM SYDNEY" at bounding box center [729, 354] width 159 height 37
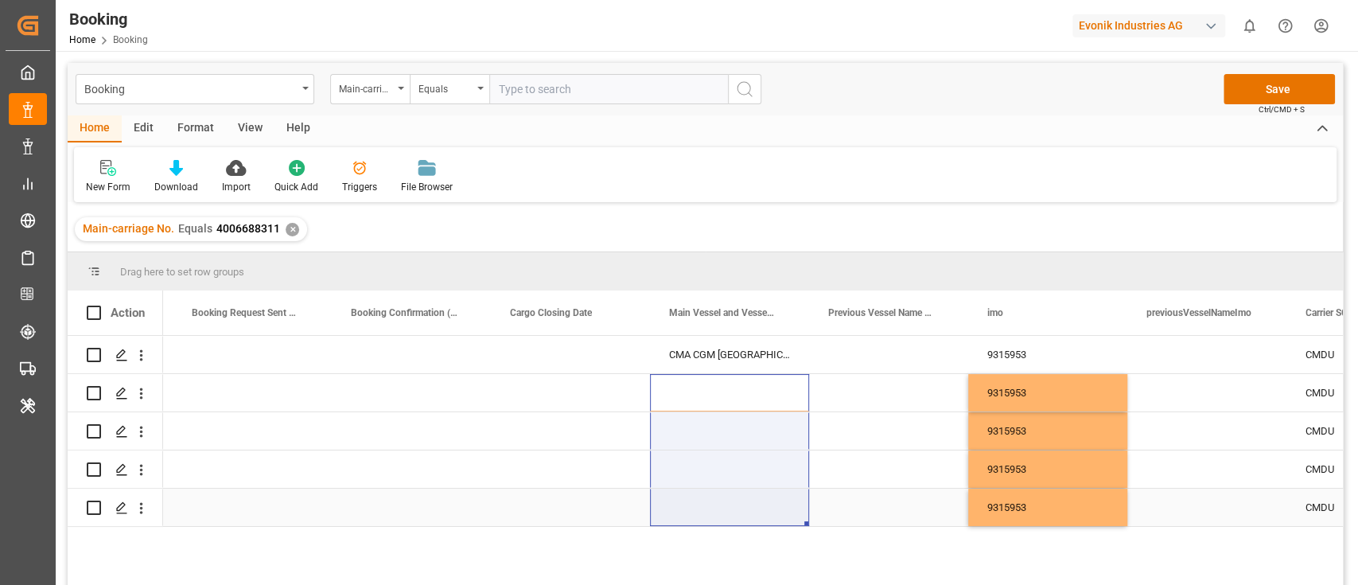
drag, startPoint x: 702, startPoint y: 380, endPoint x: 696, endPoint y: 510, distance: 129.8
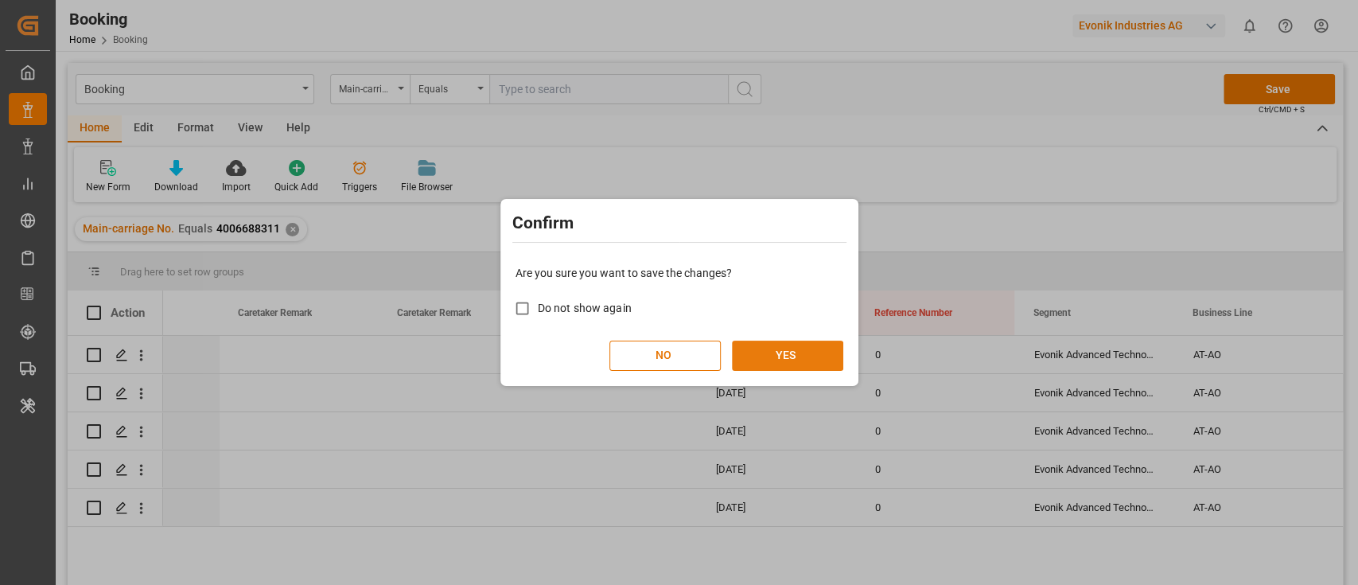
click at [798, 358] on button "YES" at bounding box center [787, 355] width 111 height 30
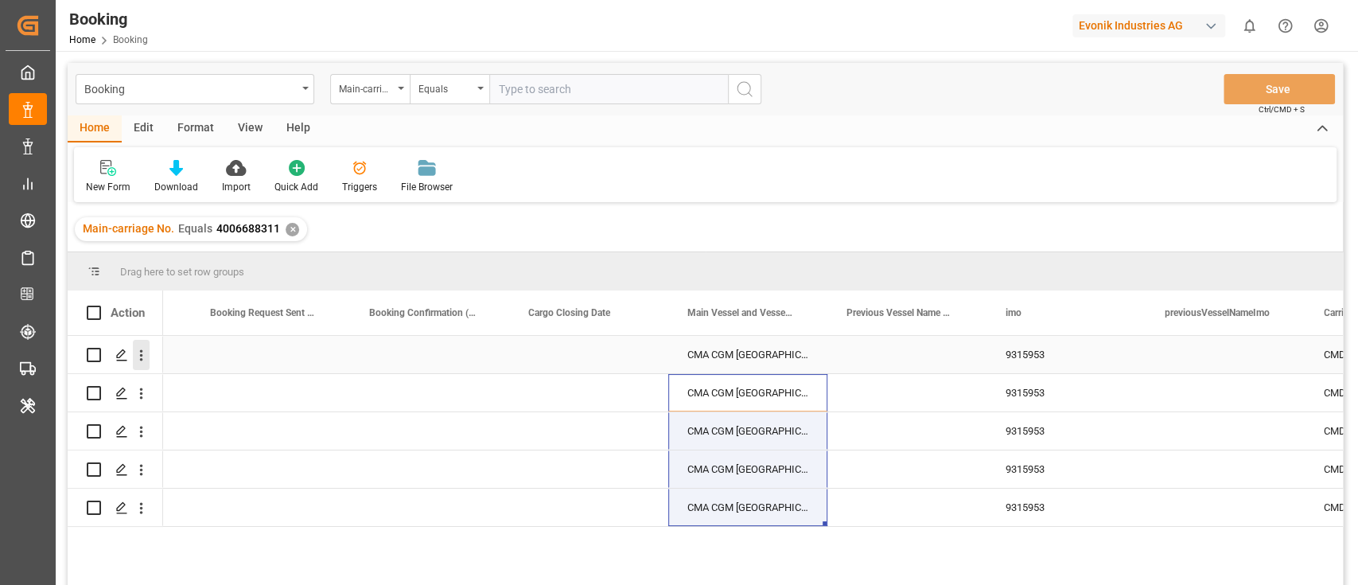
click at [142, 363] on icon "open menu" at bounding box center [141, 355] width 17 height 17
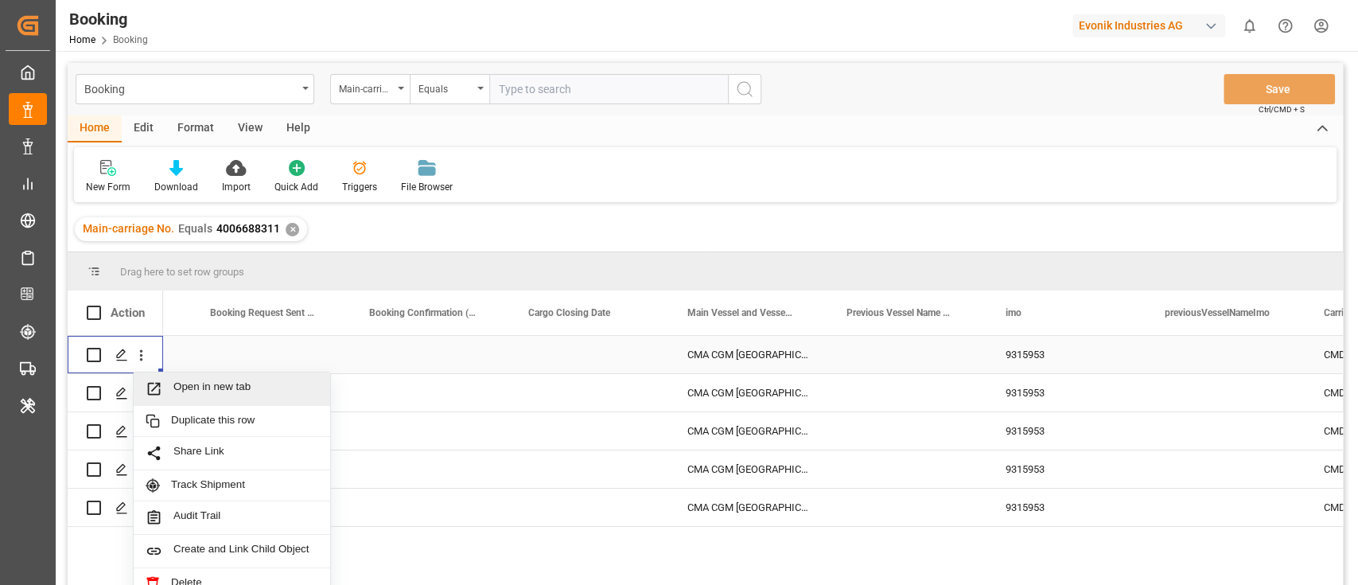
click at [226, 381] on span "Open in new tab" at bounding box center [245, 388] width 145 height 17
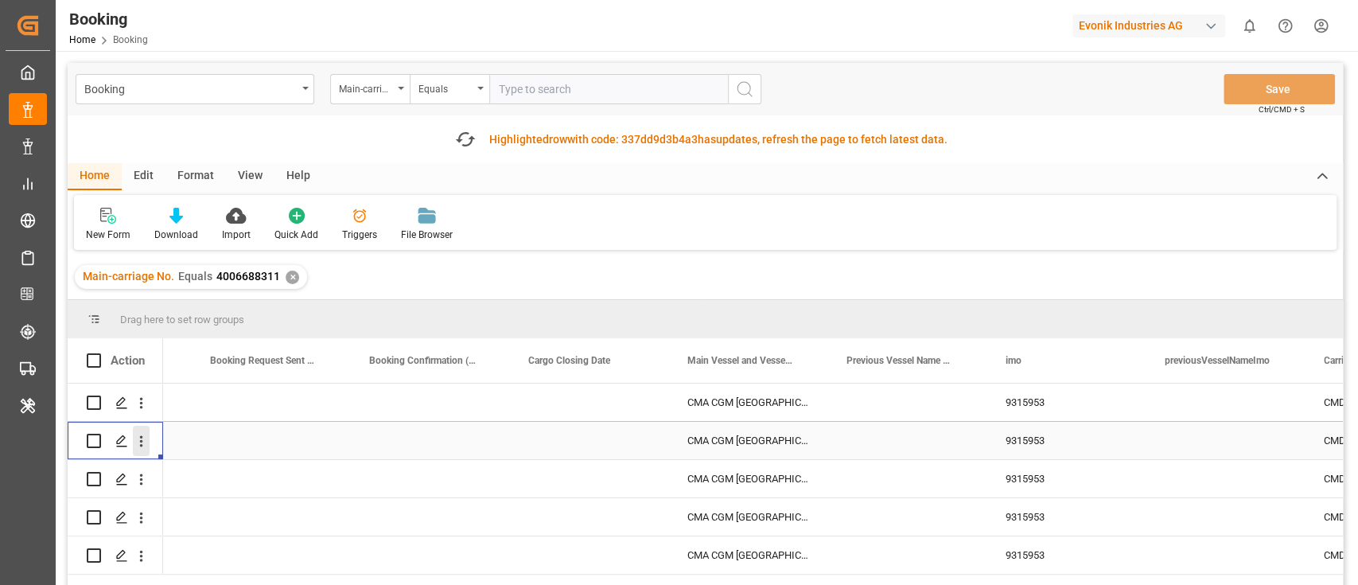
click at [139, 434] on icon "open menu" at bounding box center [141, 441] width 17 height 17
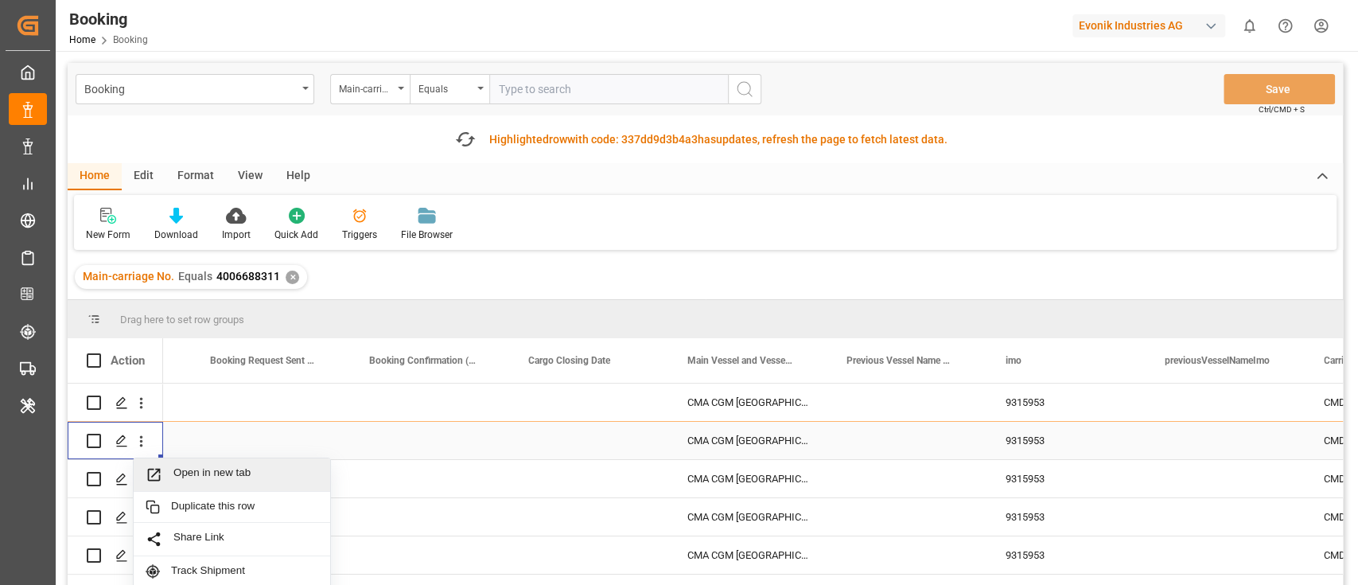
click at [182, 468] on span "Open in new tab" at bounding box center [245, 474] width 145 height 17
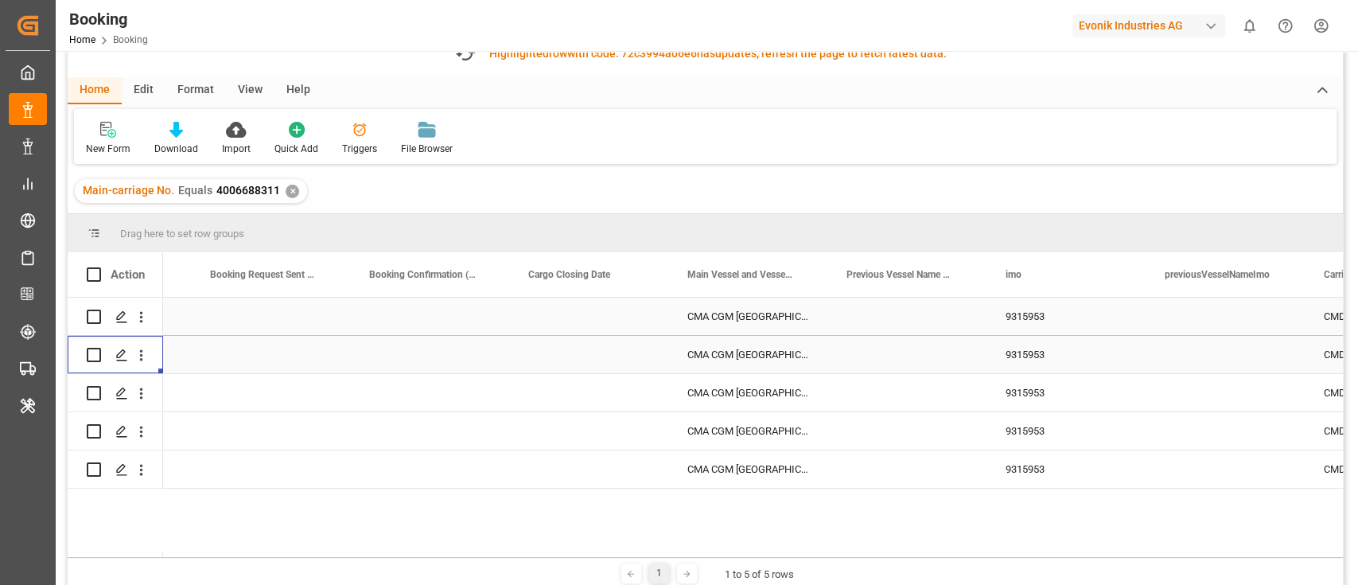
scroll to position [106, 0]
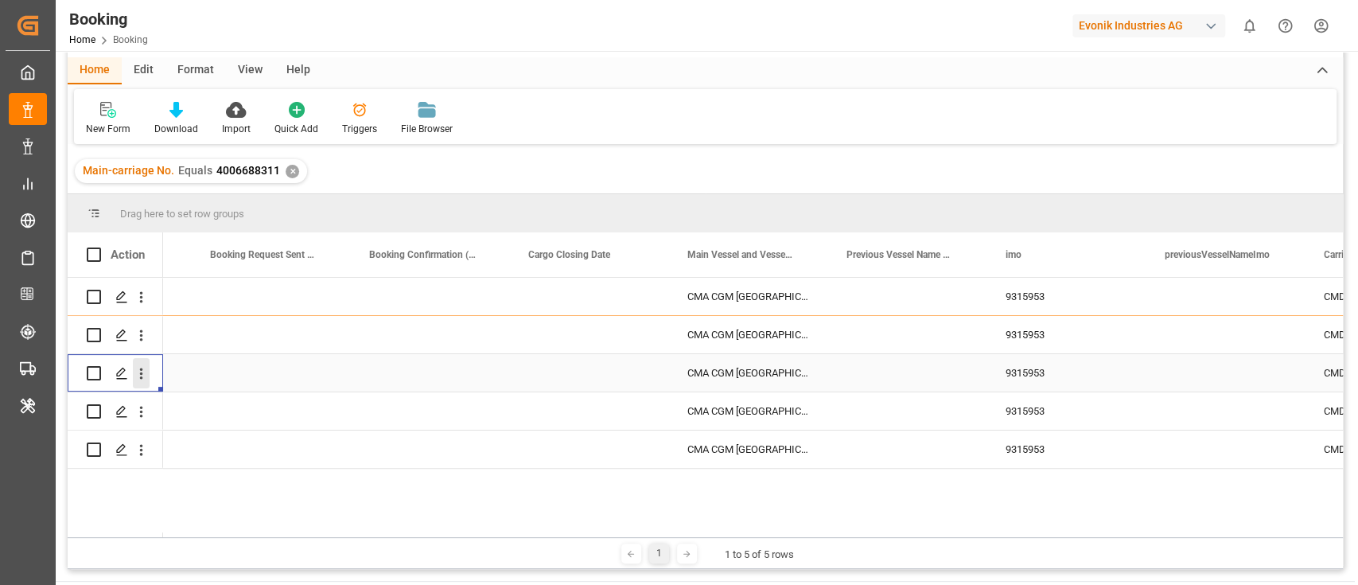
click at [146, 380] on icon "open menu" at bounding box center [141, 373] width 17 height 17
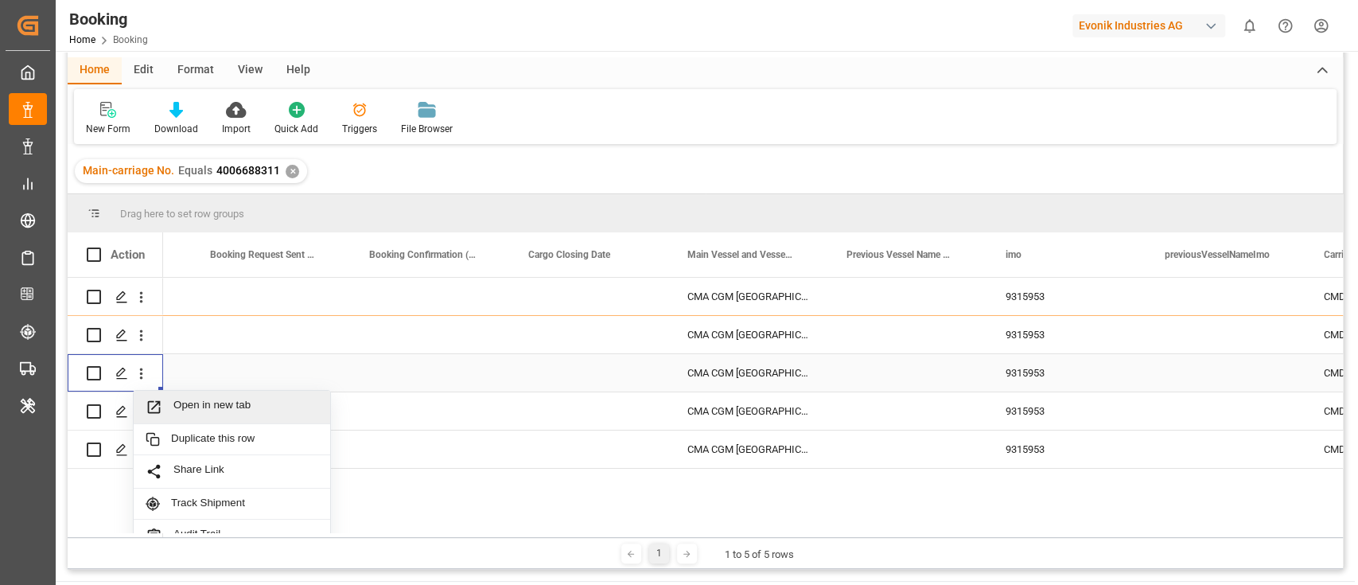
click at [212, 410] on span "Open in new tab" at bounding box center [245, 407] width 145 height 17
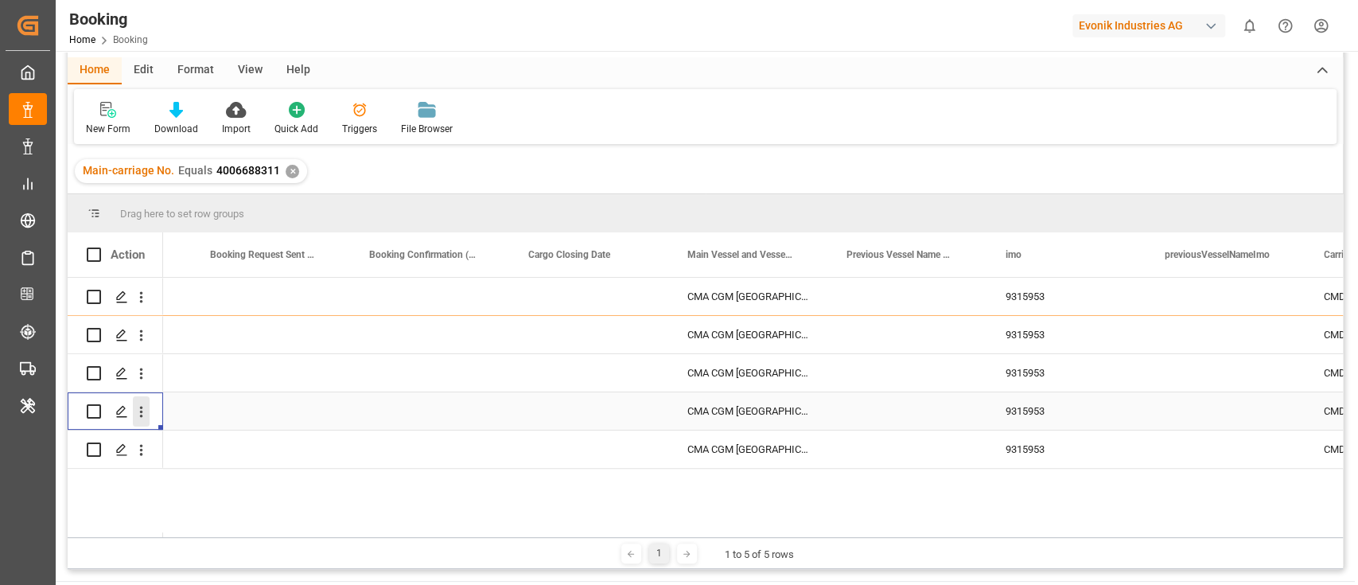
click at [141, 415] on icon "open menu" at bounding box center [141, 411] width 3 height 11
click at [200, 437] on span "Open in new tab" at bounding box center [245, 445] width 145 height 17
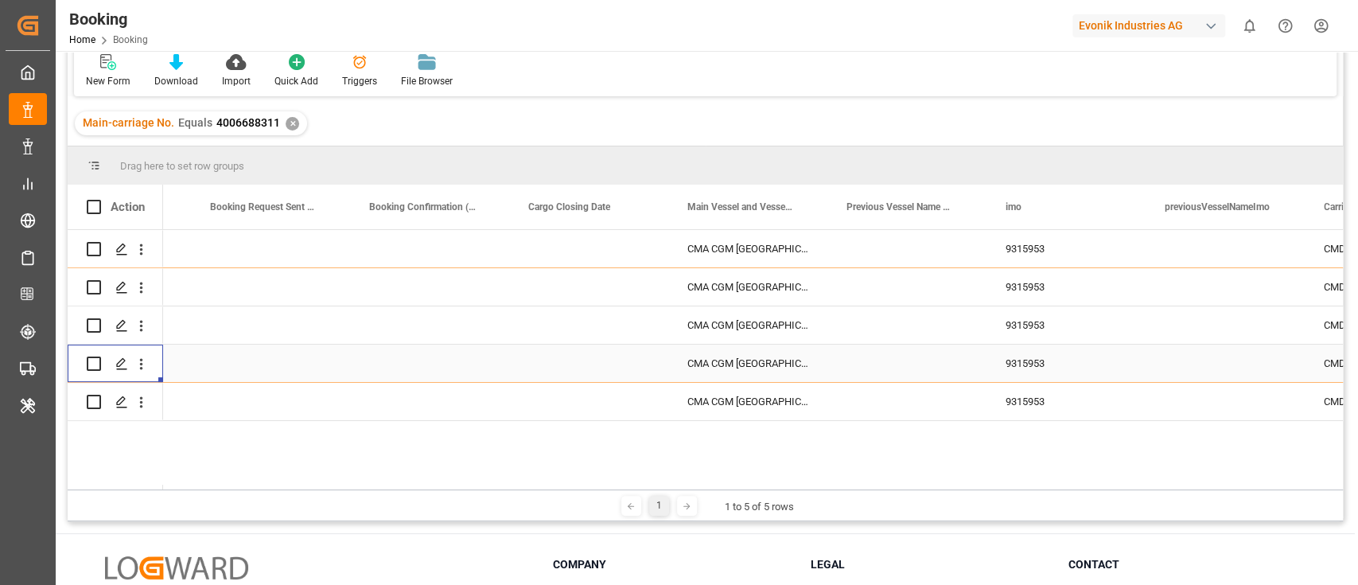
scroll to position [57, 0]
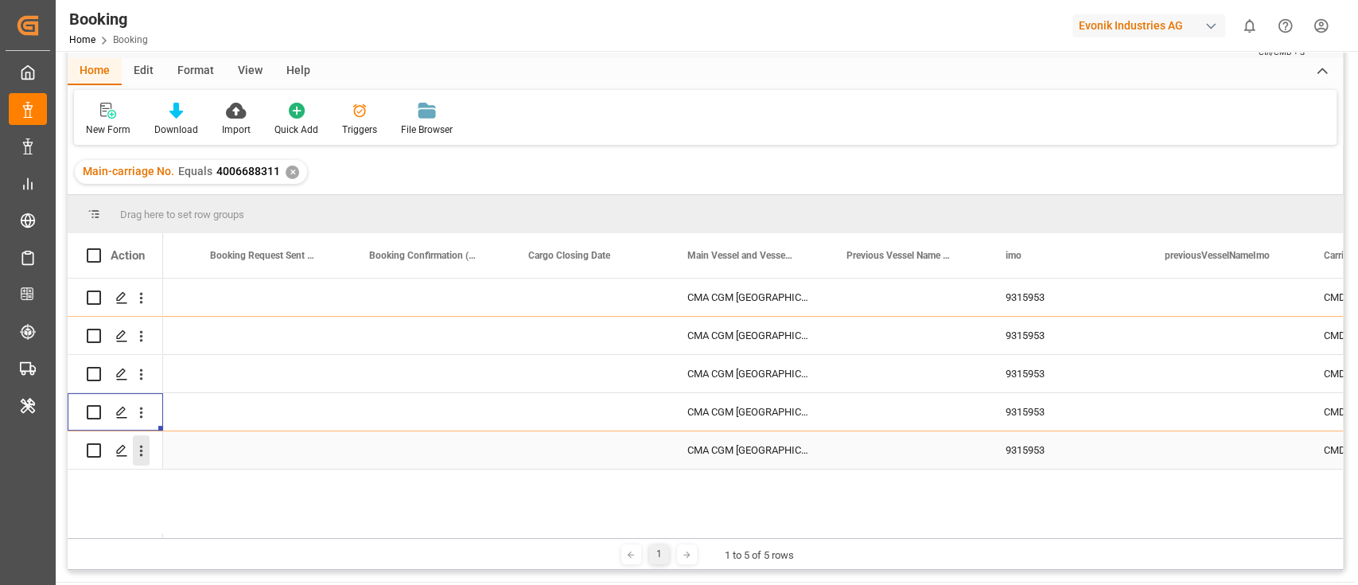
click at [135, 452] on icon "open menu" at bounding box center [141, 450] width 17 height 17
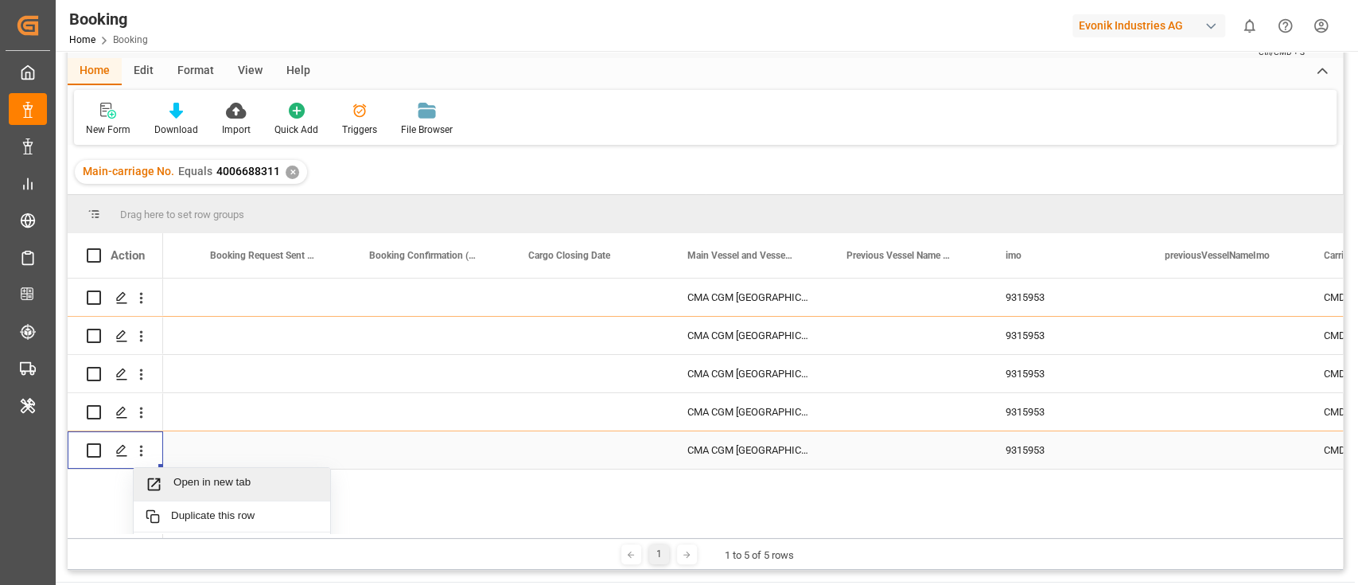
click at [181, 476] on span "Open in new tab" at bounding box center [245, 484] width 145 height 17
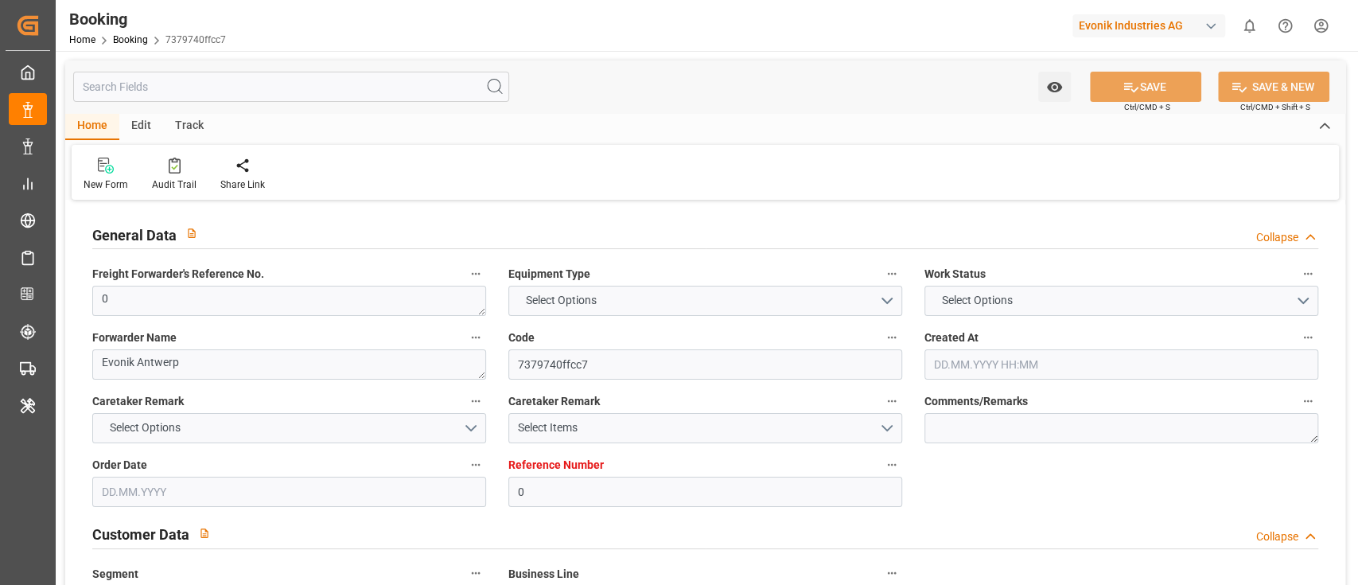
type input "0"
type input "9938418"
type input "CMACGM"
type input "CMA CGM Group"
type input "BEANR"
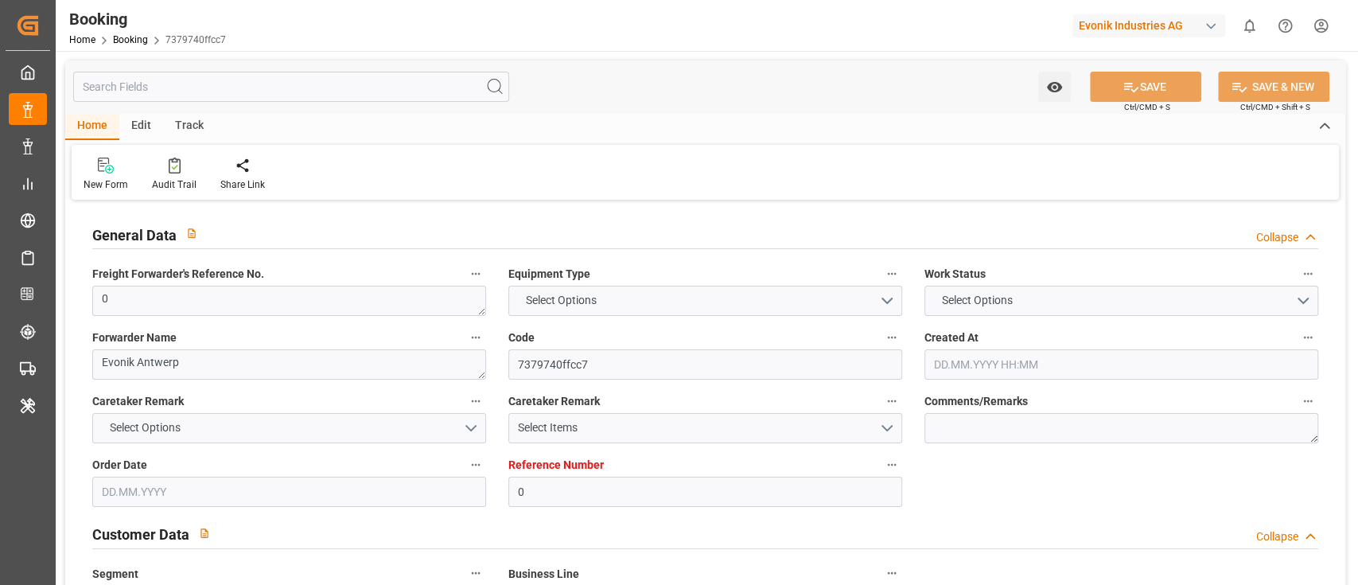
type input "EGALY"
type input "0"
type input "[DATE] 09:45"
type input "[DATE]"
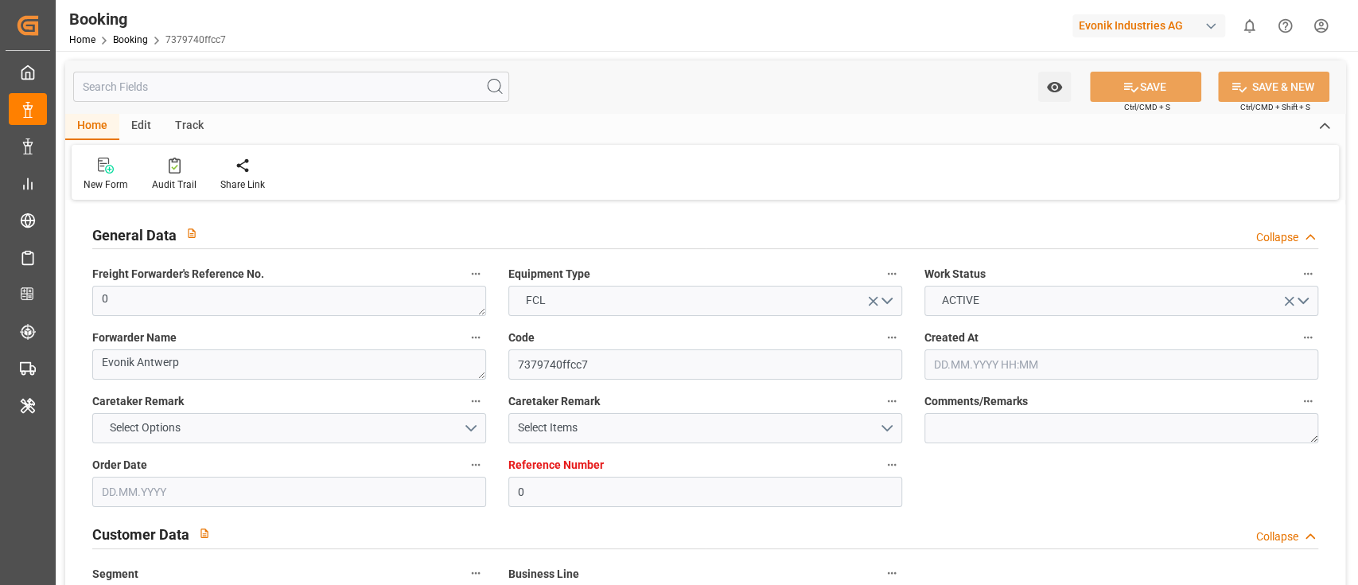
type input "[DATE]"
type input "[DATE] 00:00"
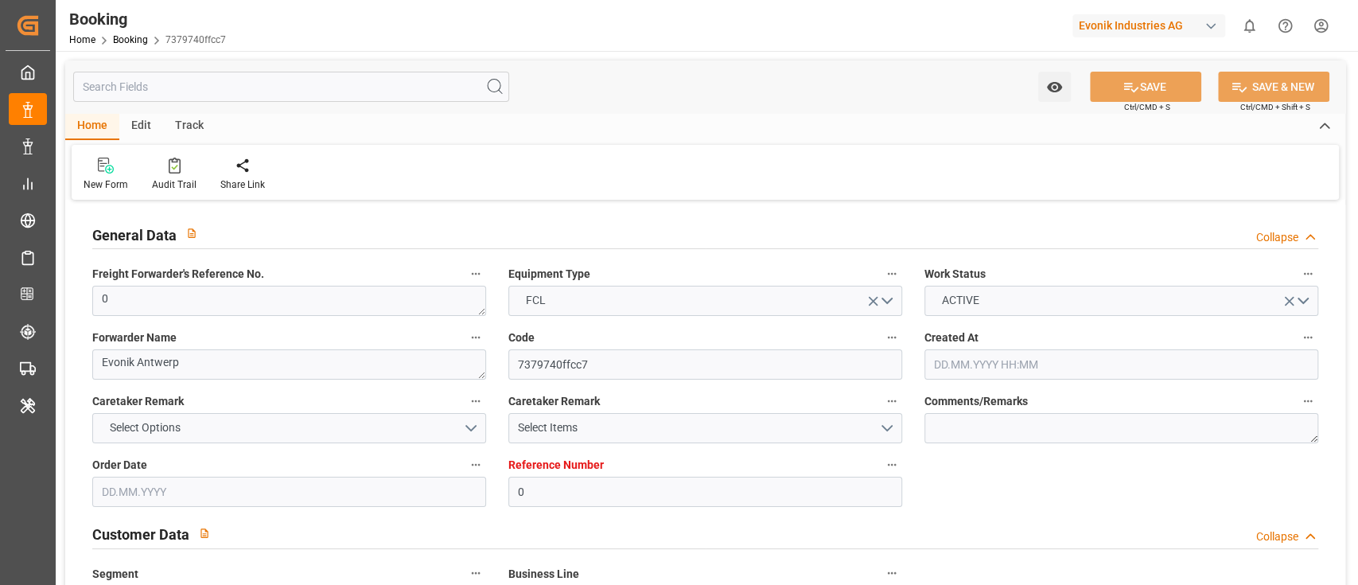
type input "[DATE] 00:00"
type input "[DATE] 12:08"
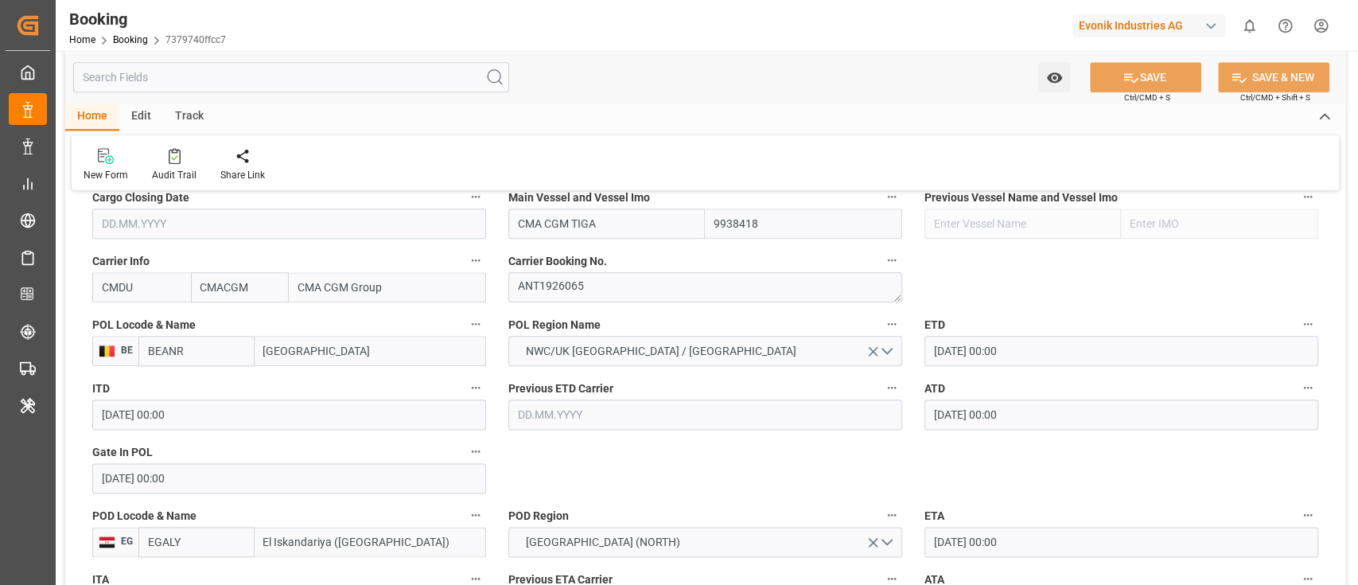
scroll to position [1273, 0]
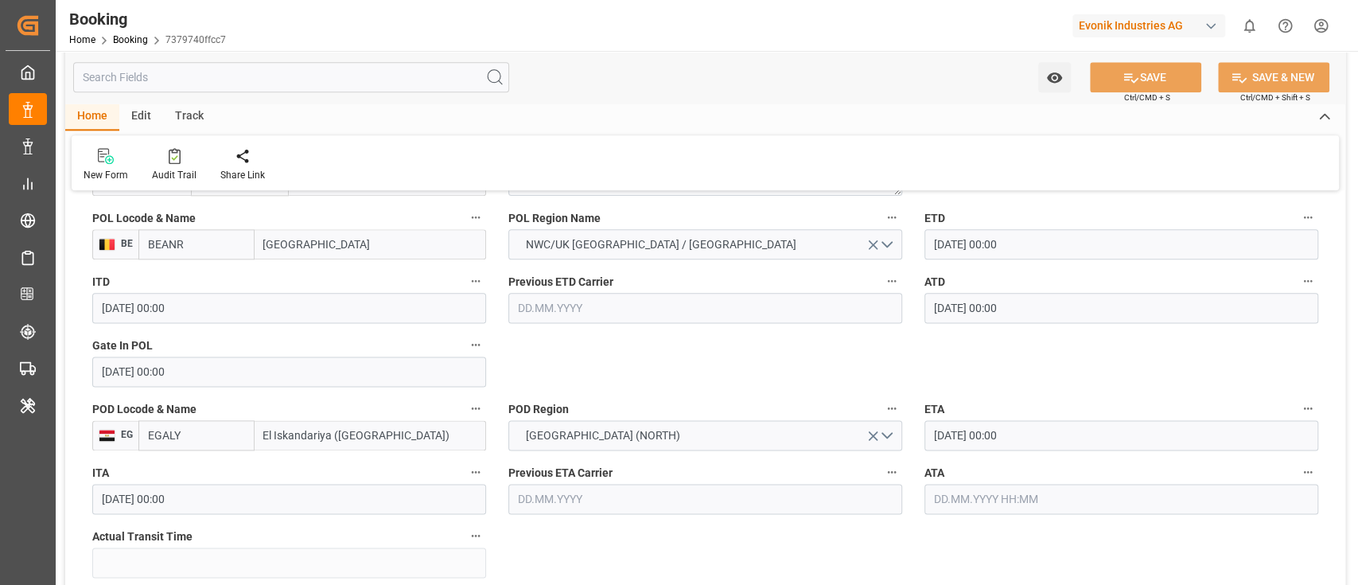
click at [214, 251] on input "BEANR" at bounding box center [196, 244] width 116 height 30
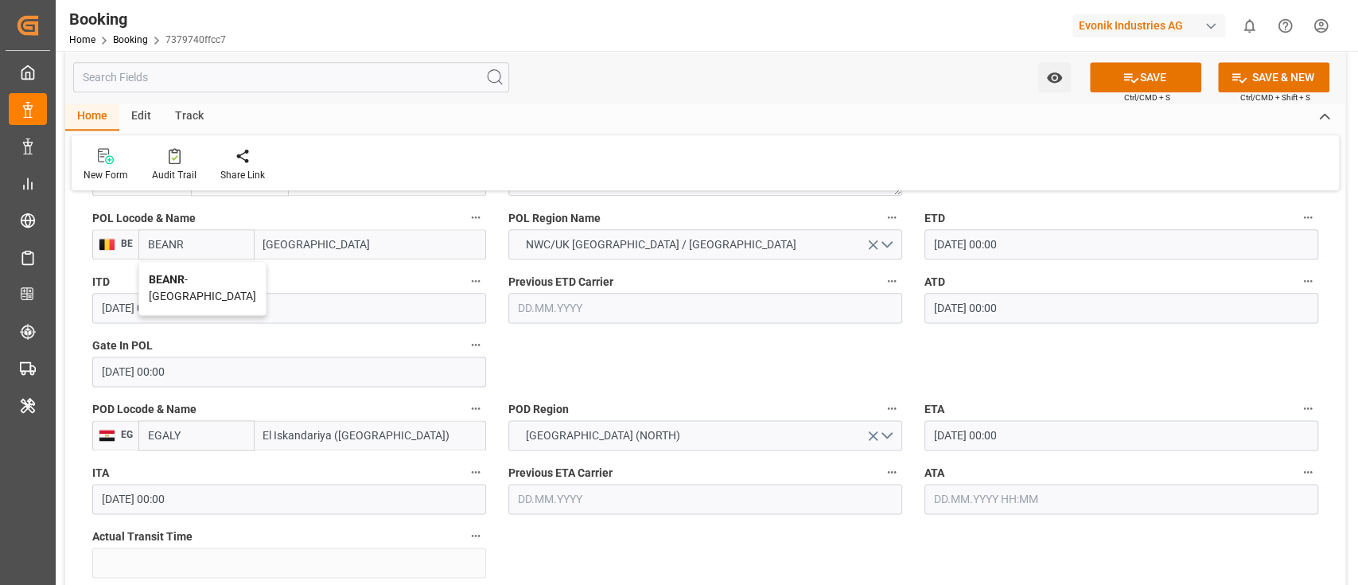
click at [202, 277] on span "BEANR - [GEOGRAPHIC_DATA]" at bounding box center [202, 287] width 107 height 29
type input "BEANR"
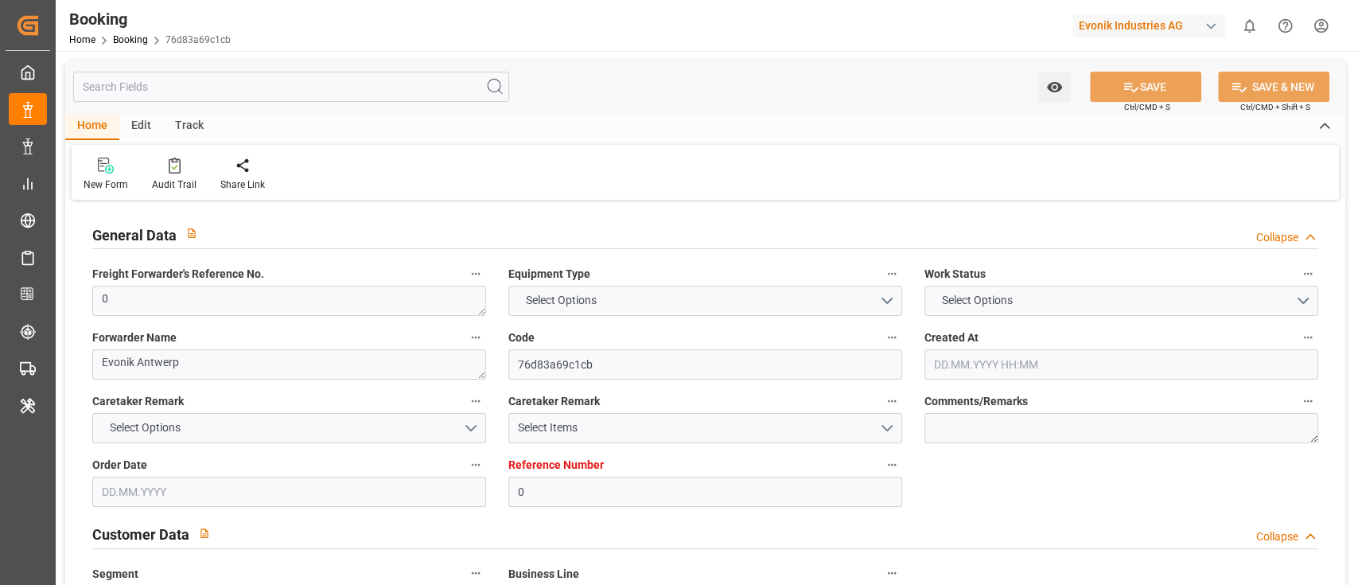
type input "0"
type input "9938418"
type input "CMACGM"
type input "CMA CGM Group"
type input "BEANR"
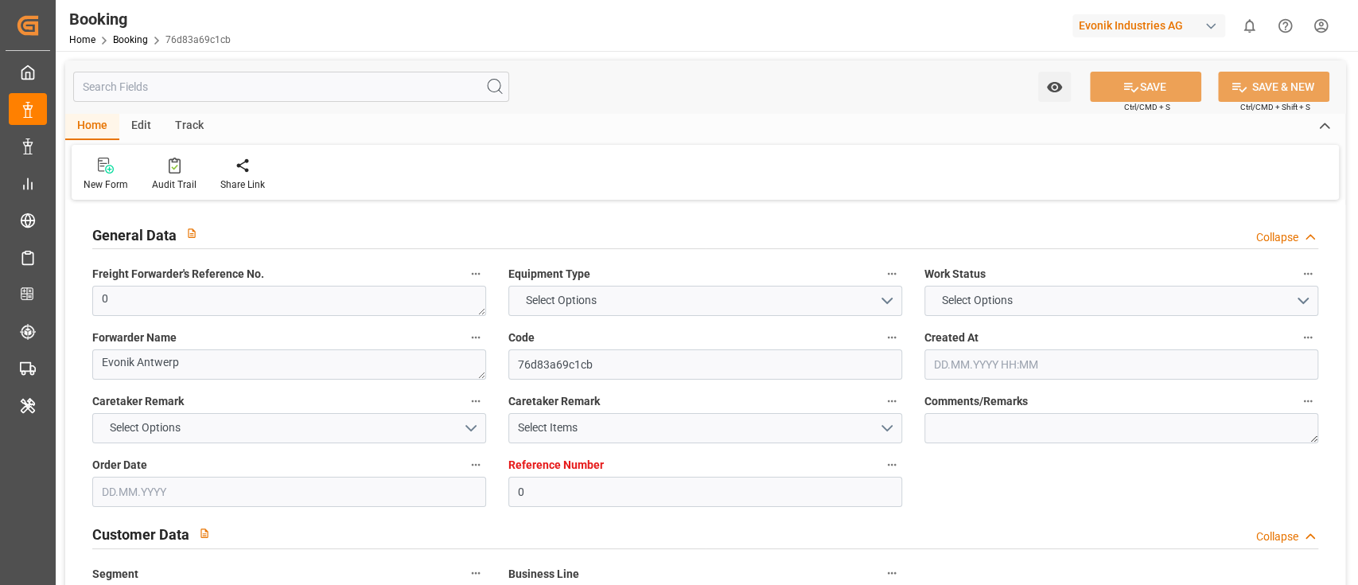
type input "EGALY"
type input "0"
type input "[DATE] 09:45"
type input "[DATE]"
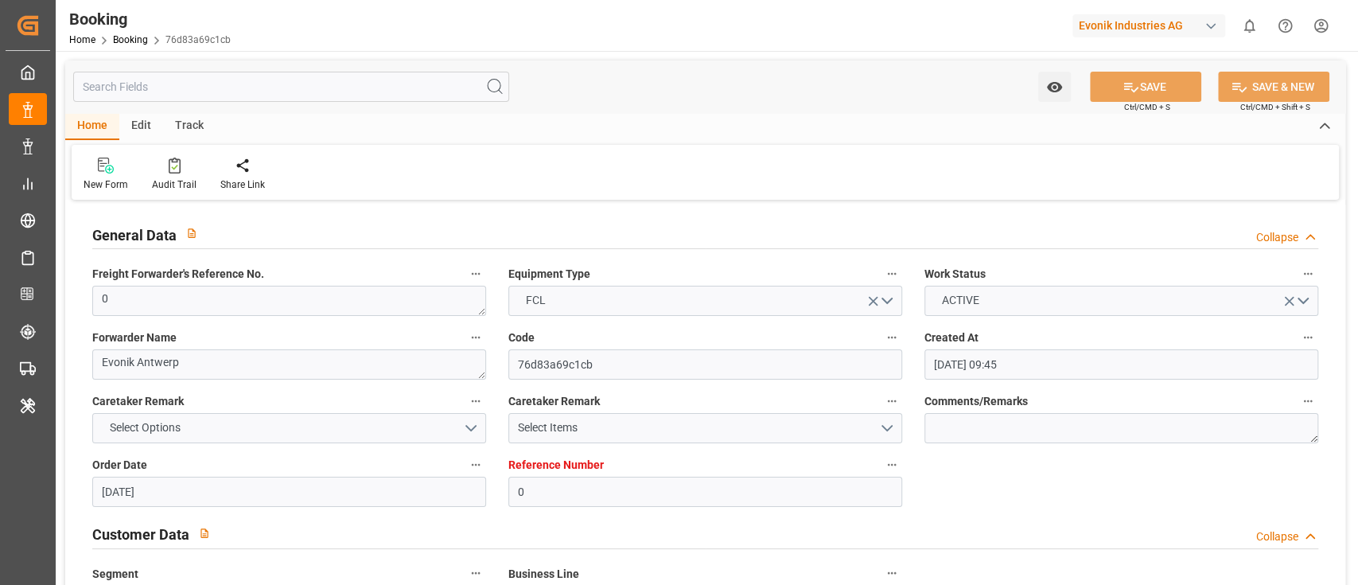
type input "[DATE]"
type input "[DATE] 00:00"
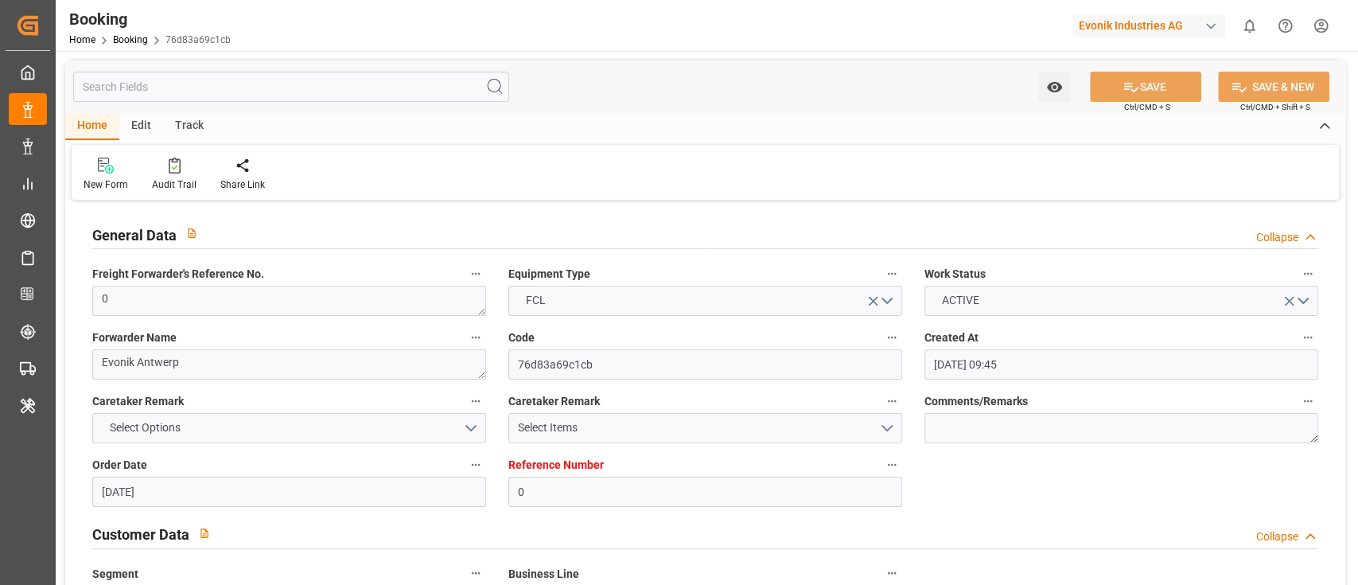
type input "[DATE] 00:00"
type input "[DATE] 12:08"
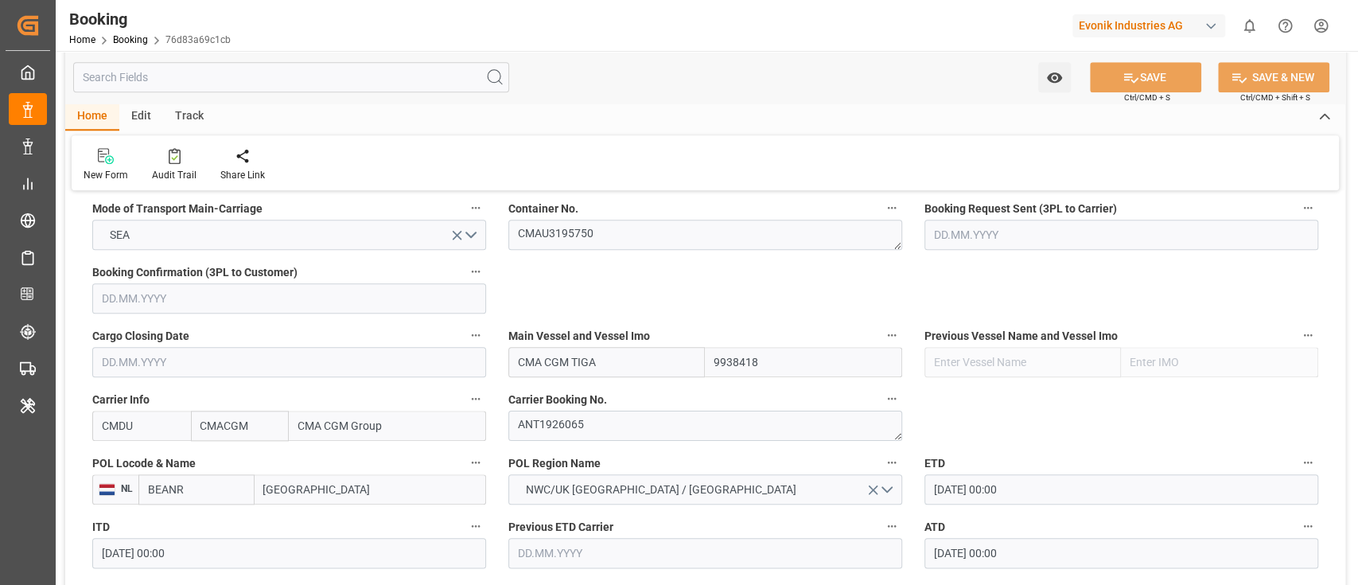
scroll to position [1060, 0]
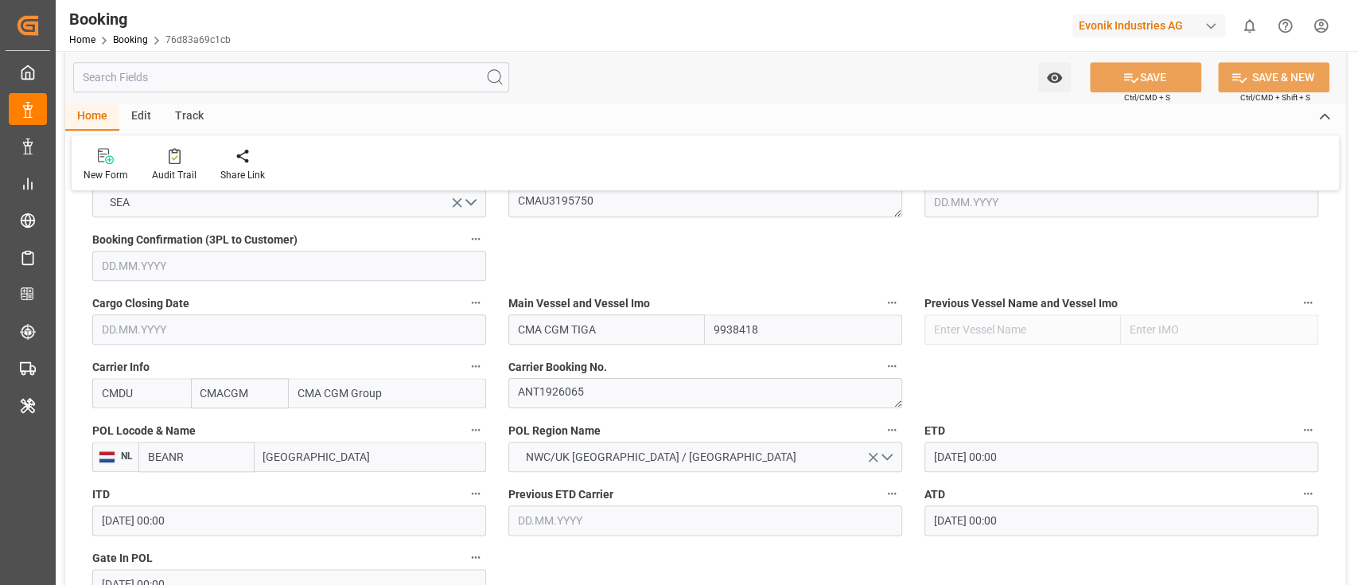
click at [223, 458] on input "BEANR" at bounding box center [196, 456] width 116 height 30
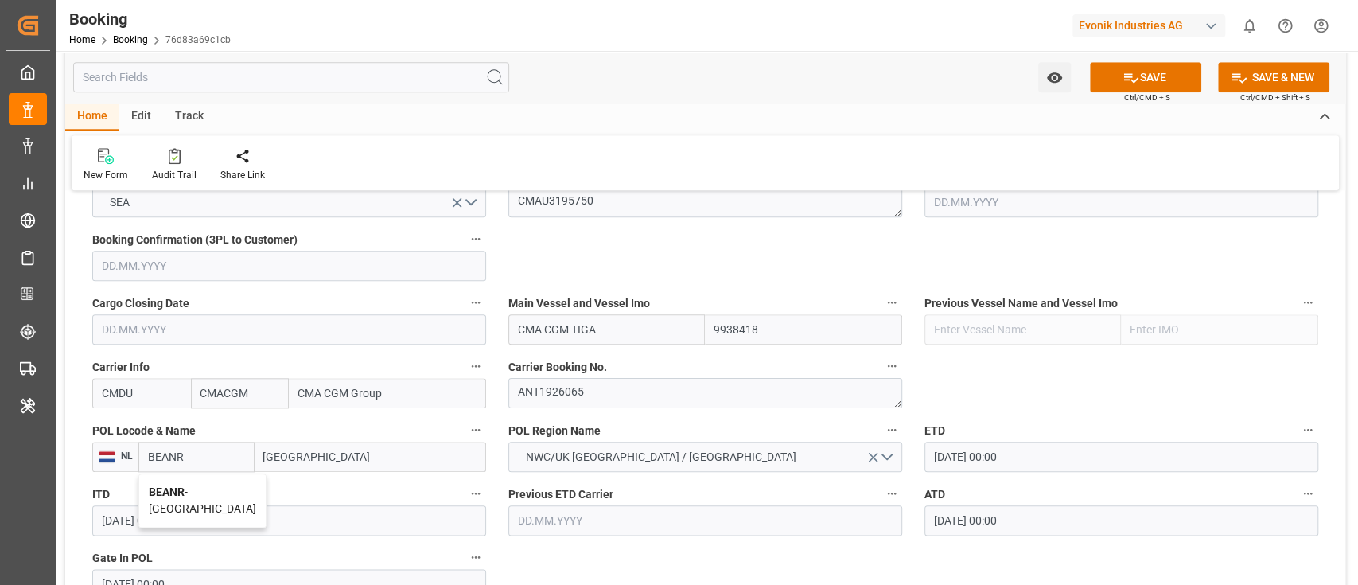
click at [193, 480] on div "BEANR - [GEOGRAPHIC_DATA]" at bounding box center [202, 500] width 126 height 53
type input "BEANR"
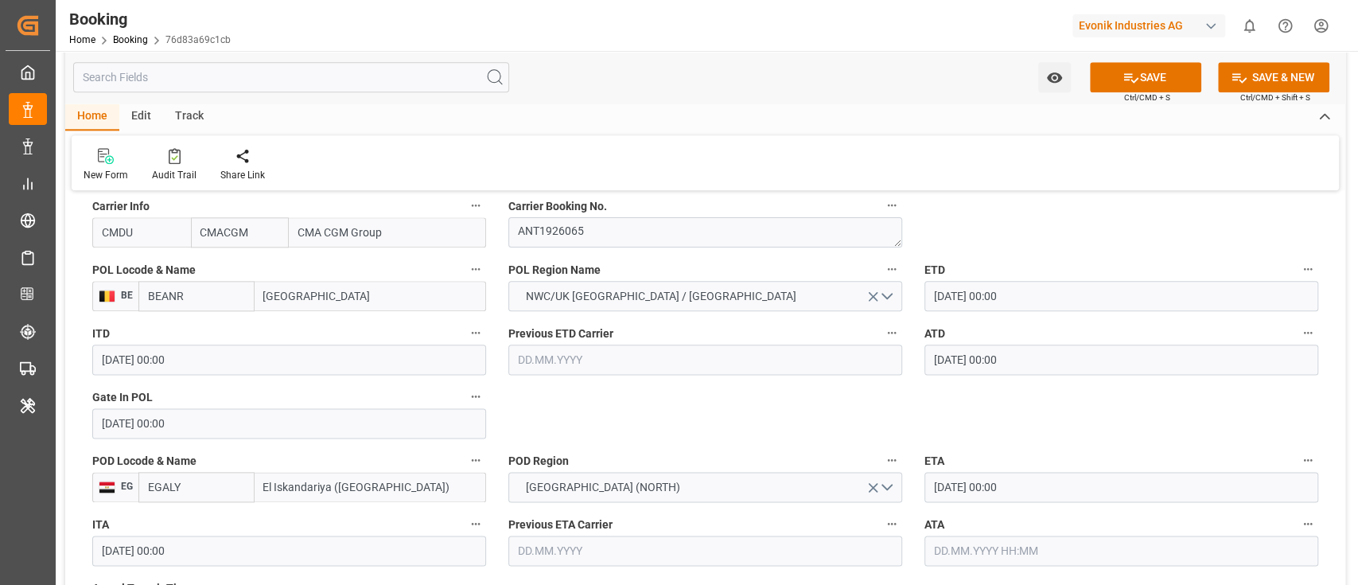
scroll to position [1273, 0]
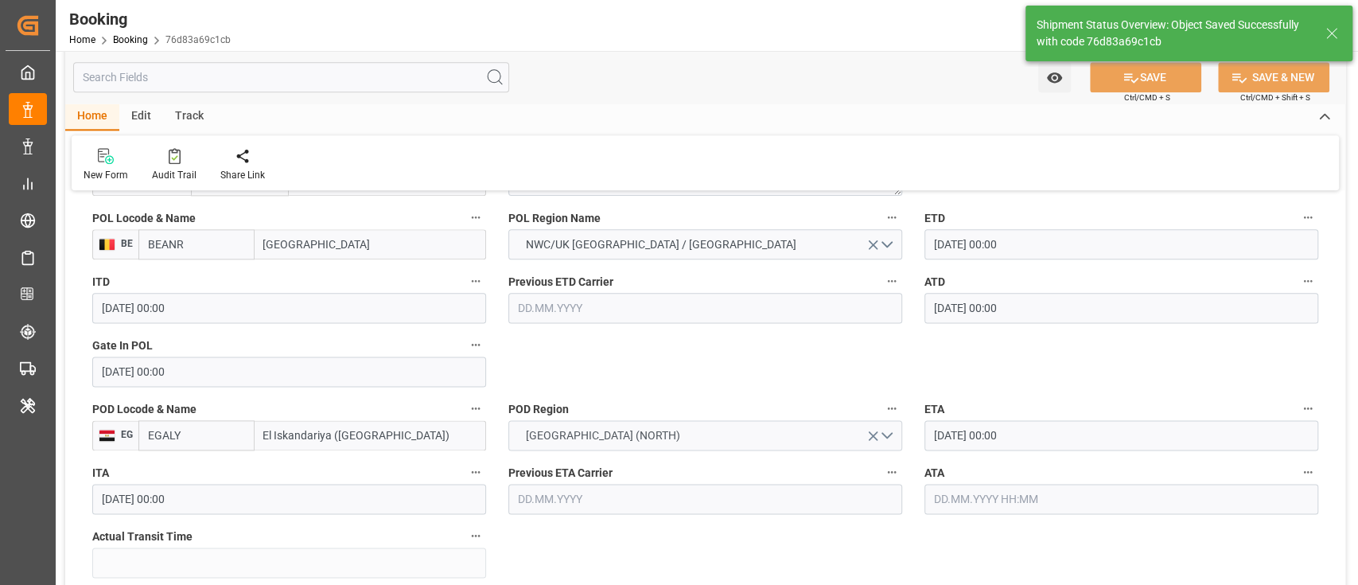
type textarea "businessDivision-businessLine-"
type input "[DATE] 12:09"
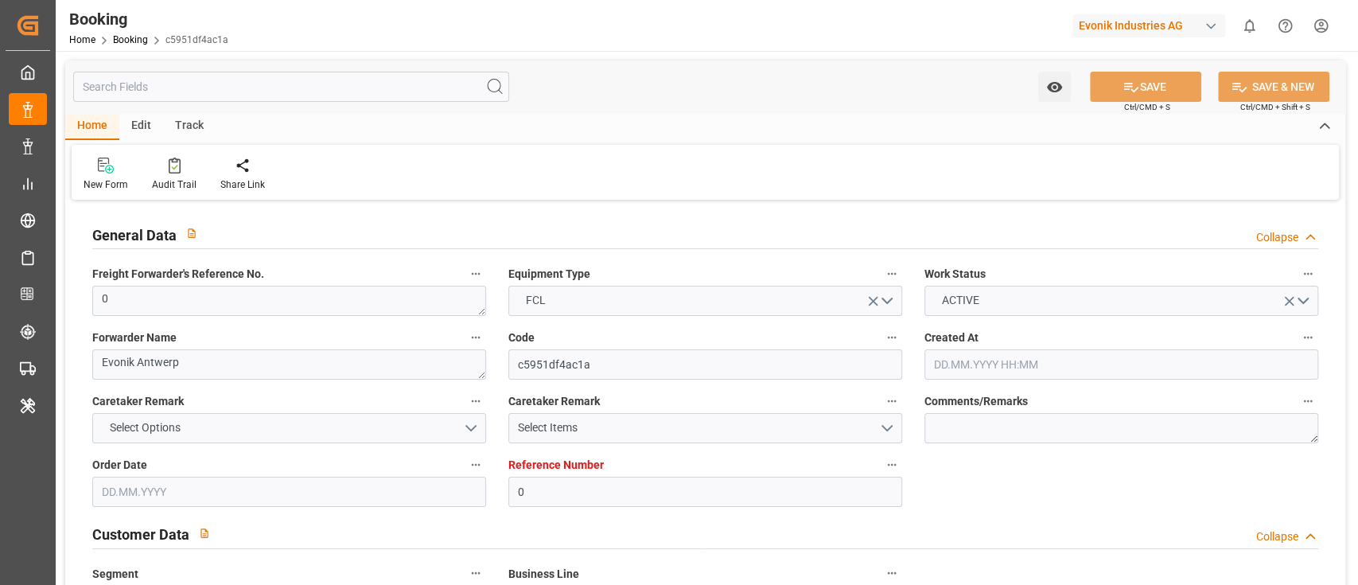
type input "0"
type input "9938418"
type input "CMACGM"
type input "CMA CGM Group"
type input "BEANR"
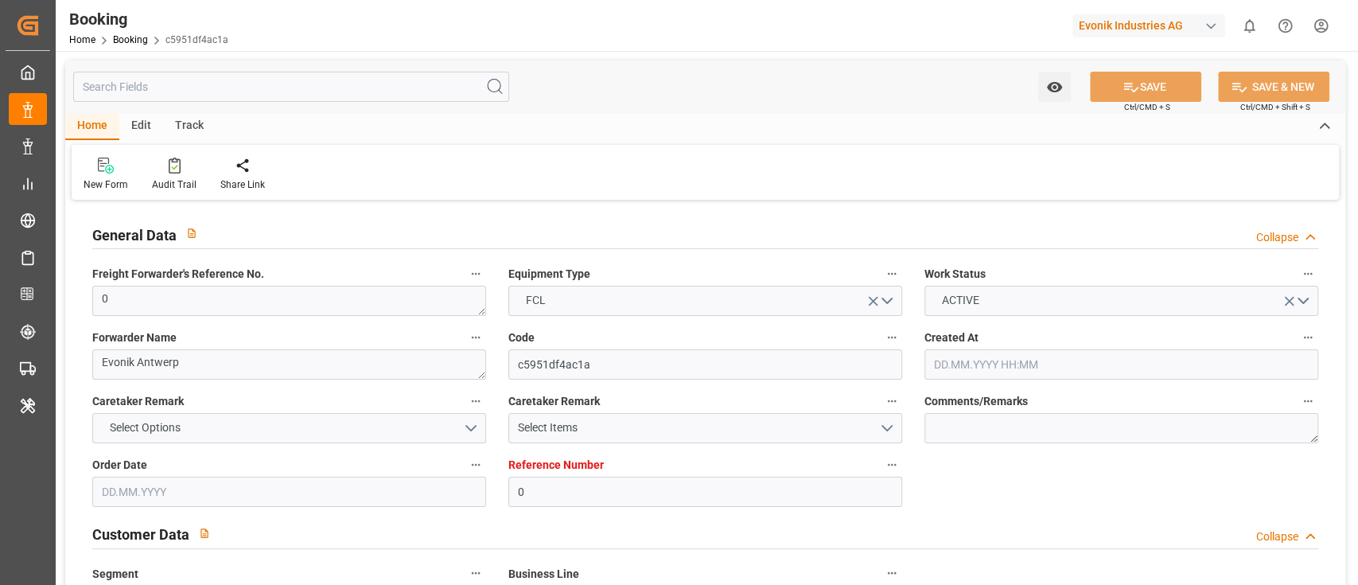
type input "EGALY"
type input "0"
type input "[DATE] 09:45"
type input "[DATE]"
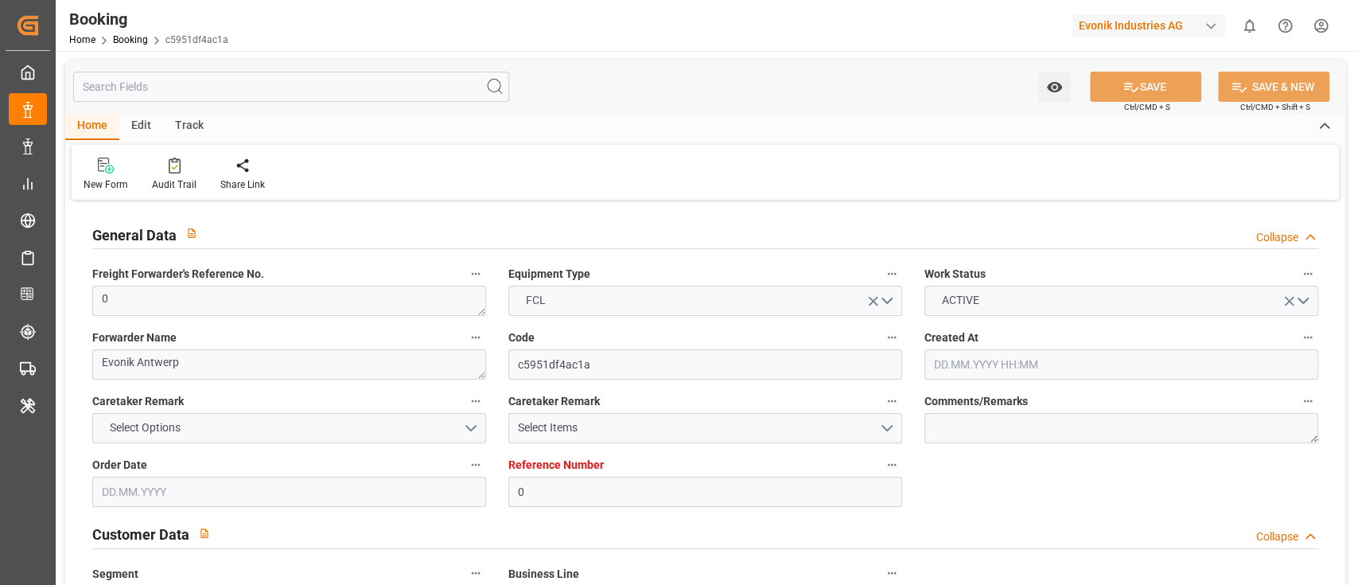
type input "[DATE]"
type input "[DATE] 00:00"
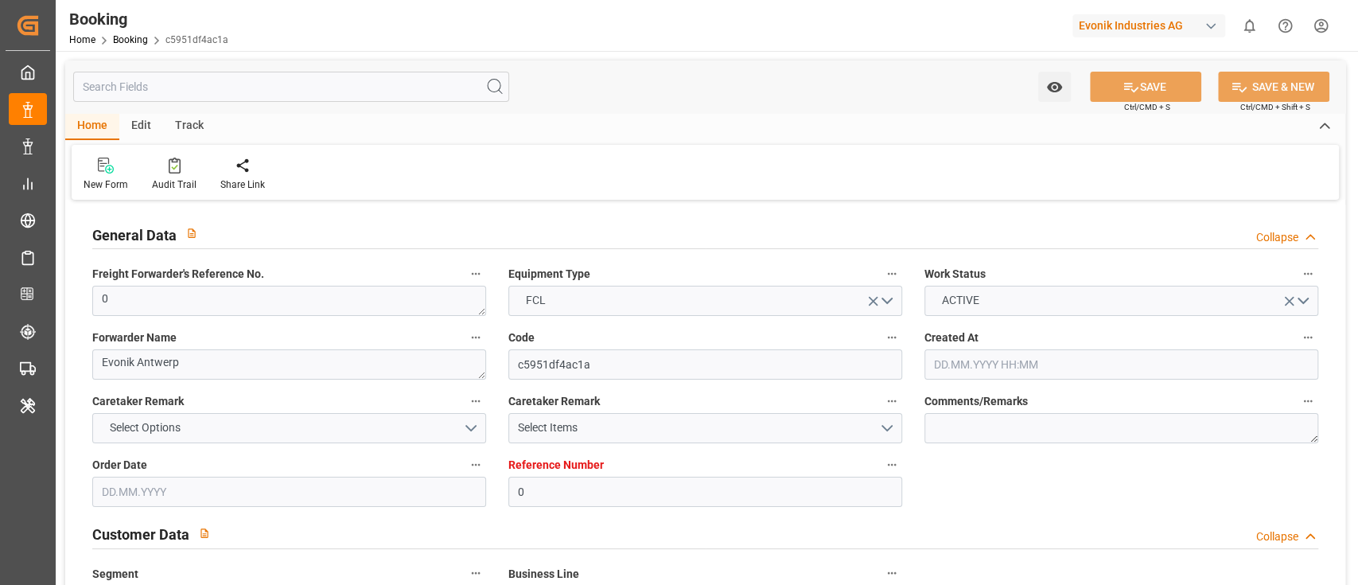
type input "[DATE] 00:00"
type input "[DATE] 12:08"
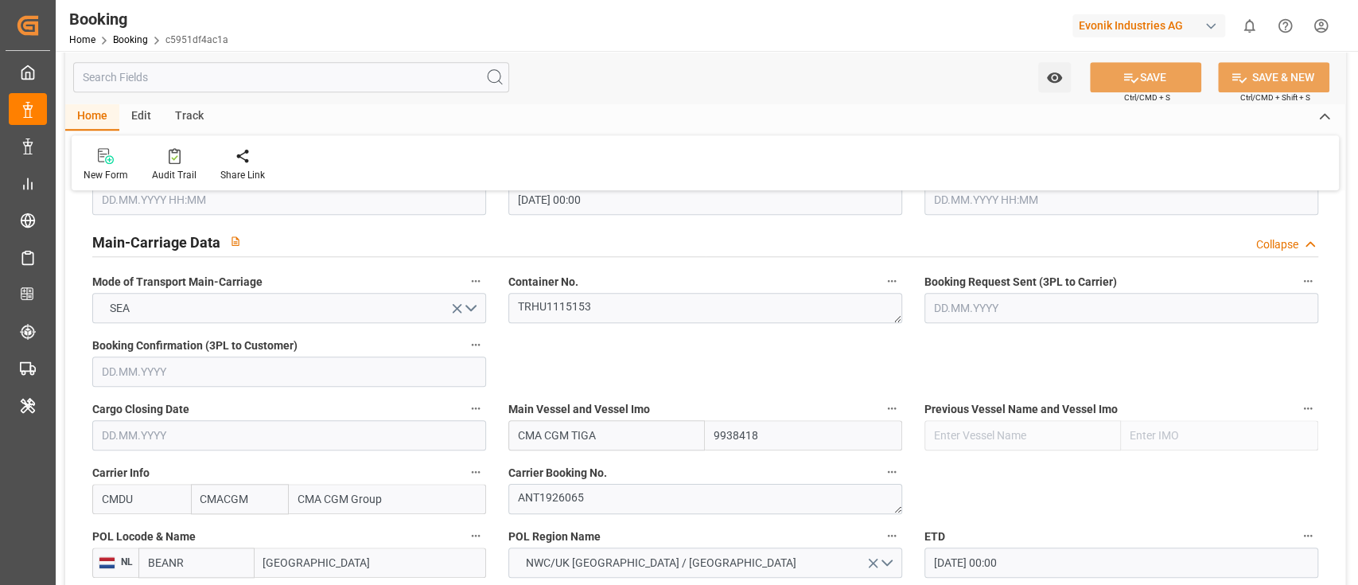
scroll to position [1166, 0]
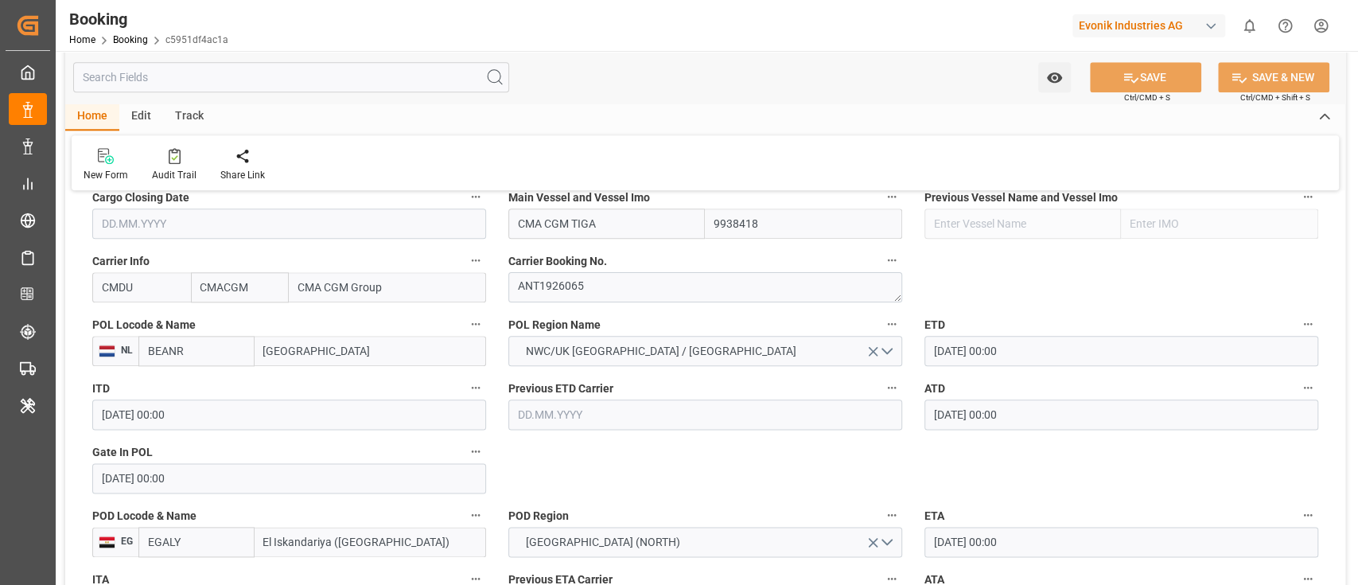
click at [206, 351] on input "BEANR" at bounding box center [196, 351] width 116 height 30
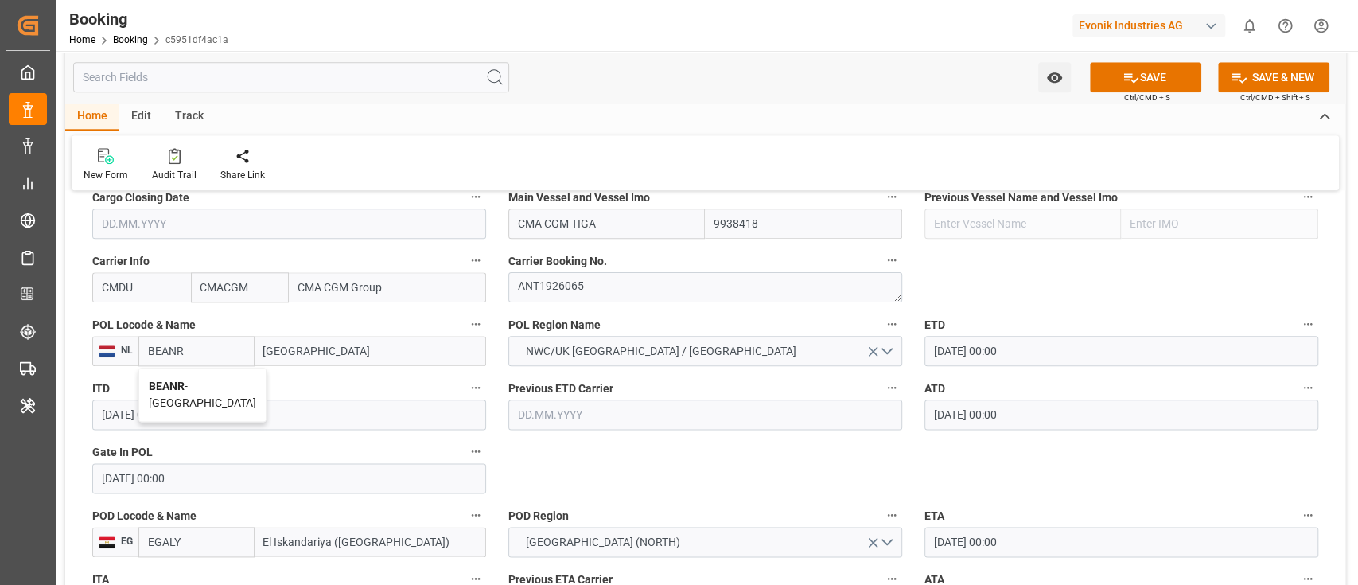
click at [182, 395] on div "BEANR - [GEOGRAPHIC_DATA]" at bounding box center [202, 394] width 126 height 53
type input "BEANR"
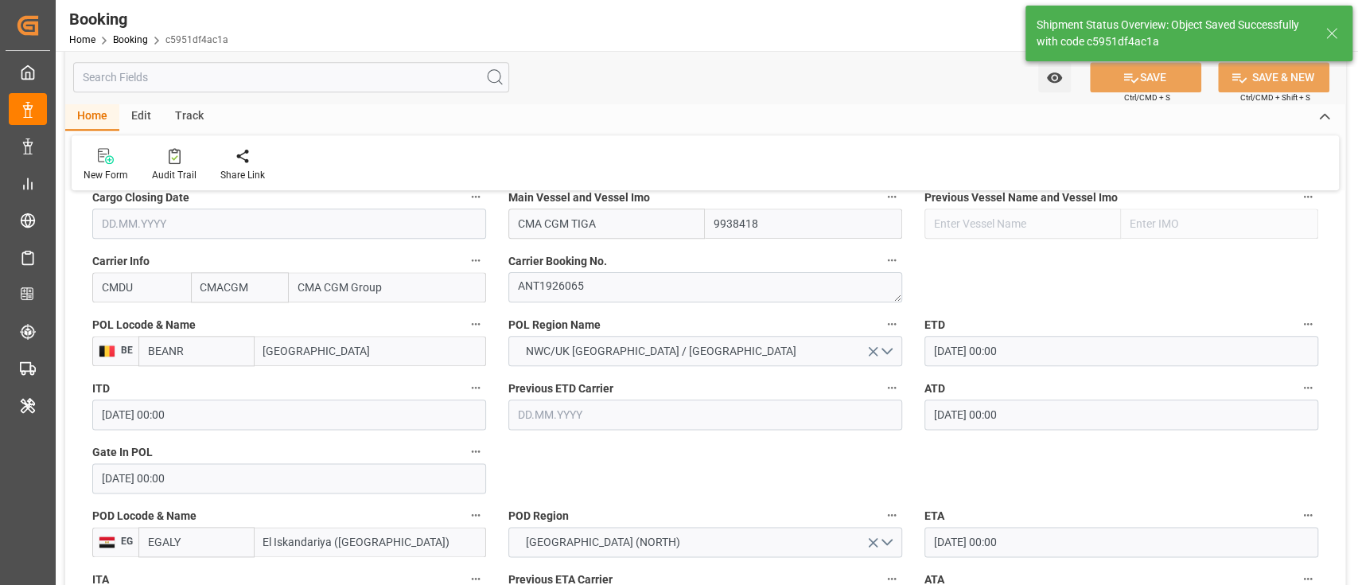
type textarea "businessDivision-businessLine-"
type input "[DATE] 12:09"
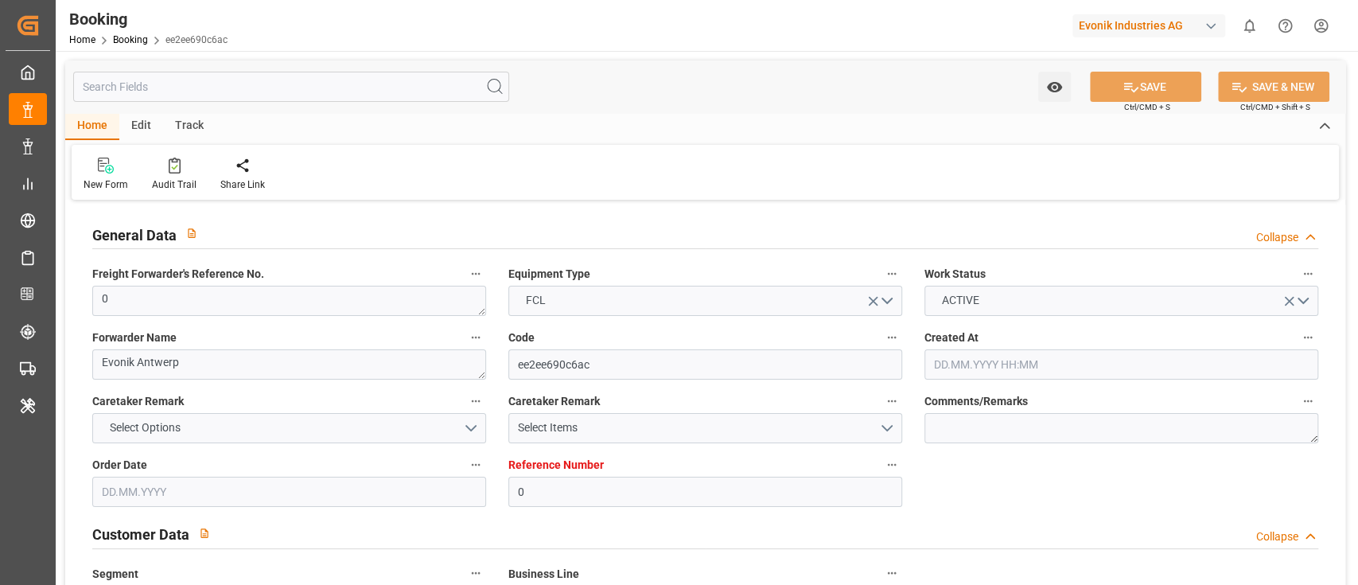
type input "0"
type input "9938418"
type input "CMACGM"
type input "CMA CGM Group"
type input "BEANR"
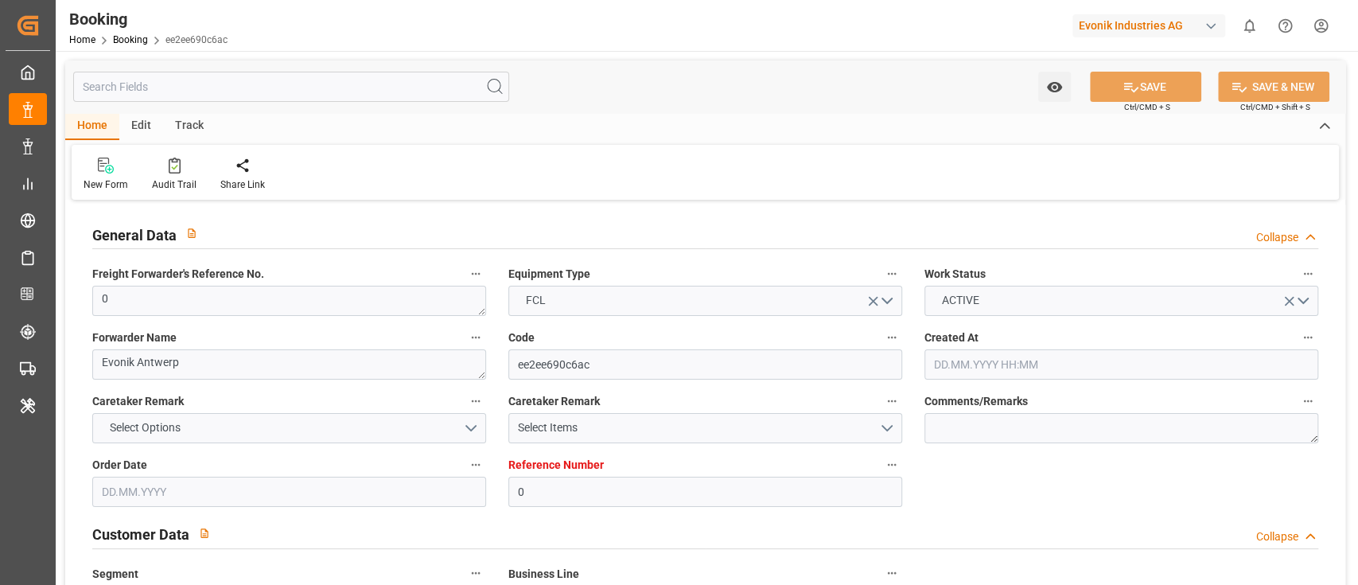
type input "EGALY"
type input "0"
type input "[DATE] 09:45"
type input "[DATE]"
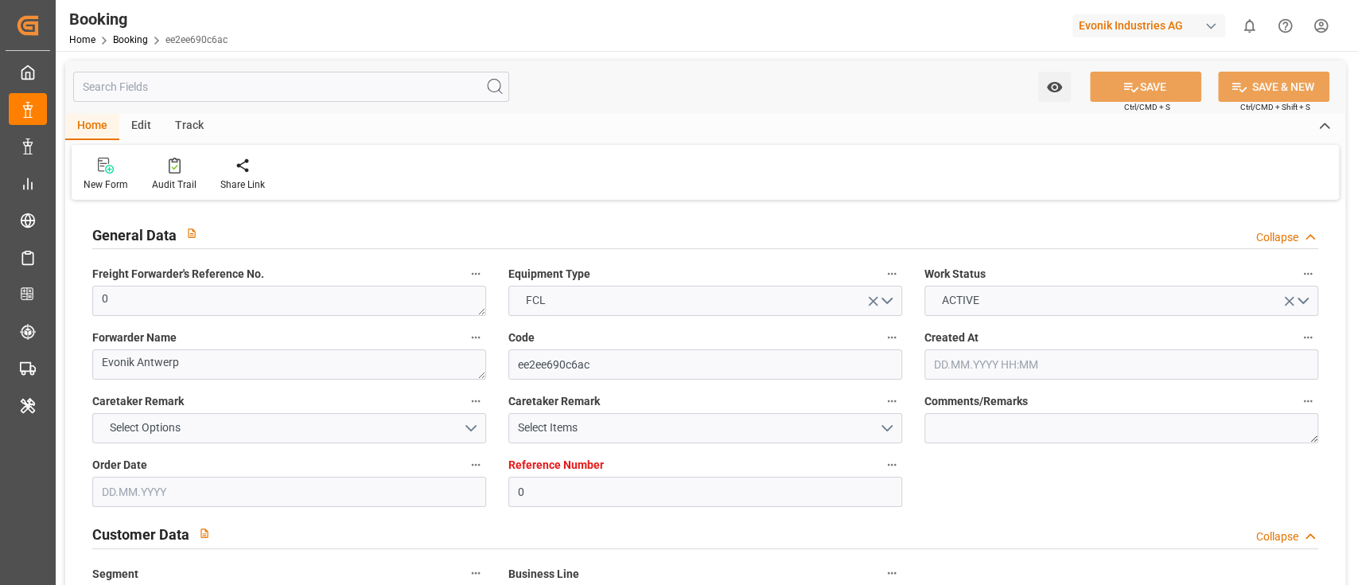
type input "[DATE]"
type input "[DATE] 00:00"
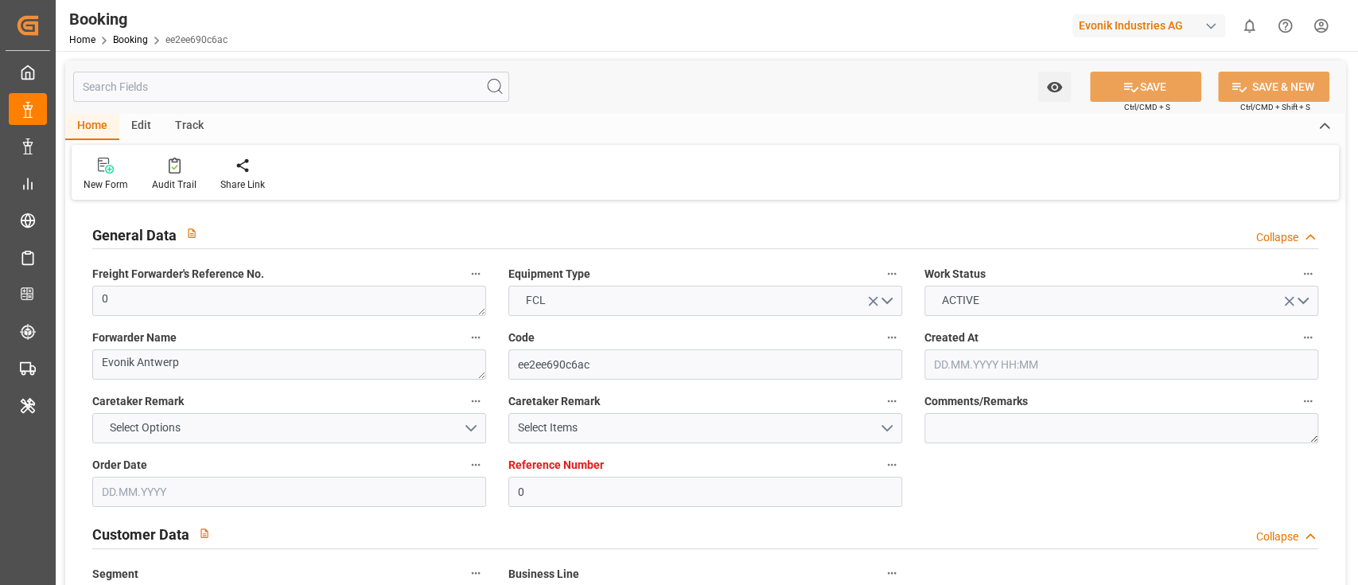
type input "[DATE] 00:00"
type input "[DATE] 12:08"
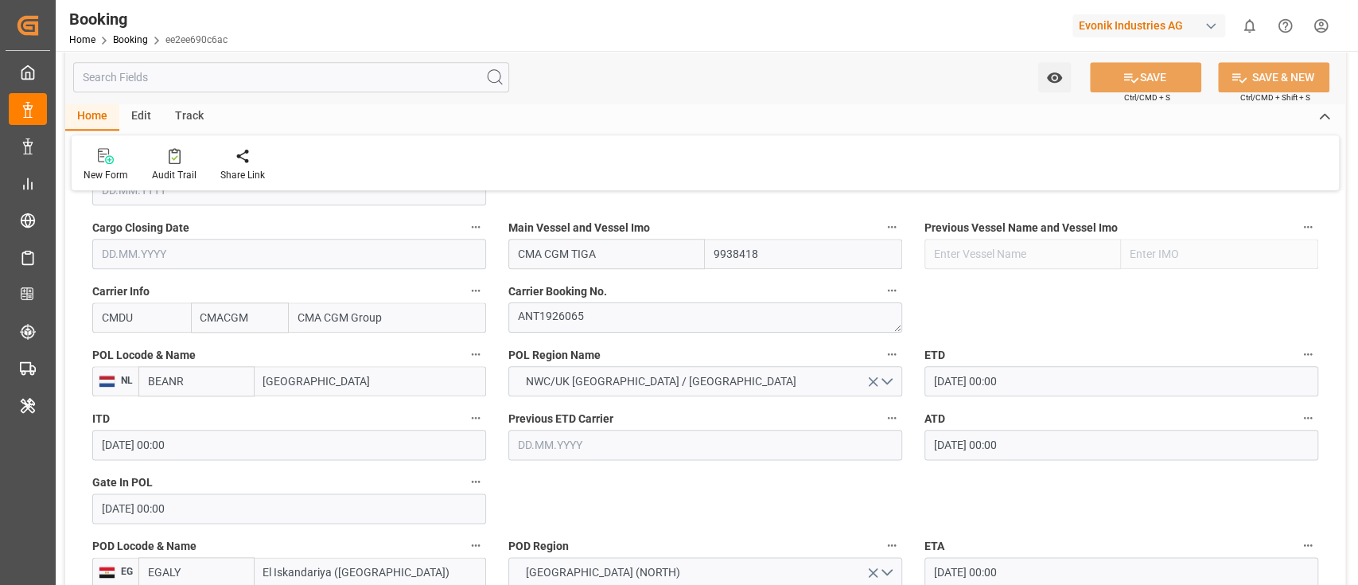
scroll to position [1166, 0]
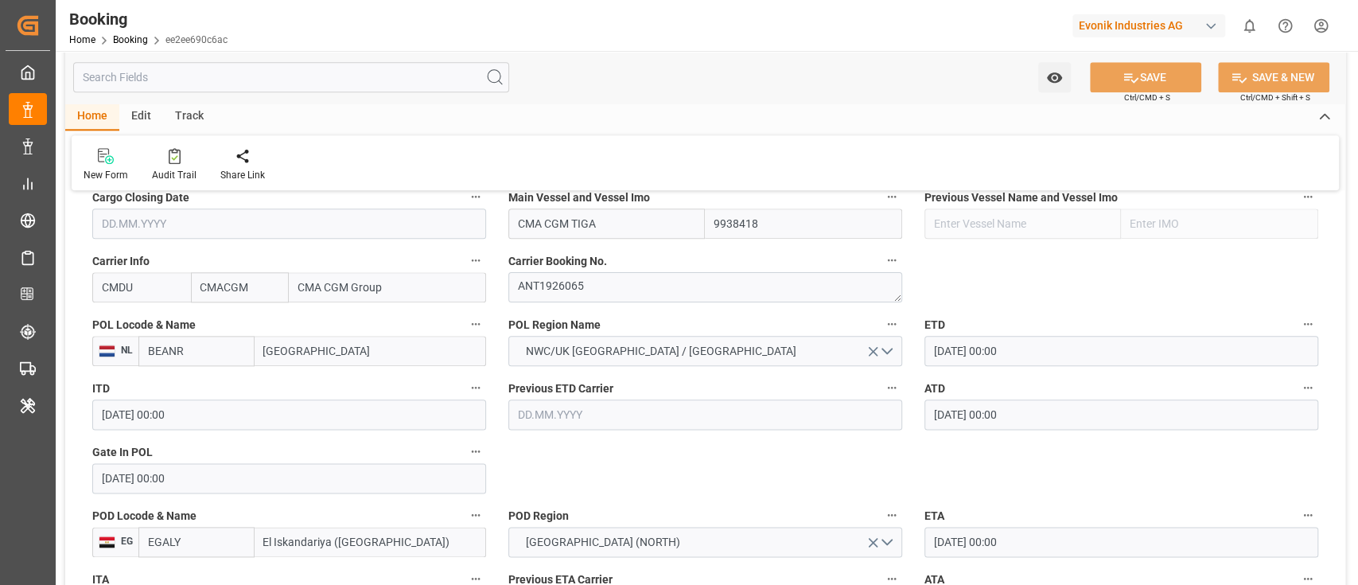
click at [196, 343] on input "BEANR" at bounding box center [196, 351] width 116 height 30
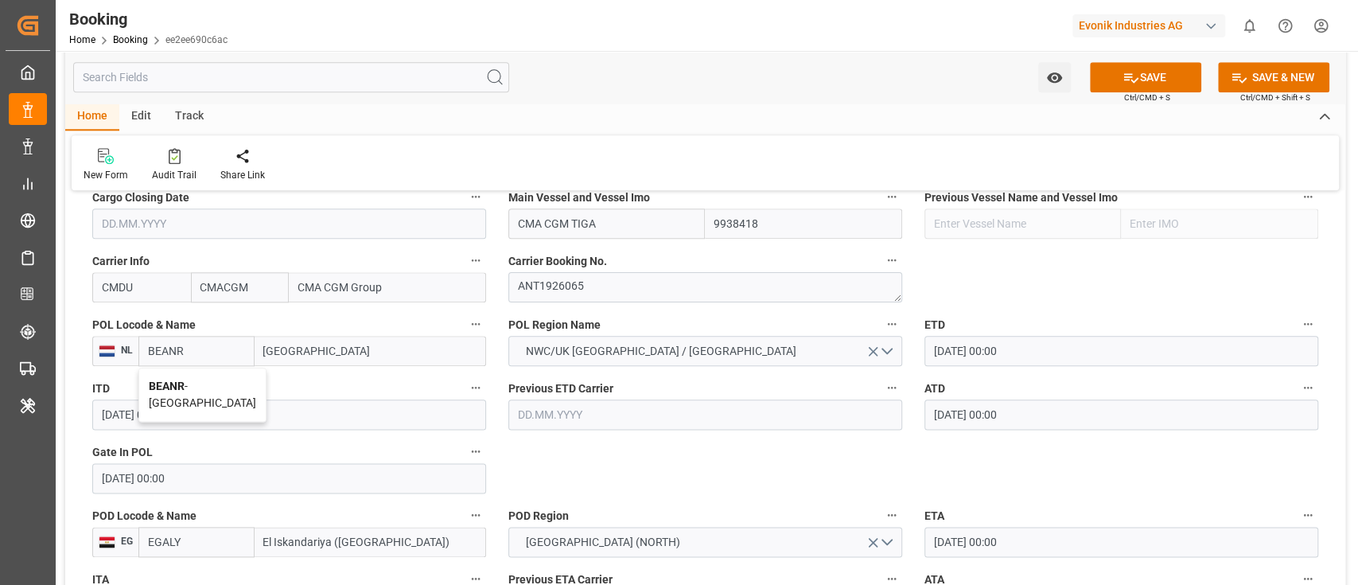
click at [189, 382] on span "BEANR - [GEOGRAPHIC_DATA]" at bounding box center [202, 393] width 107 height 29
type input "BEANR"
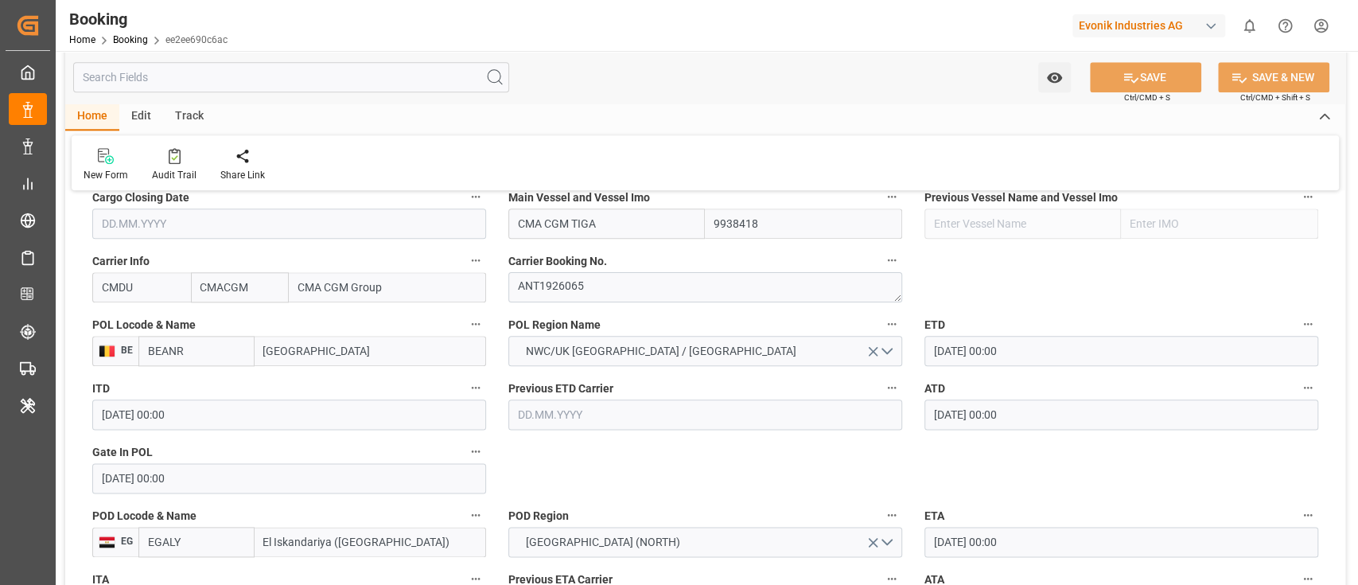
scroll to position [1239, 0]
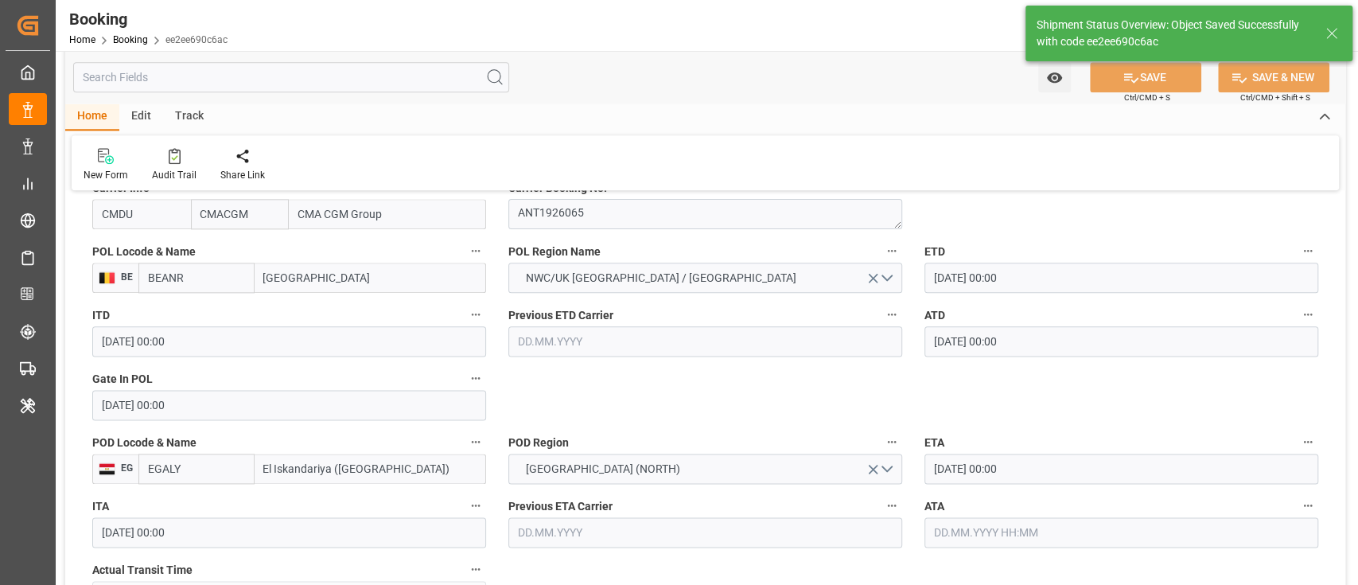
type textarea "businessDivision-businessLine-"
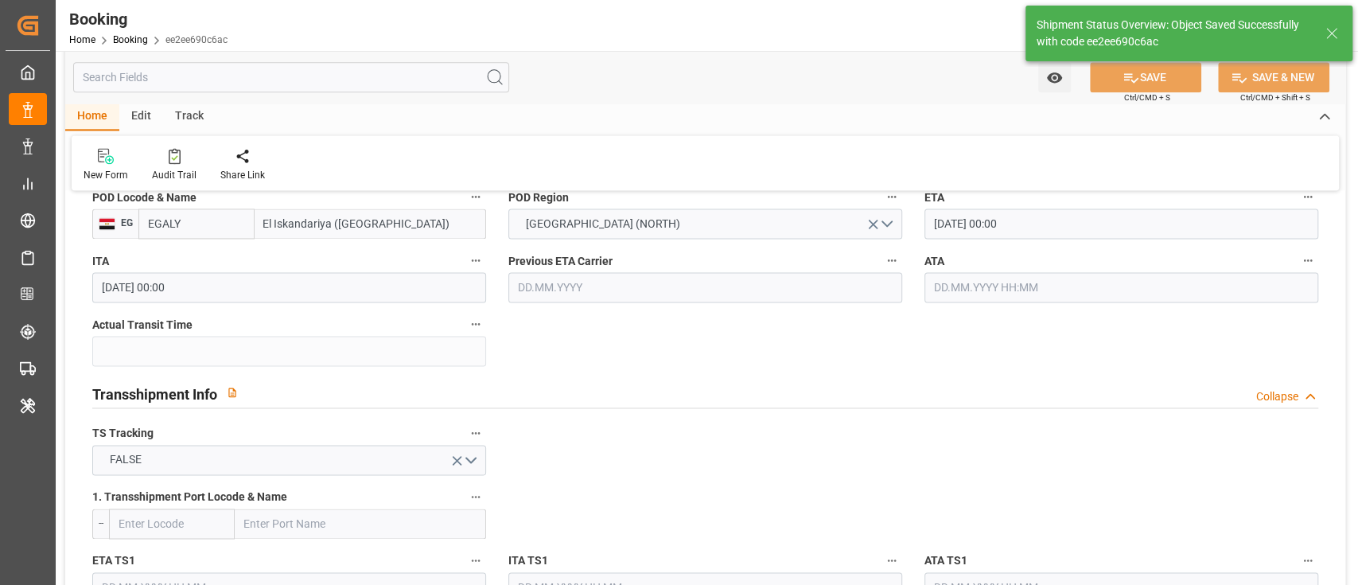
type input "17.09.2025 12:09"
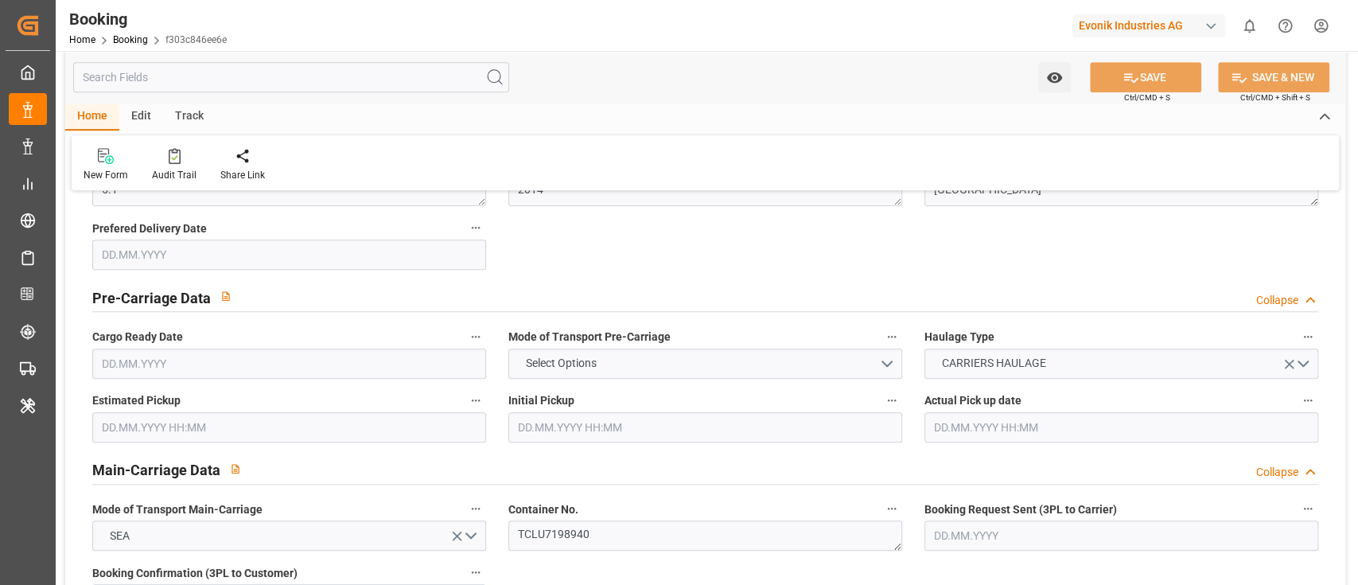
type input "0"
type input "9938418"
type input "CMACGM"
type input "CMA CGM Group"
type input "BEANR"
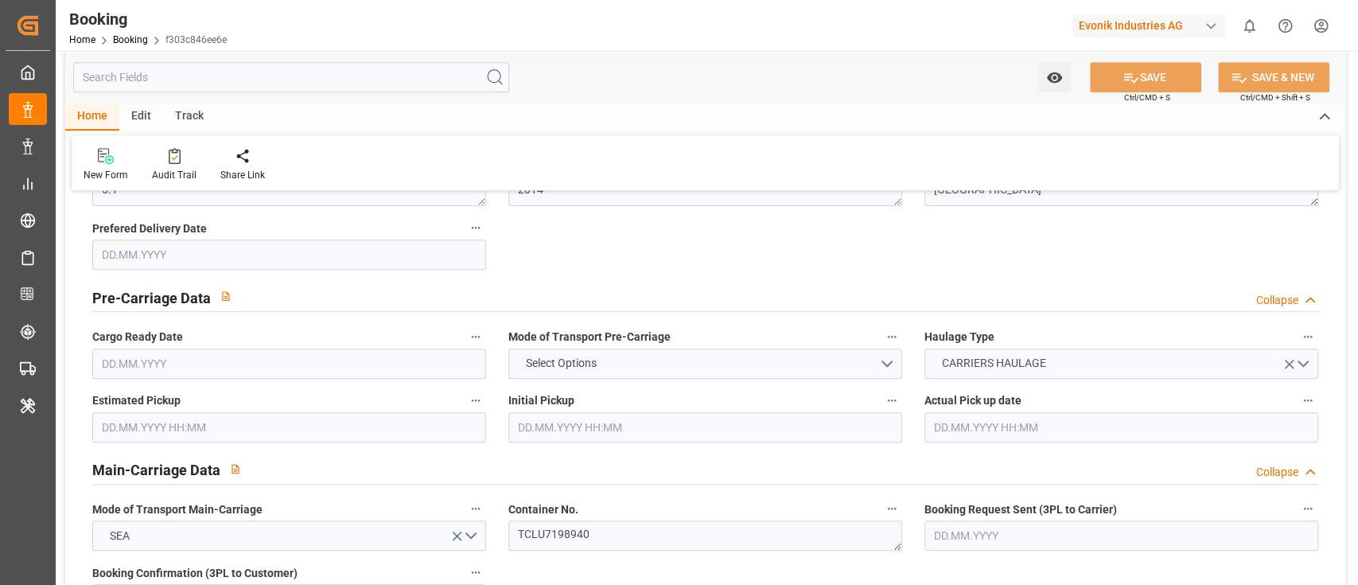
type input "EGALY"
type input "0"
type input "[DATE] 09:45"
type input "[DATE]"
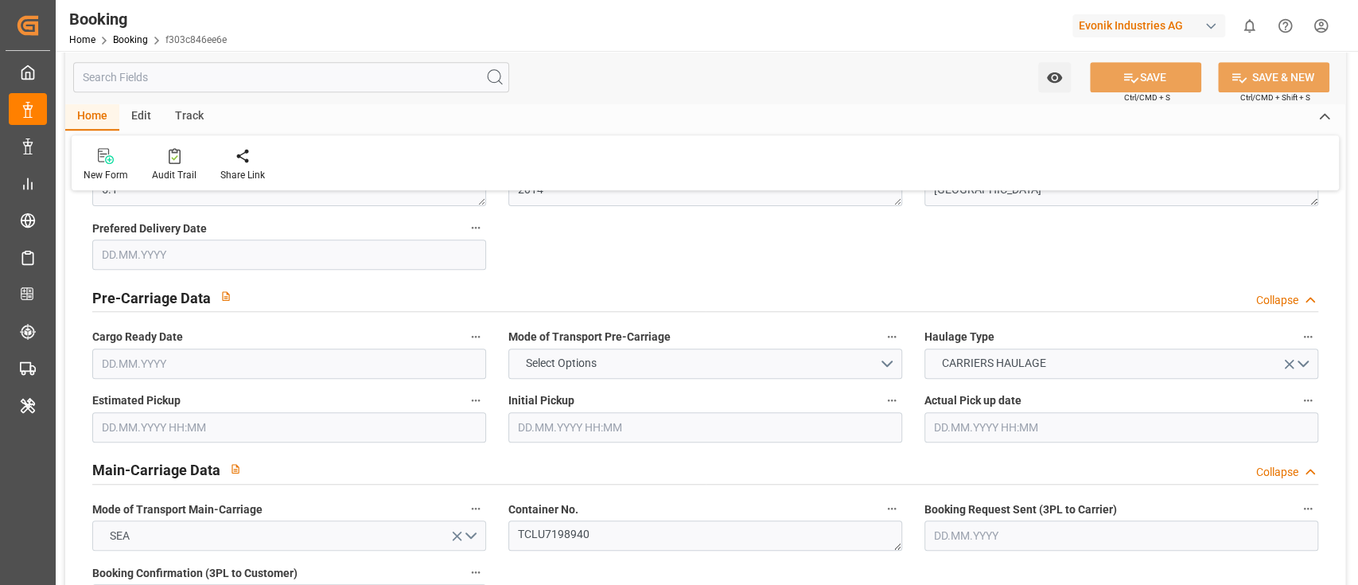
type input "[DATE]"
type input "[DATE] 00:00"
type input "13.09.2025 00:00"
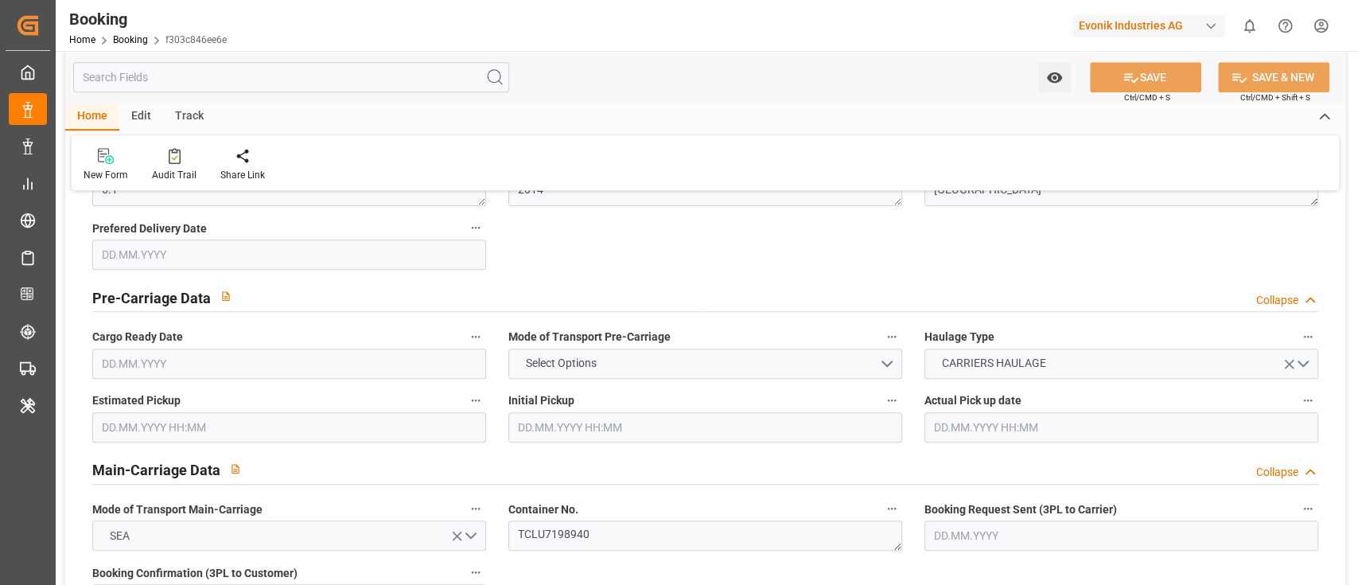
type input "05.09.2025 00:00"
type input "27.09.2025 00:00"
type input "17.09.2025 12:08"
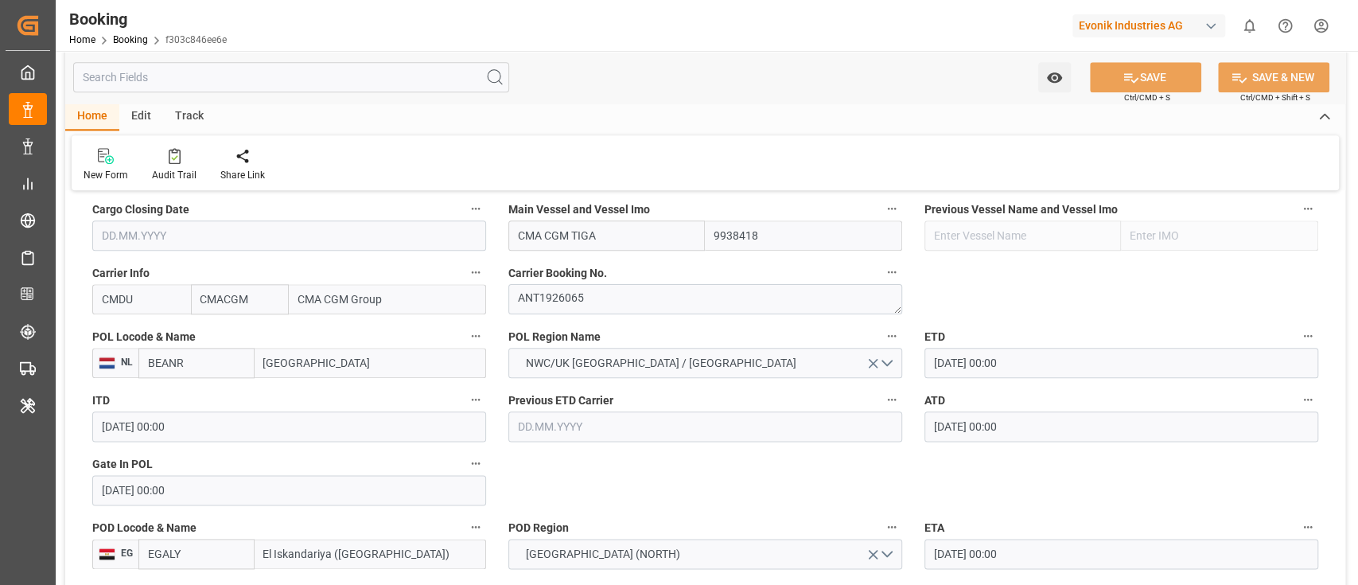
scroll to position [1166, 0]
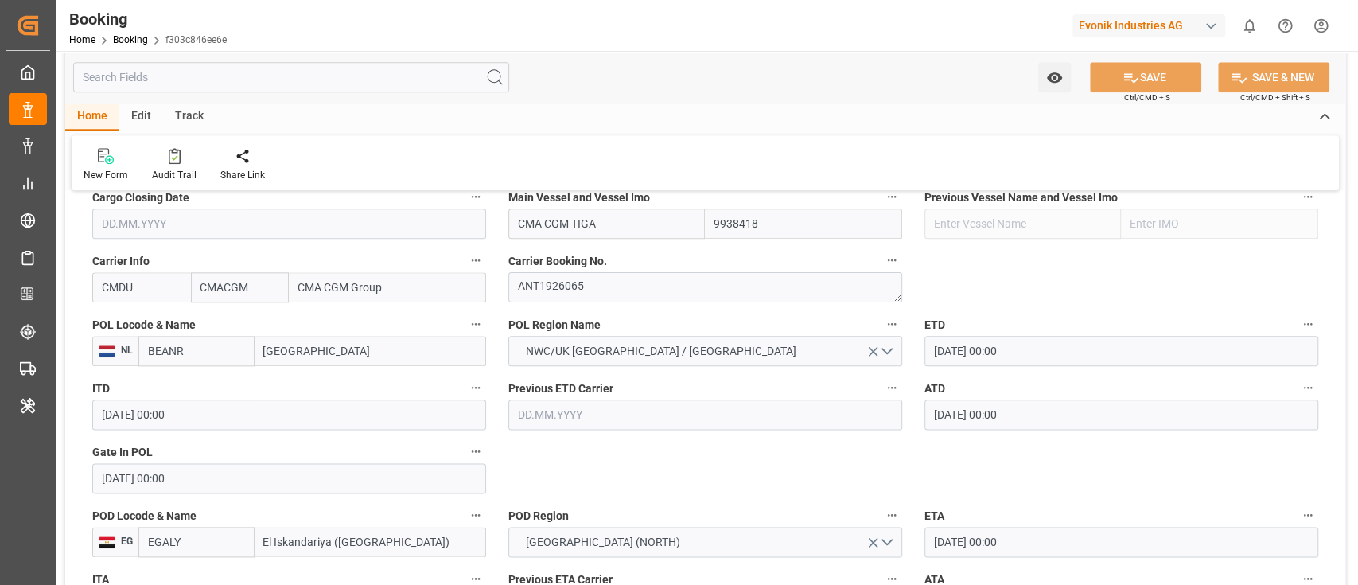
click at [208, 348] on input "BEANR" at bounding box center [196, 351] width 116 height 30
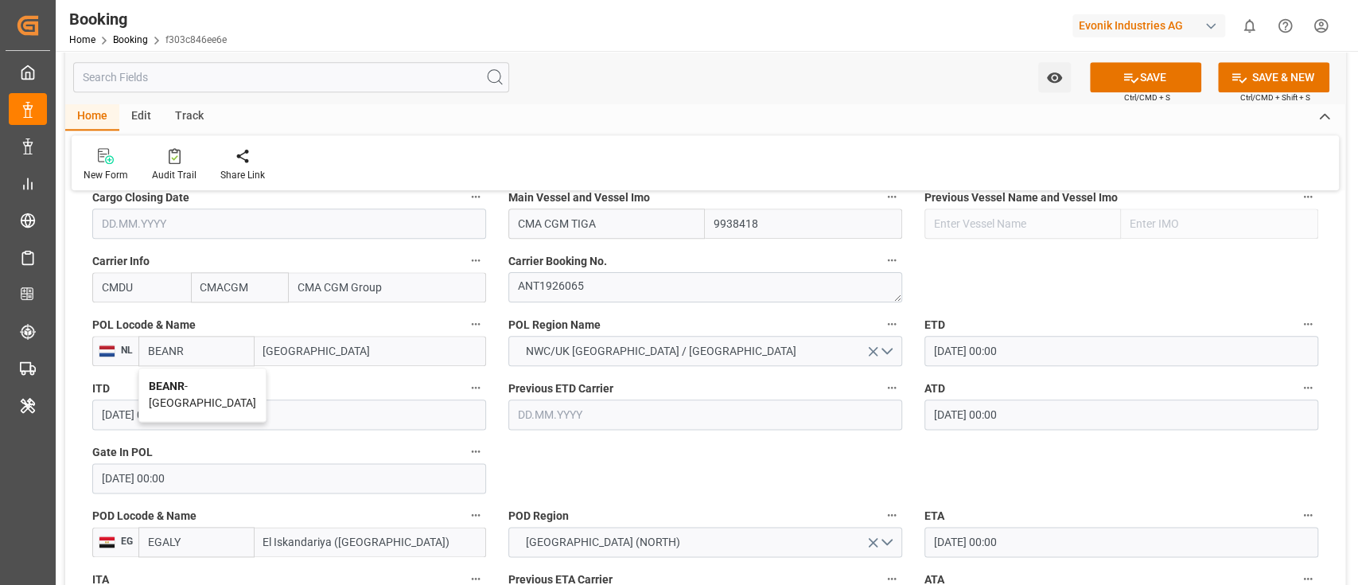
click at [206, 391] on span "BEANR - Antwerp" at bounding box center [202, 393] width 107 height 29
type input "BEANR"
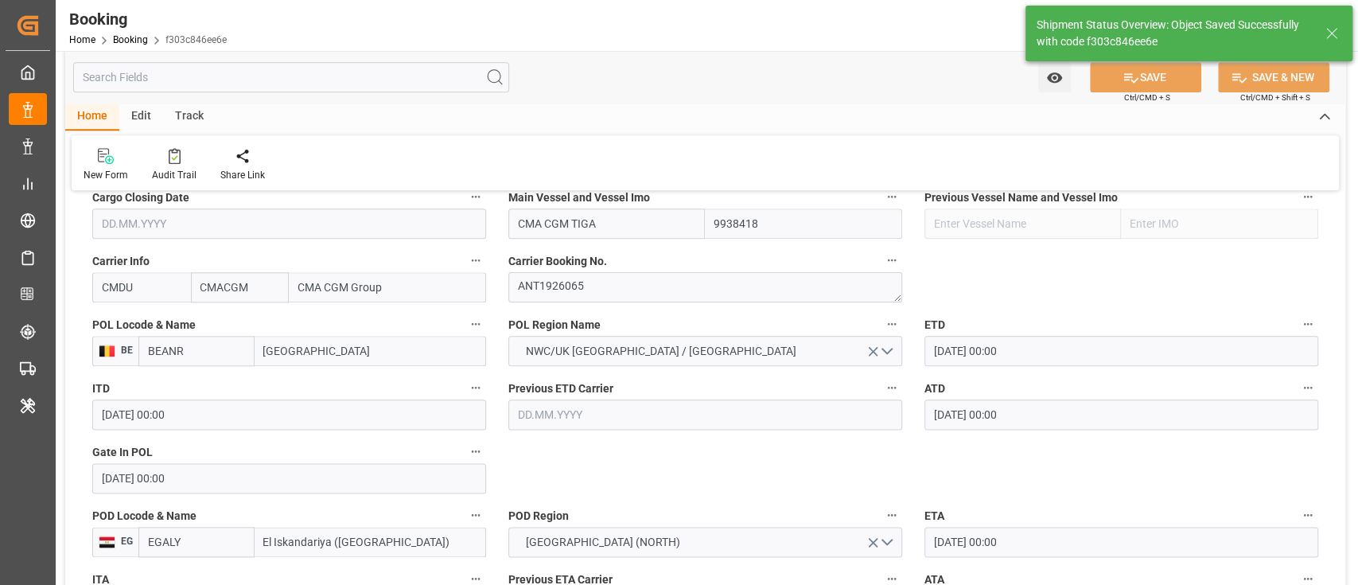
type textarea "businessDivision-businessLine-"
type input "17.09.2025 12:10"
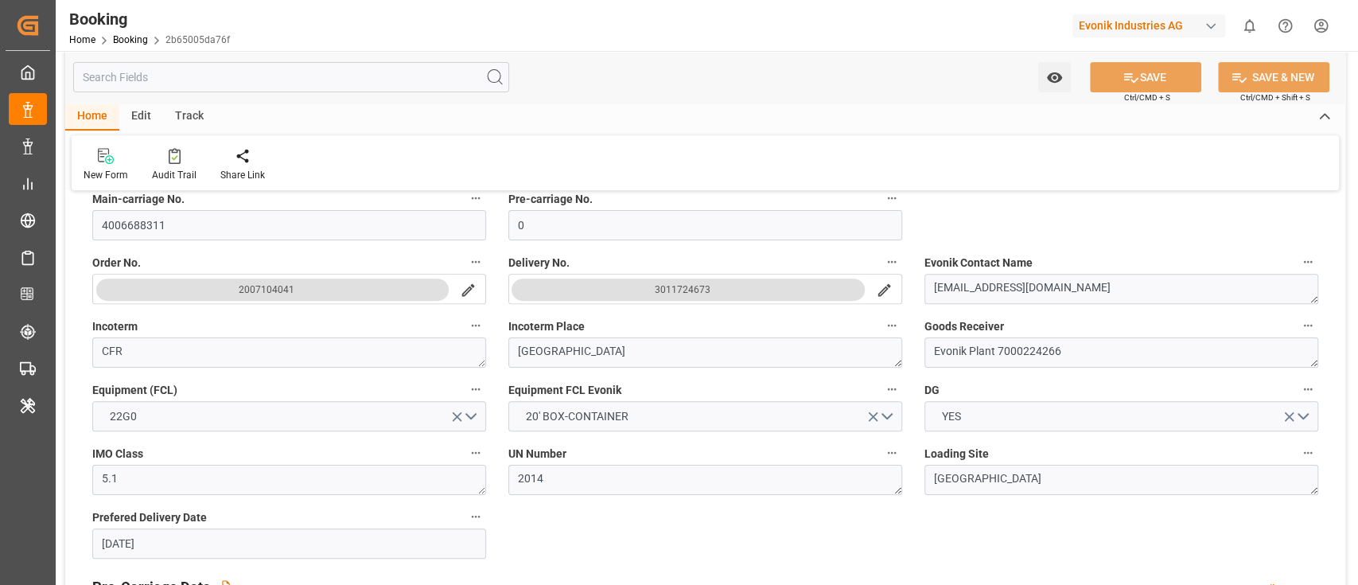
scroll to position [318, 0]
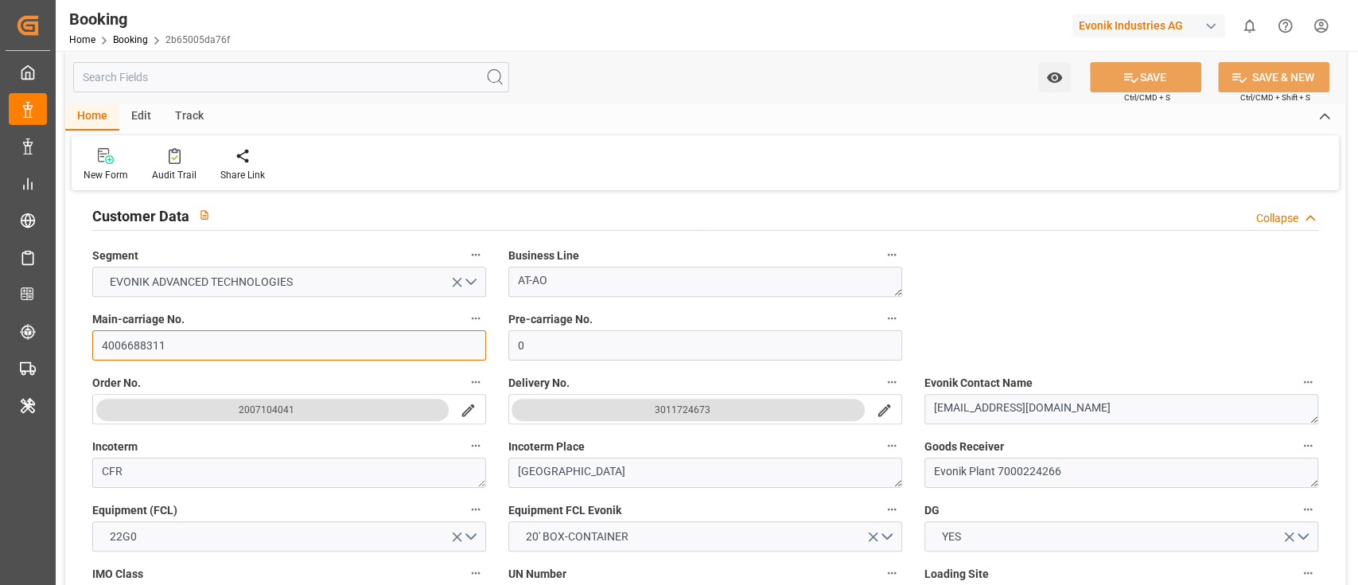
click at [175, 334] on input "4006688311" at bounding box center [289, 345] width 394 height 30
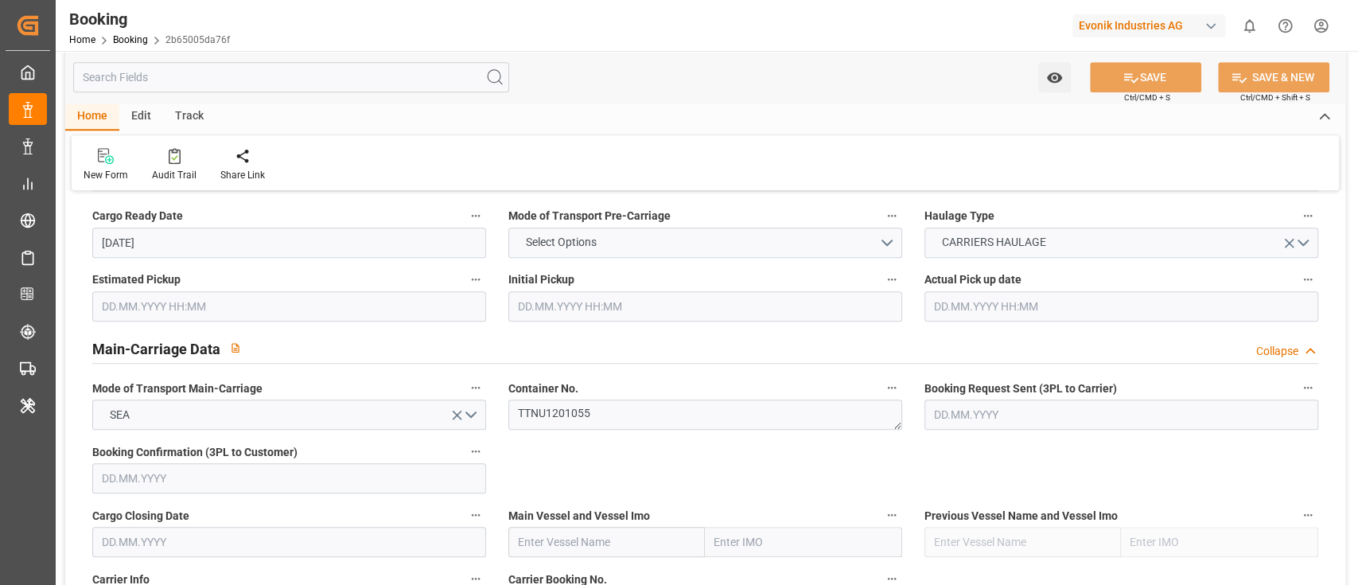
scroll to position [955, 0]
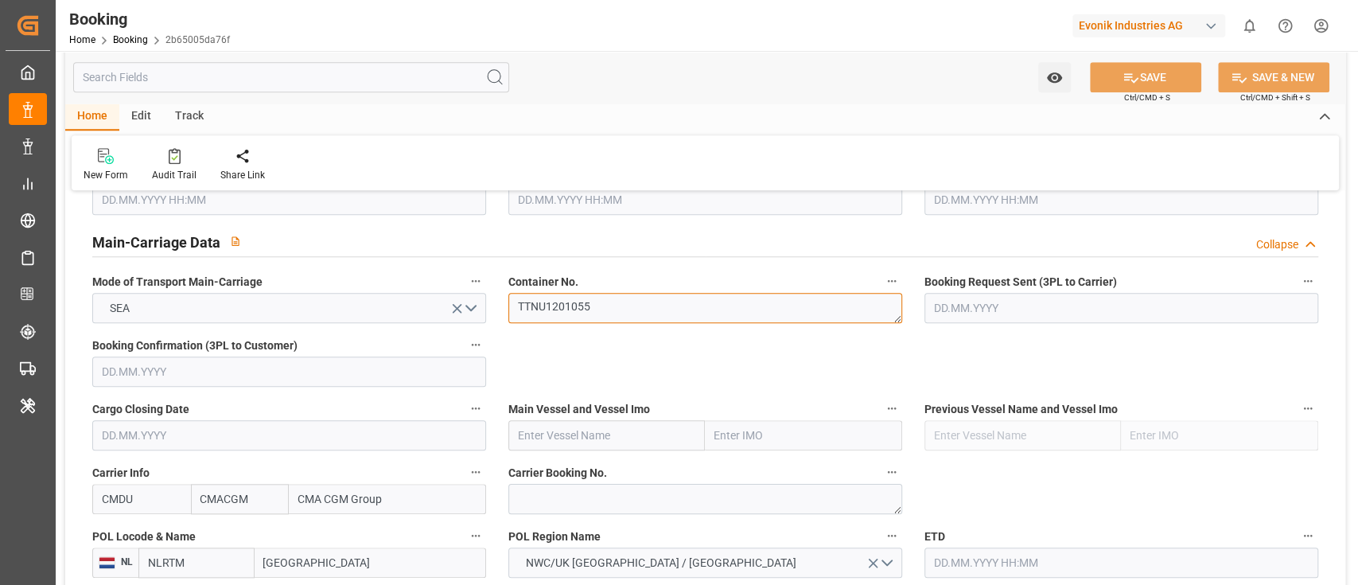
click at [617, 309] on textarea "TTNU1201055" at bounding box center [705, 308] width 394 height 30
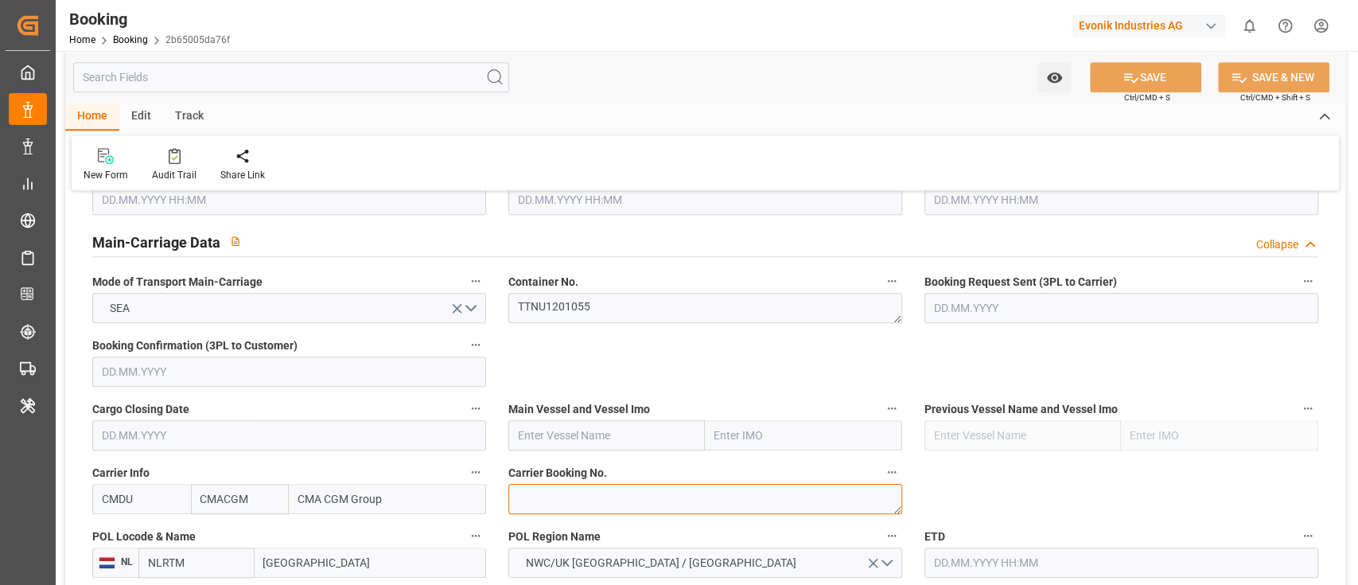
click at [533, 490] on textarea at bounding box center [705, 499] width 394 height 30
paste textarea "ANT1924400"
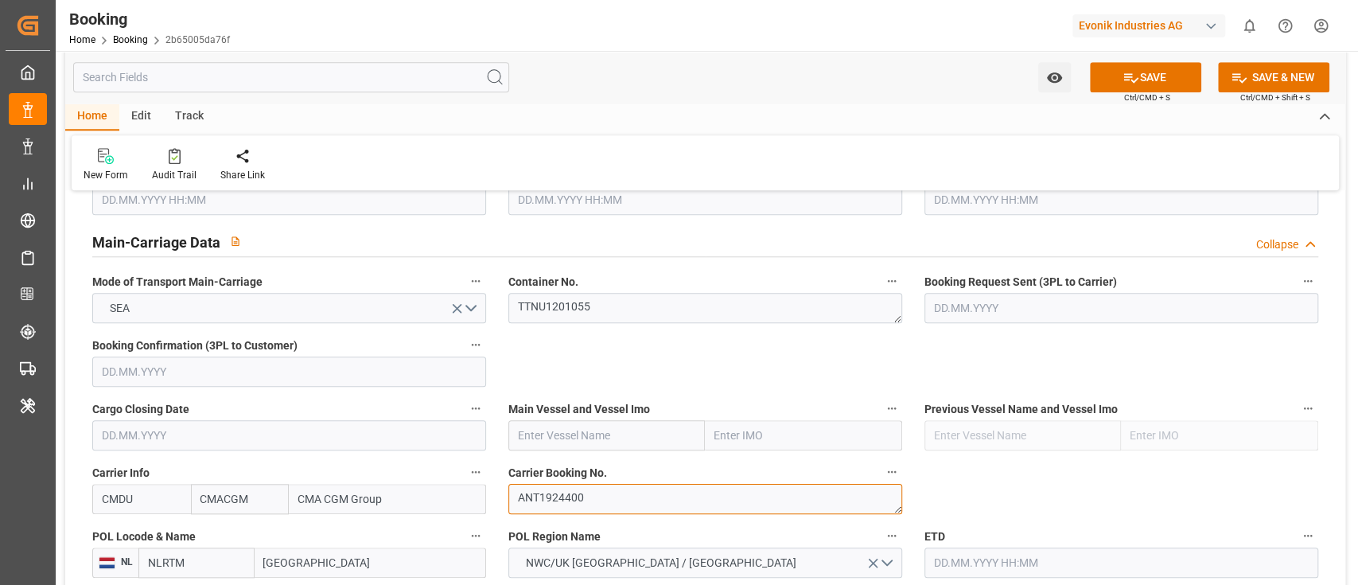
click at [513, 500] on textarea "ANT1924400" at bounding box center [705, 499] width 394 height 30
type textarea "ANT1924400"
click at [535, 433] on input "text" at bounding box center [606, 435] width 197 height 30
paste input "CMA CGM [GEOGRAPHIC_DATA]"
type input "CMA CGM [GEOGRAPHIC_DATA]"
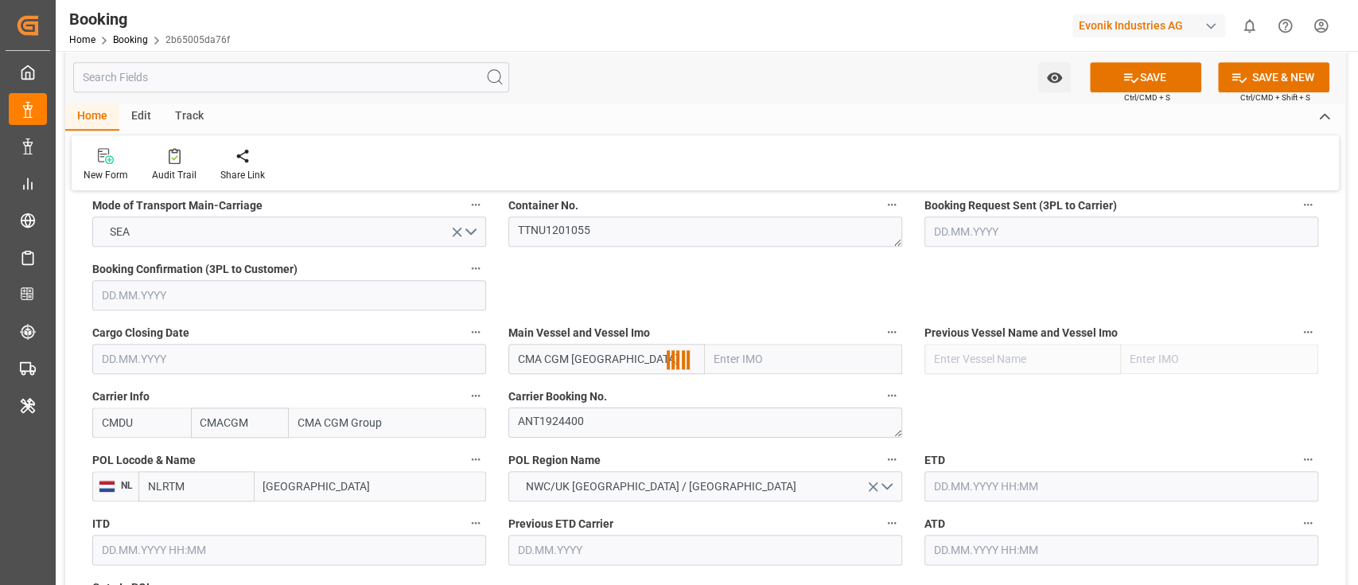
scroll to position [1060, 0]
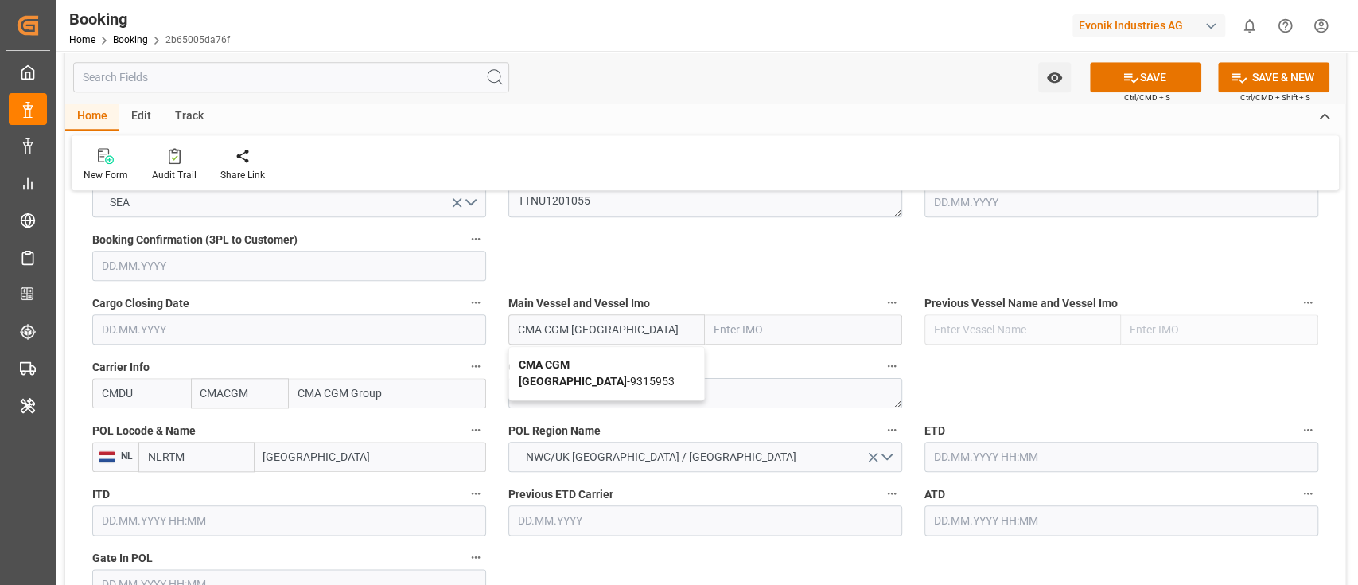
click at [605, 359] on b "CMA CGM [GEOGRAPHIC_DATA]" at bounding box center [573, 372] width 108 height 29
type input "9315953"
type input "CMA CGM [GEOGRAPHIC_DATA]"
click at [278, 463] on input "Rotterdam" at bounding box center [370, 456] width 231 height 30
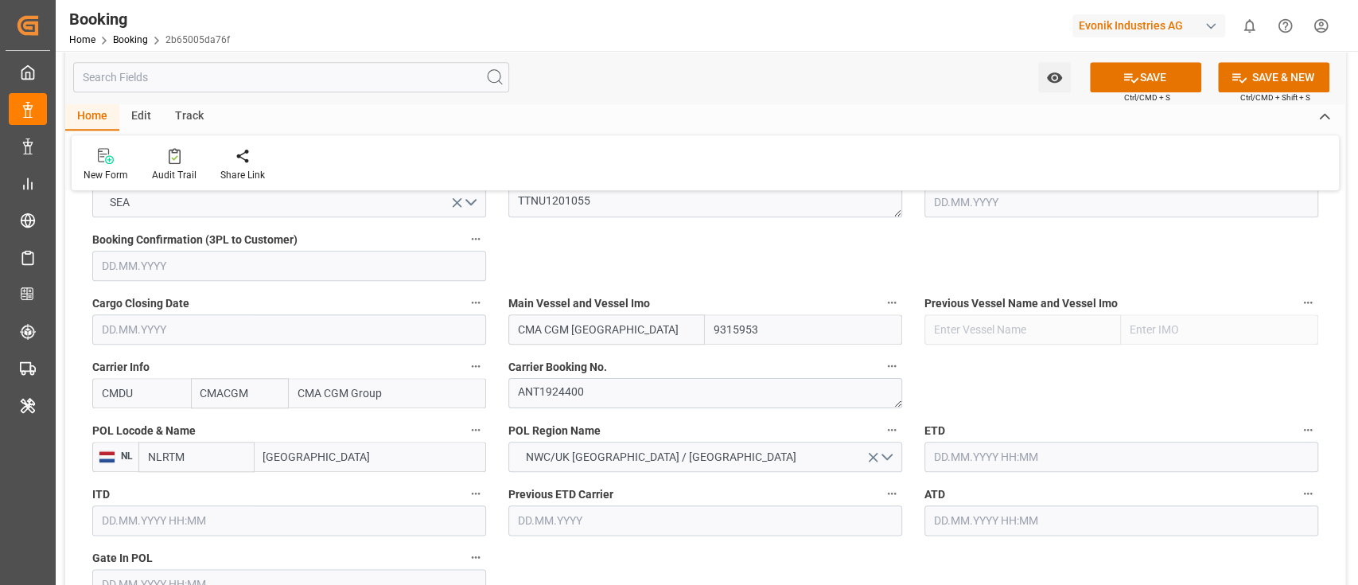
paste input "ANTWERP"
type input "ANTWERP"
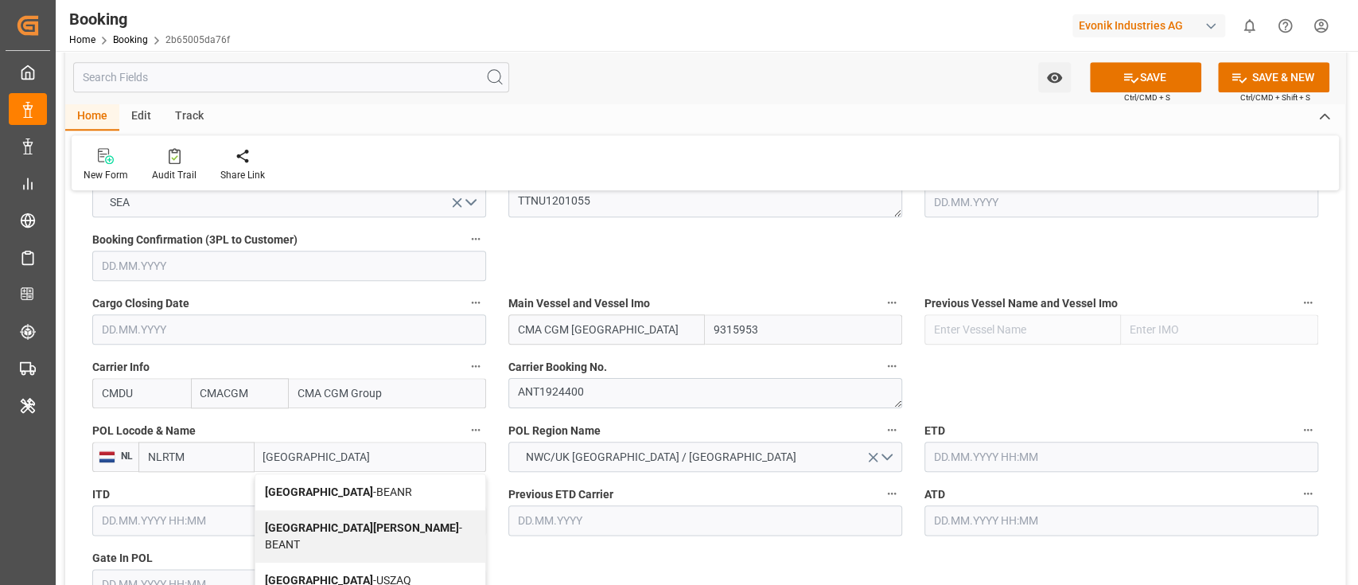
click at [336, 488] on span "Antwerp - BEANR" at bounding box center [338, 491] width 147 height 13
type input "BEANR"
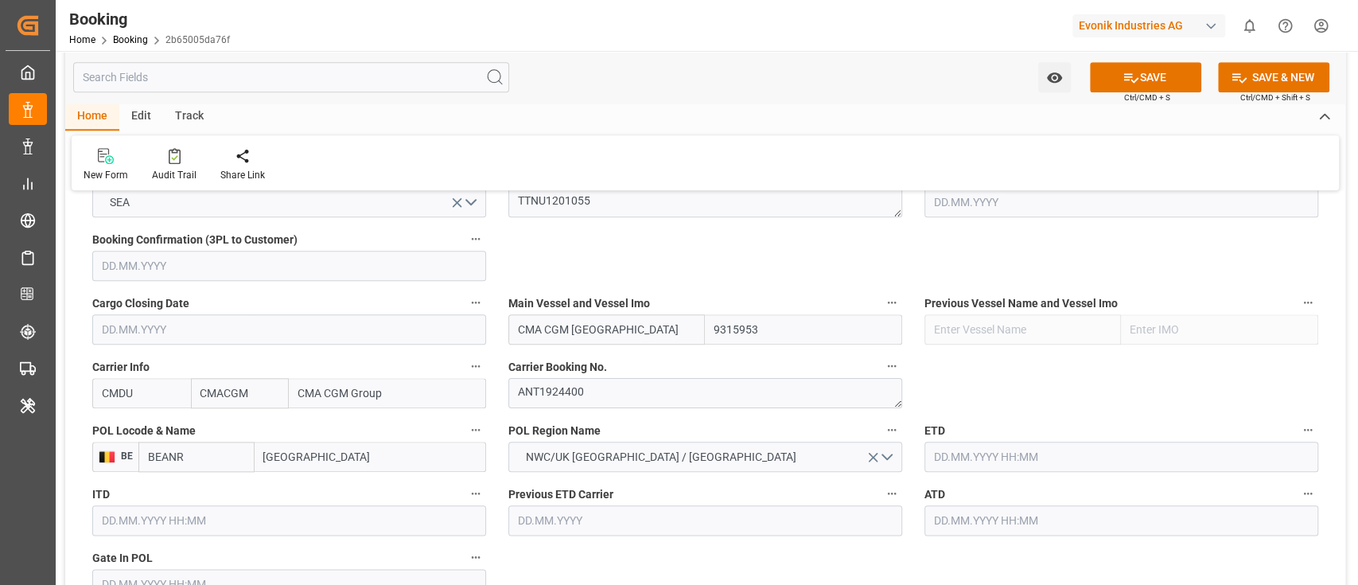
type input "[GEOGRAPHIC_DATA]"
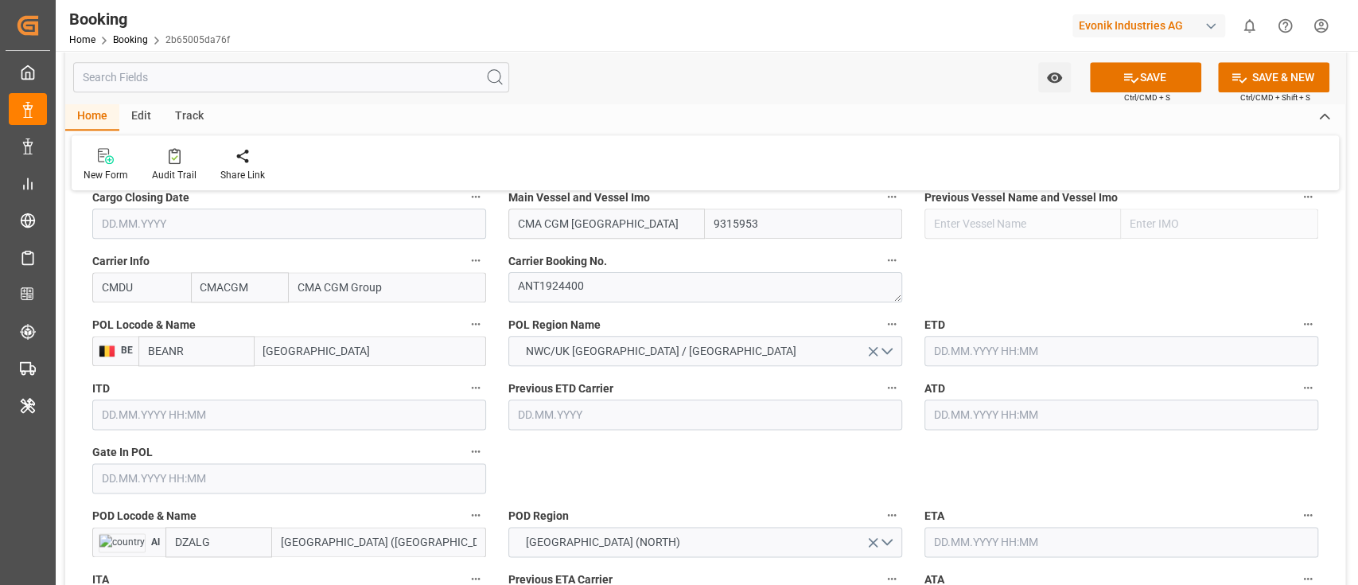
click at [182, 478] on input "text" at bounding box center [289, 478] width 394 height 30
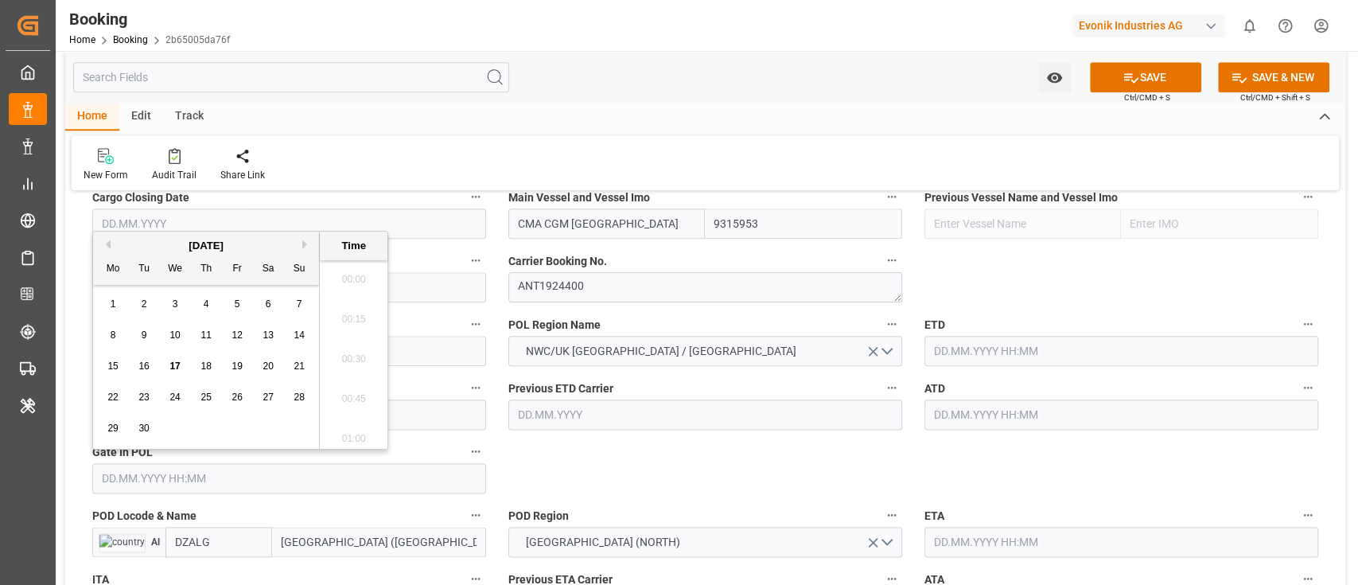
scroll to position [2709, 0]
click at [104, 247] on button "Previous Month" at bounding box center [106, 244] width 10 height 10
click at [303, 242] on button "Next Month" at bounding box center [307, 244] width 10 height 10
click at [198, 404] on div "21" at bounding box center [206, 397] width 20 height 19
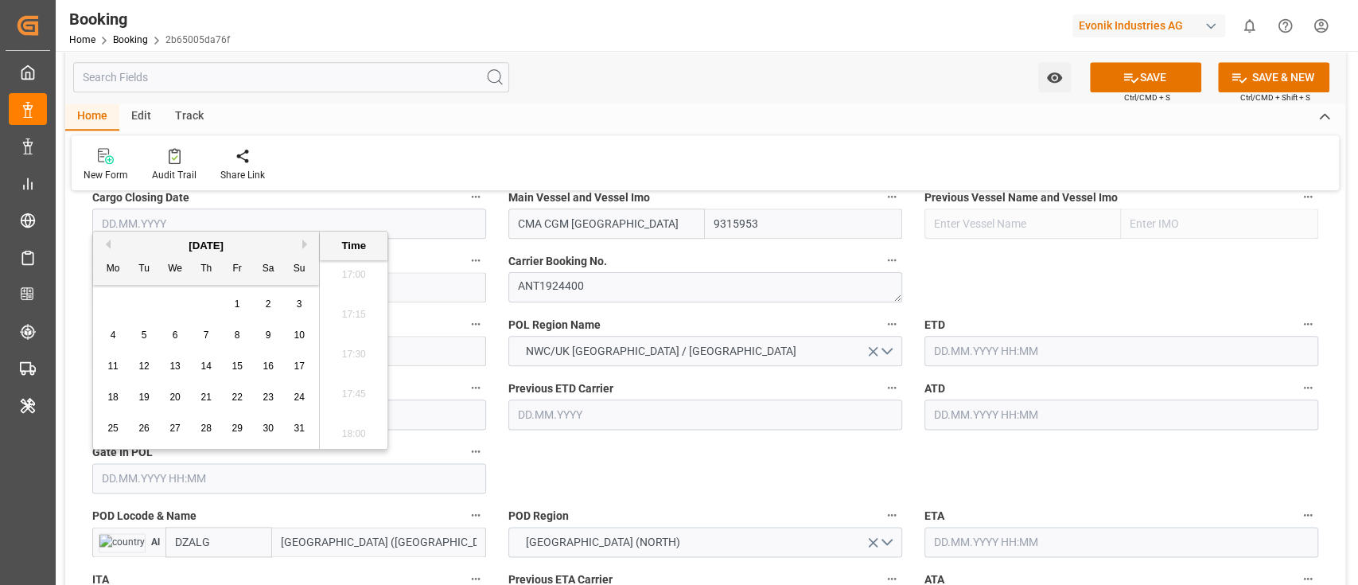
type input "[DATE] 00:00"
click at [980, 350] on input "text" at bounding box center [1121, 351] width 394 height 30
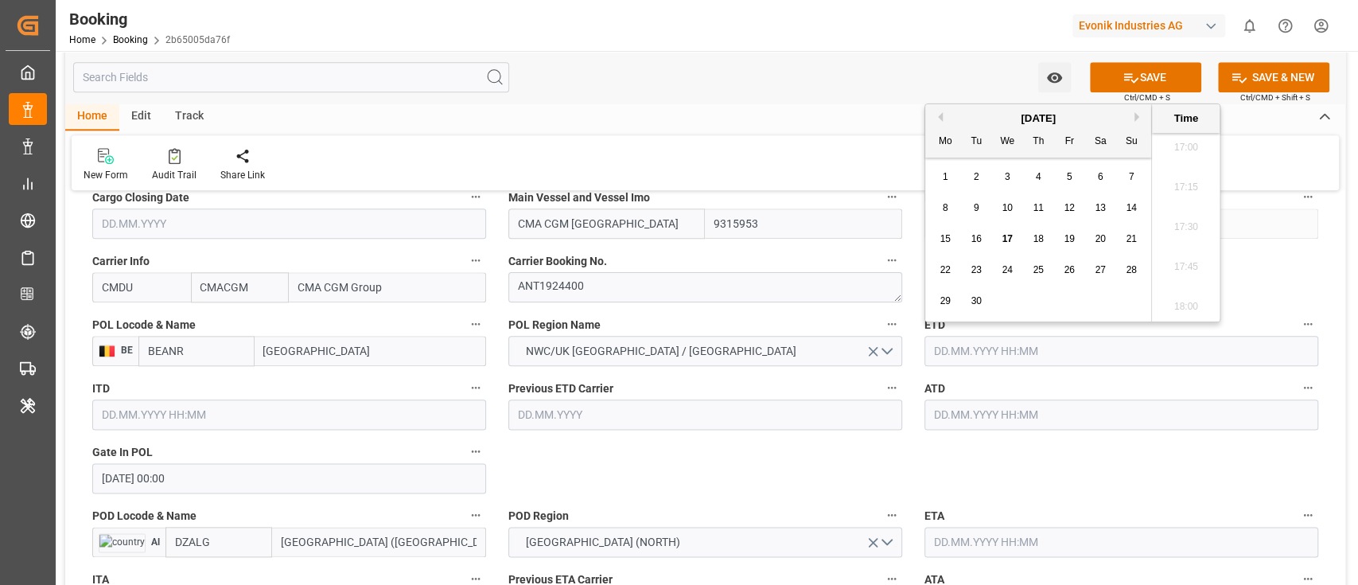
click at [939, 120] on button "Previous Month" at bounding box center [938, 117] width 10 height 10
click at [1070, 305] on span "29" at bounding box center [1069, 300] width 10 height 11
type input "[DATE] 00:00"
click at [1037, 354] on input "[DATE] 00:00" at bounding box center [1121, 351] width 394 height 30
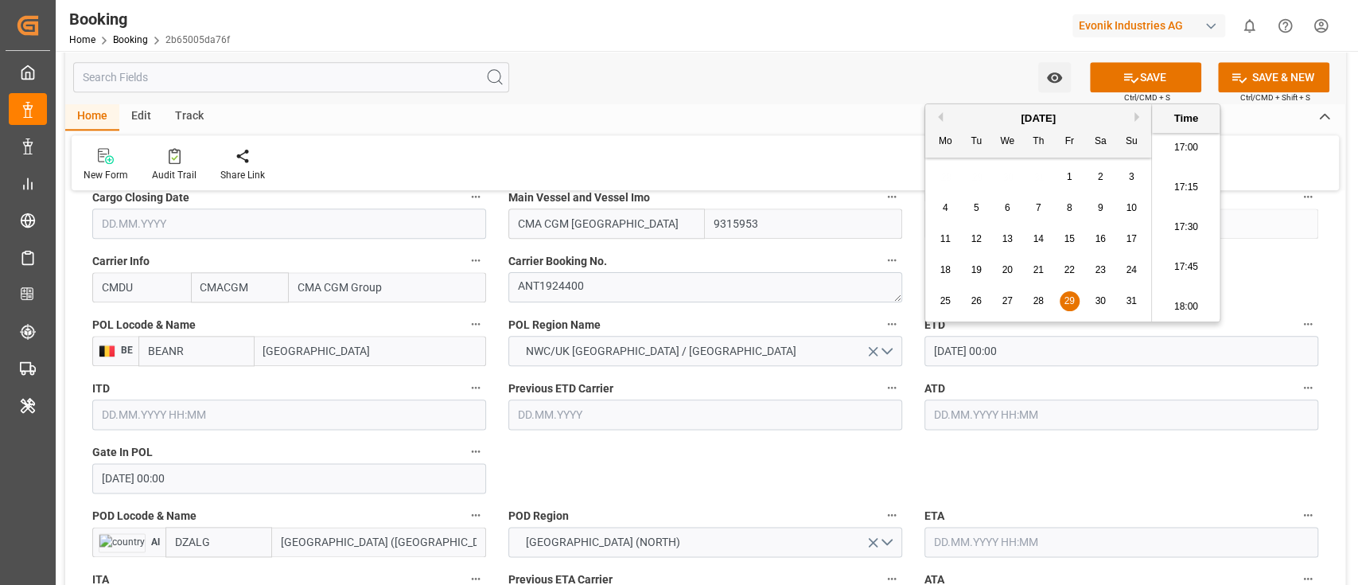
click at [1037, 354] on input "[DATE] 00:00" at bounding box center [1121, 351] width 394 height 30
click at [978, 419] on input "text" at bounding box center [1121, 414] width 394 height 30
paste input "[DATE] 00:00"
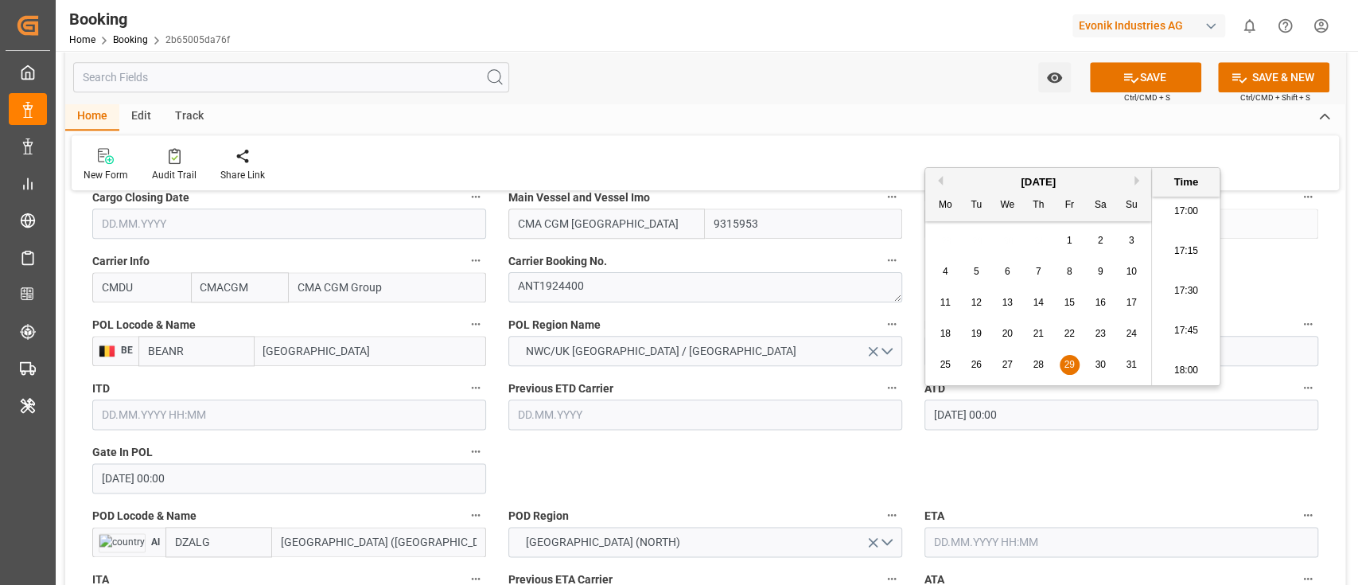
type input "[DATE] 00:00"
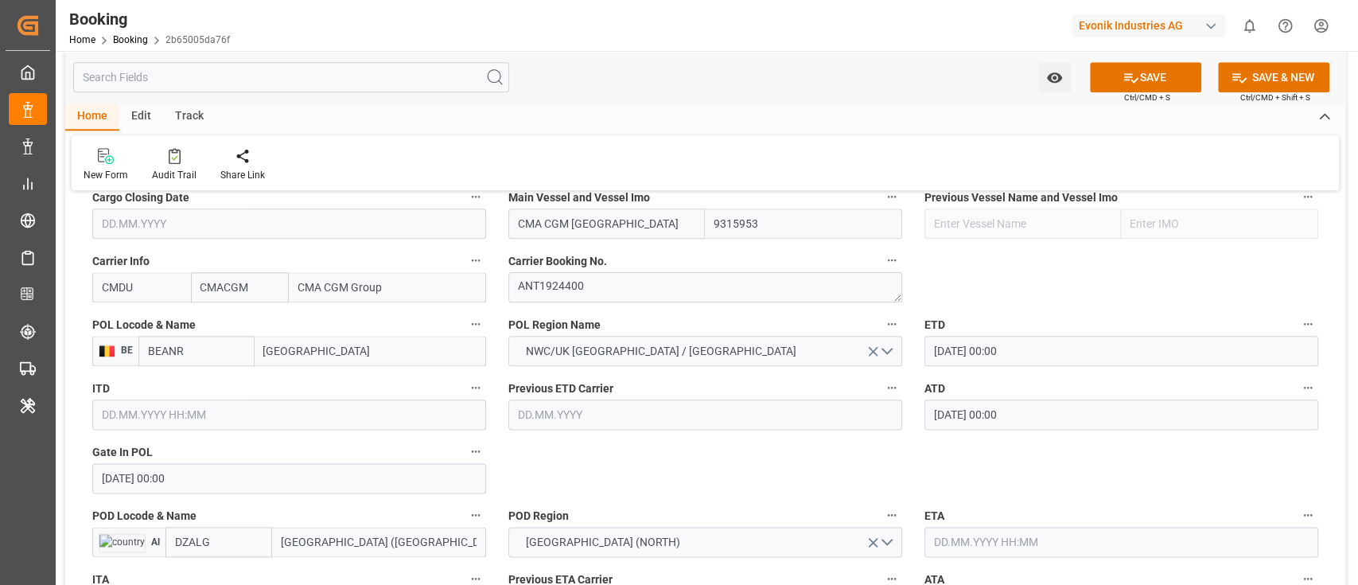
click at [326, 544] on input "[GEOGRAPHIC_DATA] ([GEOGRAPHIC_DATA])" at bounding box center [379, 542] width 214 height 30
paste input "LGER"
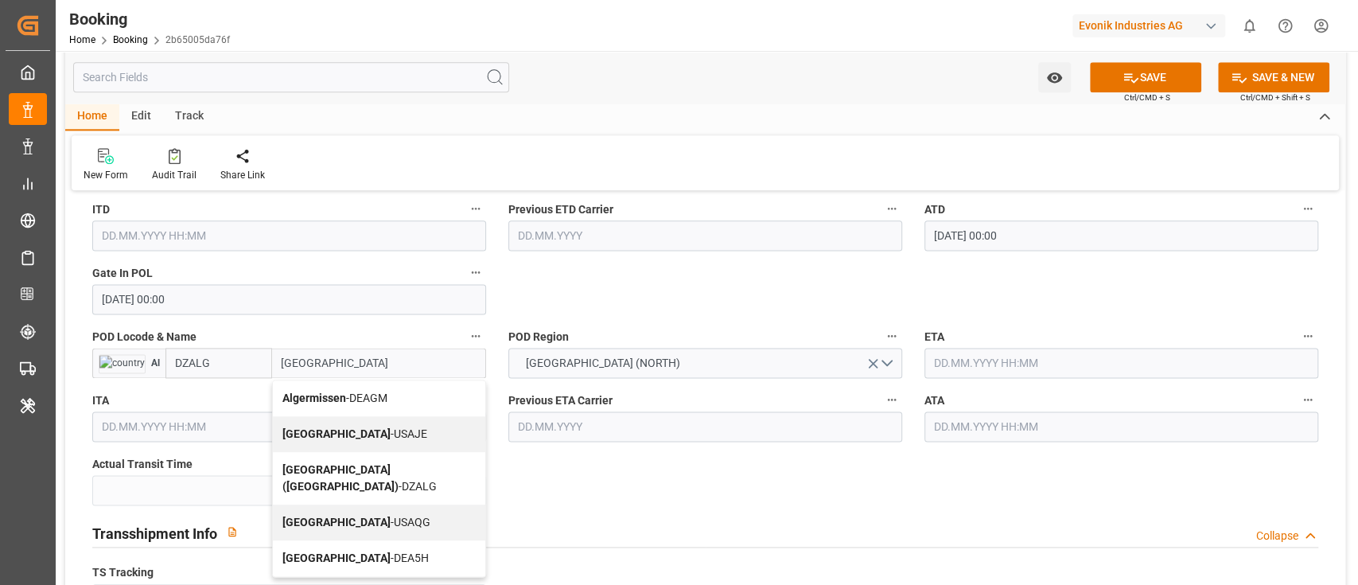
scroll to position [1379, 0]
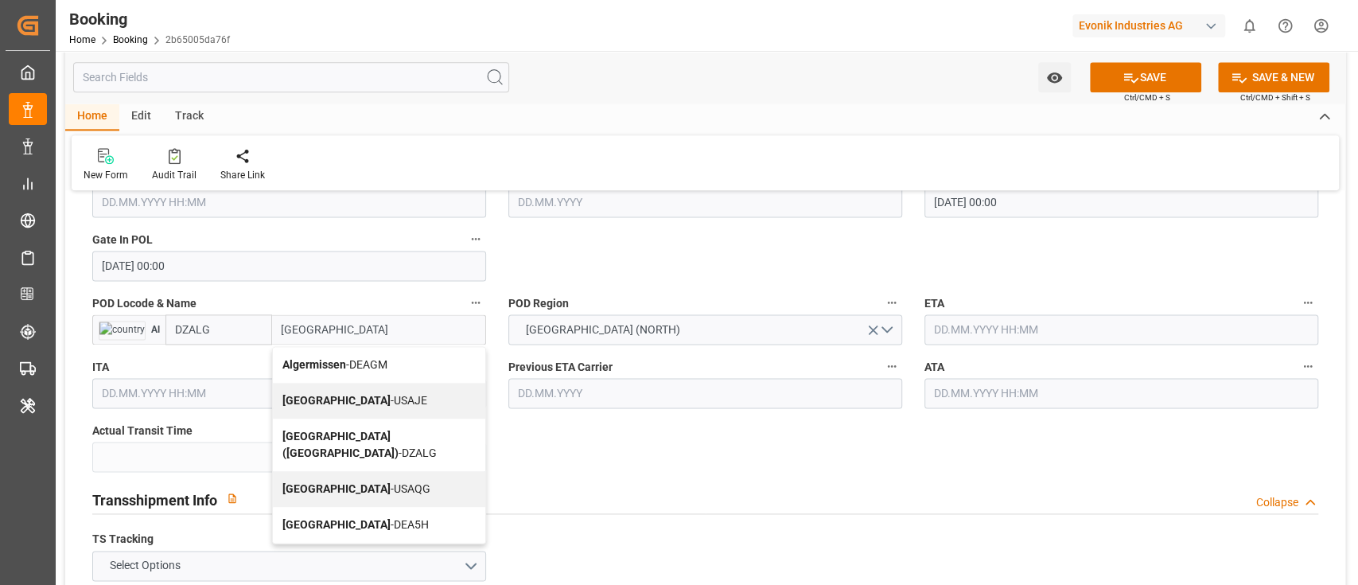
type input "ALGER"
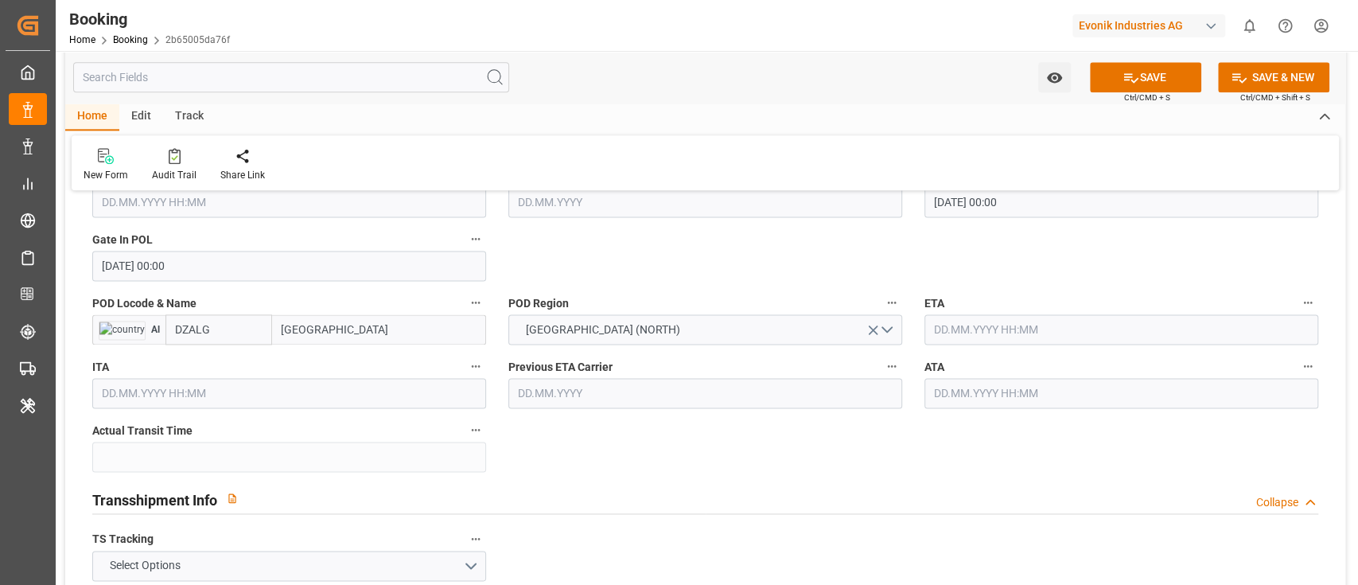
click at [212, 329] on input "DZALG" at bounding box center [218, 329] width 107 height 30
paste input "text"
click at [212, 366] on span "DZALG - [GEOGRAPHIC_DATA] ([GEOGRAPHIC_DATA])" at bounding box center [233, 381] width 115 height 46
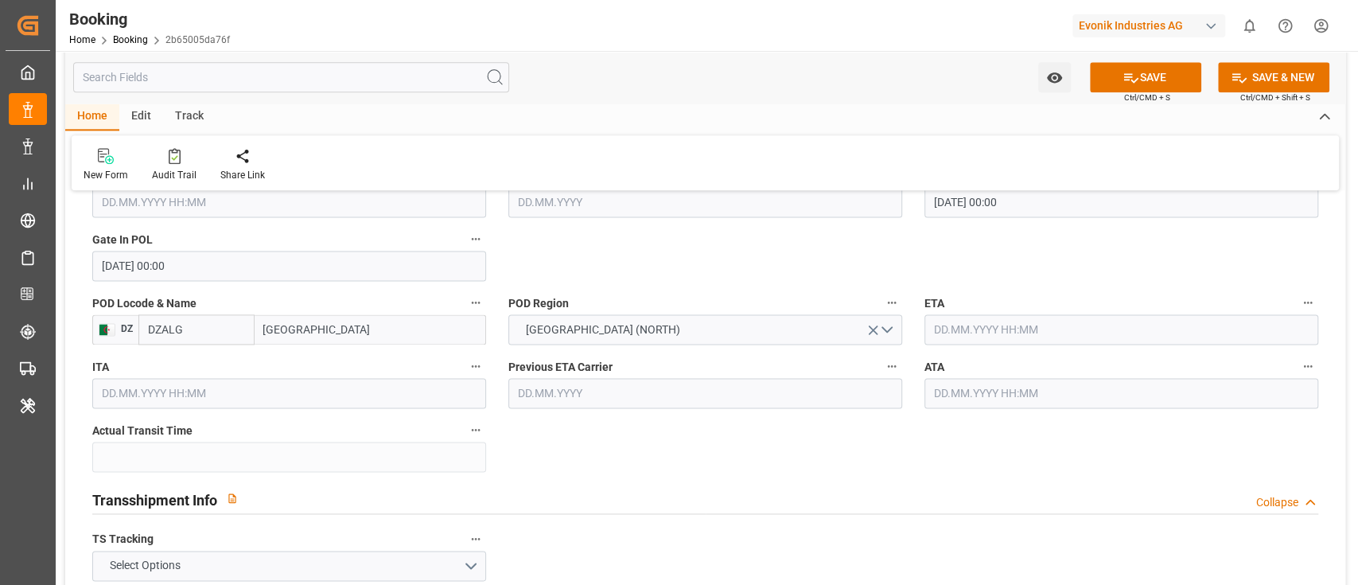
type input "DZALG"
type input "[GEOGRAPHIC_DATA] ([GEOGRAPHIC_DATA])"
click at [154, 328] on input "DZALG" at bounding box center [196, 329] width 116 height 30
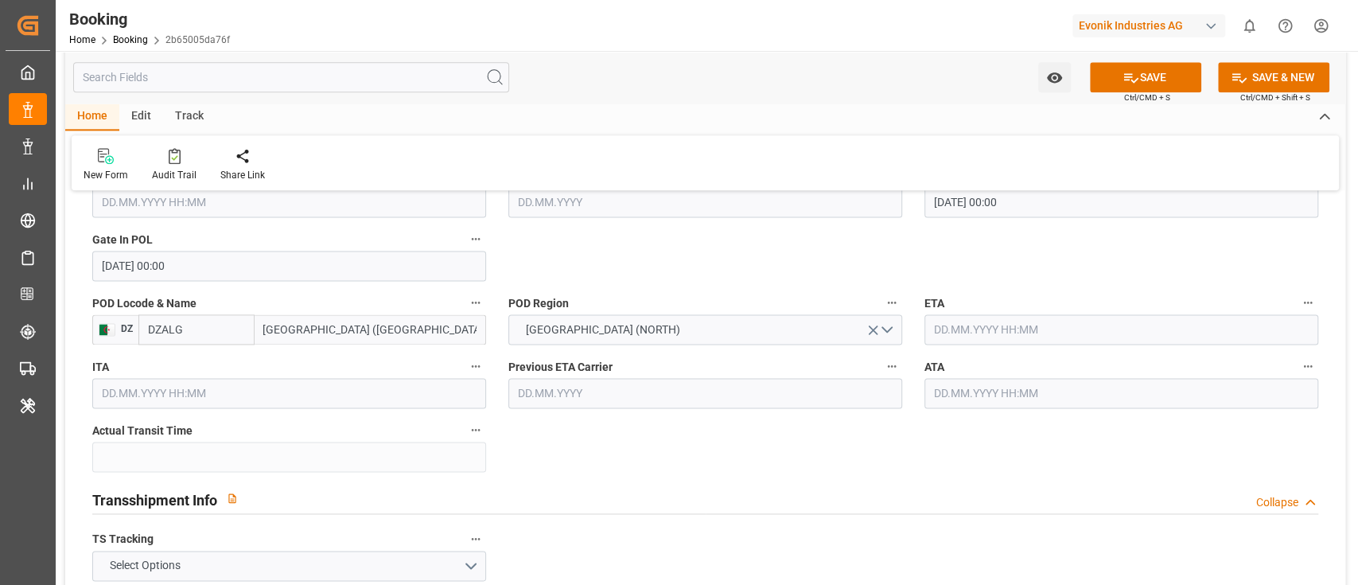
click at [940, 322] on input "text" at bounding box center [1121, 329] width 394 height 30
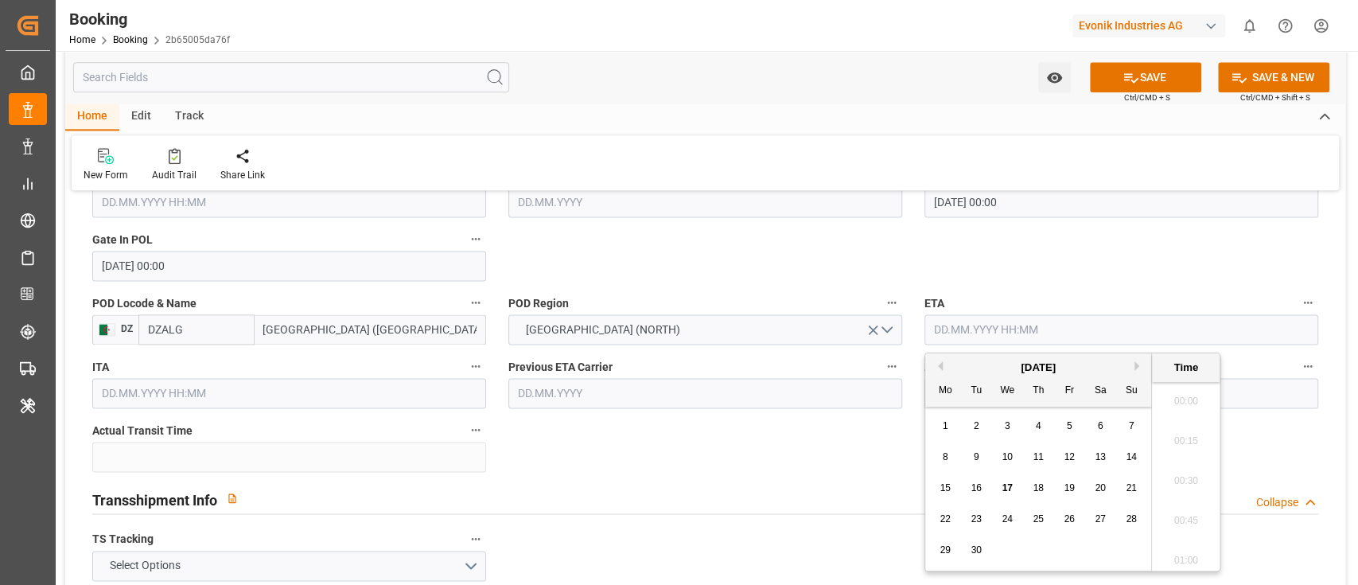
scroll to position [2709, 0]
click at [1067, 512] on div "26" at bounding box center [1070, 519] width 20 height 19
type input "[DATE] 00:00"
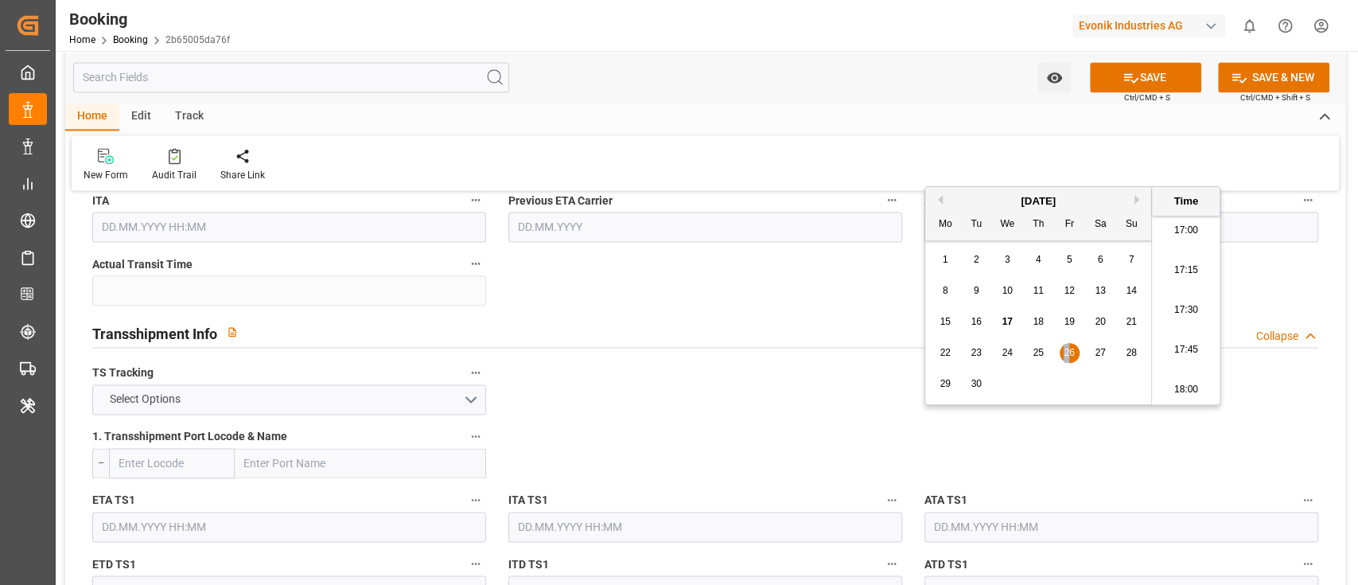
scroll to position [1591, 0]
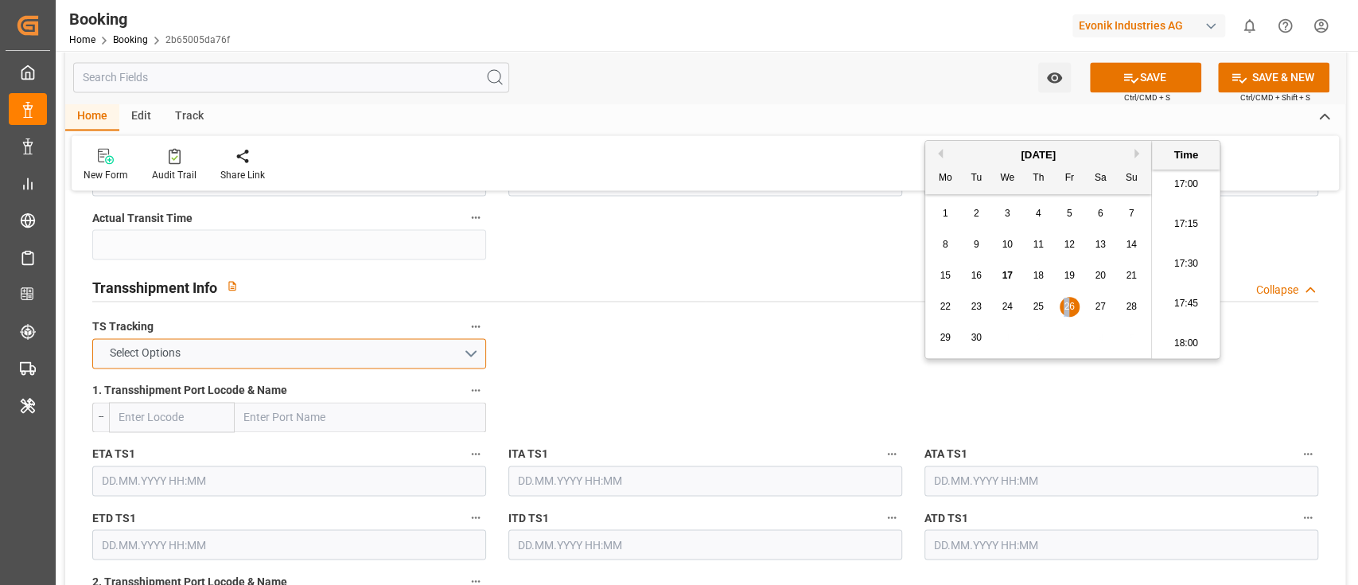
click at [201, 364] on button "Select Options" at bounding box center [289, 353] width 394 height 30
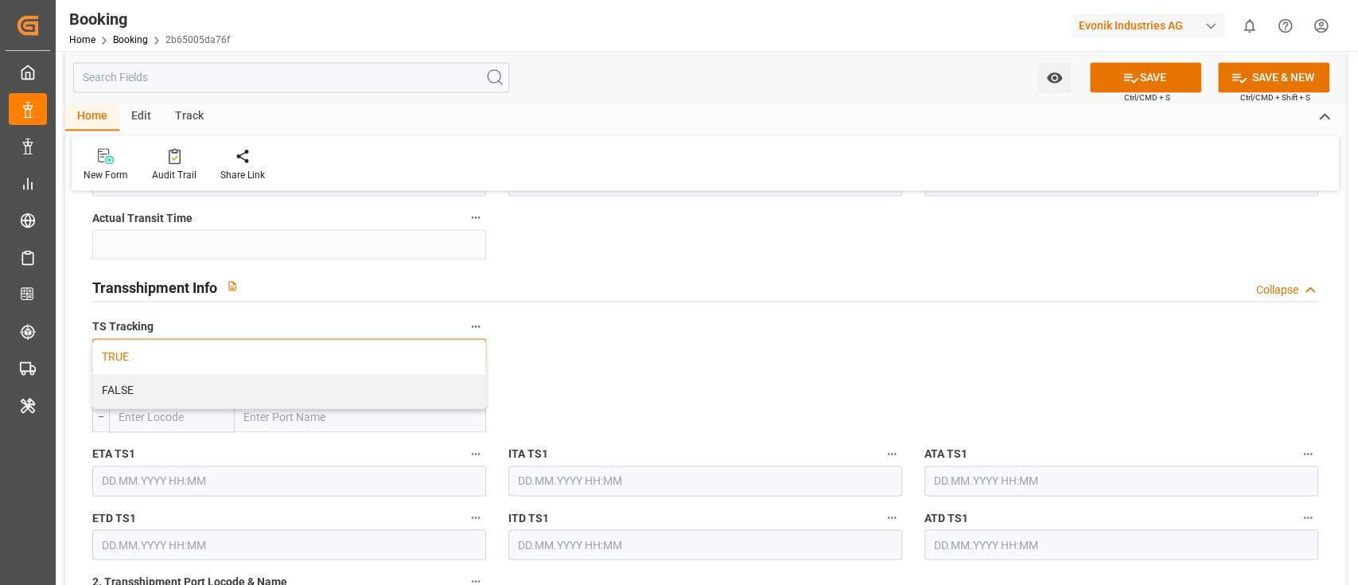
click at [158, 358] on div "TRUE" at bounding box center [289, 356] width 392 height 33
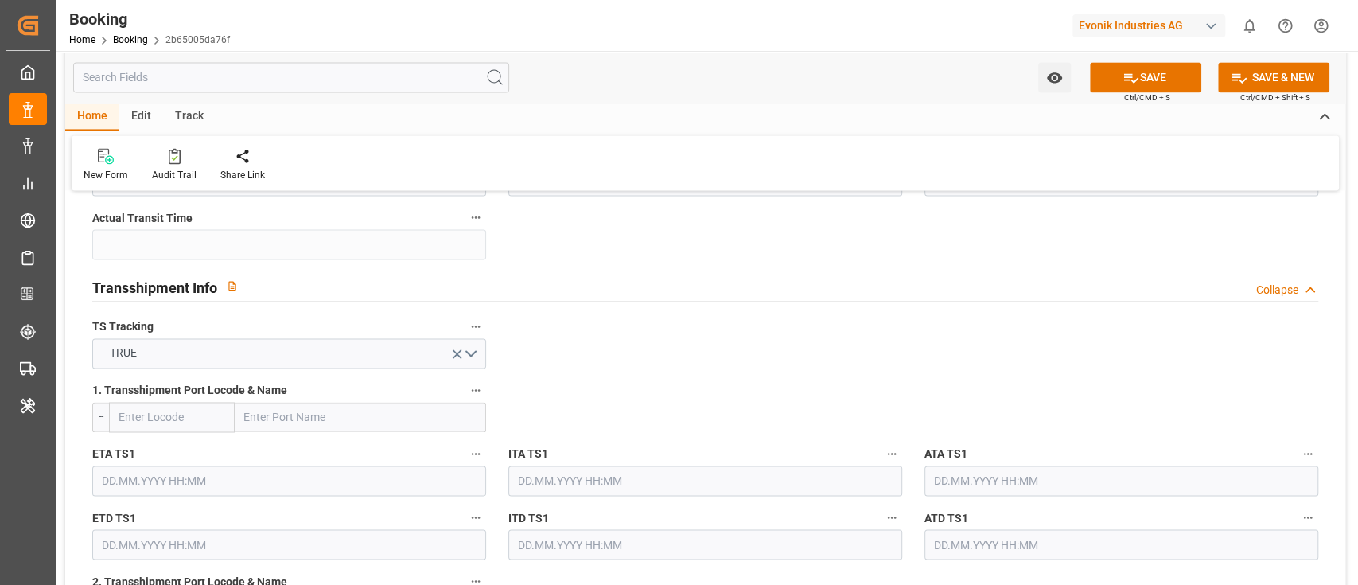
click at [280, 421] on input "text" at bounding box center [360, 417] width 251 height 30
paste input "MALTA(FREEPORT)"
type input "MALTA(FREEPORT)"
click at [154, 414] on input "text" at bounding box center [172, 417] width 126 height 30
paste input "MTMLA"
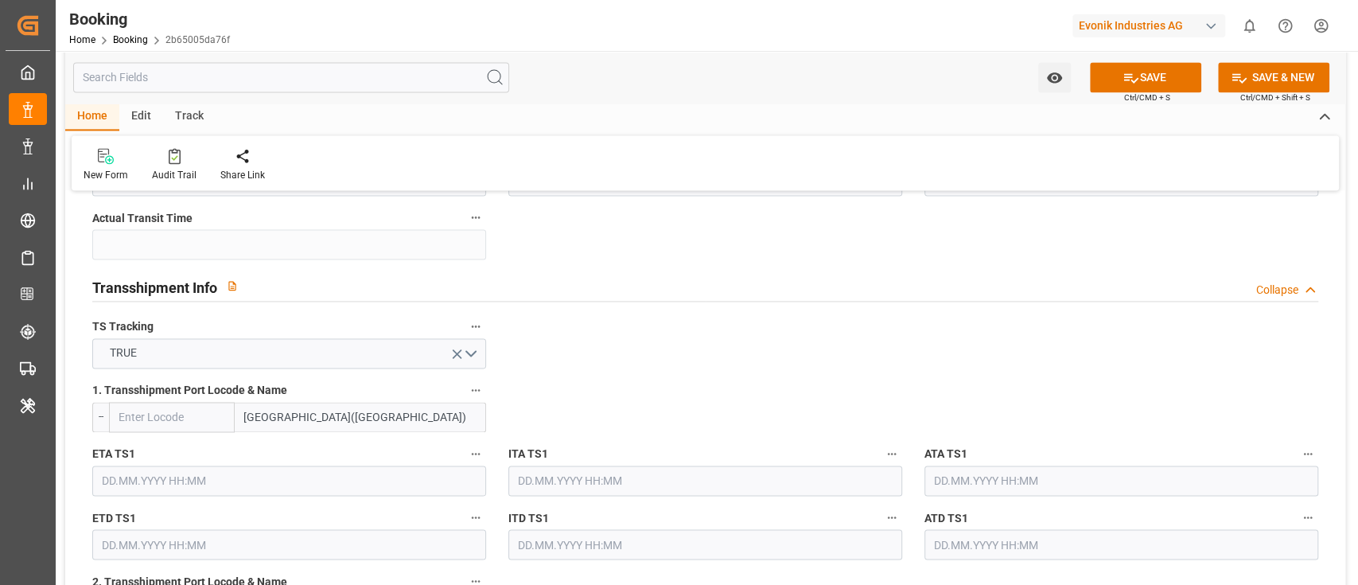
type input "MTMLA"
click at [161, 457] on span "MTMLA - Valletta" at bounding box center [159, 451] width 81 height 13
type input "Valletta"
type input "MTMLA"
click at [158, 472] on input "text" at bounding box center [289, 480] width 394 height 30
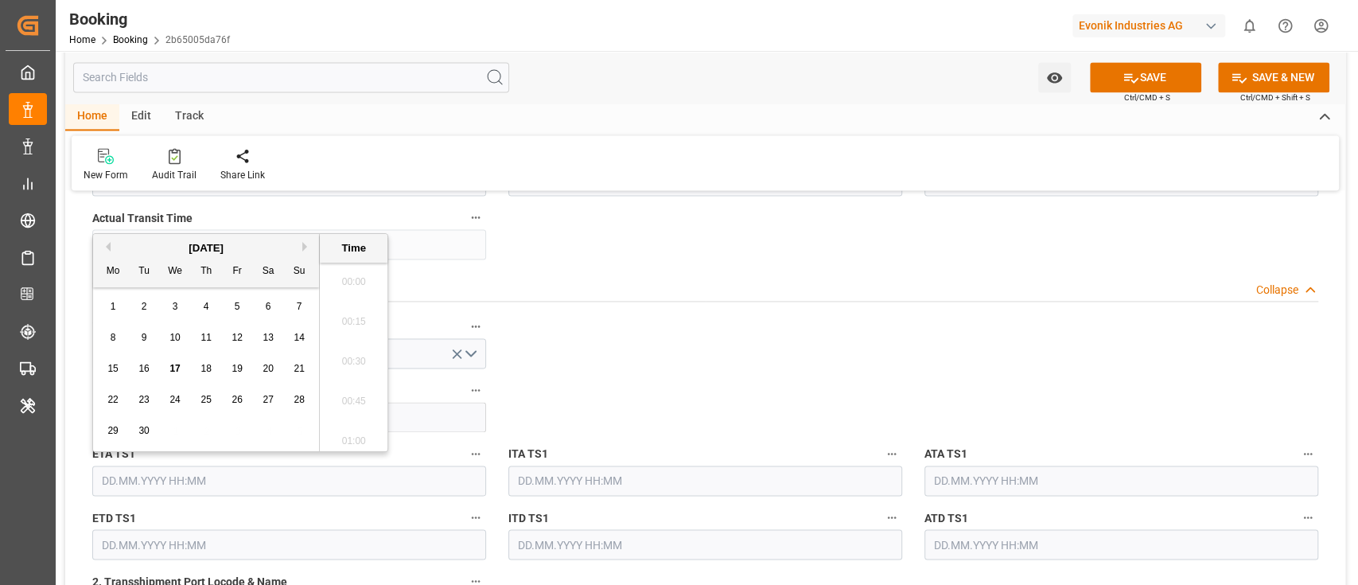
scroll to position [2709, 0]
click at [177, 364] on span "17" at bounding box center [174, 368] width 10 height 11
type input "[DATE] 00:00"
click at [982, 480] on input "text" at bounding box center [1121, 480] width 394 height 30
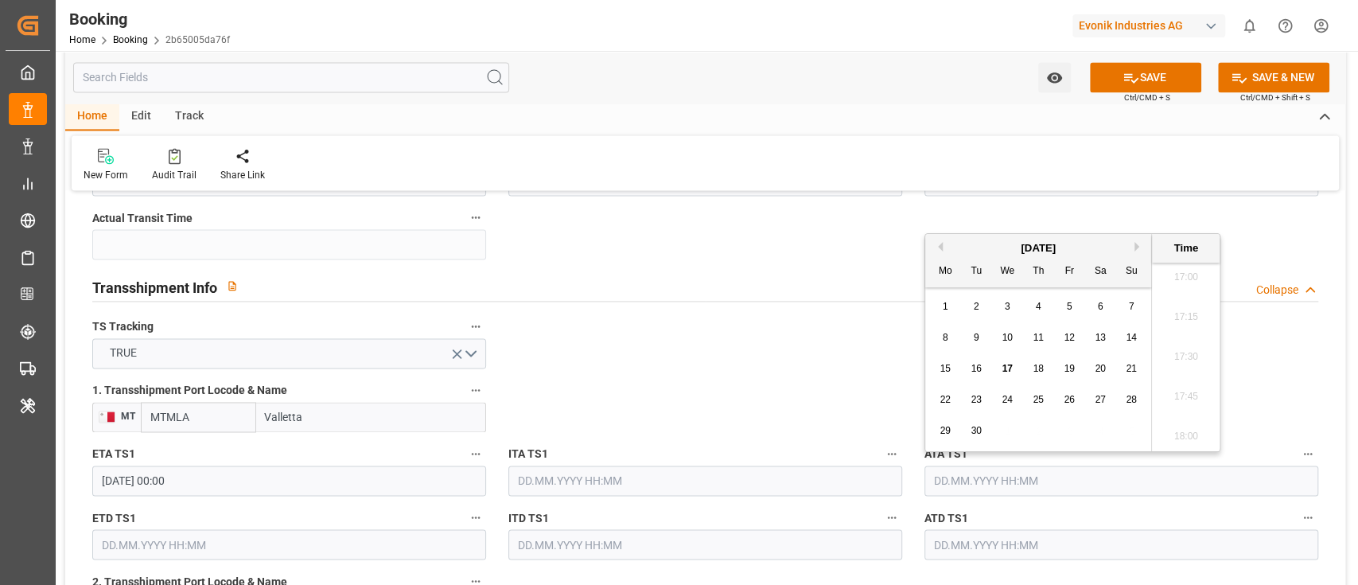
click at [1008, 365] on span "17" at bounding box center [1006, 368] width 10 height 11
type input "[DATE] 00:00"
click at [102, 532] on input "text" at bounding box center [289, 544] width 394 height 30
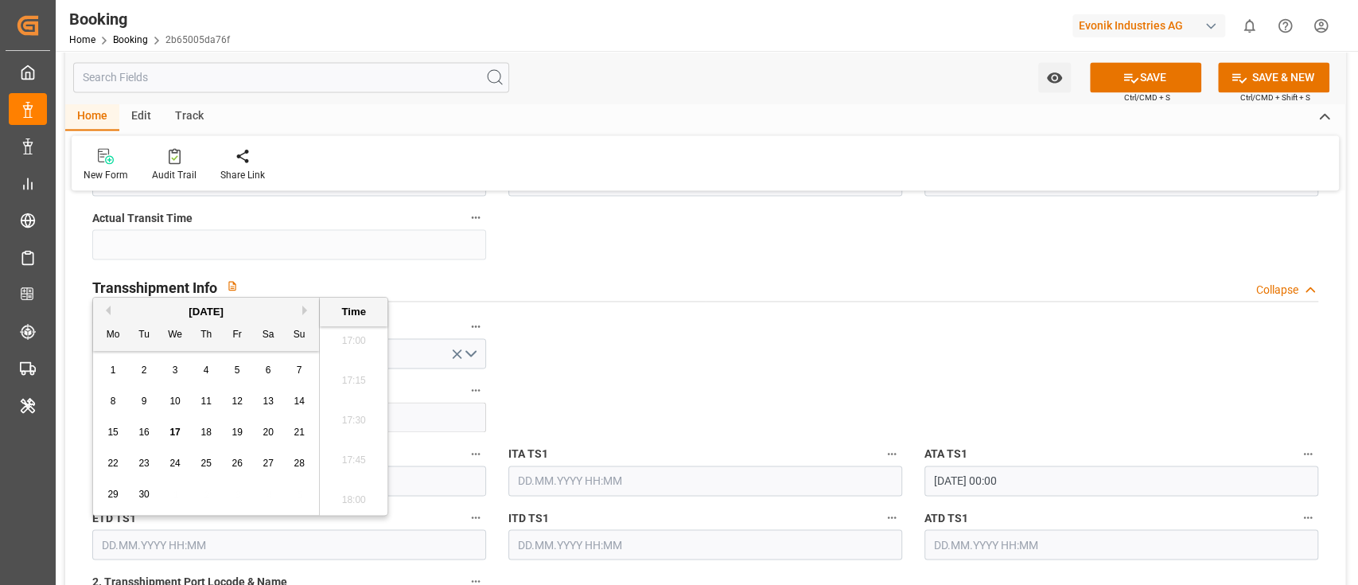
click at [239, 438] on div "19" at bounding box center [238, 432] width 20 height 19
type input "[DATE] 00:00"
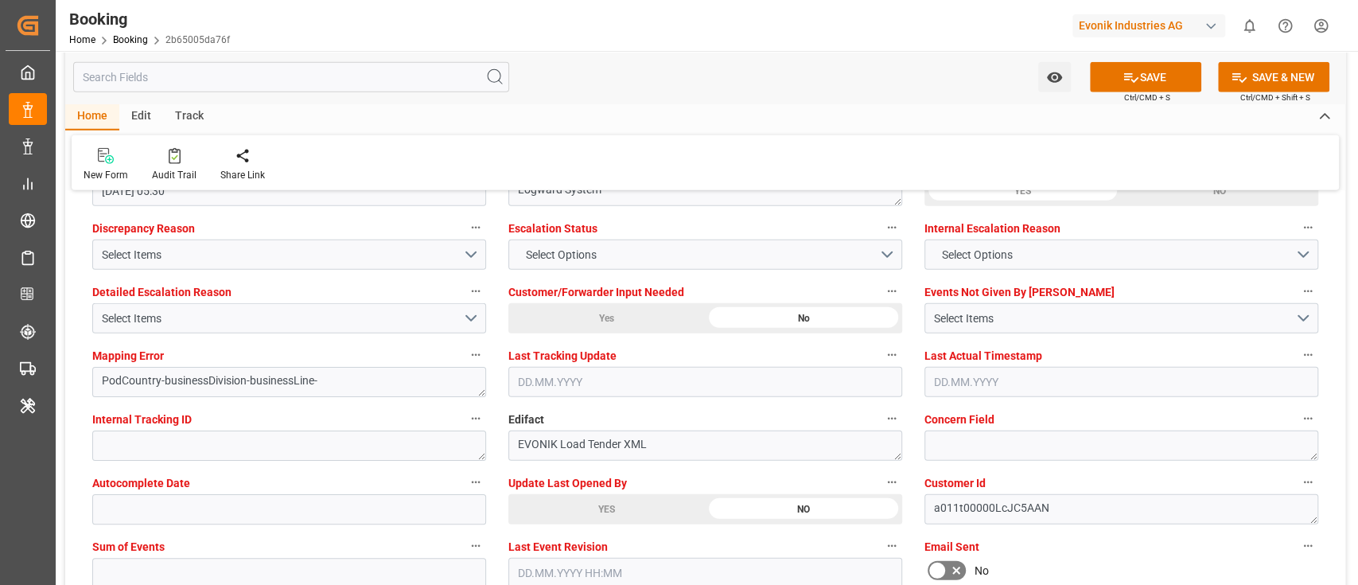
scroll to position [3075, 0]
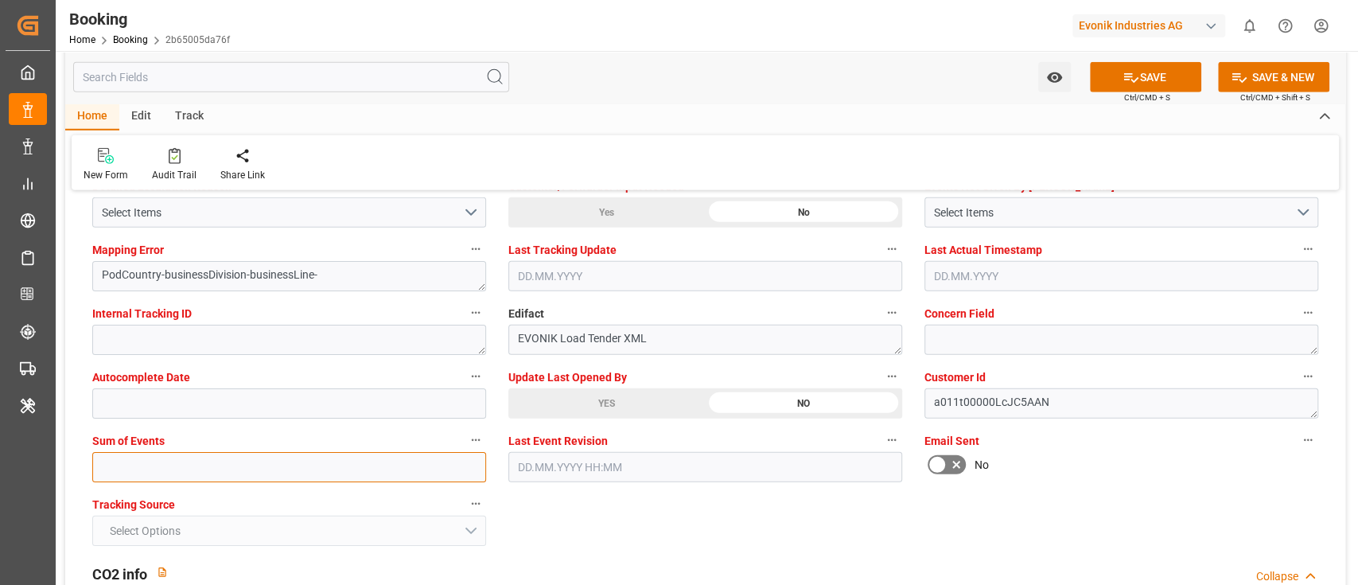
click at [150, 464] on input "text" at bounding box center [289, 467] width 394 height 30
type input "0"
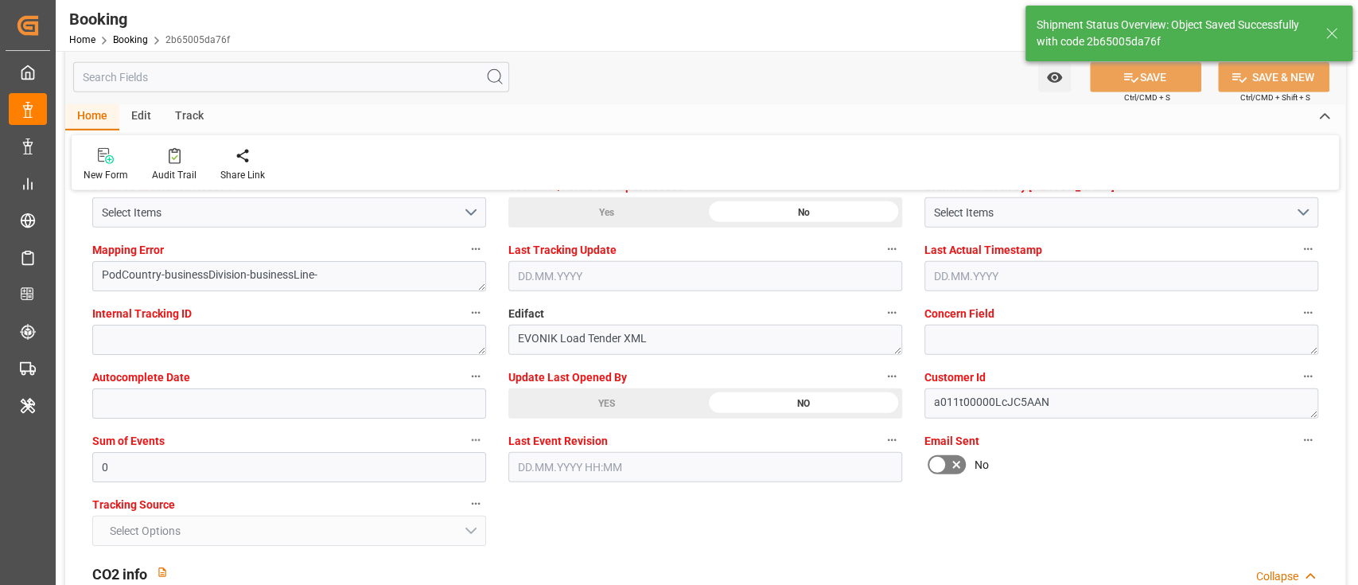
type textarea "[PERSON_NAME]"
type textarea "businessDivision-businessLine-"
type textarea "Yes"
type input "[DATE] 00:00"
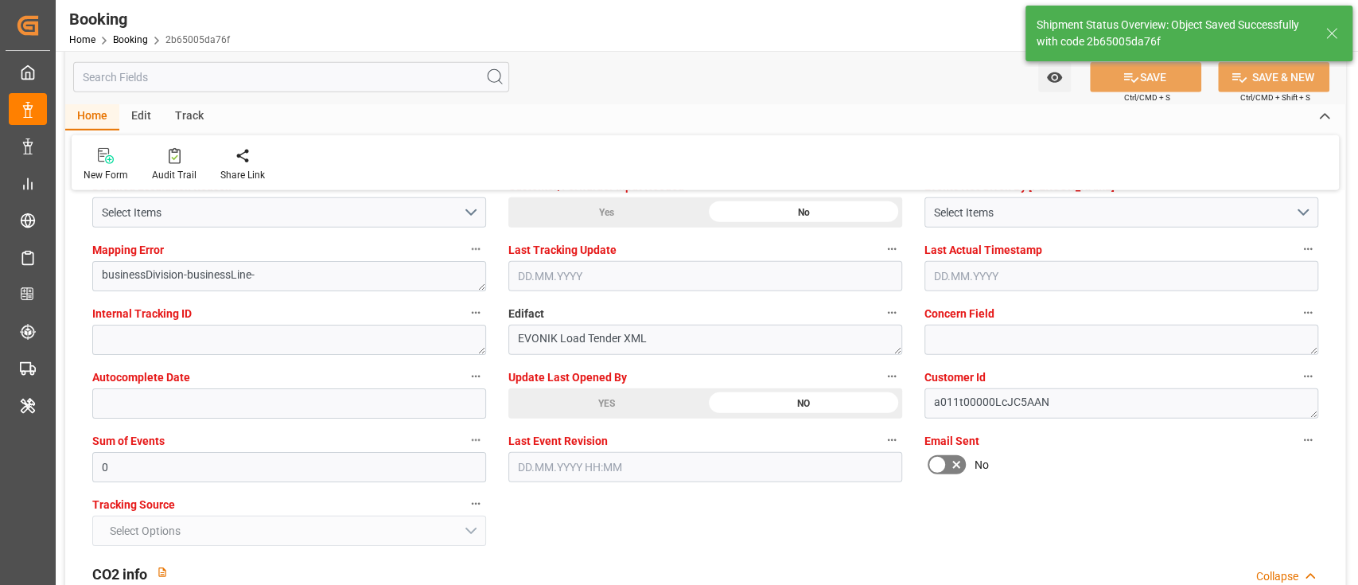
type input "[DATE] 00:00"
type input "17.09.2025 12:14"
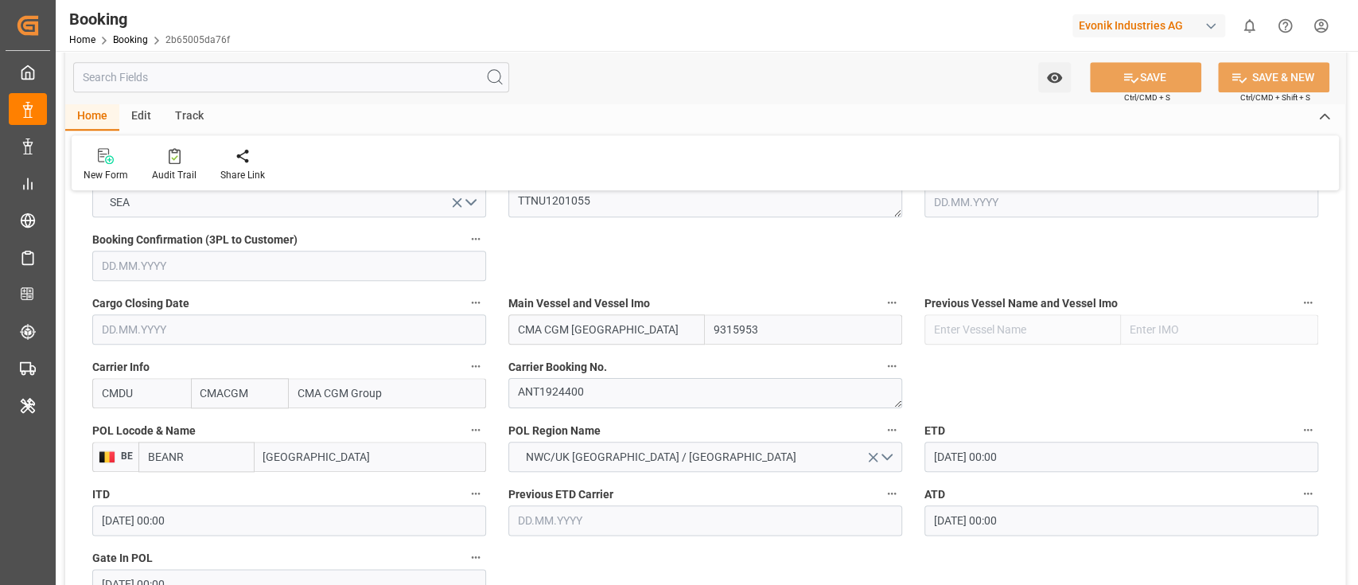
scroll to position [955, 0]
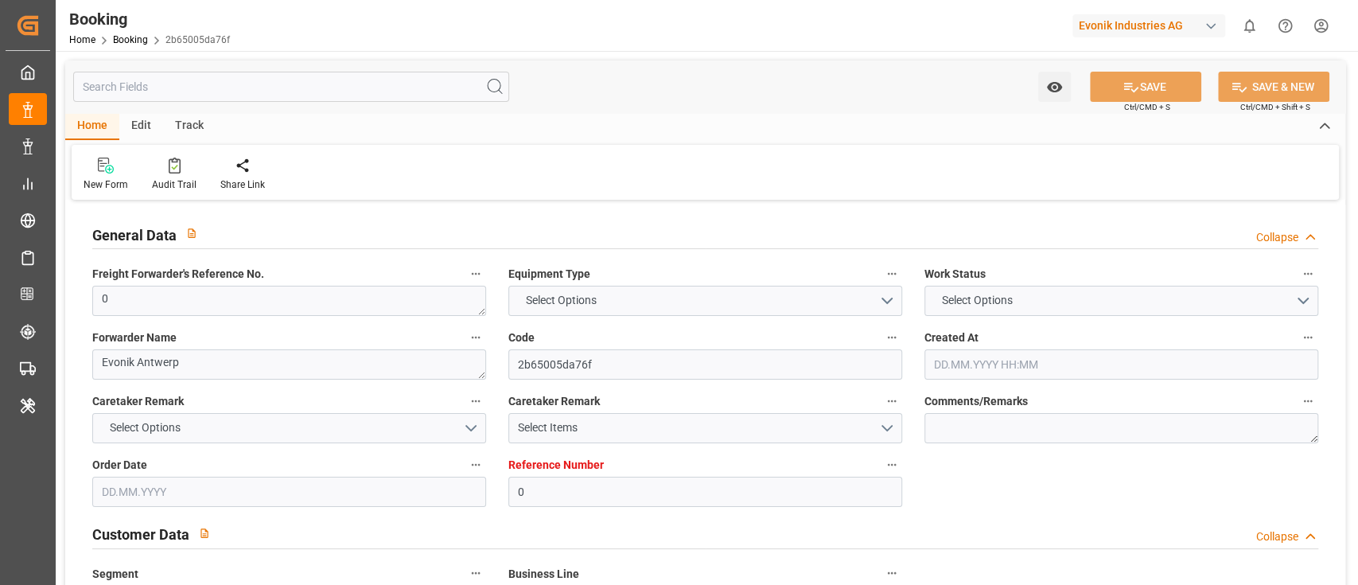
type input "0"
type input "9315953"
type input "CMACGM"
type input "CMA CGM Group"
type input "BEANR"
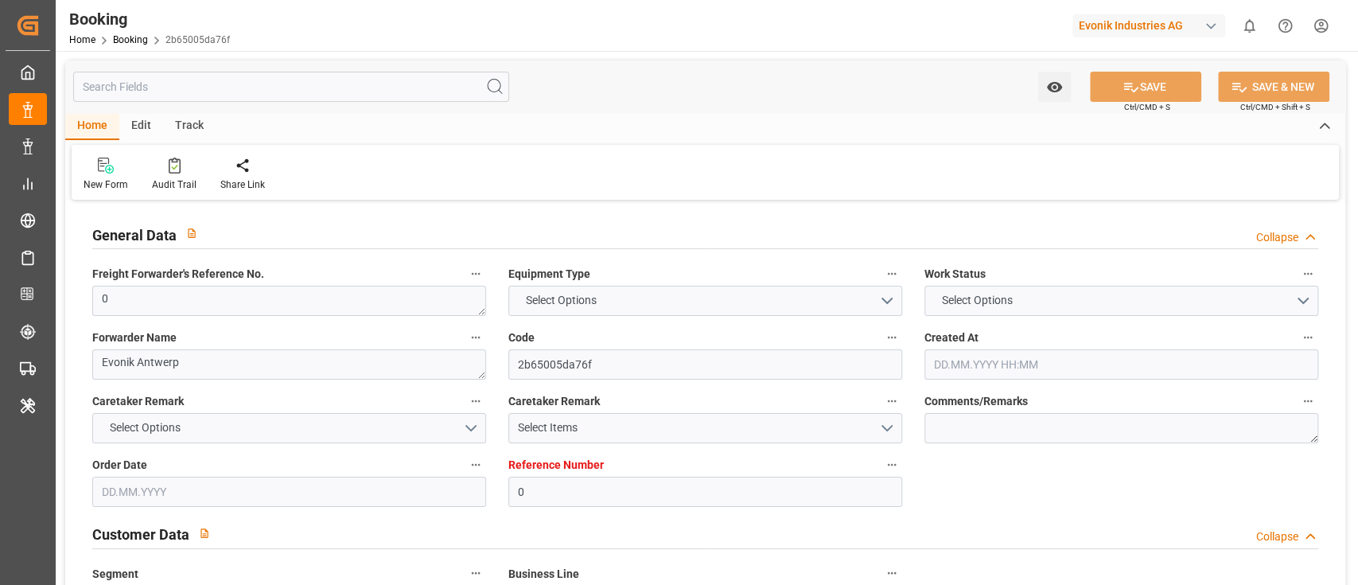
type input "DZALG"
type input "MTMLA"
type input "0"
type input "[DATE] 14:44"
type input "[DATE]"
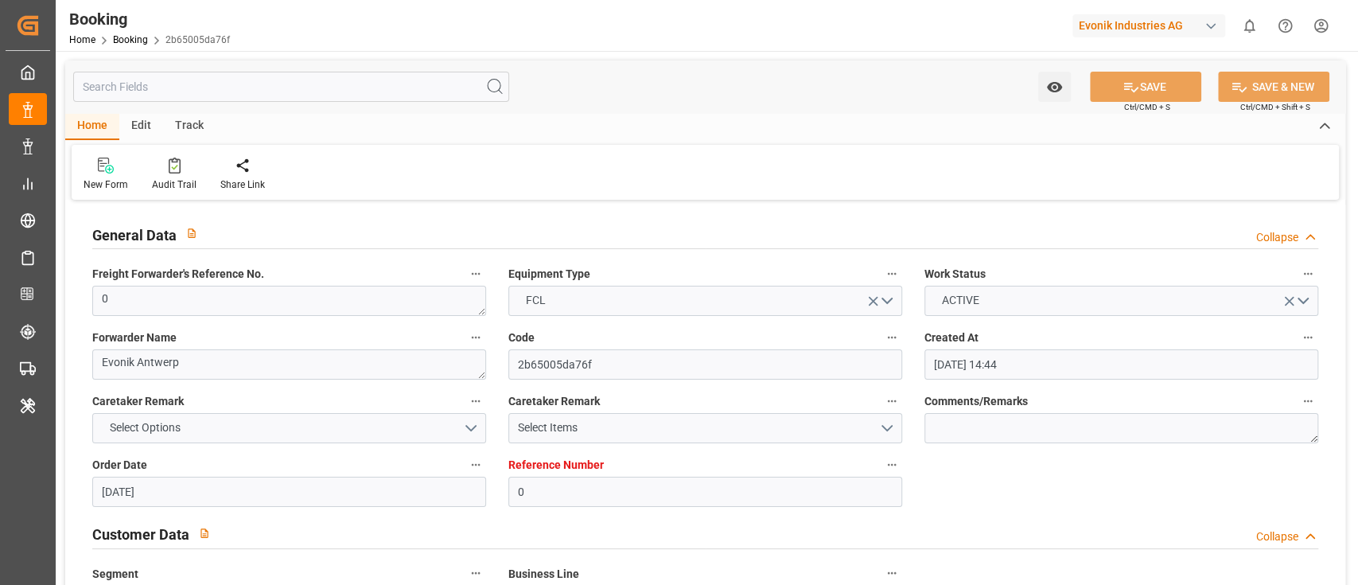
type input "[DATE]"
type input "[DATE] 00:00"
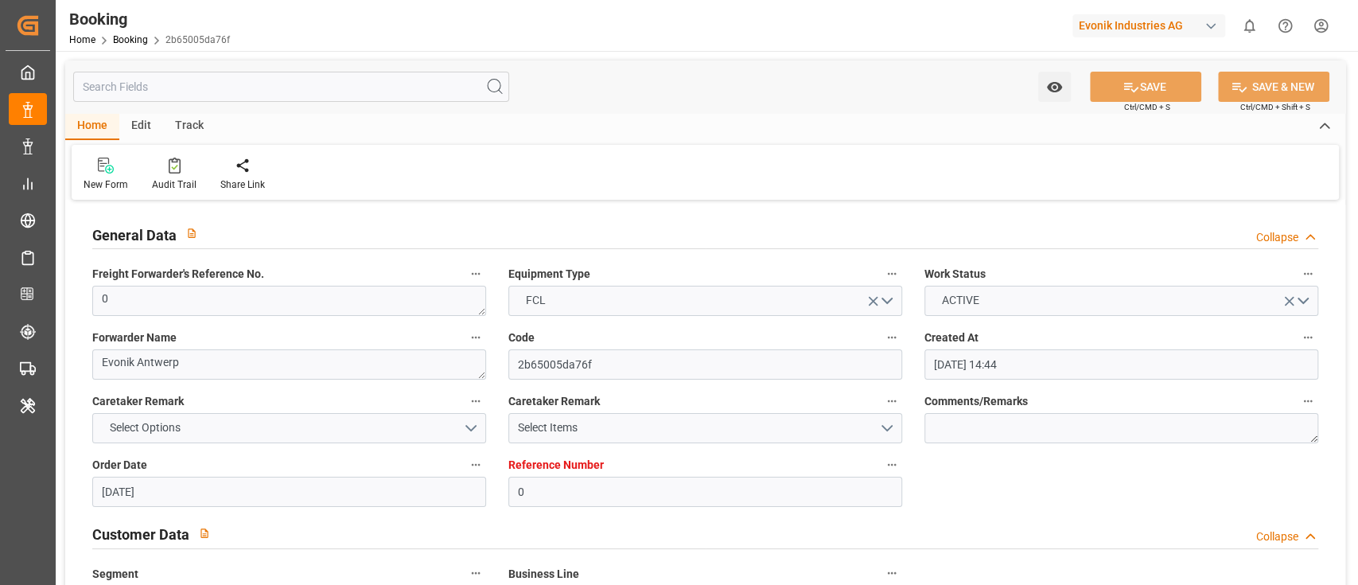
type input "[DATE] 00:00"
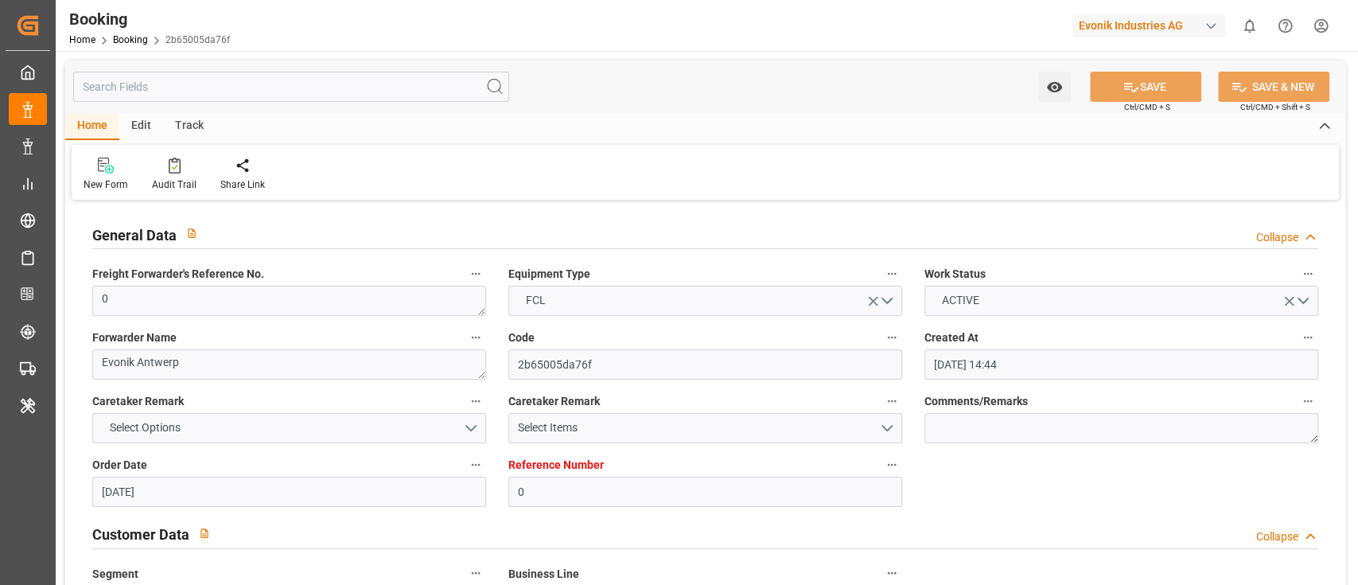
type input "[DATE] 00:00"
type input "[DATE] 12:14"
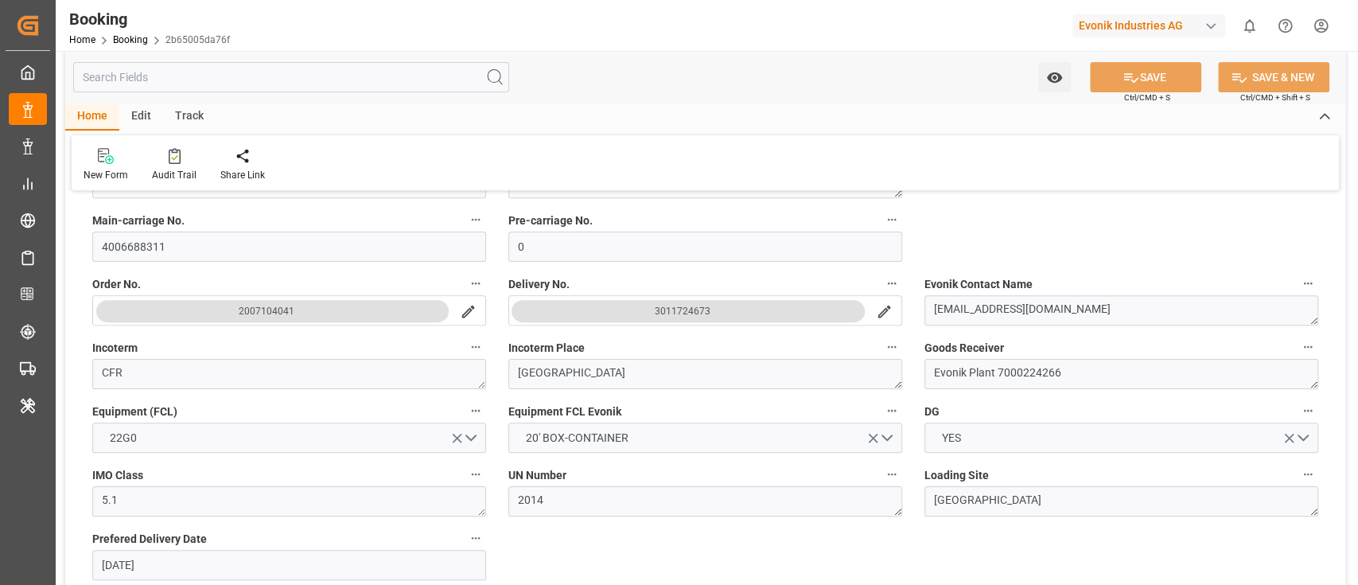
scroll to position [318, 0]
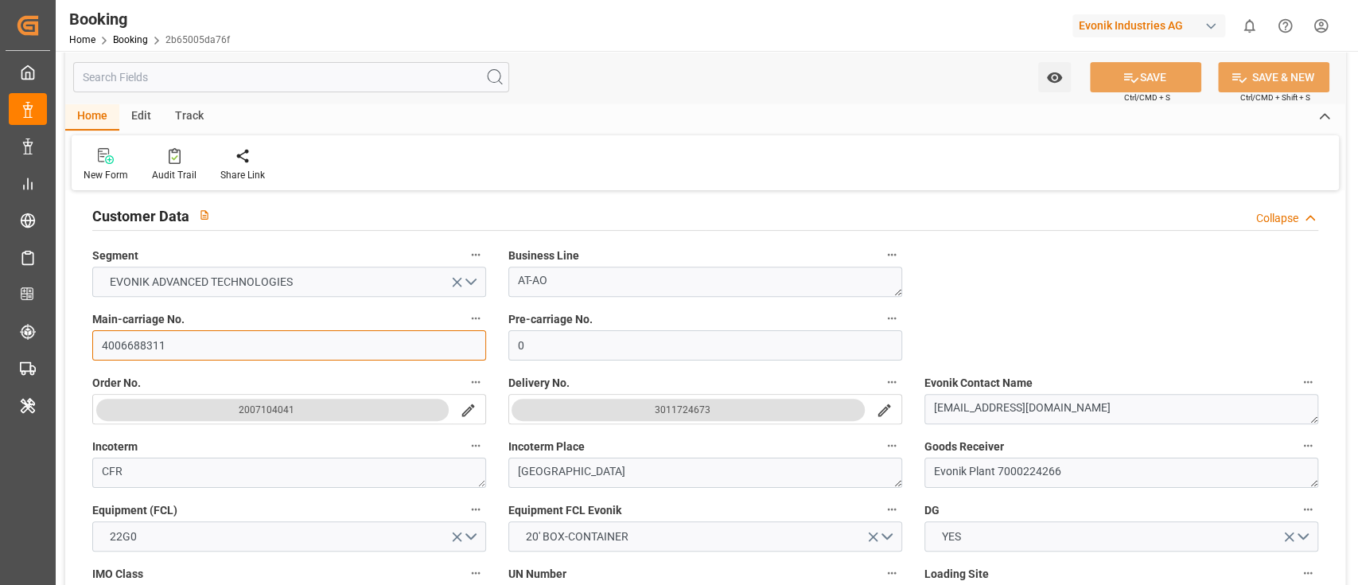
click at [181, 335] on input "4006688311" at bounding box center [289, 345] width 394 height 30
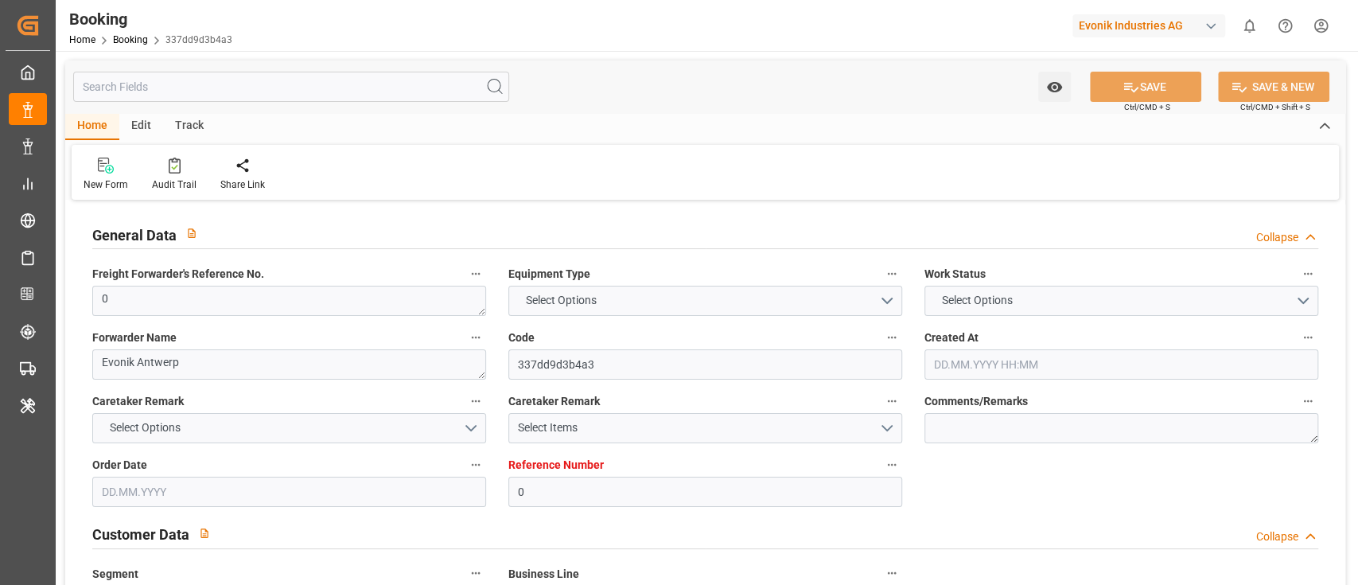
type input "0"
type input "9315953"
type input "CMACGM"
type input "CMA CGM Group"
type input "BEANR"
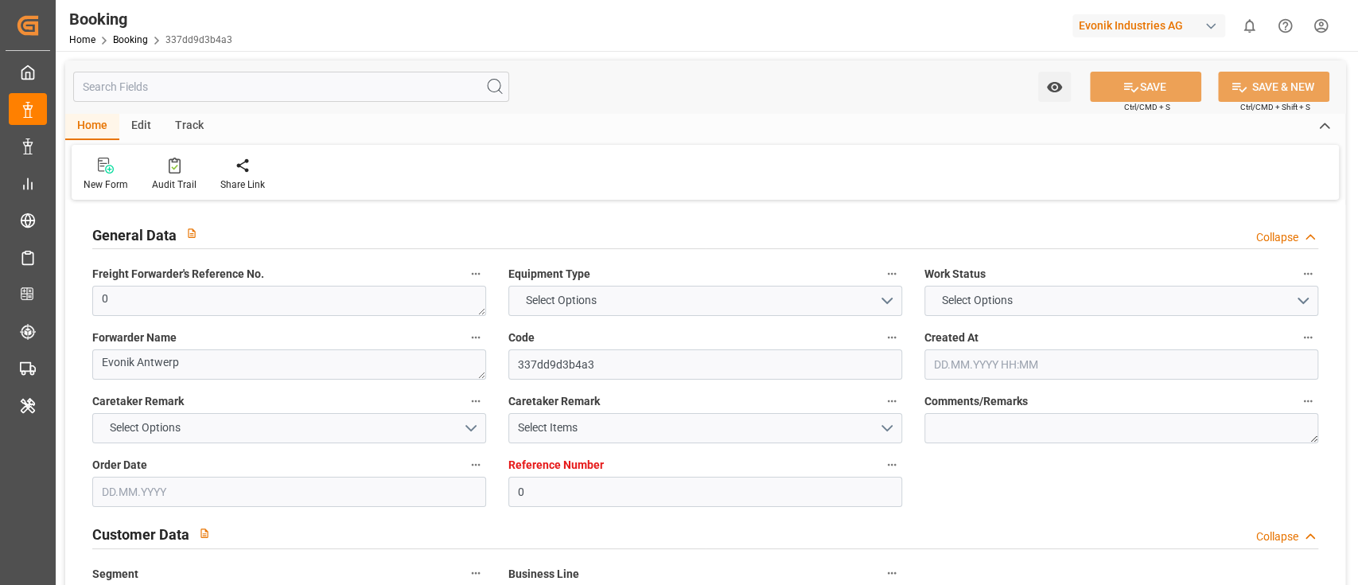
type input "DZALG"
type input "MTMLA"
type input "0"
type input "[DATE] 14:44"
type input "[DATE]"
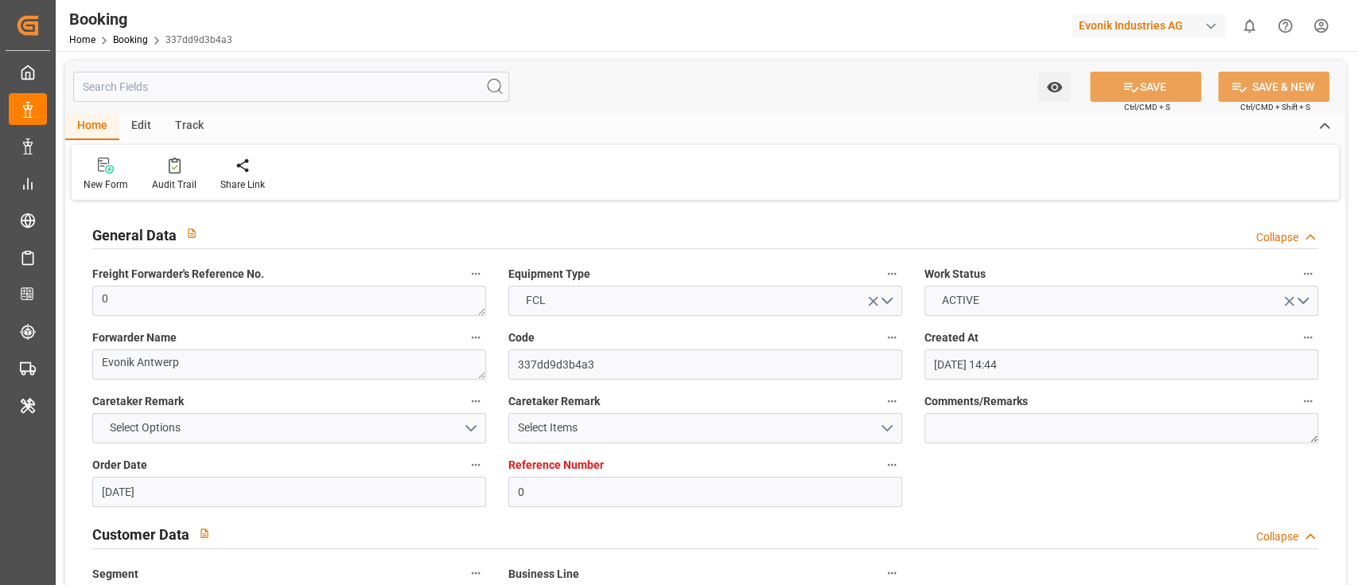
type input "[DATE]"
type input "[DATE] 00:00"
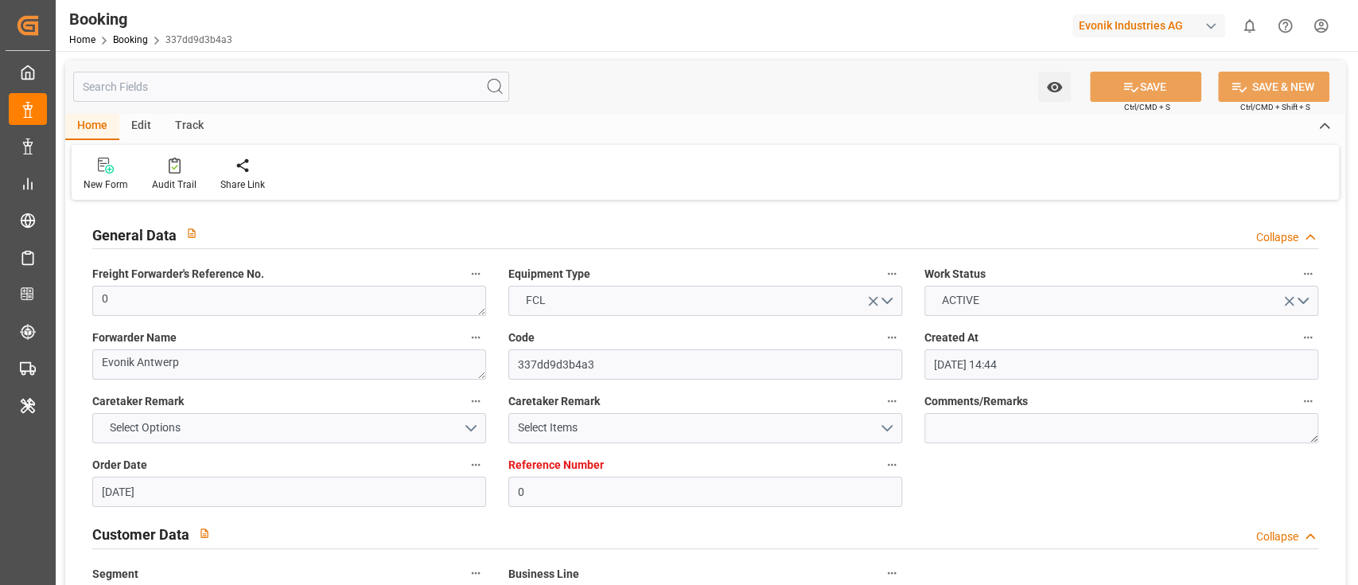
type input "[DATE] 00:00"
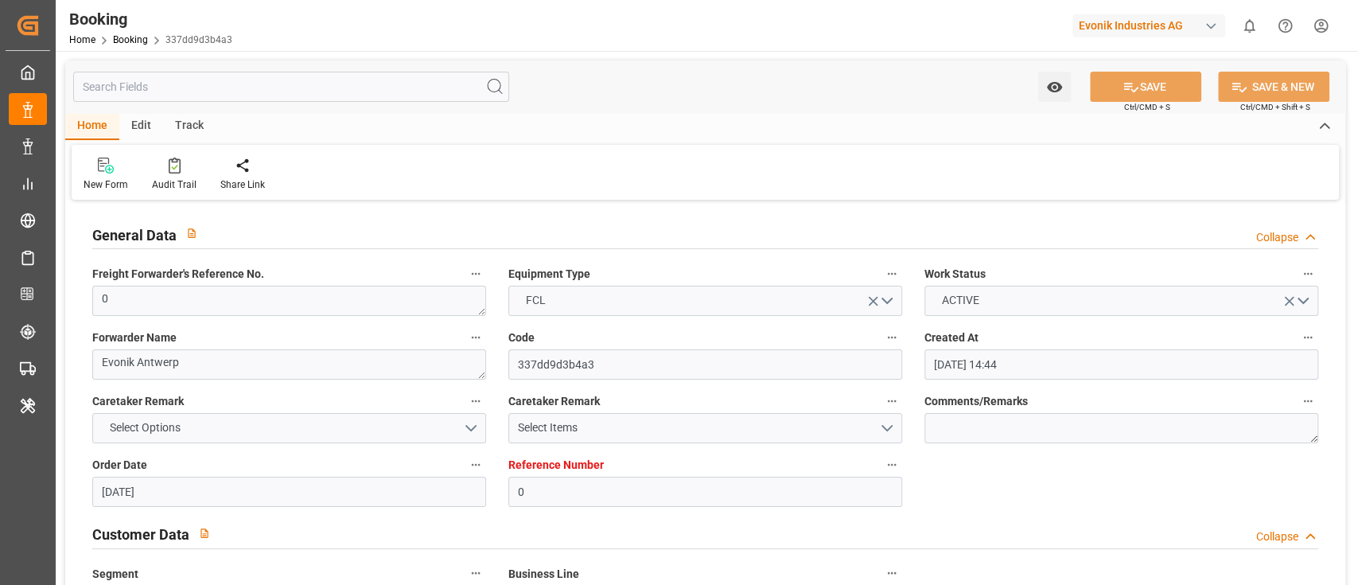
type input "[DATE] 00:00"
type input "[DATE] 12:17"
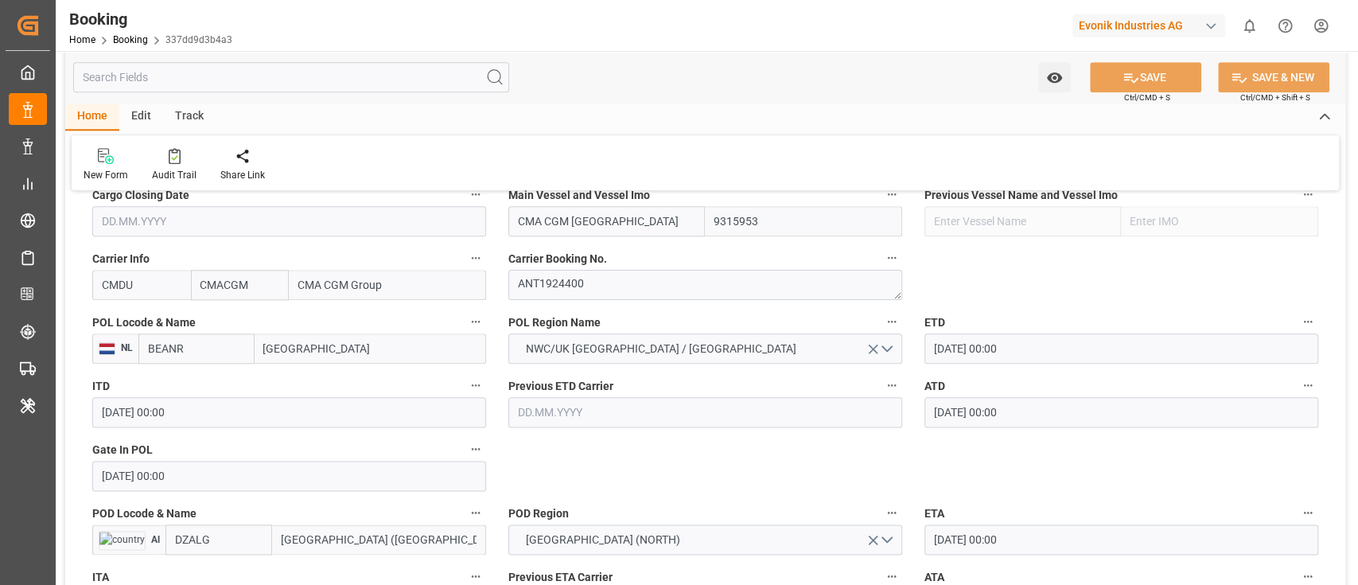
scroll to position [1273, 0]
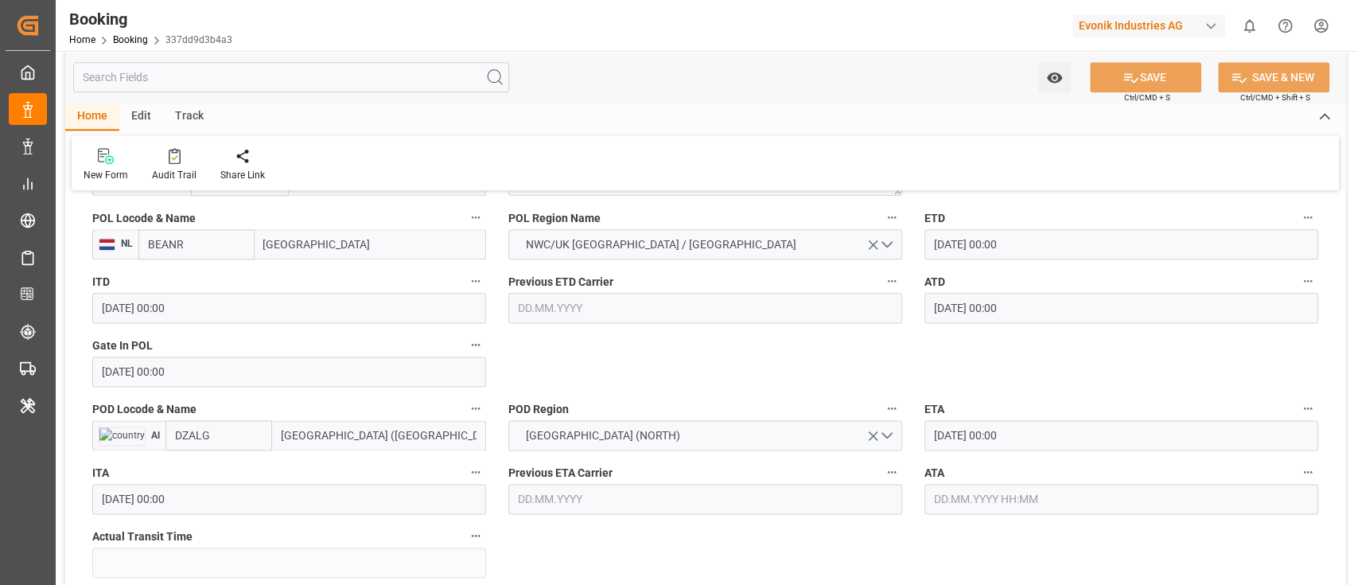
click at [222, 244] on input "BEANR" at bounding box center [196, 244] width 116 height 30
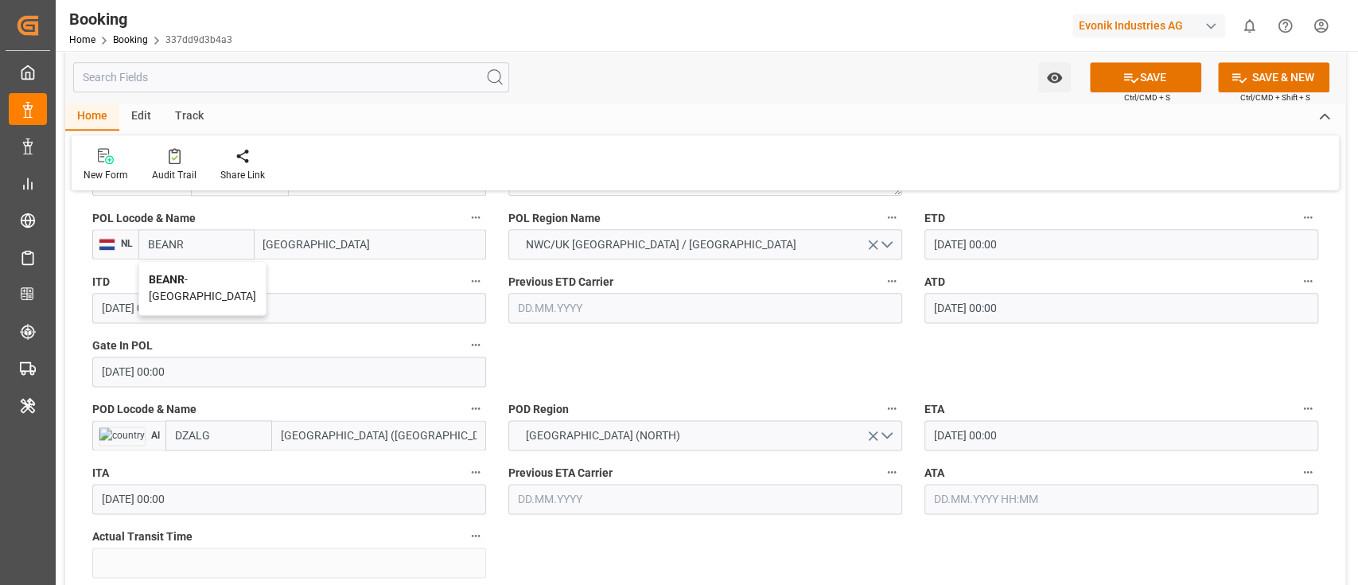
click at [222, 265] on div "BEANR - [GEOGRAPHIC_DATA]" at bounding box center [202, 288] width 126 height 53
type input "BEANR"
click at [224, 431] on input "DZALG" at bounding box center [218, 435] width 107 height 30
click at [225, 465] on span "DZALG - [GEOGRAPHIC_DATA] ([GEOGRAPHIC_DATA])" at bounding box center [233, 487] width 115 height 46
type input "DZALG"
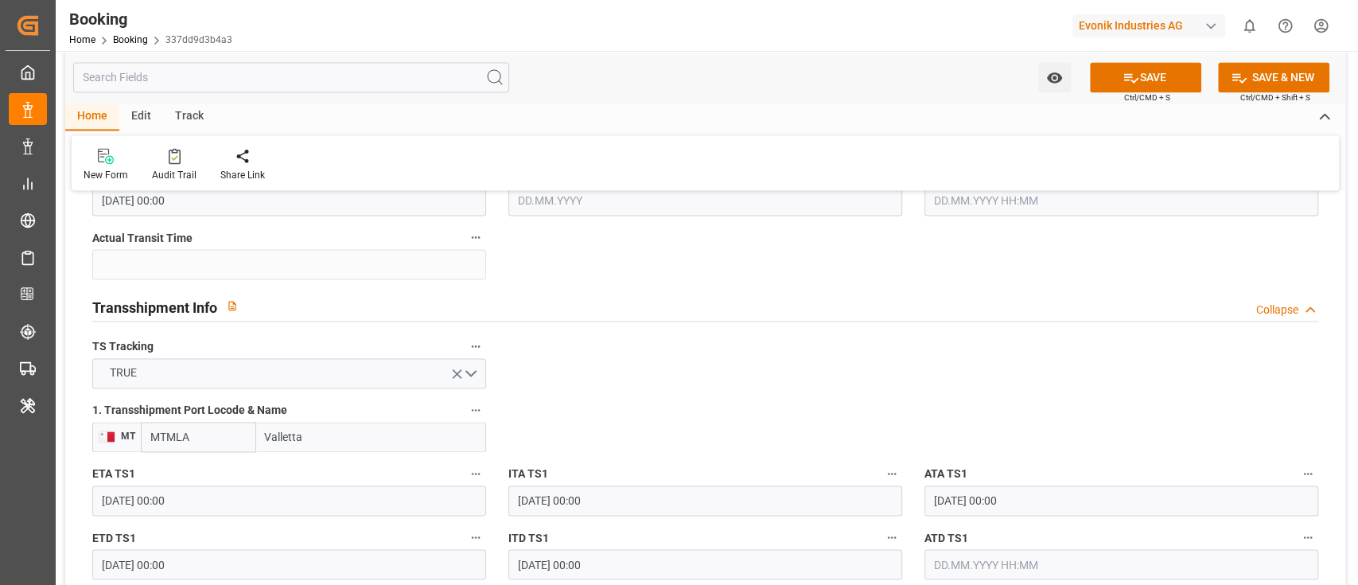
scroll to position [1697, 0]
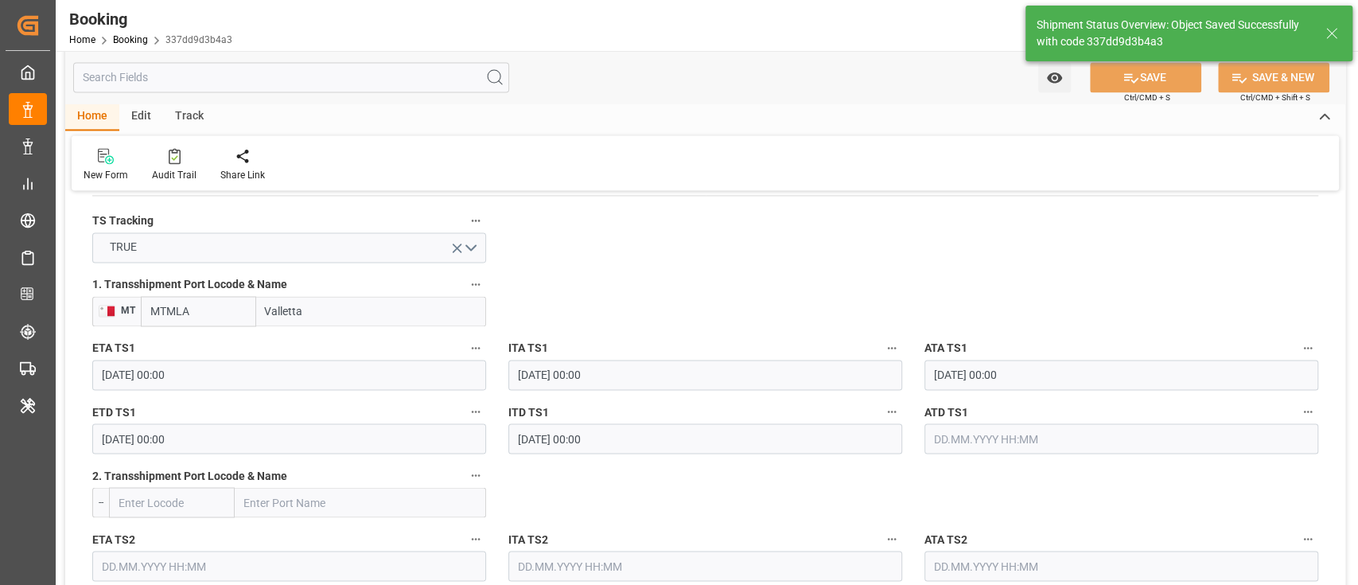
type textarea "businessDivision-businessLine-"
type input "[DATE] 12:18"
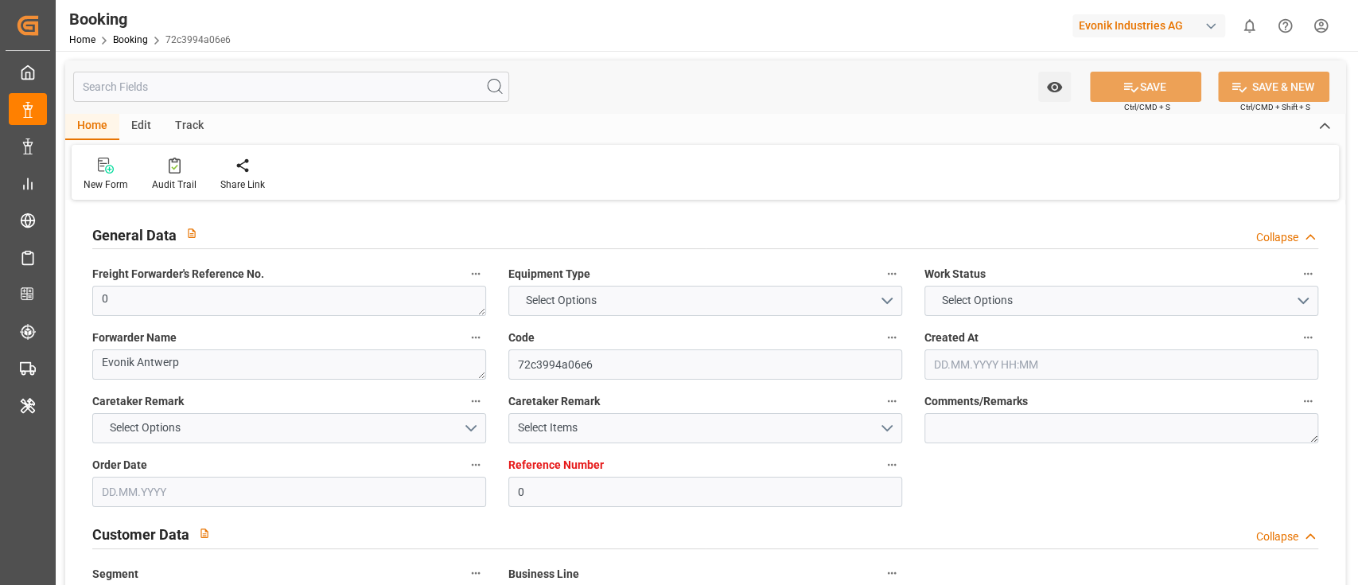
type input "0"
type input "9315953"
type input "CMACGM"
type input "CMA CGM Group"
type input "BEANR"
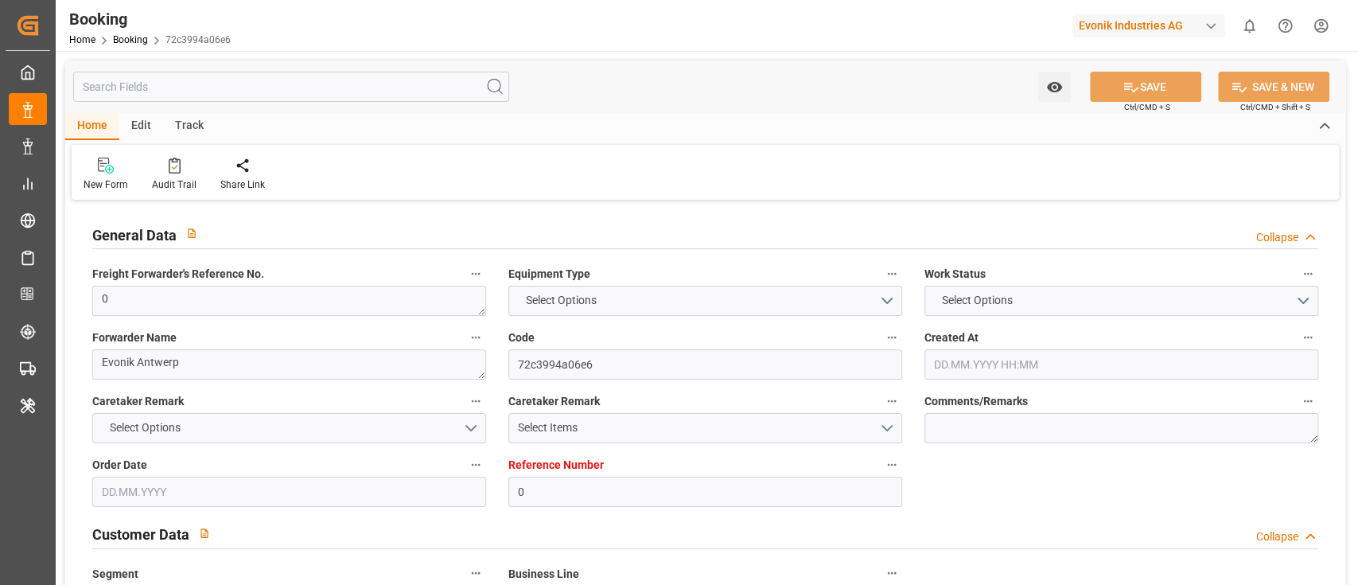
type input "DZALG"
type input "MTMLA"
type input "0"
type input "[DATE] 14:44"
type input "[DATE]"
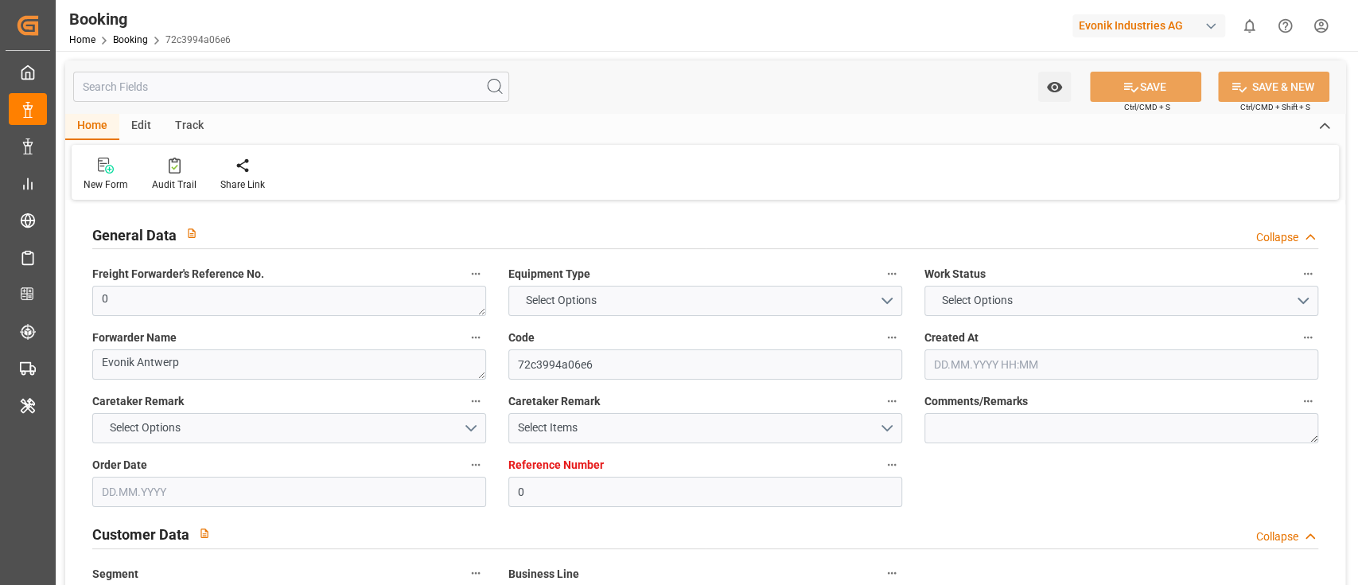
type input "[DATE]"
type input "[DATE] 00:00"
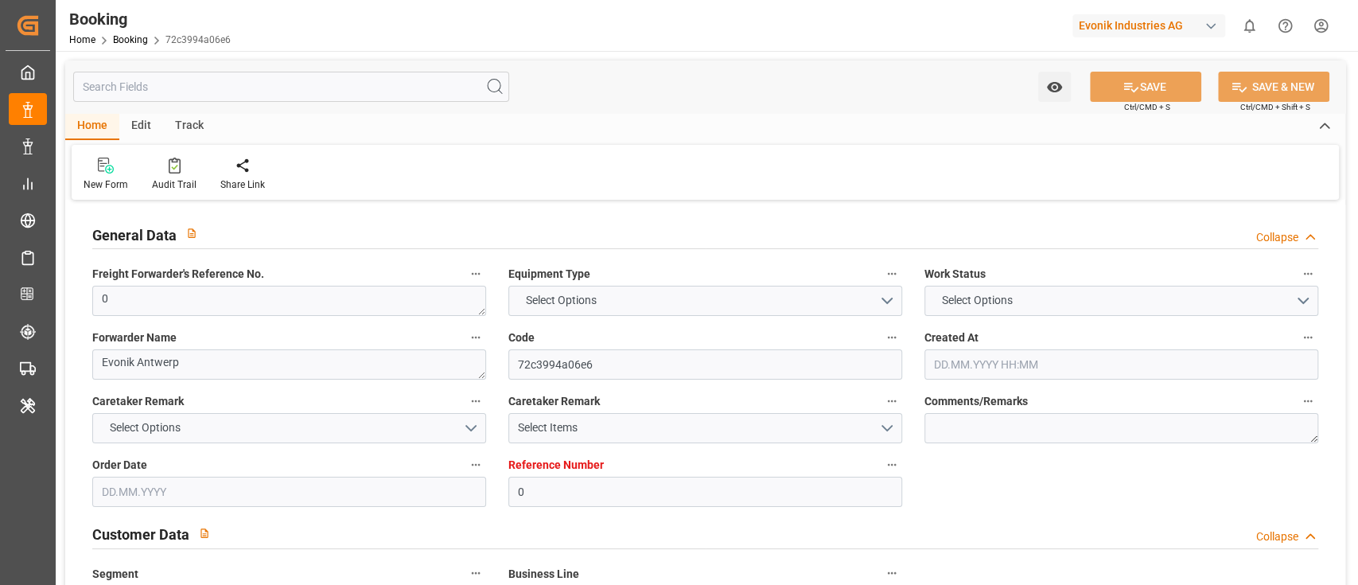
type input "[DATE] 00:00"
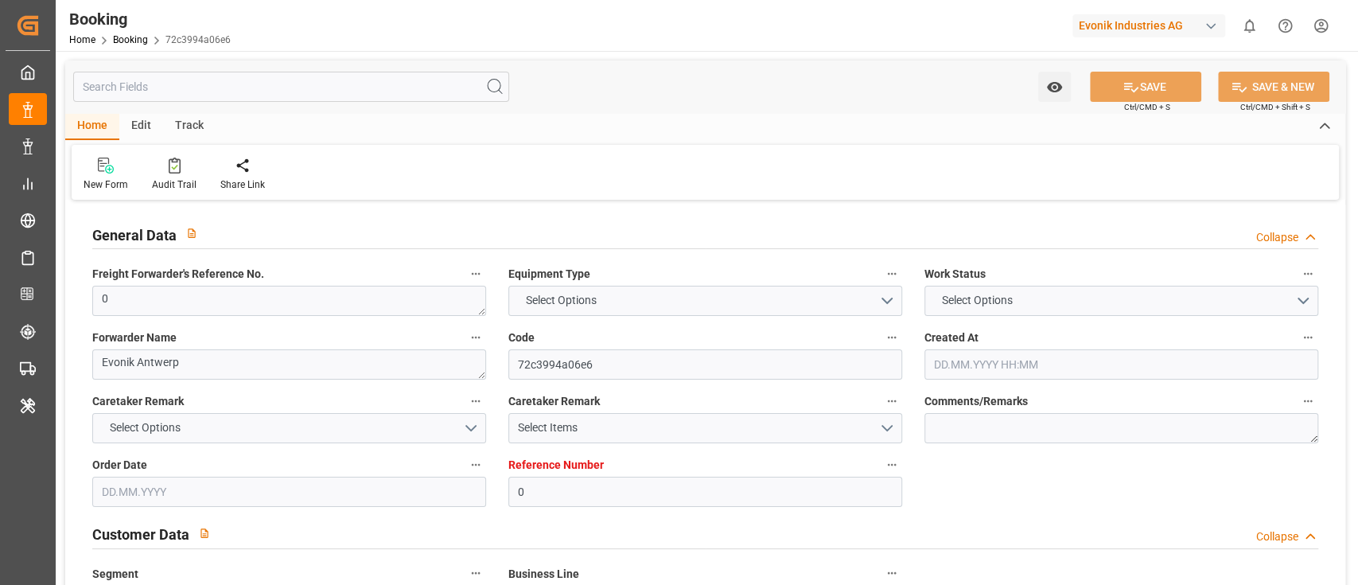
type input "[DATE] 00:00"
type input "[DATE] 12:17"
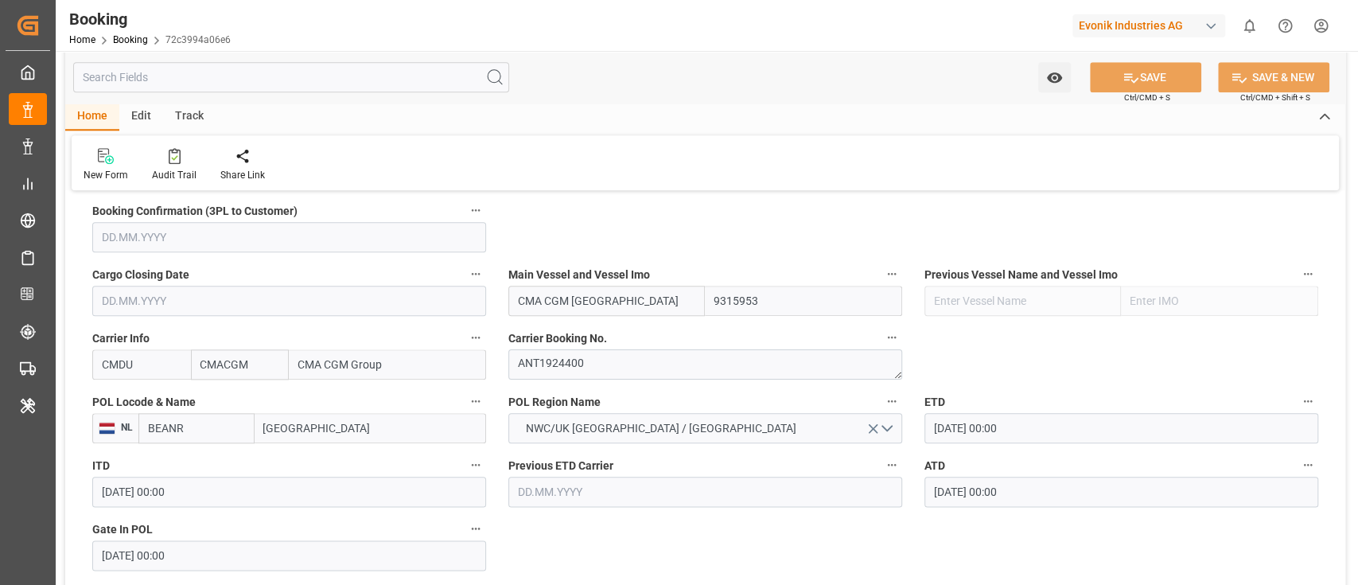
scroll to position [1166, 0]
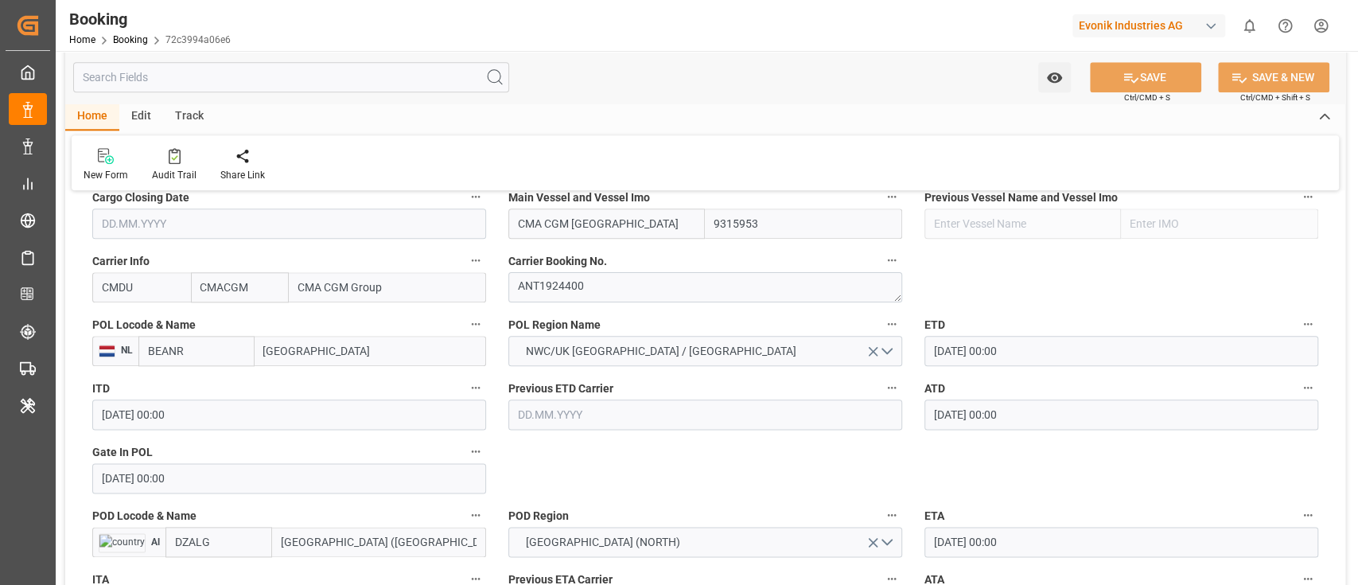
click at [220, 351] on input "BEANR" at bounding box center [196, 351] width 116 height 30
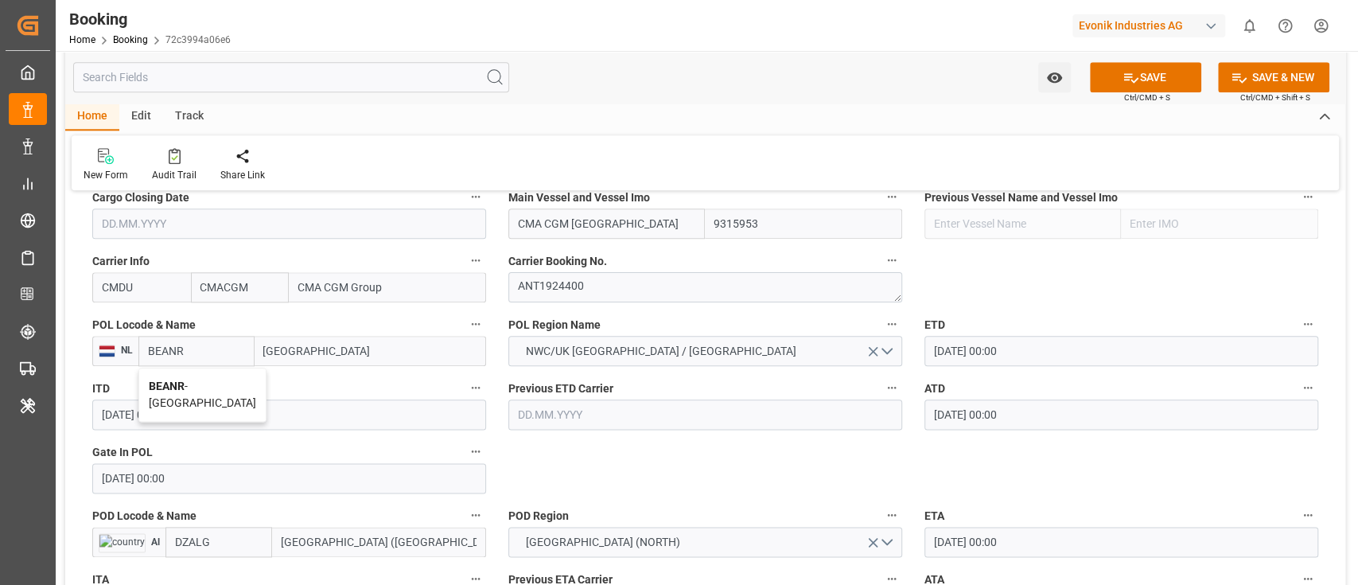
click at [195, 379] on span "BEANR - [GEOGRAPHIC_DATA]" at bounding box center [202, 393] width 107 height 29
type input "BEANR"
click at [225, 539] on input "DZALG" at bounding box center [218, 542] width 107 height 30
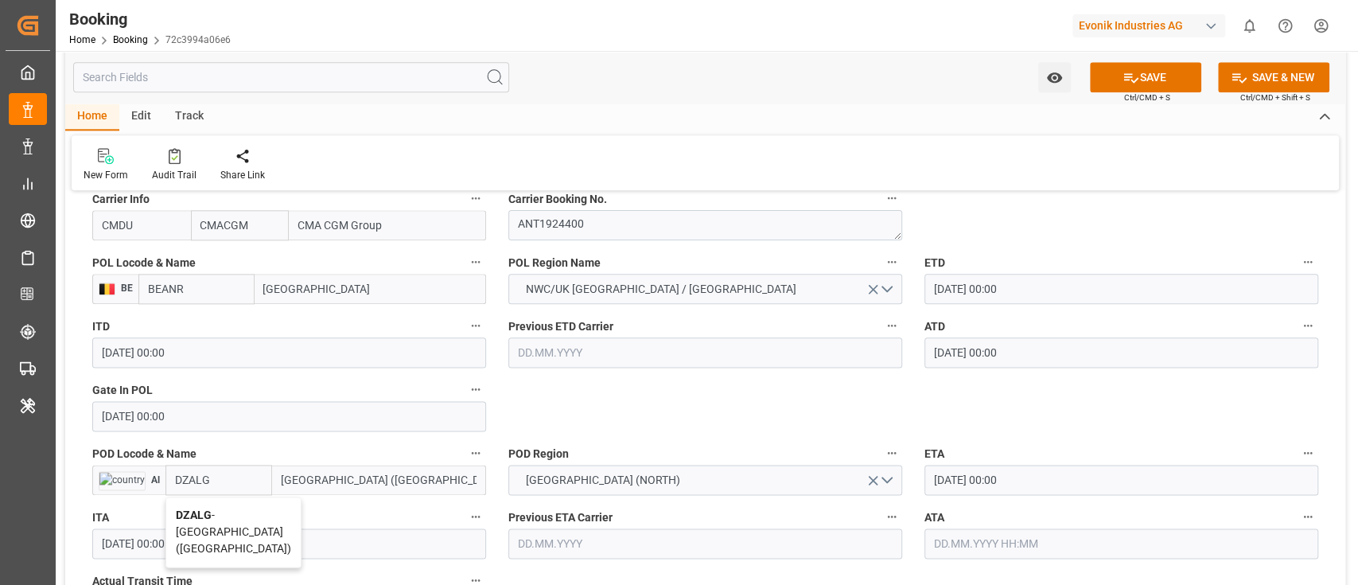
scroll to position [1273, 0]
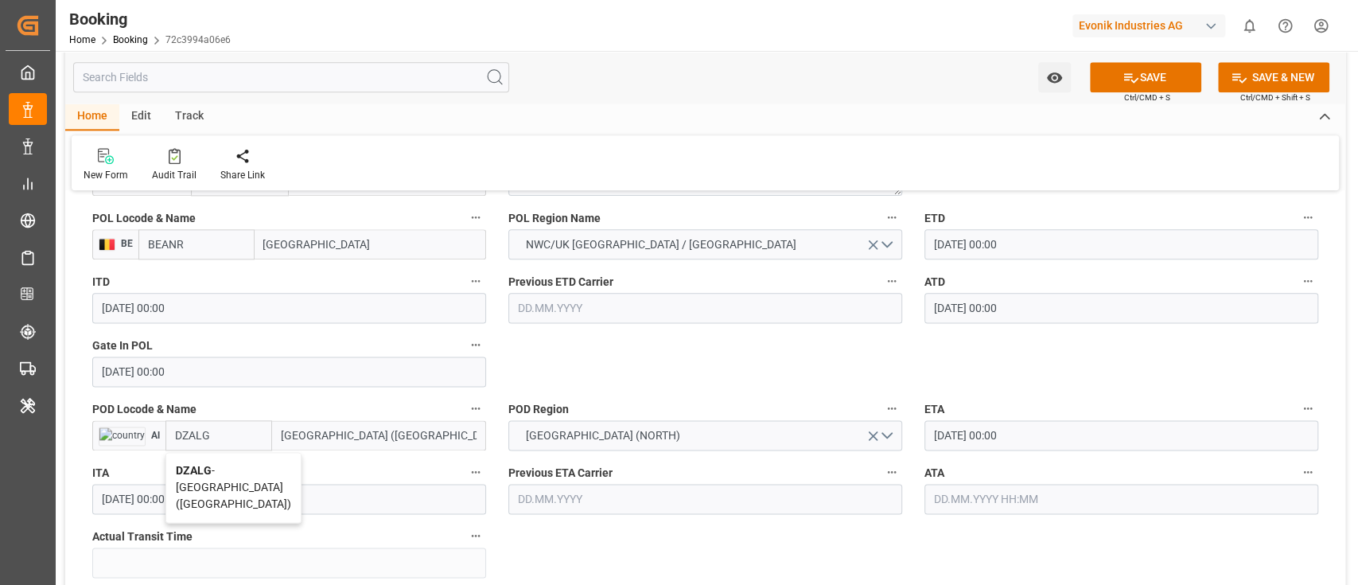
click at [211, 487] on span "DZALG - [GEOGRAPHIC_DATA] ([GEOGRAPHIC_DATA])" at bounding box center [233, 487] width 115 height 46
type input "DZALG"
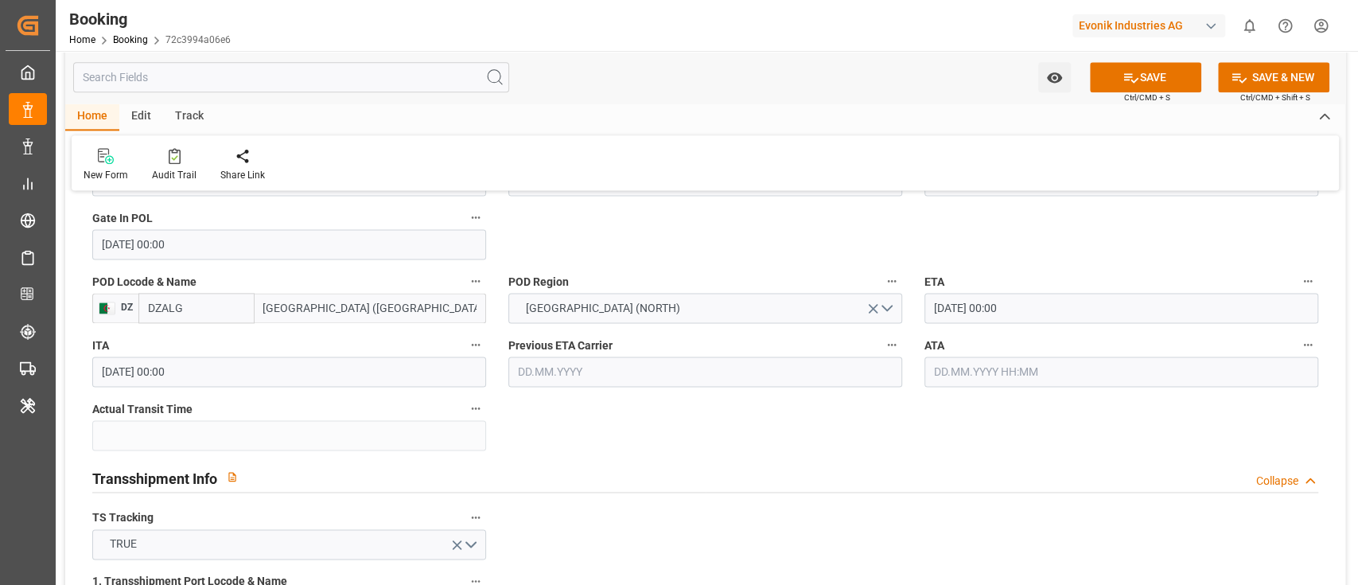
scroll to position [1484, 0]
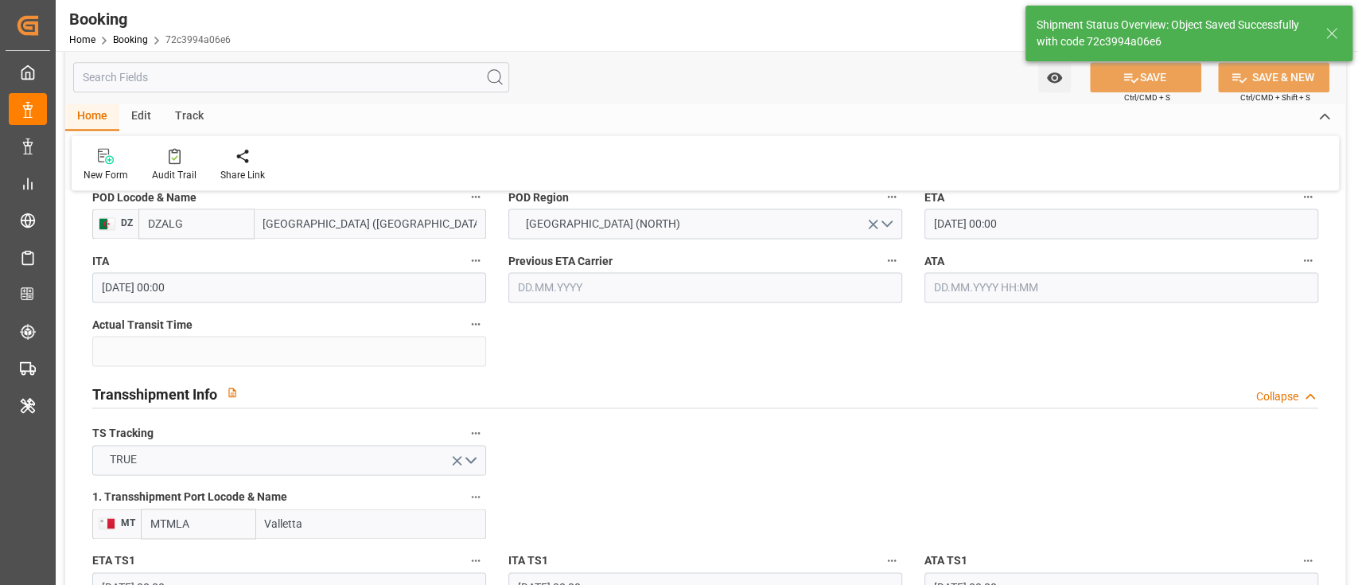
type textarea "businessDivision-businessLine-"
type input "[DATE] 12:19"
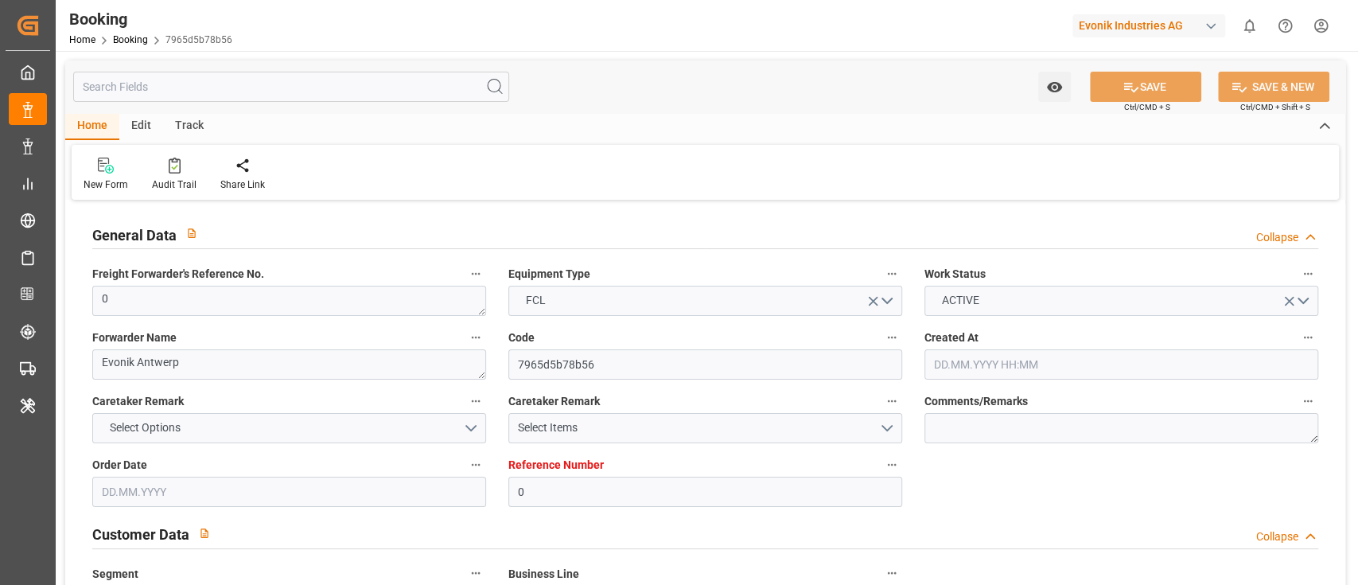
type input "0"
type input "9315953"
type input "CMACGM"
type input "CMA CGM Group"
type input "BEANR"
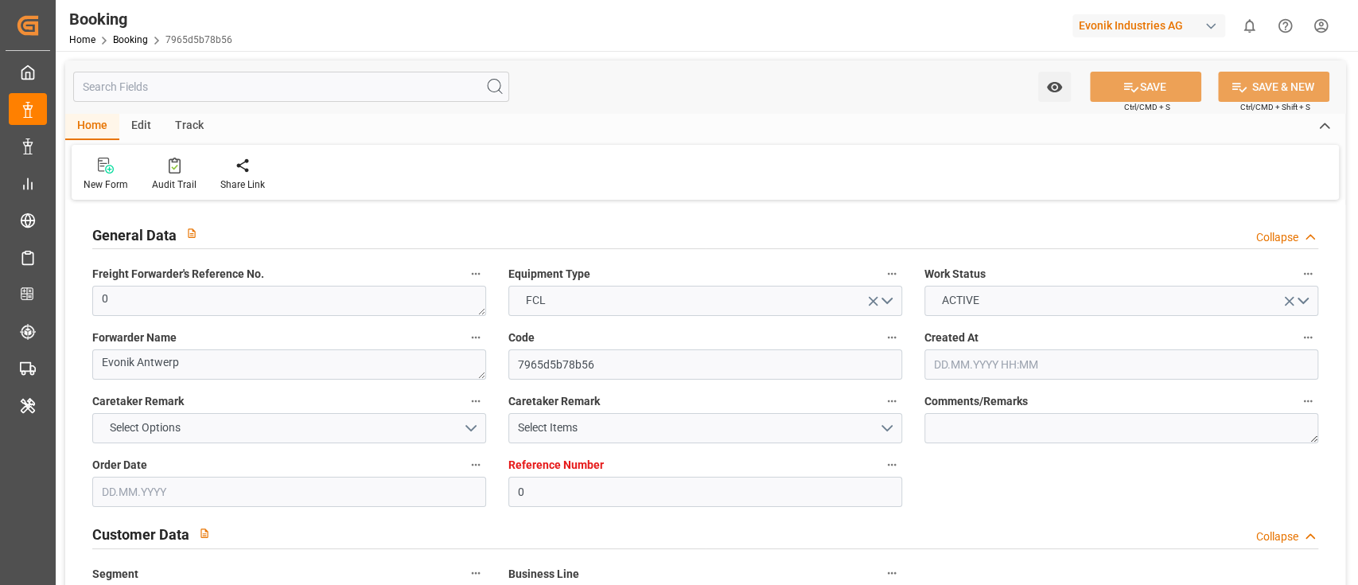
type input "DZALG"
type input "MTMLA"
type input "0"
type input "[DATE] 14:44"
type input "[DATE]"
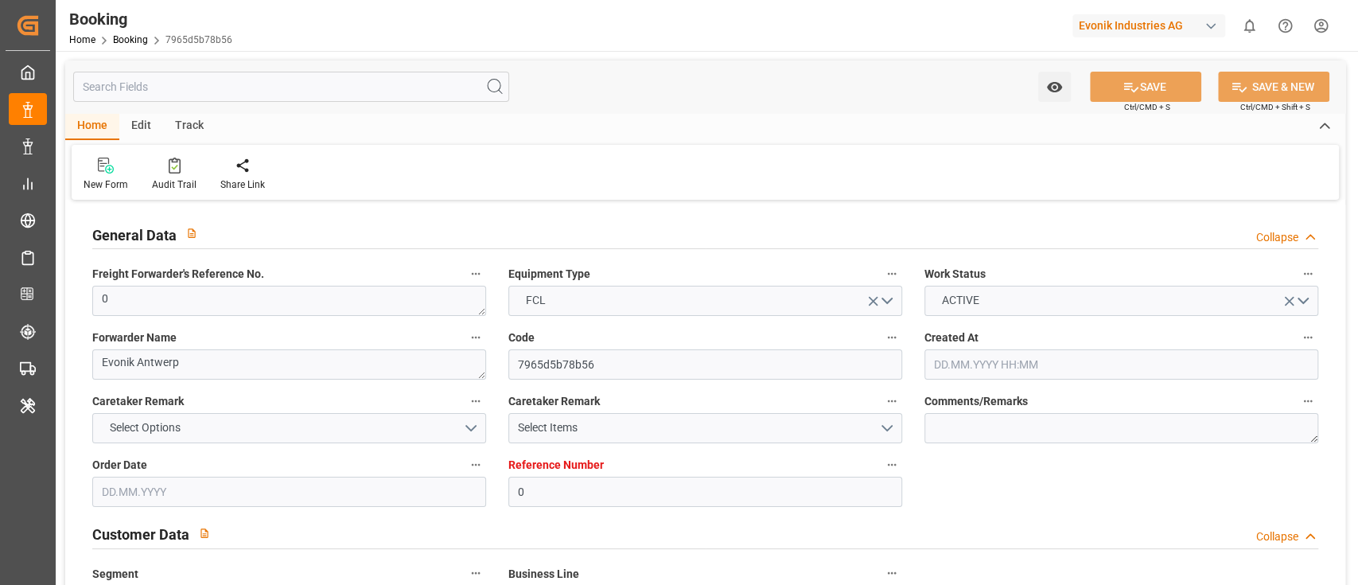
type input "[DATE]"
type input "[DATE] 00:00"
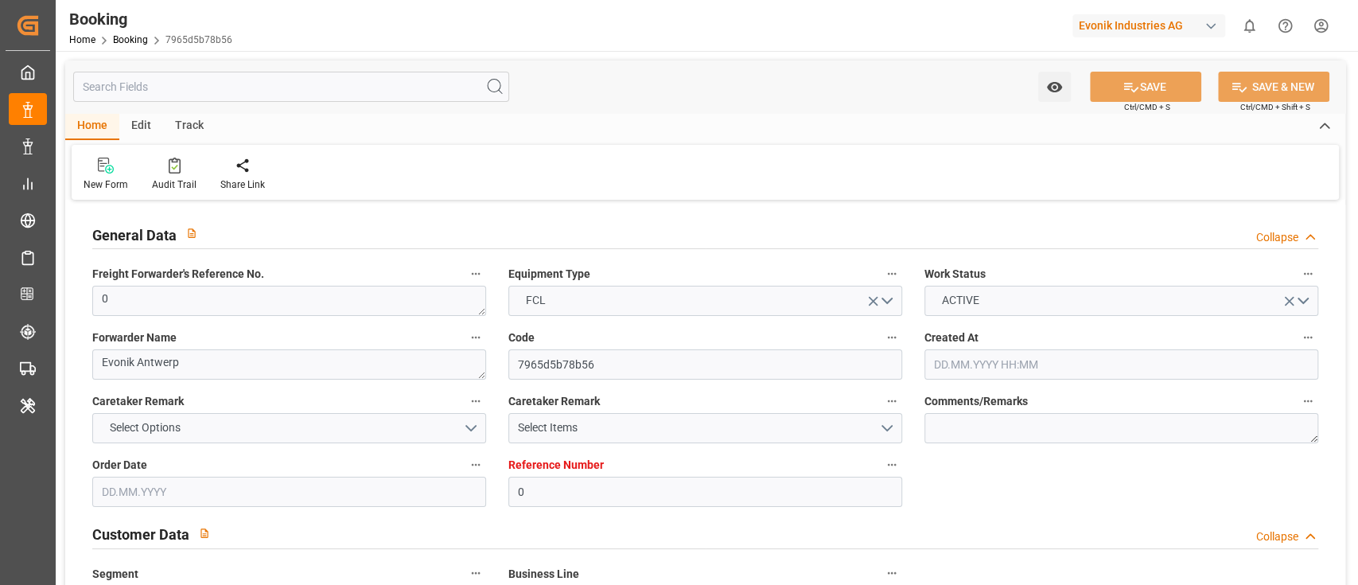
type input "[DATE] 00:00"
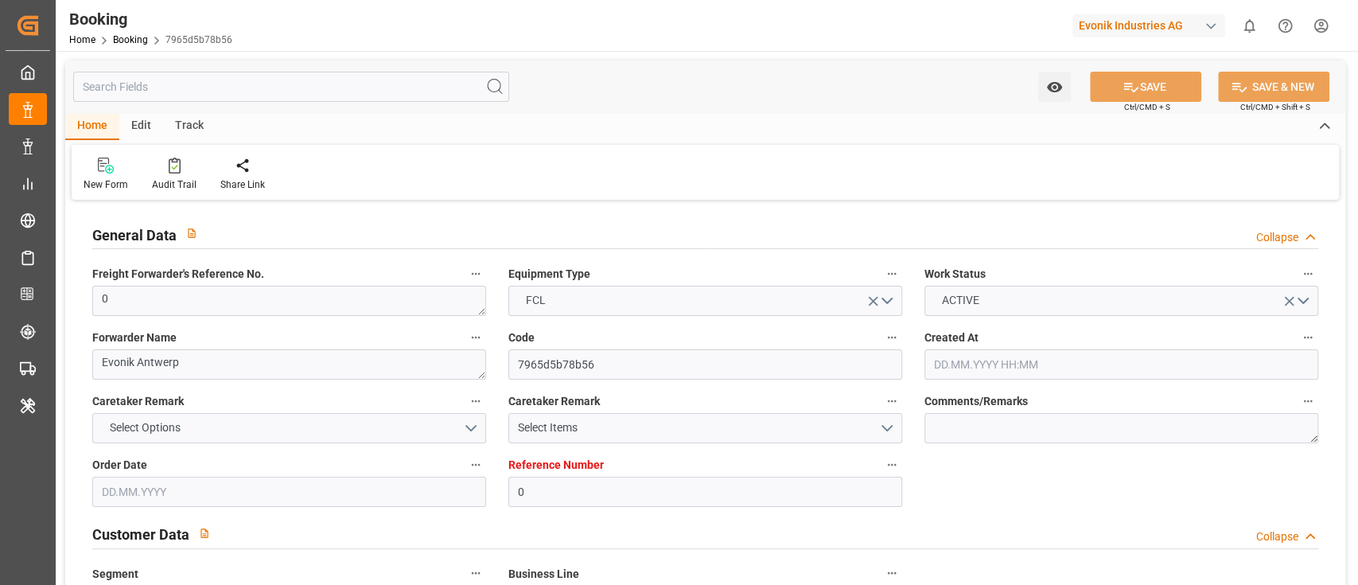
type input "[DATE] 00:00"
type input "[DATE] 12:17"
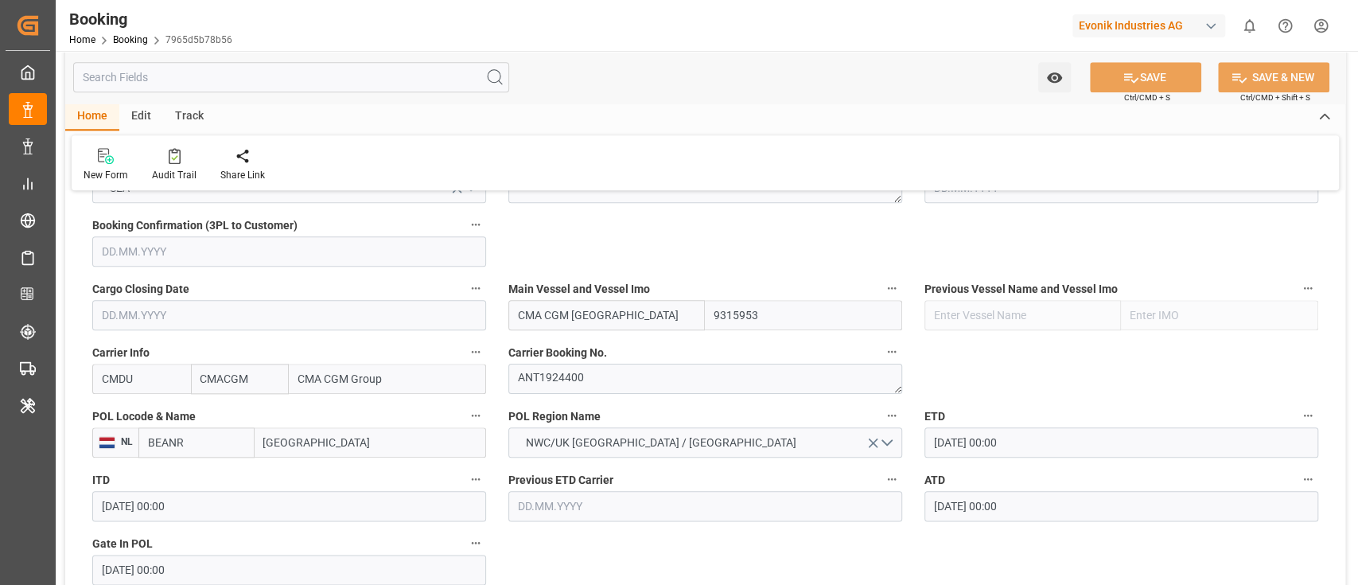
scroll to position [1166, 0]
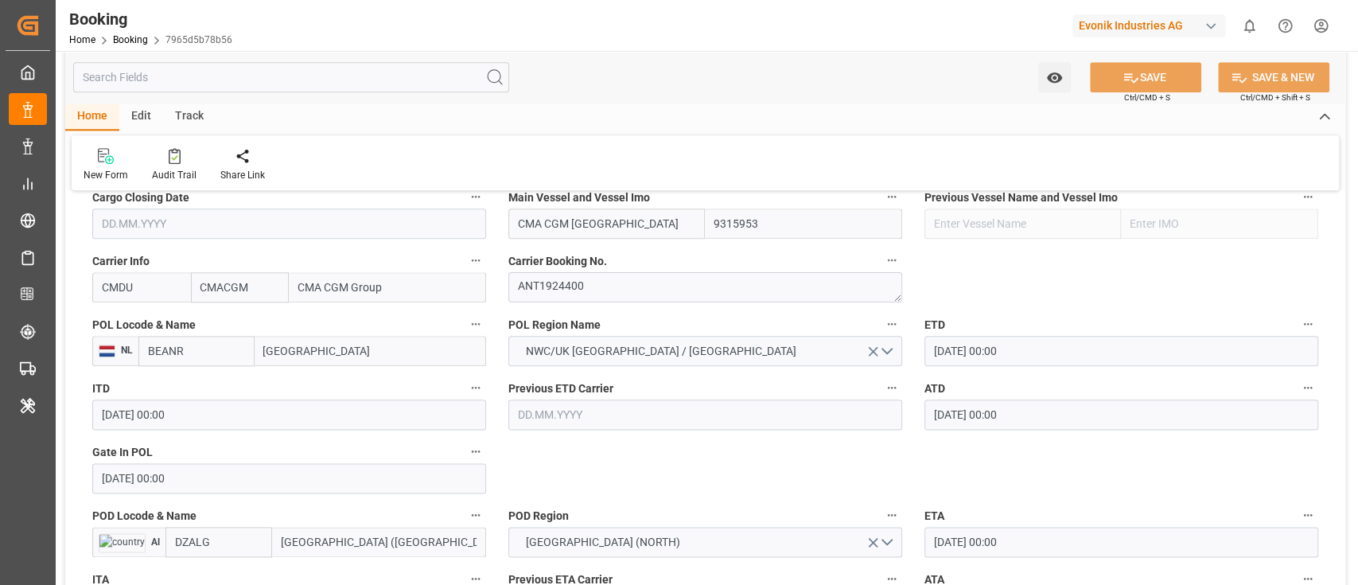
click at [186, 349] on input "BEANR" at bounding box center [196, 351] width 116 height 30
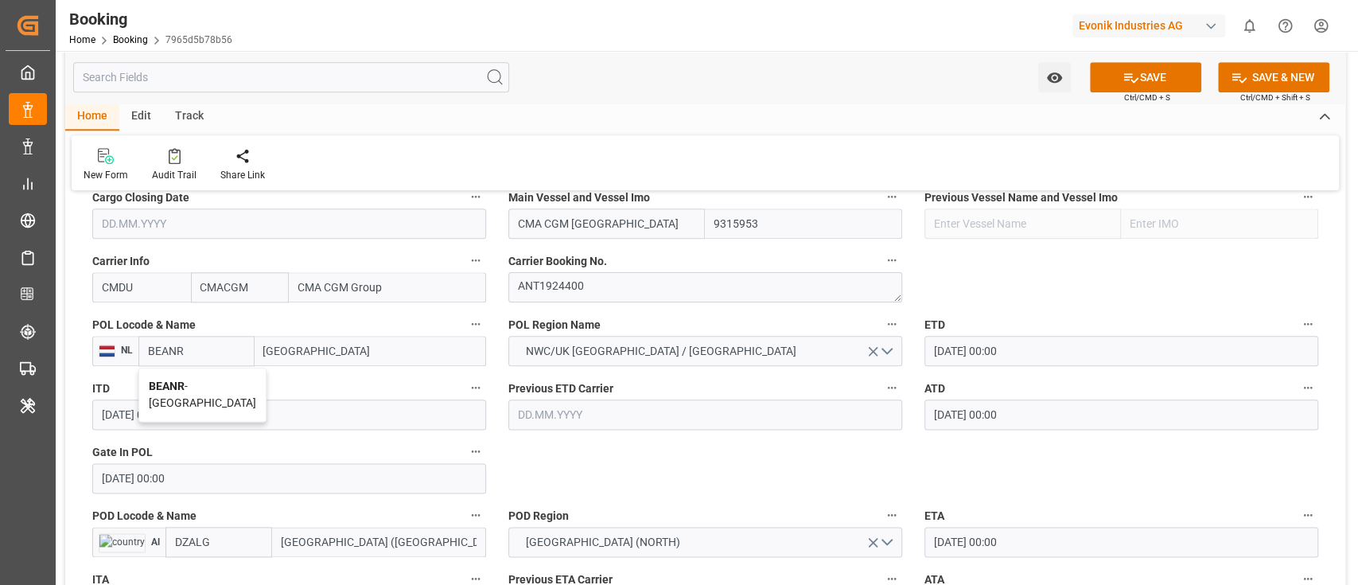
click at [189, 384] on span "BEANR - [GEOGRAPHIC_DATA]" at bounding box center [202, 393] width 107 height 29
type input "BEANR"
click at [213, 534] on input "DZALG" at bounding box center [218, 542] width 107 height 30
click at [214, 570] on span "DZALG - Alger (Algiers)" at bounding box center [233, 593] width 115 height 46
type input "DZALG"
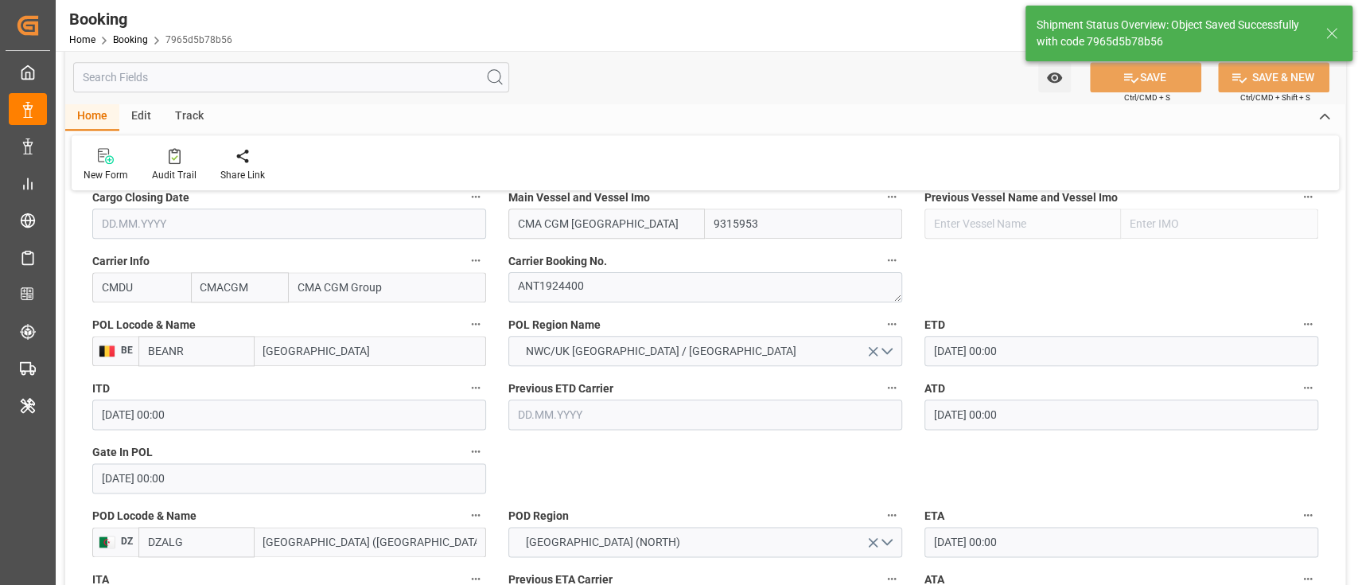
type textarea "businessDivision-businessLine-"
type input "17.09.2025 12:19"
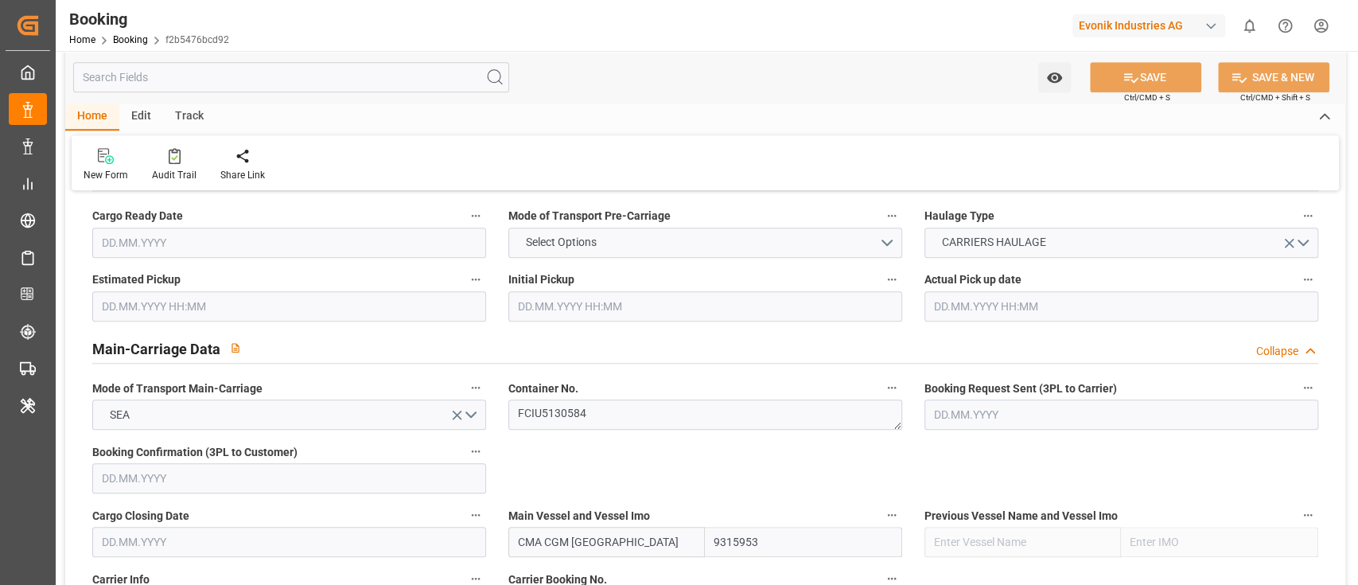
type input "0"
type input "9315953"
type input "CMACGM"
type input "CMA CGM Group"
type input "BEANR"
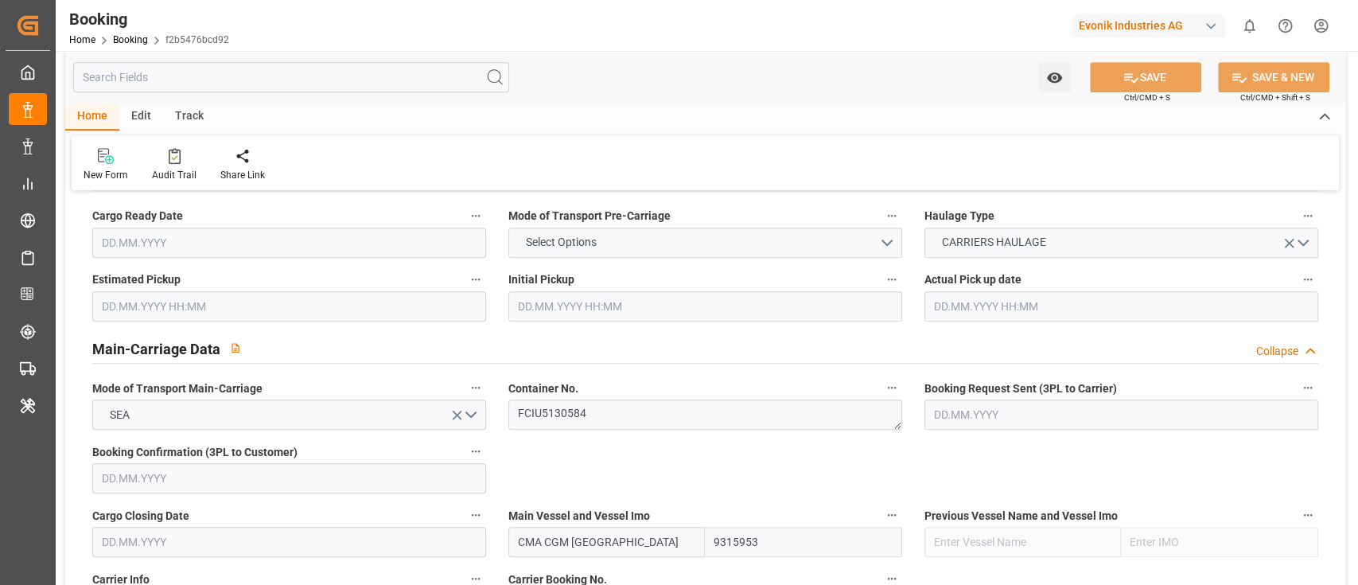
type input "DZALG"
type input "MTMLA"
type input "0"
type input "04.08.2025 14:44"
type input "04.08.2025"
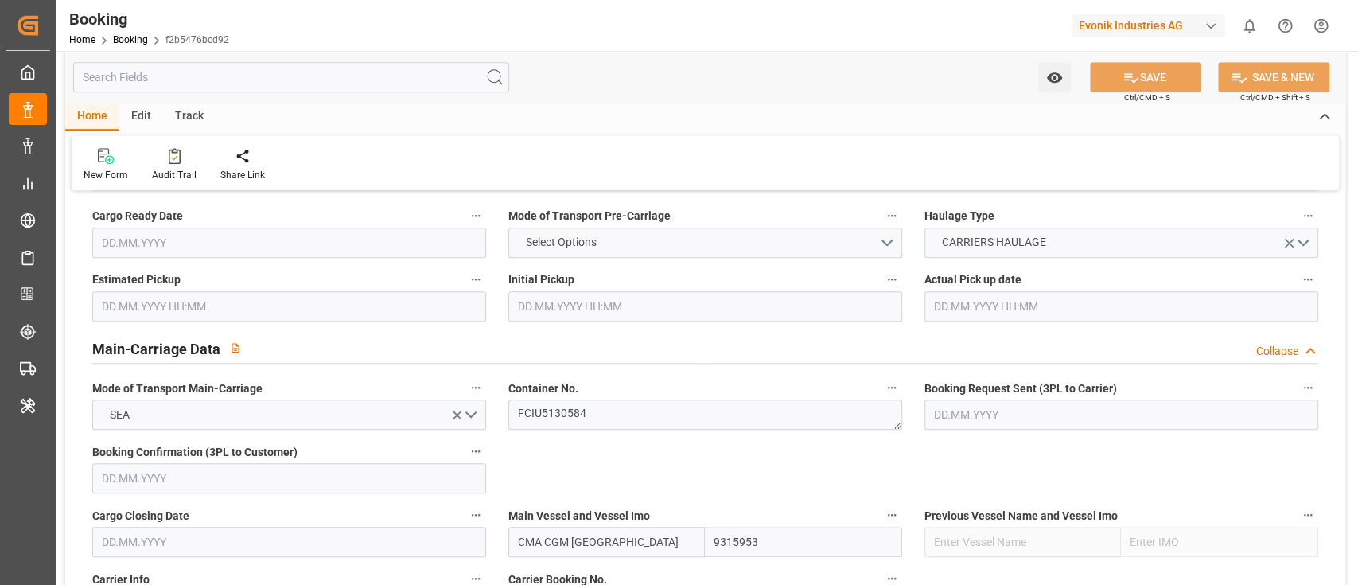
type input "10.10.2025"
type input "19.08.2025"
type input "29.08.2025 00:00"
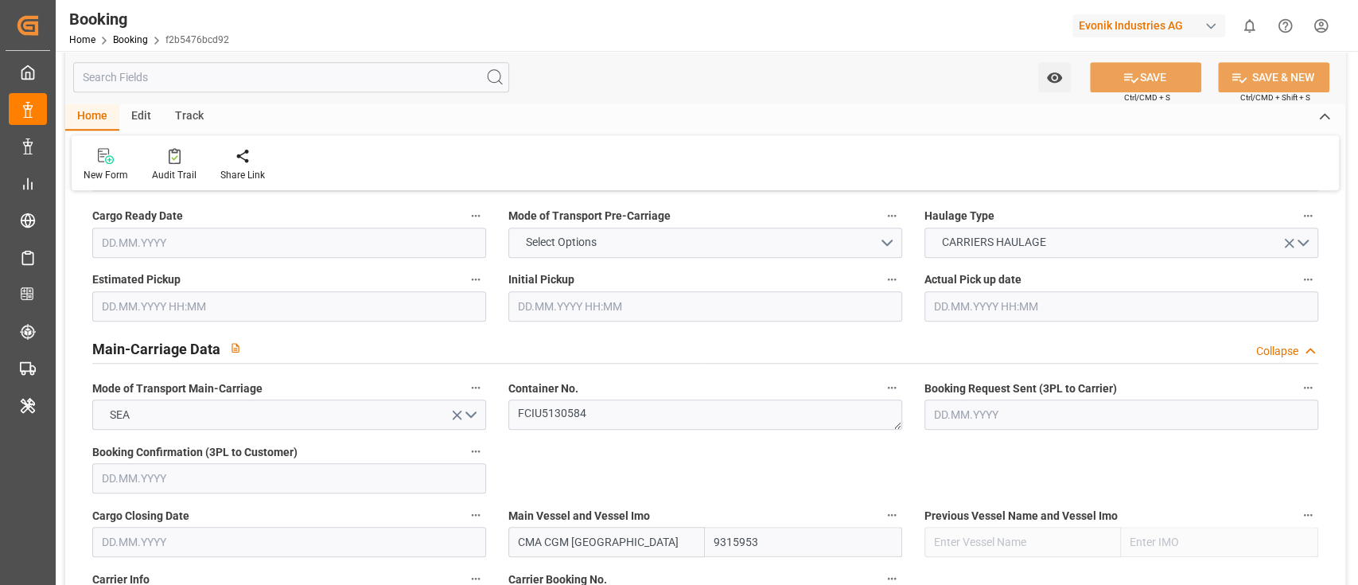
type input "21.08.2025 00:00"
type input "26.09.2025 00:00"
type input "17.09.2025 00:00"
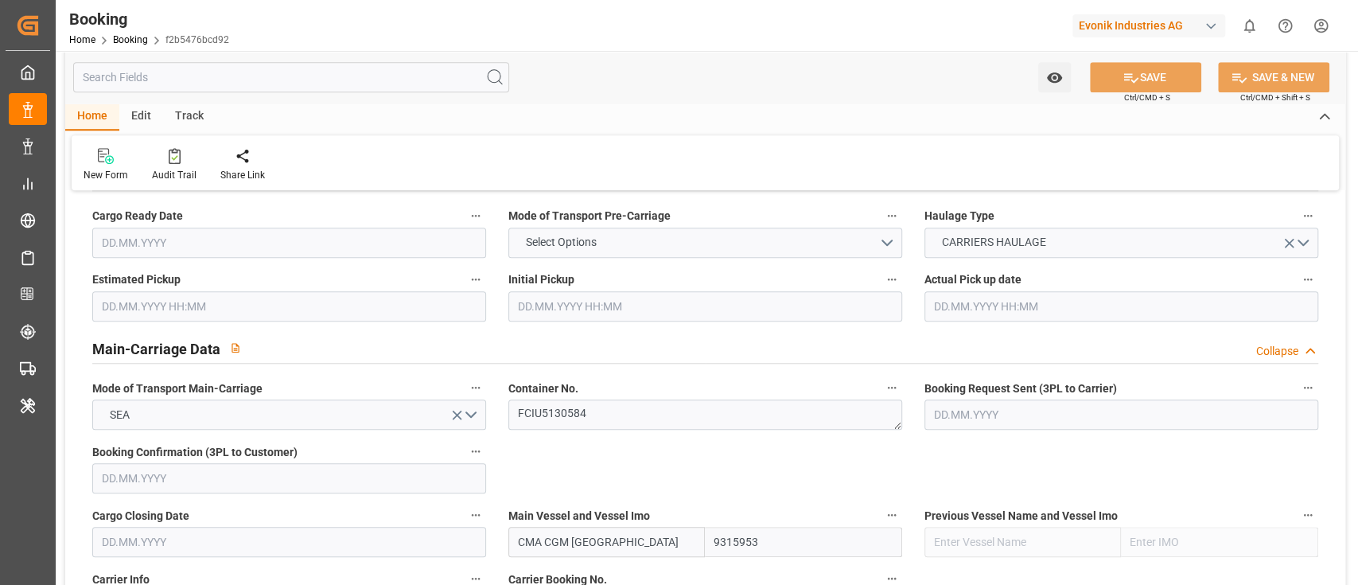
type input "17.09.2025 00:00"
type input "19.09.2025 00:00"
type input "17.09.2025 12:17"
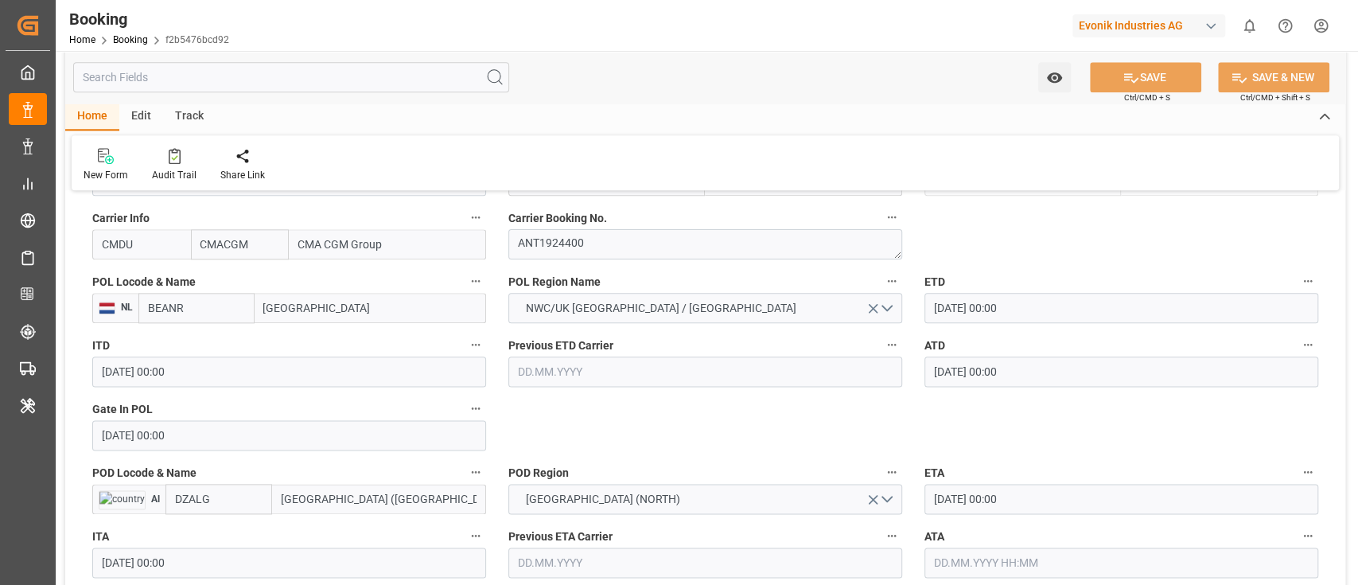
scroll to position [1273, 0]
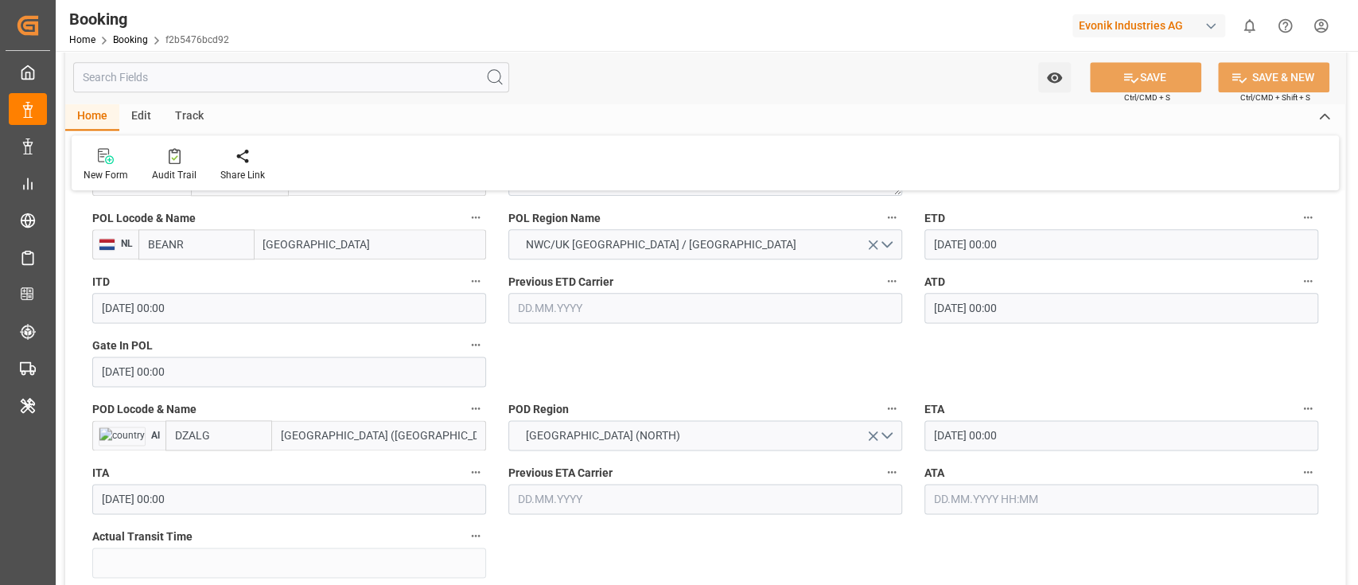
click at [207, 244] on input "BEANR" at bounding box center [196, 244] width 116 height 30
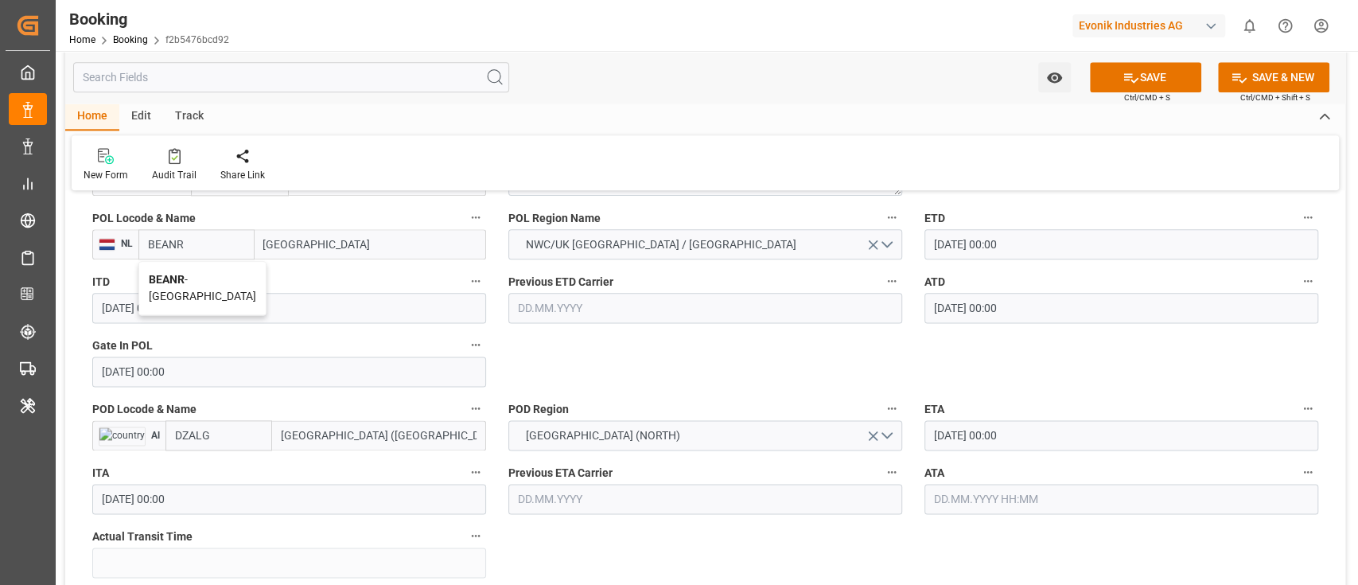
click at [216, 278] on span "BEANR - Antwerp" at bounding box center [202, 287] width 107 height 29
type input "BEANR"
click at [228, 428] on input "DZALG" at bounding box center [218, 435] width 107 height 30
click at [203, 465] on b "DZALG" at bounding box center [194, 470] width 36 height 13
type input "DZALG"
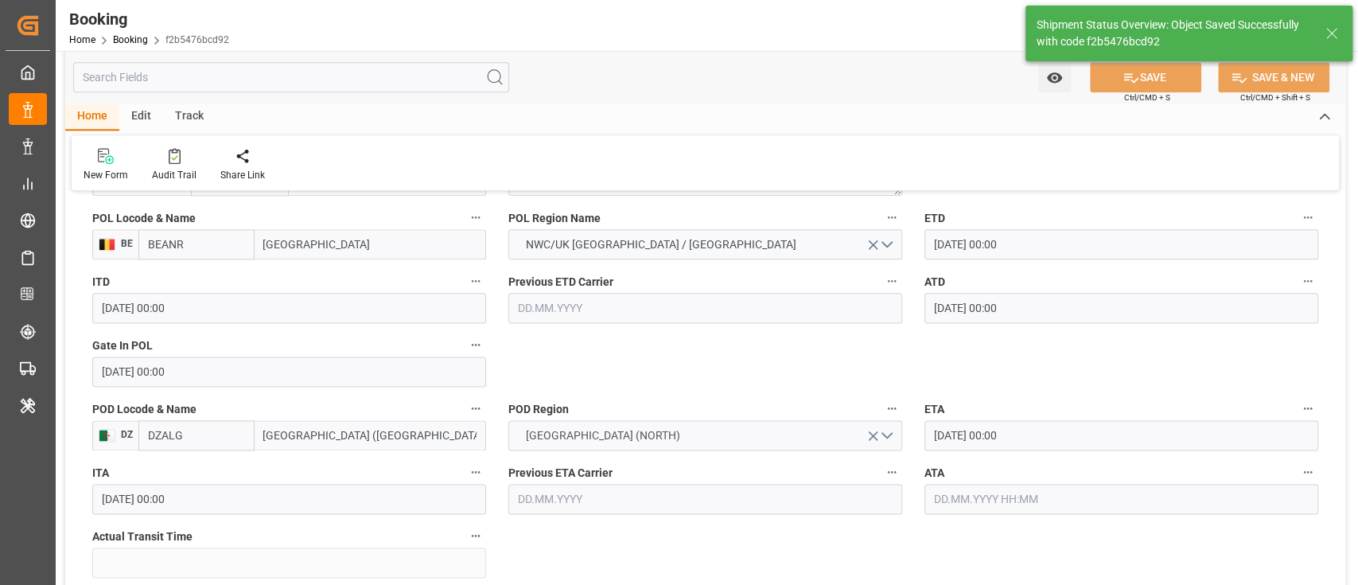
type textarea "businessDivision-businessLine-"
type input "17.09.2025 12:20"
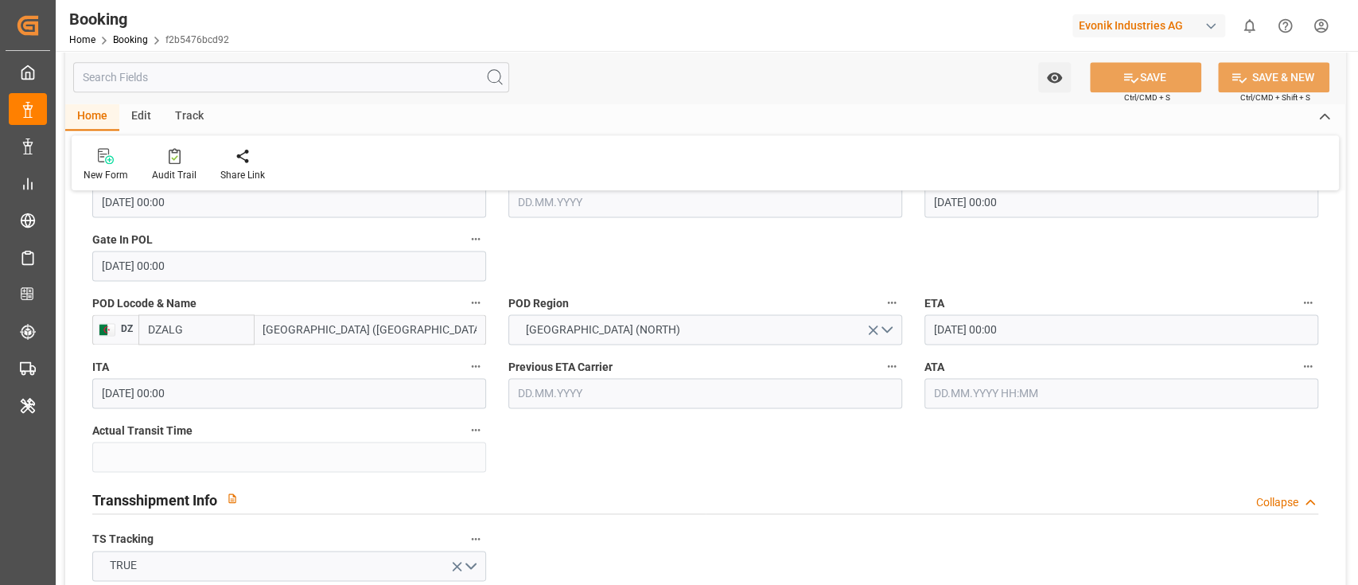
scroll to position [1060, 0]
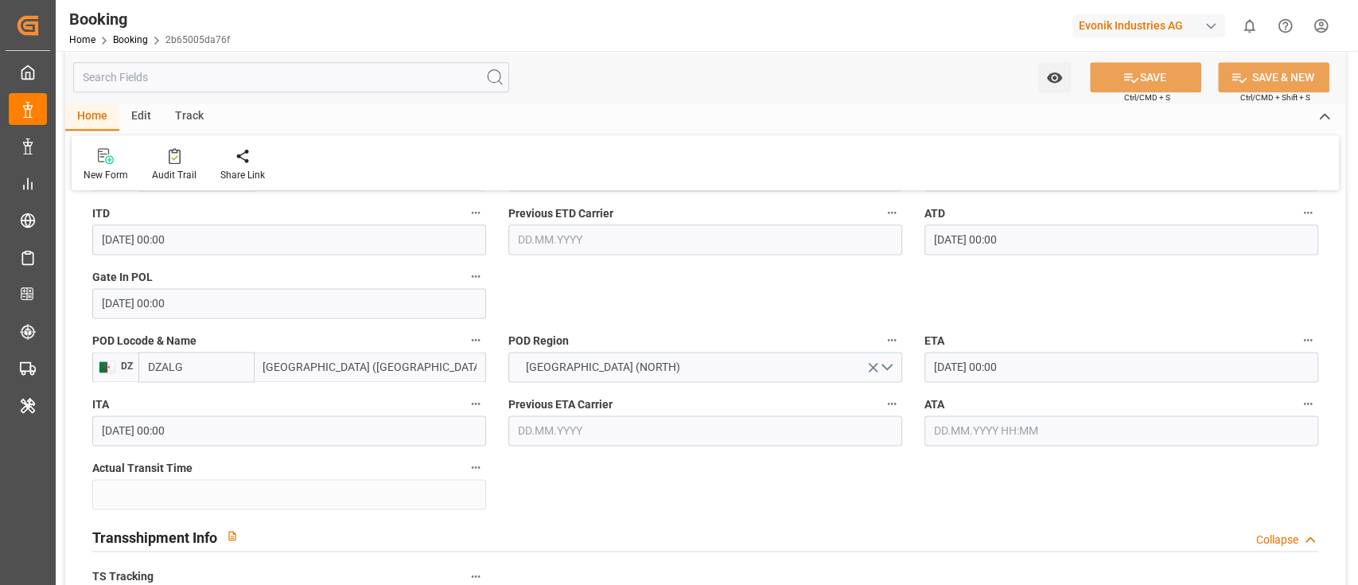
scroll to position [1273, 0]
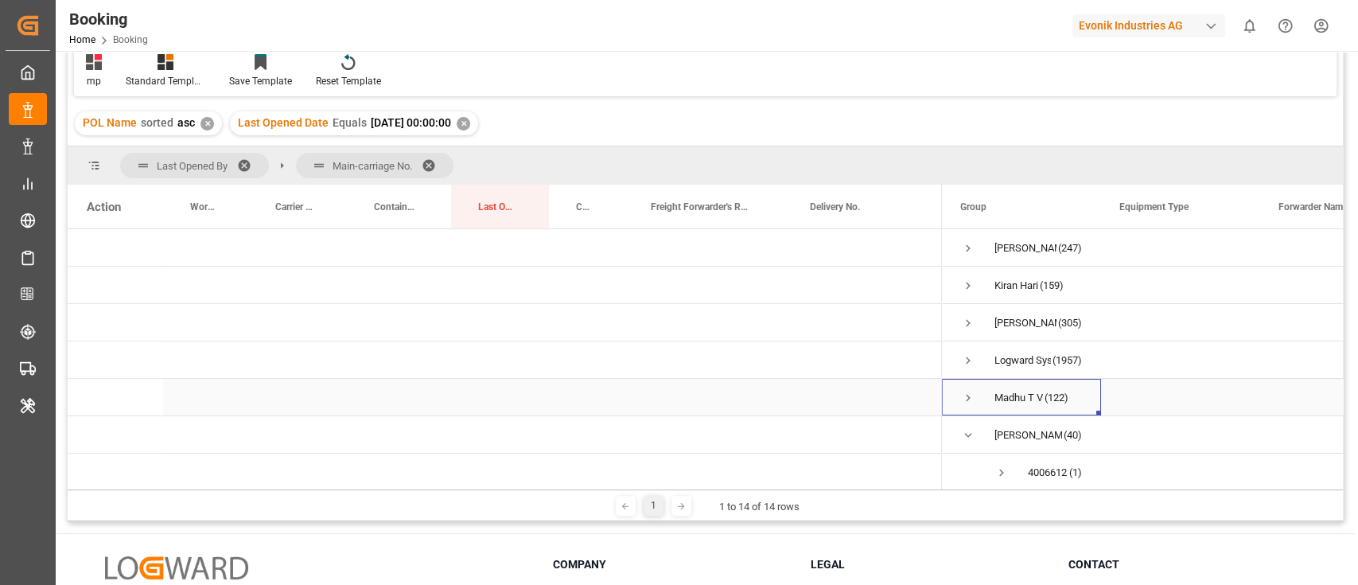
click at [972, 394] on span "Press SPACE to select this row." at bounding box center [968, 398] width 14 height 14
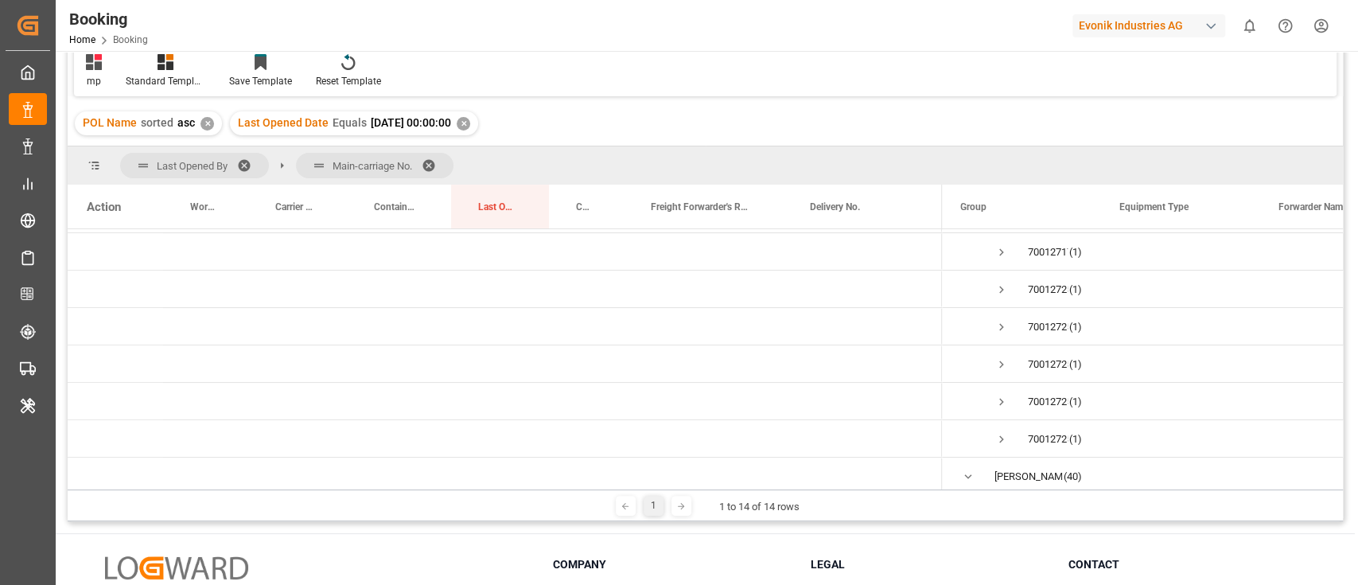
scroll to position [3818, 0]
click at [470, 124] on div "✕" at bounding box center [464, 124] width 14 height 14
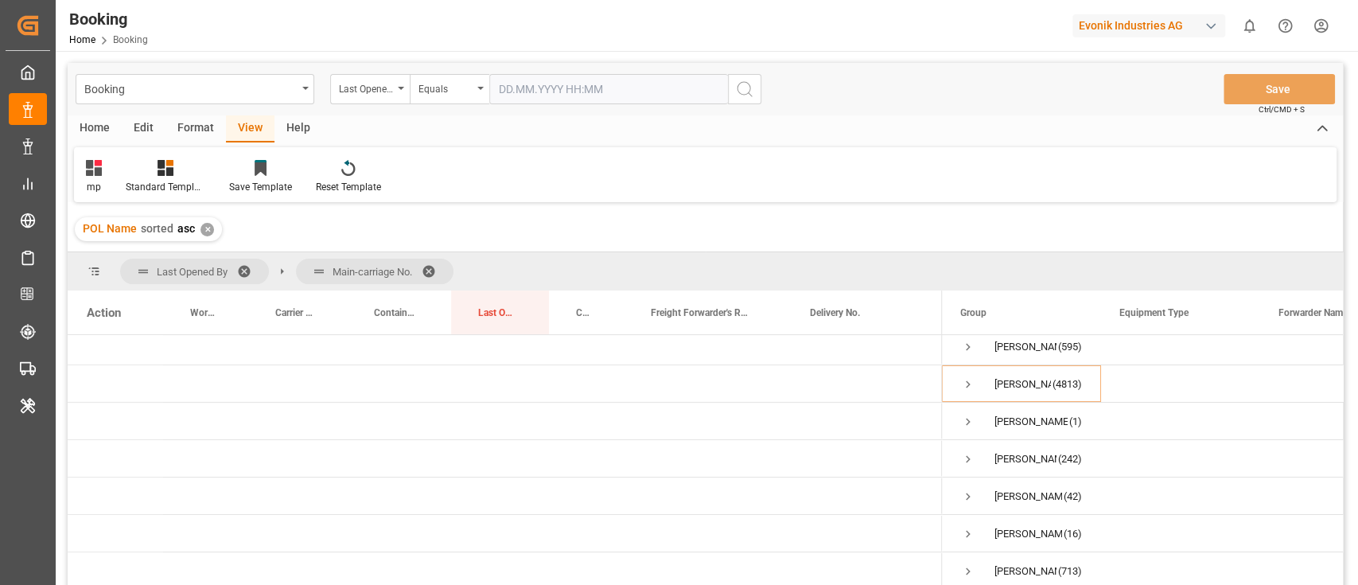
scroll to position [318, 0]
